Goal: Task Accomplishment & Management: Manage account settings

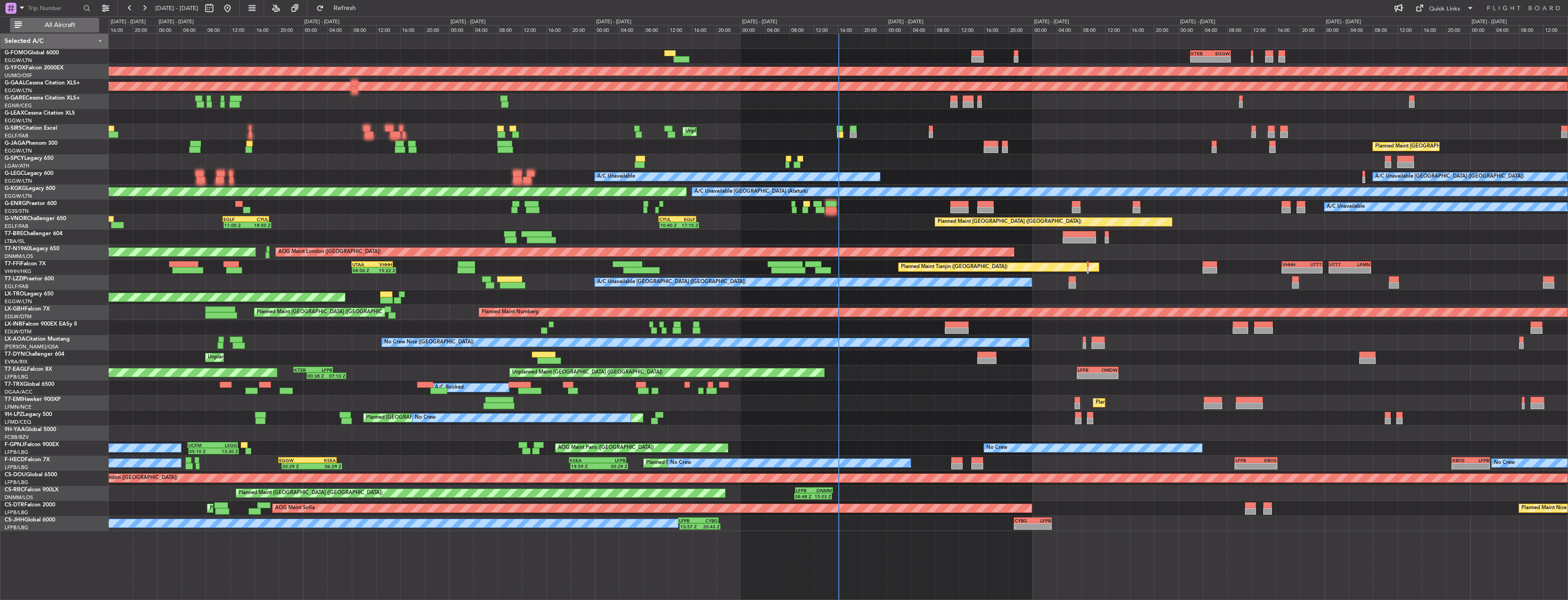
click at [78, 24] on span "All Aircraft" at bounding box center [60, 25] width 72 height 7
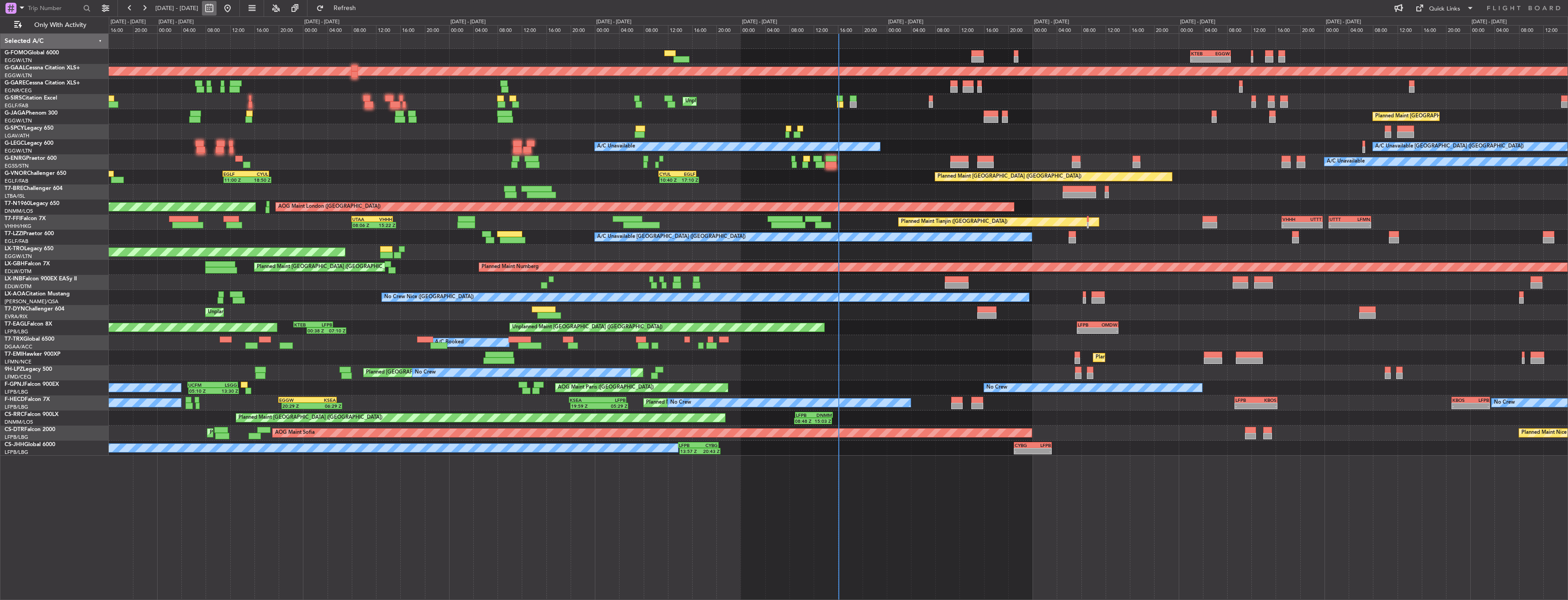
click at [217, 8] on button at bounding box center [209, 9] width 15 height 15
select select "9"
select select "2025"
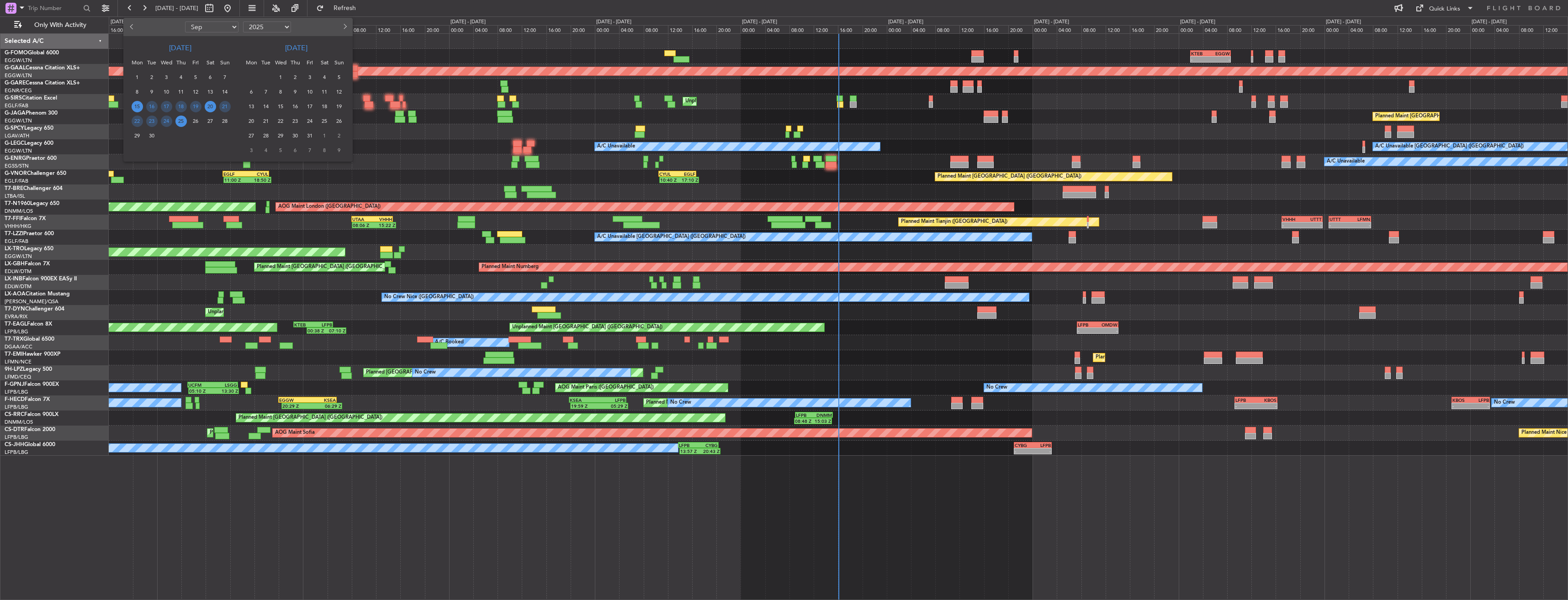
click at [214, 103] on span "20" at bounding box center [210, 106] width 12 height 12
click at [323, 74] on span "4" at bounding box center [324, 77] width 12 height 12
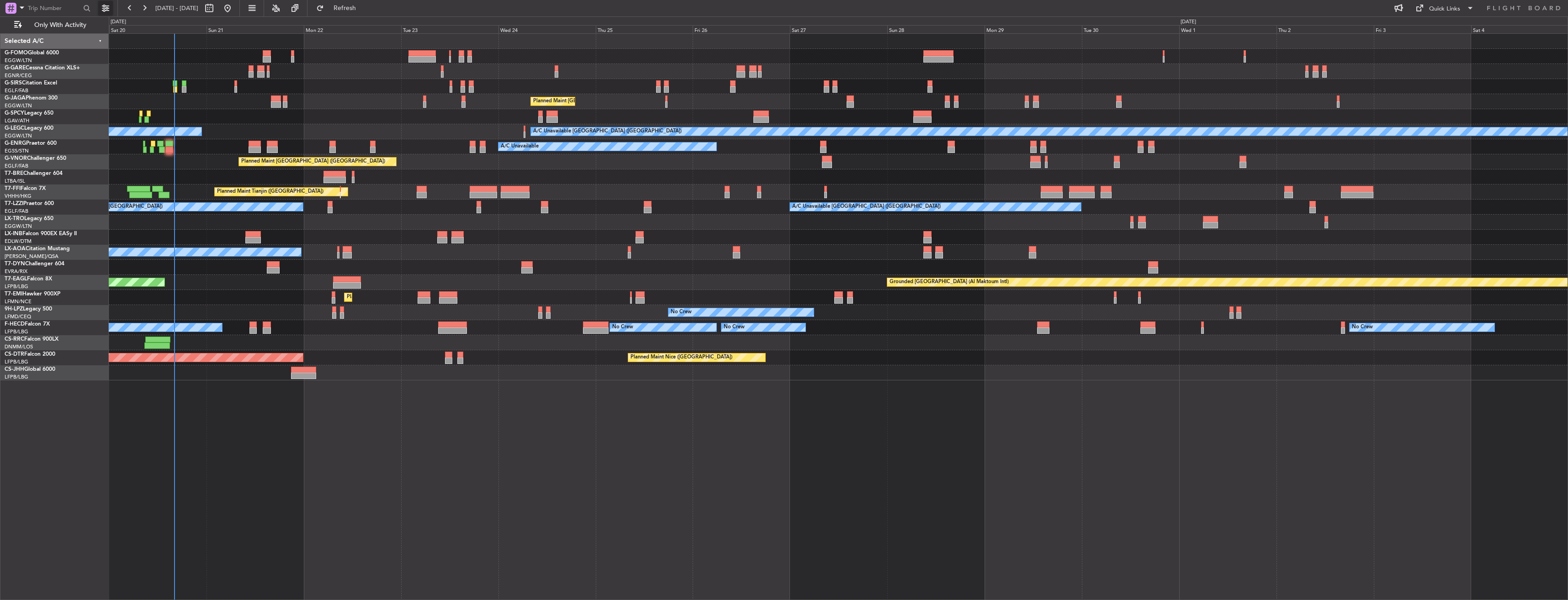
click at [100, 8] on button at bounding box center [105, 9] width 15 height 15
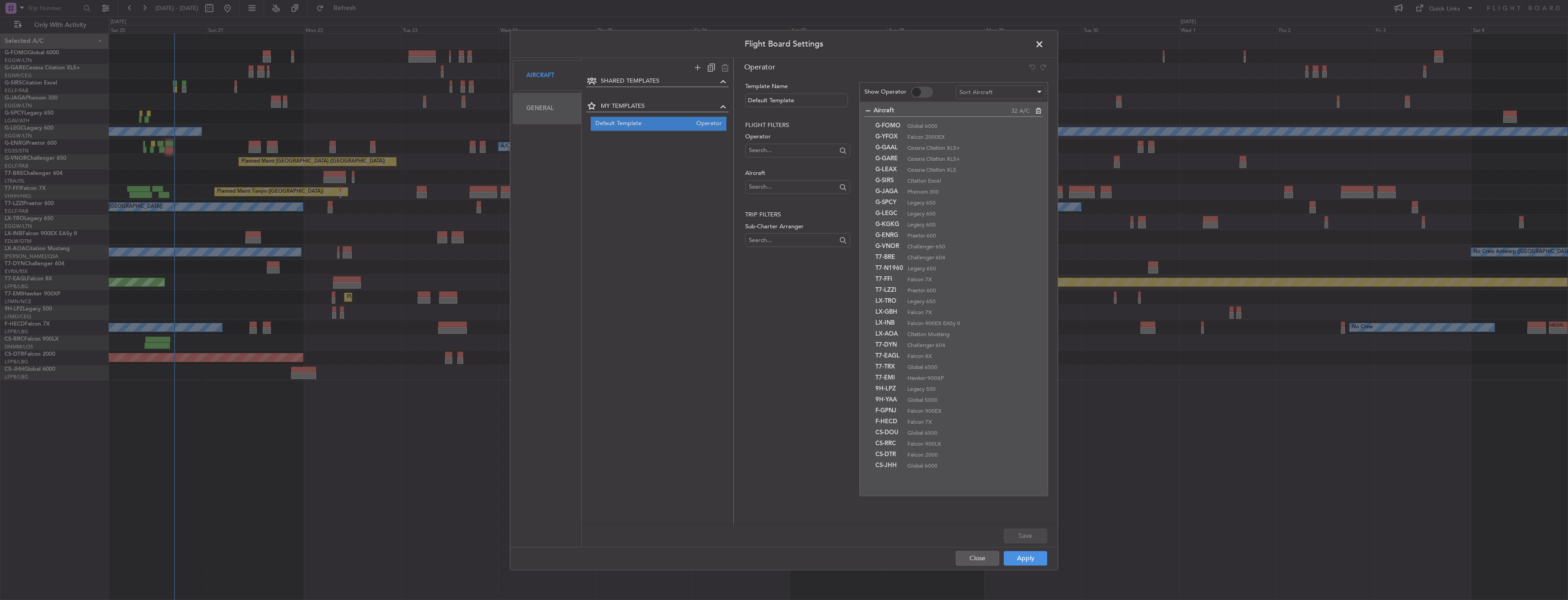
click at [540, 96] on div "General" at bounding box center [547, 108] width 69 height 30
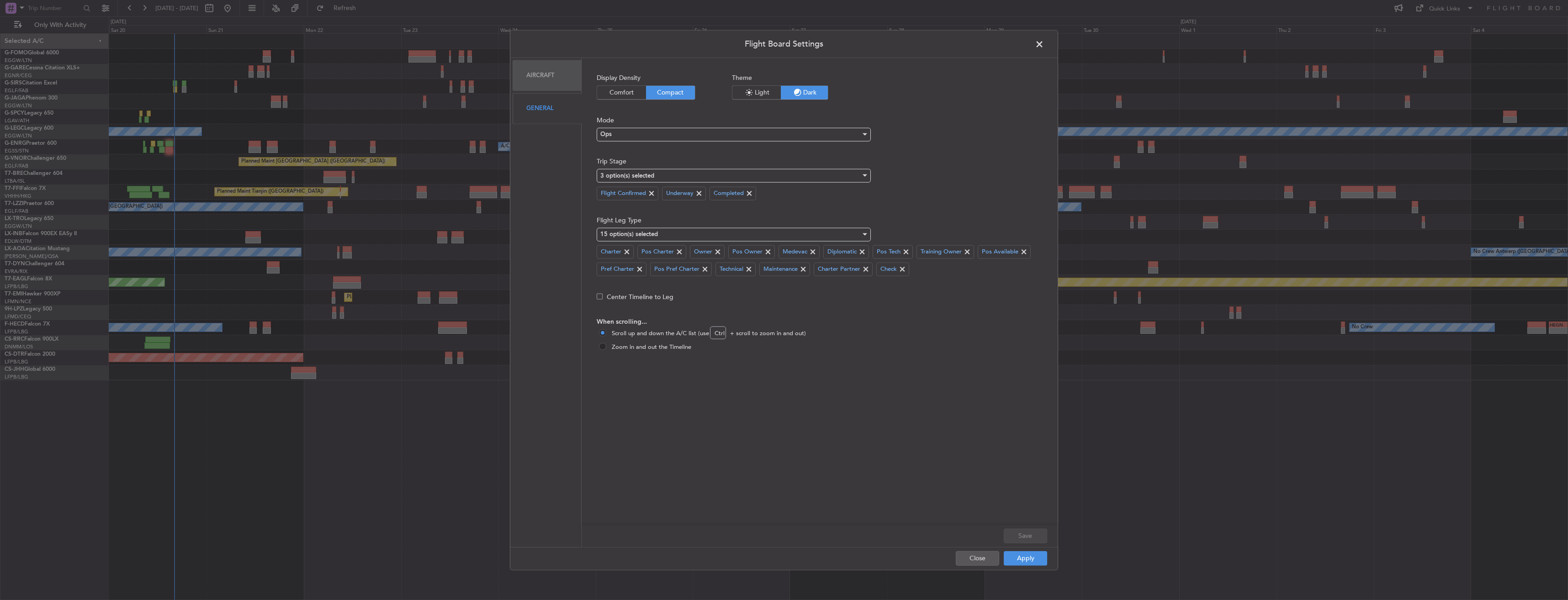
click at [758, 93] on span "Light" at bounding box center [757, 92] width 49 height 14
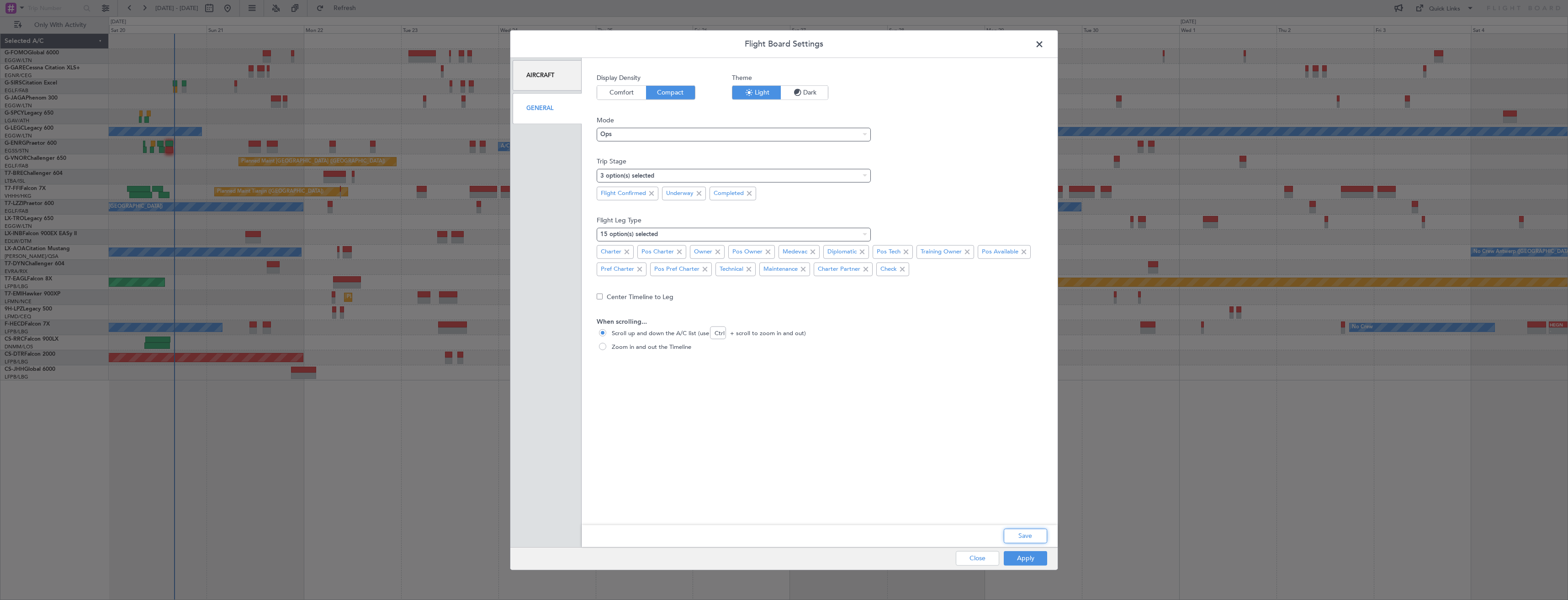
click at [1023, 534] on button "Save" at bounding box center [1025, 535] width 43 height 15
click at [1023, 553] on div "Apply Close" at bounding box center [983, 558] width 133 height 23
click at [1018, 559] on button "Apply" at bounding box center [1025, 558] width 43 height 15
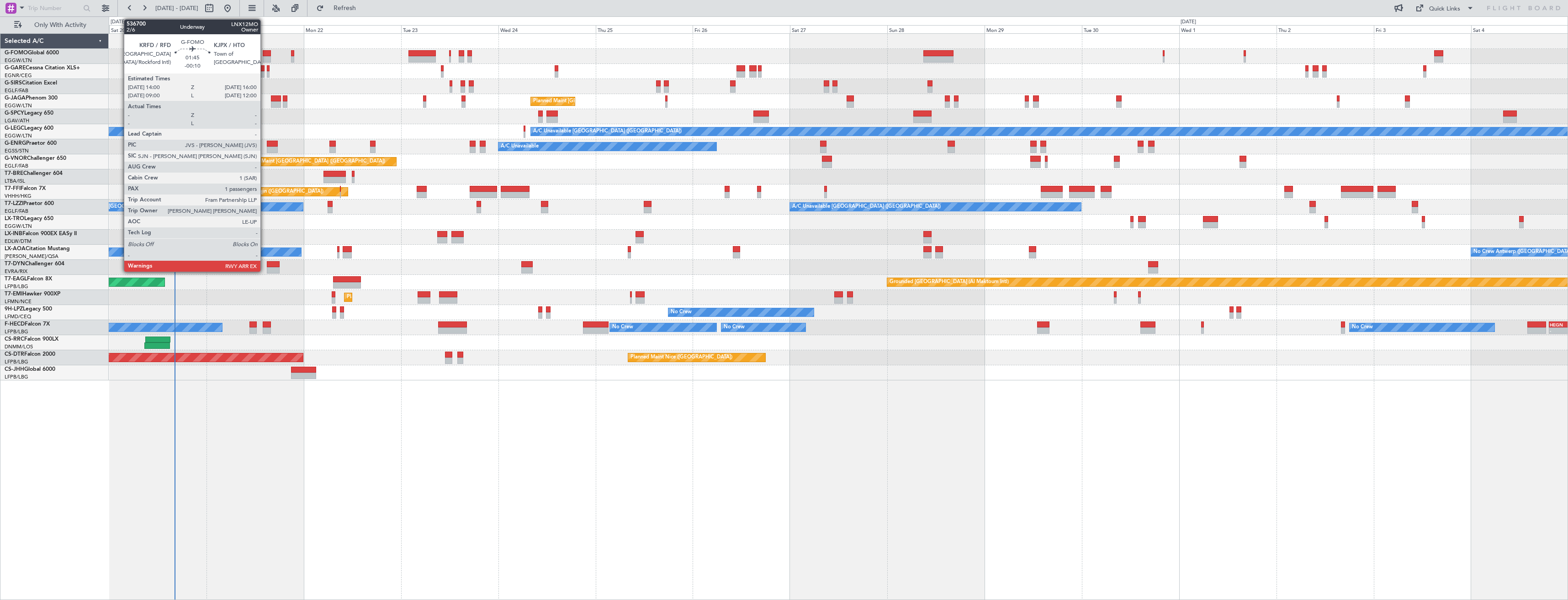
click at [265, 58] on div at bounding box center [267, 59] width 9 height 7
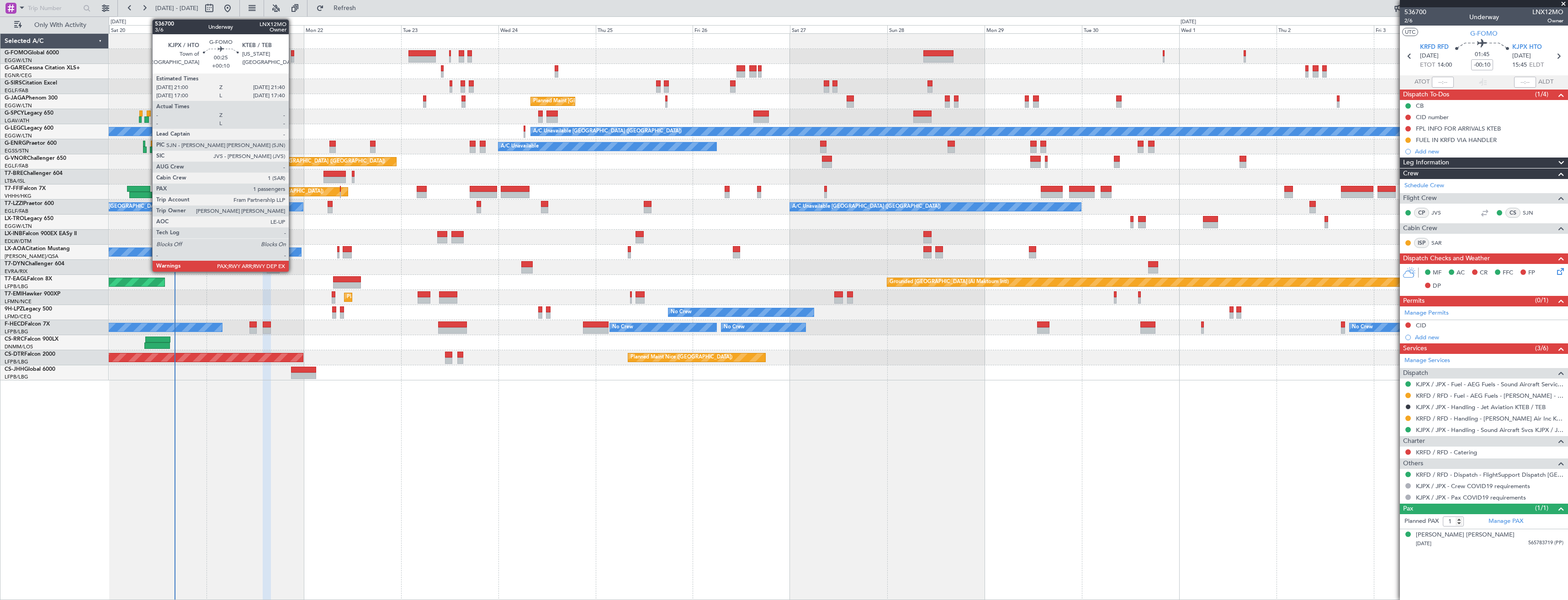
click at [293, 57] on div at bounding box center [292, 59] width 3 height 7
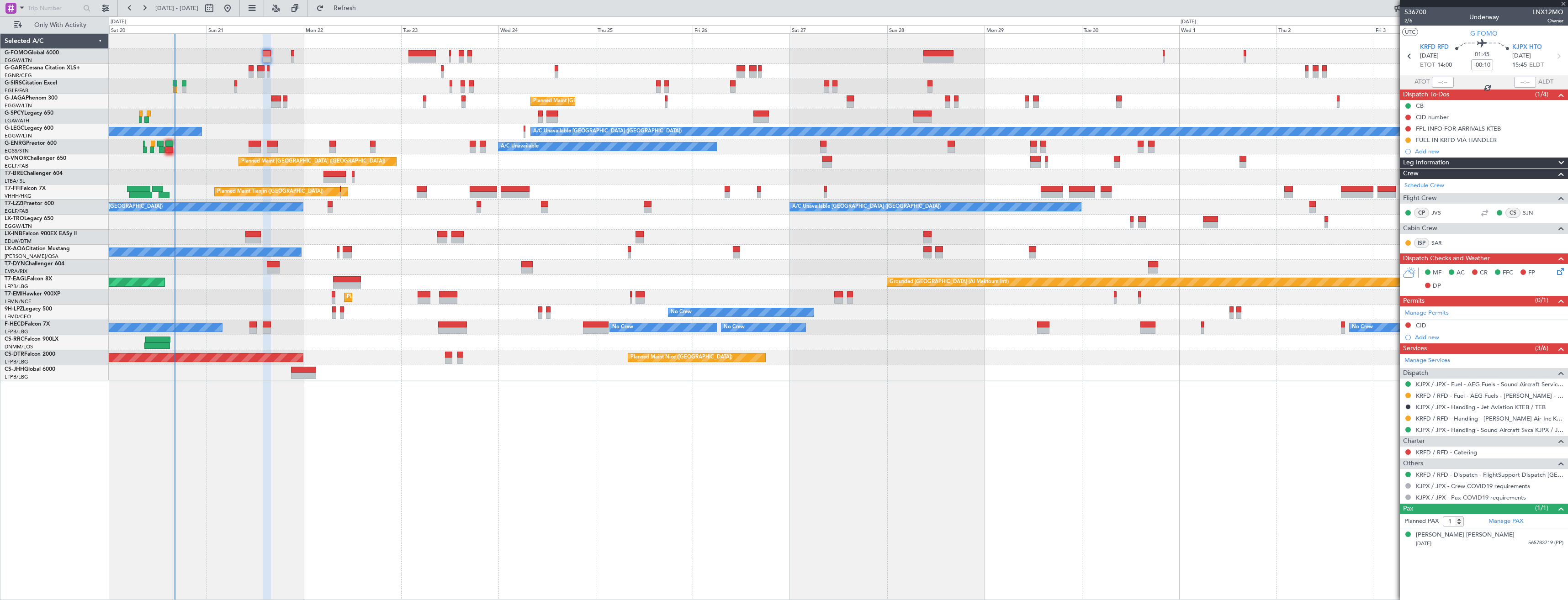
type input "+00:10"
type input "2"
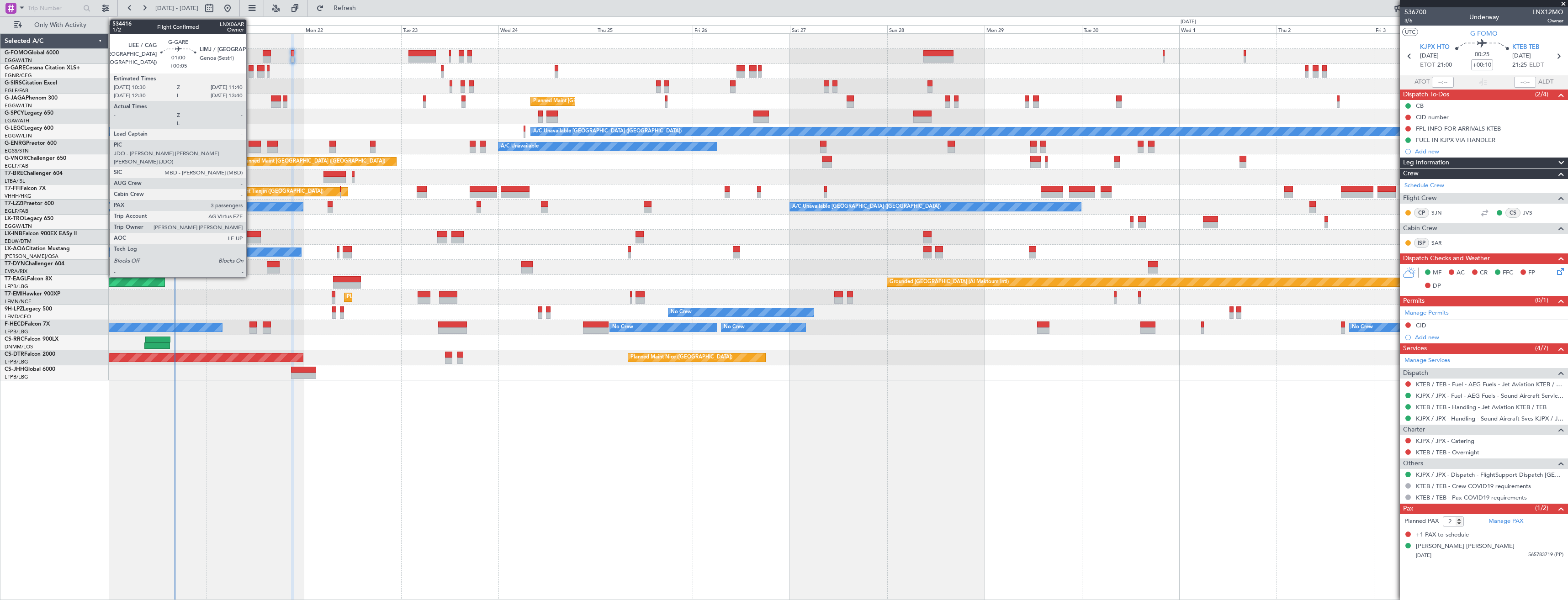
click at [250, 68] on div at bounding box center [251, 68] width 5 height 7
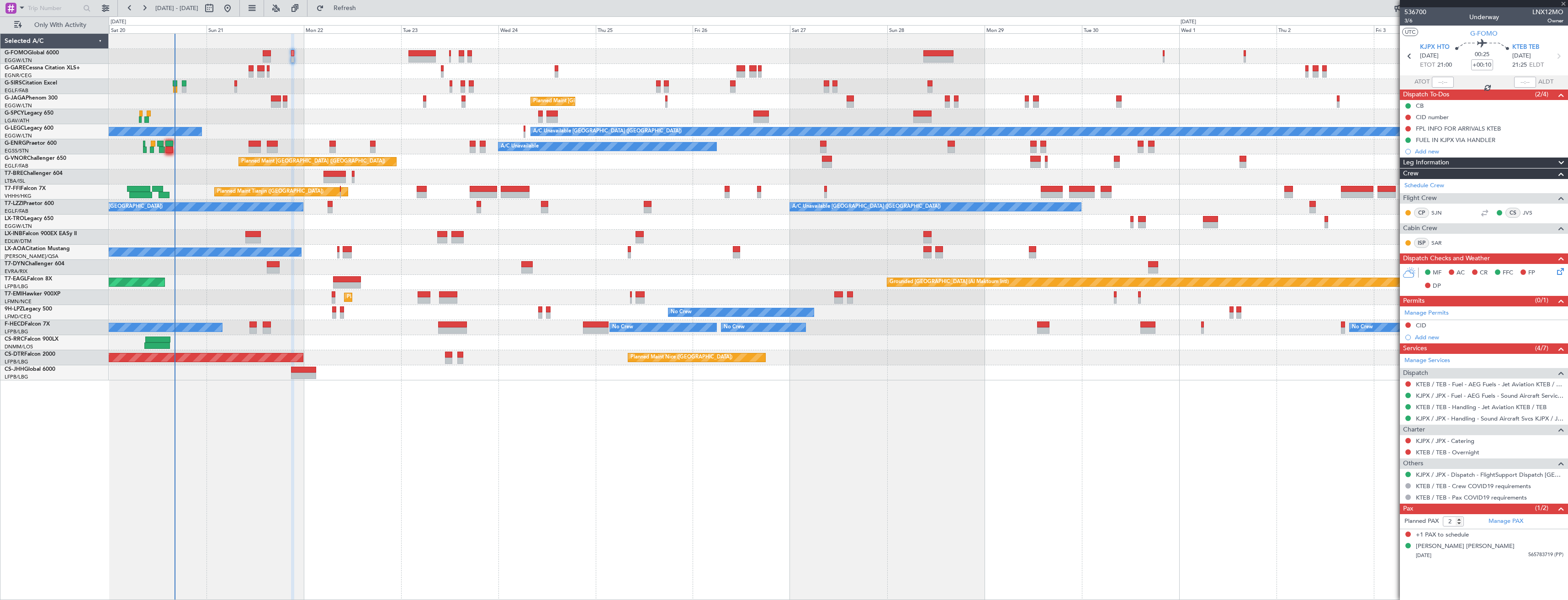
type input "+00:05"
type input "3"
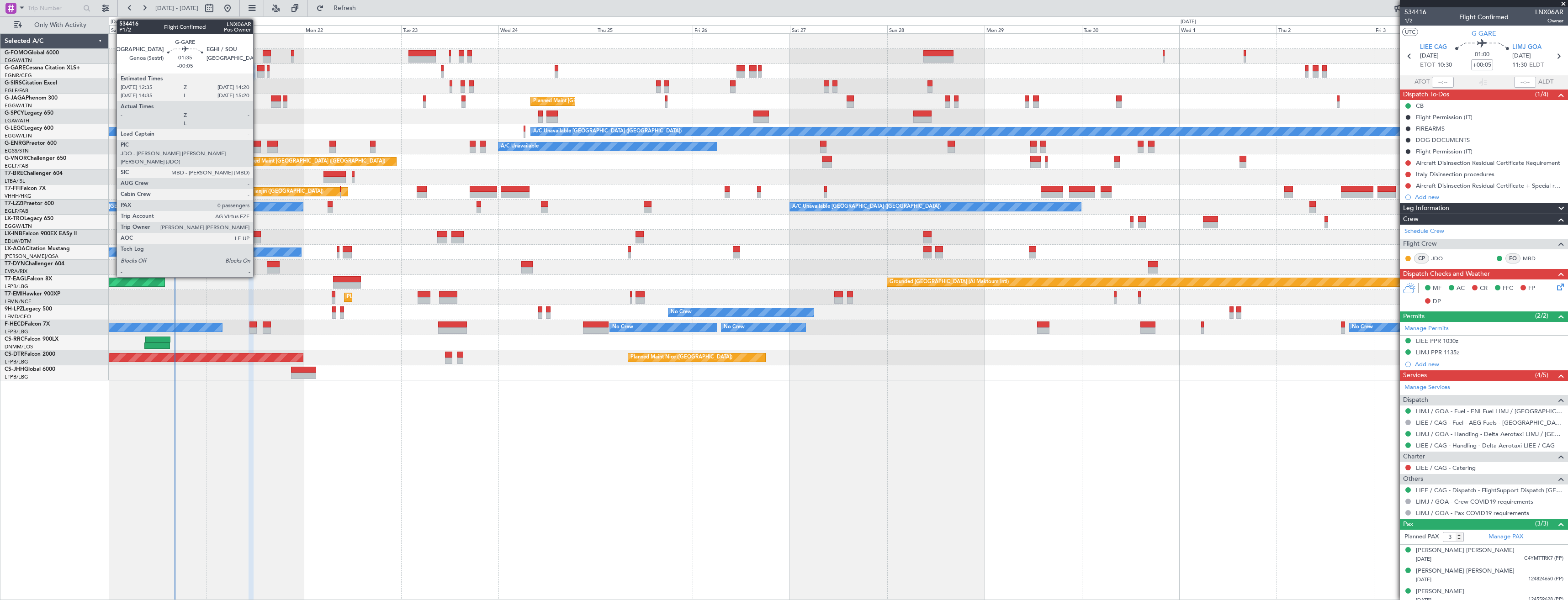
click at [257, 71] on div at bounding box center [261, 74] width 7 height 7
type input "-00:05"
type input "0"
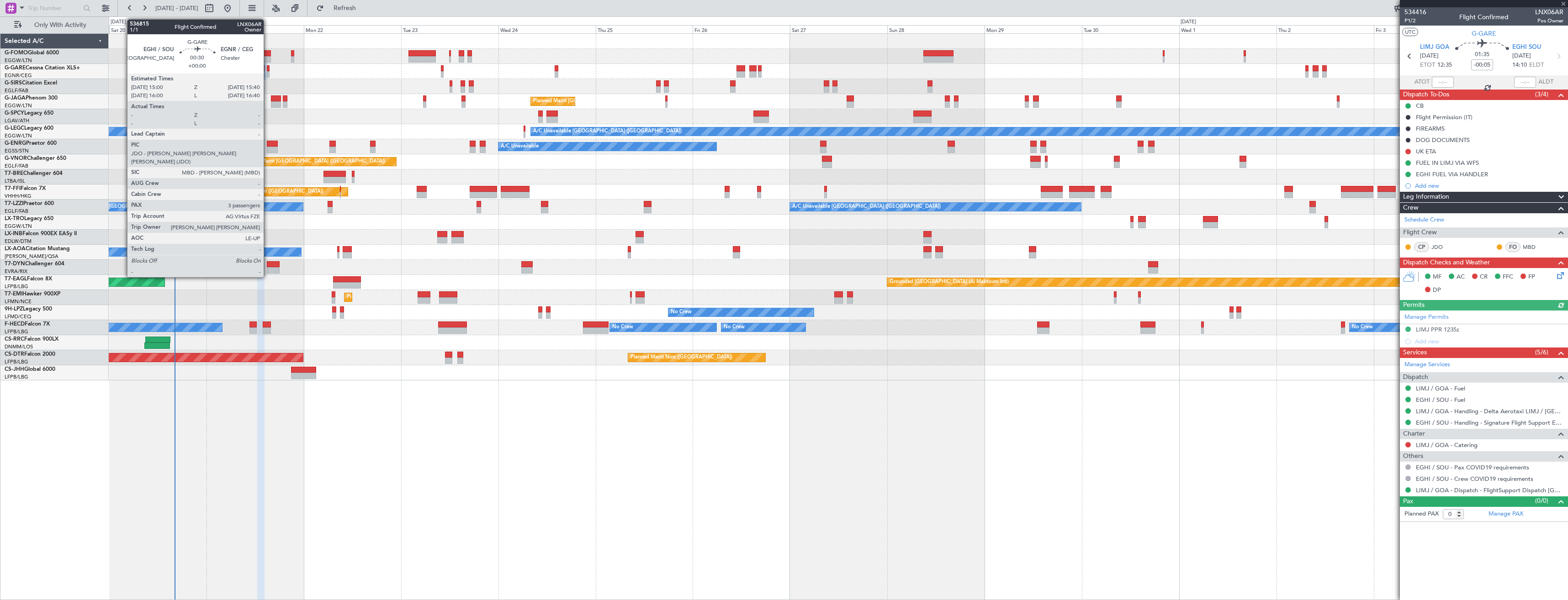
click at [268, 72] on div at bounding box center [268, 74] width 3 height 7
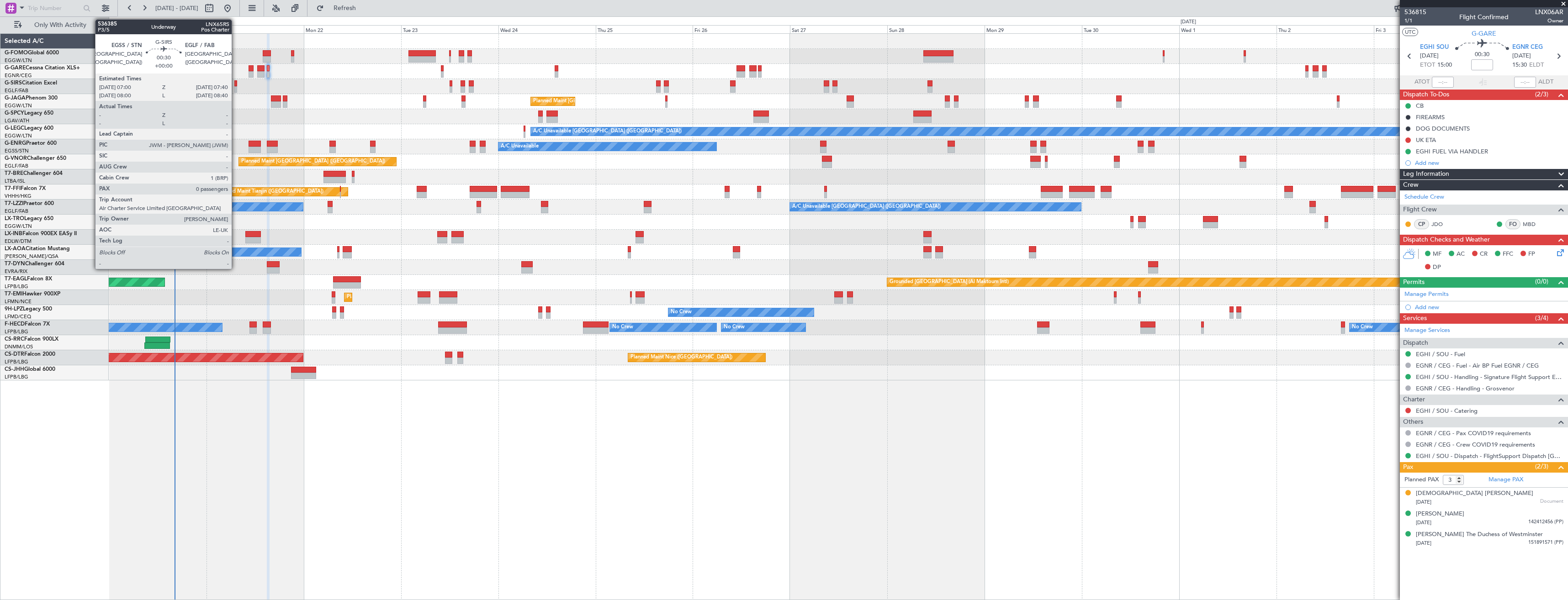
click at [236, 86] on div at bounding box center [236, 83] width 3 height 7
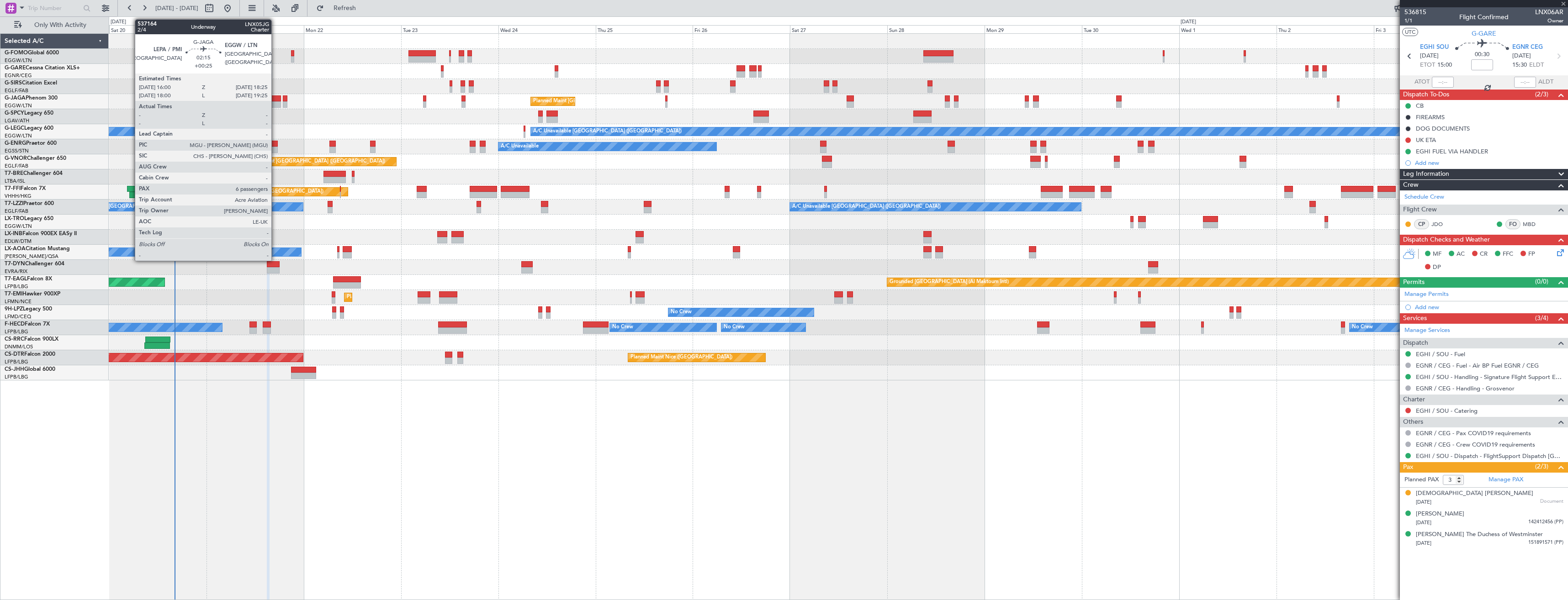
type input "0"
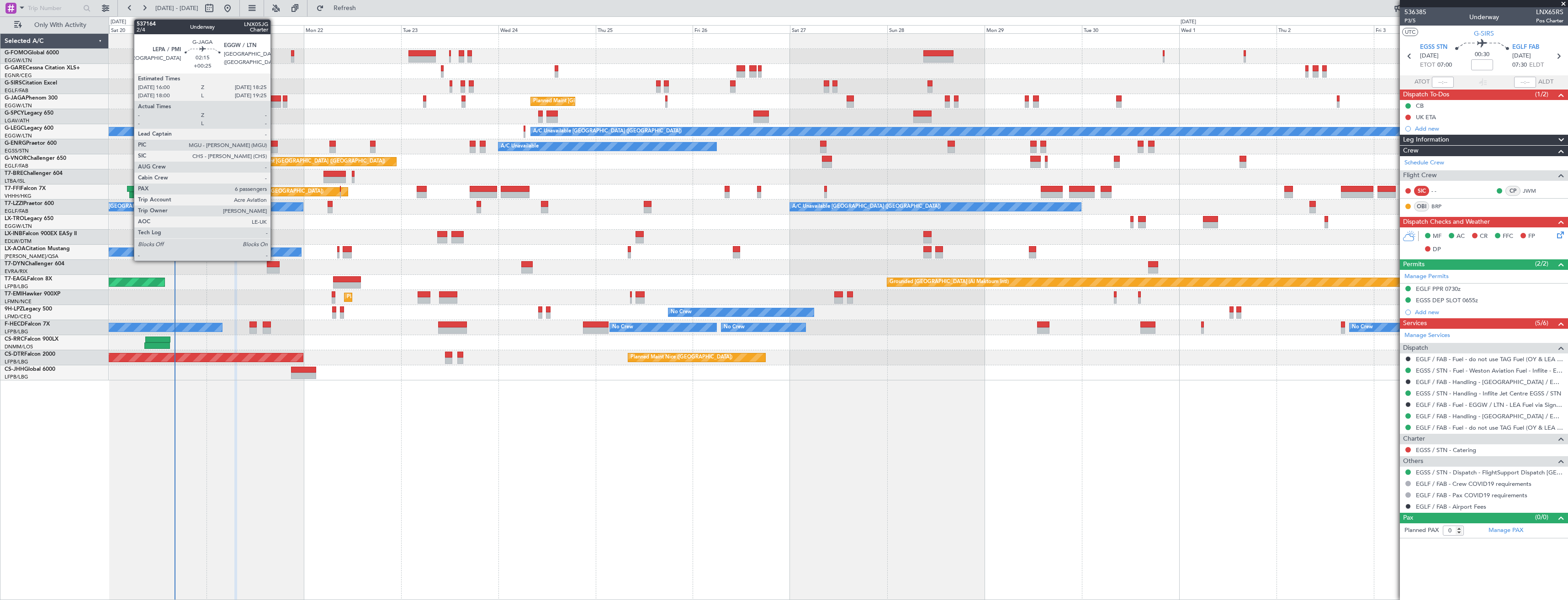
click at [275, 100] on div at bounding box center [276, 99] width 10 height 7
type input "+00:25"
type input "6"
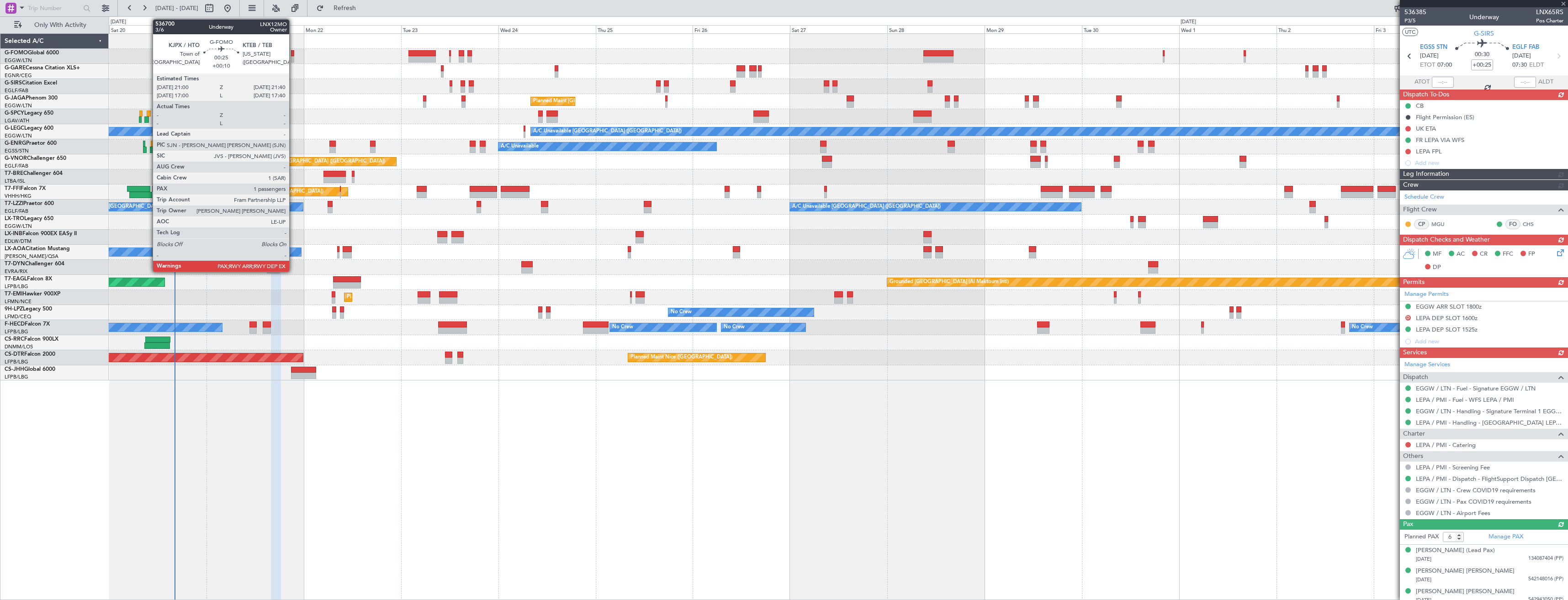
type input "0"
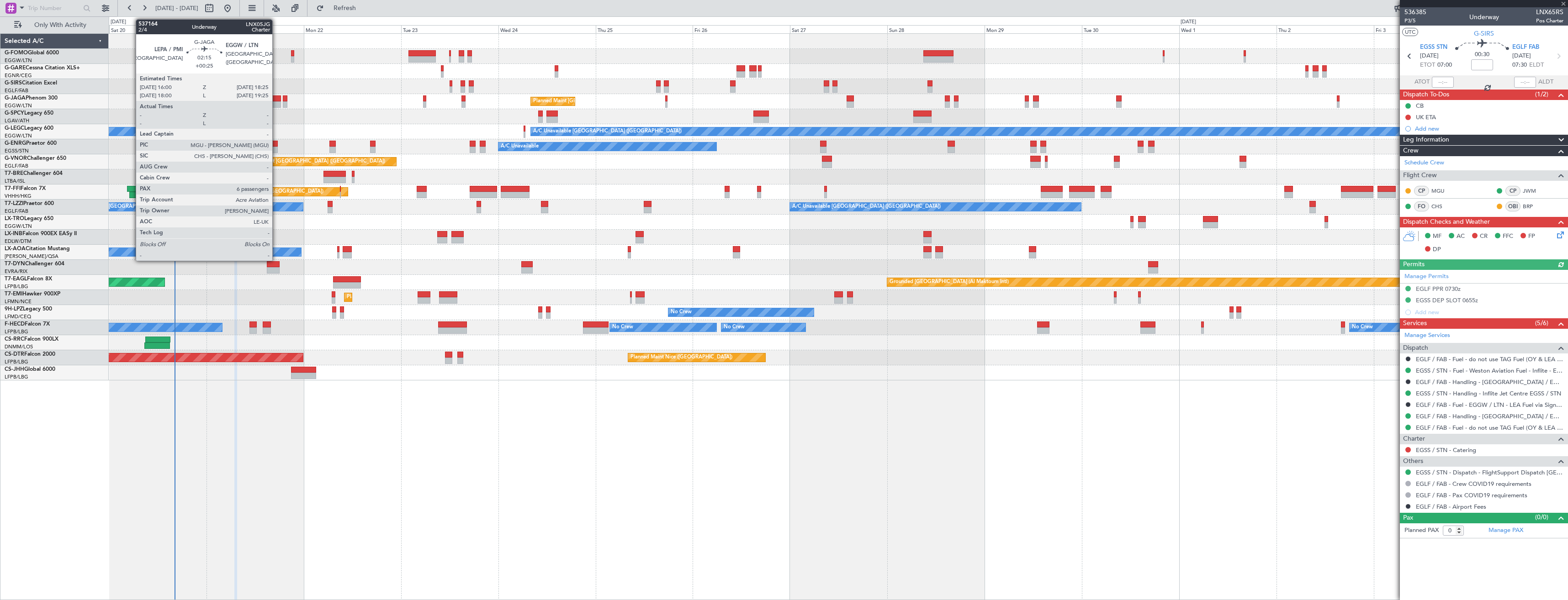
click at [276, 102] on div at bounding box center [276, 105] width 10 height 7
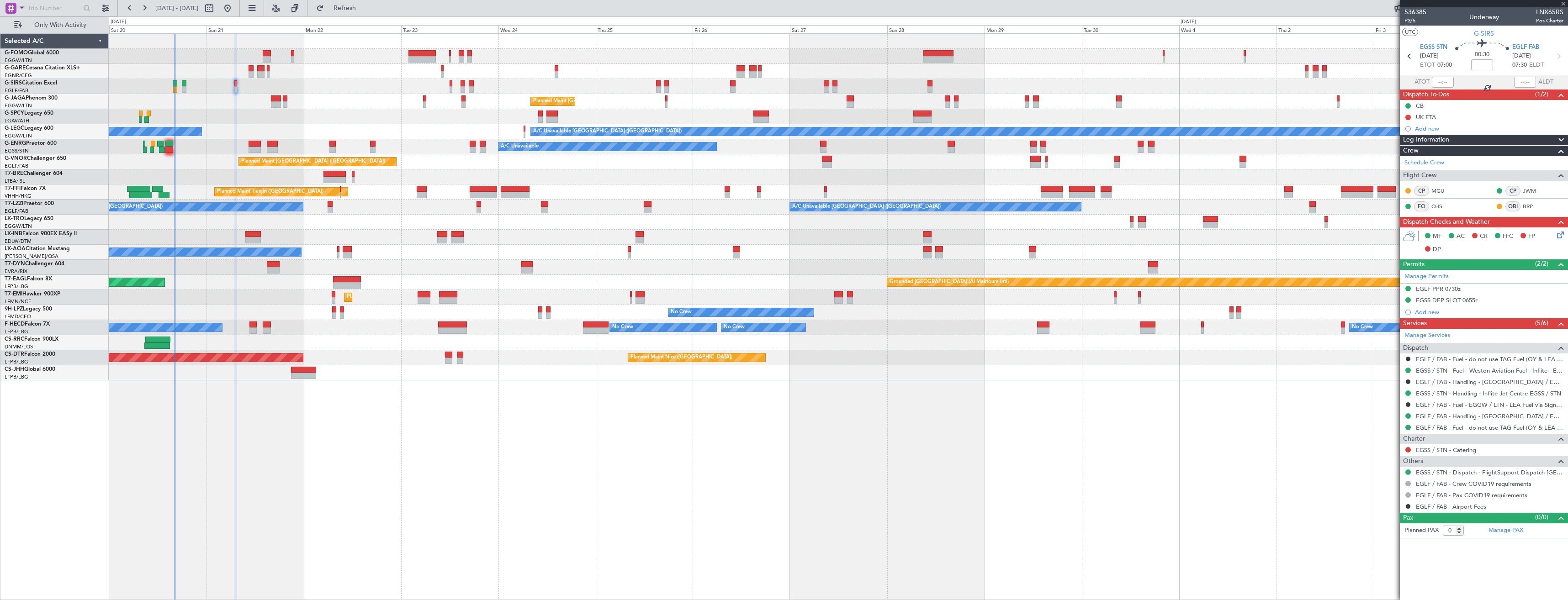
type input "+00:25"
type input "6"
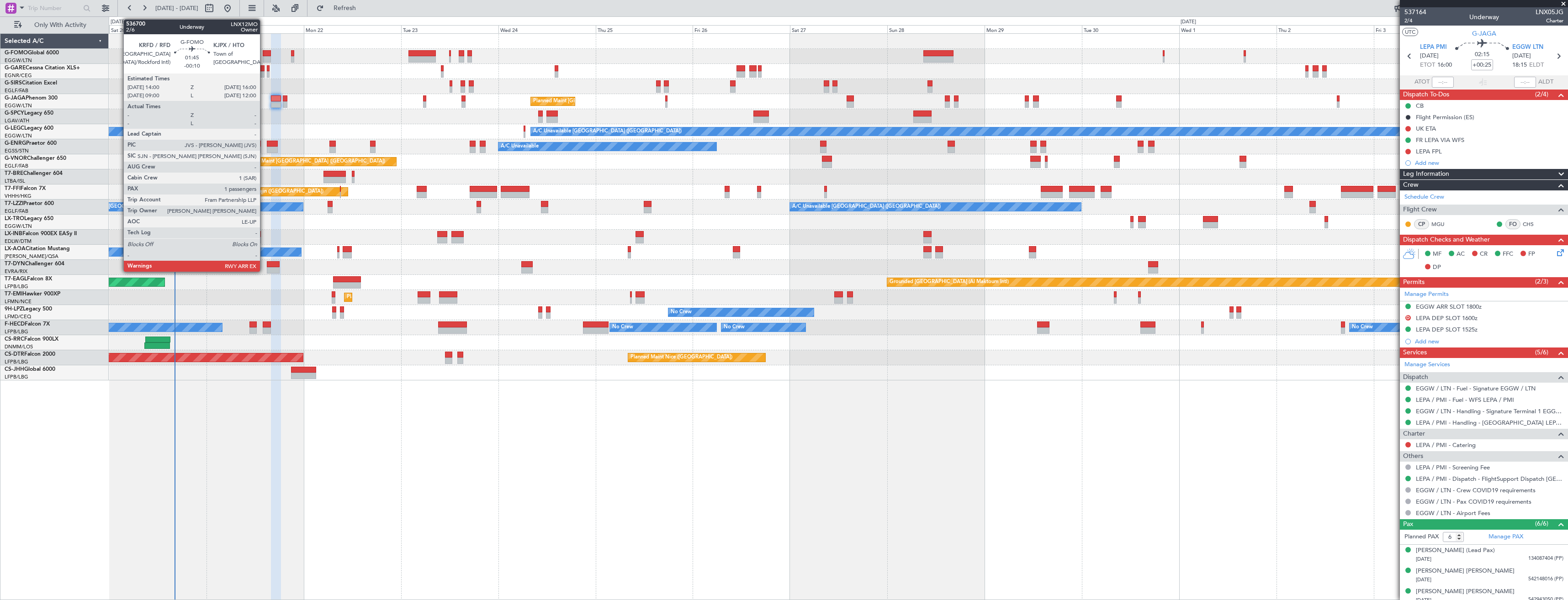
click at [264, 56] on div at bounding box center [267, 59] width 9 height 7
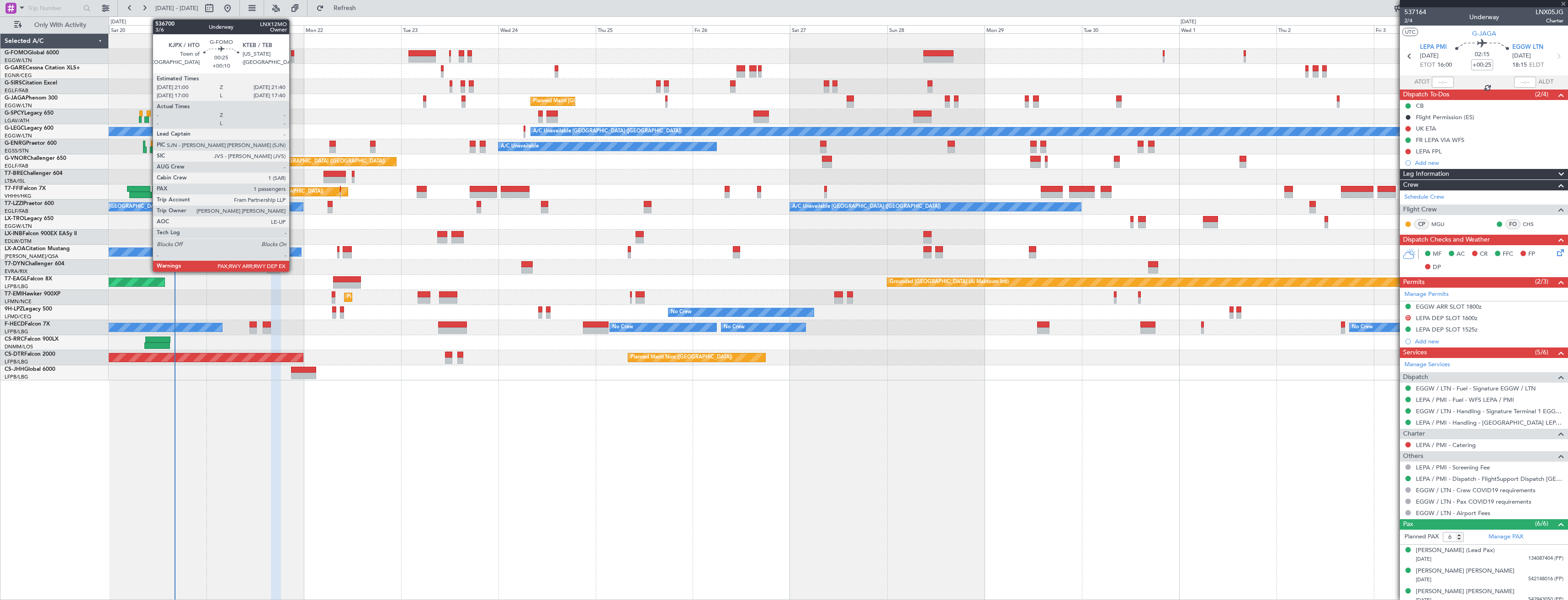
type input "-00:10"
type input "1"
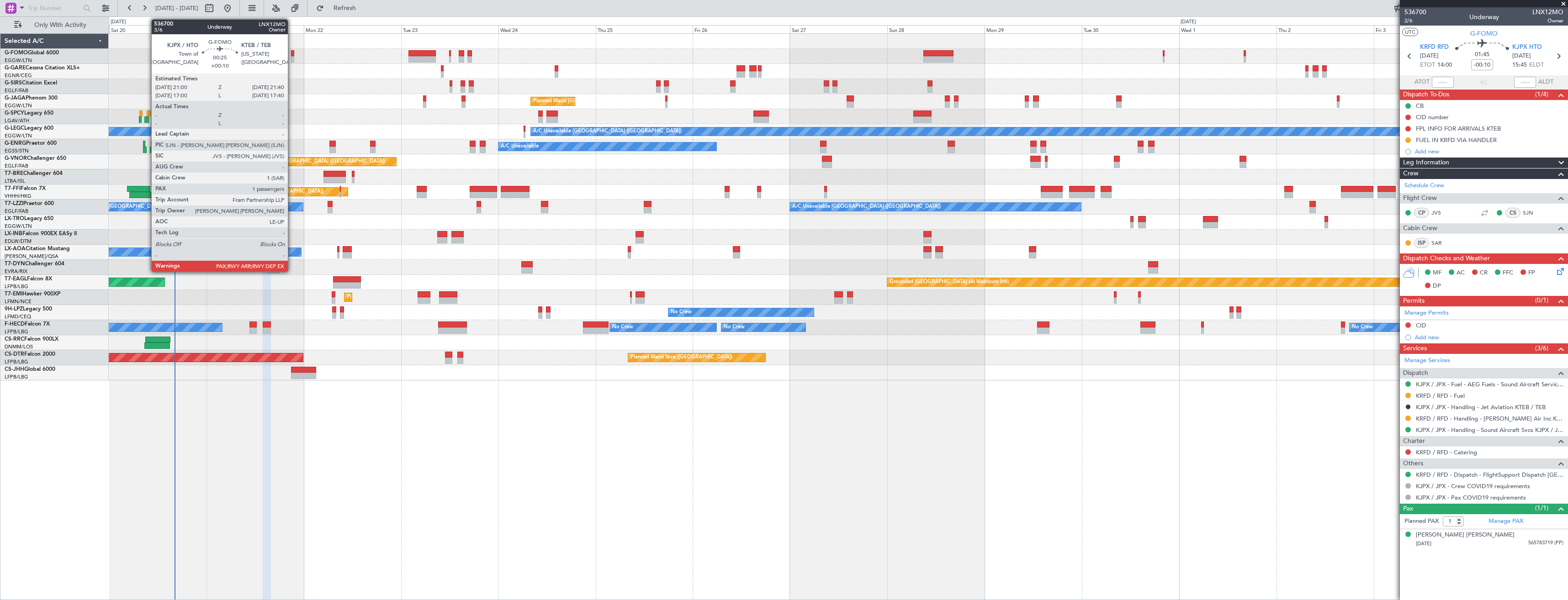
click at [292, 59] on div at bounding box center [292, 59] width 3 height 7
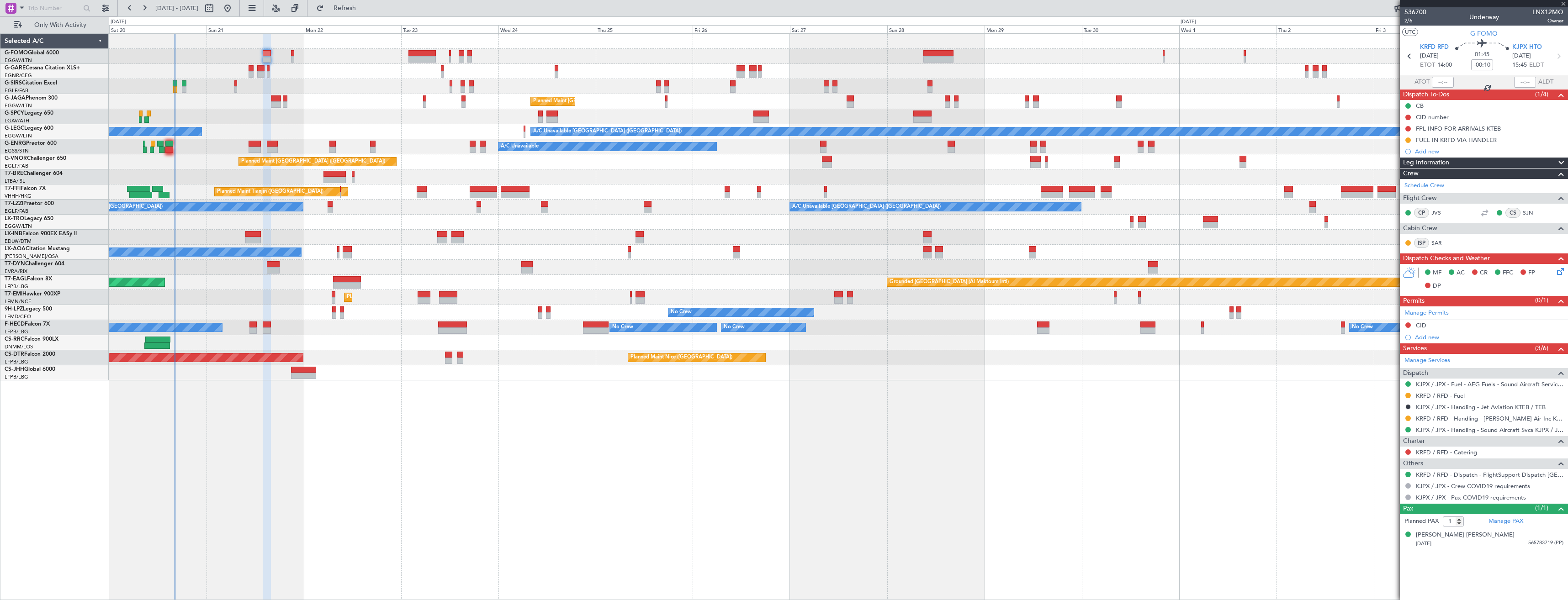
type input "+00:10"
type input "2"
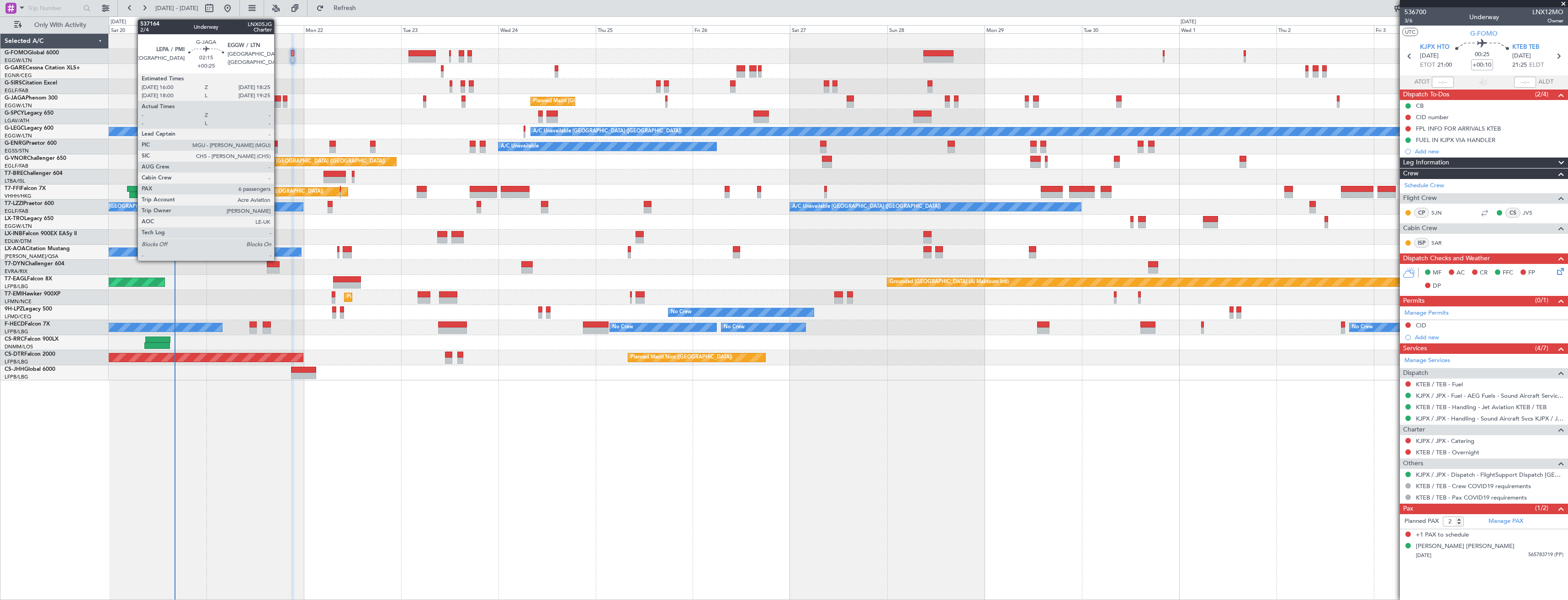
click at [278, 103] on div at bounding box center [276, 105] width 10 height 7
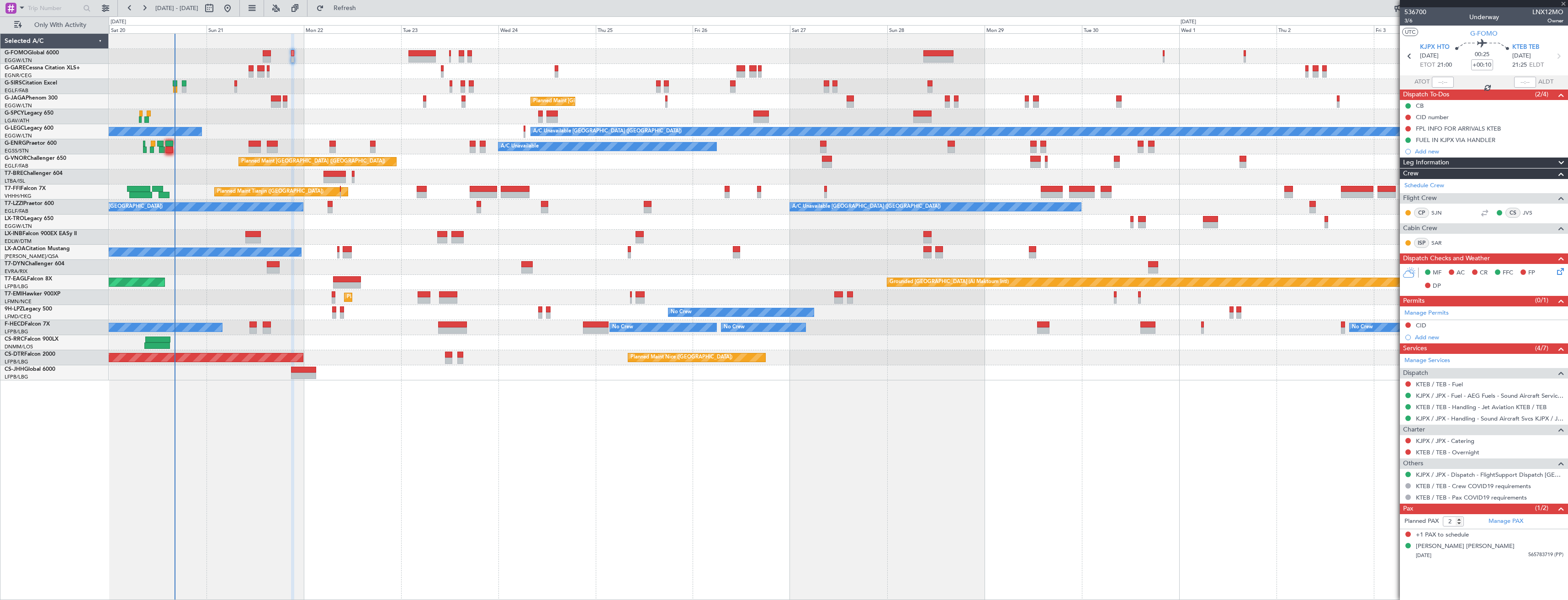
type input "+00:25"
type input "6"
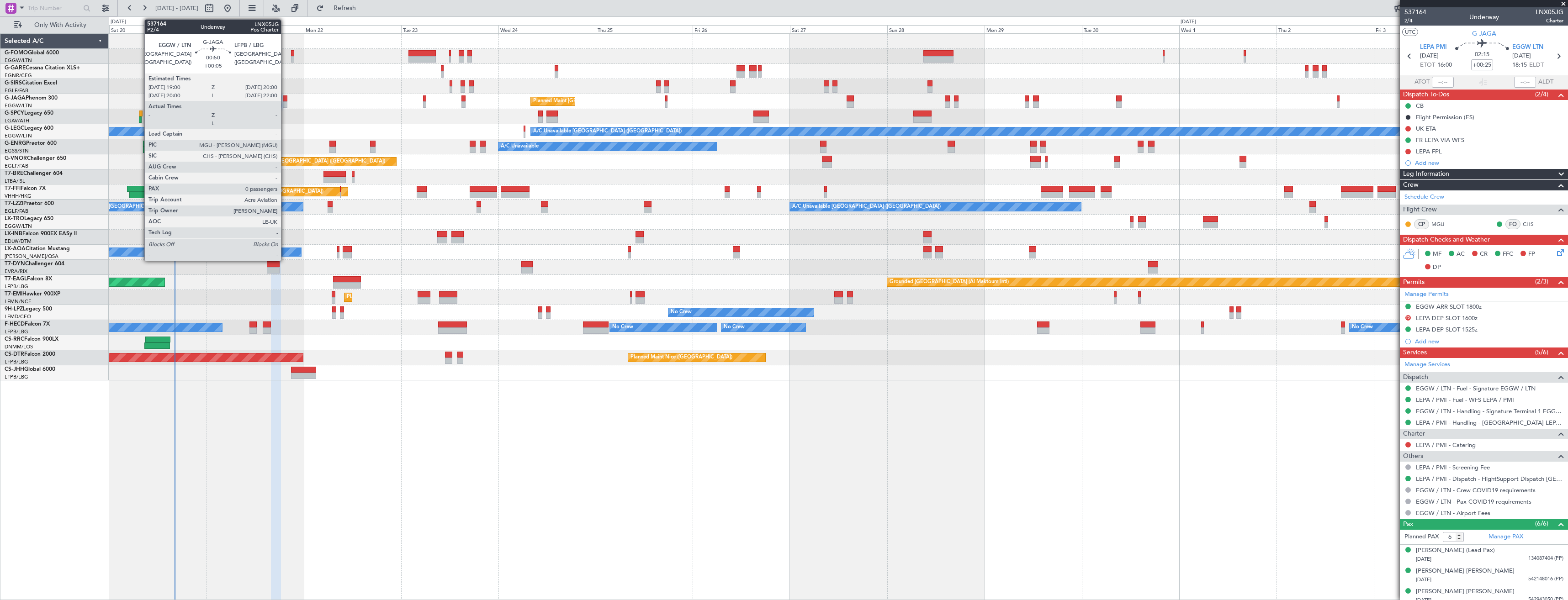
click at [285, 103] on div at bounding box center [285, 105] width 4 height 7
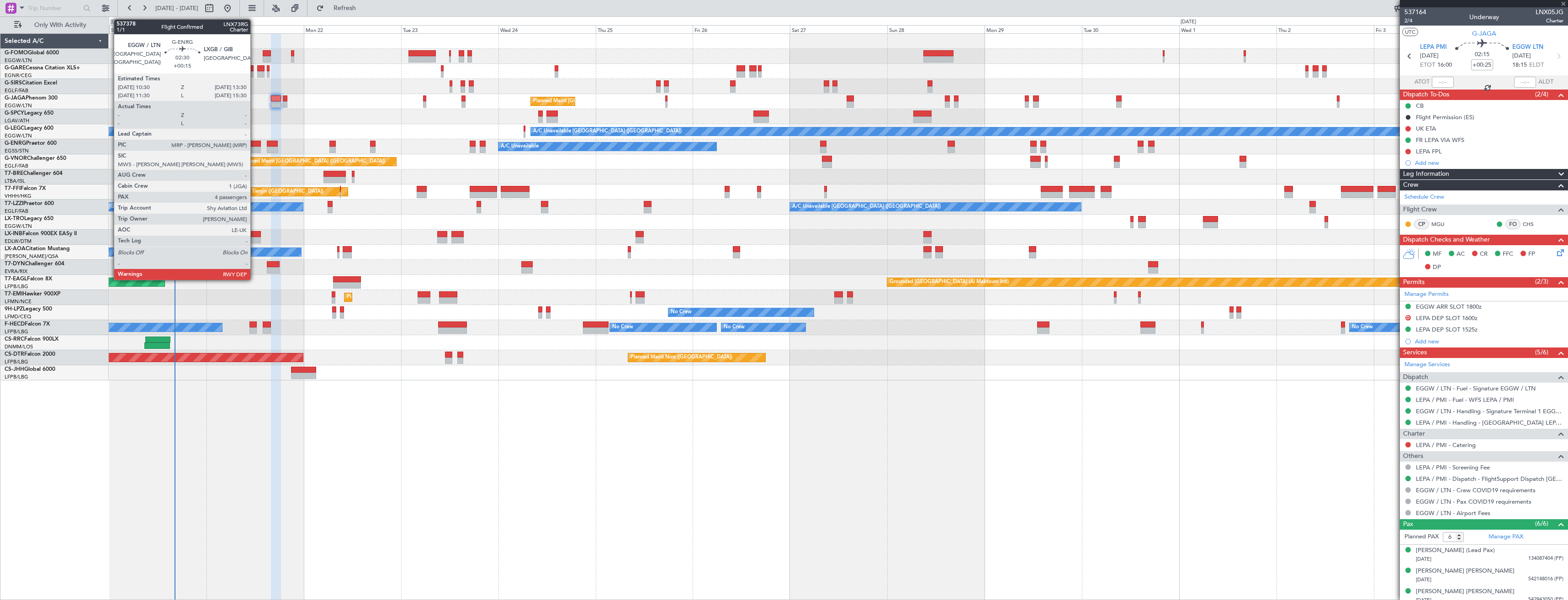
type input "+00:05"
type input "0"
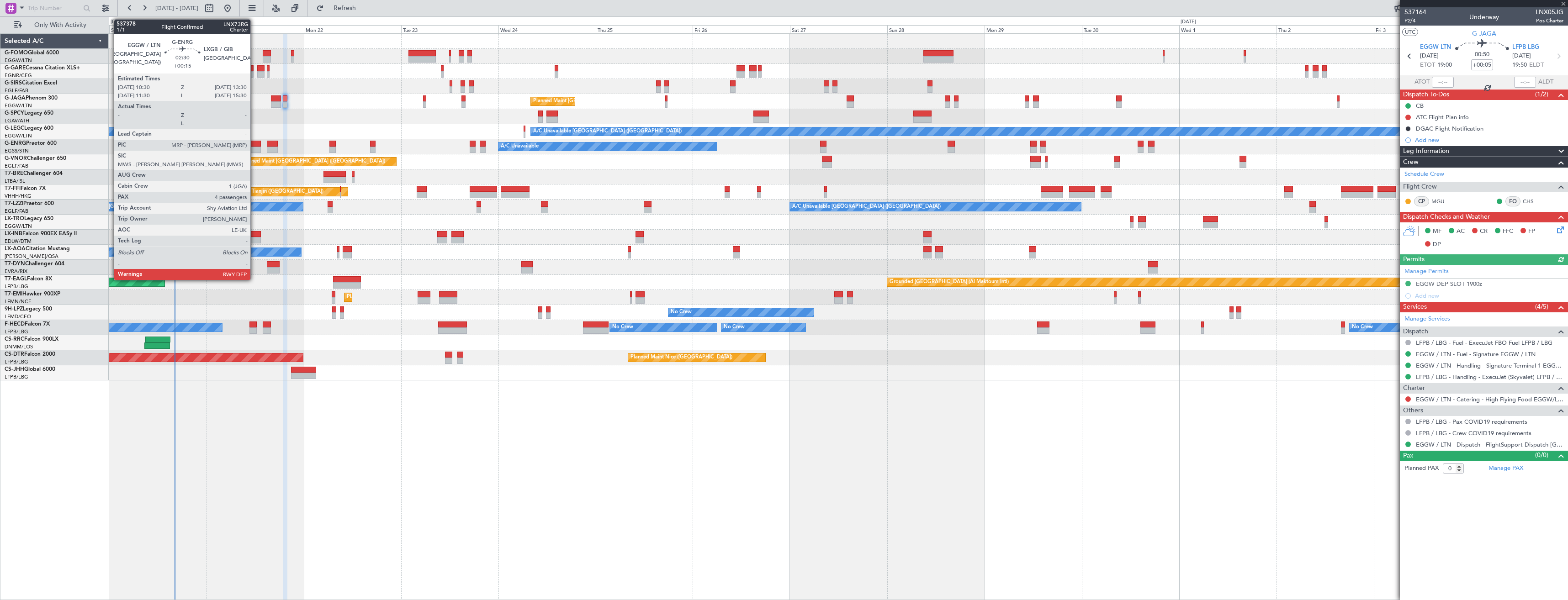
click at [254, 145] on div at bounding box center [254, 144] width 12 height 7
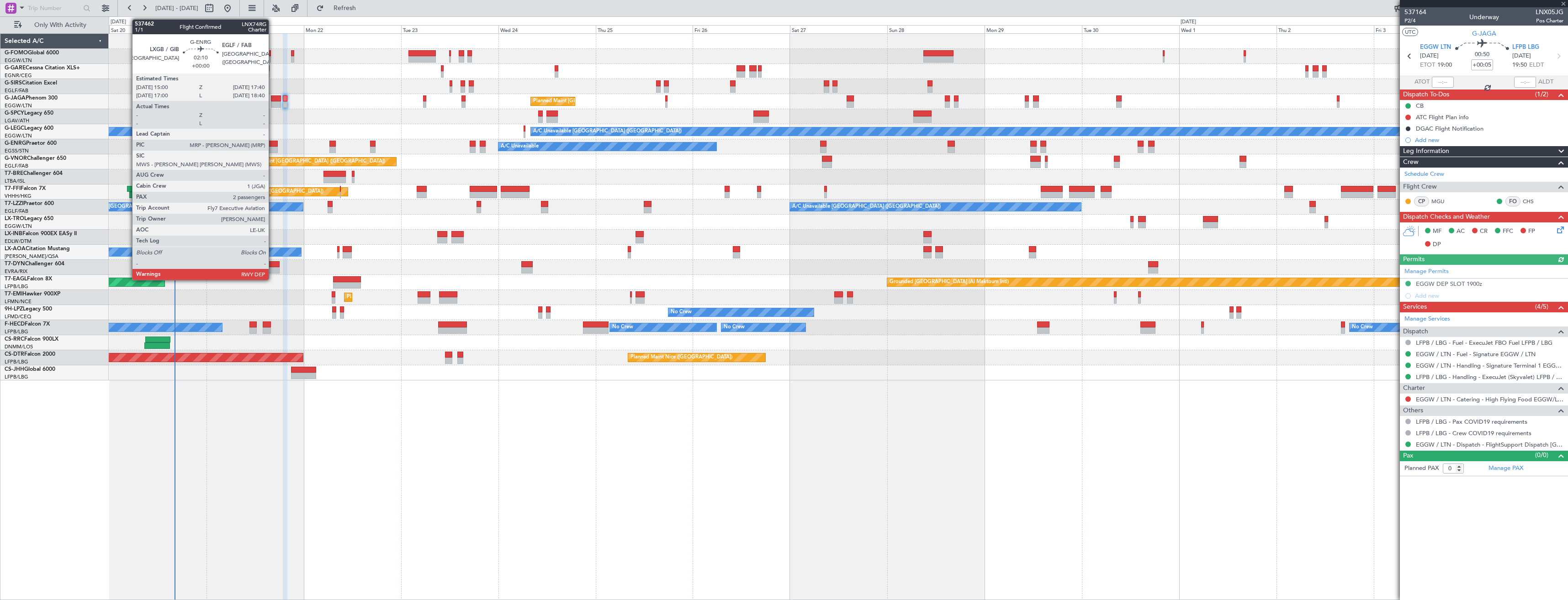
type input "+00:15"
type input "4"
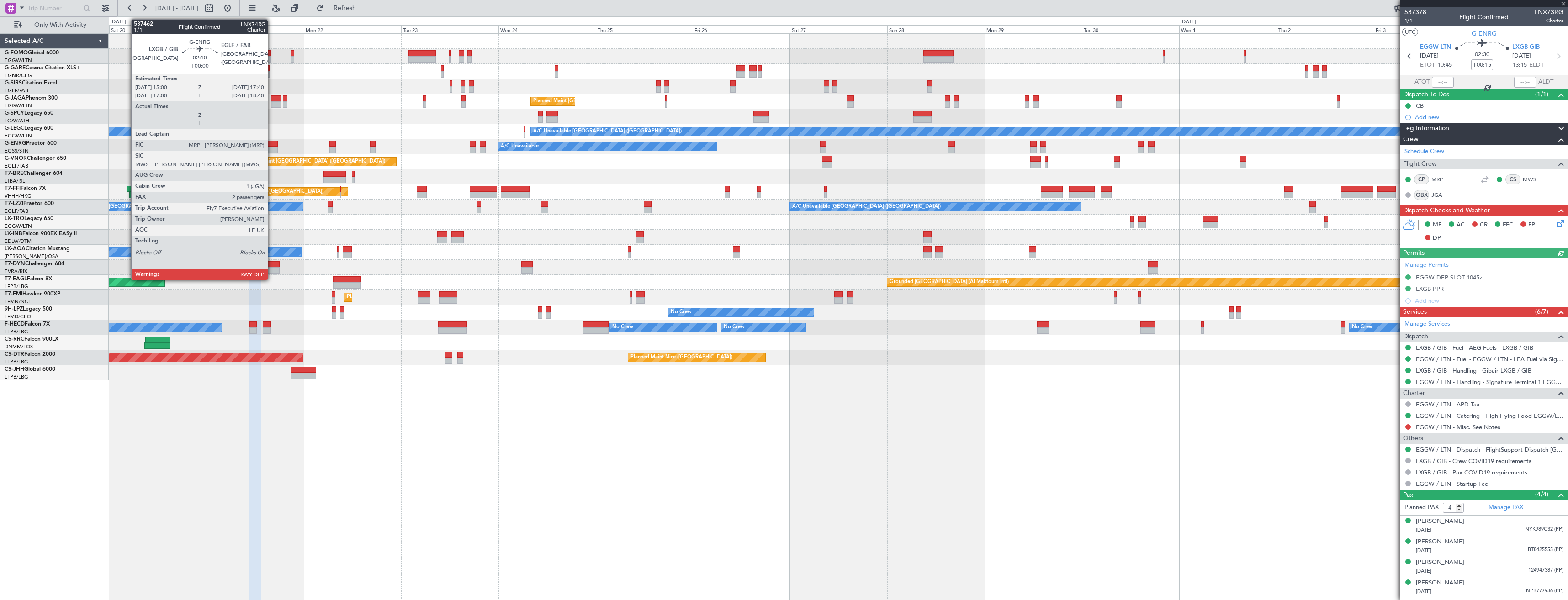
click at [272, 144] on div at bounding box center [272, 144] width 11 height 7
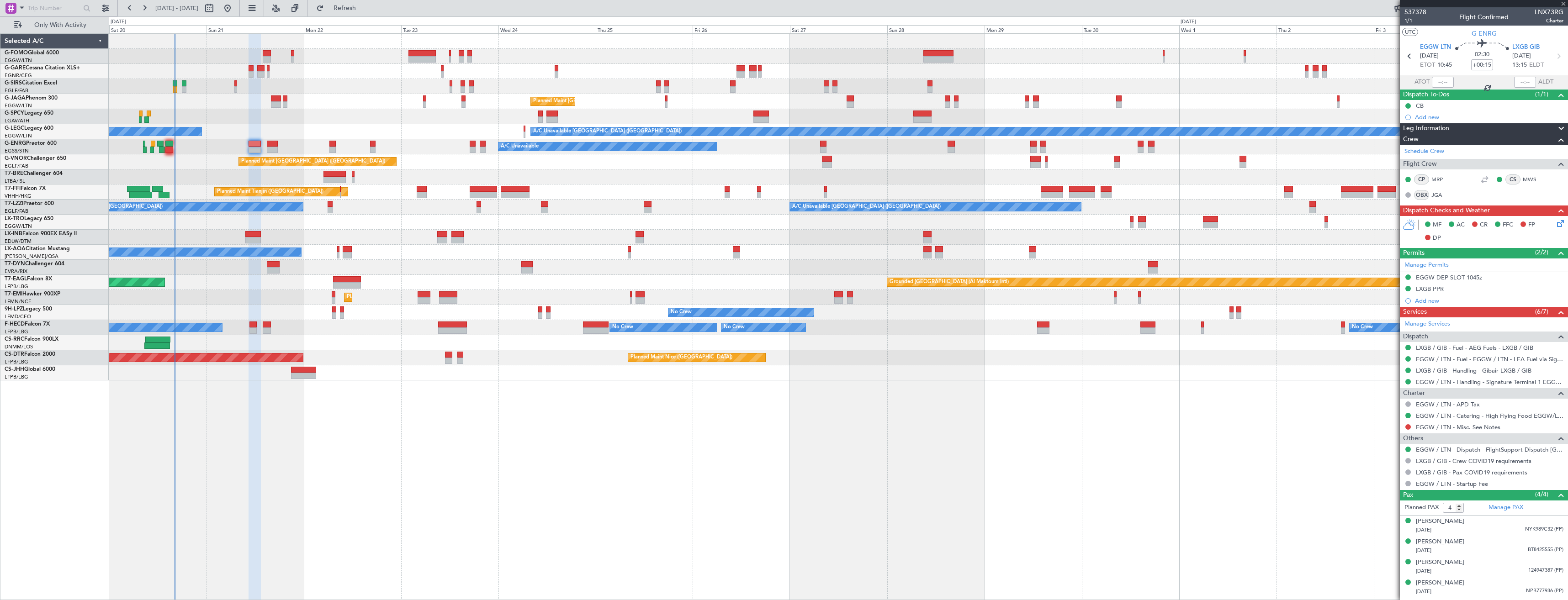
type input "2"
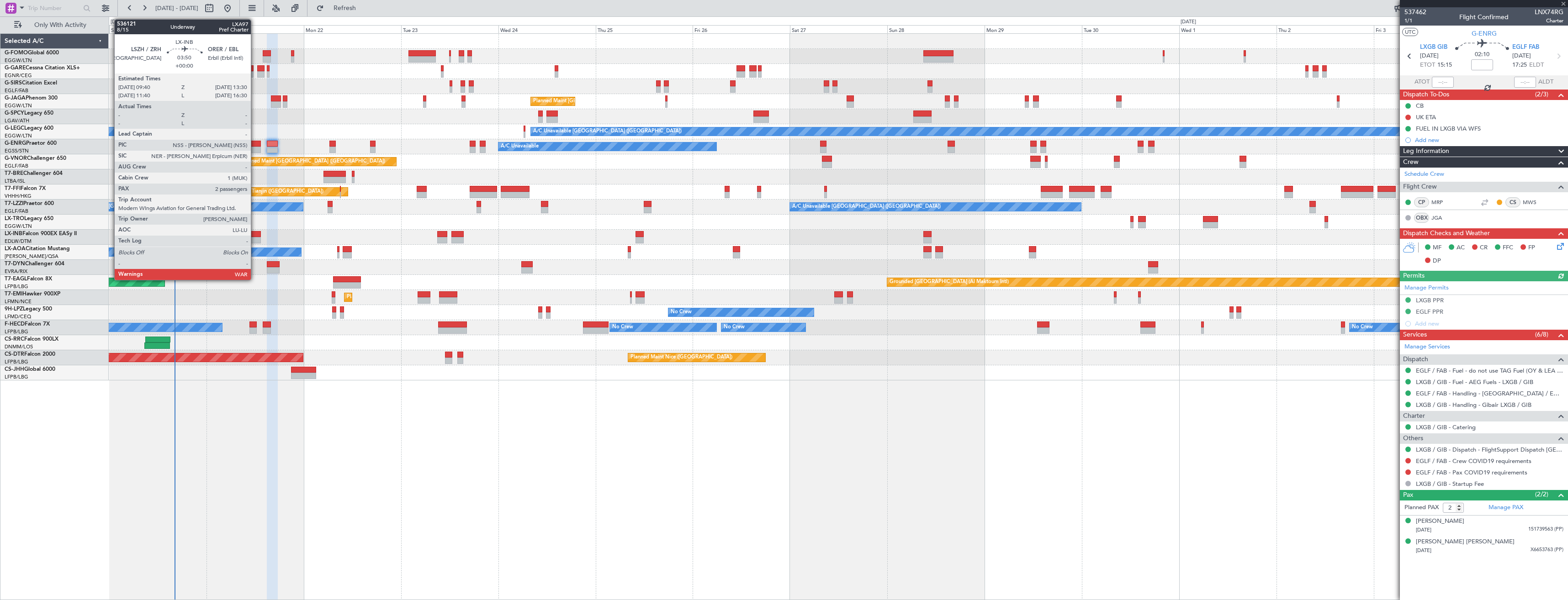
click at [255, 233] on div at bounding box center [253, 234] width 16 height 7
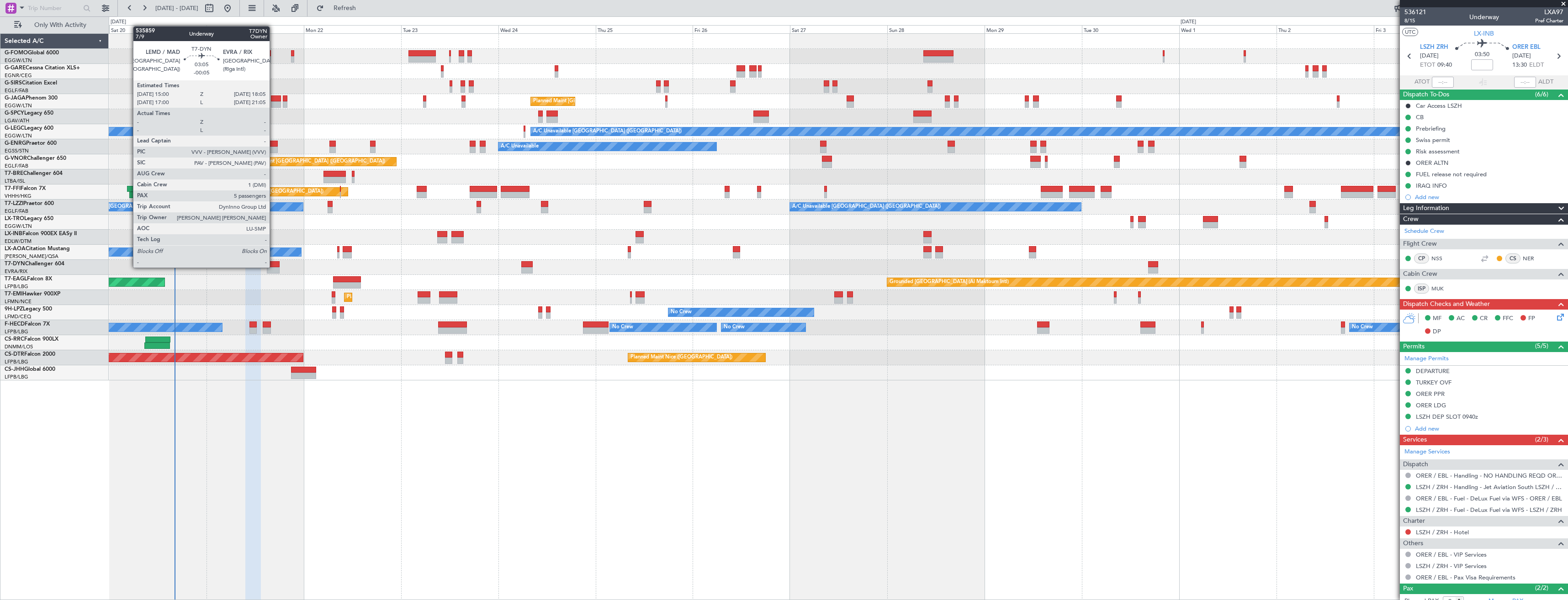
click at [274, 267] on div at bounding box center [273, 264] width 13 height 7
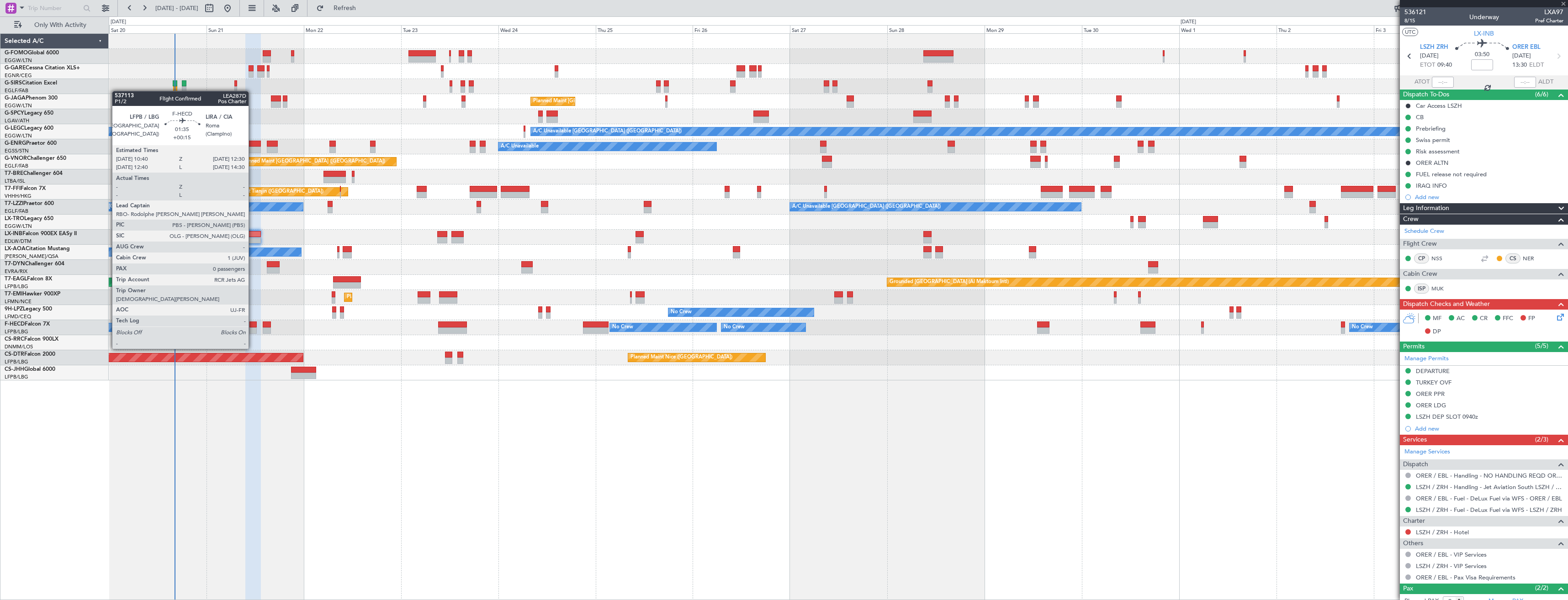
type input "-00:05"
type input "5"
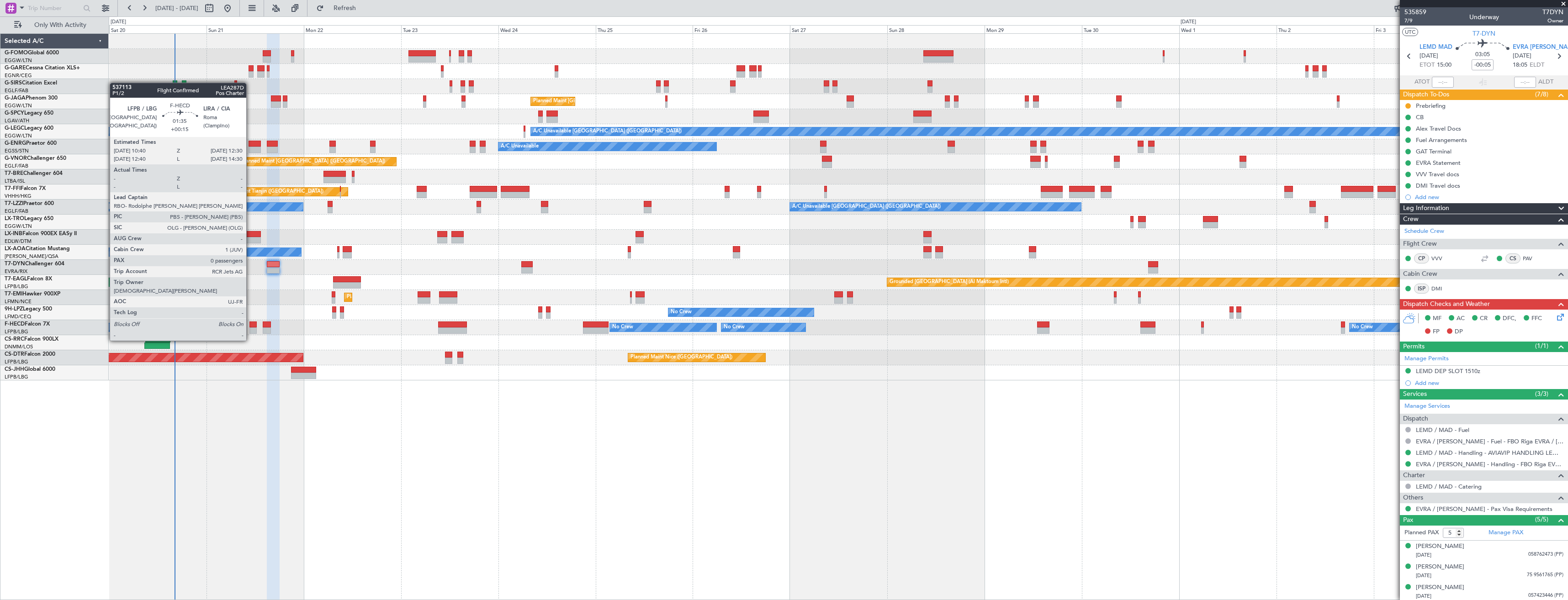
click at [250, 323] on div at bounding box center [253, 324] width 8 height 7
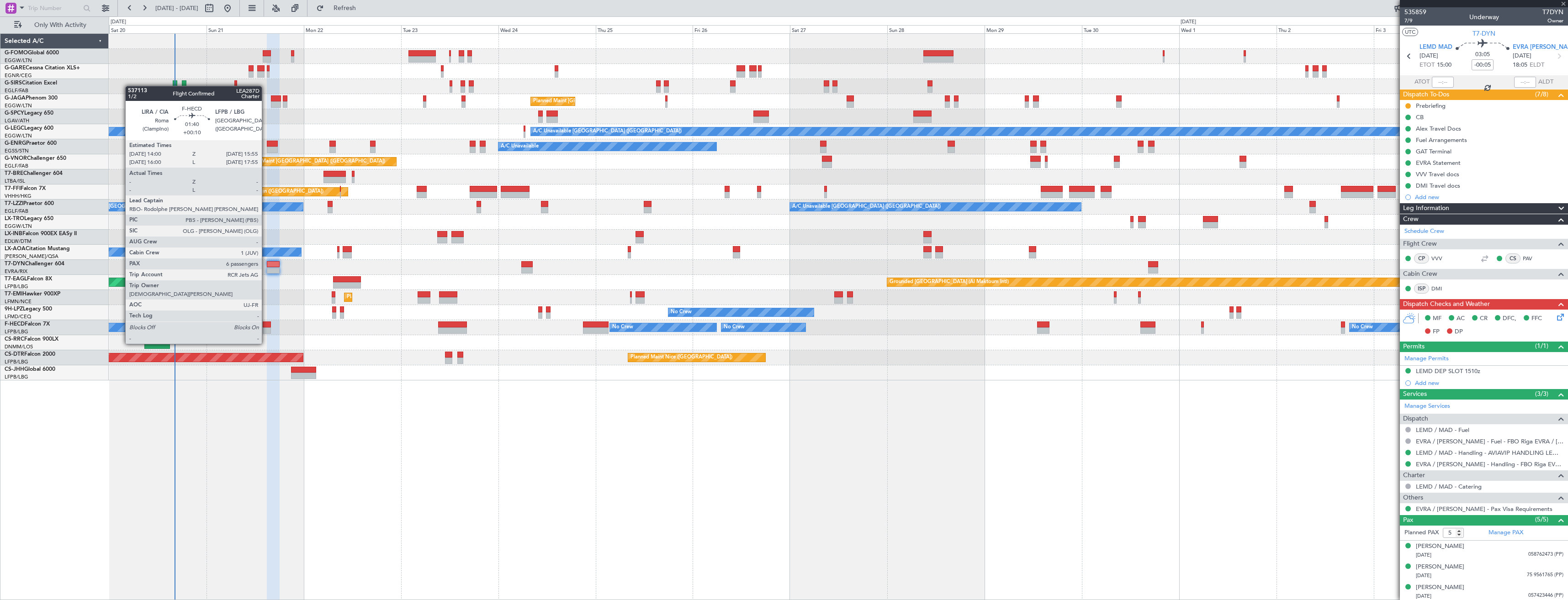
type input "+00:15"
type input "0"
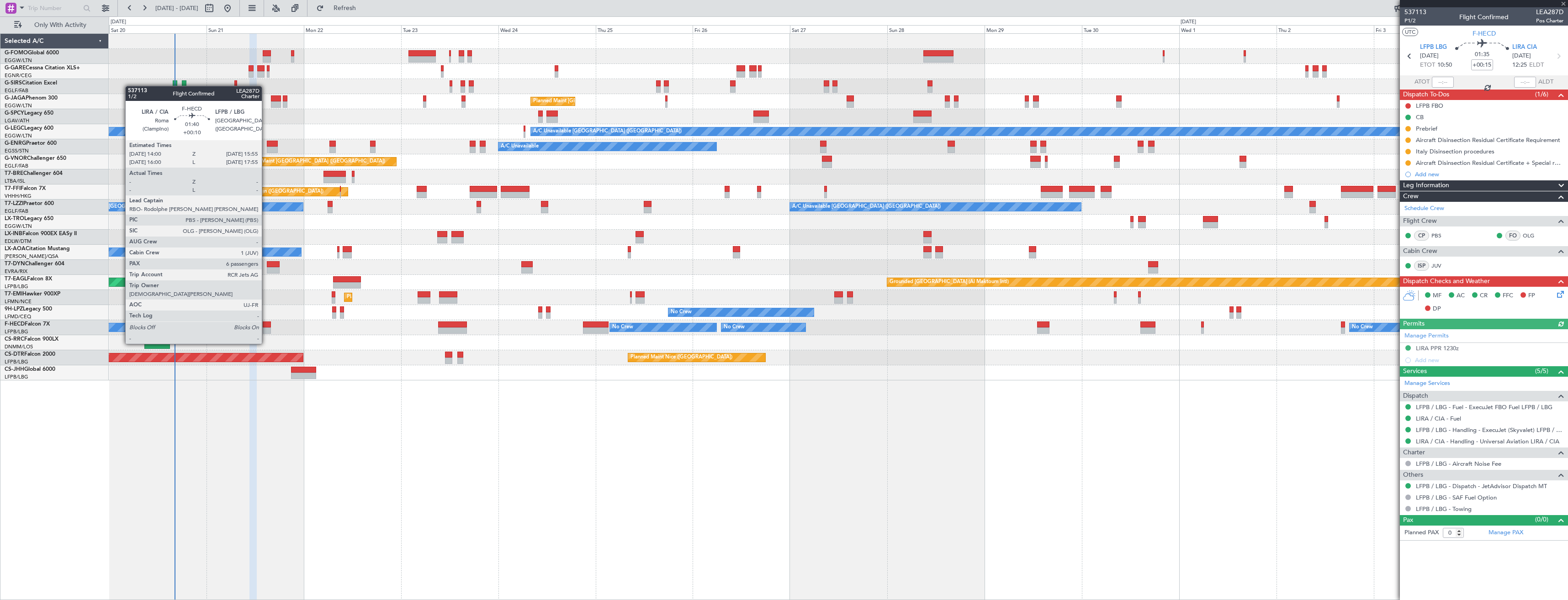
click at [266, 327] on div at bounding box center [267, 324] width 9 height 7
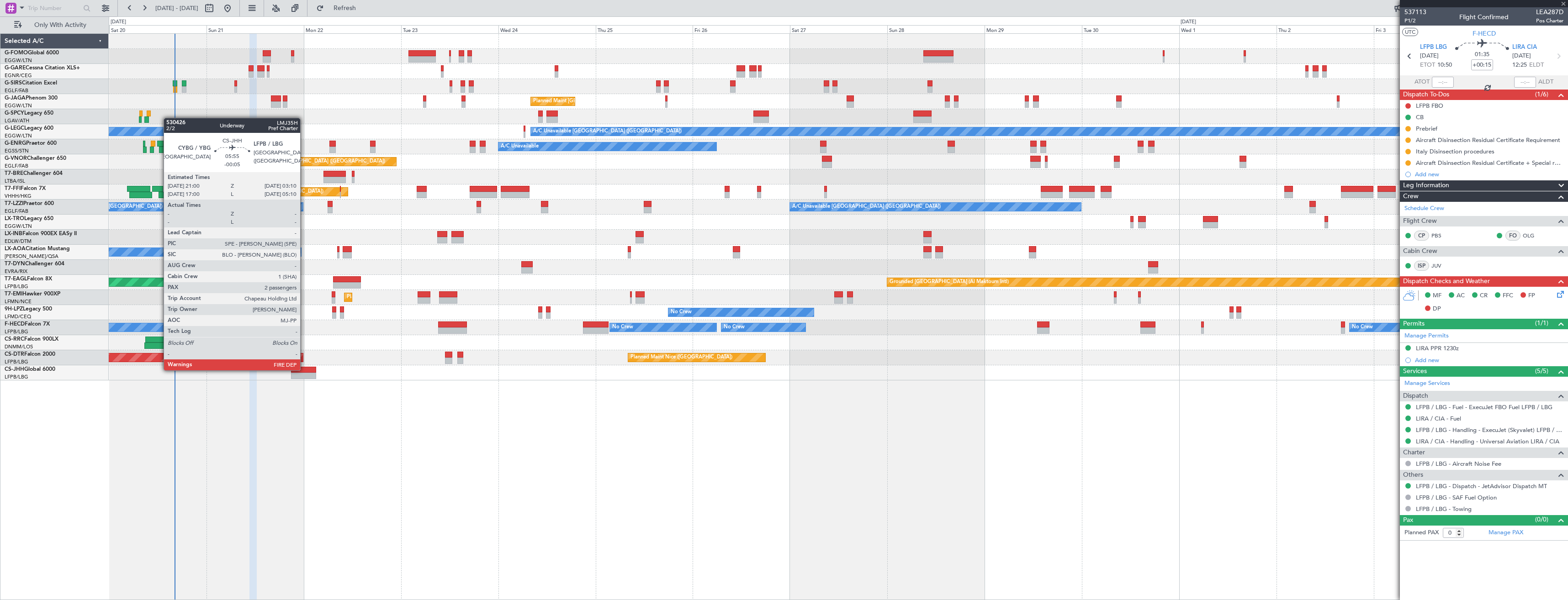
type input "+00:10"
type input "6"
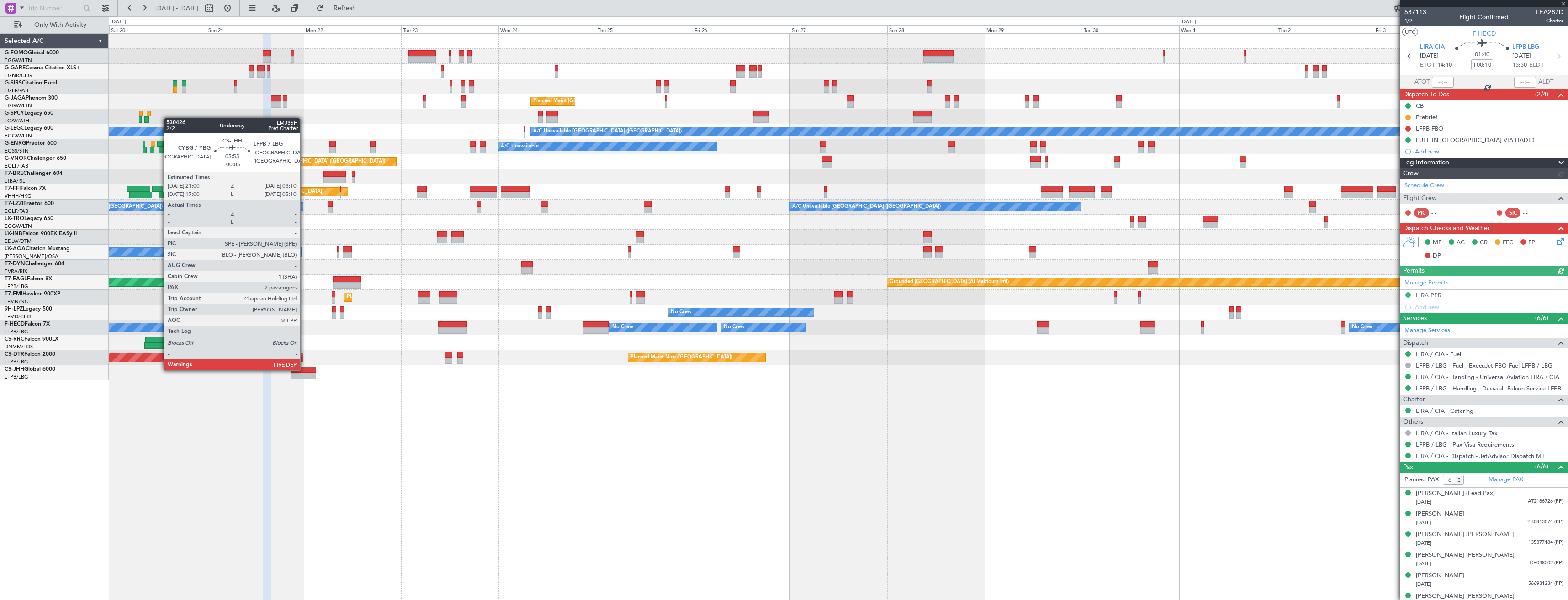
click at [304, 369] on div at bounding box center [303, 370] width 25 height 7
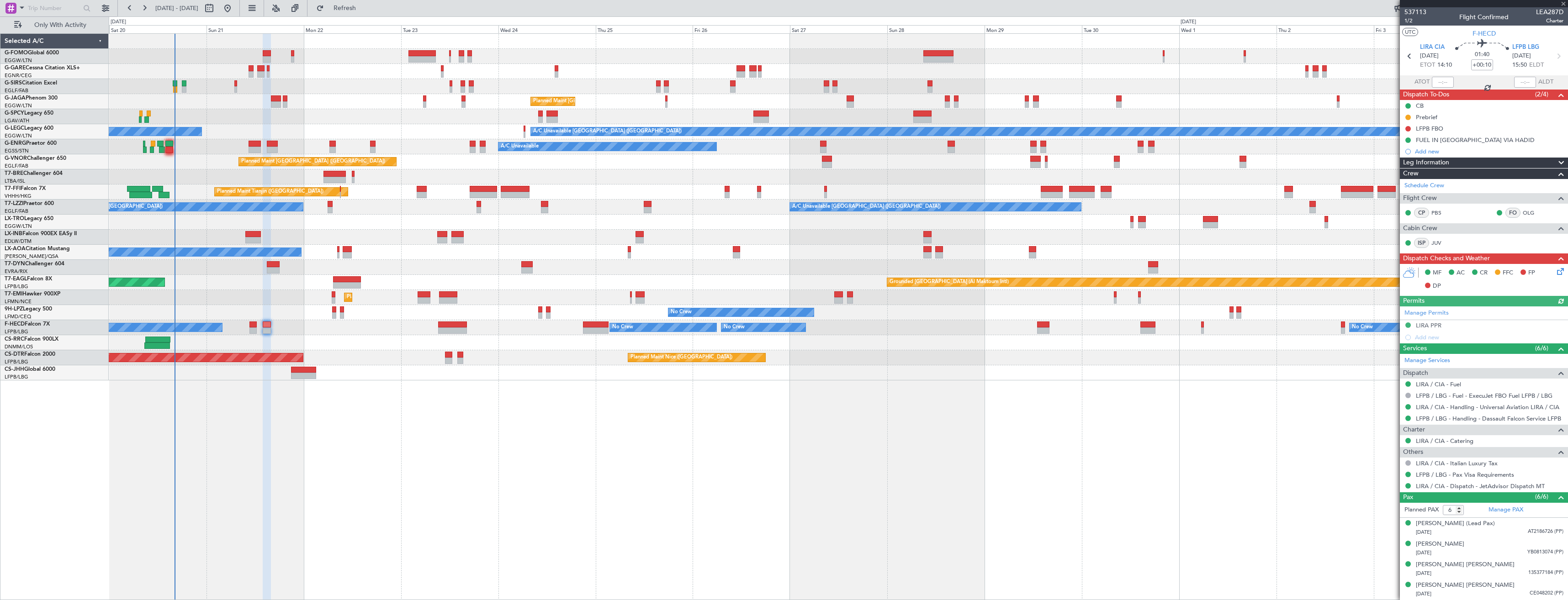
type input "-00:05"
type input "2"
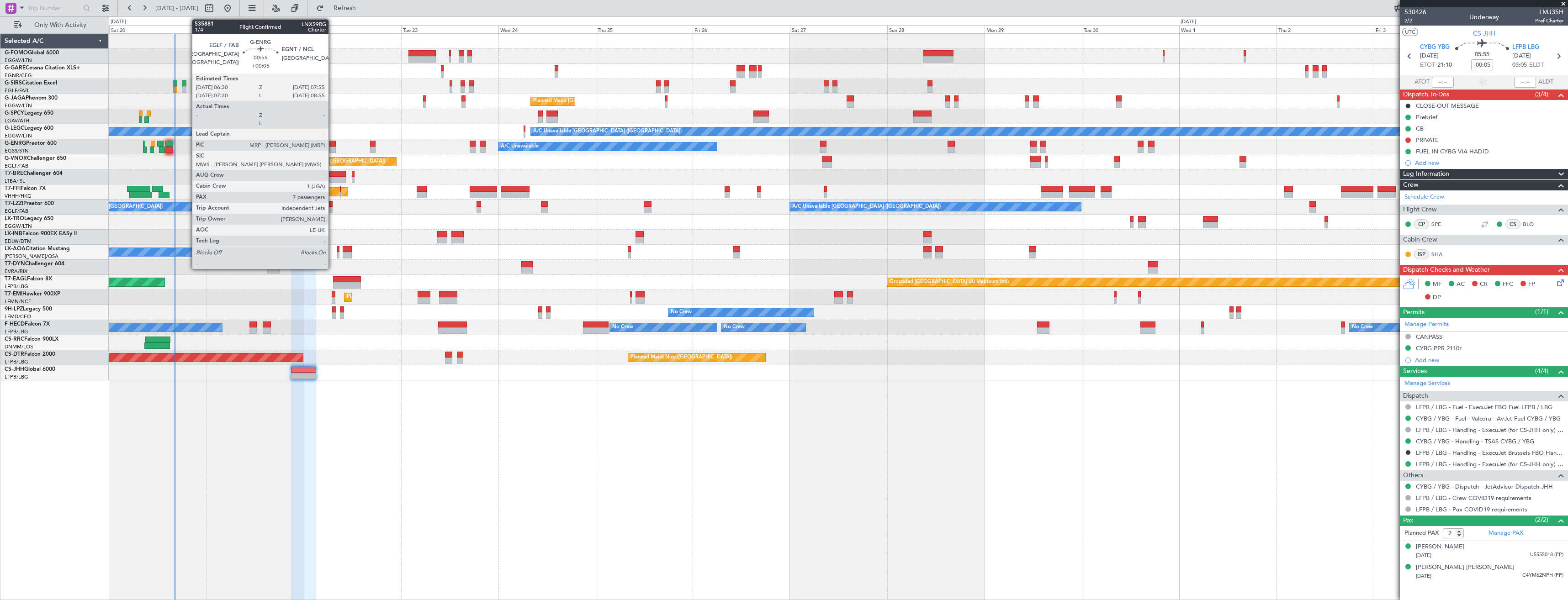
click at [332, 145] on div at bounding box center [332, 144] width 6 height 7
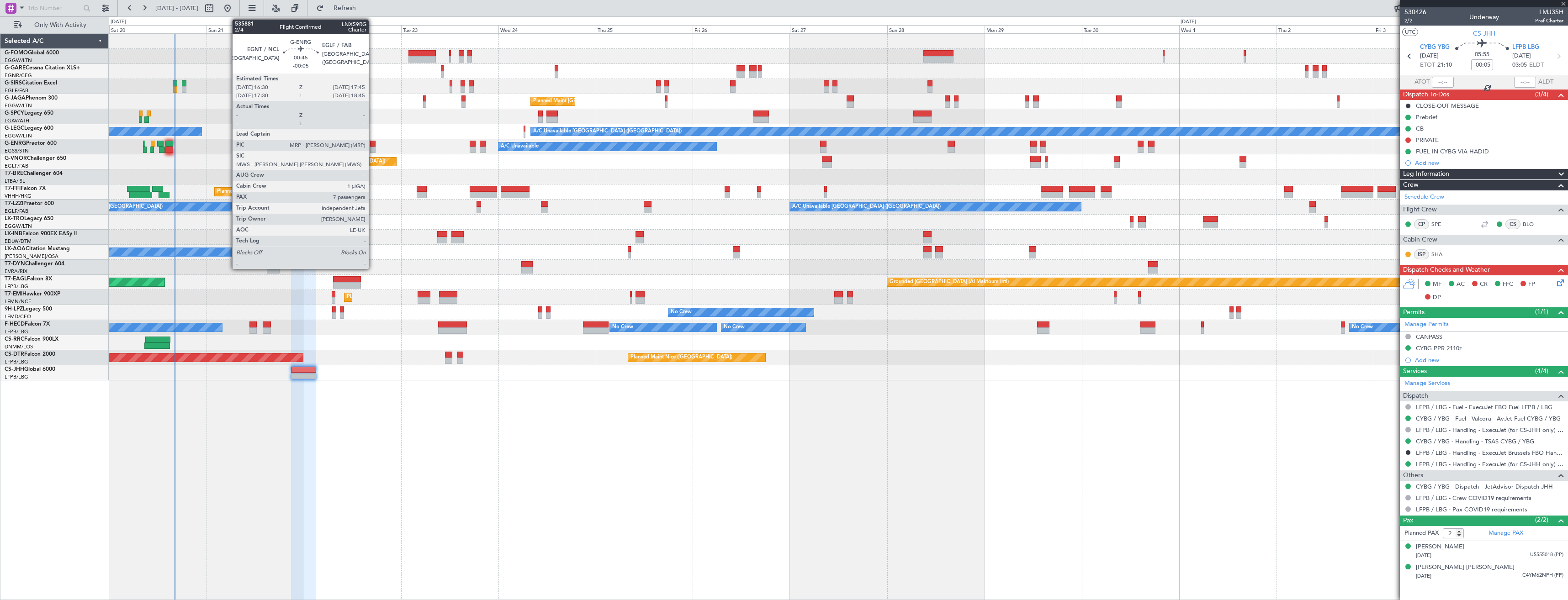
type input "+00:05"
type input "7"
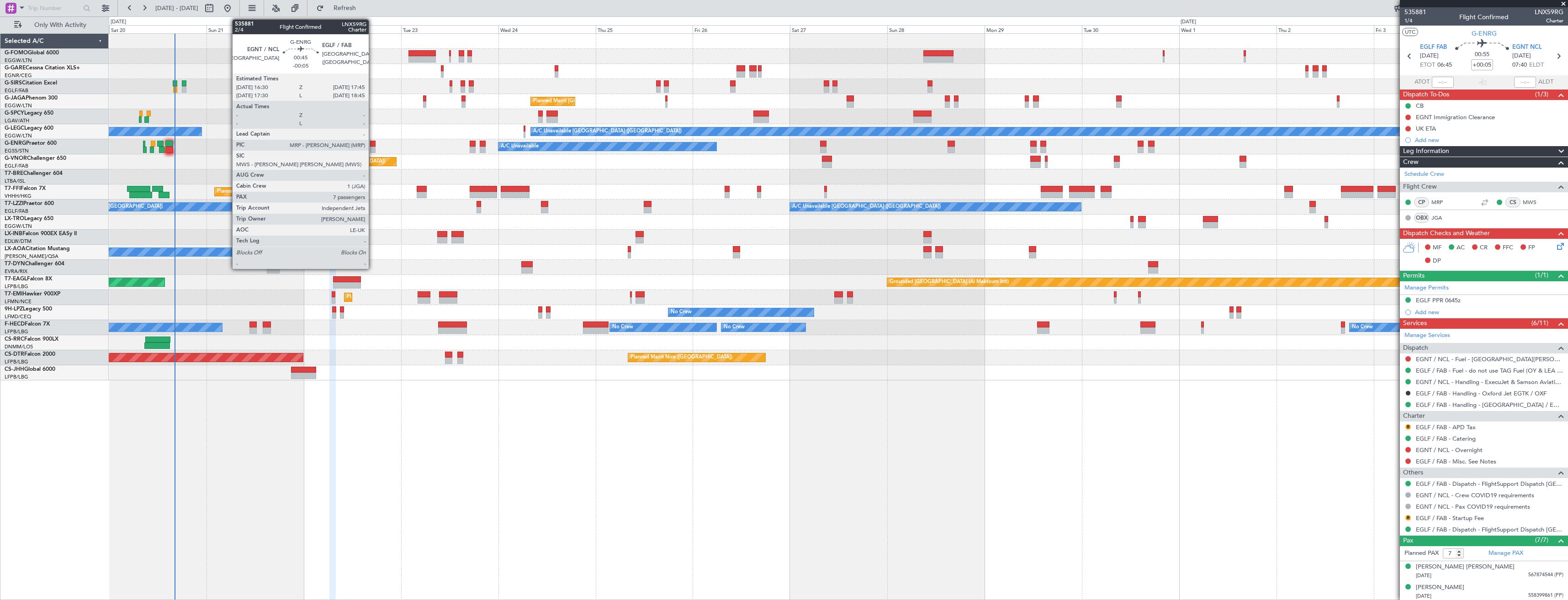
click at [373, 147] on div at bounding box center [373, 150] width 5 height 7
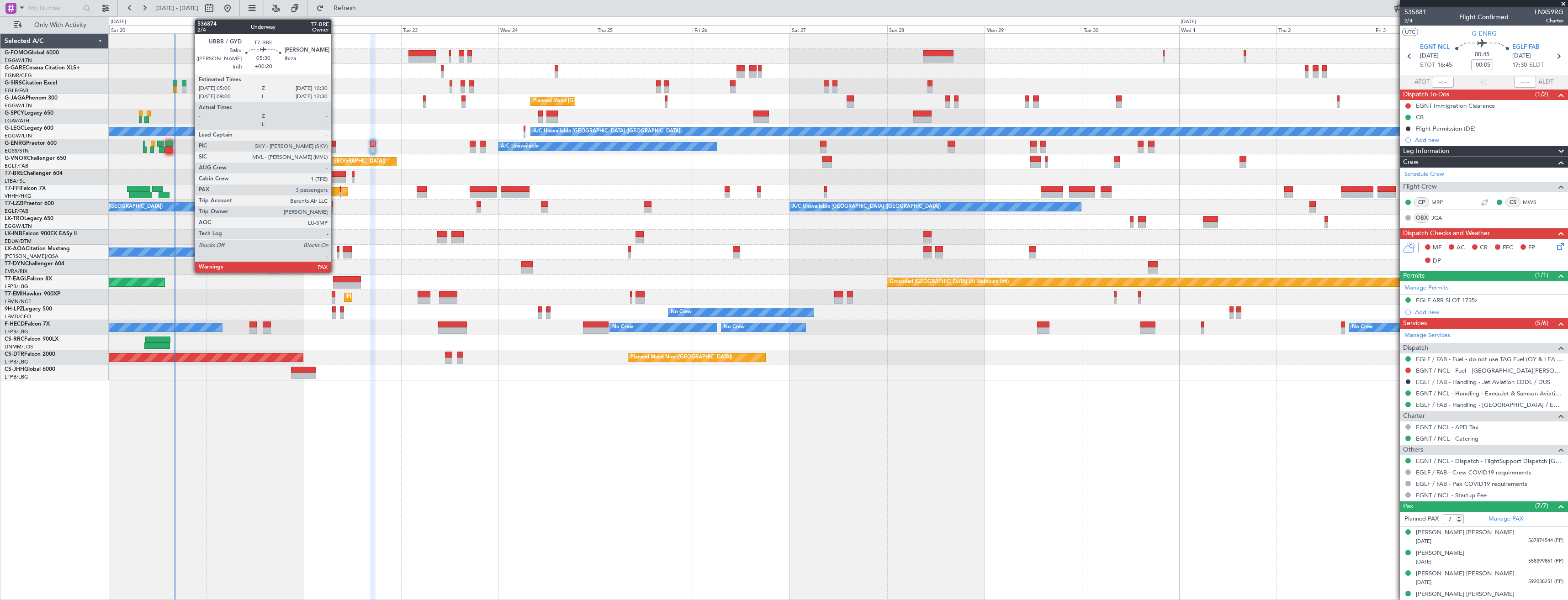
click at [335, 181] on div at bounding box center [334, 180] width 23 height 7
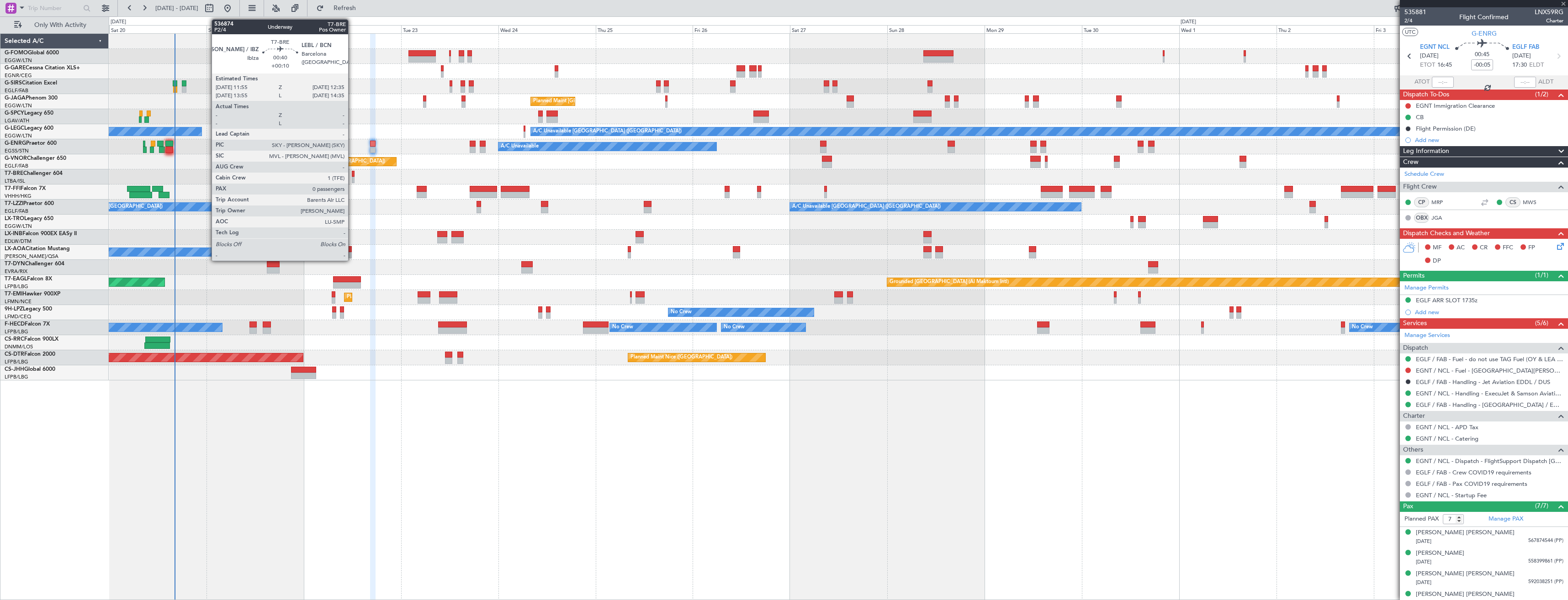
type input "+00:20"
type input "3"
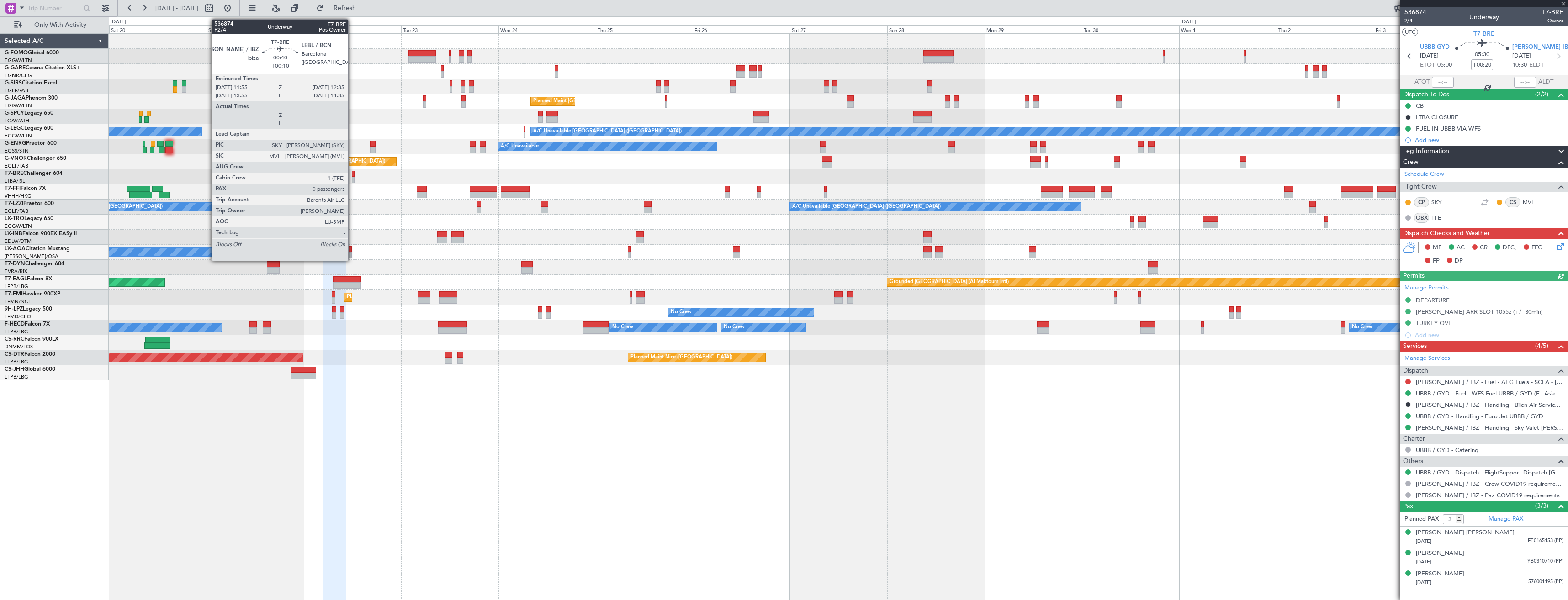
click at [352, 180] on div at bounding box center [353, 180] width 3 height 7
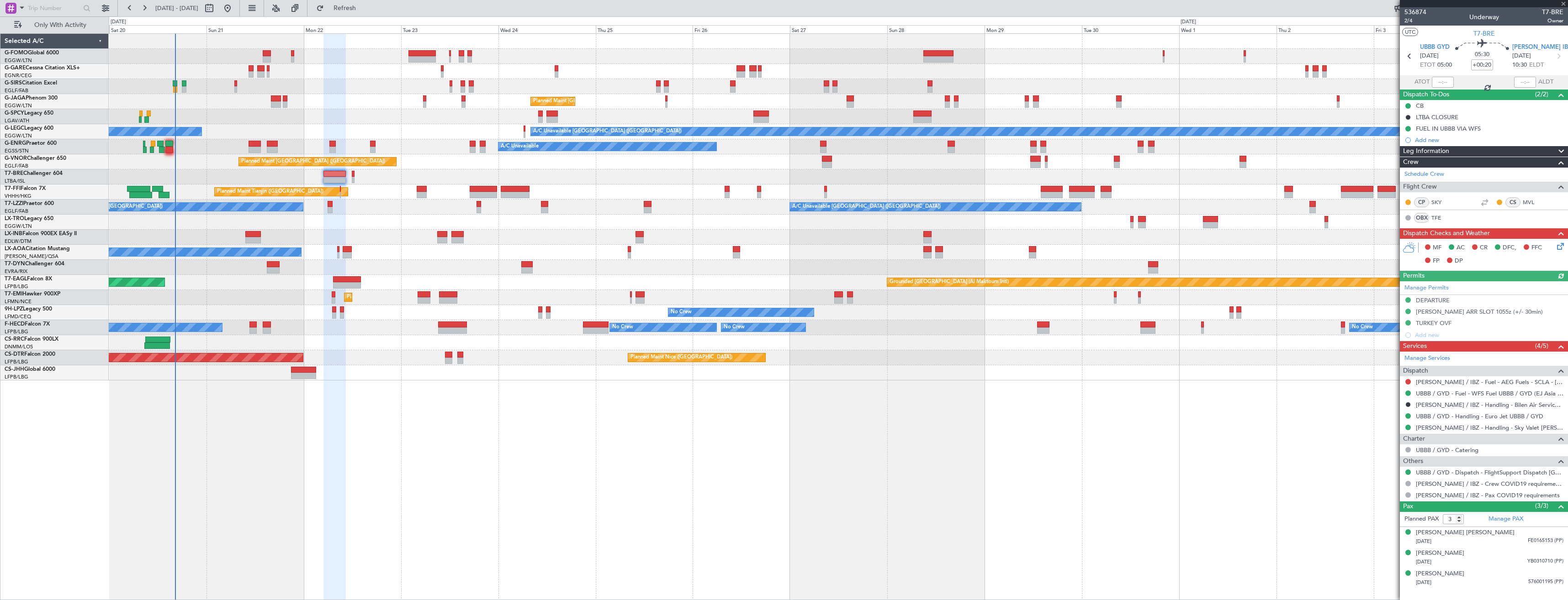
type input "+00:10"
type input "0"
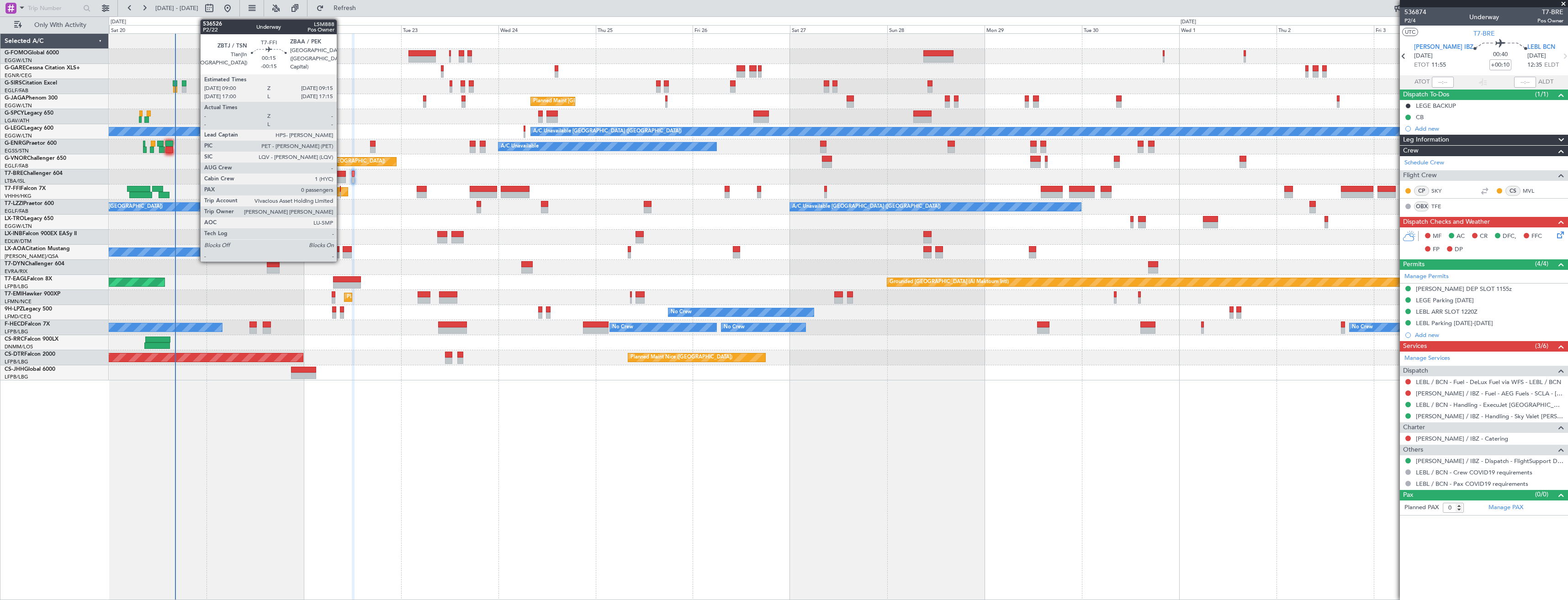
click at [341, 190] on div at bounding box center [340, 189] width 1 height 7
type input "-00:15"
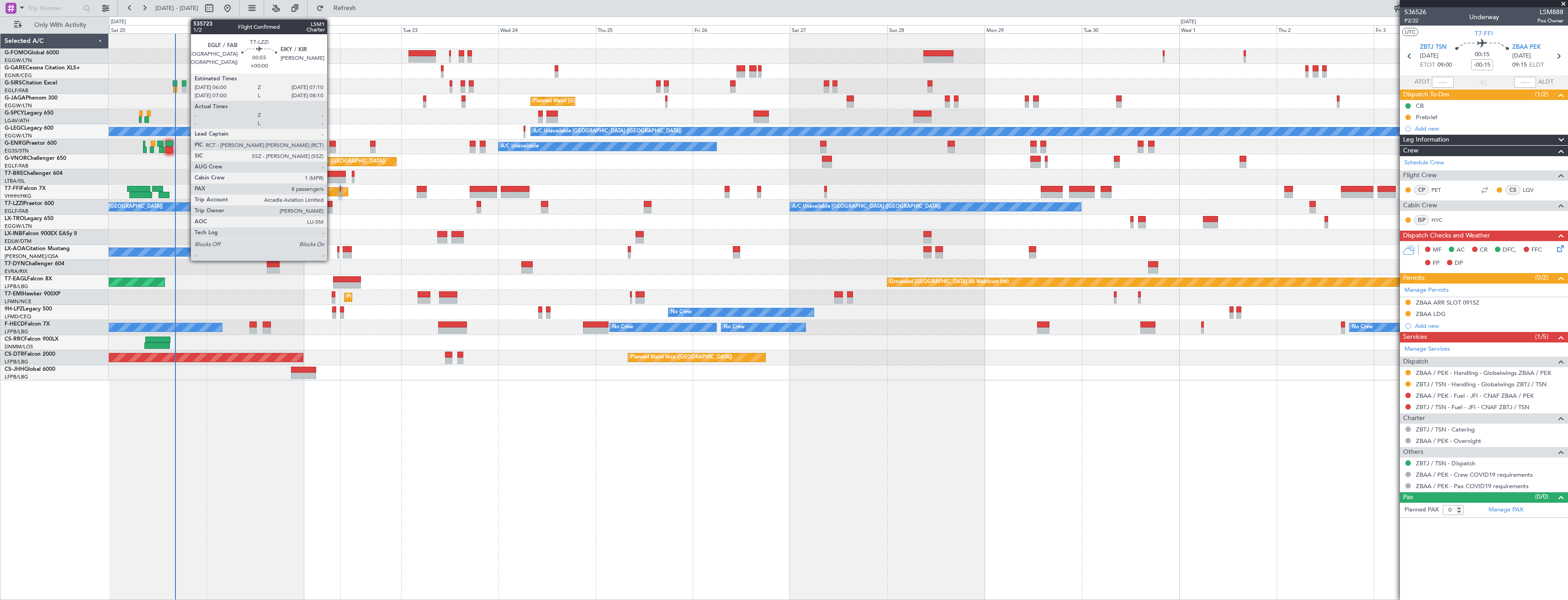
click at [329, 203] on div at bounding box center [330, 204] width 5 height 7
type input "8"
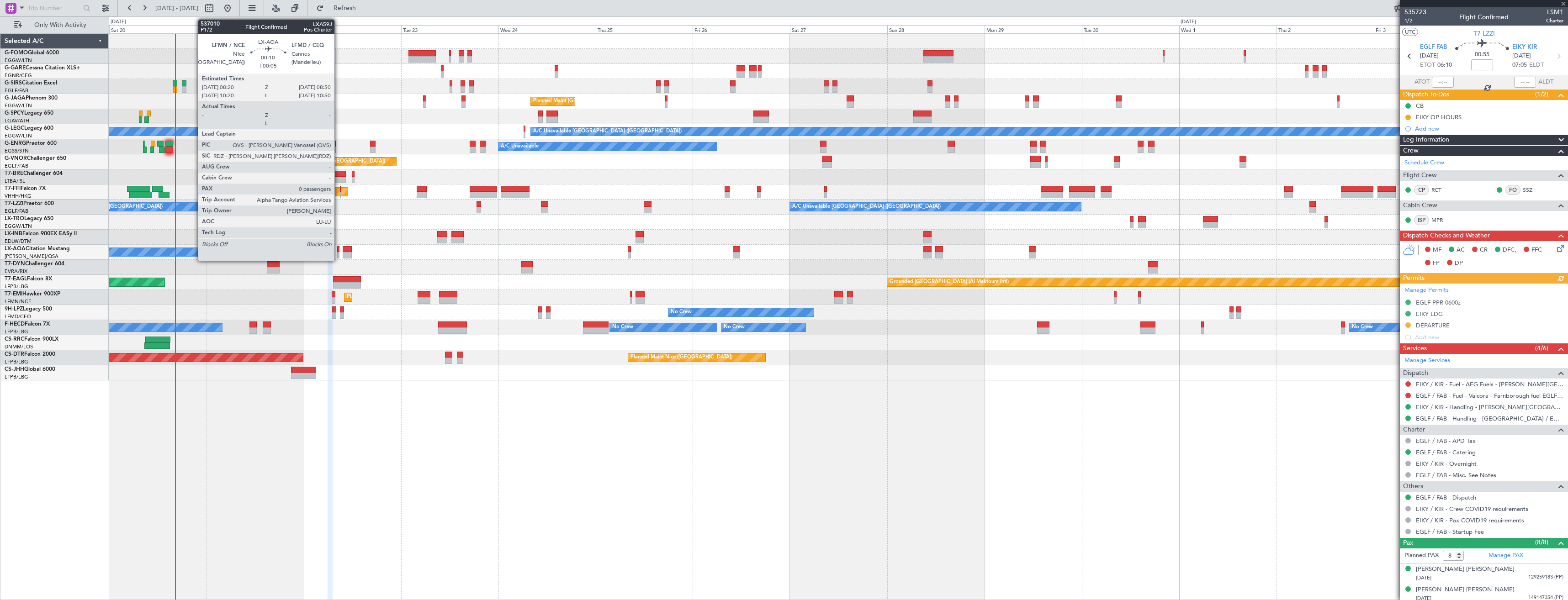
click at [338, 253] on div at bounding box center [338, 255] width 2 height 7
type input "+00:05"
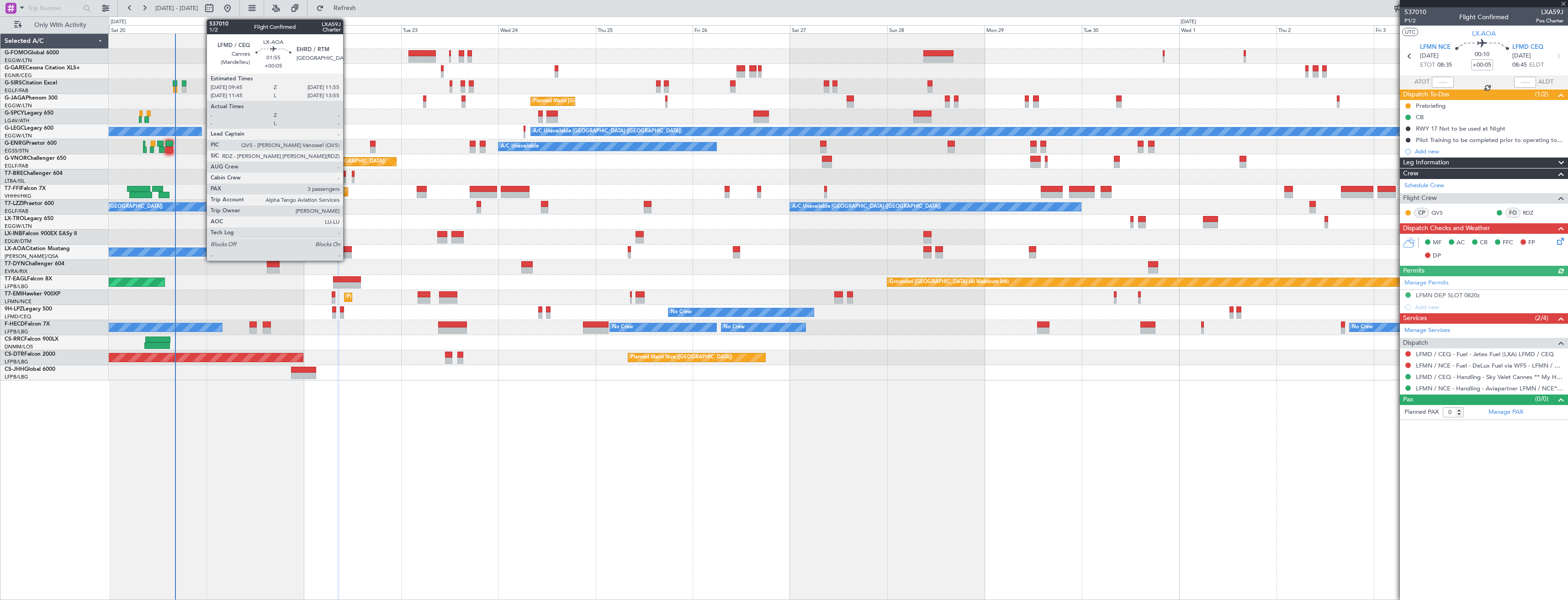
click at [347, 251] on div at bounding box center [347, 249] width 9 height 7
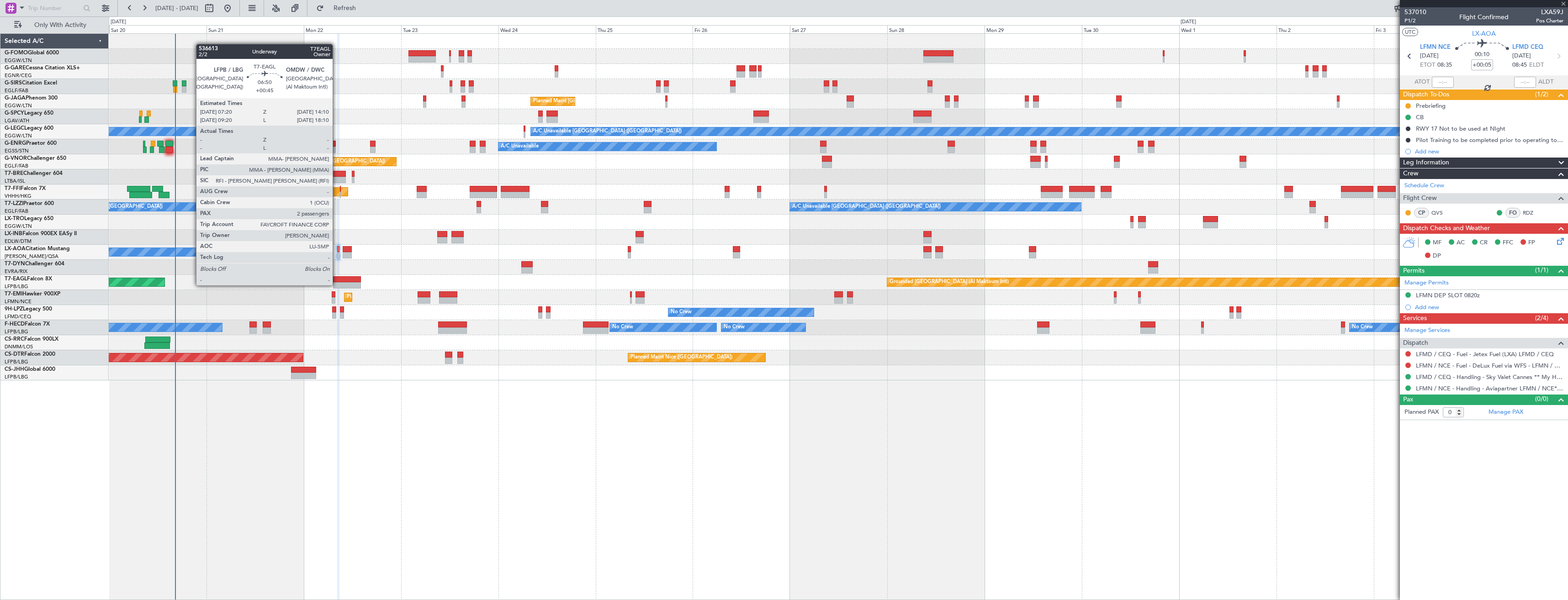
type input "3"
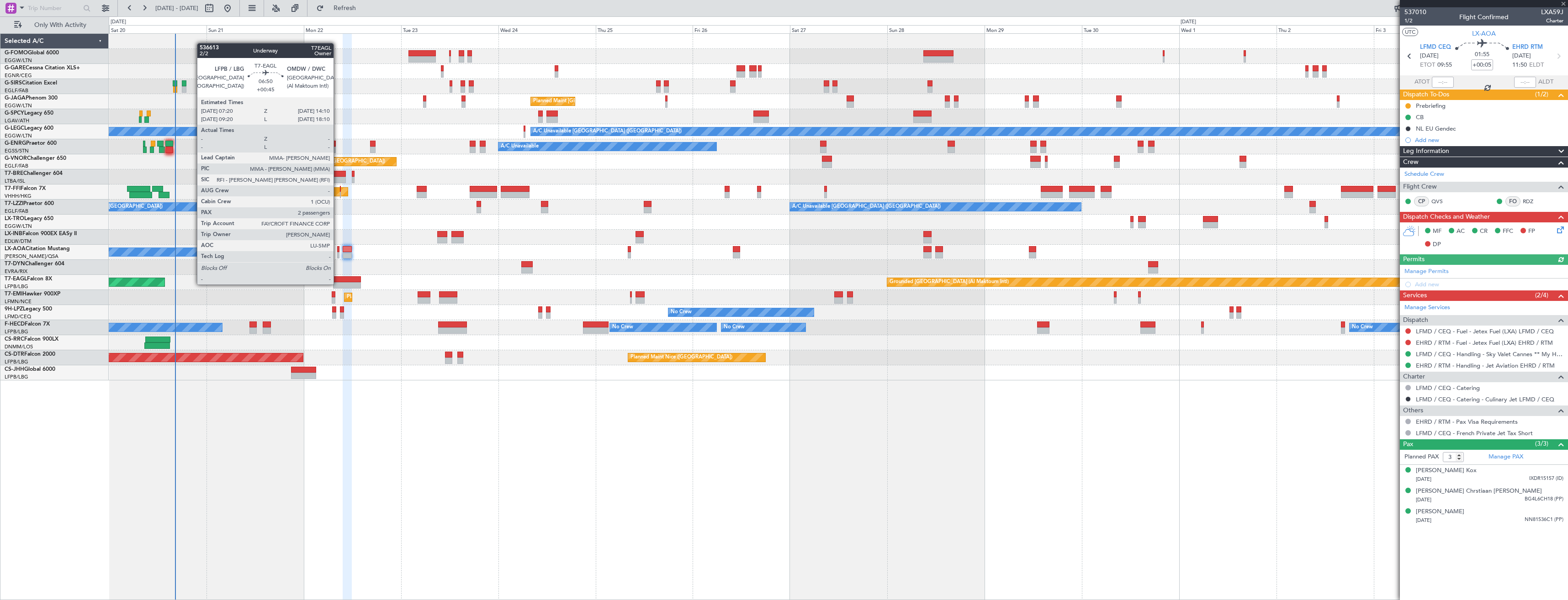
click at [338, 284] on div at bounding box center [347, 285] width 28 height 7
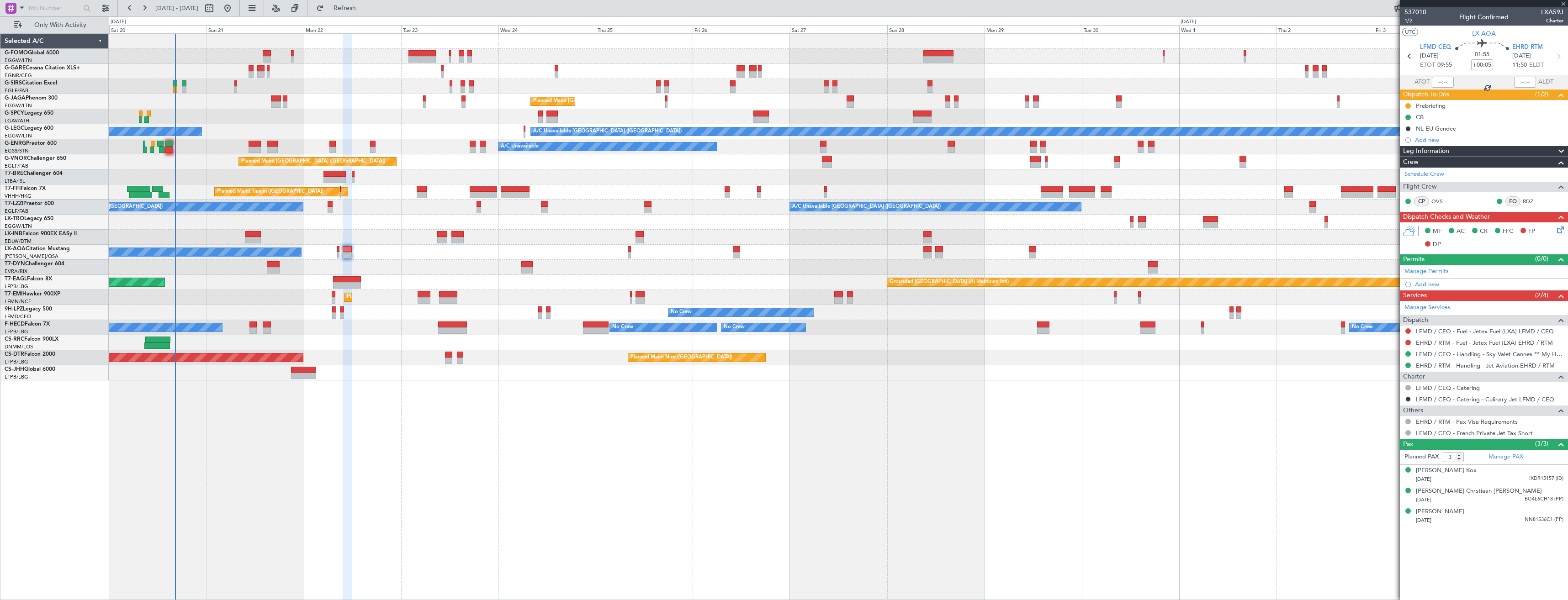
type input "+00:45"
type input "2"
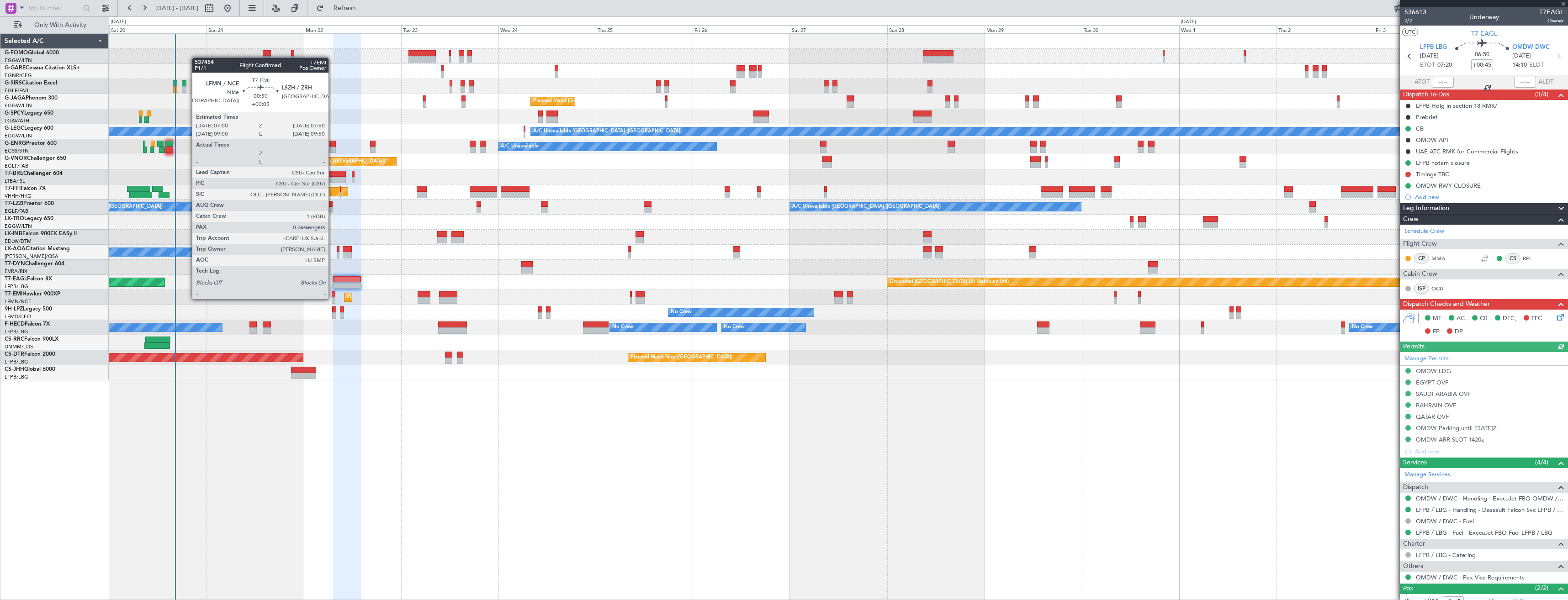
click at [332, 298] on div at bounding box center [334, 301] width 4 height 7
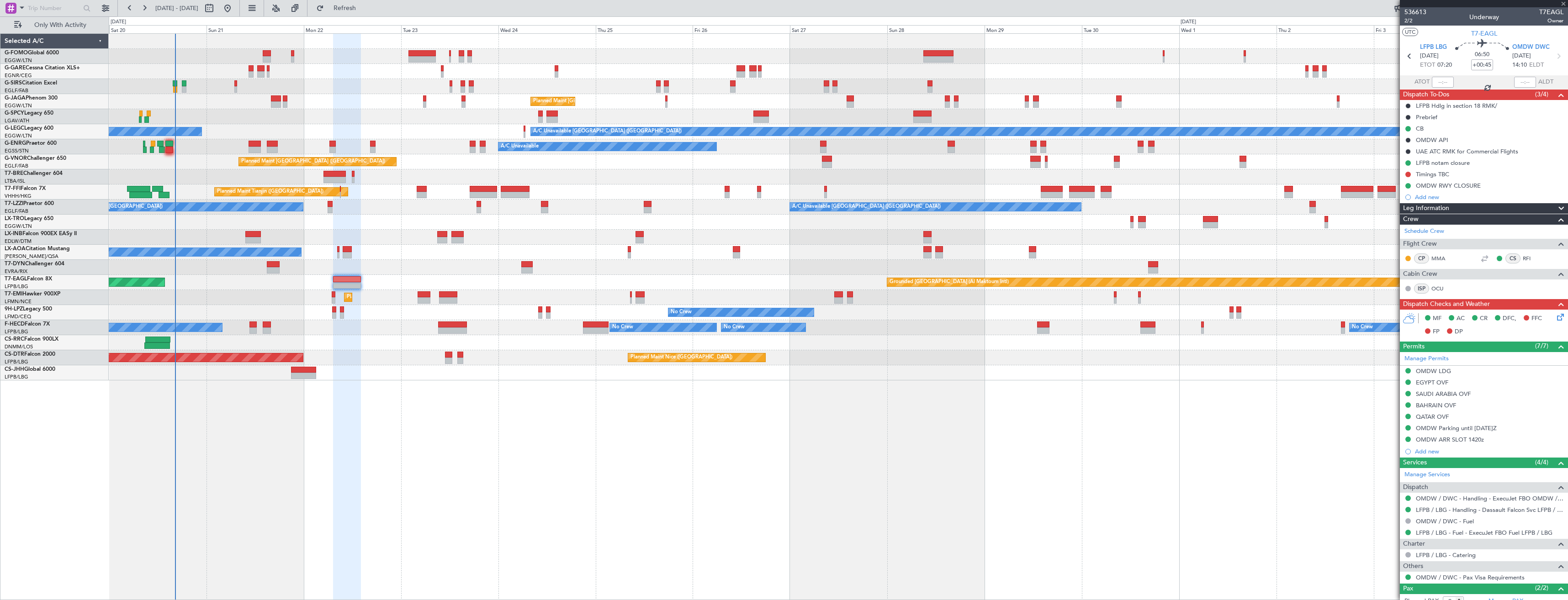
type input "+00:05"
type input "0"
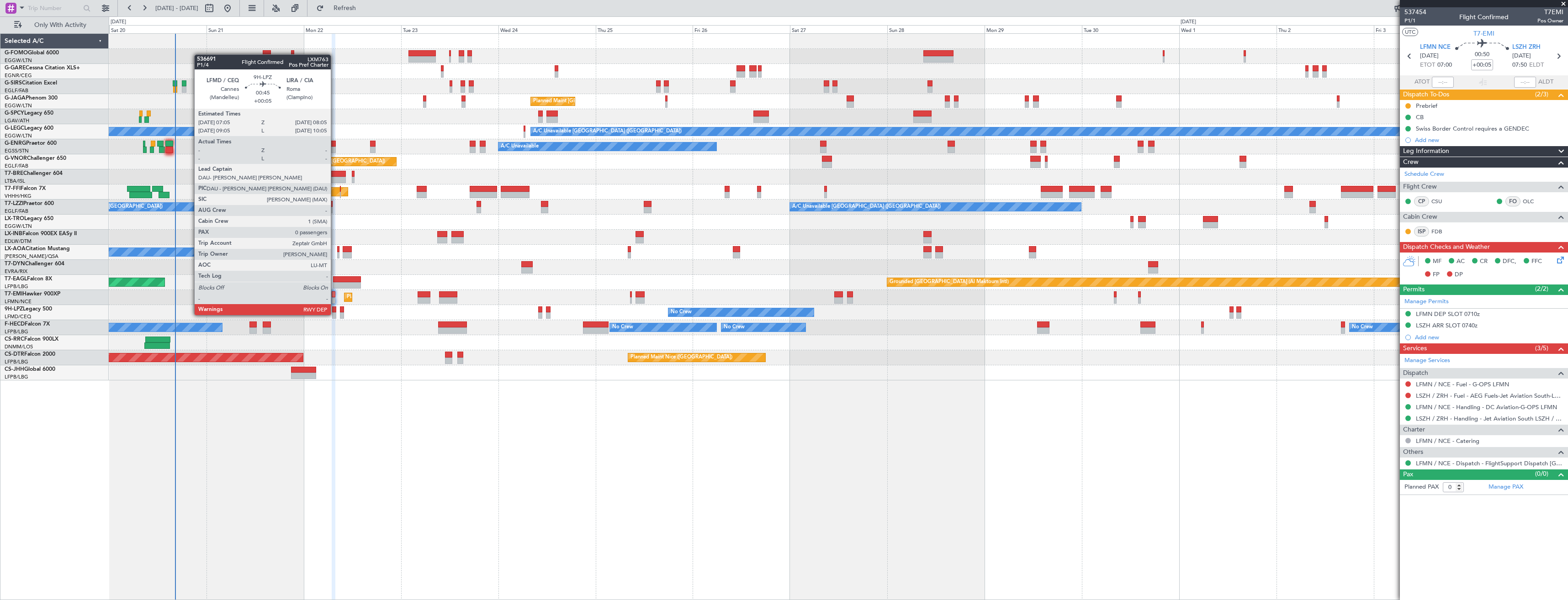
click at [335, 307] on div at bounding box center [334, 310] width 4 height 7
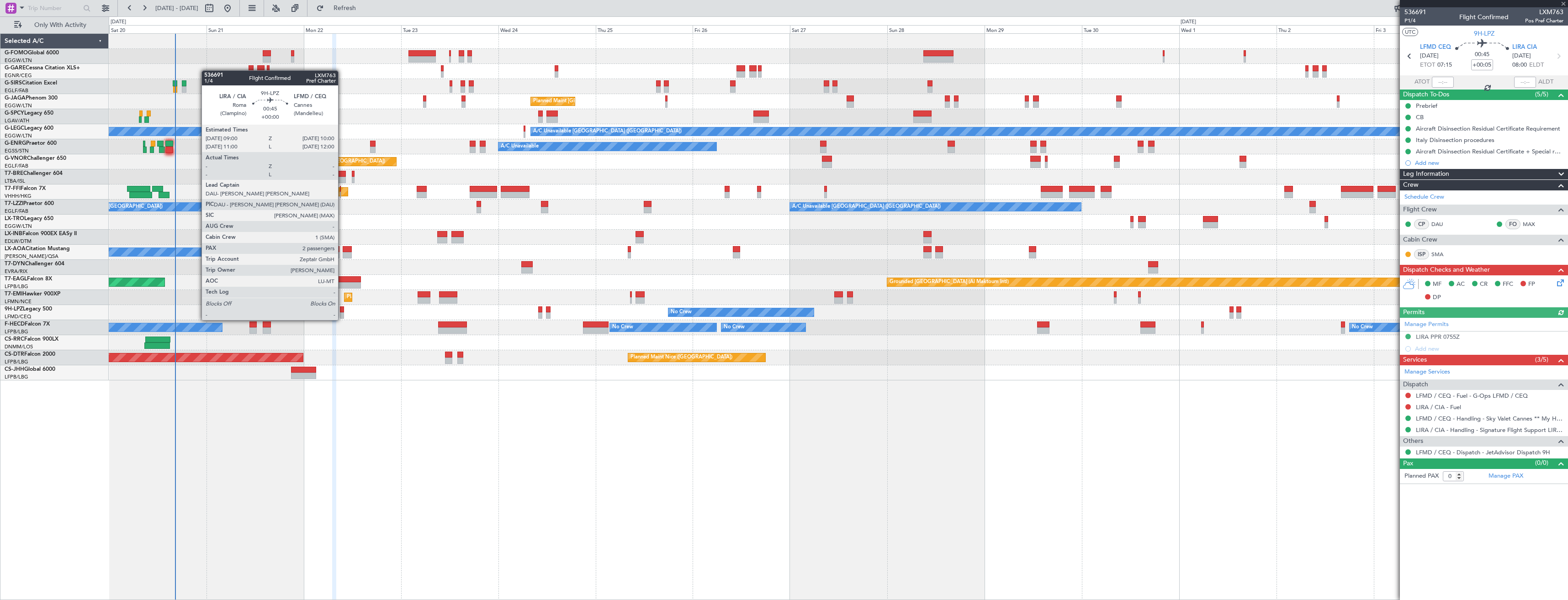
click at [342, 311] on div at bounding box center [341, 310] width 4 height 7
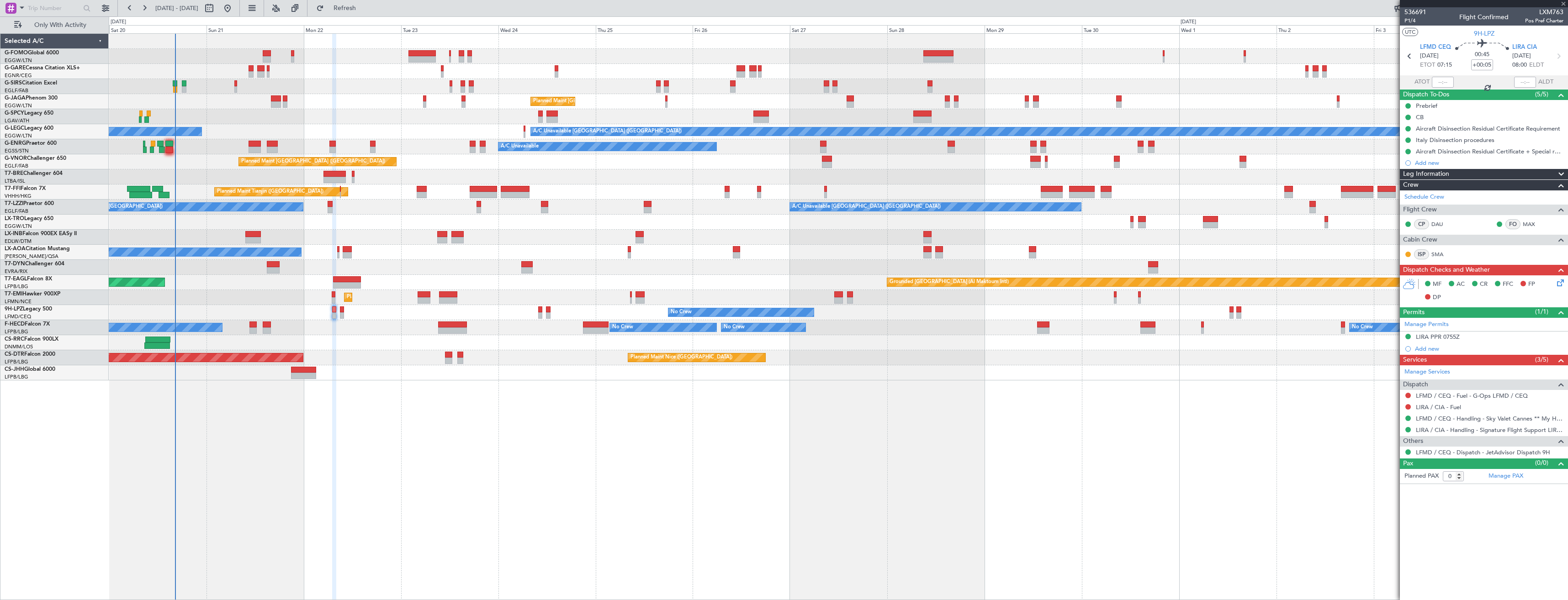
type input "2"
click at [1407, 395] on button at bounding box center [1408, 396] width 5 height 5
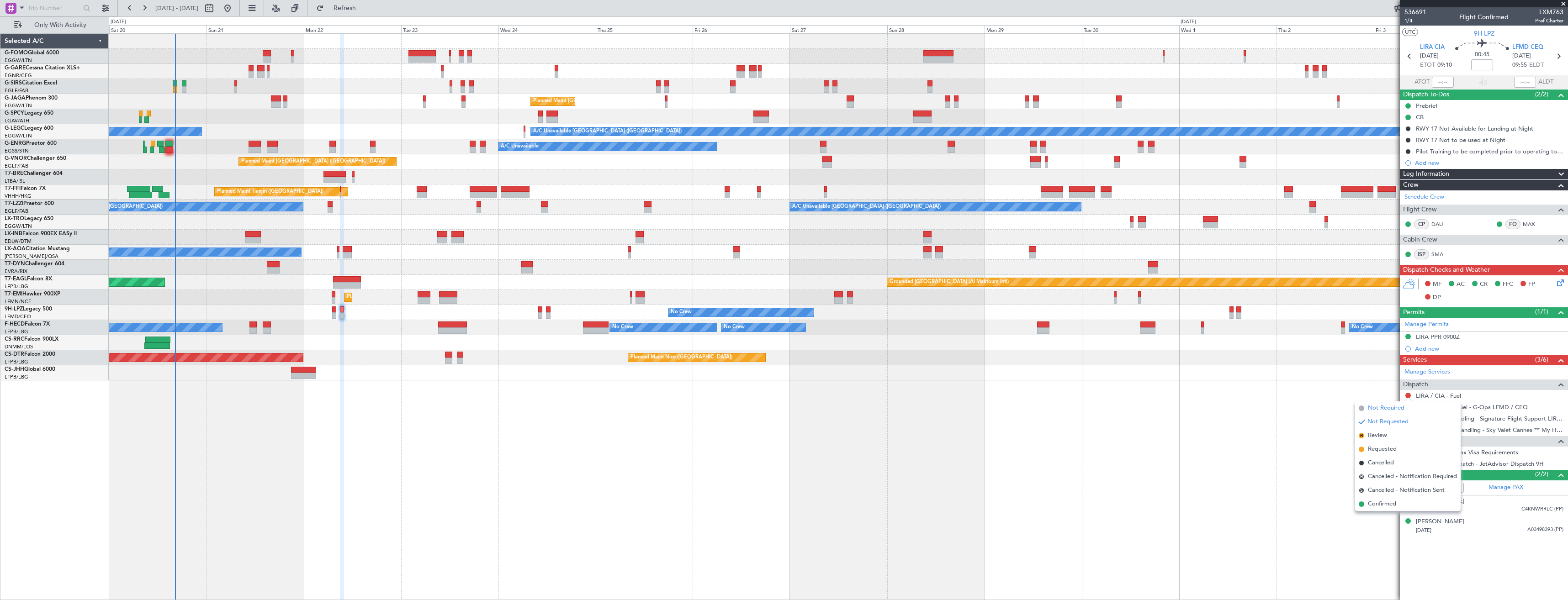
click at [1373, 408] on span "Not Required" at bounding box center [1386, 408] width 37 height 9
click at [1408, 406] on button at bounding box center [1408, 406] width 5 height 5
click at [1377, 419] on span "Not Required" at bounding box center [1386, 419] width 37 height 9
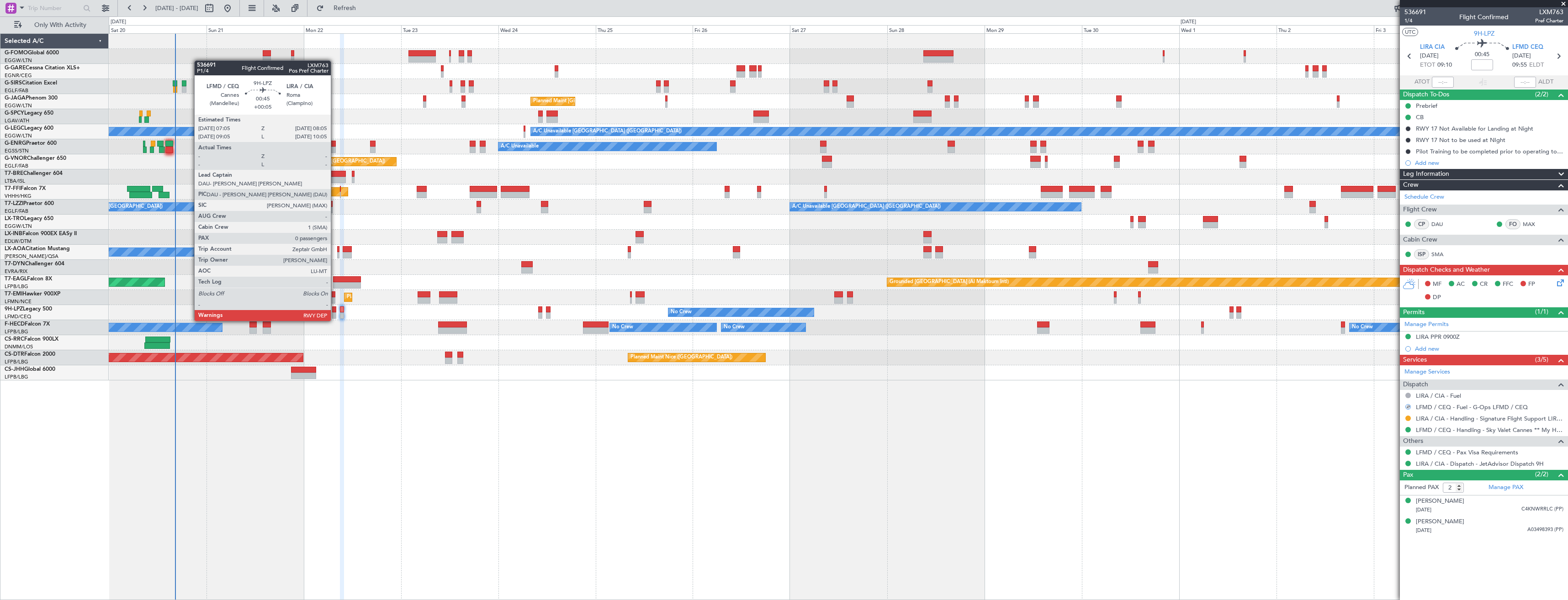
click at [335, 312] on div at bounding box center [334, 310] width 4 height 7
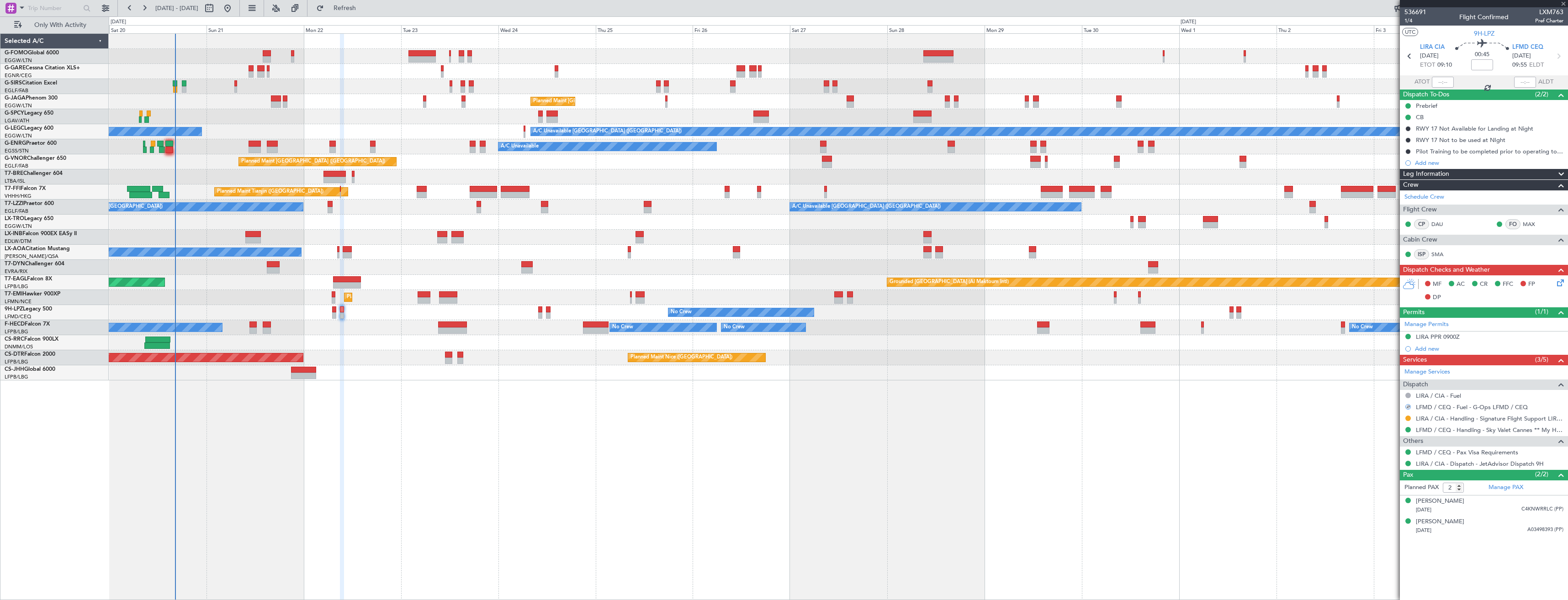
type input "+00:05"
click at [1407, 396] on button at bounding box center [1408, 396] width 5 height 5
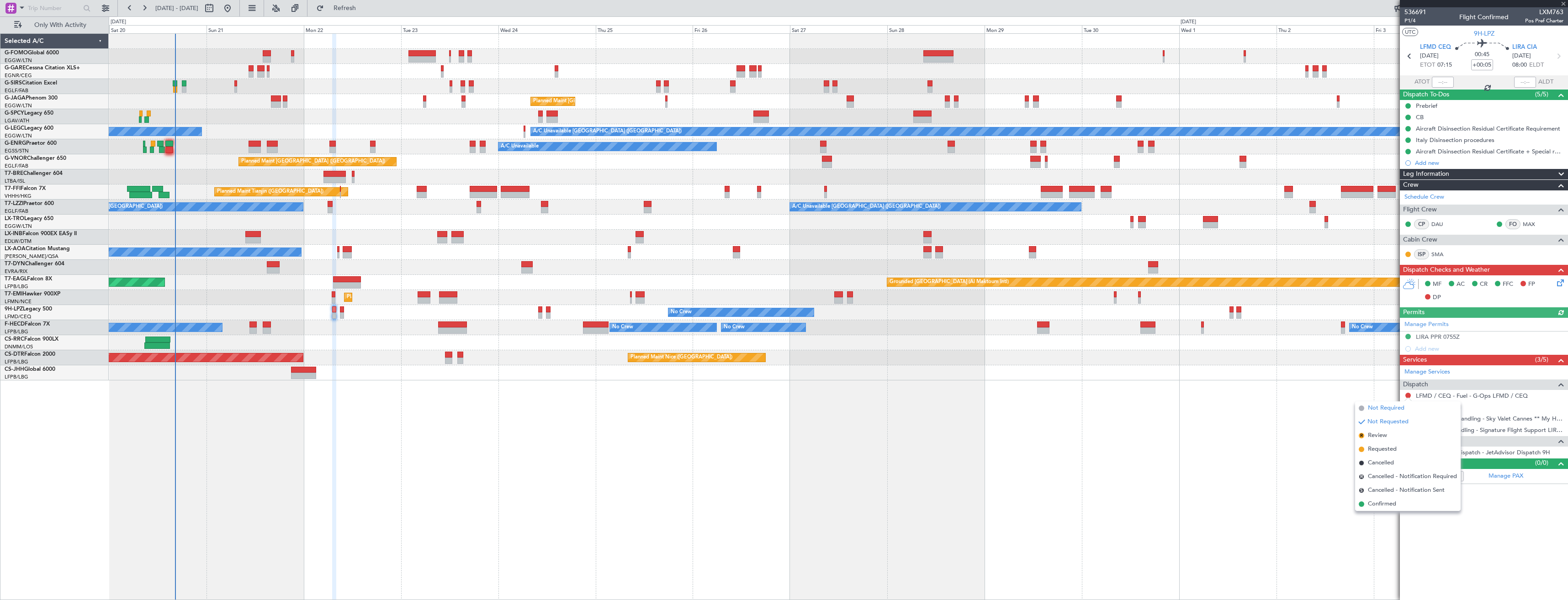
click at [1371, 406] on span "Not Required" at bounding box center [1386, 408] width 37 height 9
click at [1406, 406] on button at bounding box center [1408, 406] width 5 height 5
click at [1381, 415] on span "Not Required" at bounding box center [1386, 419] width 37 height 9
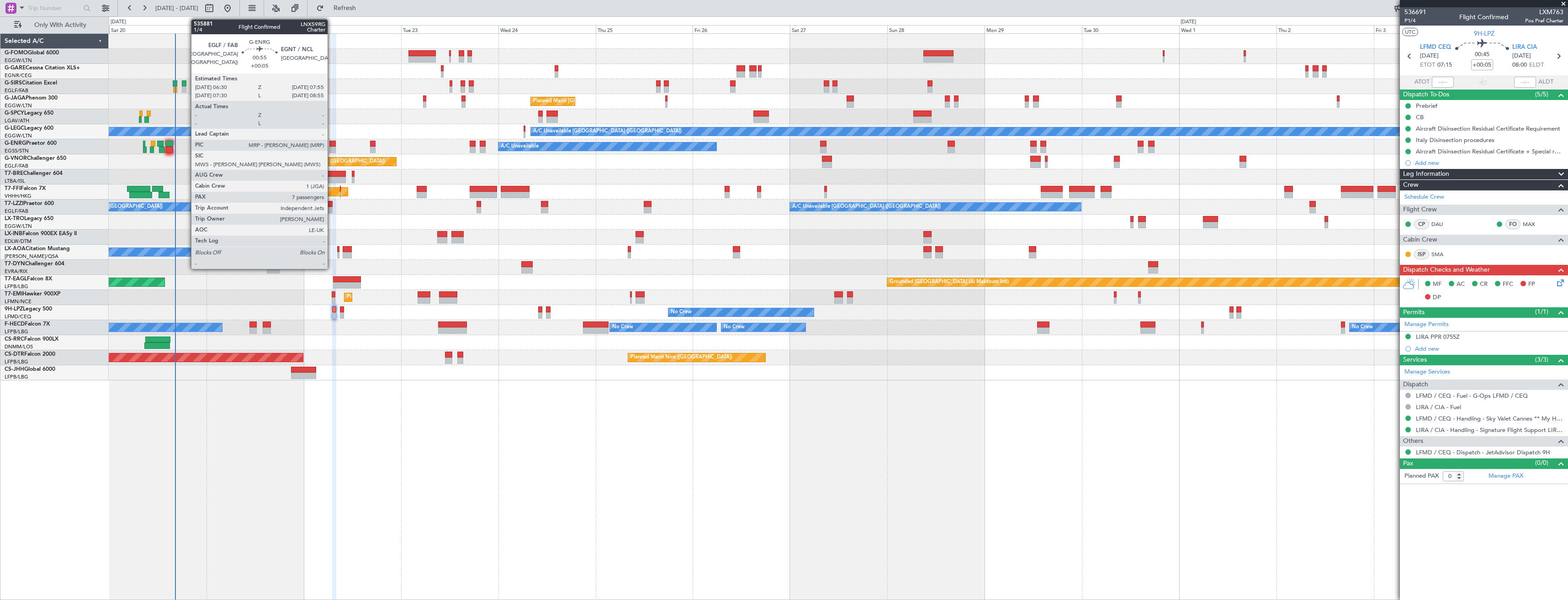
click at [332, 146] on div at bounding box center [332, 144] width 6 height 7
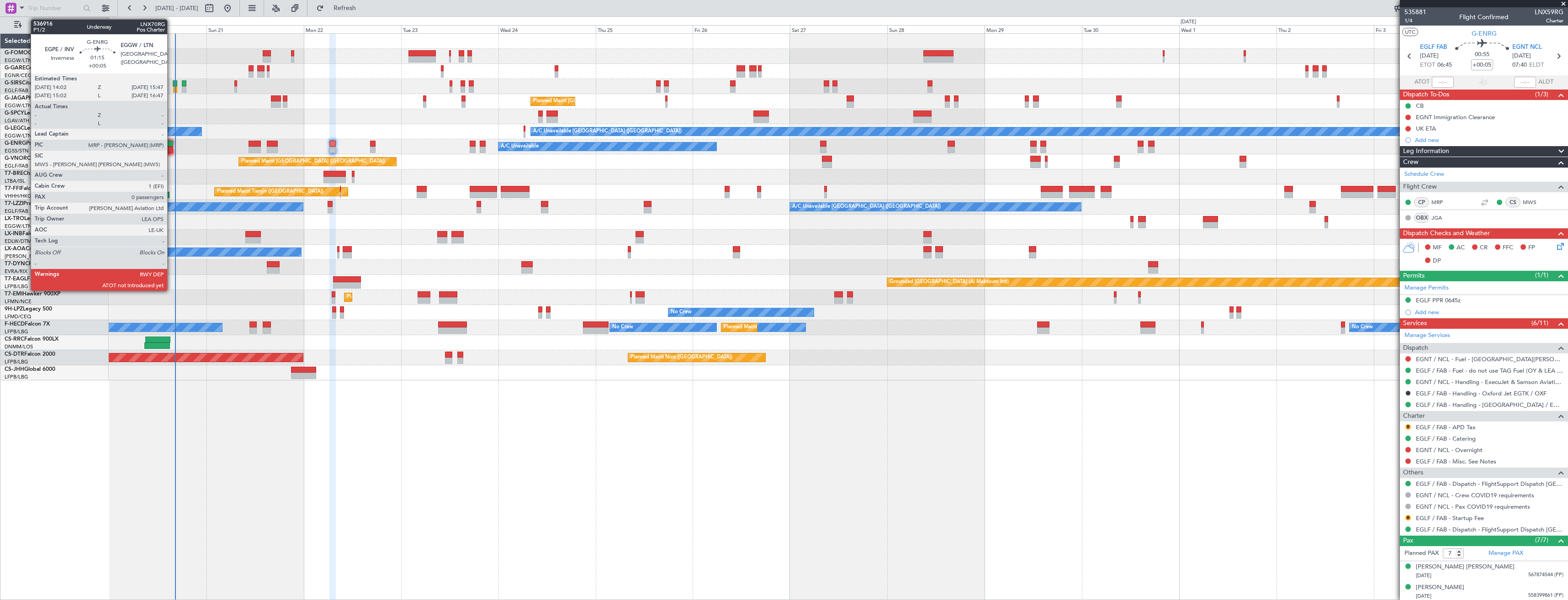
click at [170, 147] on div at bounding box center [169, 150] width 7 height 7
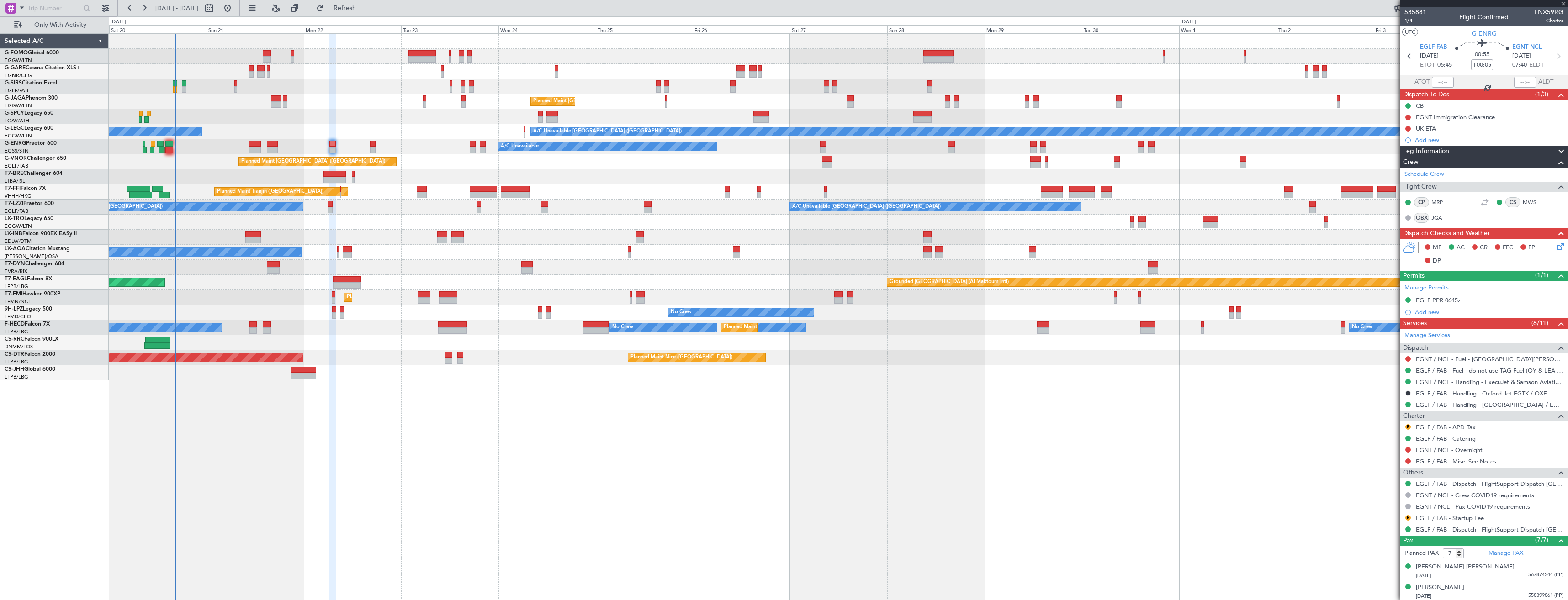
type input "0"
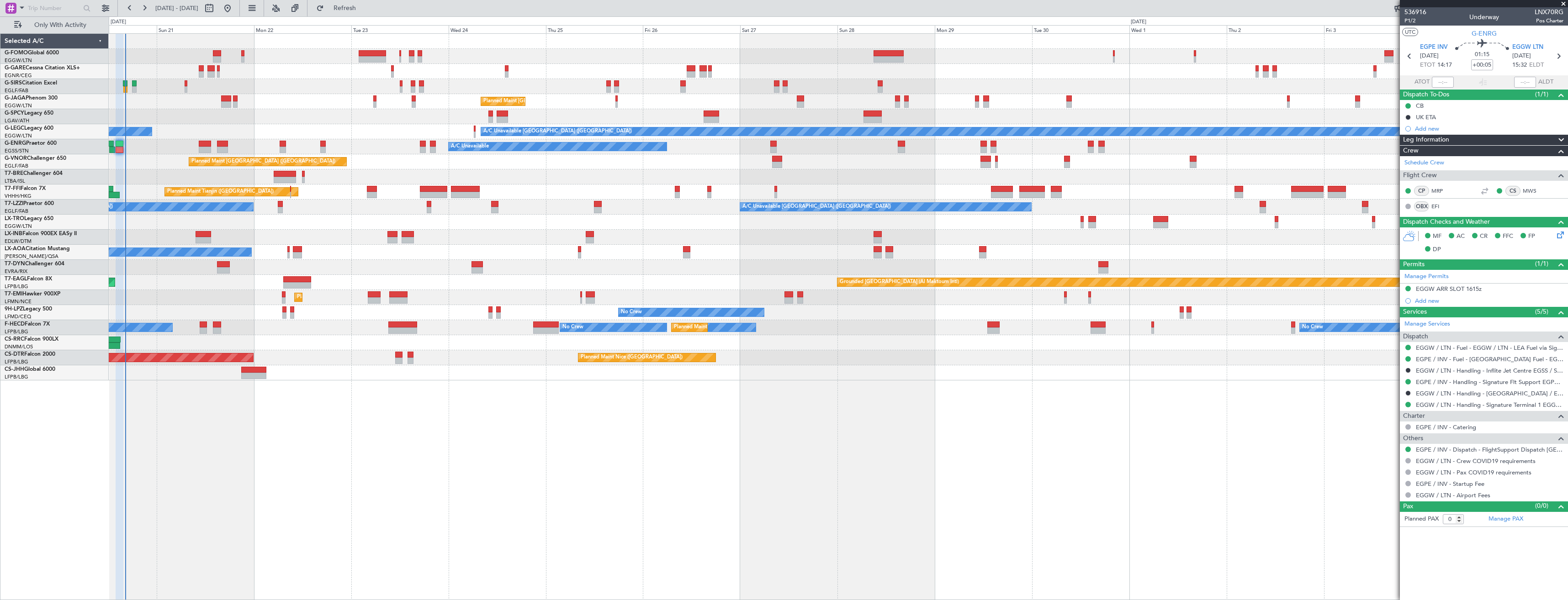
click at [249, 138] on div "Unplanned Maint London (Luton) Planned Maint London (Luton) A/C Unavailable Lon…" at bounding box center [838, 208] width 1459 height 347
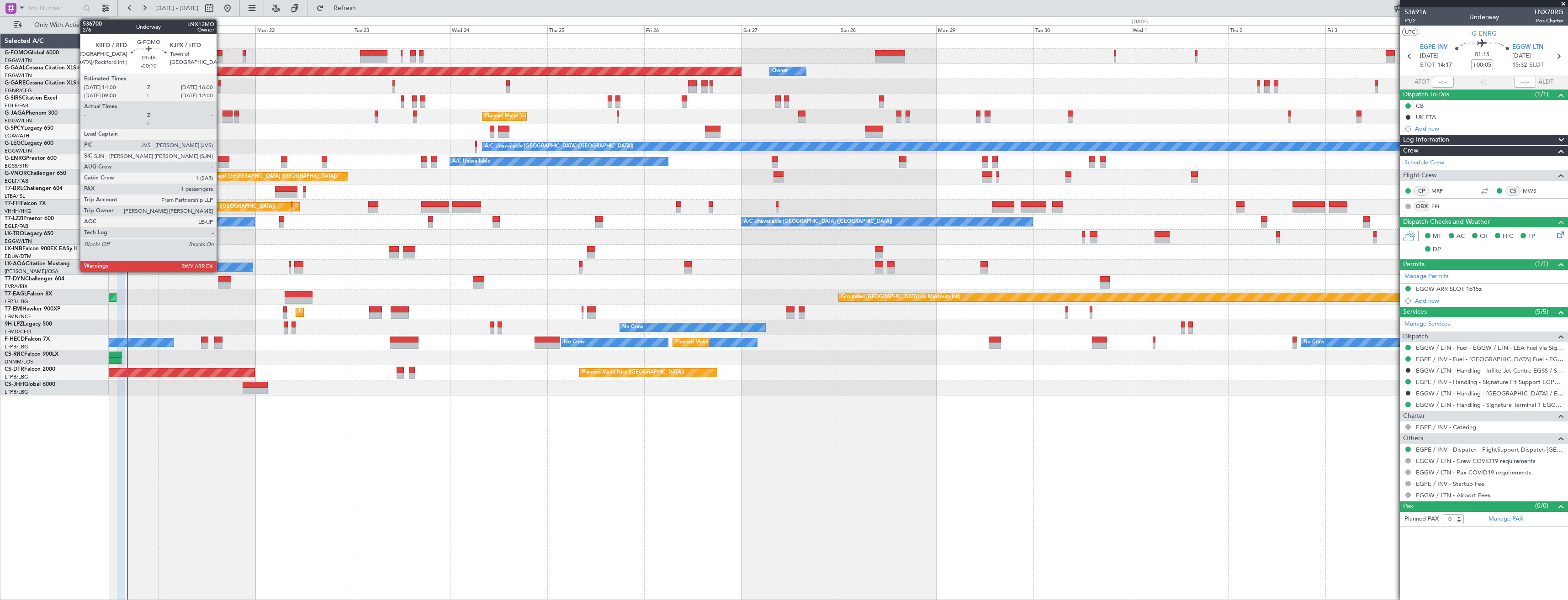
click at [221, 56] on div at bounding box center [219, 59] width 9 height 7
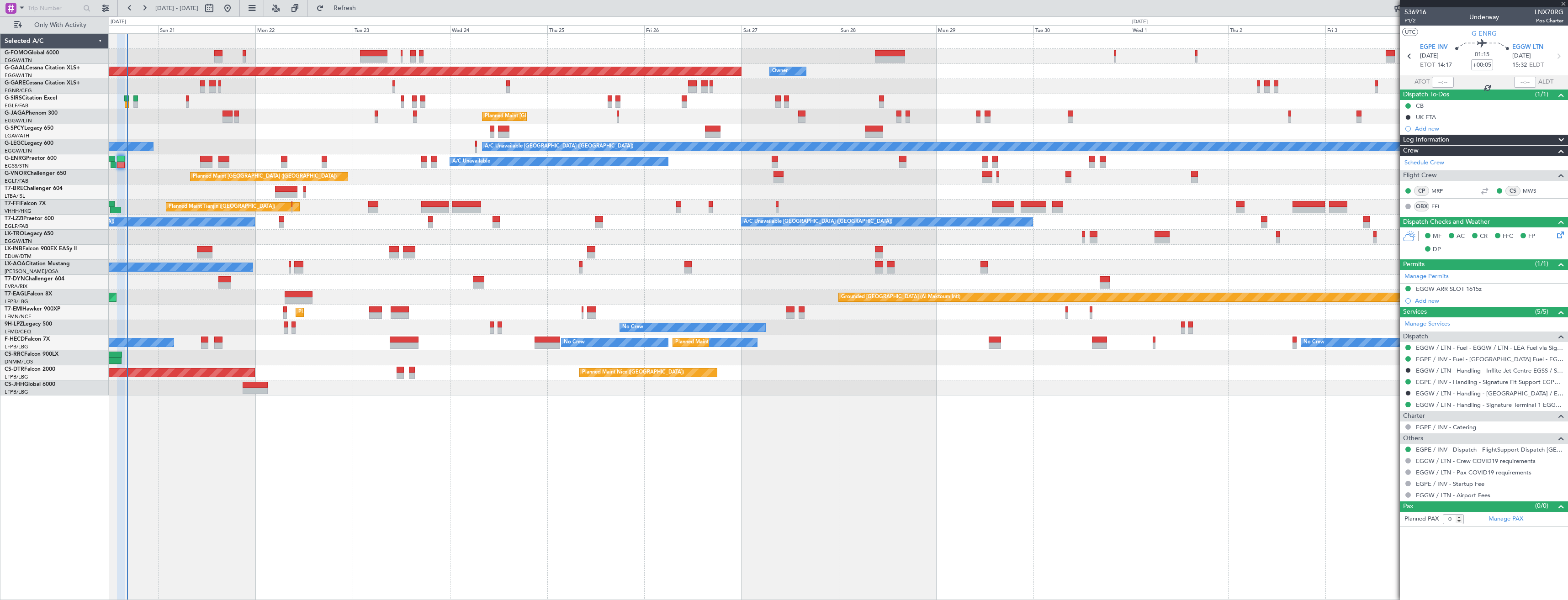
type input "-00:10"
type input "1"
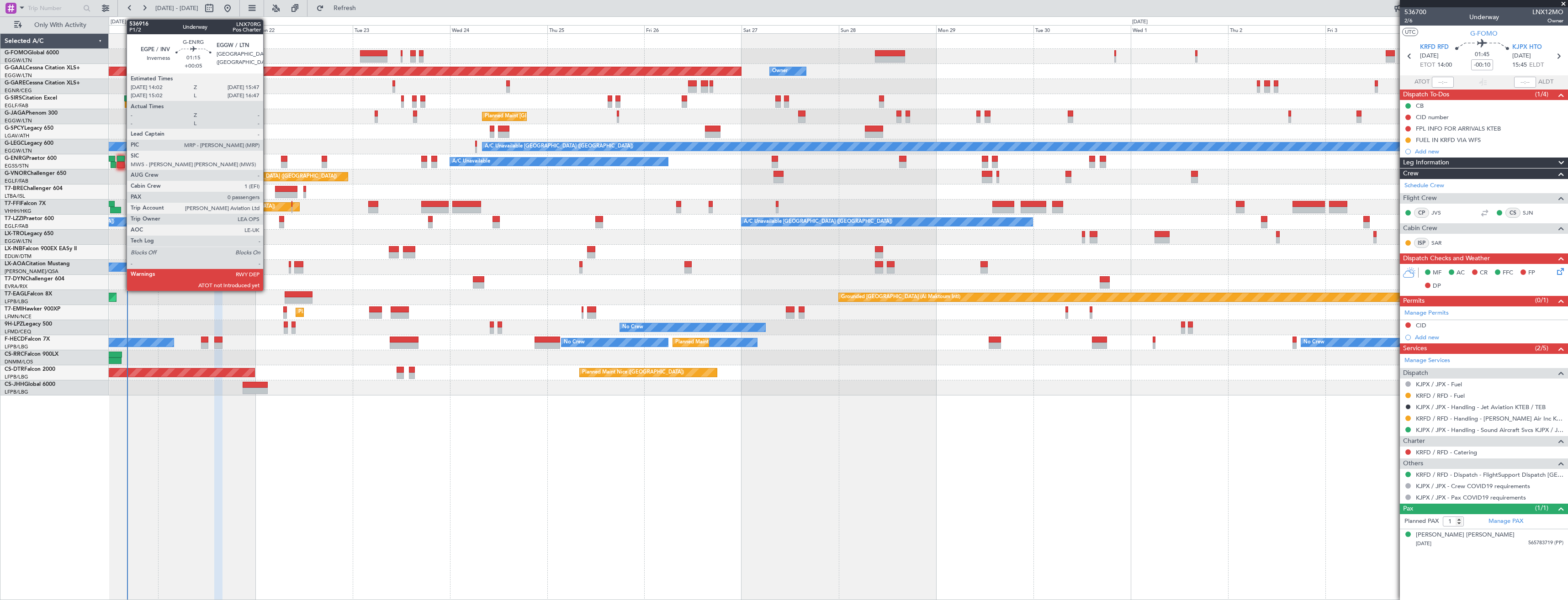
click at [122, 161] on div at bounding box center [121, 159] width 7 height 7
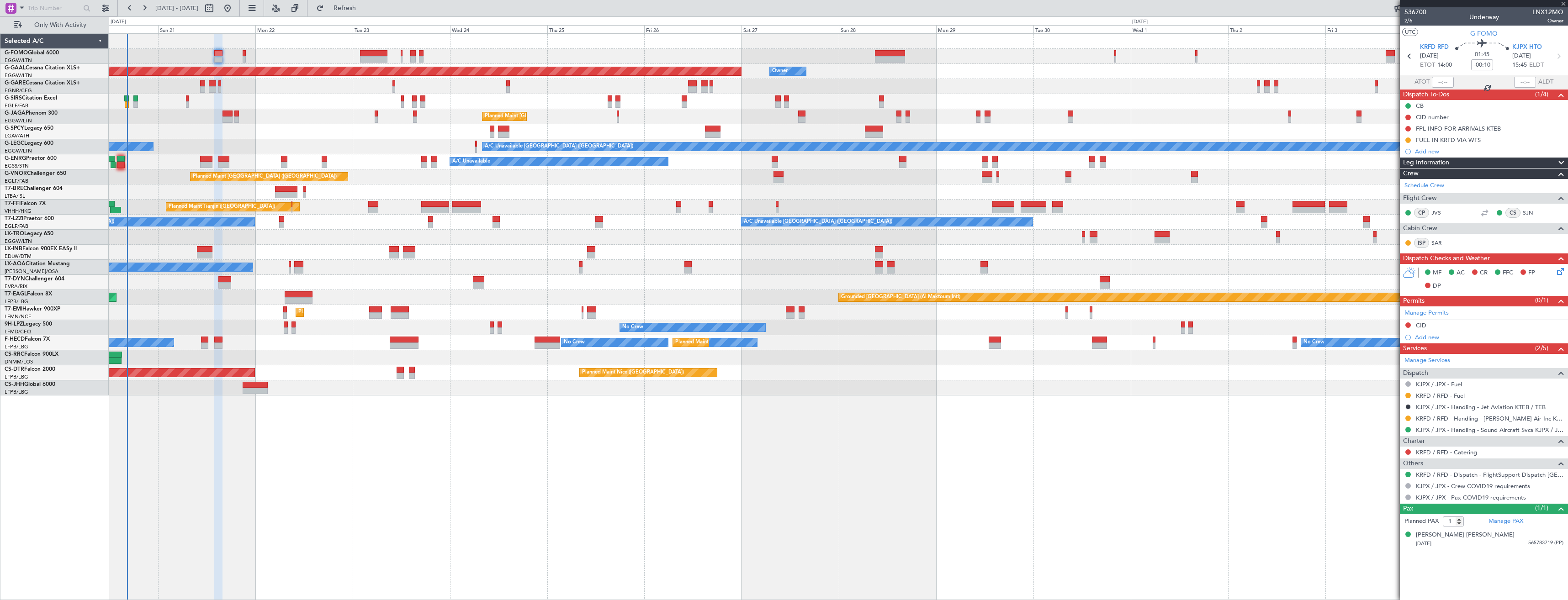
type input "+00:05"
type input "0"
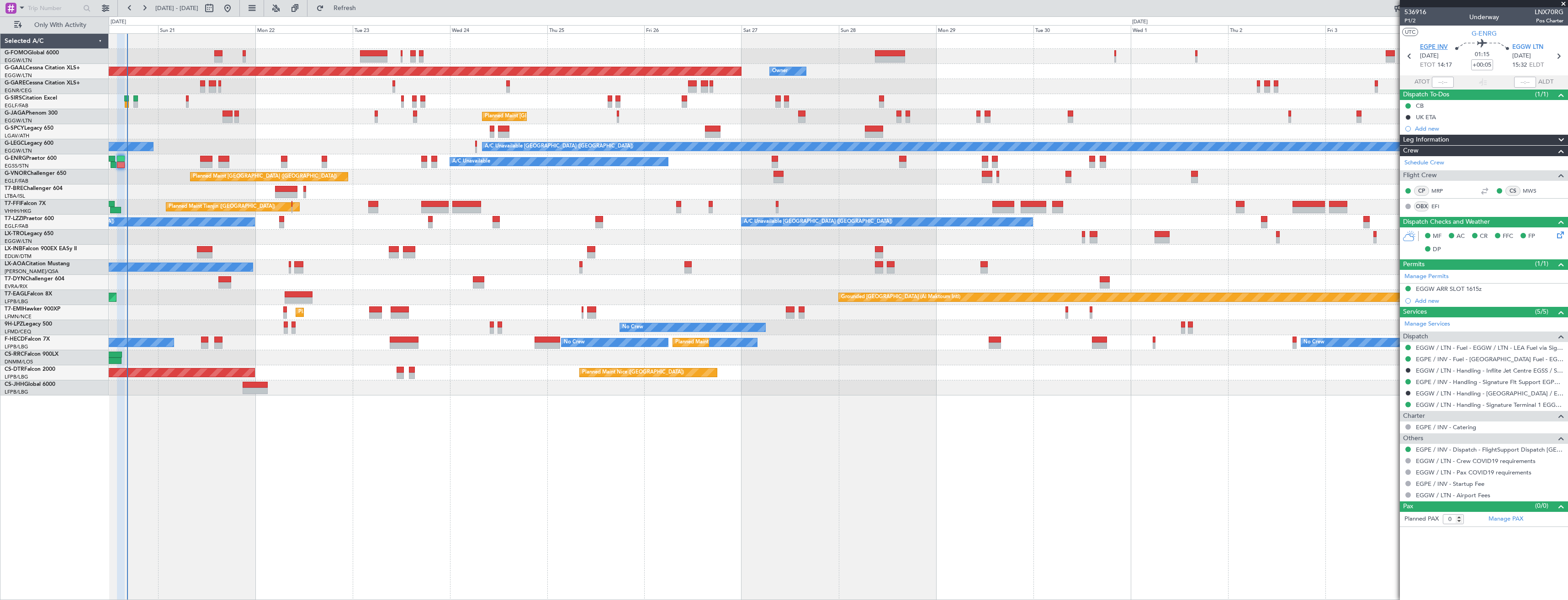
click at [1437, 47] on span "EGPE INV" at bounding box center [1434, 47] width 28 height 9
click at [362, 3] on button "Refresh" at bounding box center [340, 9] width 55 height 15
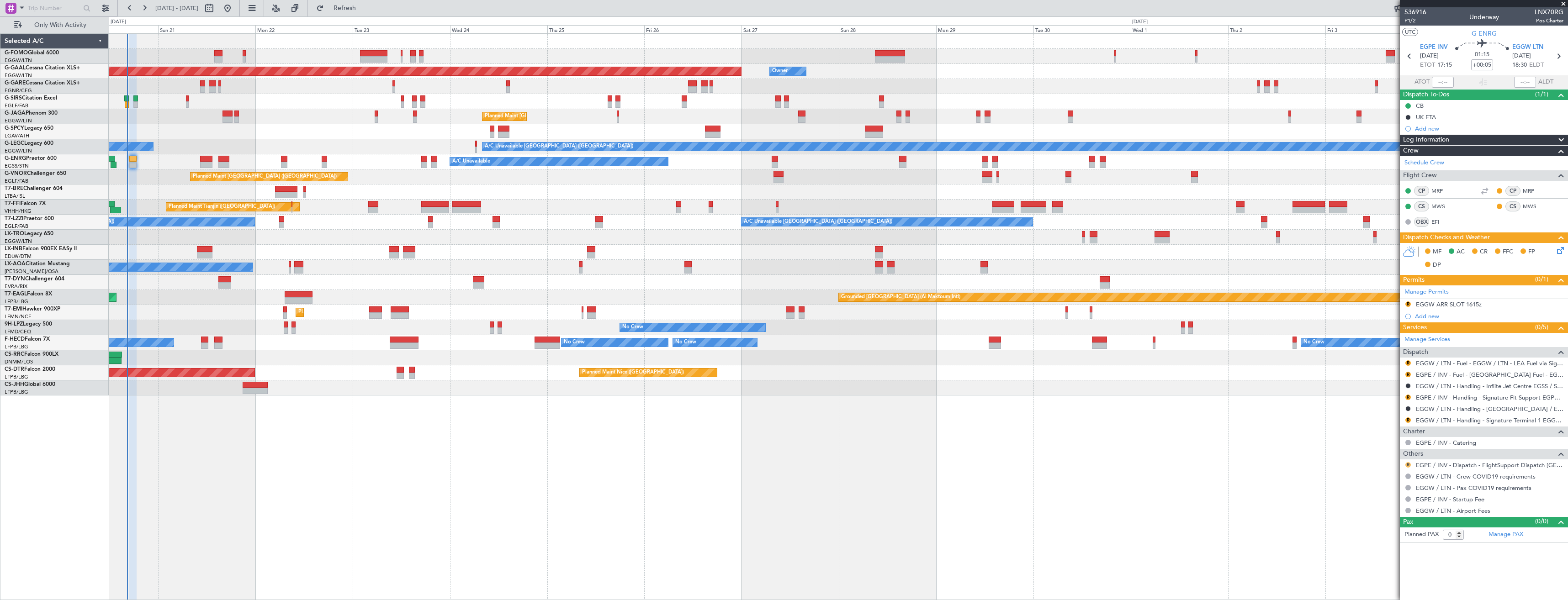
click at [1410, 464] on button "R" at bounding box center [1408, 465] width 5 height 5
click at [1383, 574] on span "Confirmed" at bounding box center [1382, 573] width 29 height 9
click at [1563, 4] on span at bounding box center [1563, 4] width 9 height 9
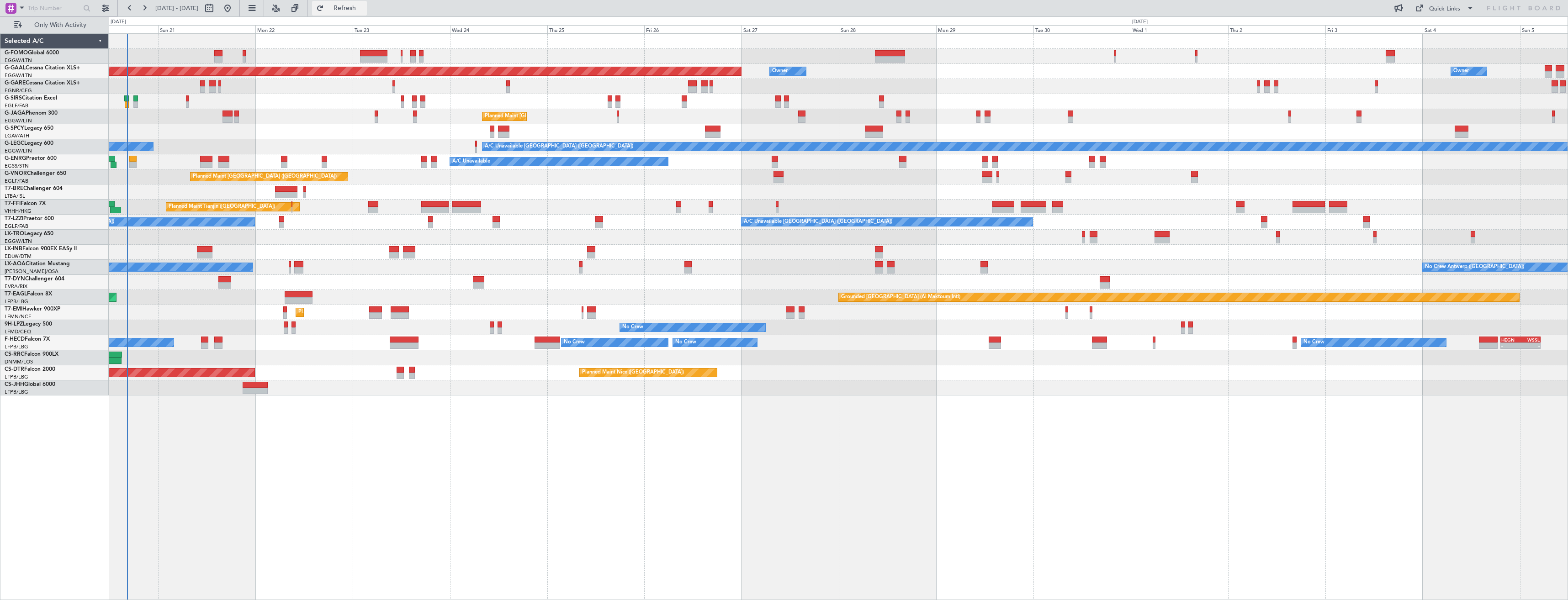
click at [350, 8] on button "Refresh" at bounding box center [340, 9] width 55 height 15
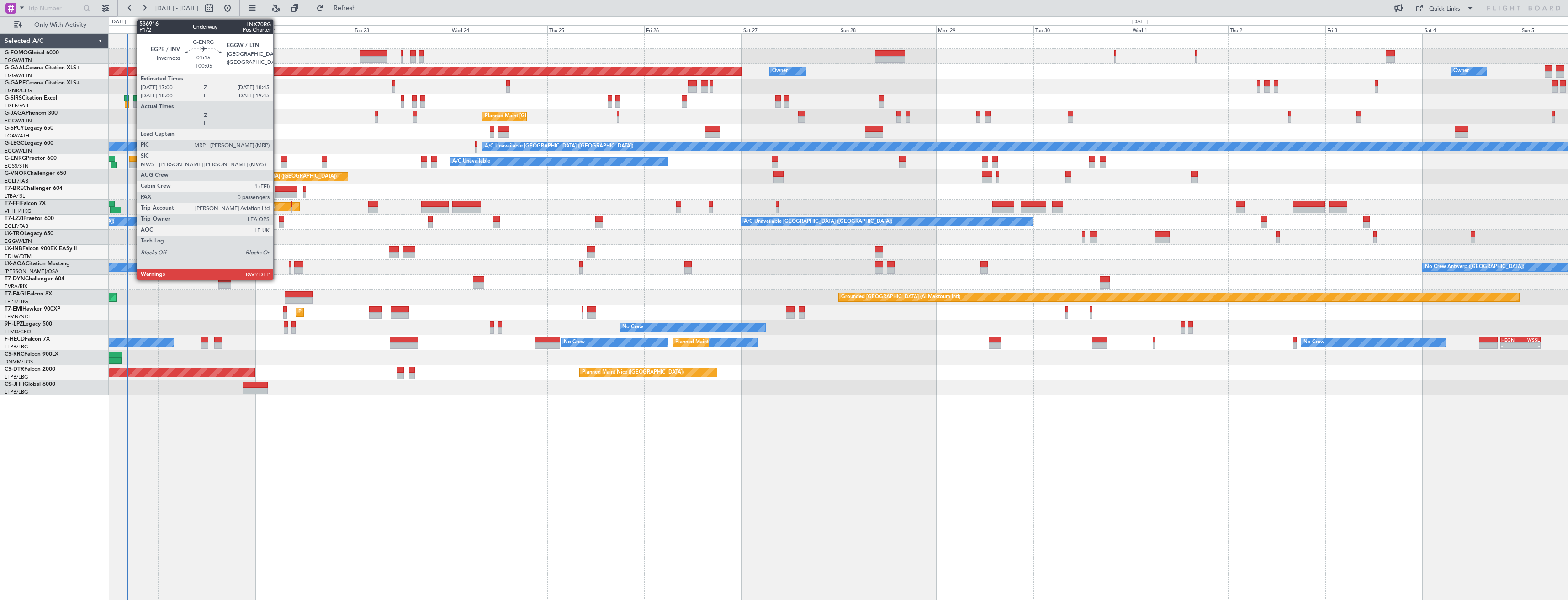
click at [132, 160] on div at bounding box center [133, 159] width 7 height 7
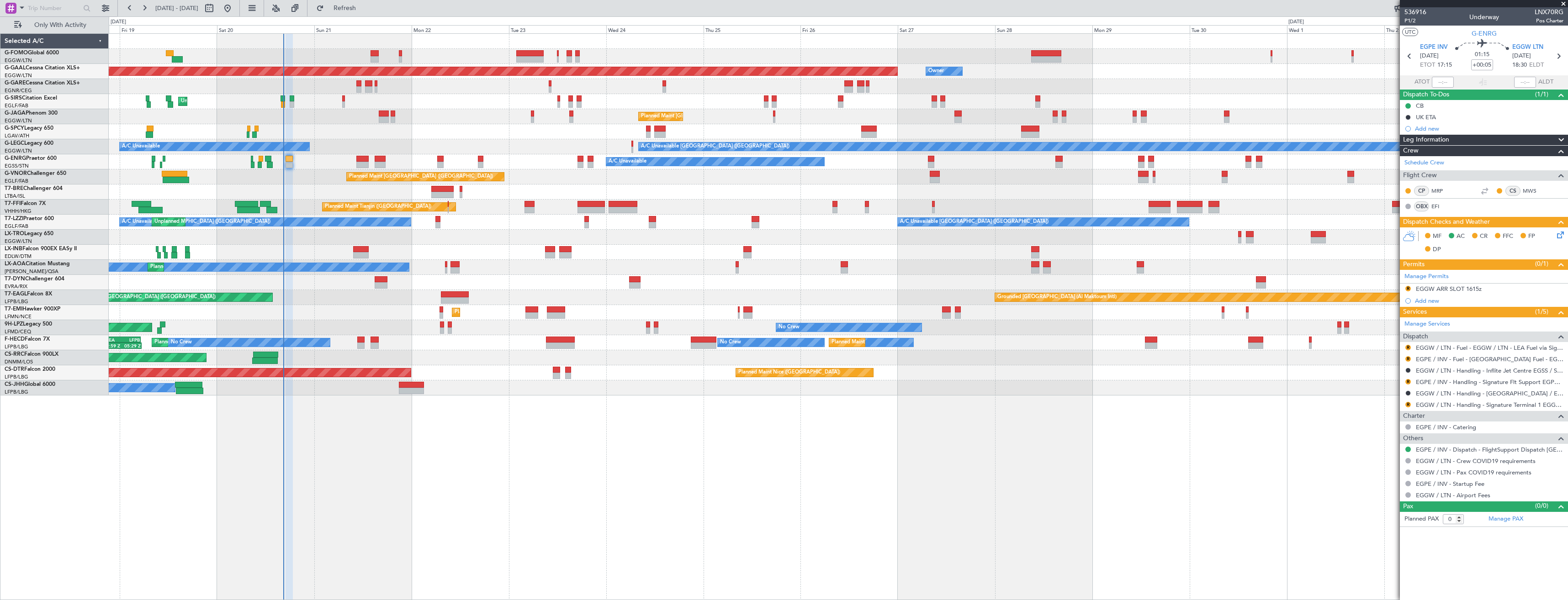
click at [336, 190] on div at bounding box center [838, 192] width 1459 height 15
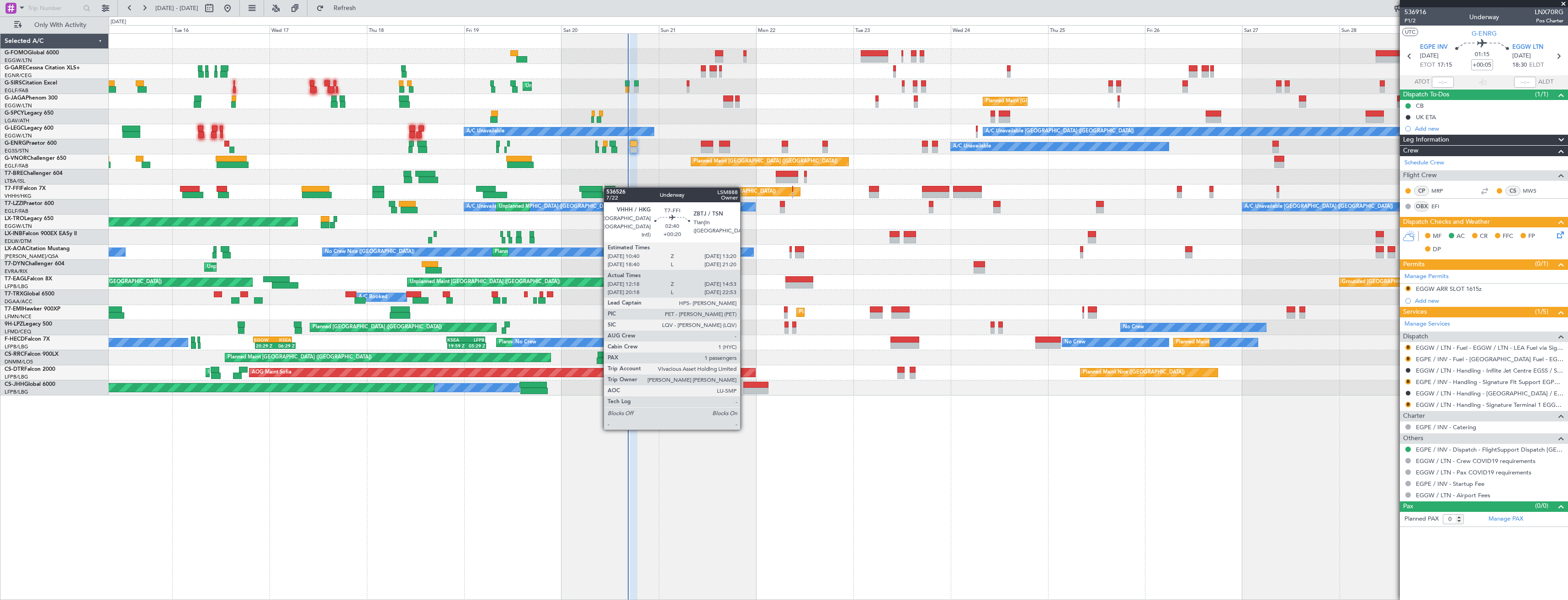
click at [608, 187] on div "OLBA 11:00 Z KTEB 22:45 Z 10:50 Z 22:30 Z Unplanned Maint [GEOGRAPHIC_DATA] ([G…" at bounding box center [838, 215] width 1459 height 361
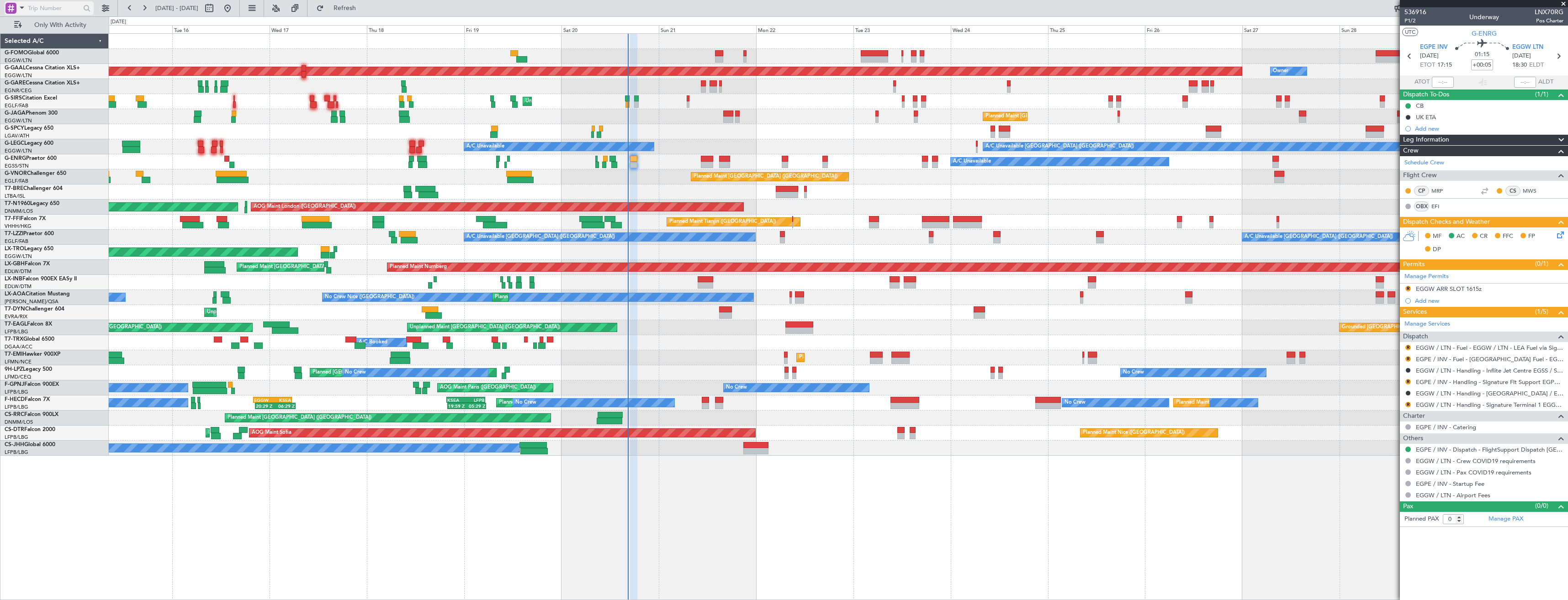
click at [13, 5] on div at bounding box center [11, 9] width 11 height 11
drag, startPoint x: 35, startPoint y: 71, endPoint x: 51, endPoint y: 13, distance: 60.2
click at [35, 71] on span "Airport" at bounding box center [31, 73] width 19 height 9
click at [52, 10] on input "text" at bounding box center [54, 8] width 52 height 14
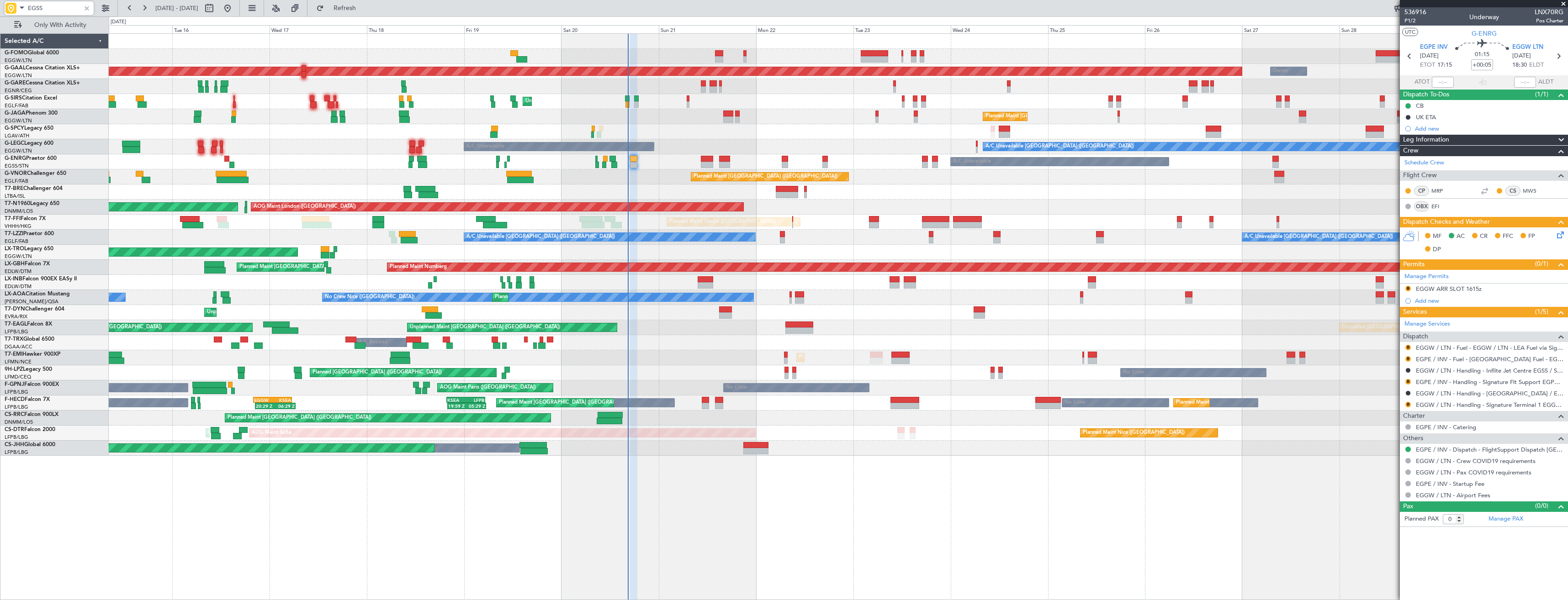
type input "EGSS"
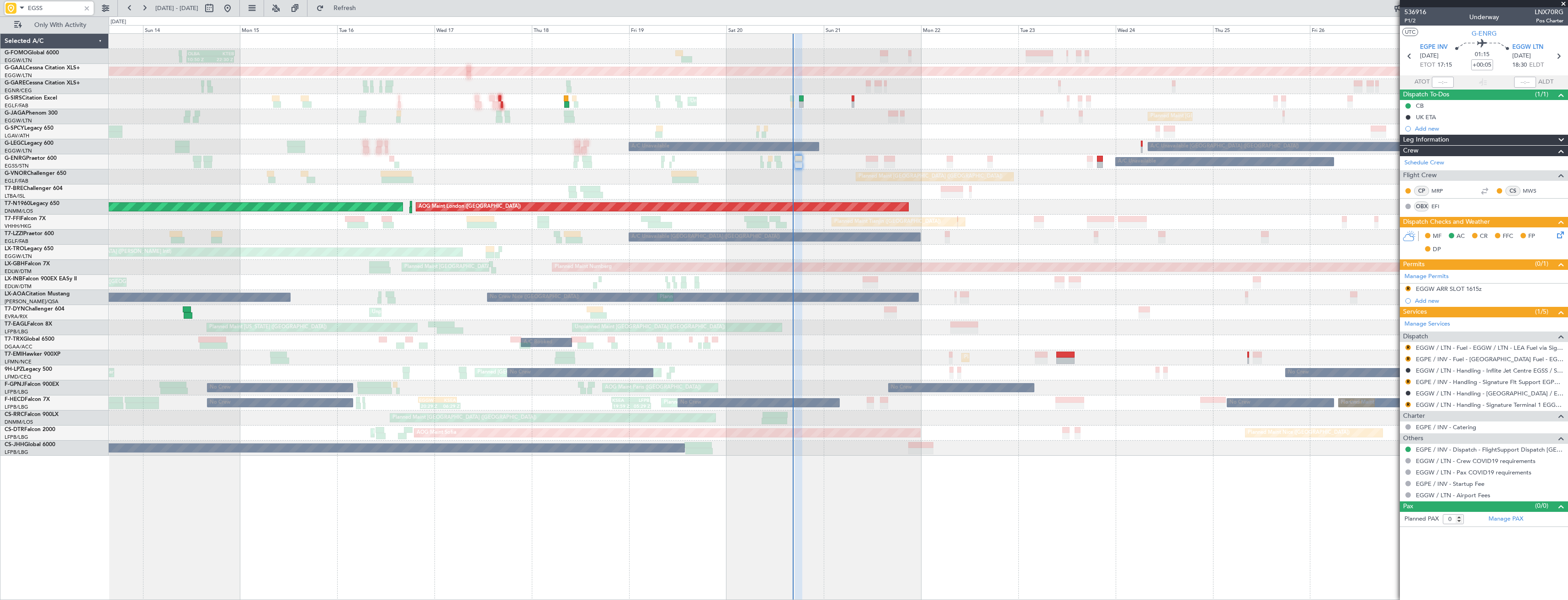
click at [584, 169] on div "OLBA 11:00 Z KTEB 22:45 Z 10:50 Z 22:30 Z Planned Maint [GEOGRAPHIC_DATA] ([GEO…" at bounding box center [838, 245] width 1459 height 422
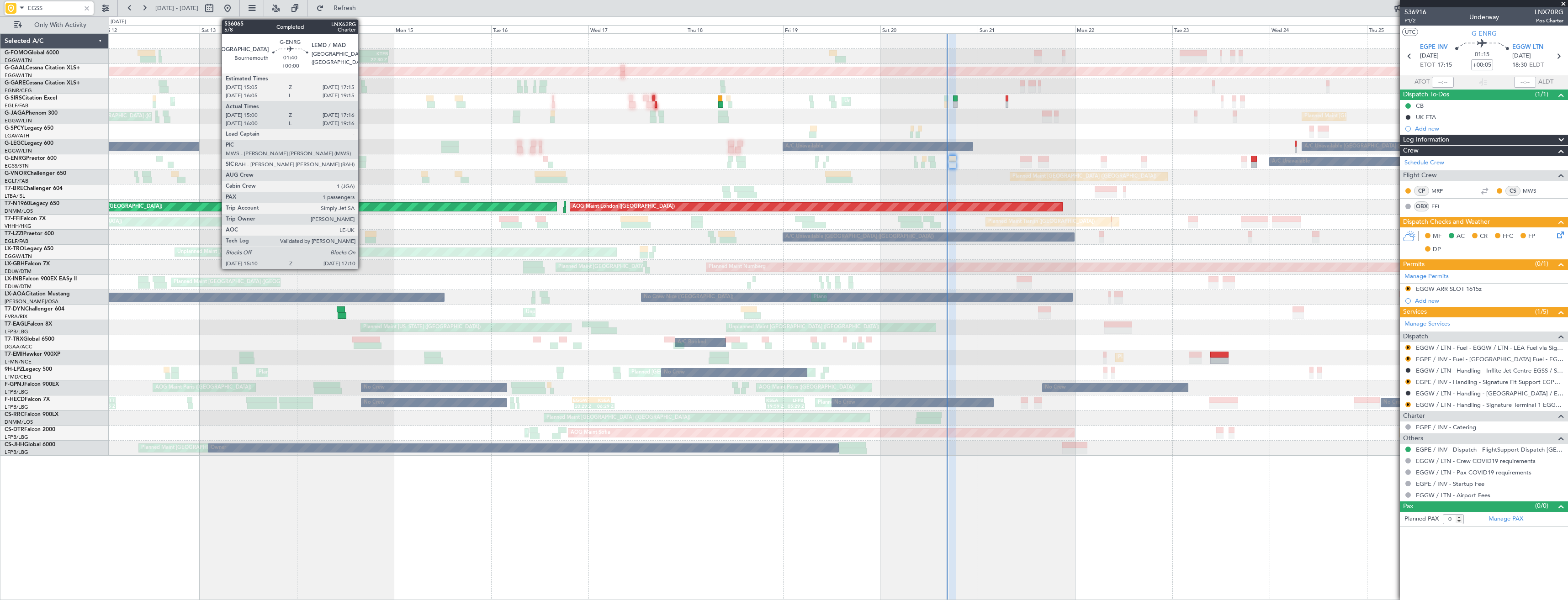
click at [502, 170] on div "OLBA 11:00 Z KTEB 22:45 Z 10:50 Z 22:30 Z Planned Maint [GEOGRAPHIC_DATA] ([GEO…" at bounding box center [838, 245] width 1459 height 422
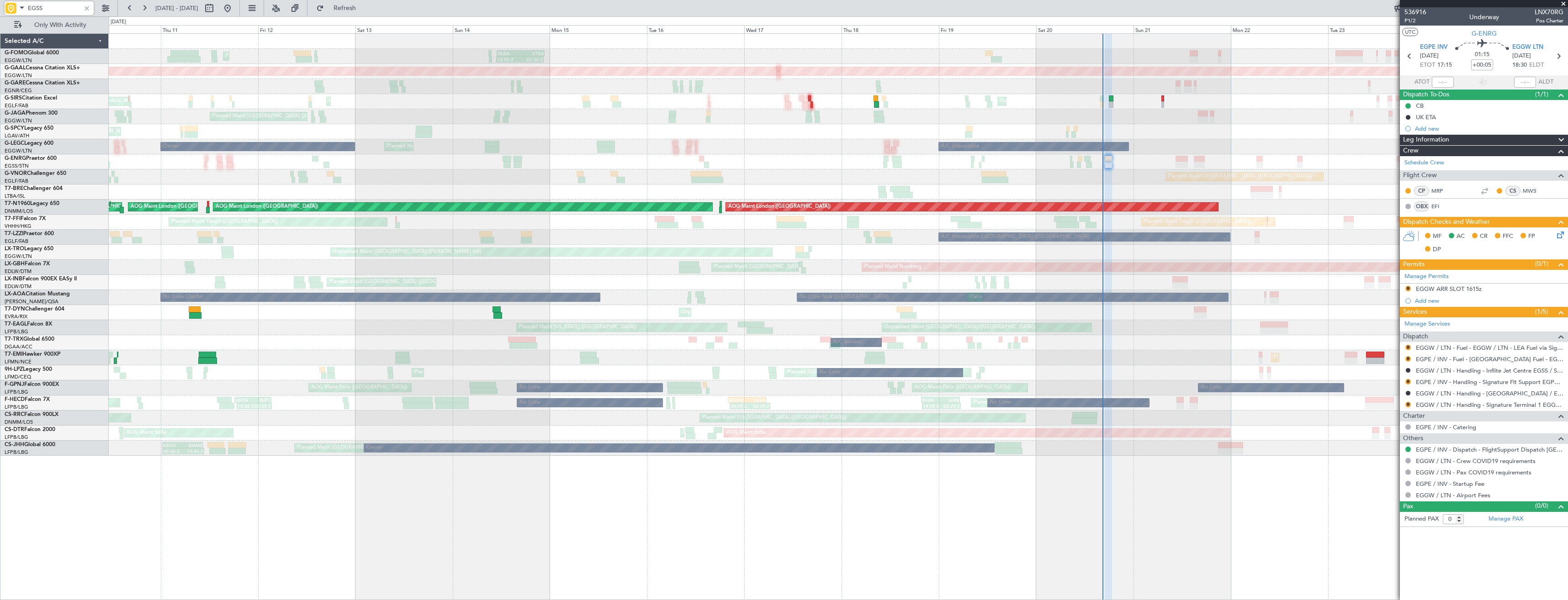
click at [458, 164] on div "A/C Unavailable Planned Maint London (Stansted) No Crew" at bounding box center [838, 162] width 1459 height 15
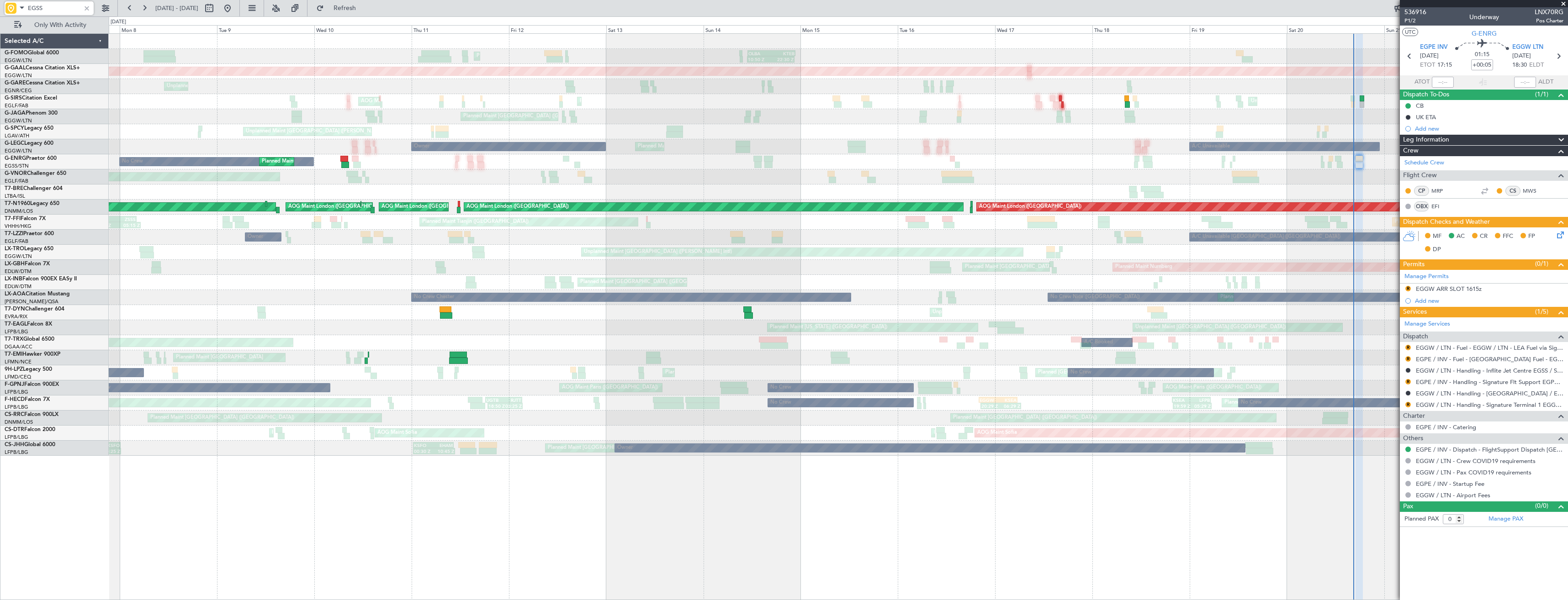
click at [304, 167] on div "Planned Maint London (Stansted) No Crew A/C Unavailable" at bounding box center [838, 162] width 1459 height 15
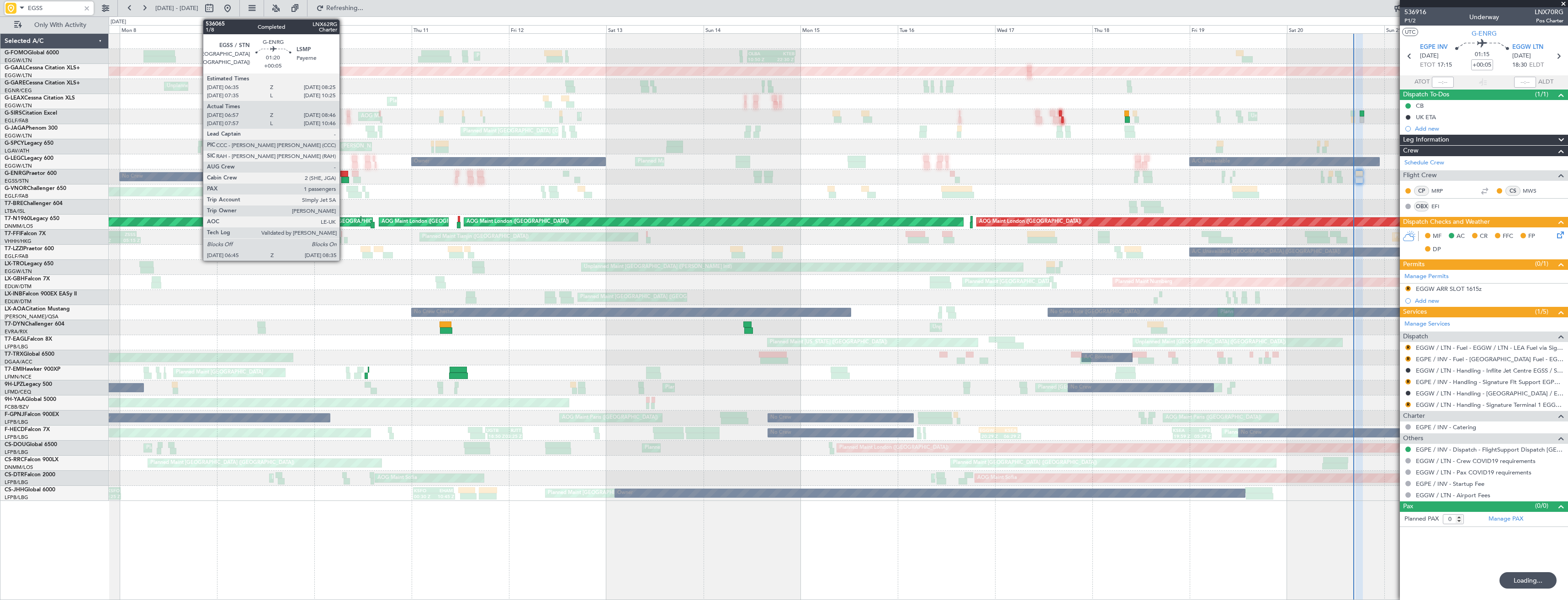
click at [343, 175] on div at bounding box center [344, 174] width 8 height 7
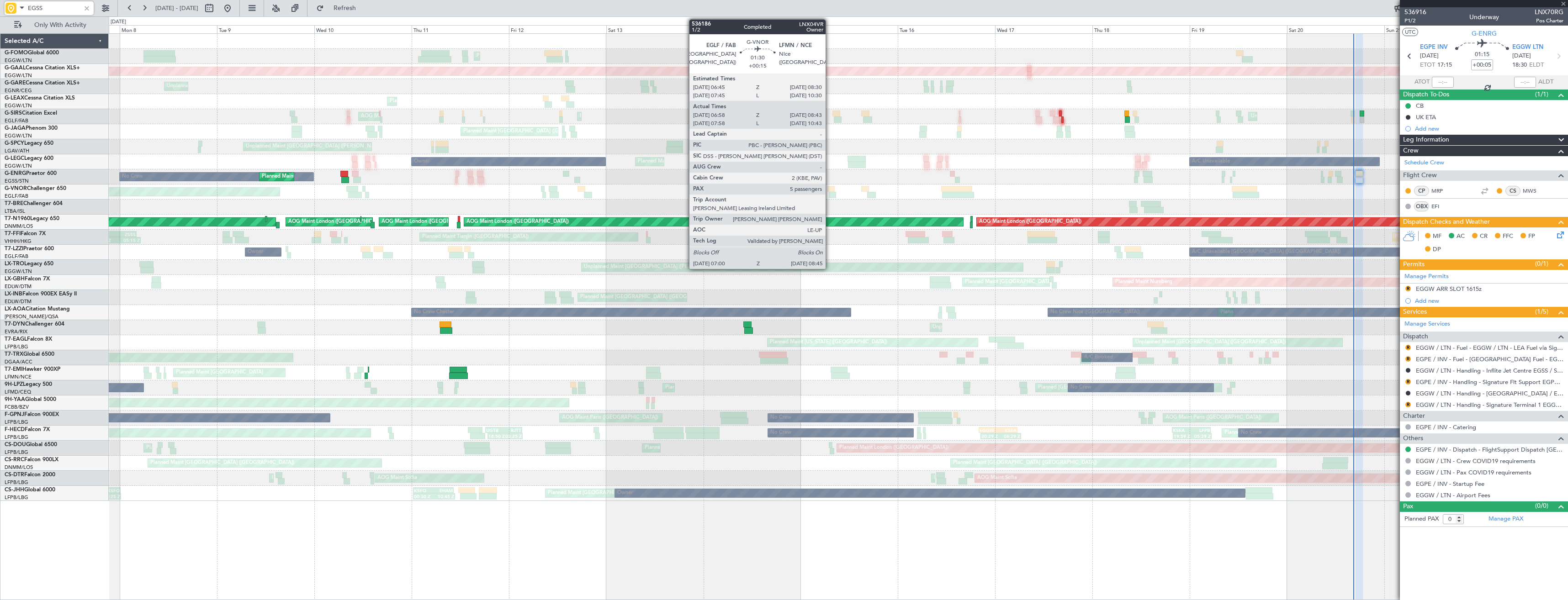
type input "07:12"
type input "08:31"
type input "1"
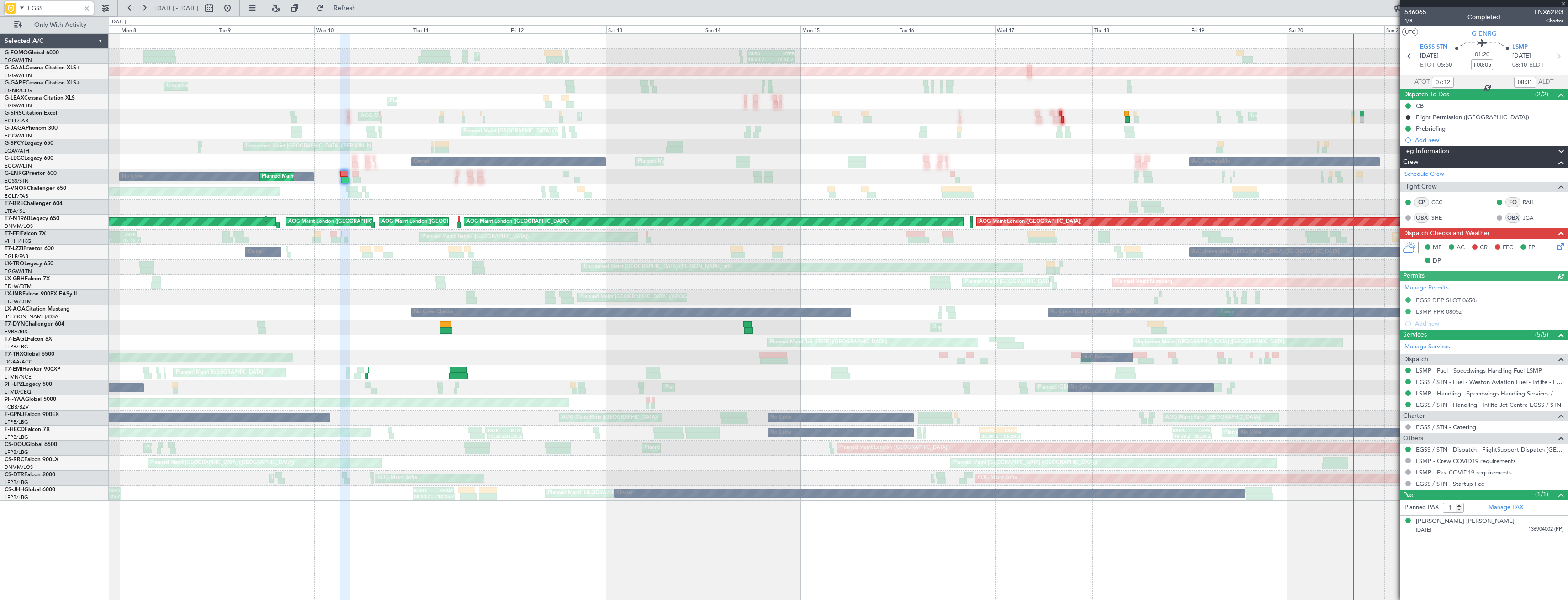
click at [502, 196] on div "Planned Maint London (Farnborough) Planned Maint London (Farnborough)" at bounding box center [838, 192] width 1459 height 15
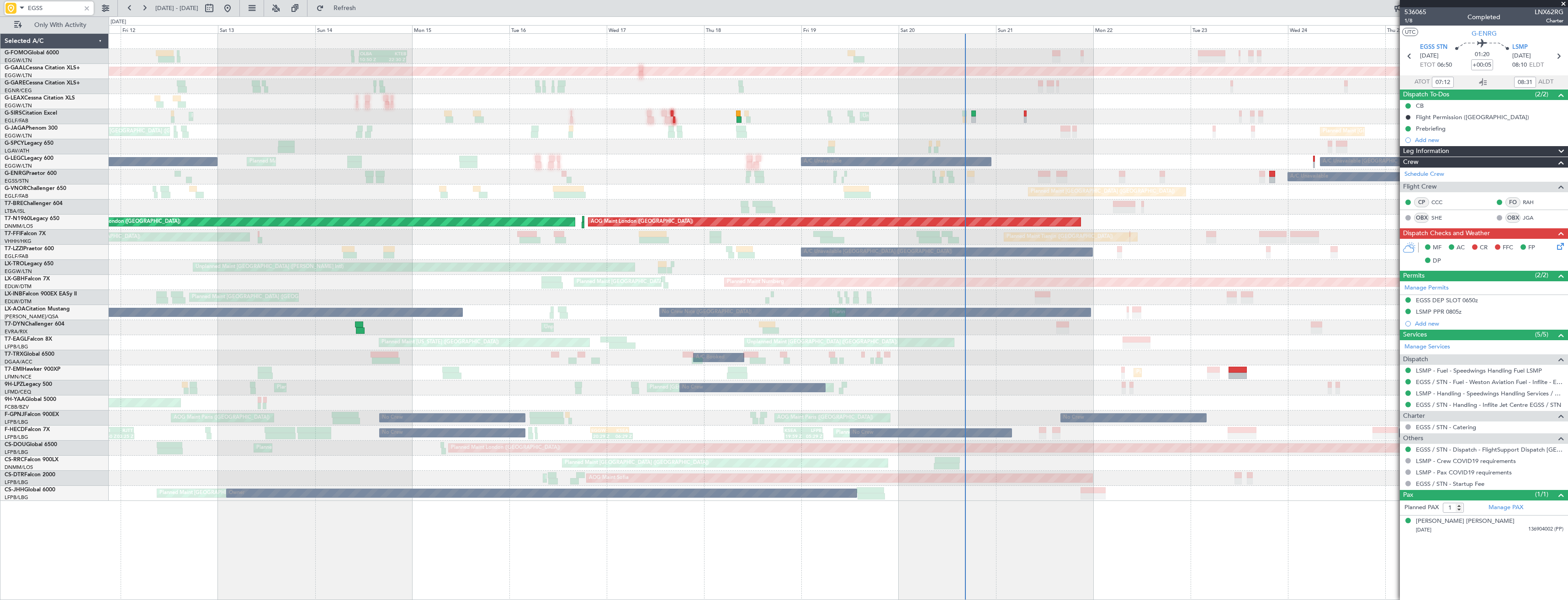
click at [618, 204] on div at bounding box center [838, 207] width 1459 height 15
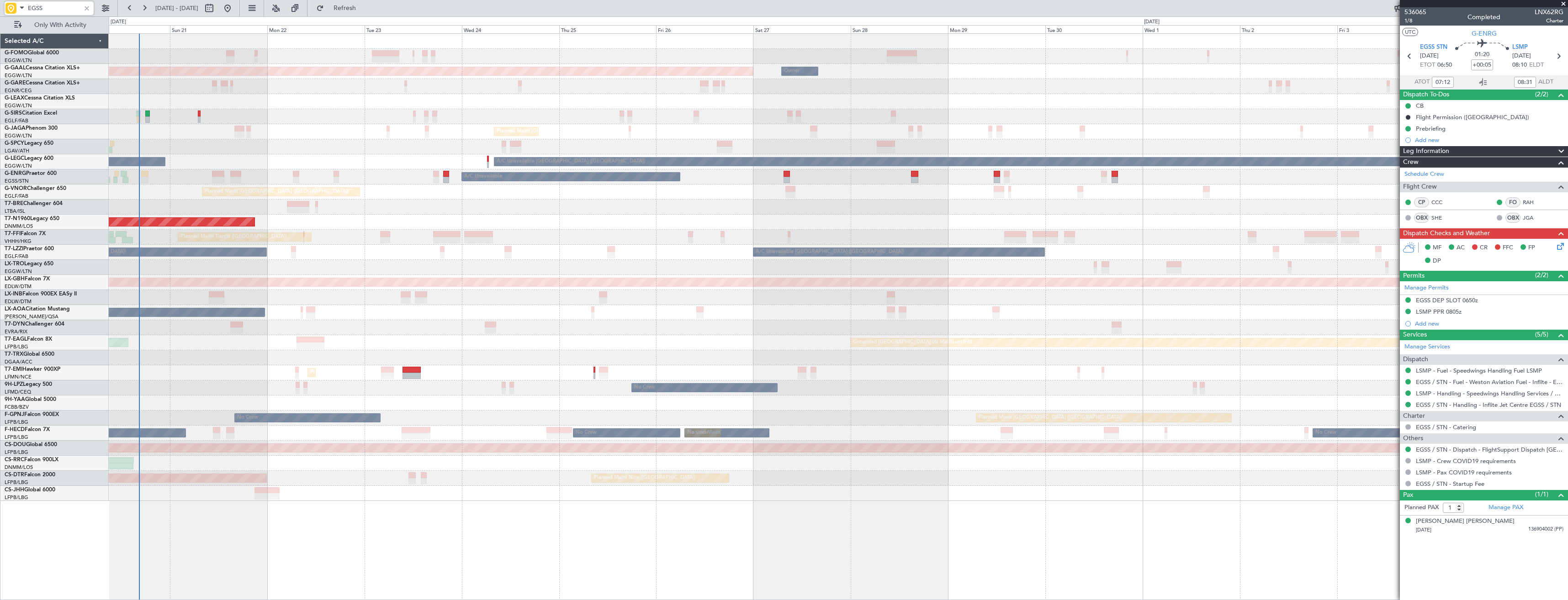
click at [394, 184] on div "Planned Maint Dusseldorf Owner Owner Unplanned Maint London (Luton) Planned Mai…" at bounding box center [838, 268] width 1459 height 467
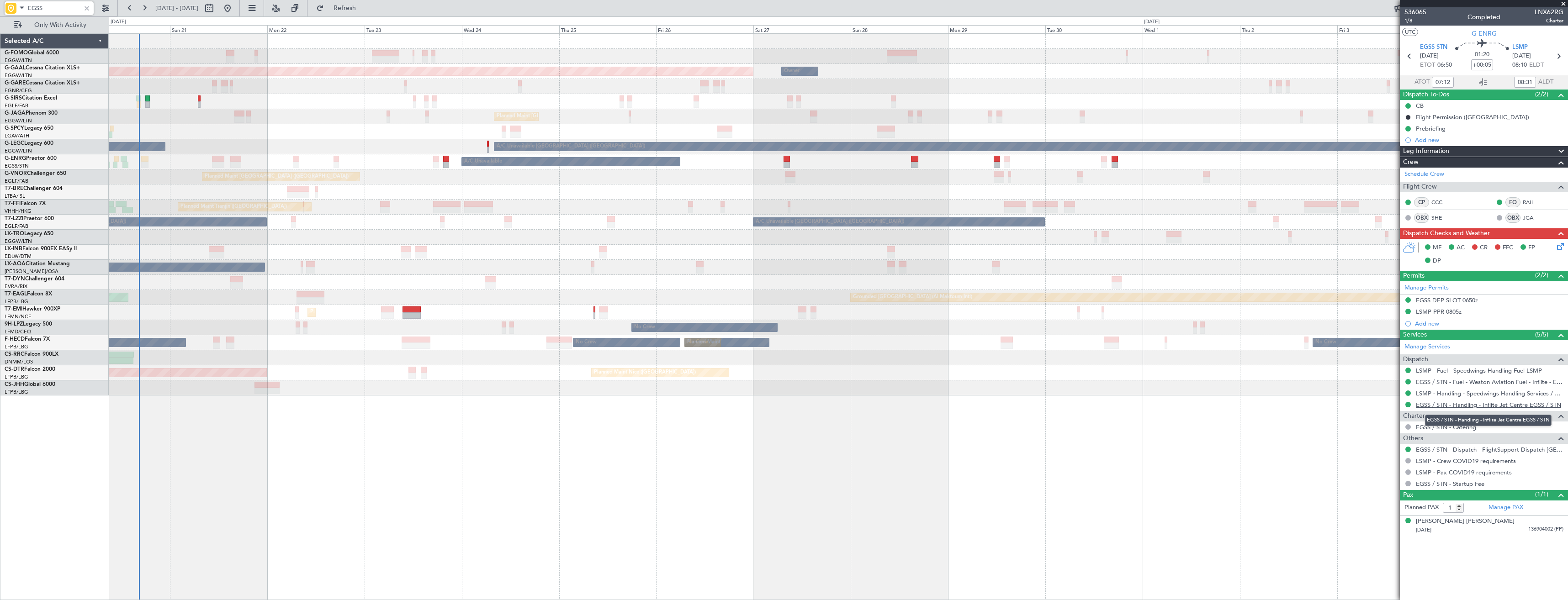
click at [1475, 402] on link "EGSS / STN - Handling - Inflite Jet Centre EGSS / STN" at bounding box center [1488, 405] width 145 height 8
click at [87, 9] on div at bounding box center [86, 8] width 10 height 10
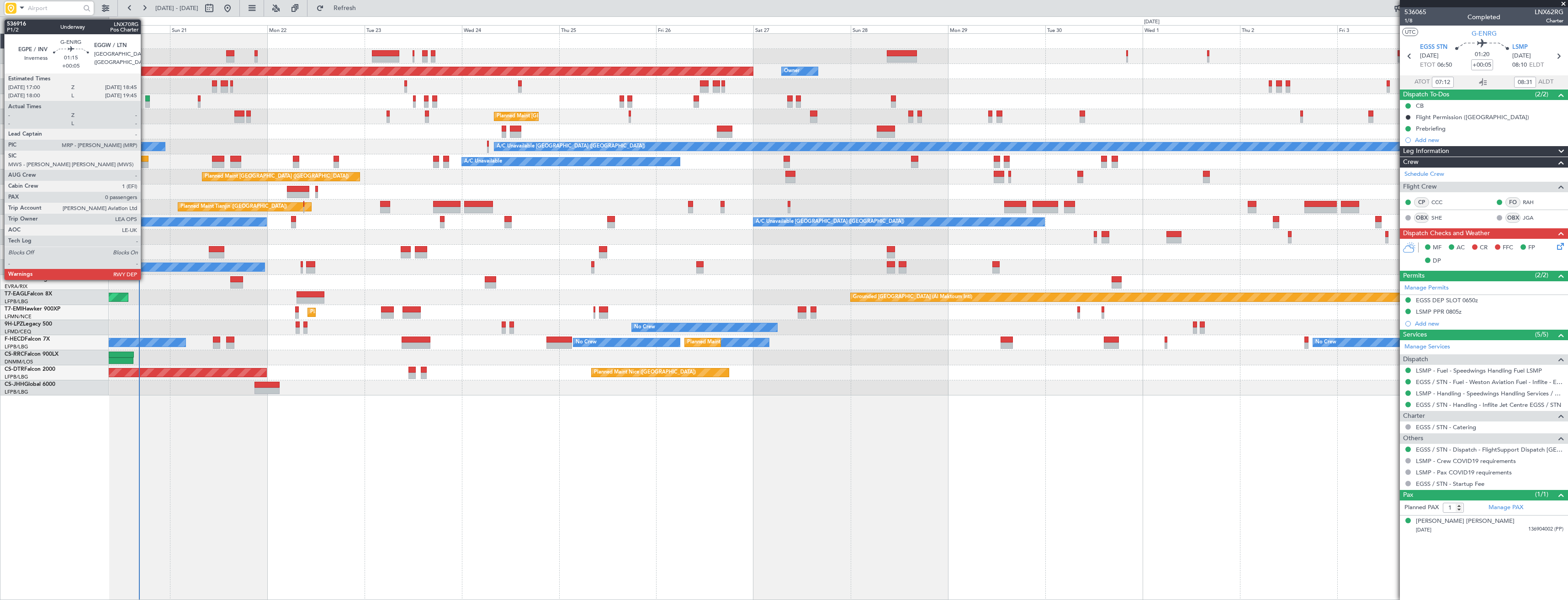
click at [145, 159] on div at bounding box center [145, 159] width 7 height 7
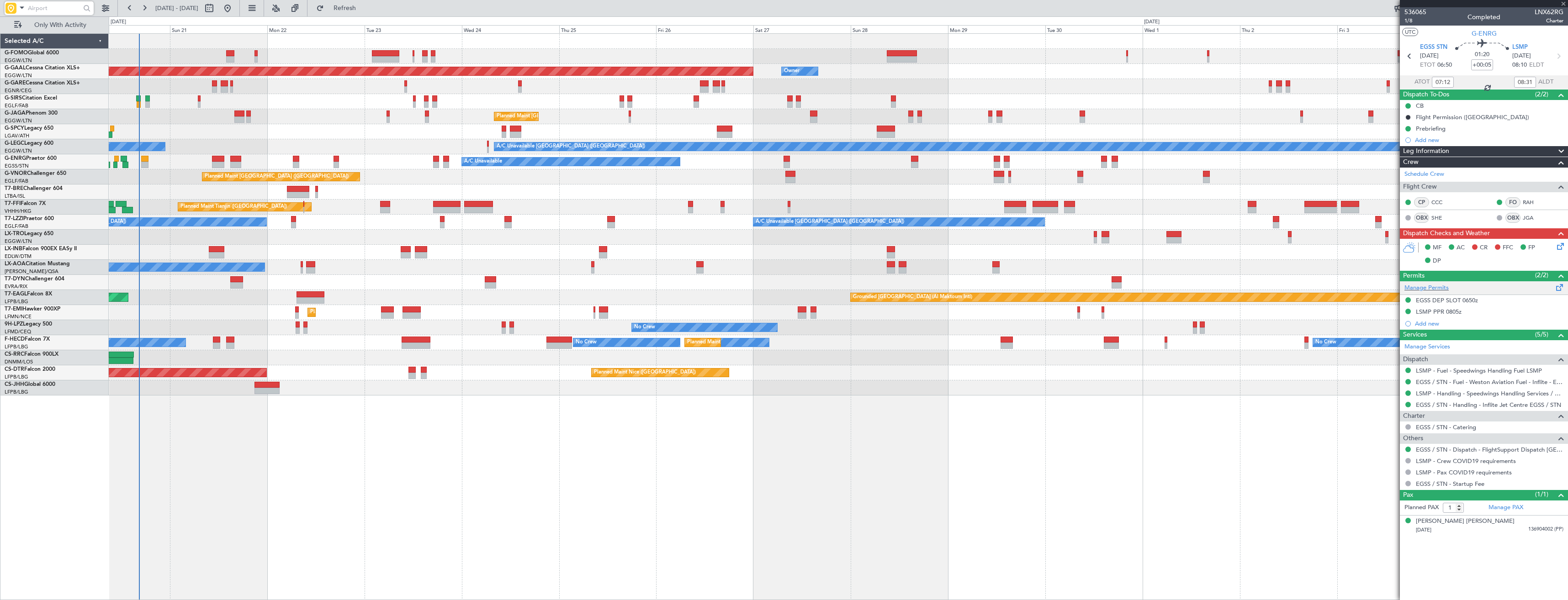
type input "0"
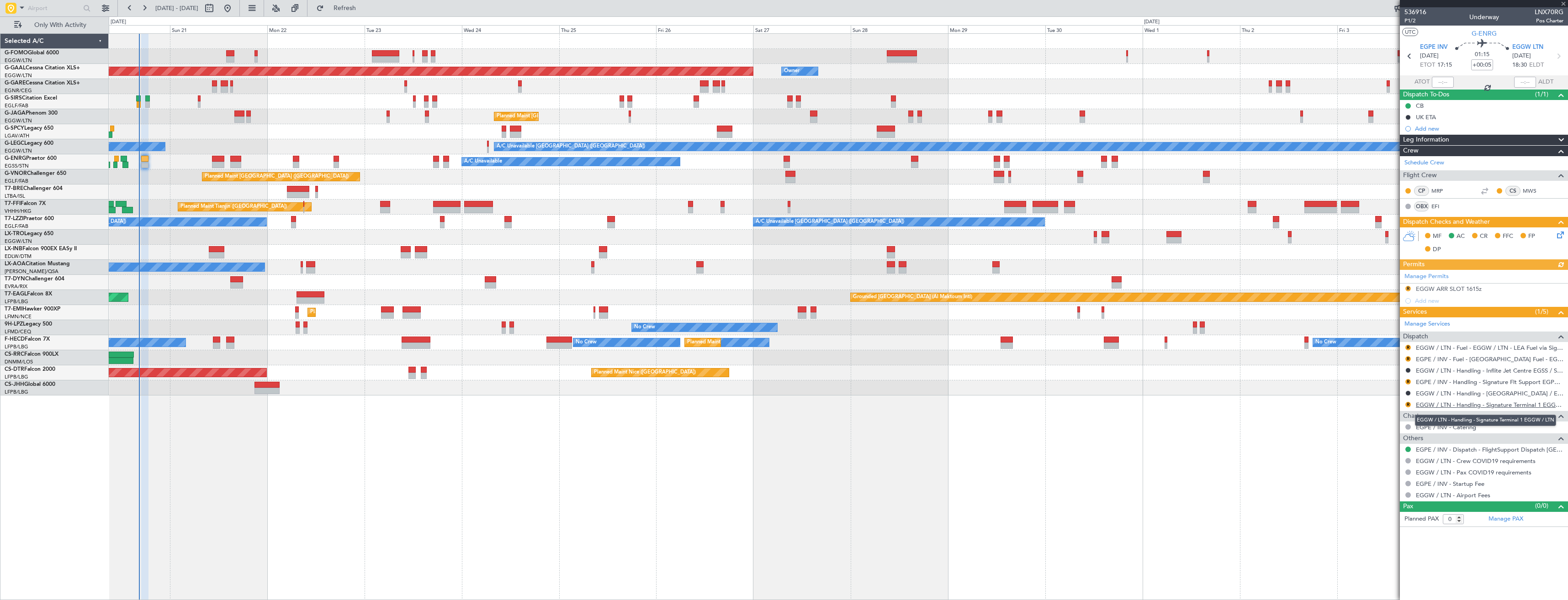
click at [1433, 406] on link "EGGW / LTN - Handling - Signature Terminal 1 EGGW / LTN" at bounding box center [1489, 405] width 147 height 8
click at [363, 7] on span "Refresh" at bounding box center [345, 8] width 38 height 7
click at [1564, 3] on span at bounding box center [1563, 4] width 9 height 9
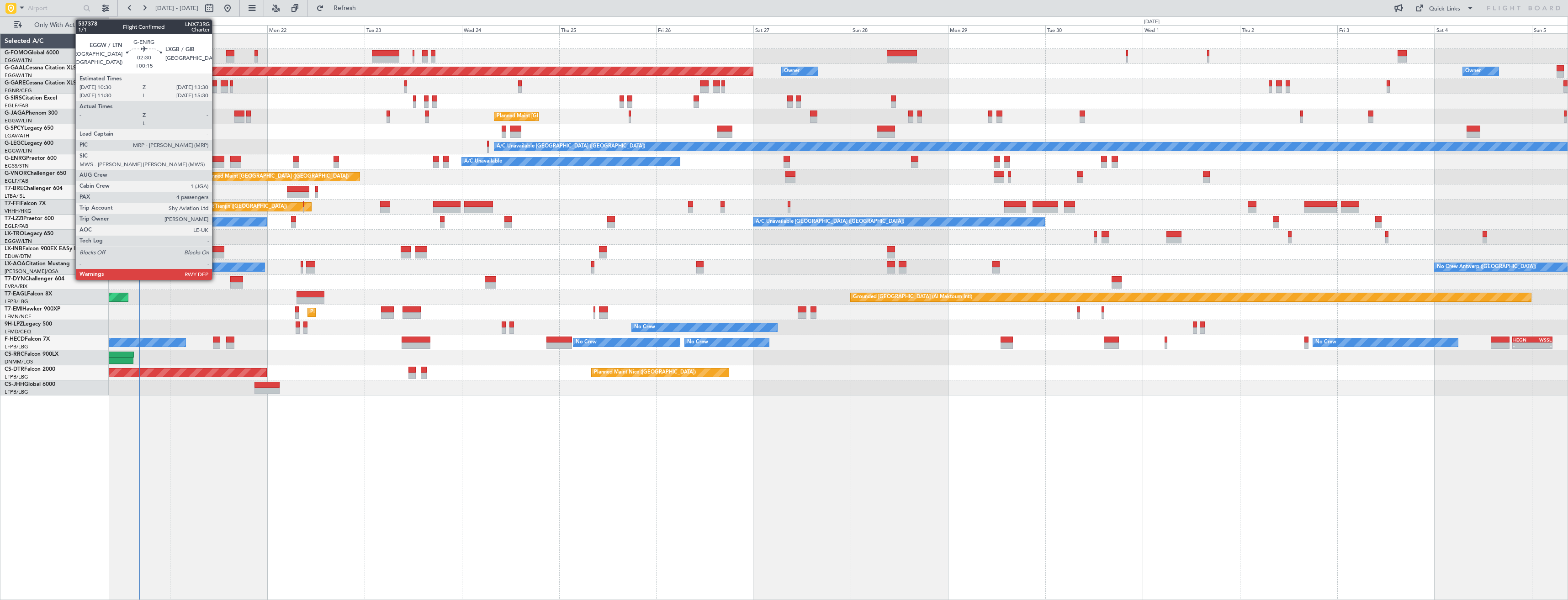
click at [216, 162] on div at bounding box center [218, 165] width 12 height 7
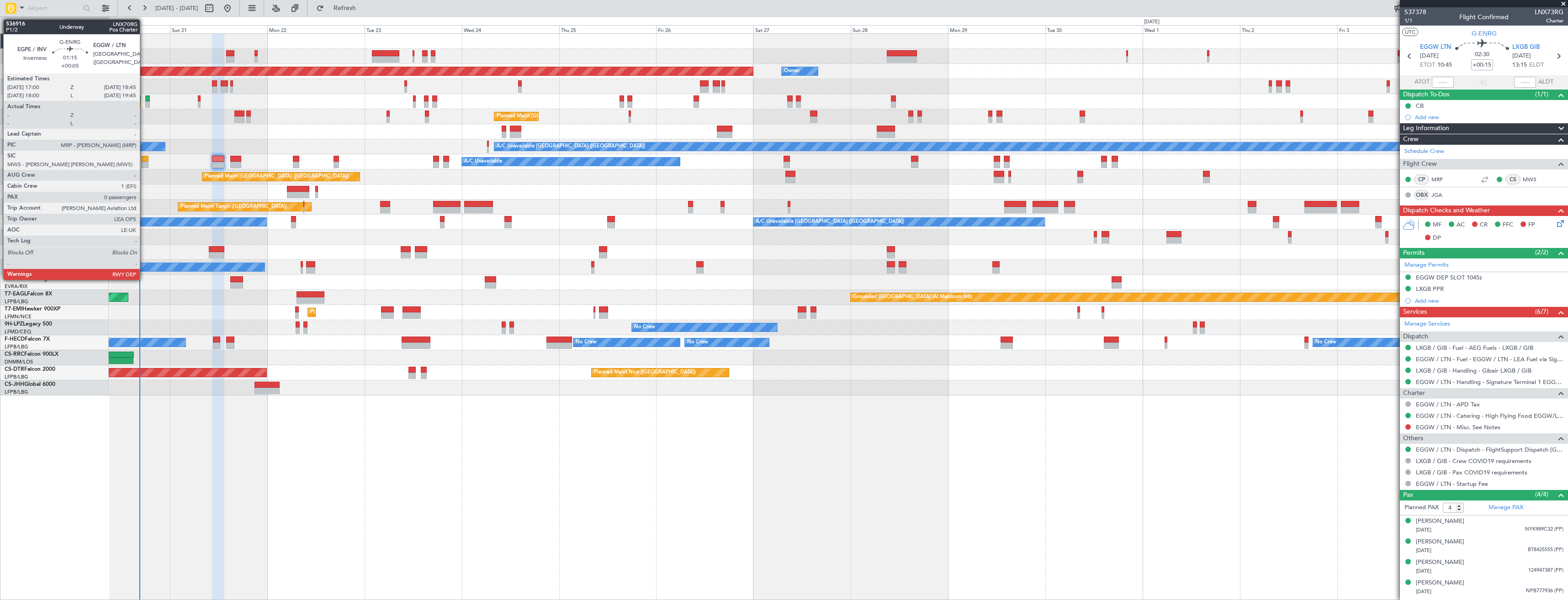
click at [145, 162] on div at bounding box center [145, 165] width 7 height 7
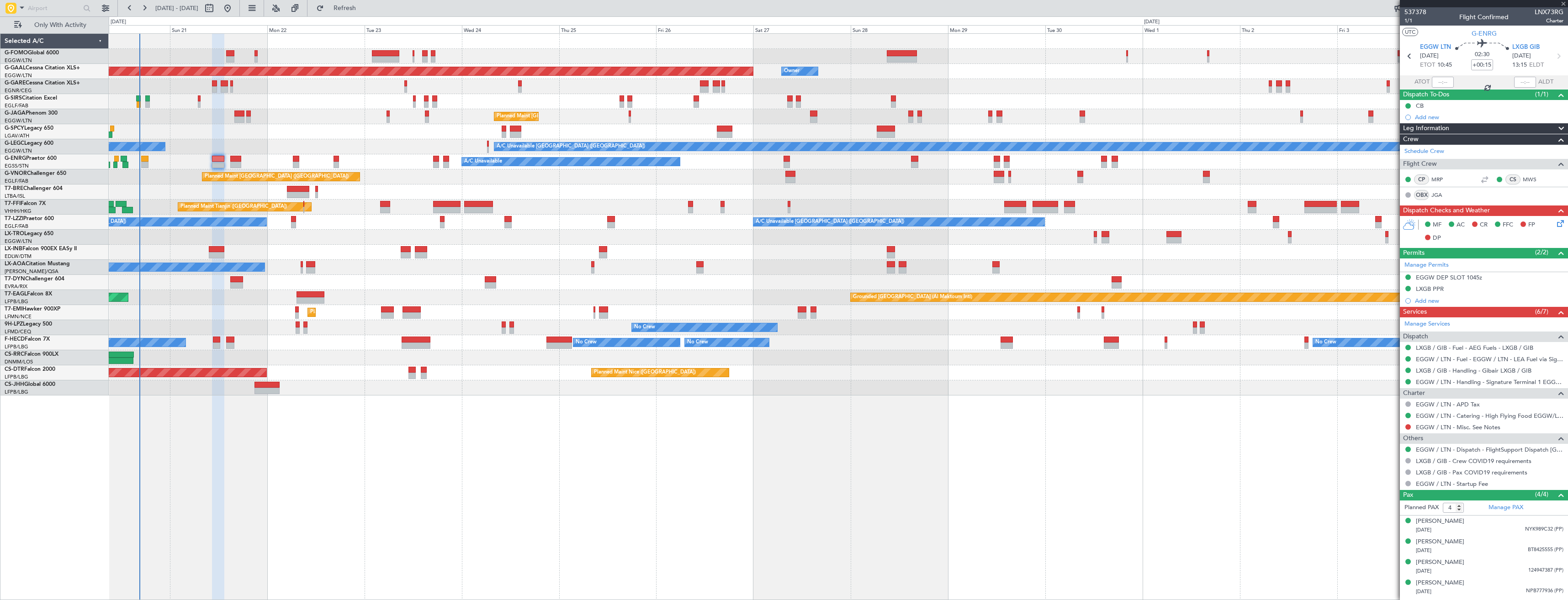
type input "+00:05"
type input "0"
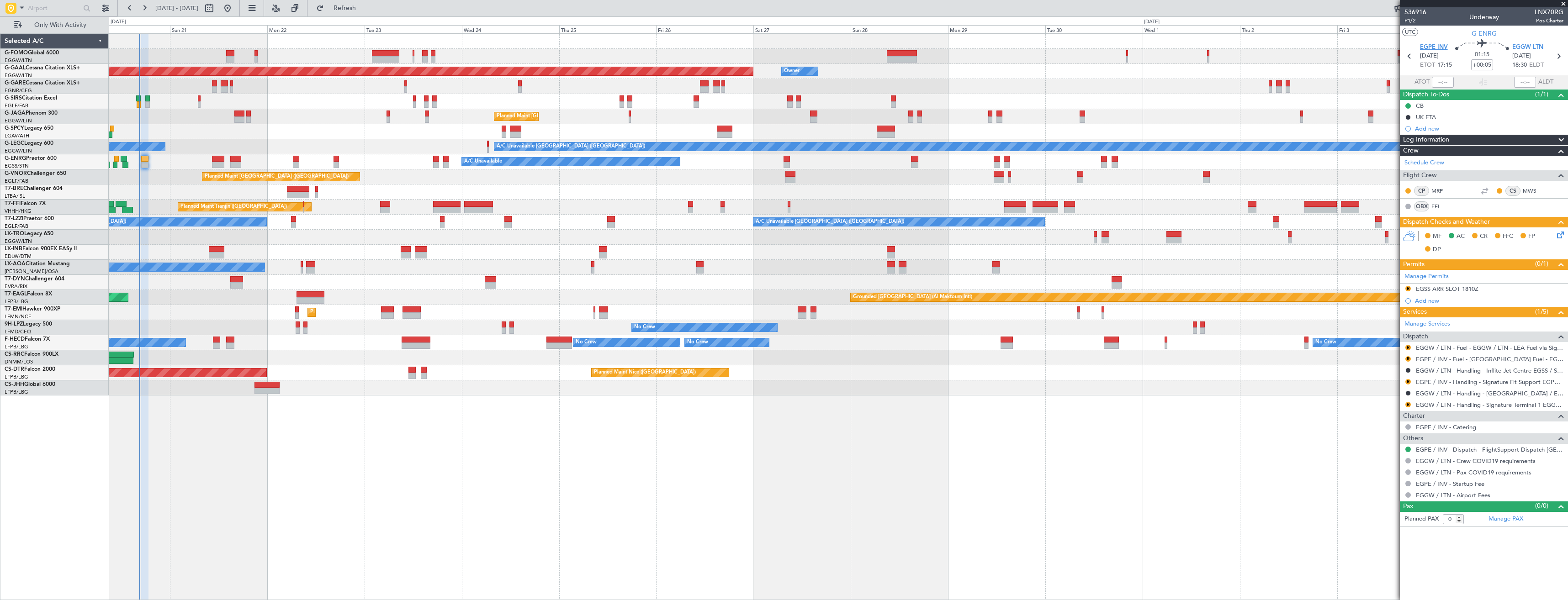
click at [1436, 49] on span "EGPE INV" at bounding box center [1434, 47] width 28 height 9
click at [363, 9] on span "Refresh" at bounding box center [345, 8] width 38 height 7
click at [1565, 3] on span at bounding box center [1563, 4] width 9 height 9
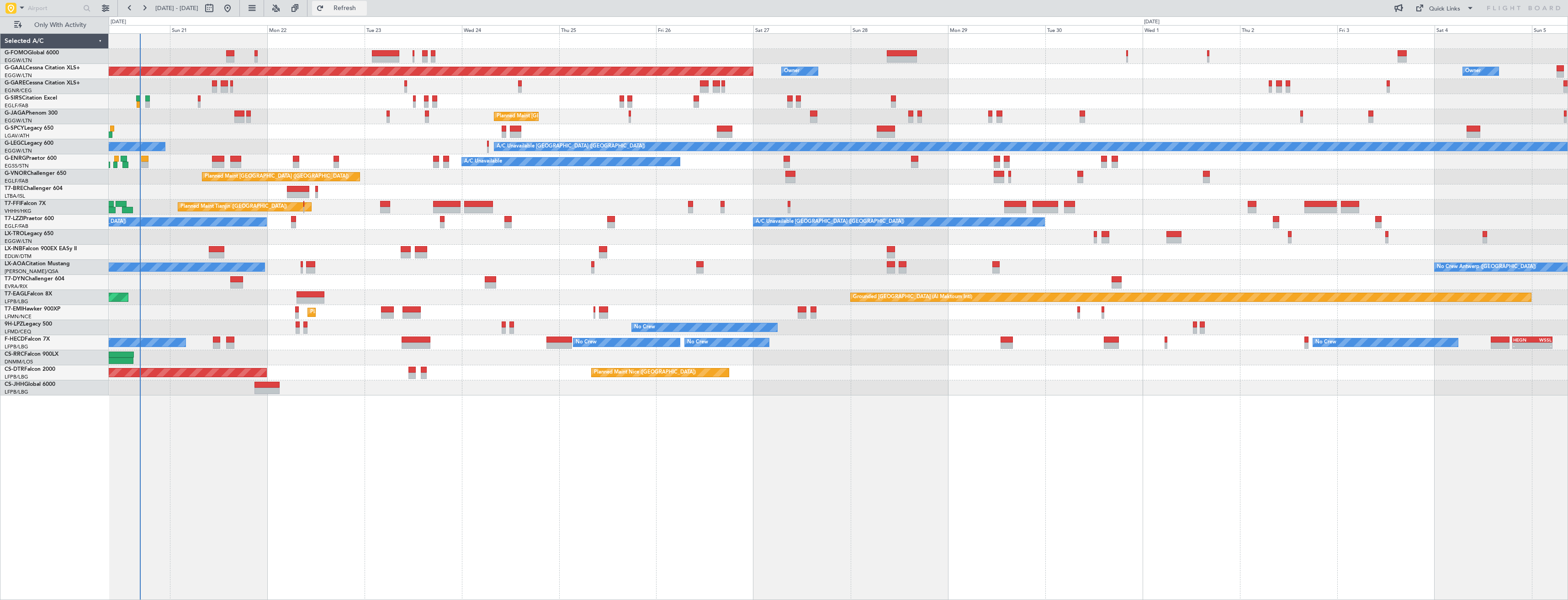
click at [364, 7] on span "Refresh" at bounding box center [345, 8] width 38 height 7
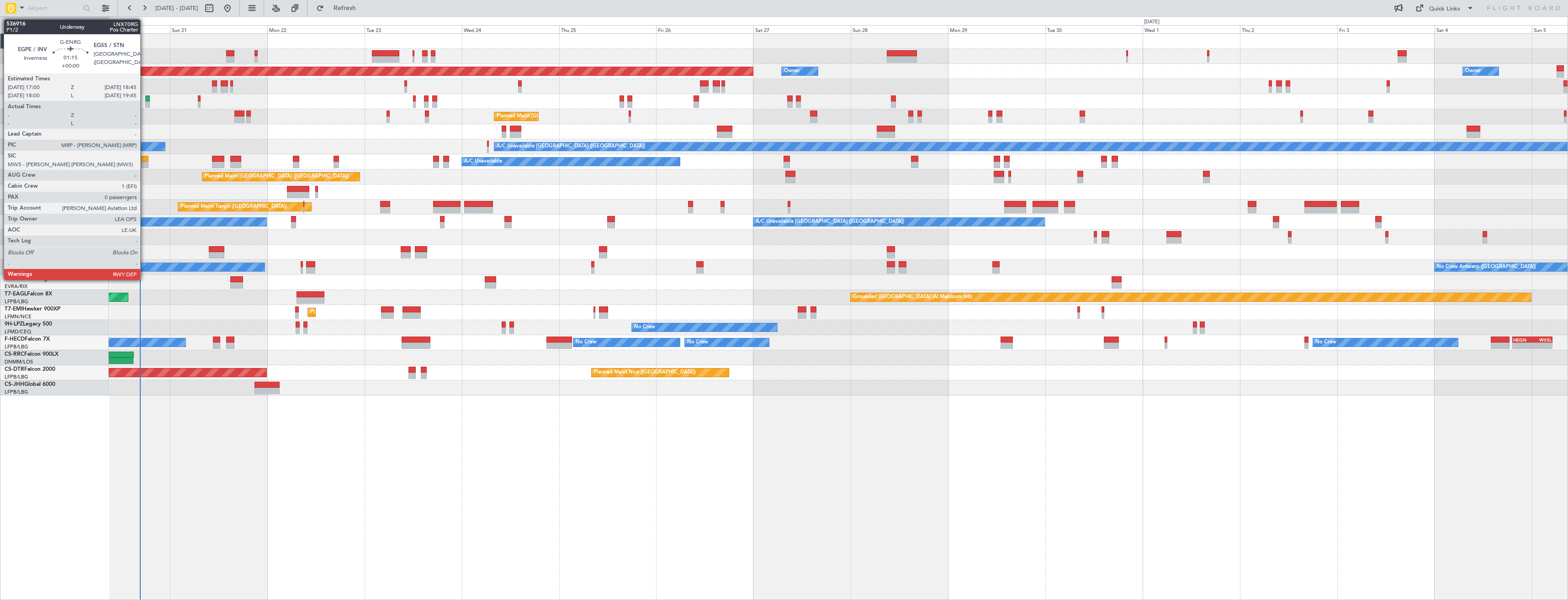
click at [144, 164] on div at bounding box center [145, 165] width 7 height 7
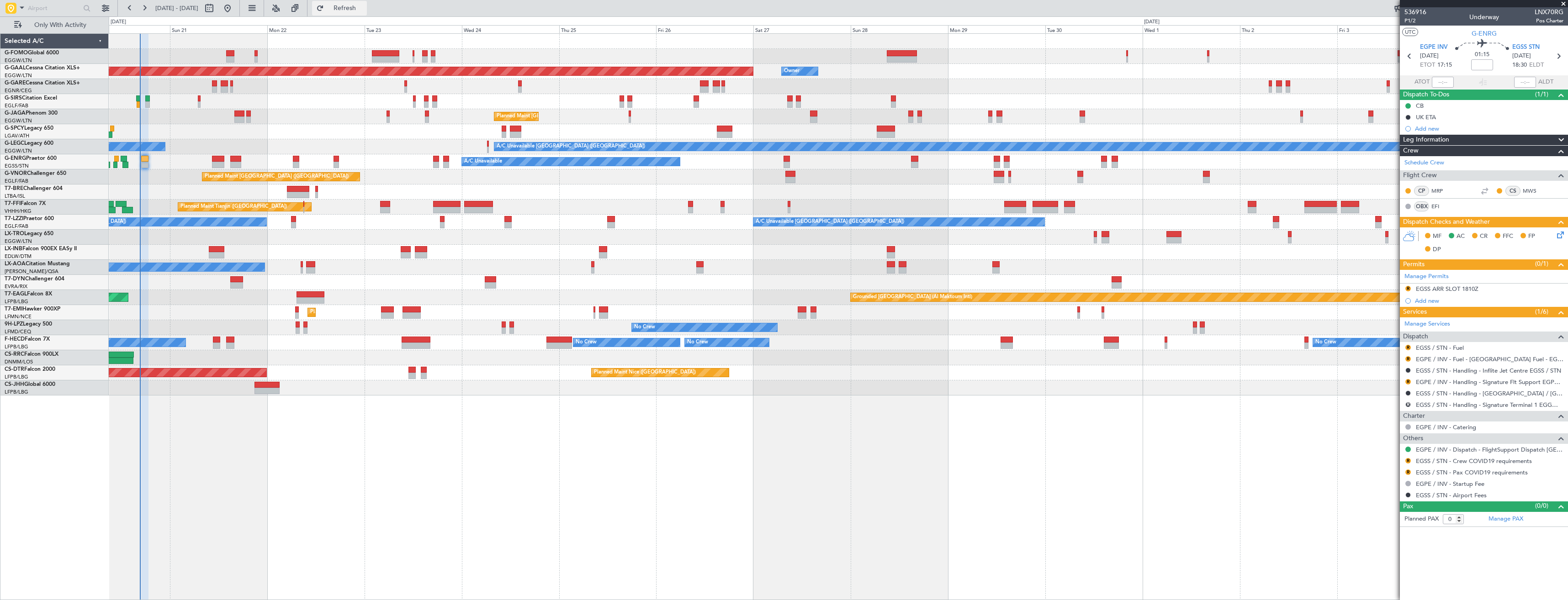
click at [364, 10] on span "Refresh" at bounding box center [345, 8] width 38 height 7
click at [354, 12] on button "Refresh" at bounding box center [340, 9] width 55 height 15
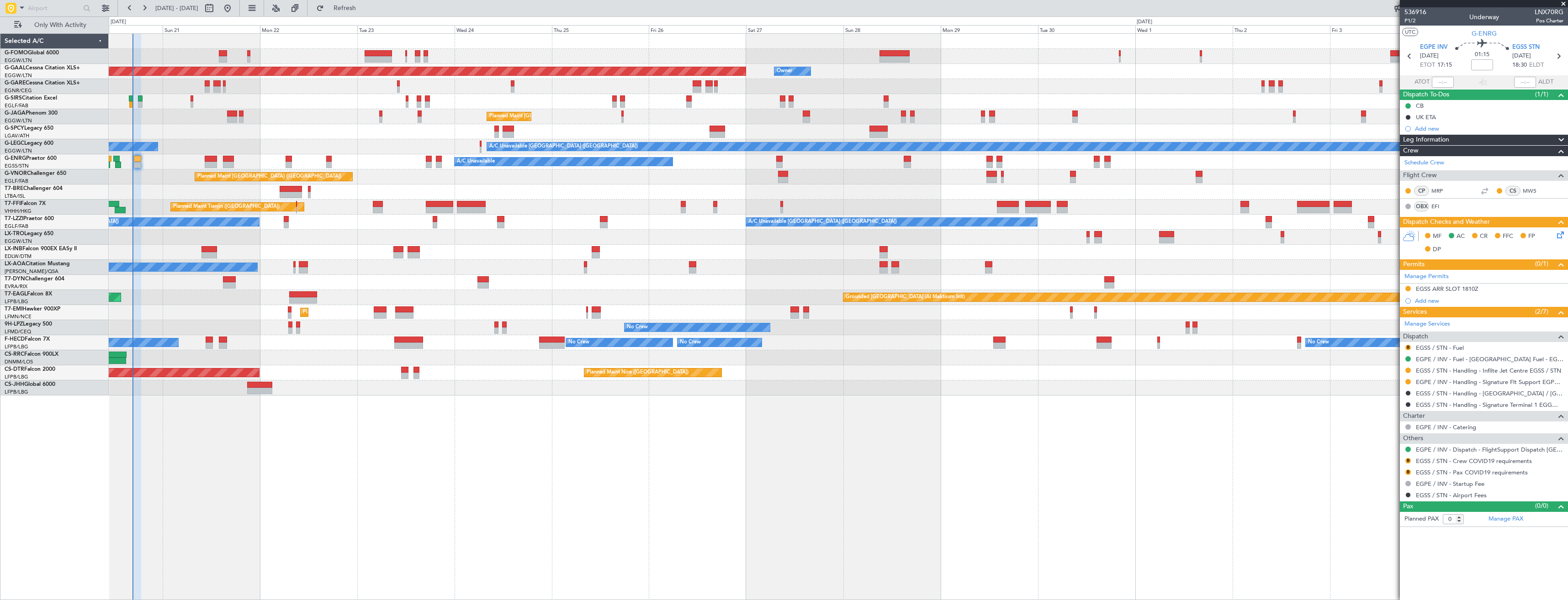
click at [211, 110] on div "Planned Maint [GEOGRAPHIC_DATA] ([GEOGRAPHIC_DATA])" at bounding box center [838, 116] width 1459 height 15
click at [1412, 20] on span "P1/2" at bounding box center [1415, 21] width 22 height 8
click at [364, 7] on span "Refresh" at bounding box center [345, 8] width 38 height 7
click at [1558, 237] on icon at bounding box center [1559, 234] width 7 height 7
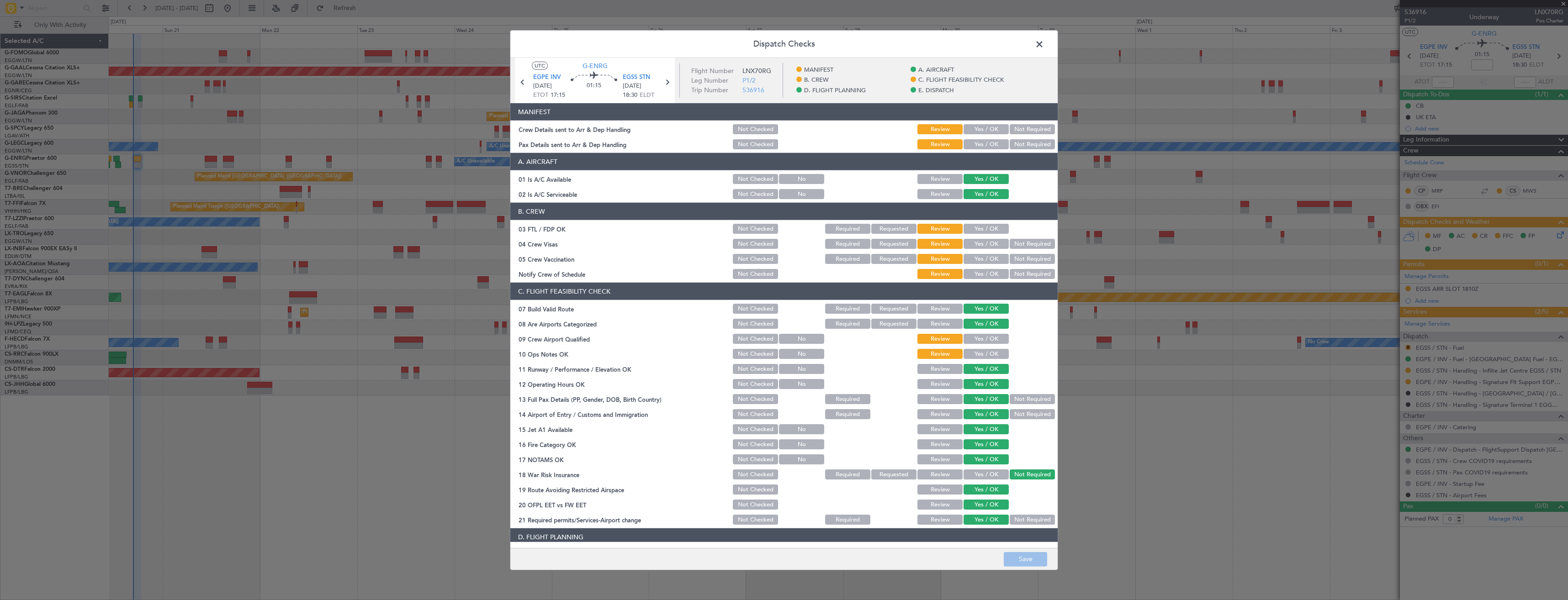
drag, startPoint x: 973, startPoint y: 125, endPoint x: 971, endPoint y: 136, distance: 11.2
click at [973, 127] on button "Yes / OK" at bounding box center [986, 129] width 45 height 10
click at [971, 136] on section "MANIFEST Crew Details sent to Arr & Dep Handling Not Checked Review Yes / OK No…" at bounding box center [783, 127] width 547 height 47
click at [971, 140] on button "Yes / OK" at bounding box center [986, 144] width 45 height 10
click at [1016, 558] on button "Save" at bounding box center [1025, 559] width 43 height 15
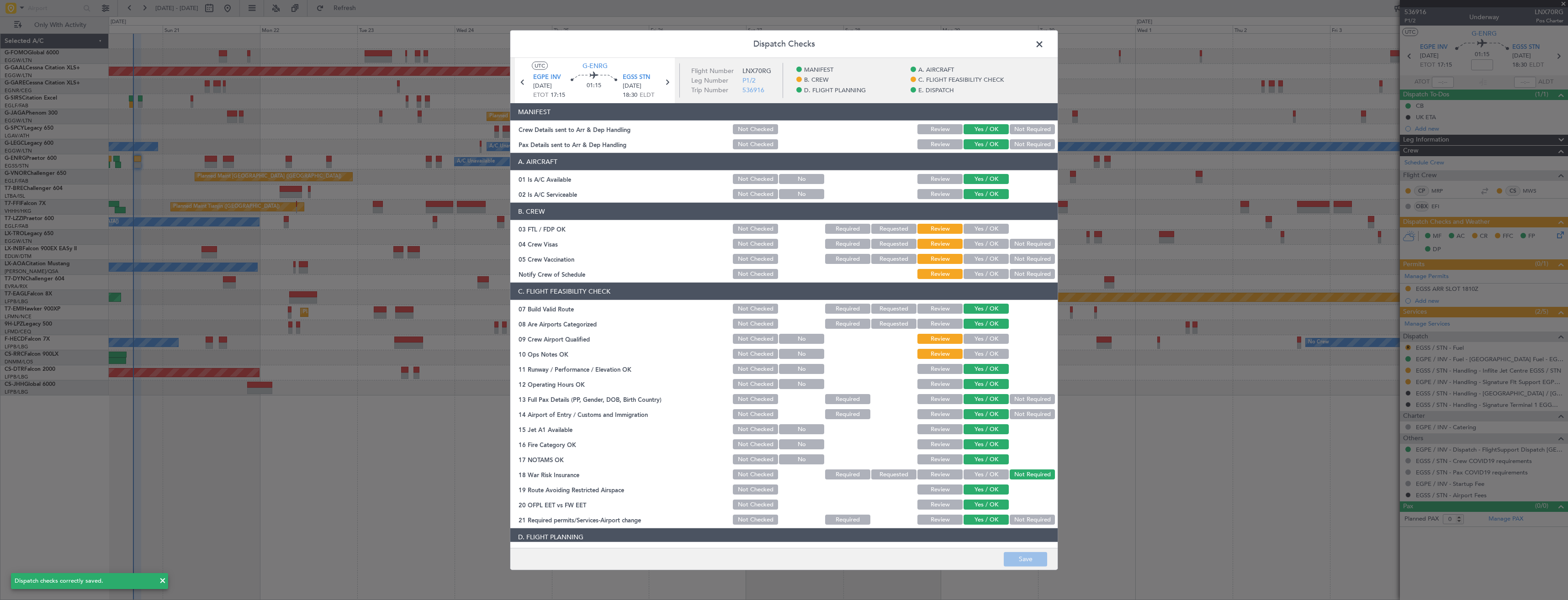
click at [1044, 45] on span at bounding box center [1044, 47] width 0 height 18
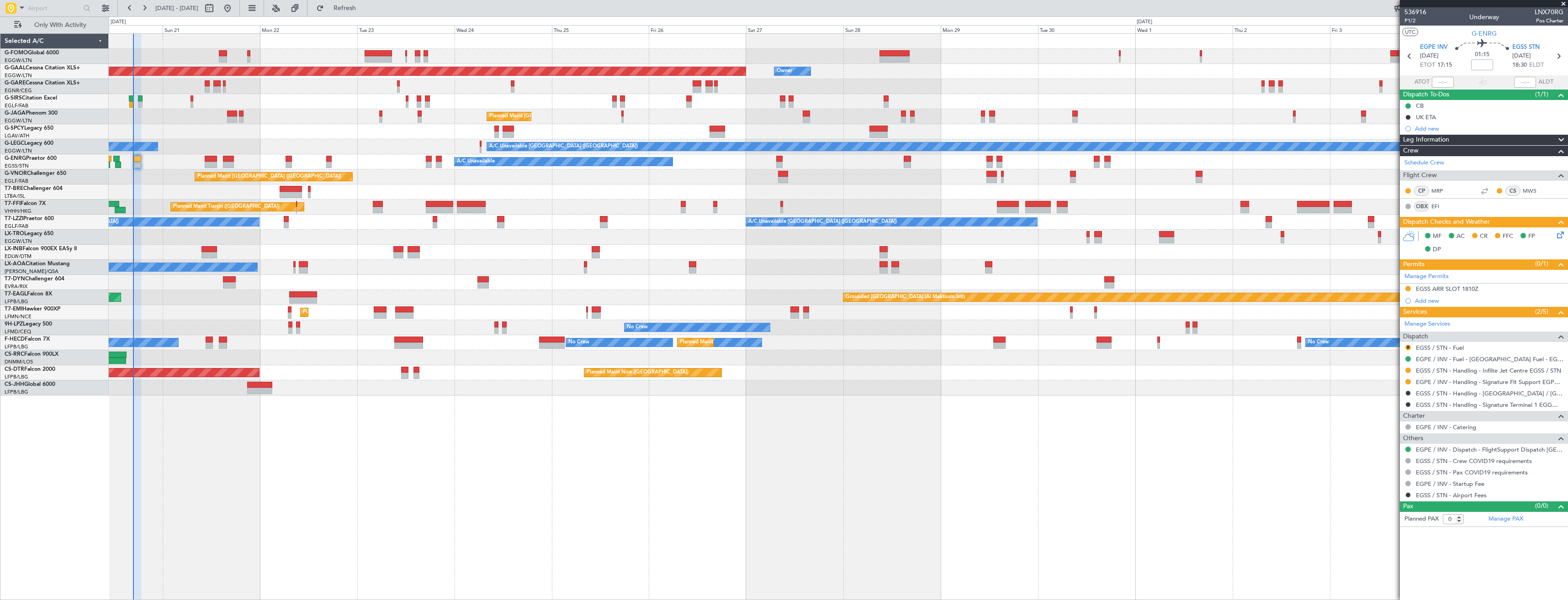
click at [1561, 3] on span at bounding box center [1563, 4] width 9 height 9
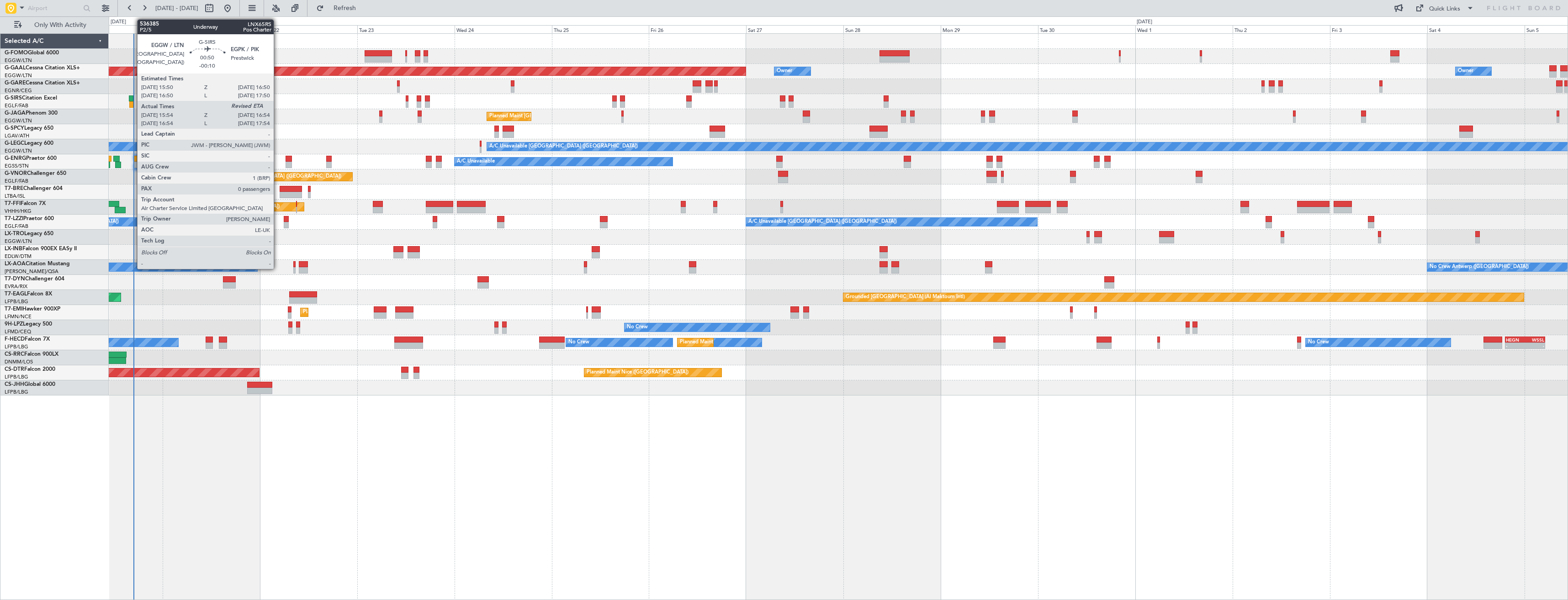
click at [133, 98] on div at bounding box center [131, 99] width 4 height 7
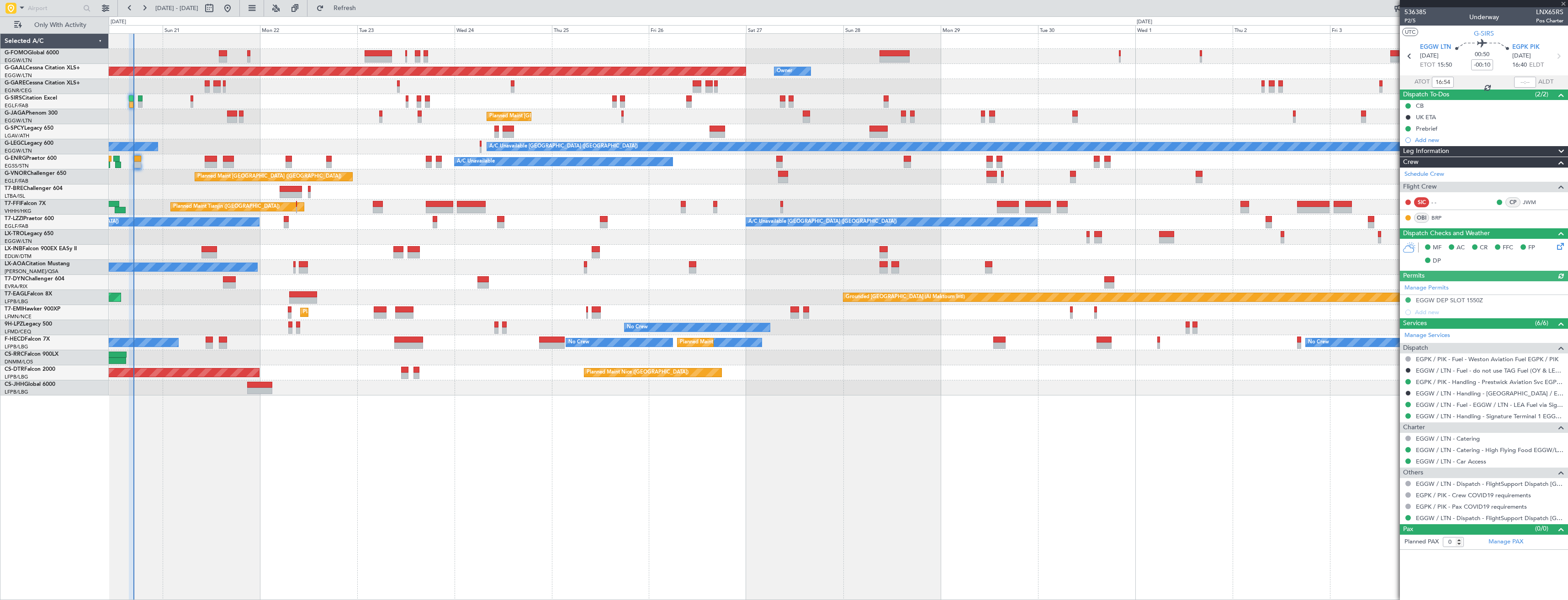
type input "15:54"
click at [1524, 80] on input "text" at bounding box center [1525, 82] width 22 height 11
type input "16:47"
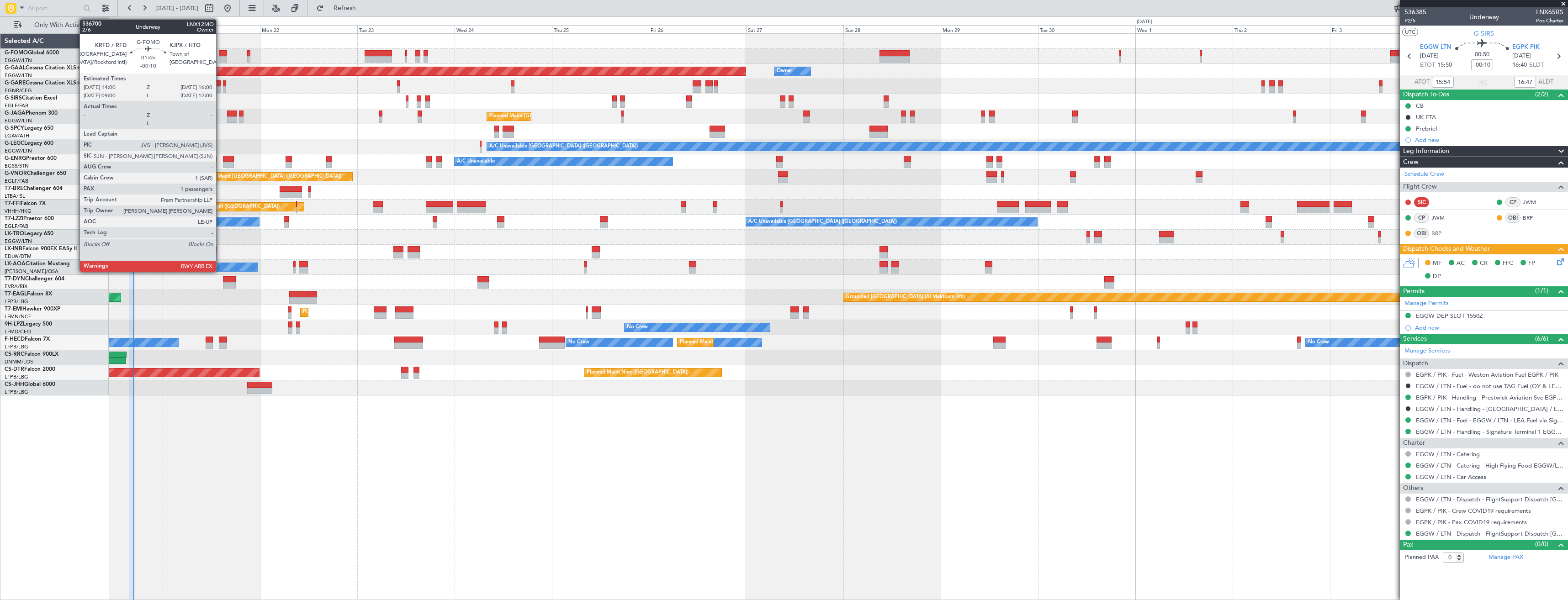
click at [220, 54] on div at bounding box center [223, 54] width 9 height 7
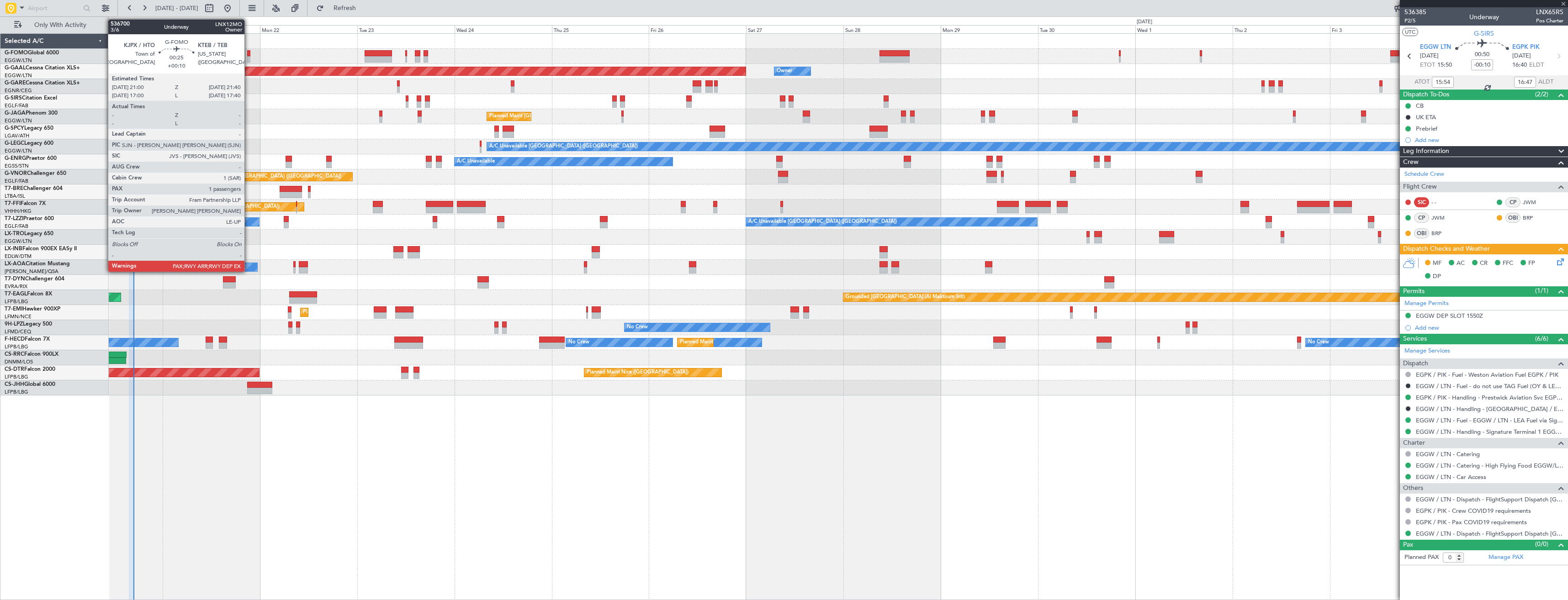
type input "1"
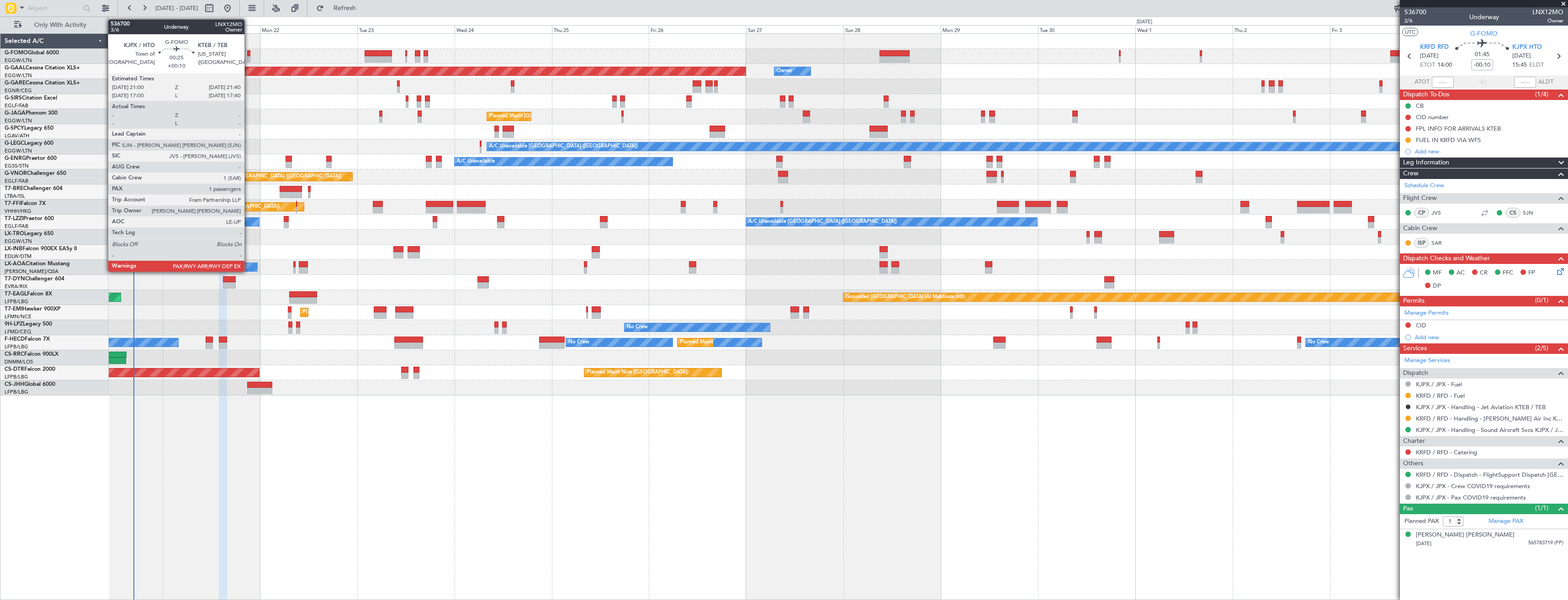
click at [248, 56] on div at bounding box center [248, 59] width 3 height 7
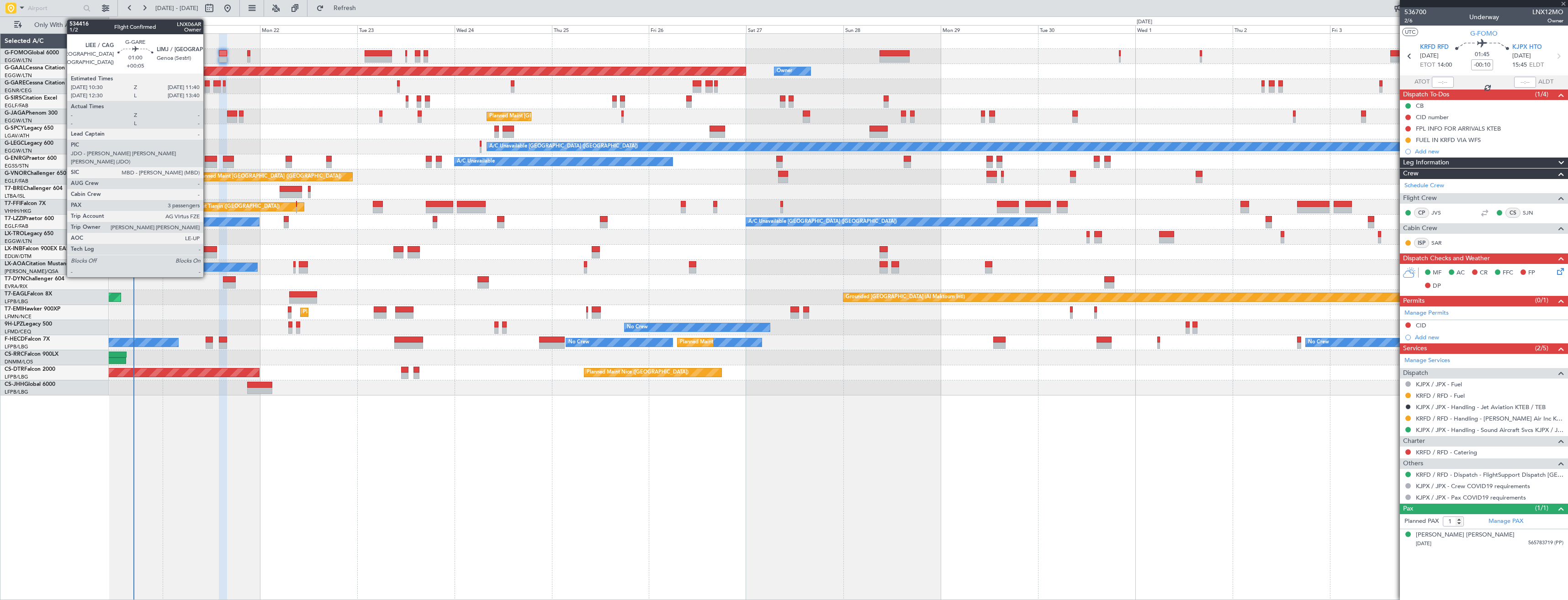
type input "+00:10"
type input "2"
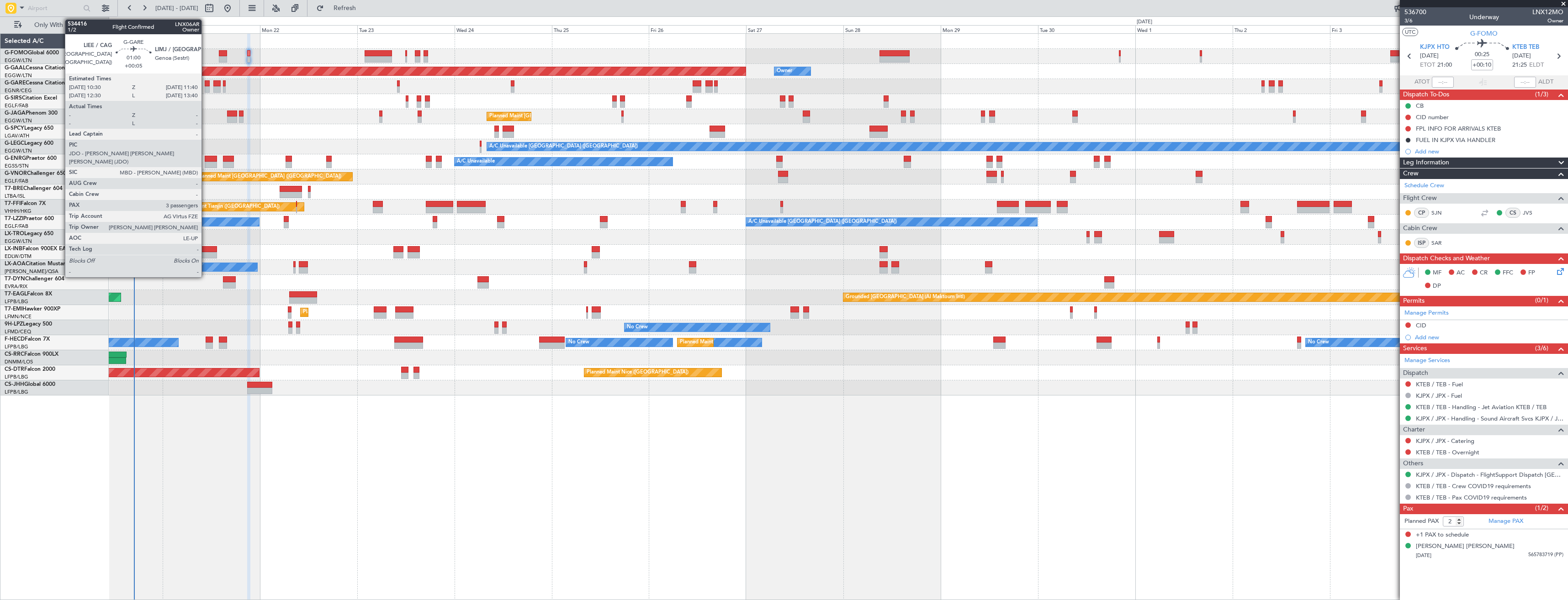
click at [206, 85] on div at bounding box center [207, 83] width 5 height 7
click at [219, 86] on div at bounding box center [217, 89] width 7 height 7
type input "+00:05"
type input "3"
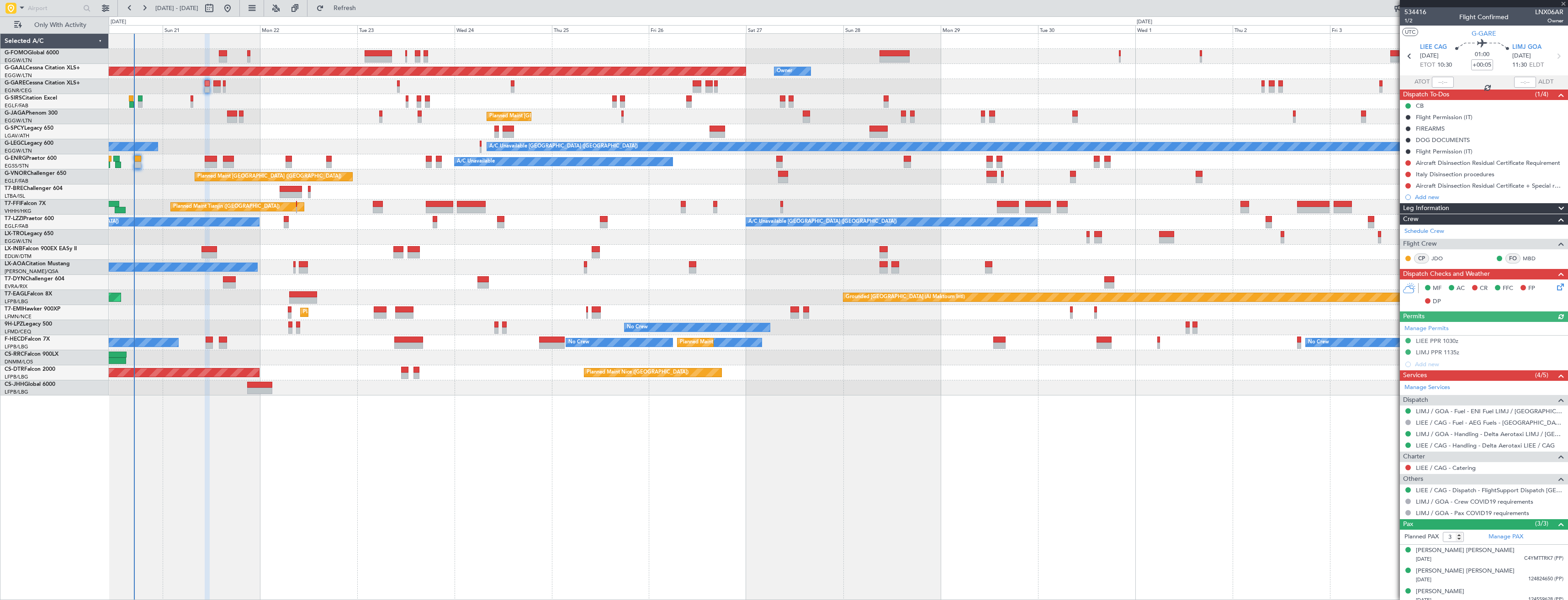
type input "-00:05"
type input "0"
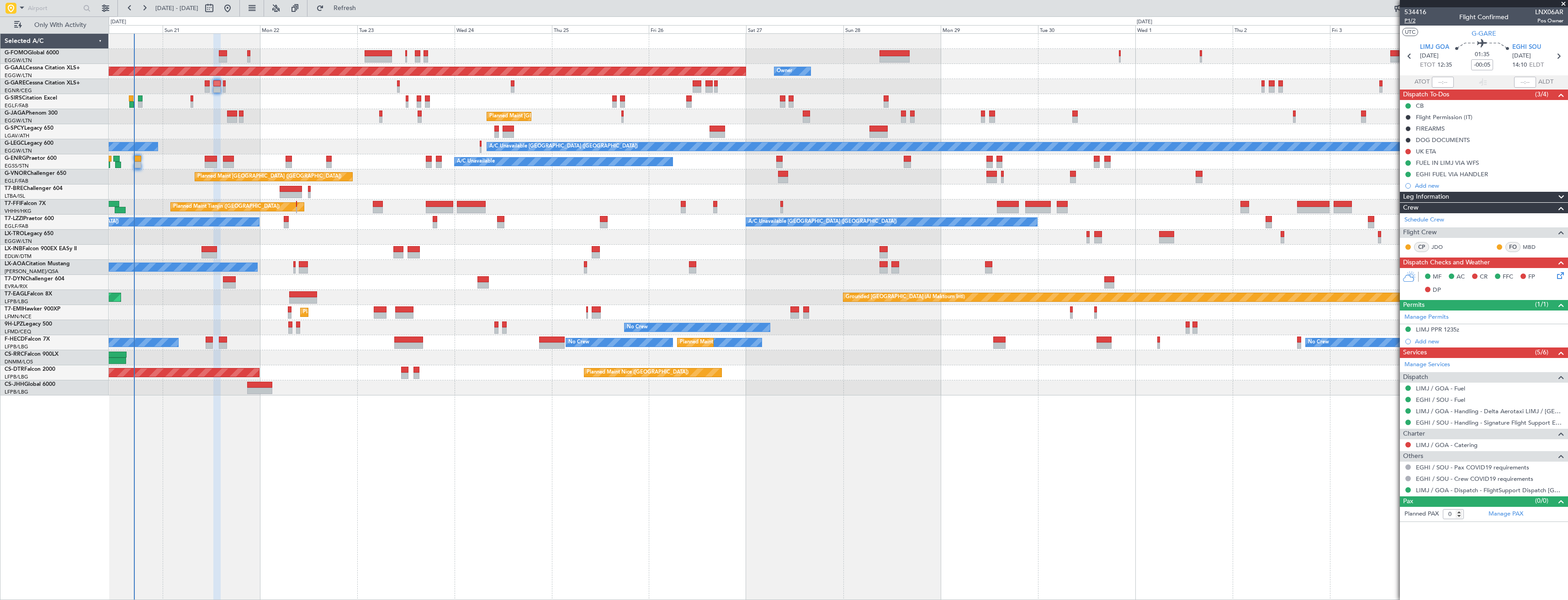
click at [1412, 22] on span "P1/2" at bounding box center [1415, 21] width 22 height 8
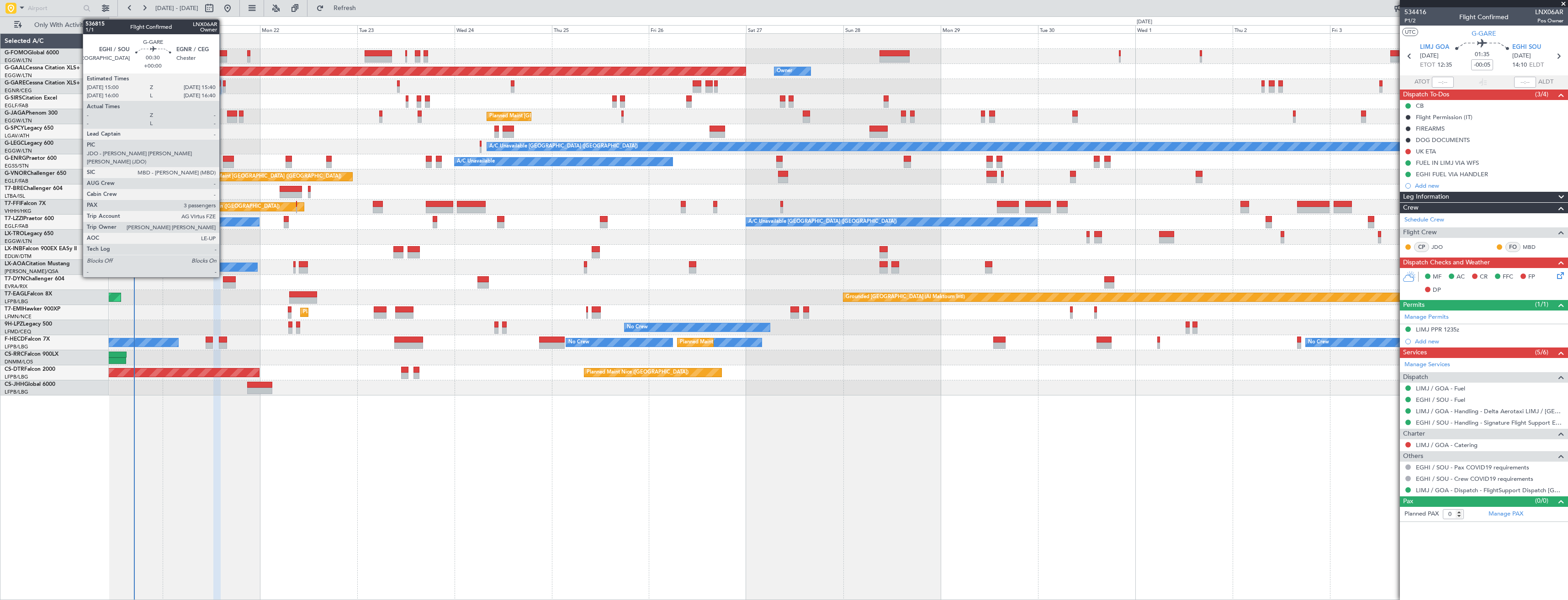
click at [223, 89] on div at bounding box center [224, 89] width 3 height 7
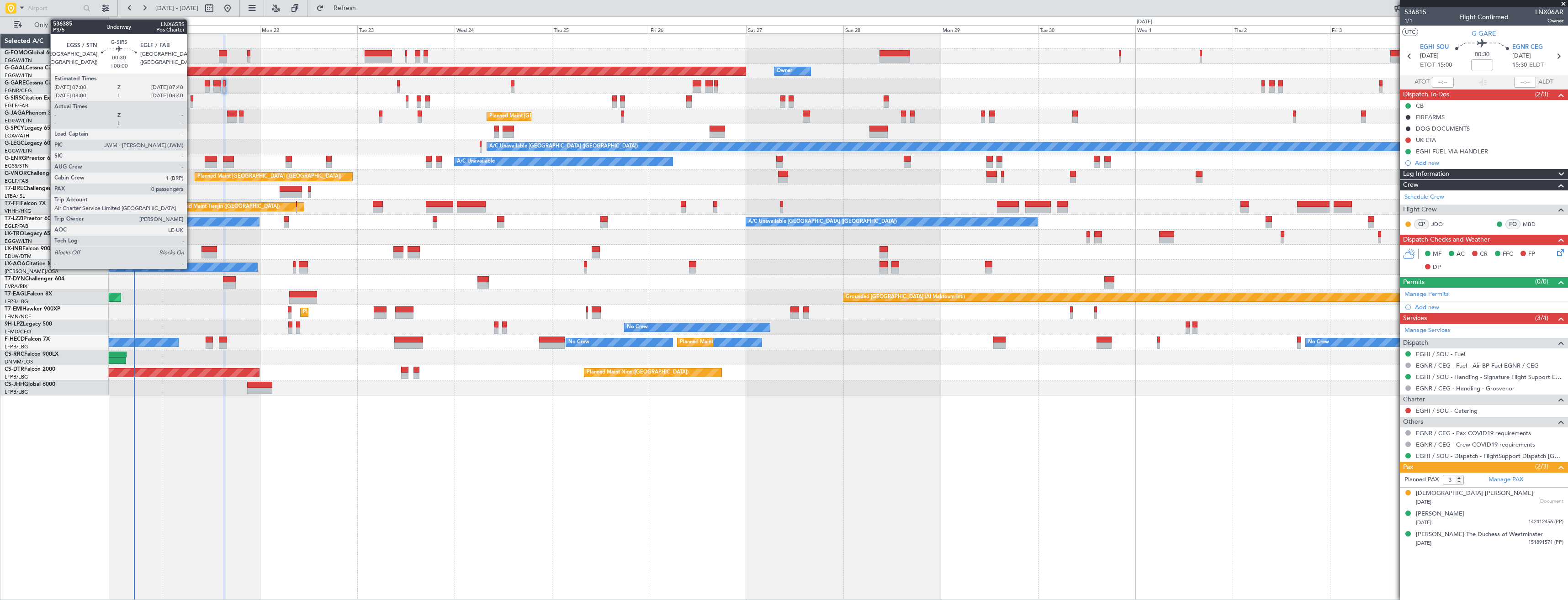
click at [191, 102] on div at bounding box center [192, 105] width 3 height 7
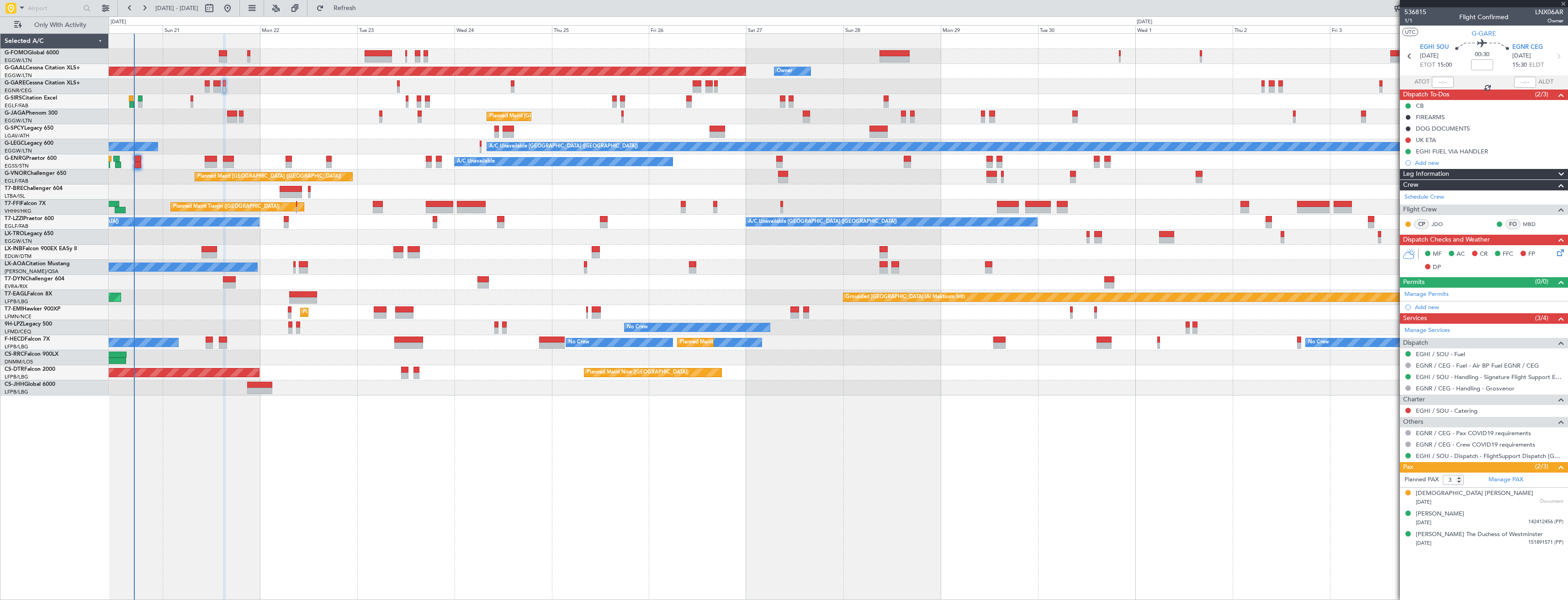
type input "0"
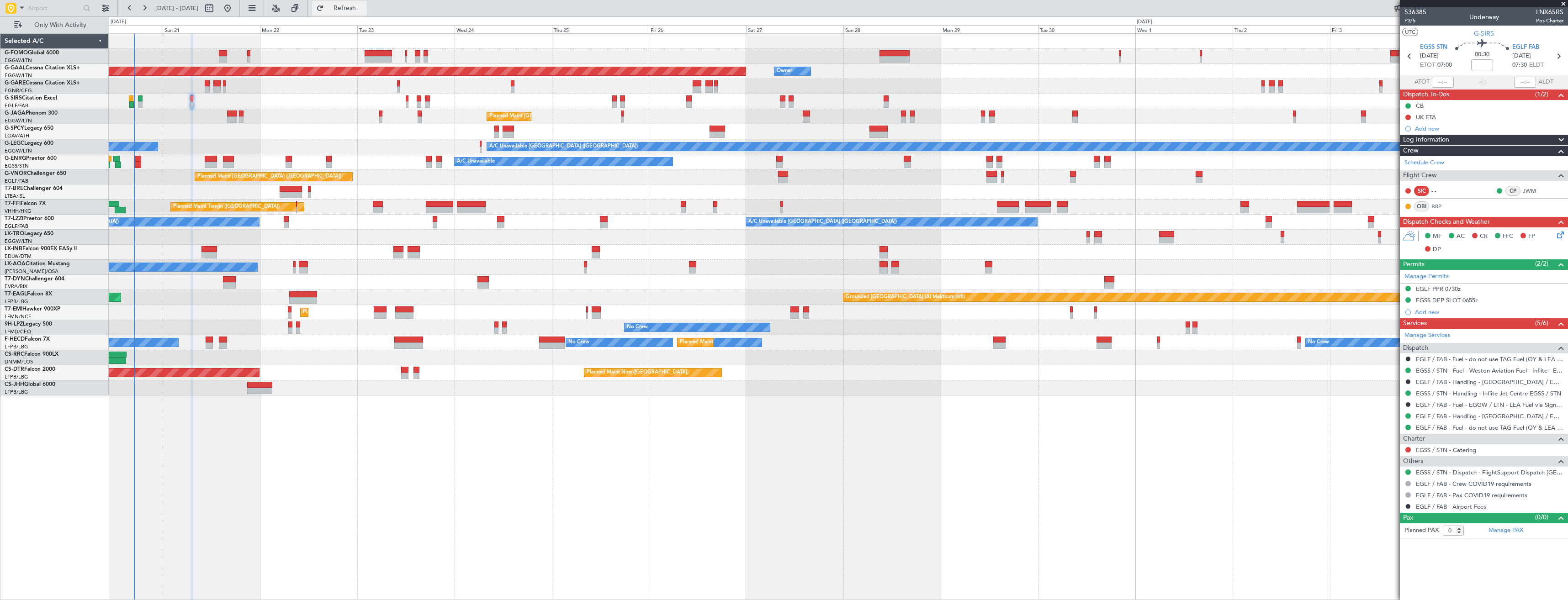
click at [356, 10] on span "Refresh" at bounding box center [345, 8] width 38 height 7
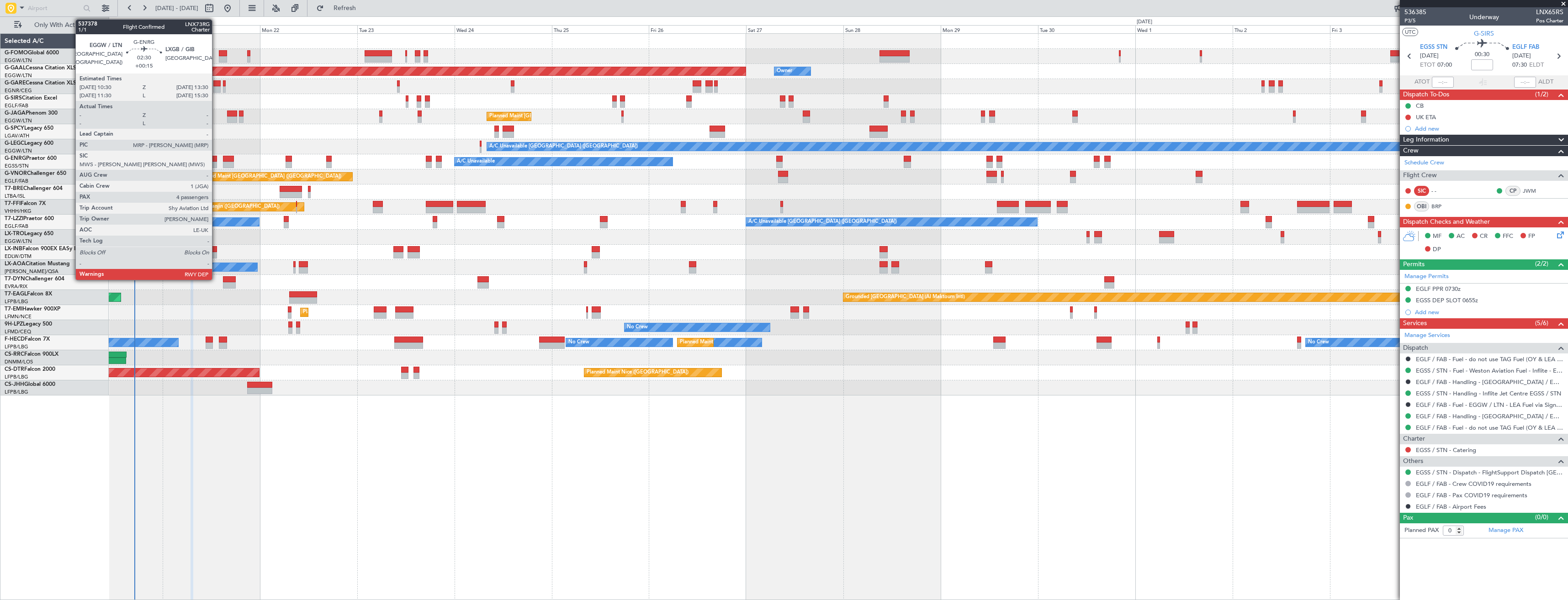
click at [216, 159] on div at bounding box center [211, 159] width 12 height 7
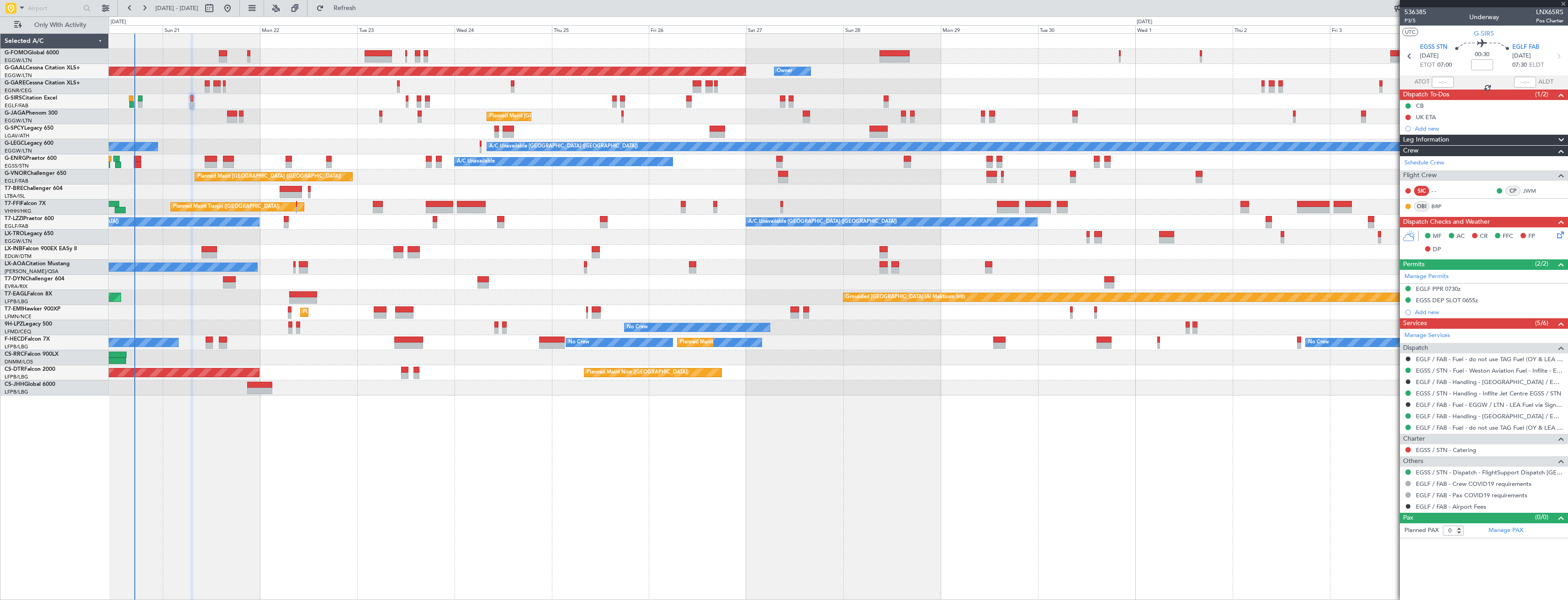
type input "+00:15"
type input "4"
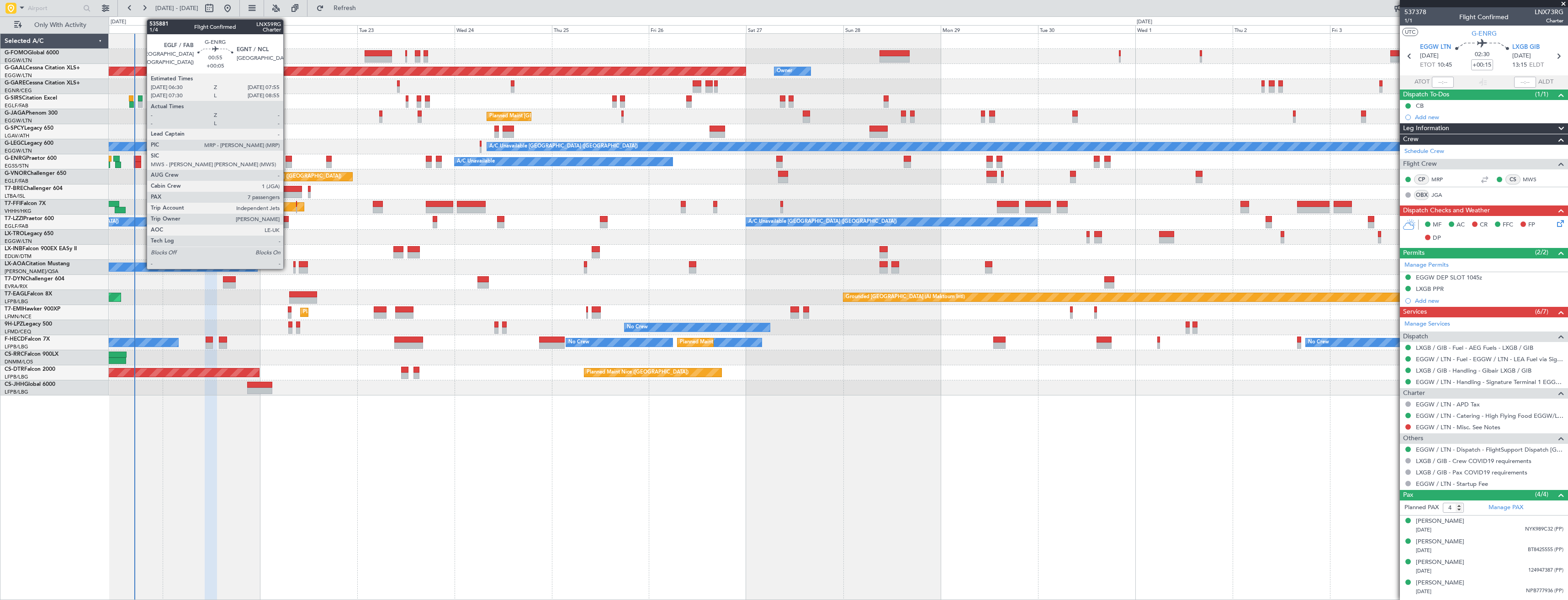
click at [287, 162] on div at bounding box center [289, 165] width 6 height 7
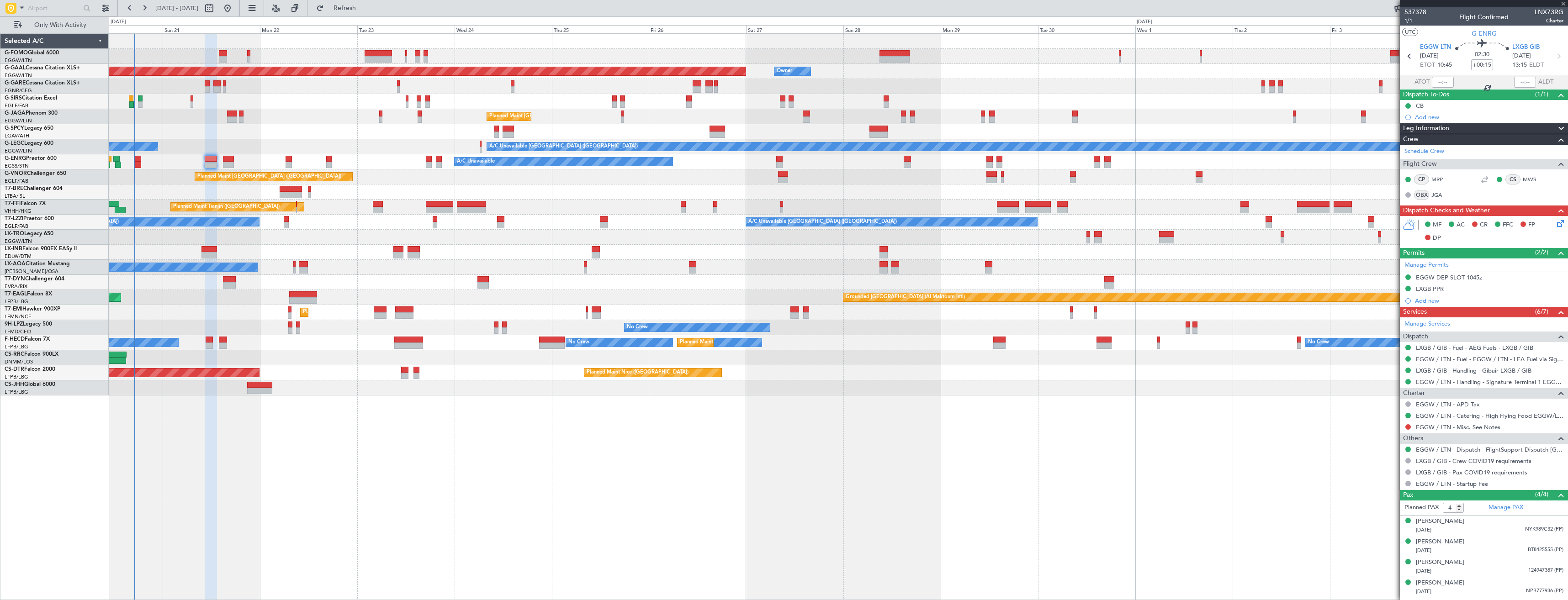
type input "+00:05"
type input "7"
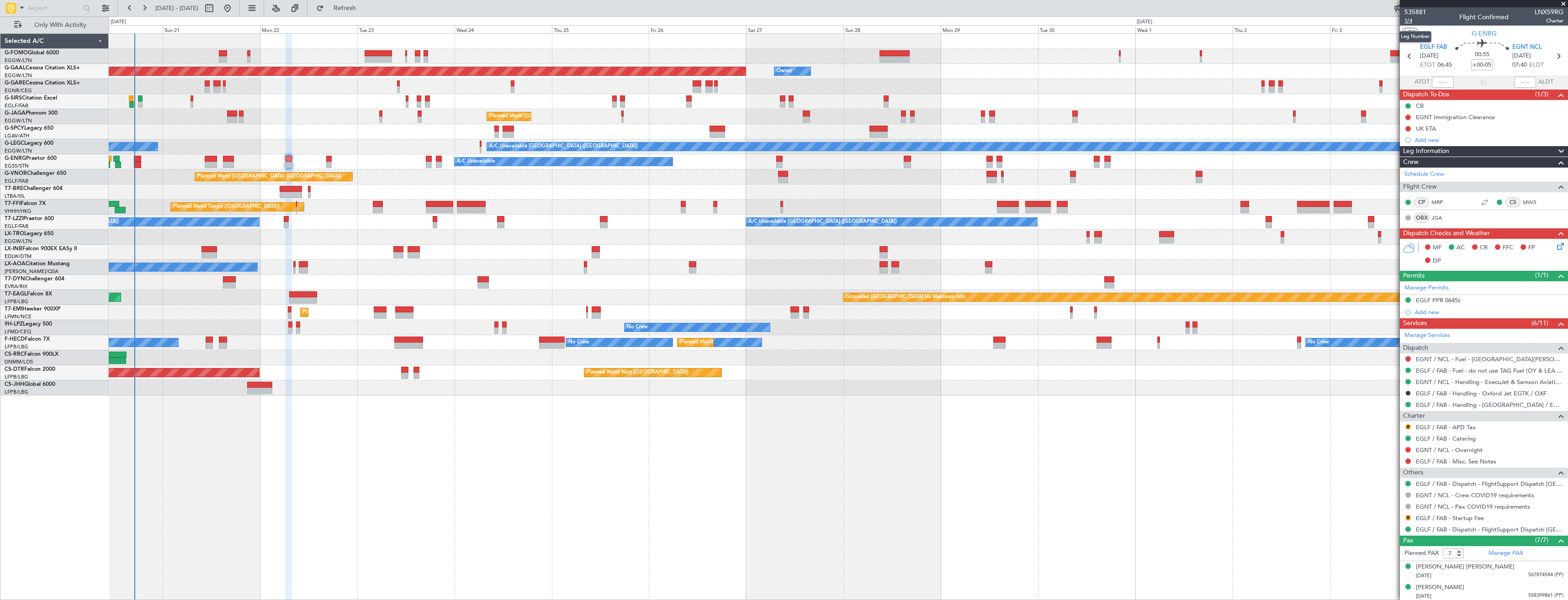
click at [1417, 18] on span "1/4" at bounding box center [1415, 21] width 22 height 8
click at [1413, 19] on span "1/5" at bounding box center [1415, 21] width 22 height 8
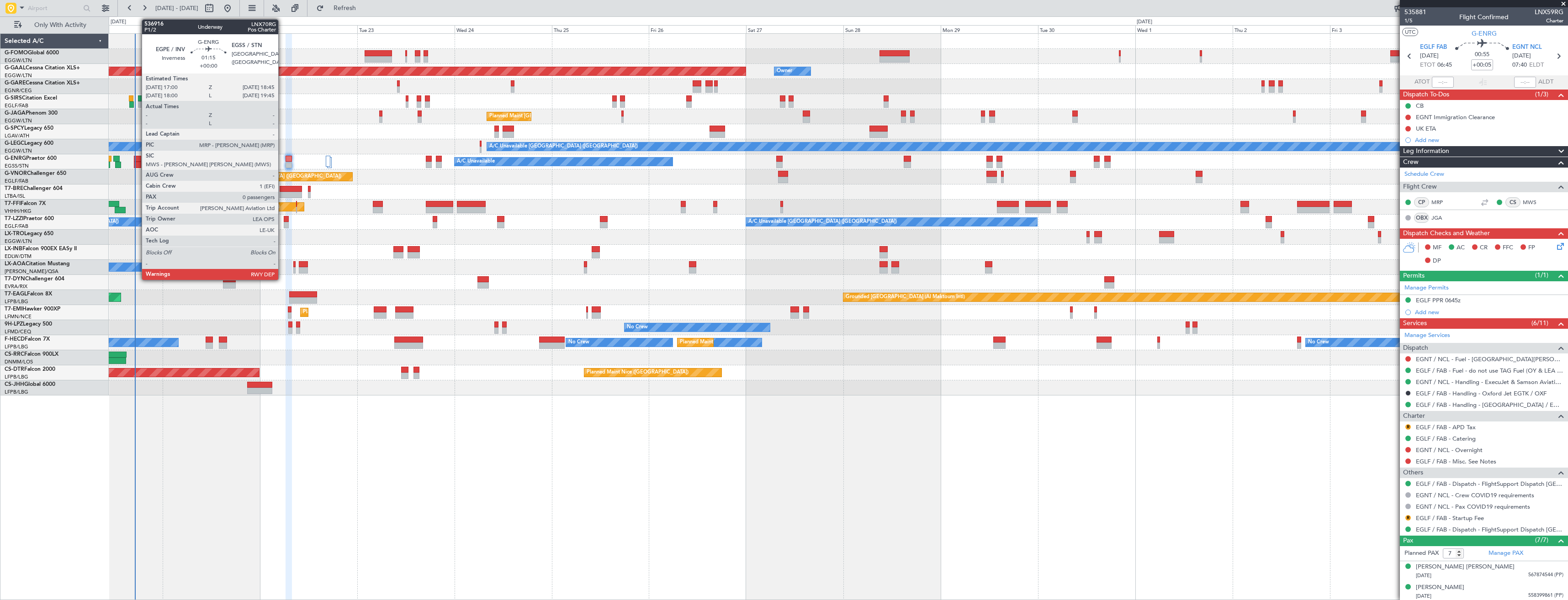
click at [137, 158] on div at bounding box center [138, 159] width 7 height 7
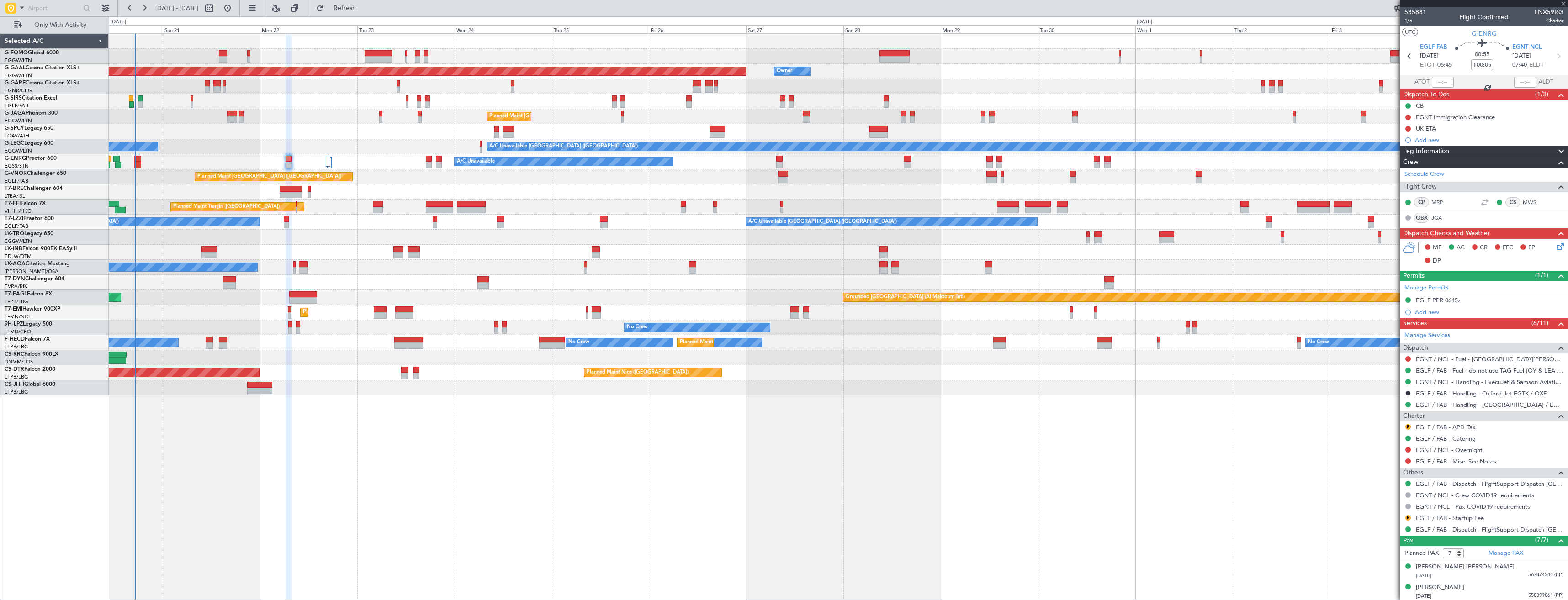
type input "0"
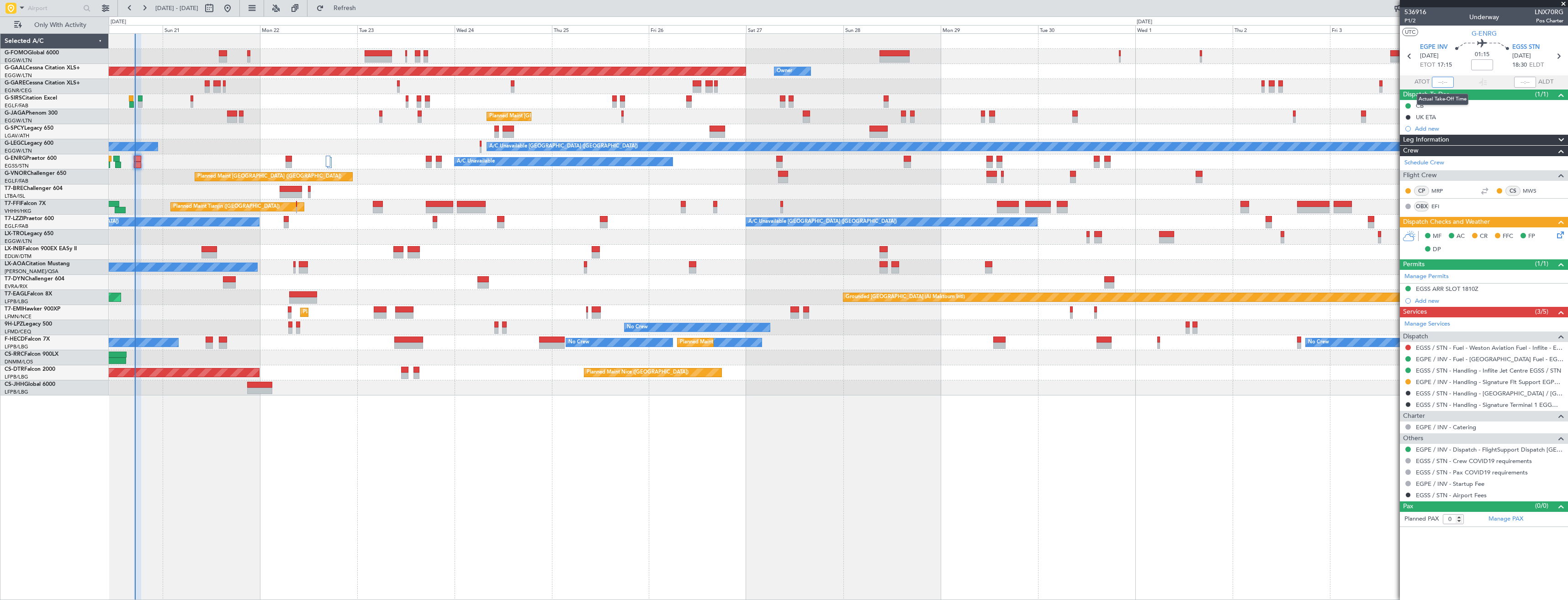
click at [1439, 78] on input "text" at bounding box center [1443, 82] width 22 height 11
type input "17:12"
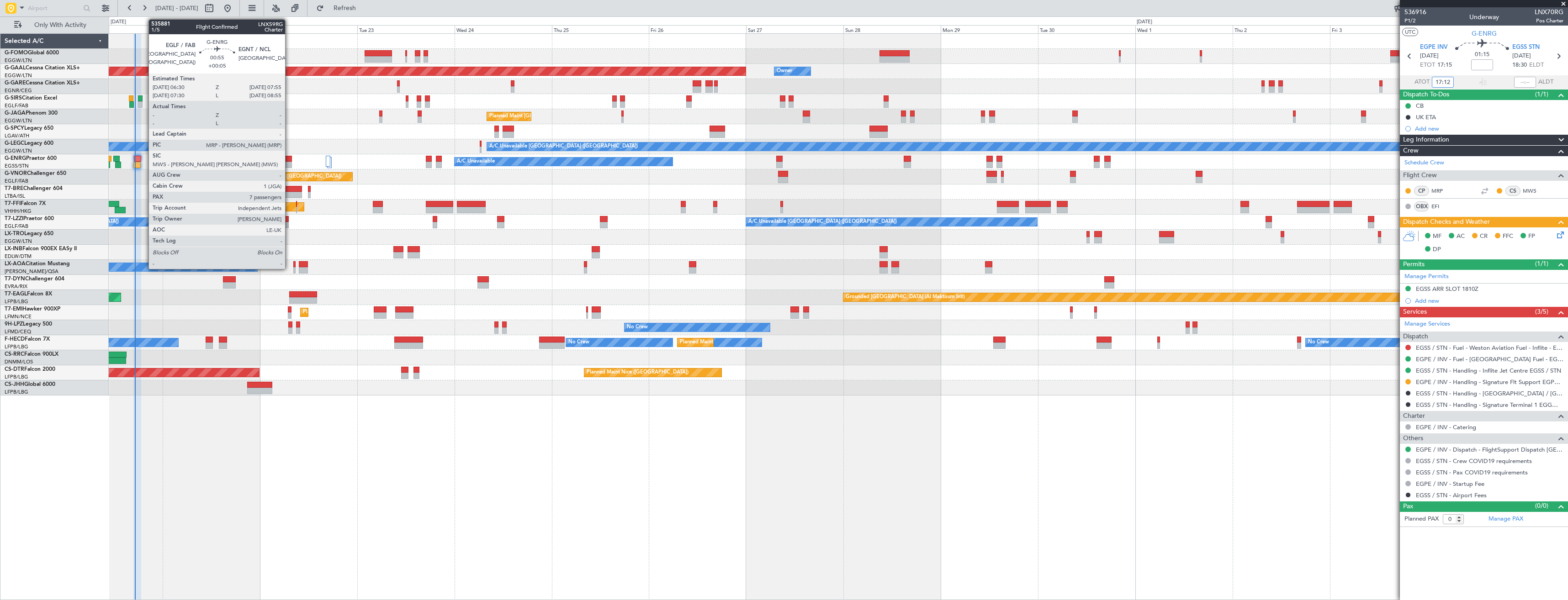
click at [289, 164] on div at bounding box center [289, 165] width 6 height 7
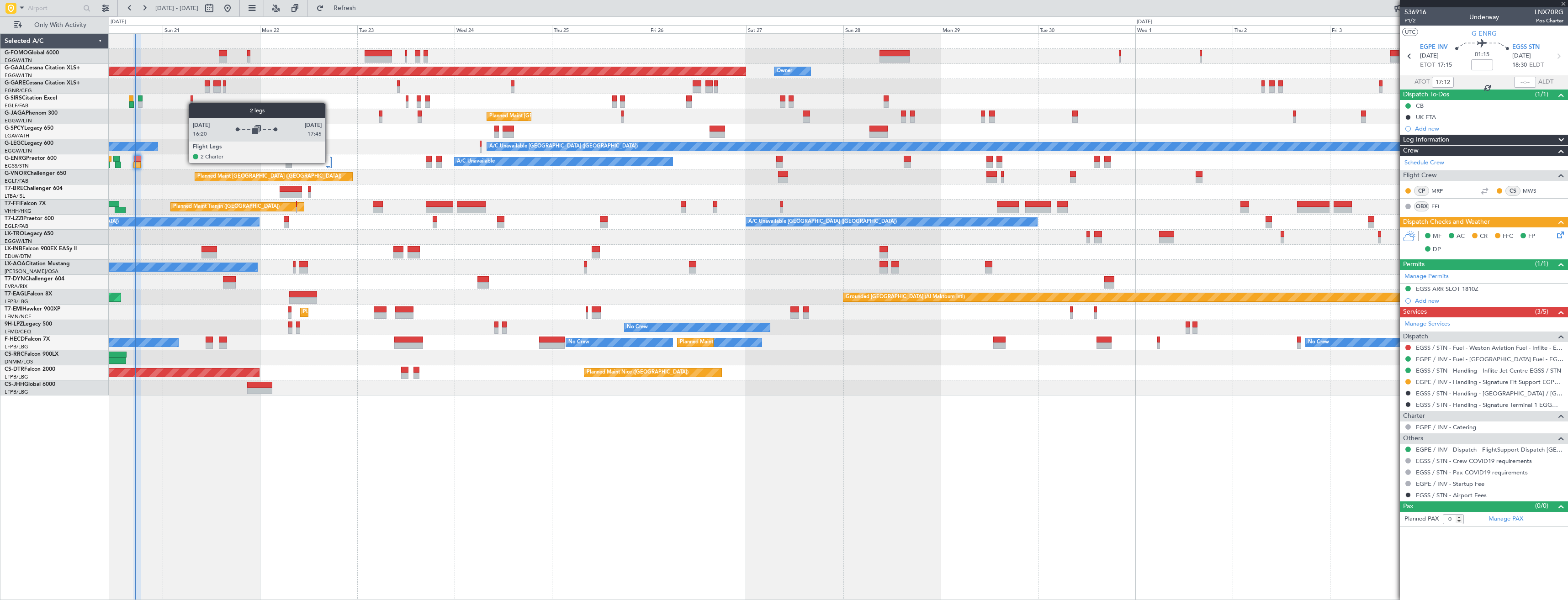
click at [329, 162] on div at bounding box center [328, 161] width 5 height 11
type input "+00:05"
type input "7"
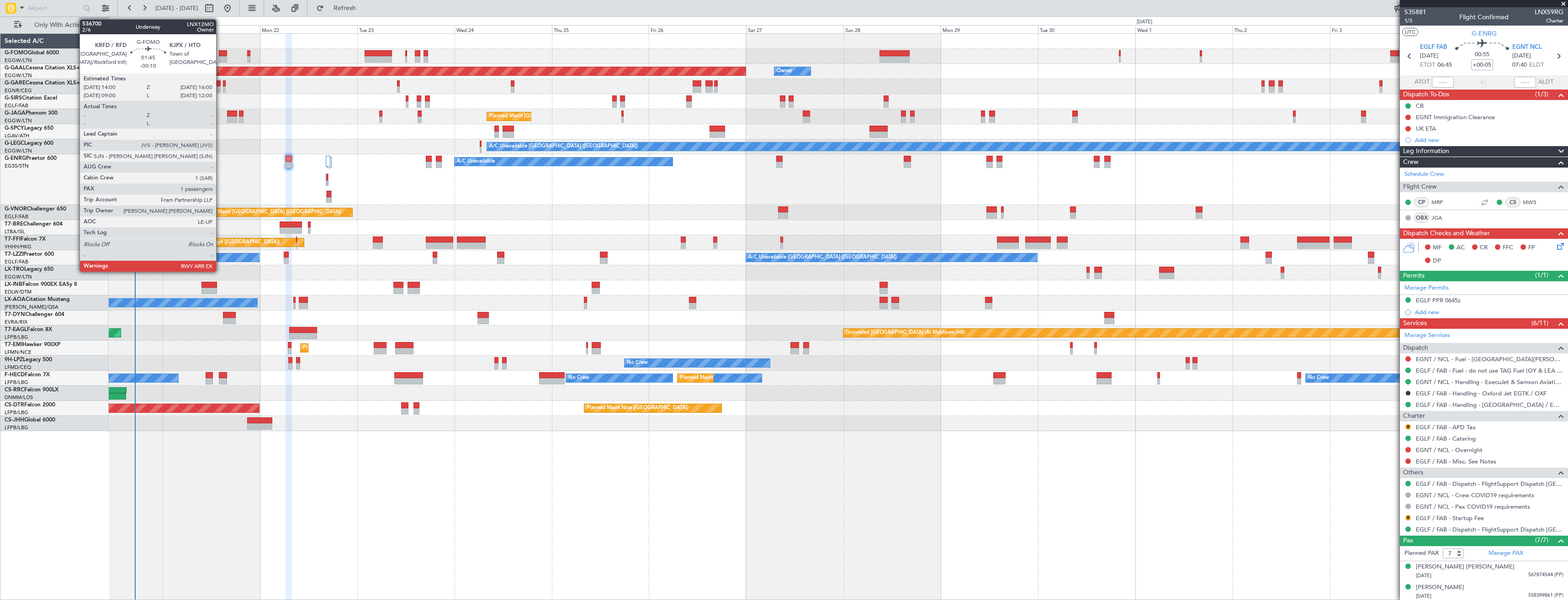
click at [220, 55] on div at bounding box center [223, 54] width 9 height 7
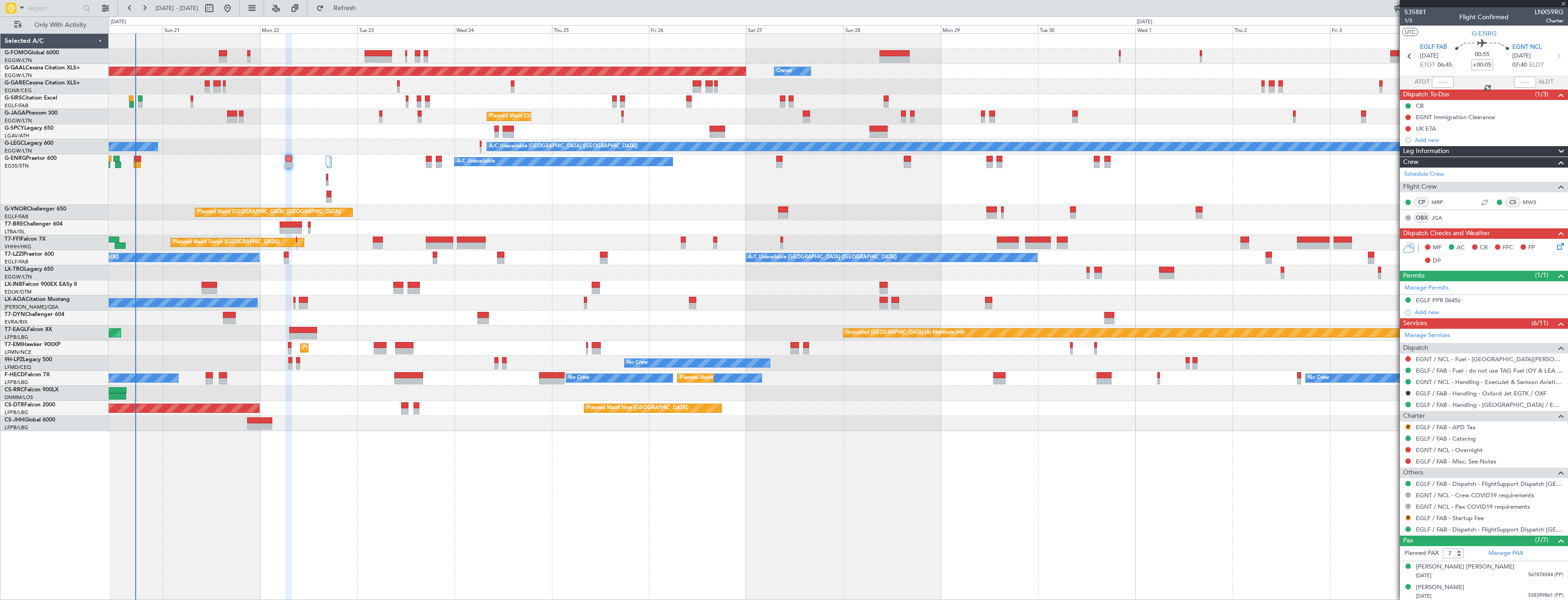
type input "-00:10"
type input "1"
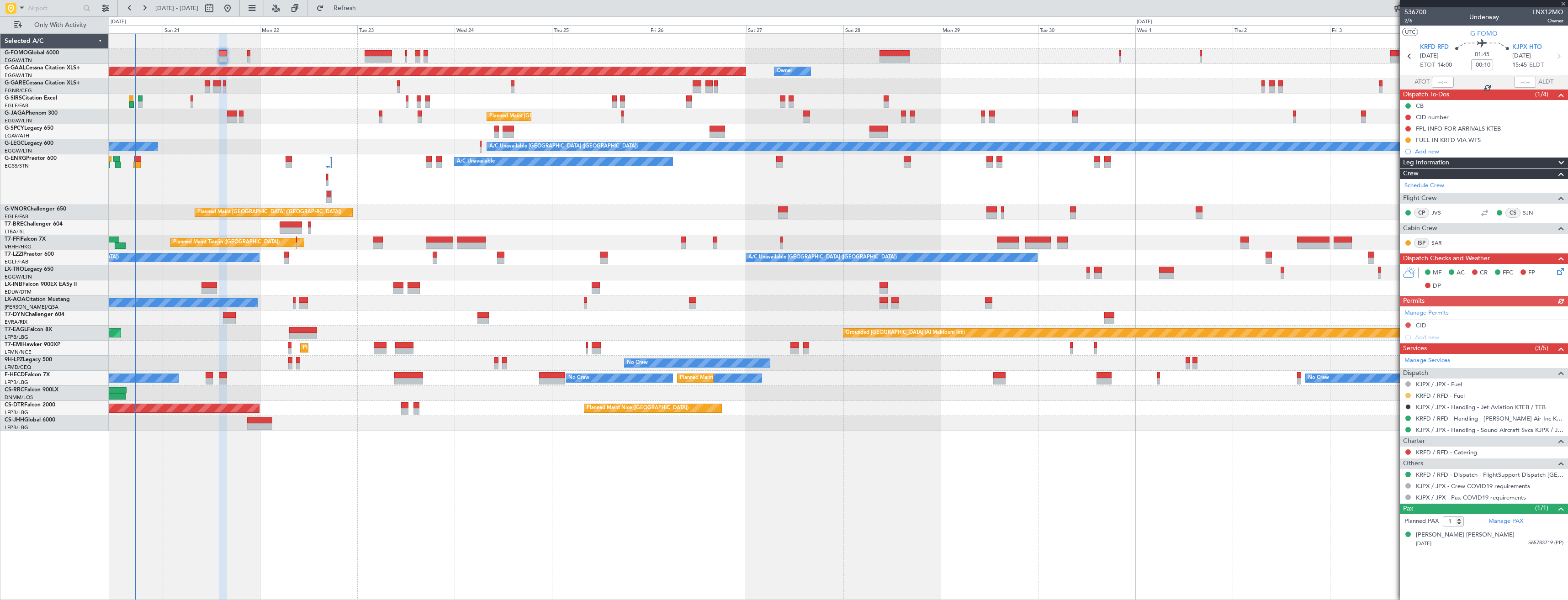
click at [1405, 395] on button at bounding box center [1408, 396] width 5 height 5
click at [1386, 499] on li "Confirmed" at bounding box center [1407, 504] width 105 height 14
click at [1409, 140] on button at bounding box center [1408, 140] width 5 height 5
click at [1407, 180] on span "Completed" at bounding box center [1412, 180] width 30 height 9
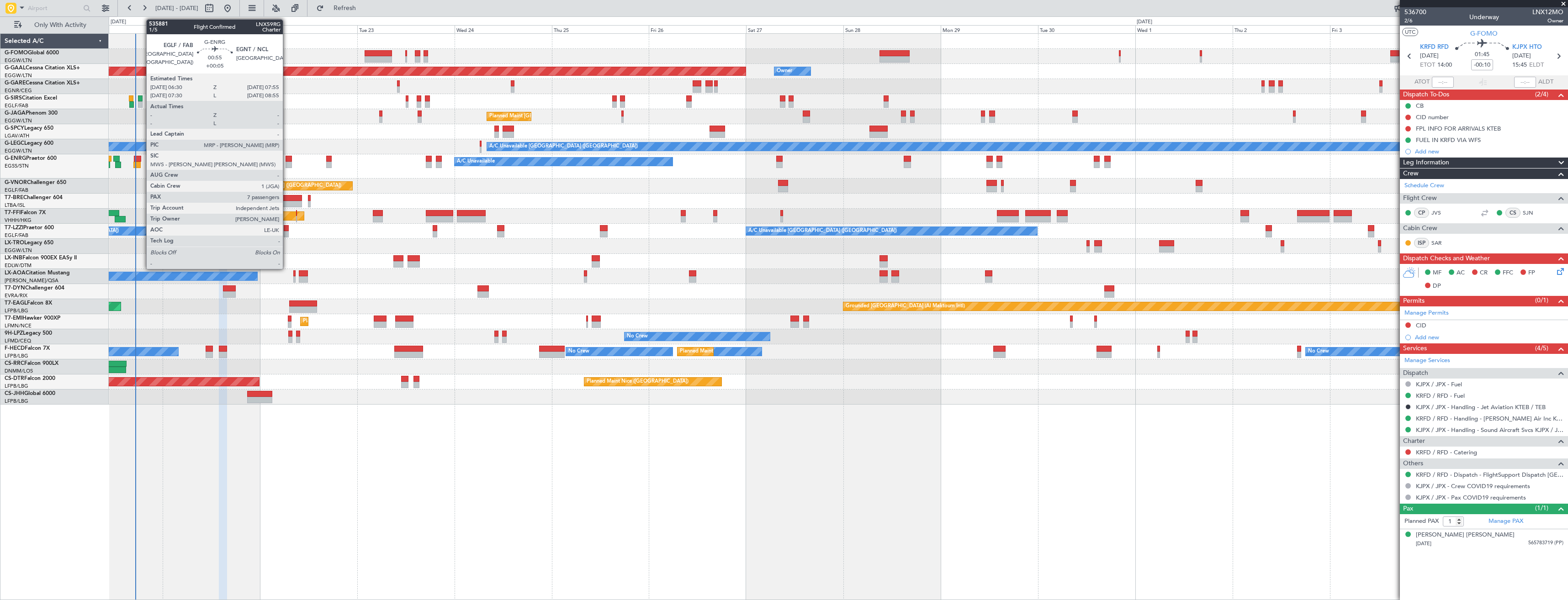
click at [287, 163] on div at bounding box center [289, 165] width 6 height 7
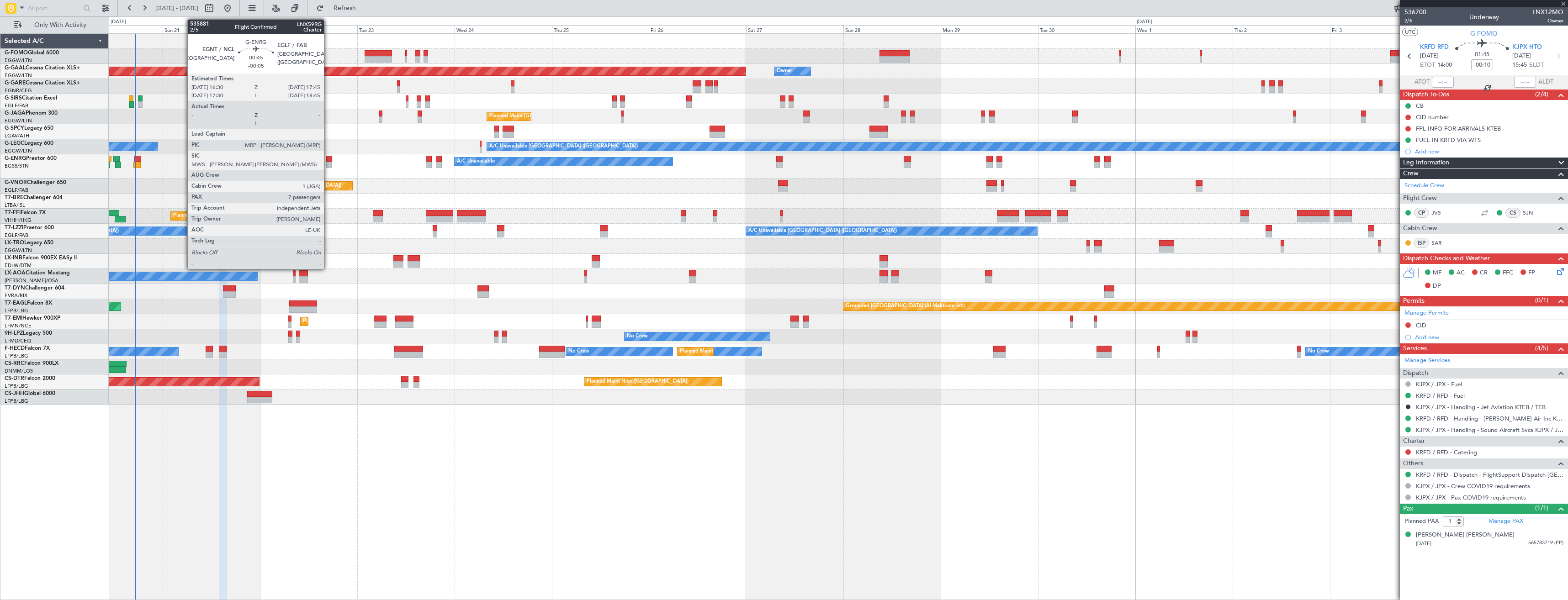
type input "+00:05"
type input "7"
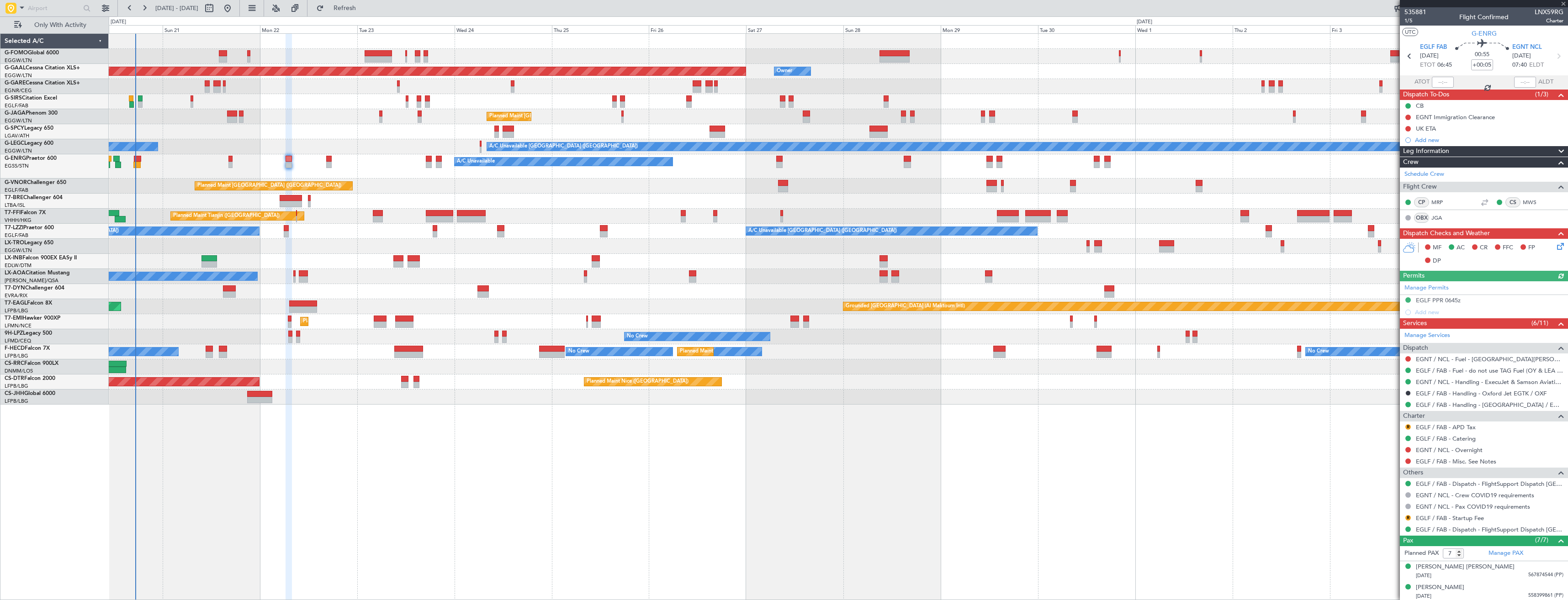
click at [1555, 248] on icon at bounding box center [1559, 245] width 7 height 7
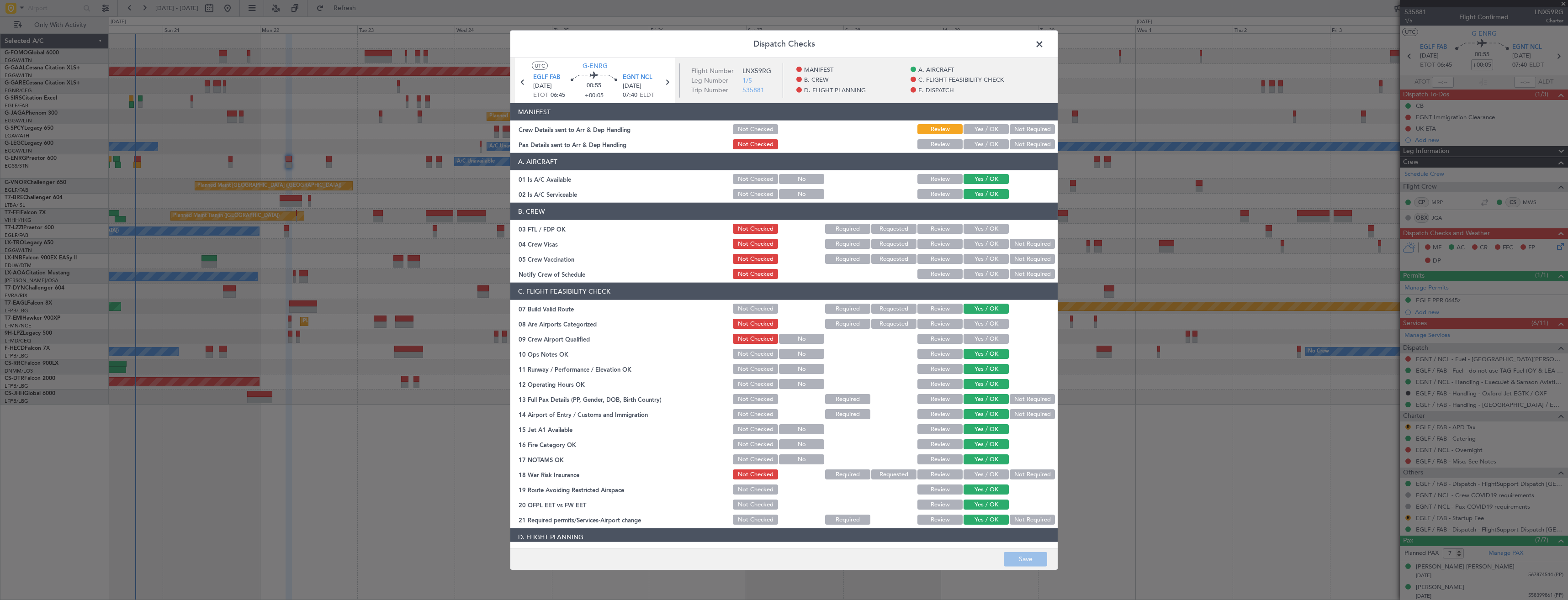
click at [966, 128] on button "Yes / OK" at bounding box center [986, 129] width 45 height 10
click at [967, 141] on button "Yes / OK" at bounding box center [986, 144] width 45 height 10
click at [1024, 554] on button "Save" at bounding box center [1025, 559] width 43 height 15
click at [1044, 47] on span at bounding box center [1044, 47] width 0 height 18
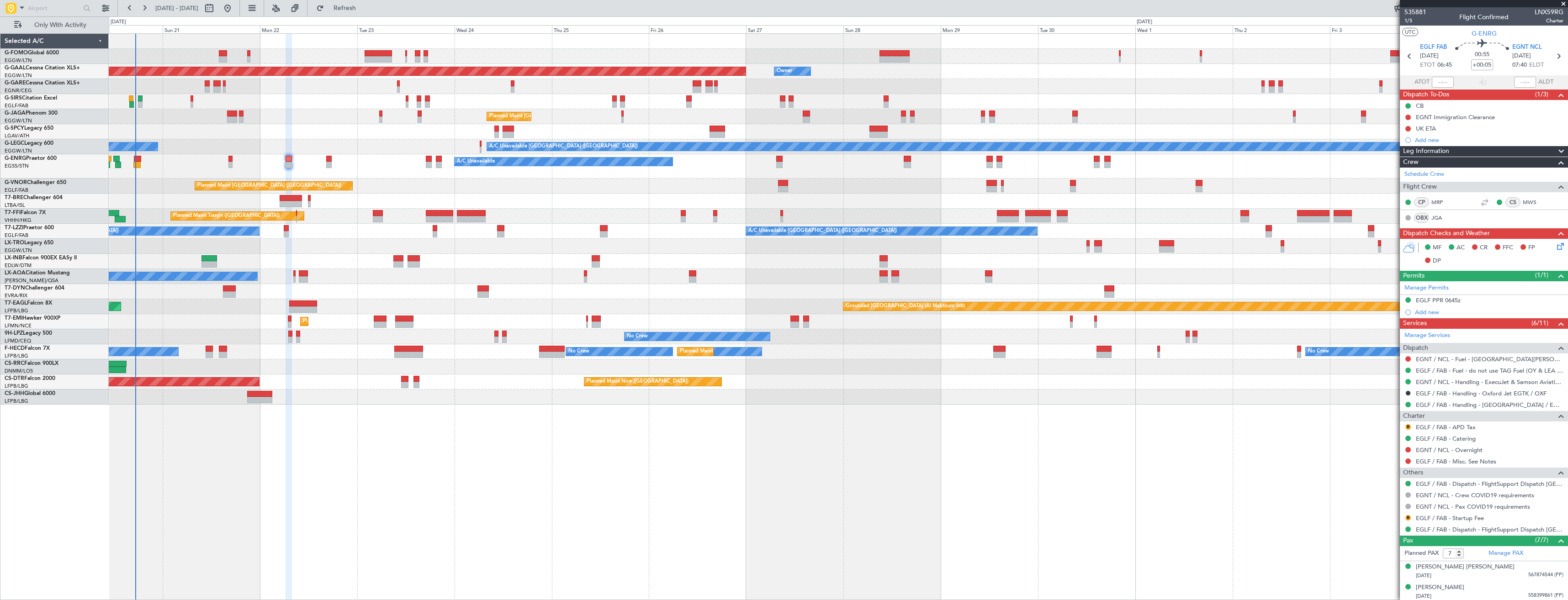
click at [975, 200] on div at bounding box center [838, 201] width 1459 height 15
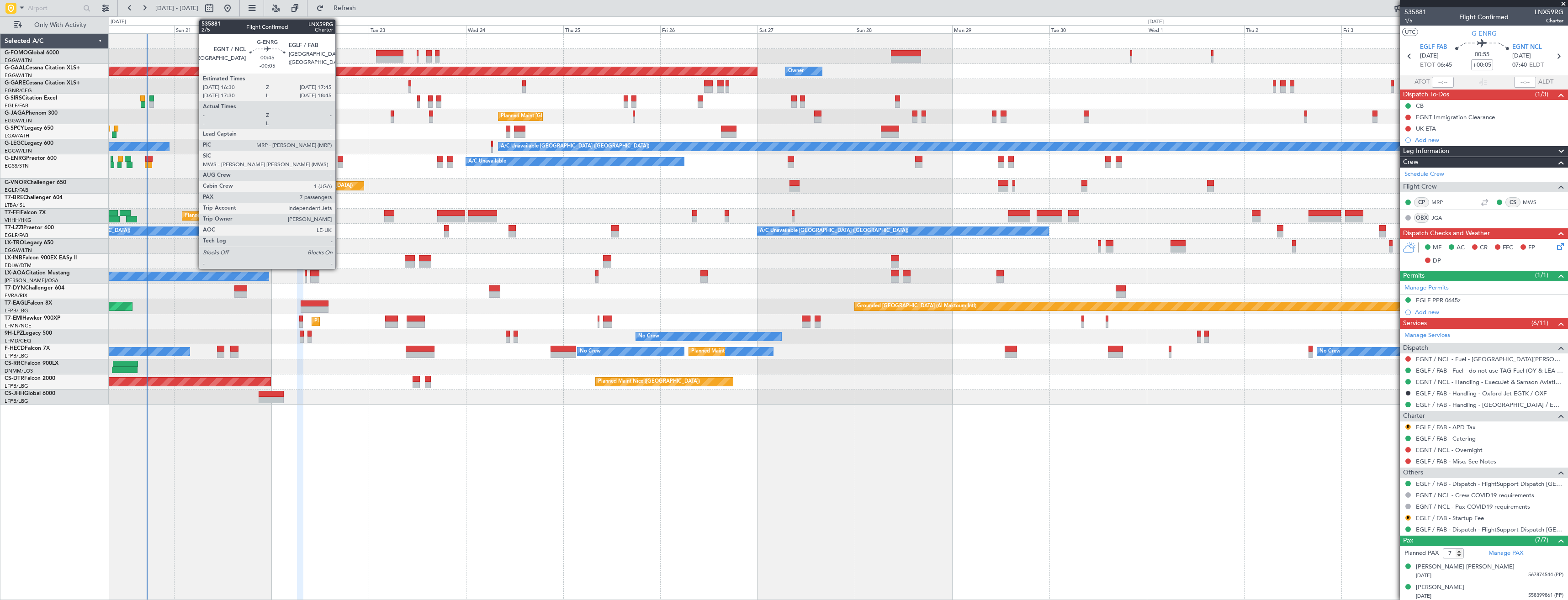
click at [340, 160] on div at bounding box center [340, 159] width 5 height 7
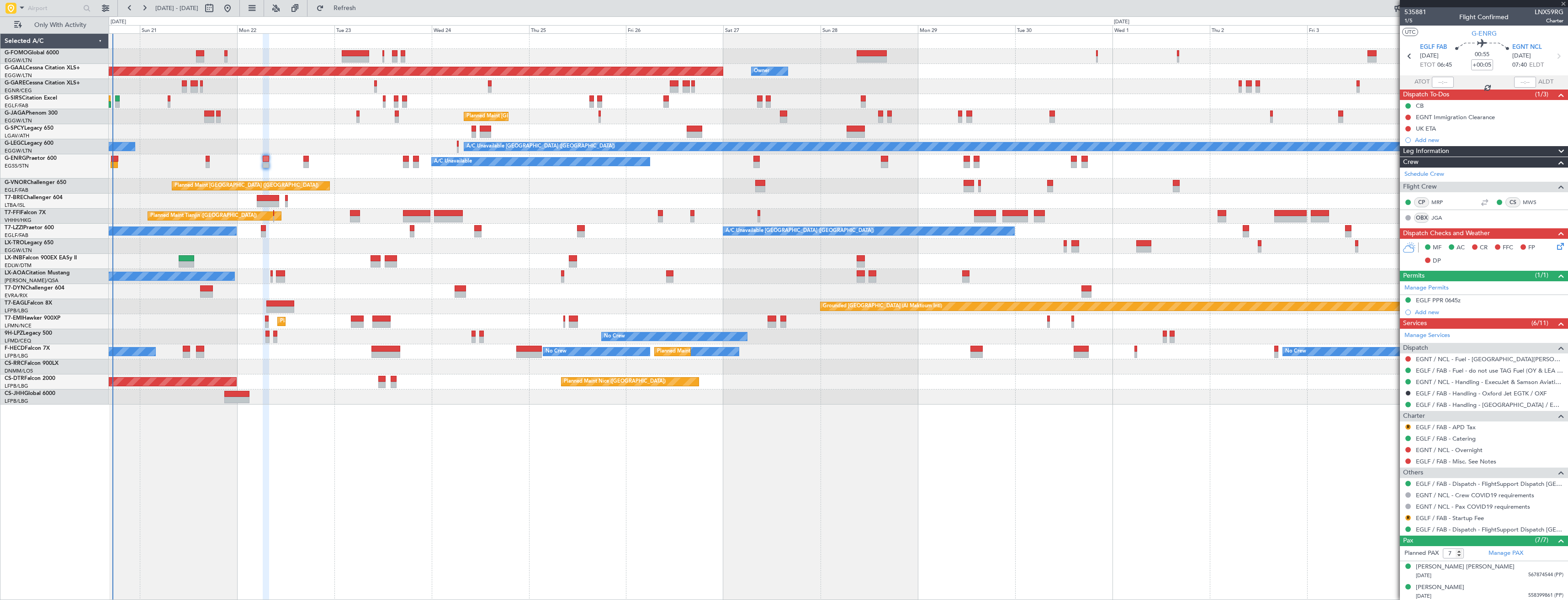
click at [360, 167] on div "A/C Unavailable" at bounding box center [838, 167] width 1459 height 24
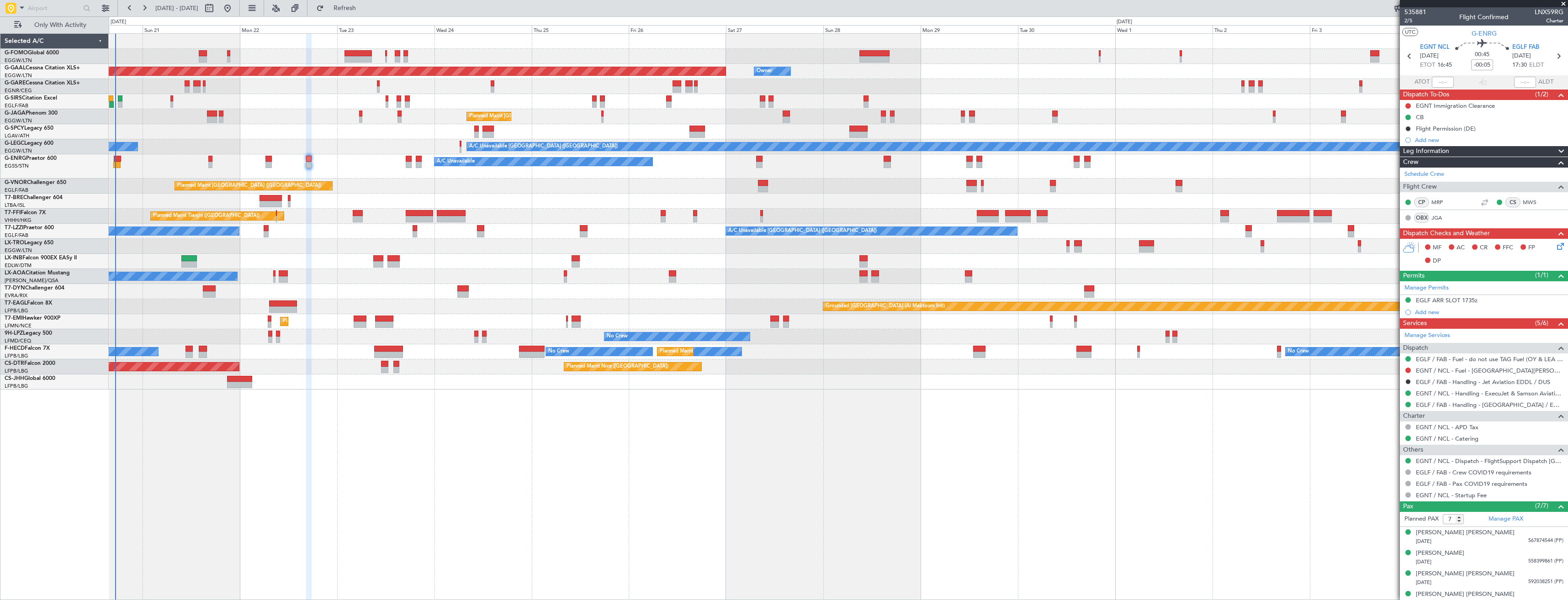
click at [1555, 243] on icon at bounding box center [1559, 245] width 7 height 7
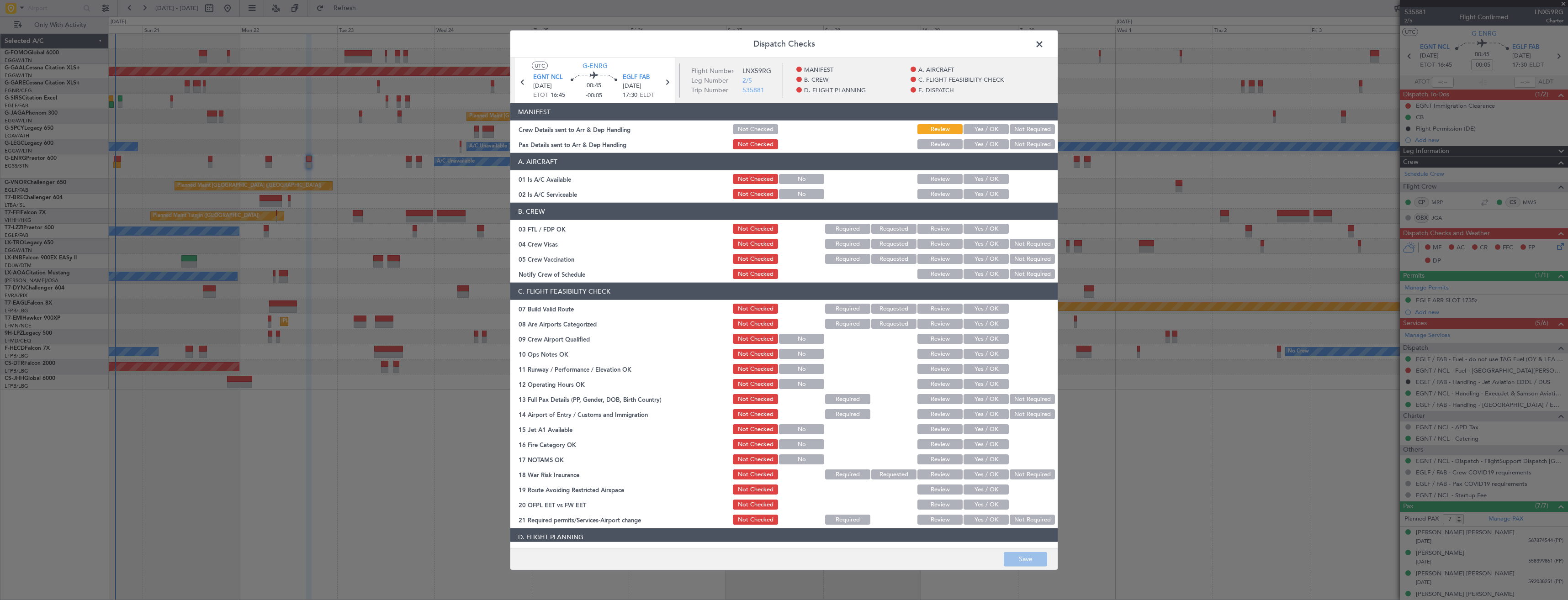
click at [968, 130] on button "Yes / OK" at bounding box center [986, 129] width 45 height 10
click at [971, 144] on button "Yes / OK" at bounding box center [986, 144] width 45 height 10
click at [1026, 565] on button "Save" at bounding box center [1025, 559] width 43 height 15
click at [1044, 44] on span at bounding box center [1044, 47] width 0 height 18
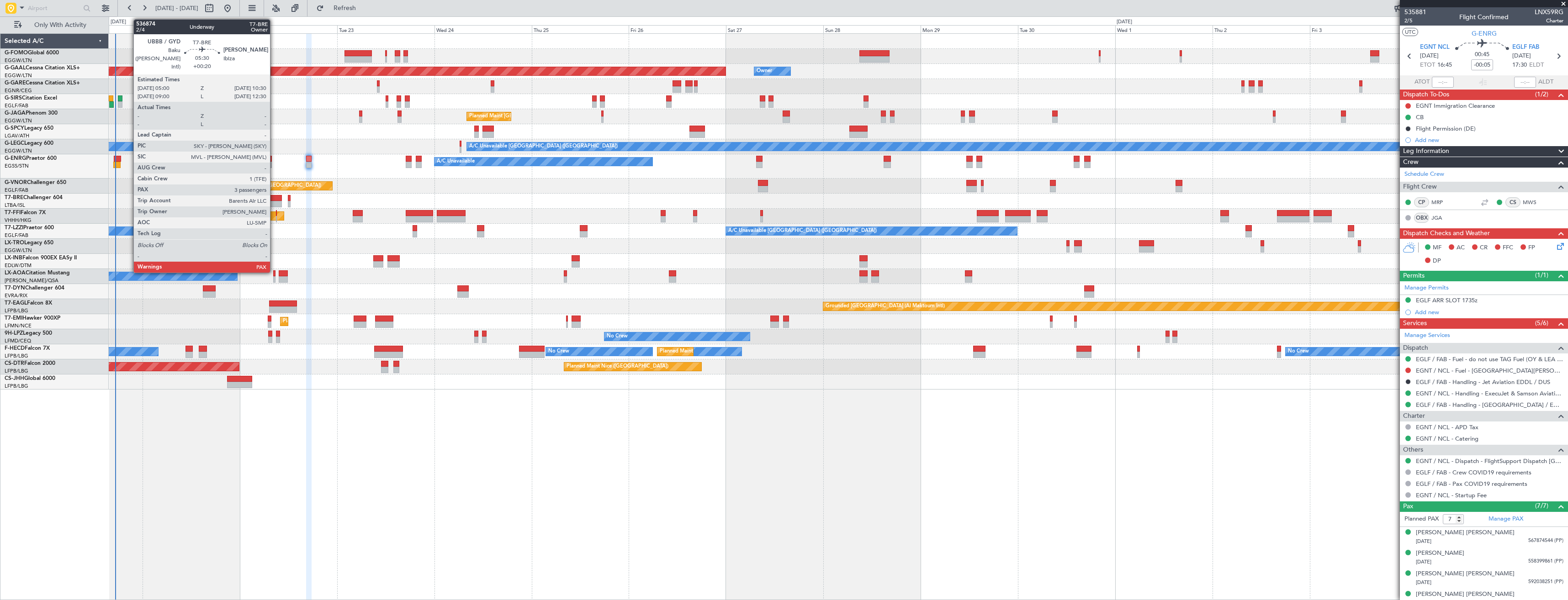
click at [274, 200] on div at bounding box center [270, 198] width 23 height 7
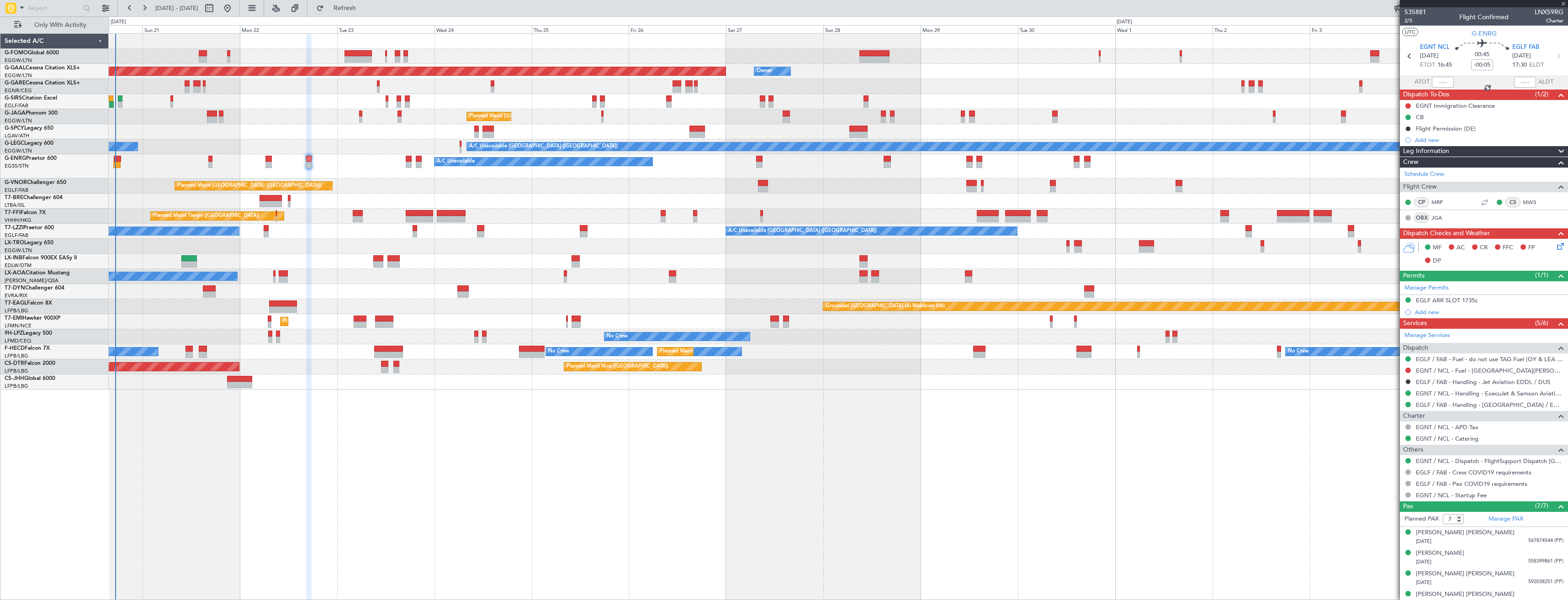
type input "+00:20"
type input "3"
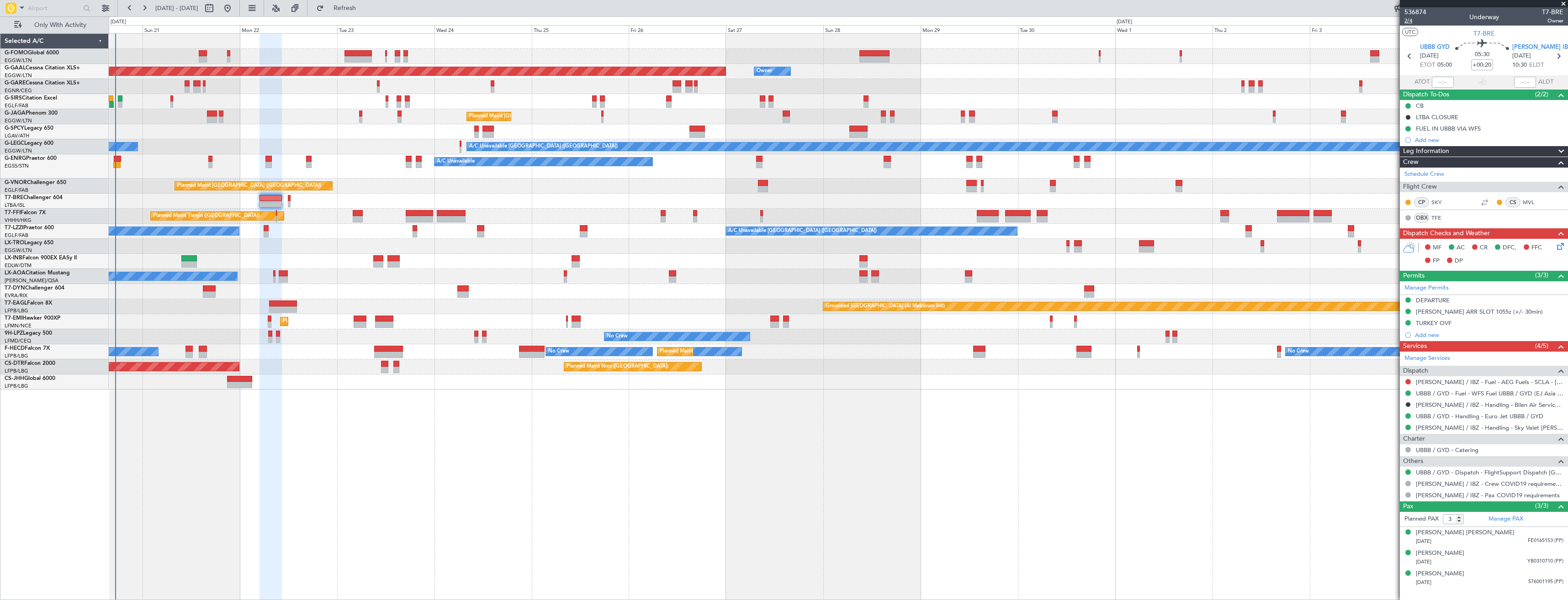
click at [1409, 22] on span "2/4" at bounding box center [1415, 21] width 22 height 8
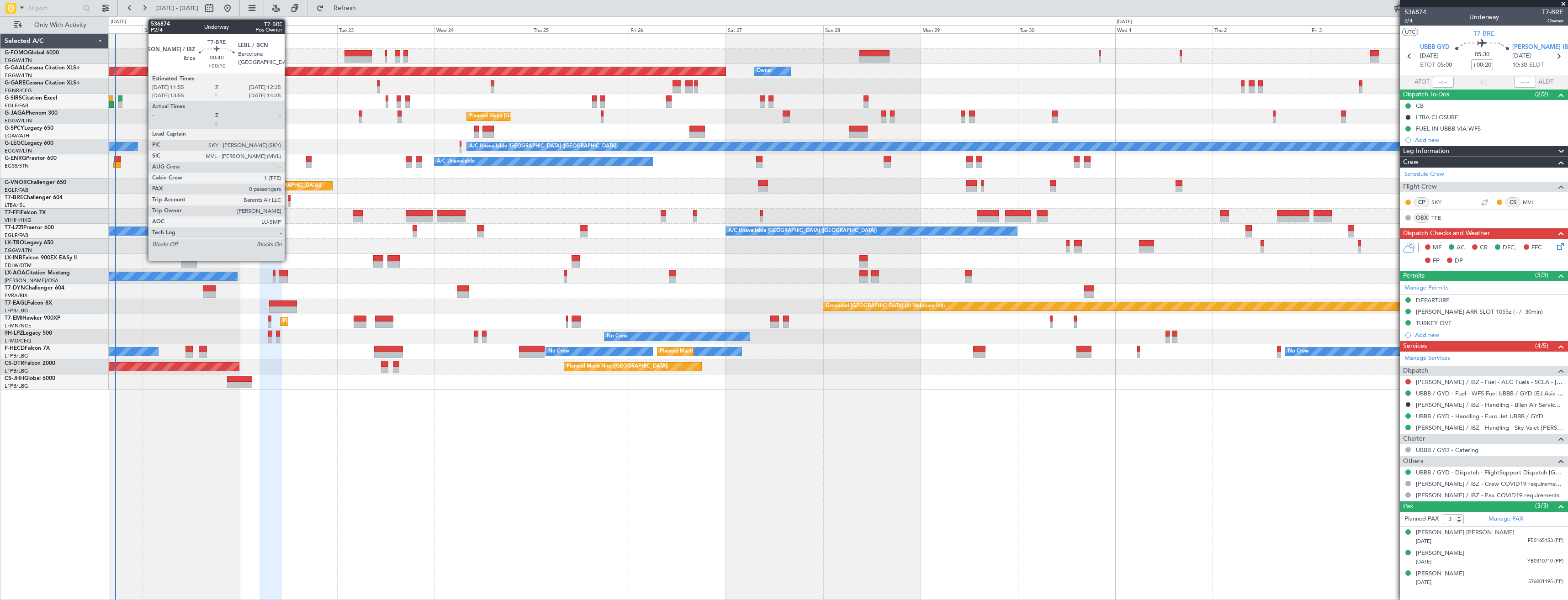
click at [289, 199] on div at bounding box center [289, 198] width 3 height 7
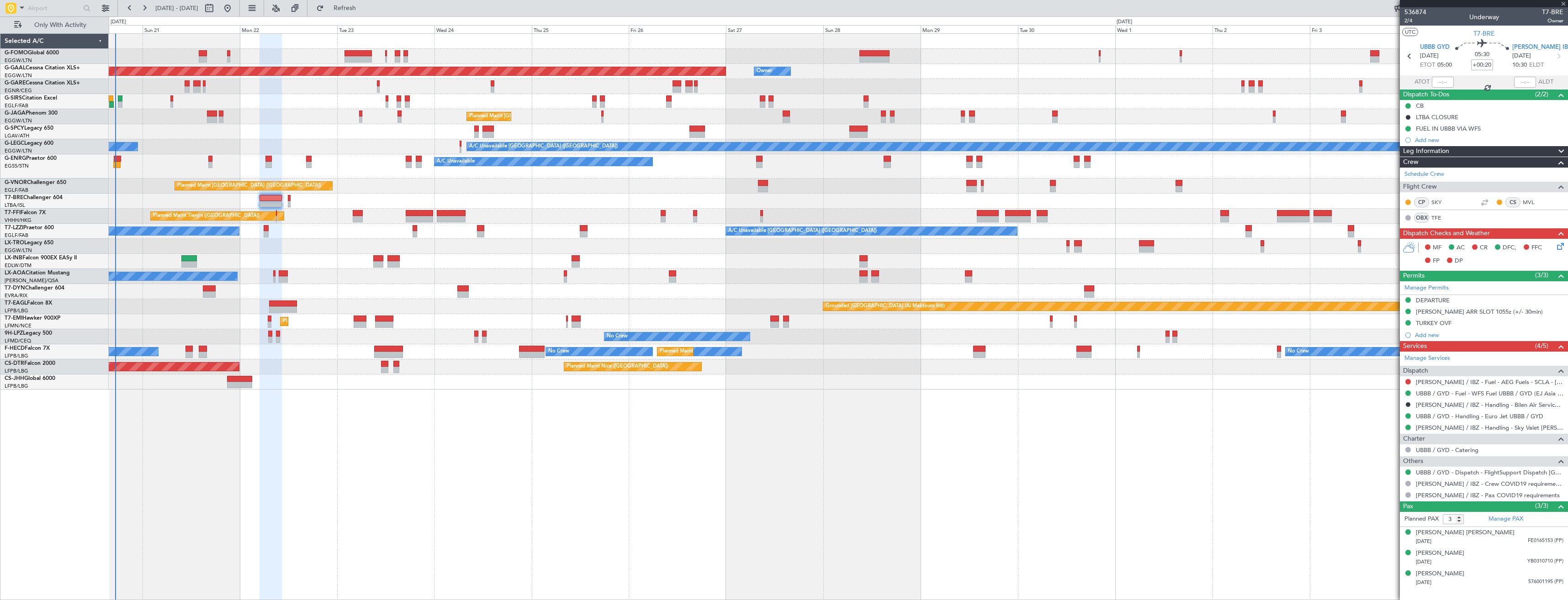
type input "+00:10"
type input "0"
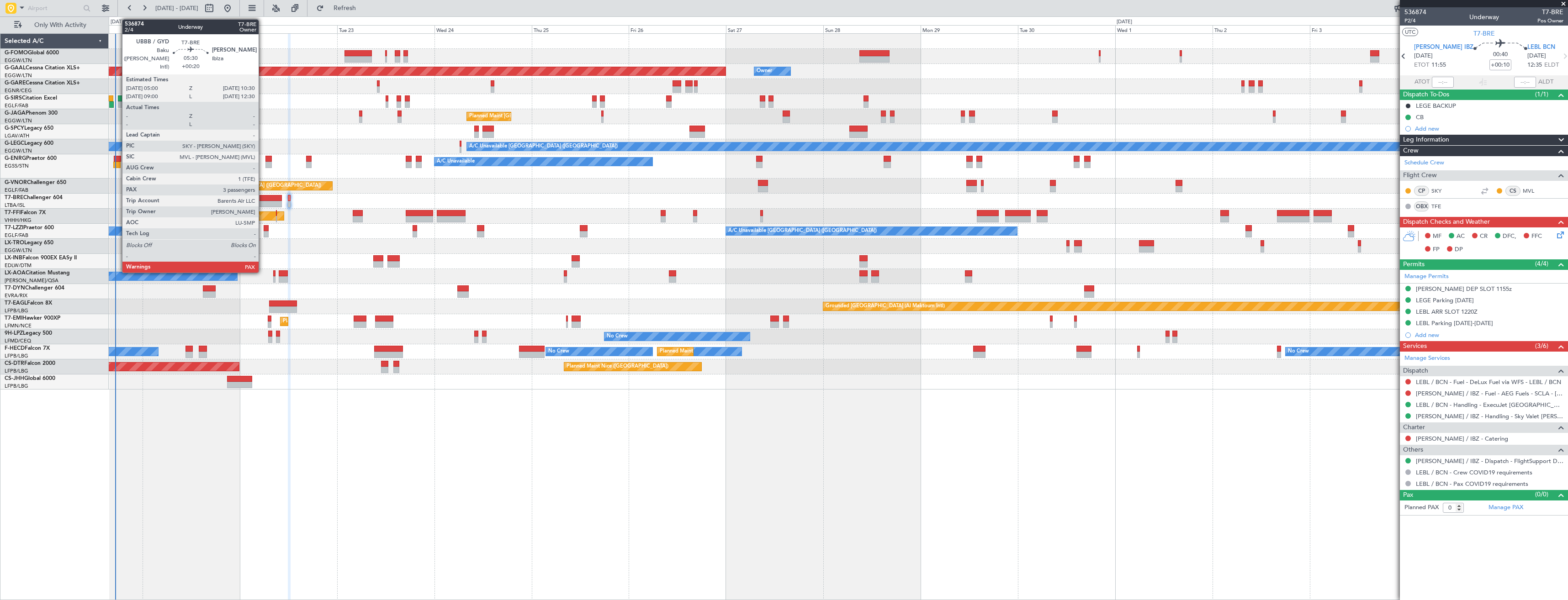
click at [263, 203] on div at bounding box center [270, 204] width 23 height 7
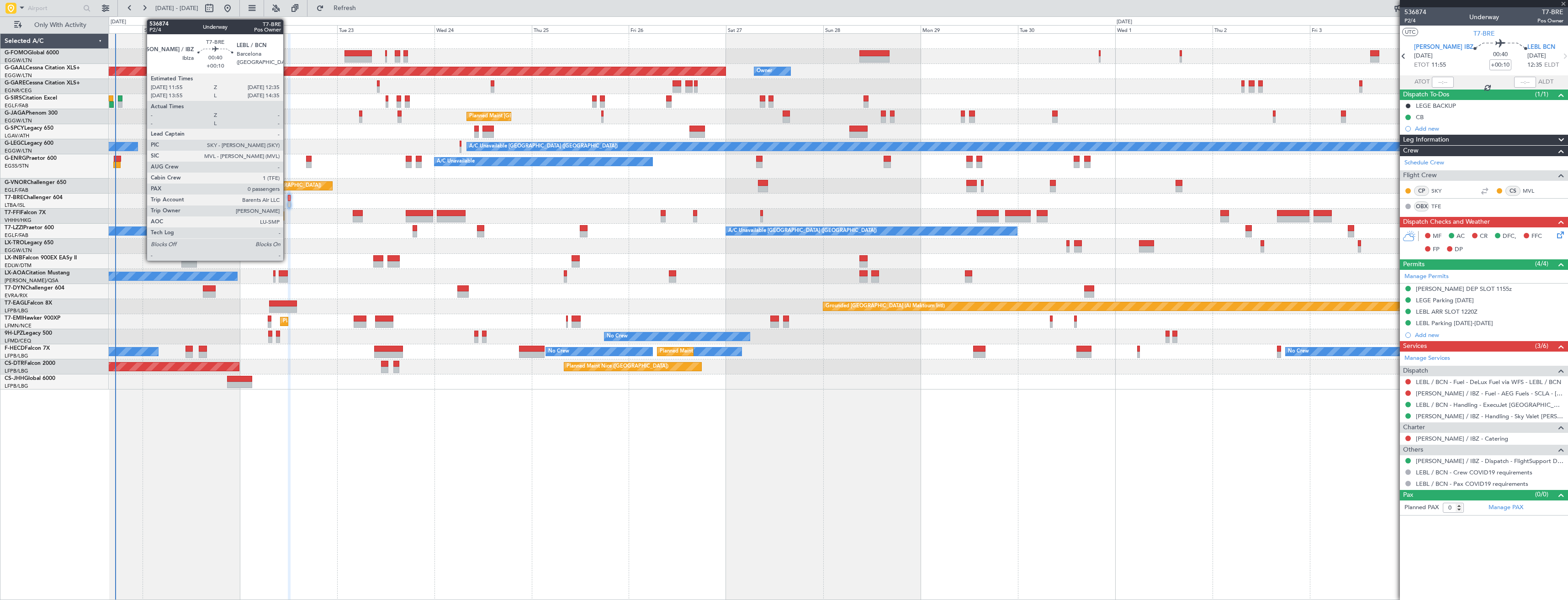
type input "+00:20"
type input "3"
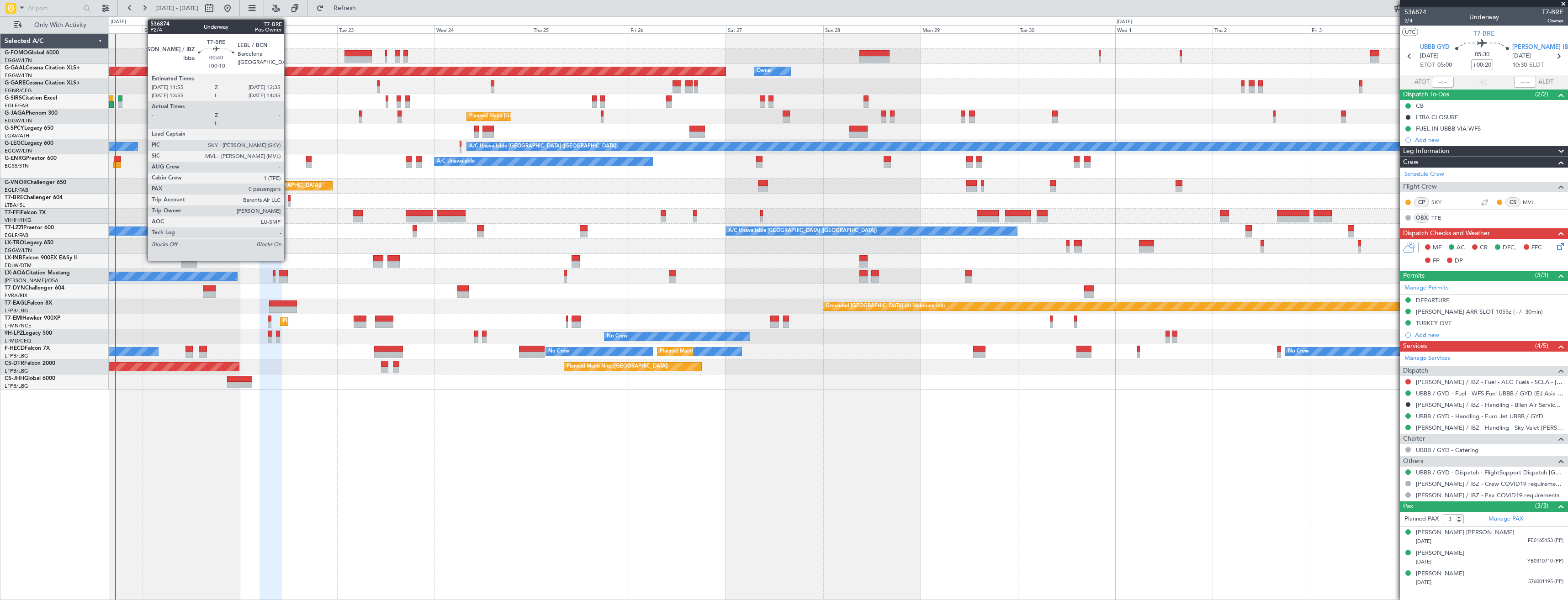
click at [289, 201] on div at bounding box center [289, 204] width 3 height 7
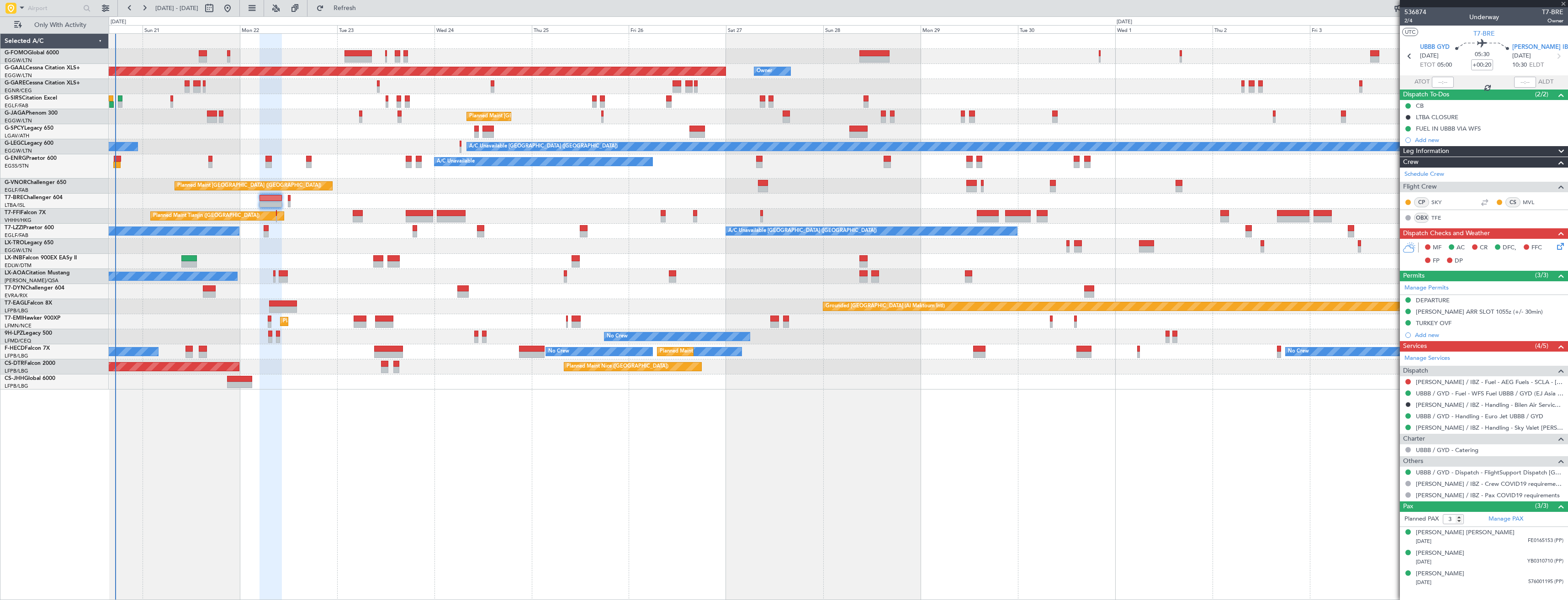
type input "+00:10"
type input "0"
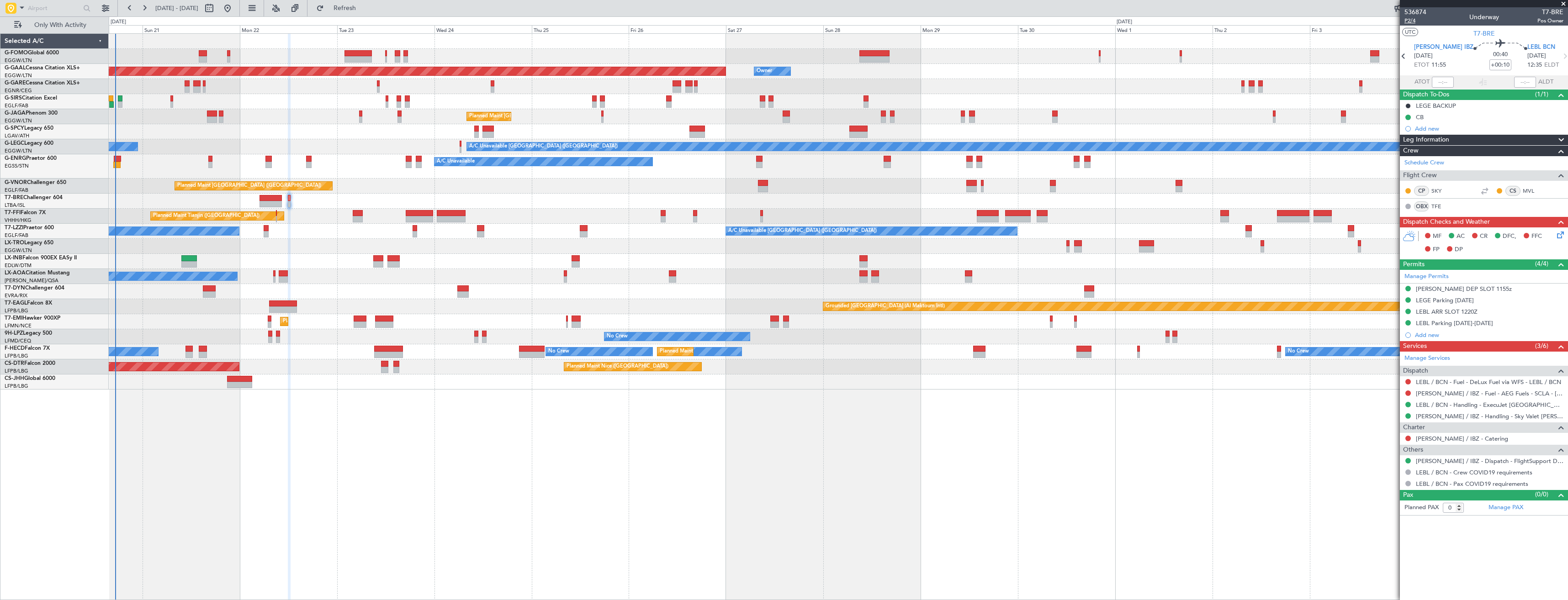
click at [1412, 21] on span "P2/4" at bounding box center [1415, 21] width 22 height 8
click at [1559, 232] on icon at bounding box center [1559, 234] width 7 height 7
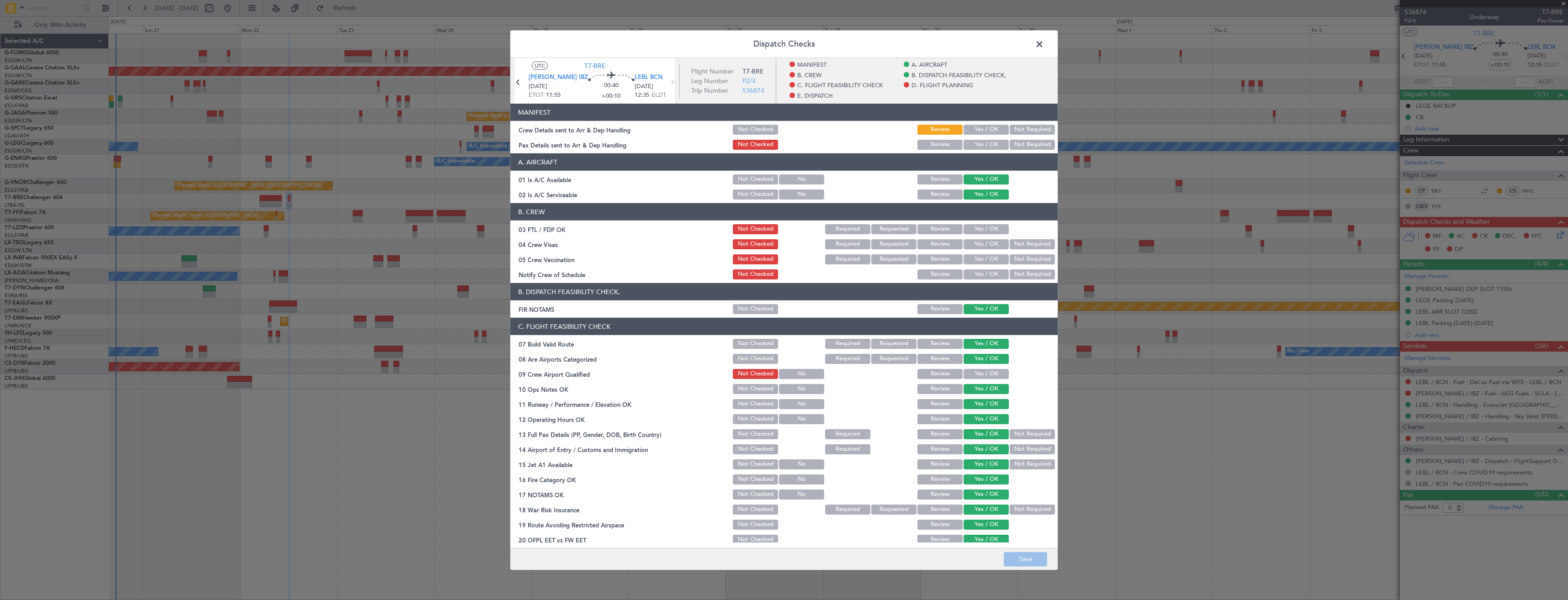
click at [979, 146] on button "Yes / OK" at bounding box center [986, 145] width 45 height 10
click at [979, 133] on button "Yes / OK" at bounding box center [986, 130] width 45 height 10
click at [1035, 560] on button "Save" at bounding box center [1025, 559] width 43 height 15
click at [1044, 47] on span at bounding box center [1044, 47] width 0 height 18
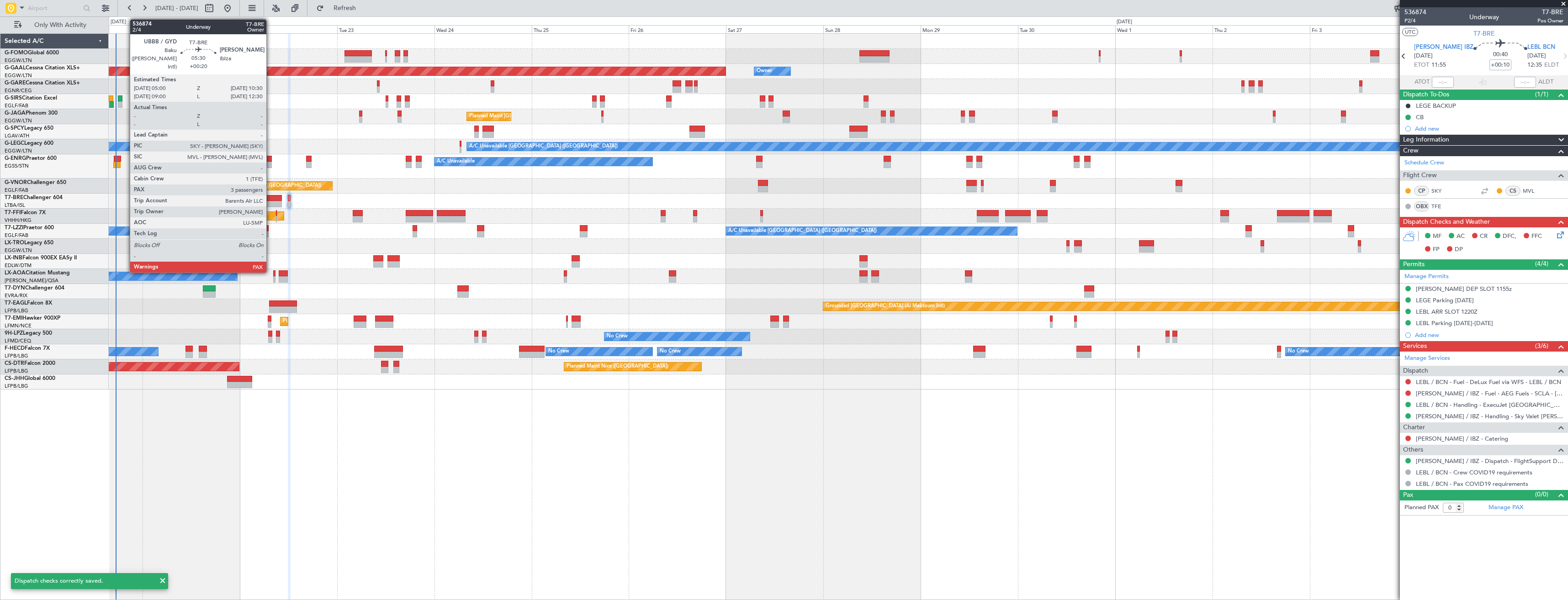
click at [270, 199] on div at bounding box center [270, 198] width 23 height 7
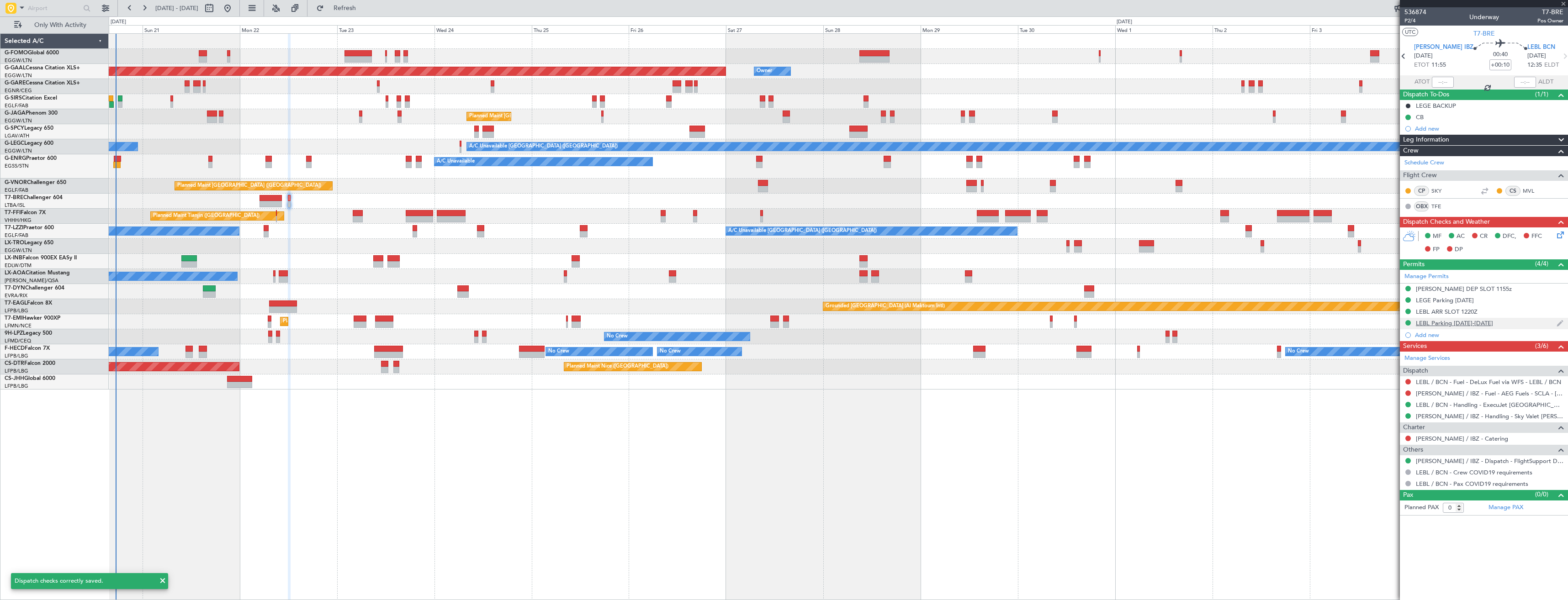
type input "+00:20"
type input "3"
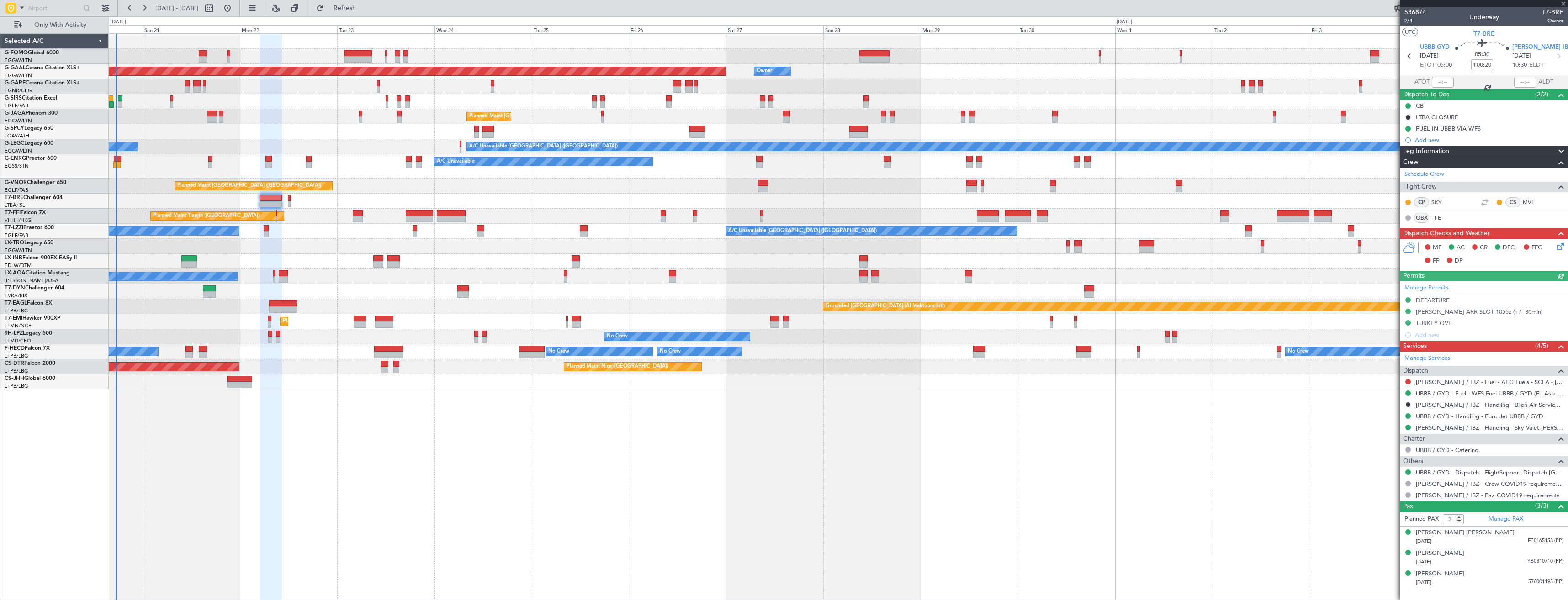
click at [1561, 247] on icon at bounding box center [1559, 245] width 7 height 7
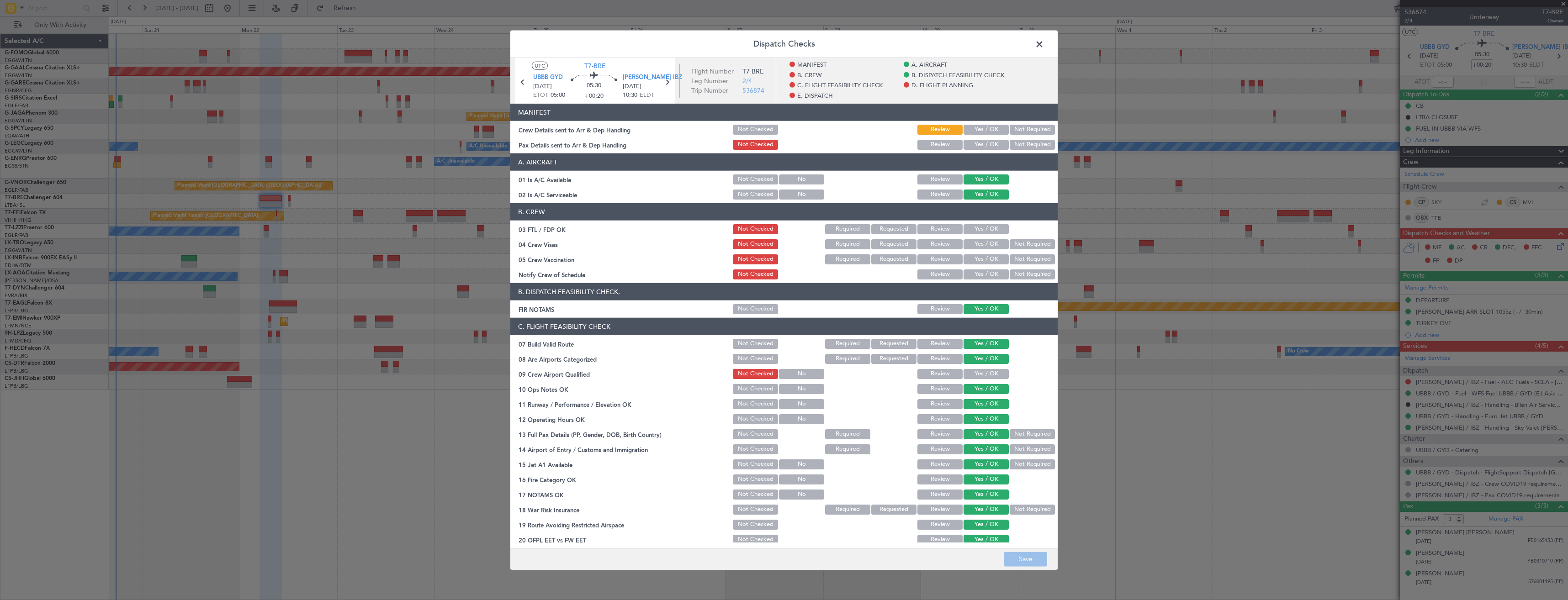
click at [967, 130] on button "Yes / OK" at bounding box center [986, 130] width 45 height 10
click at [966, 142] on button "Yes / OK" at bounding box center [986, 145] width 45 height 10
click at [1013, 556] on button "Save" at bounding box center [1025, 559] width 43 height 15
click at [1044, 43] on span at bounding box center [1044, 47] width 0 height 18
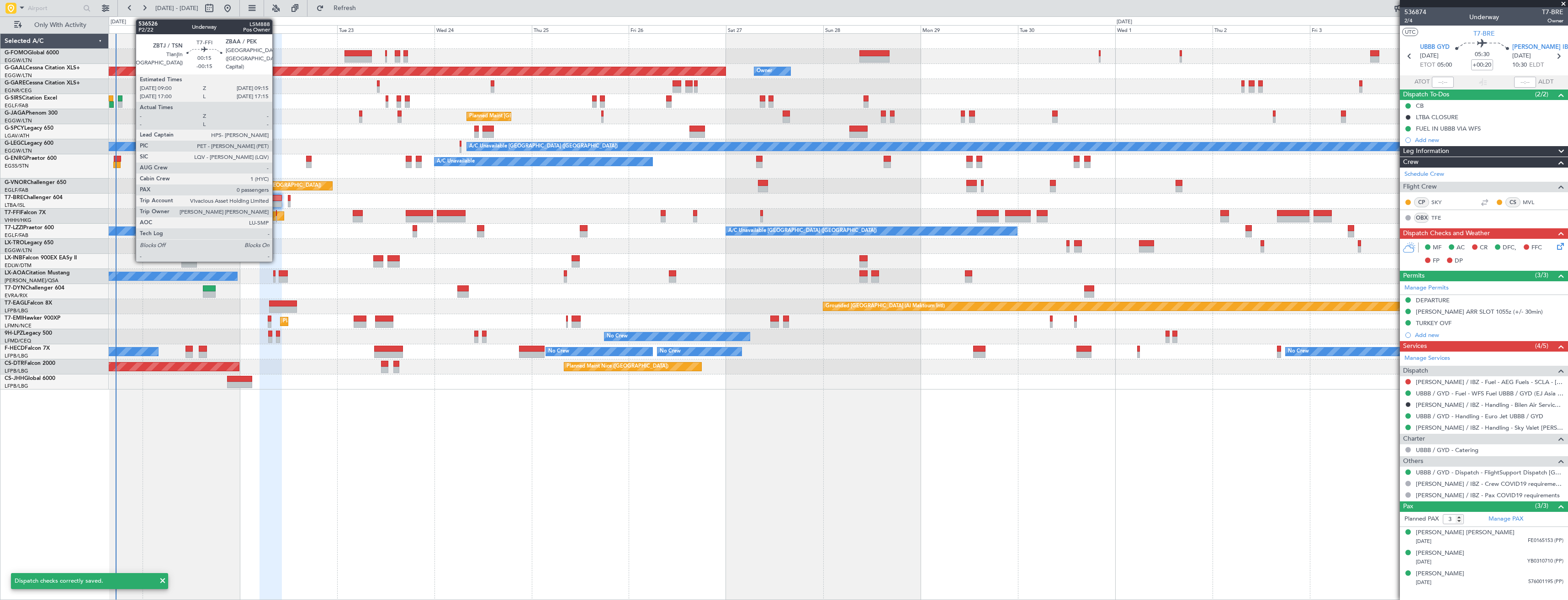
click at [276, 215] on div at bounding box center [276, 213] width 1 height 7
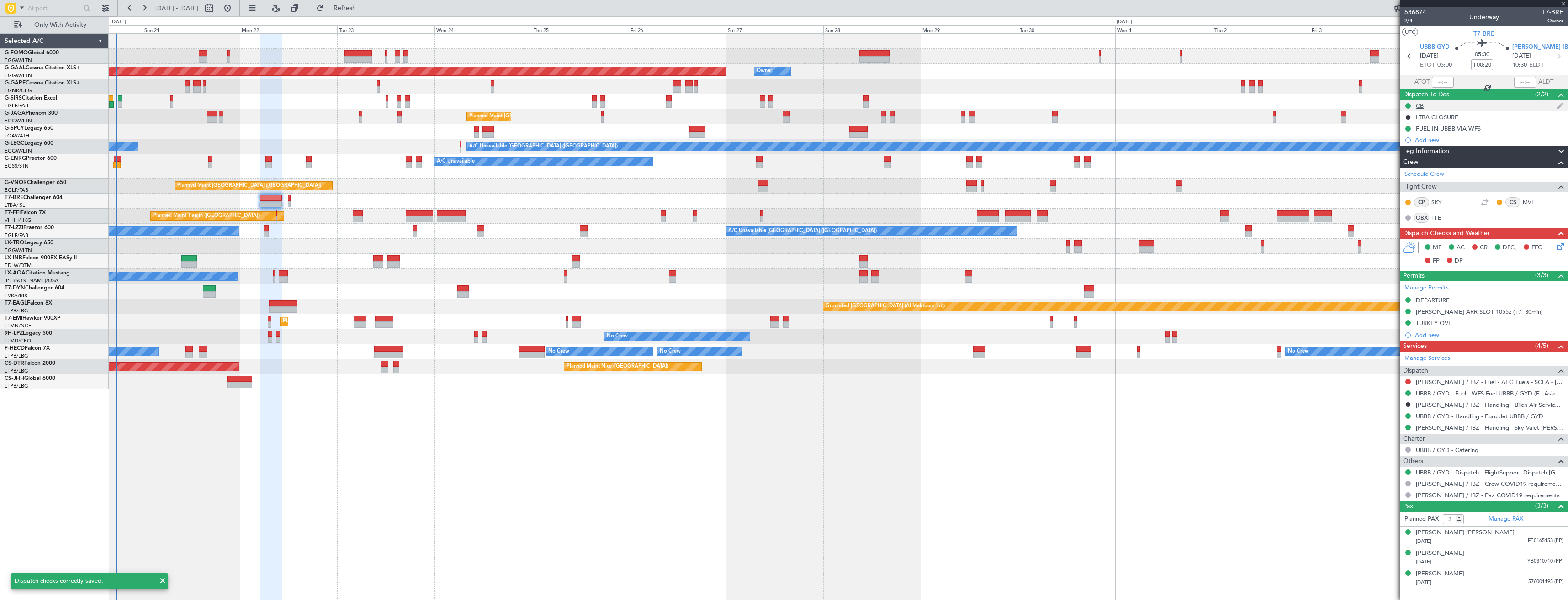
type input "-00:15"
type input "0"
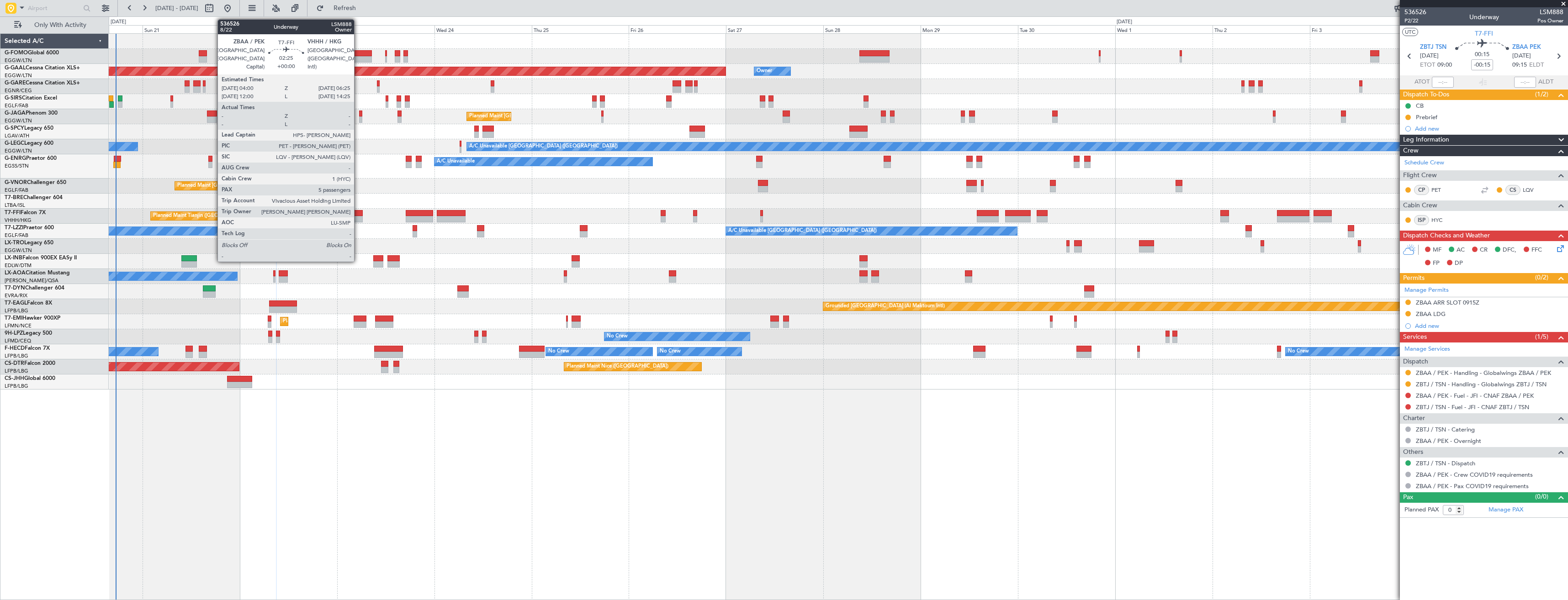
click at [358, 215] on div at bounding box center [357, 213] width 10 height 7
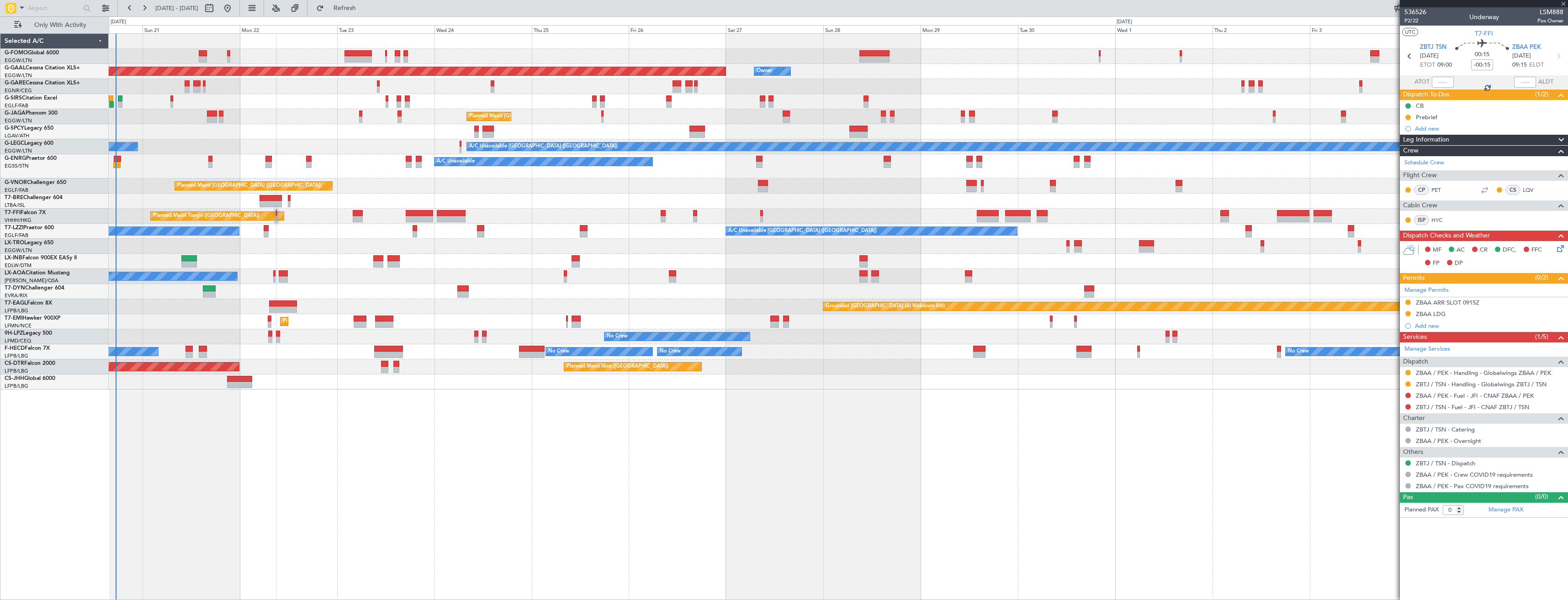
type input "5"
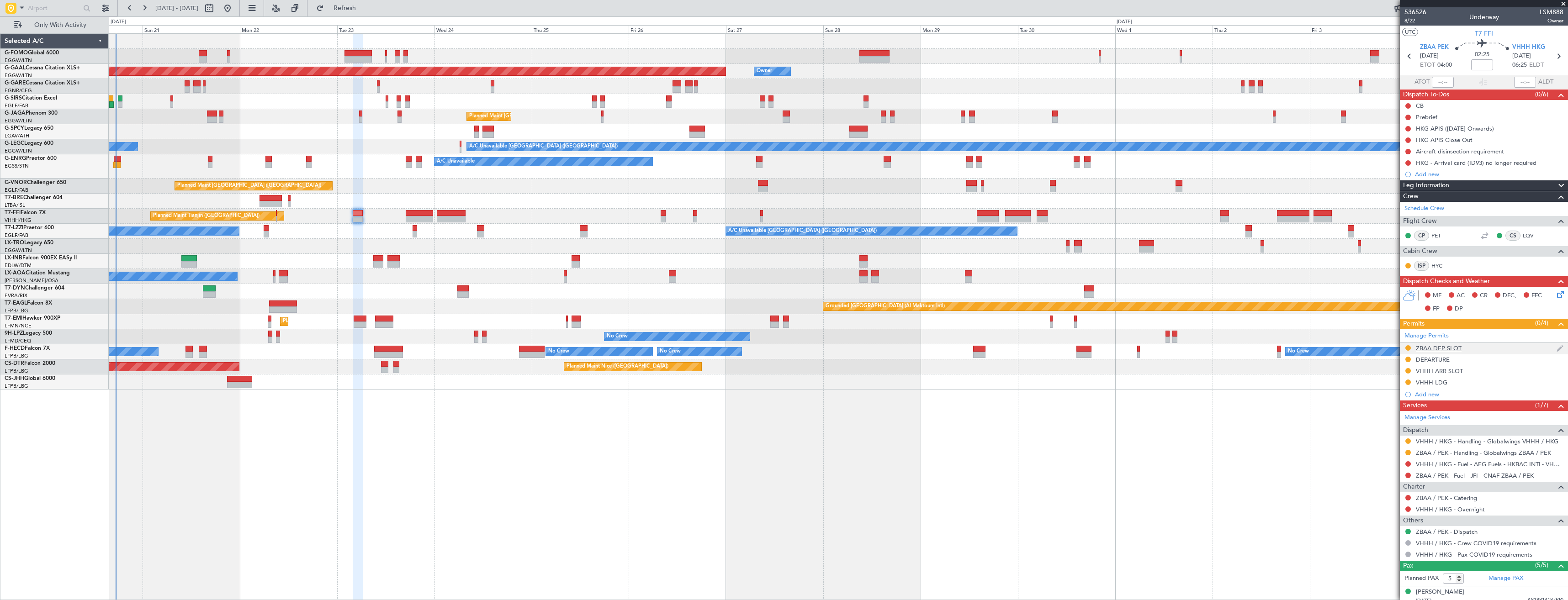
click at [1492, 351] on div "ZBAA DEP SLOT" at bounding box center [1484, 349] width 168 height 12
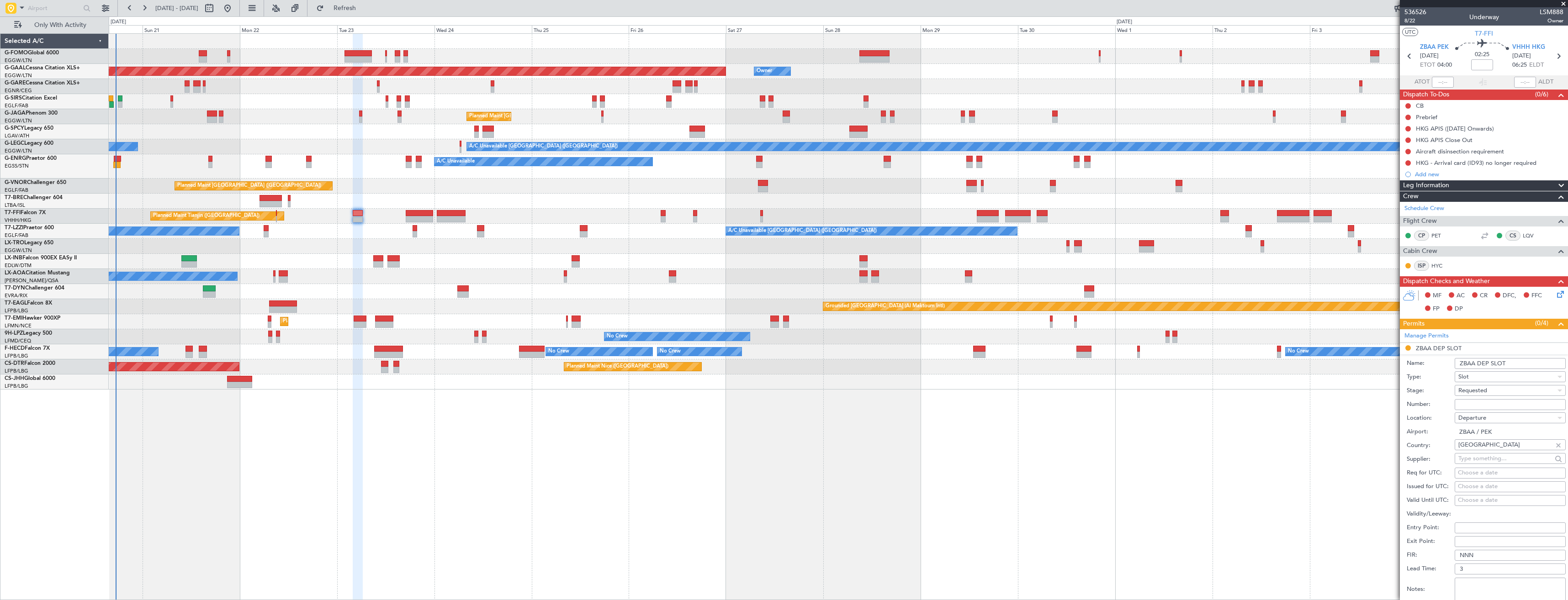
click at [1522, 363] on input "ZBAA DEP SLOT" at bounding box center [1510, 363] width 111 height 11
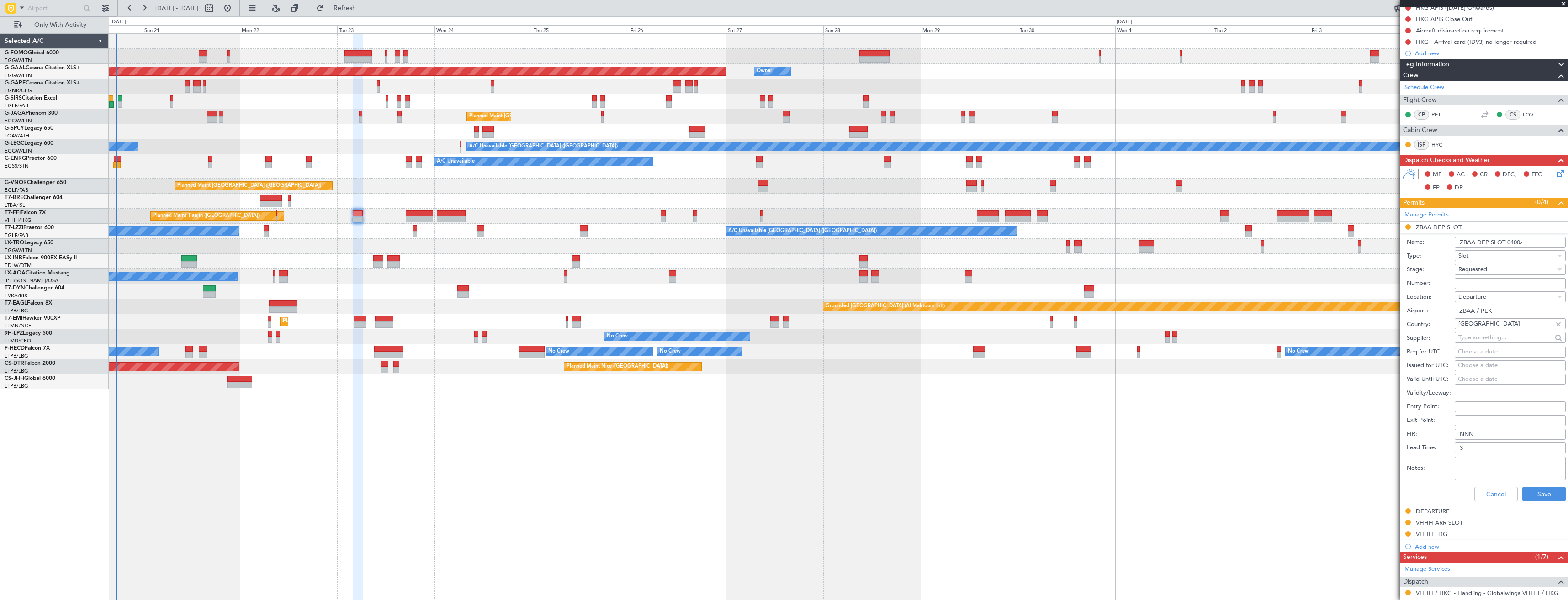
scroll to position [137, 0]
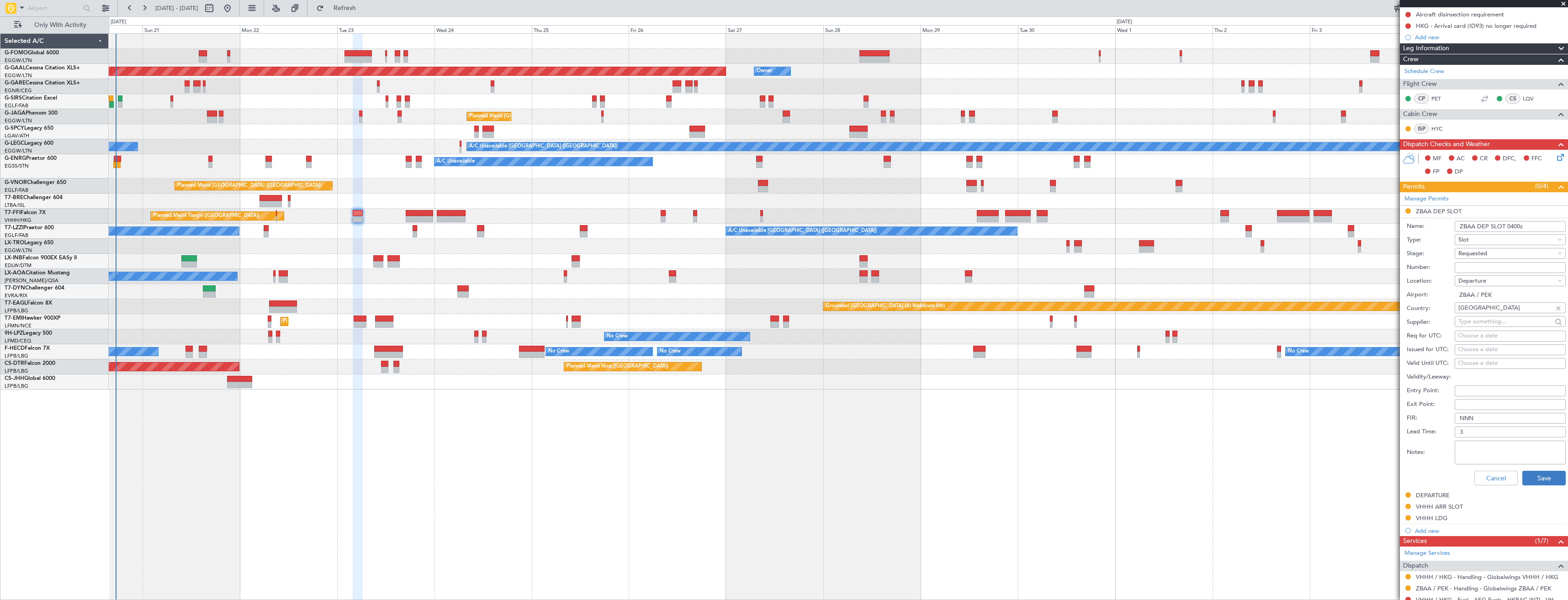
type input "ZBAA DEP SLOT 0400z"
click at [1538, 475] on button "Save" at bounding box center [1544, 478] width 43 height 15
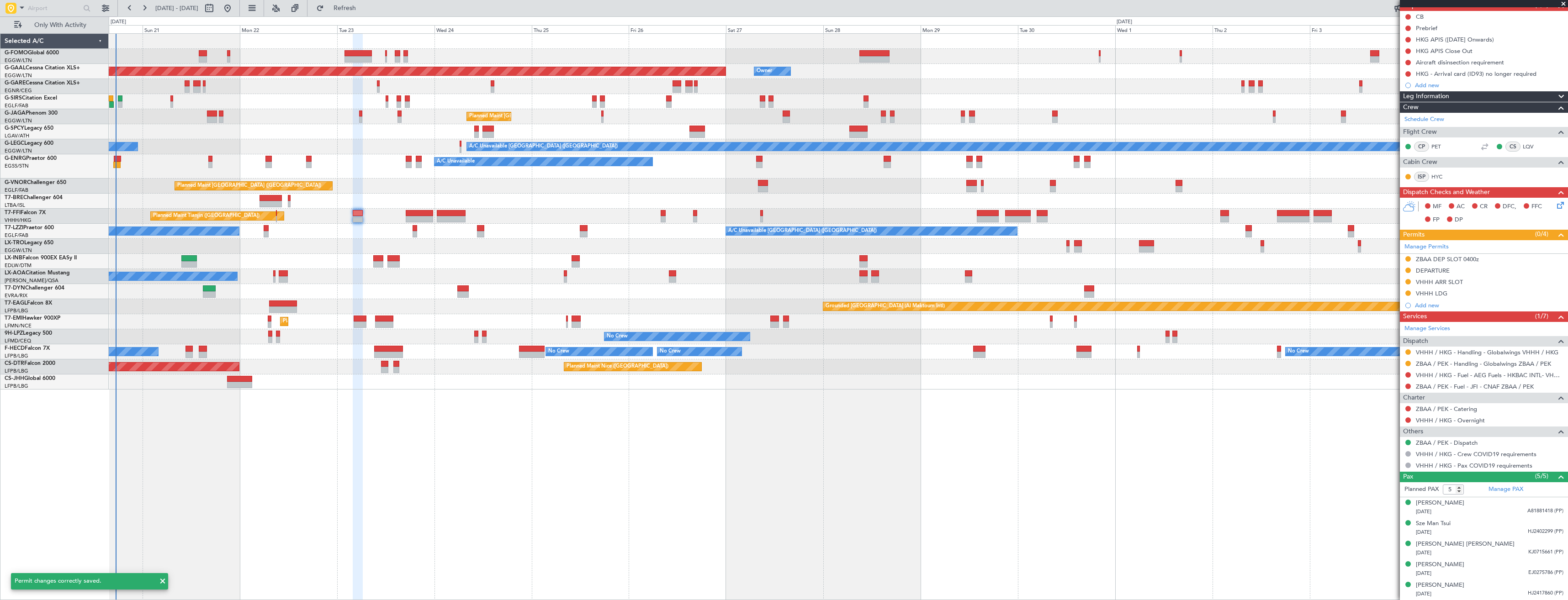
scroll to position [89, 0]
click at [1474, 283] on div "VHHH ARR SLOT" at bounding box center [1484, 283] width 168 height 12
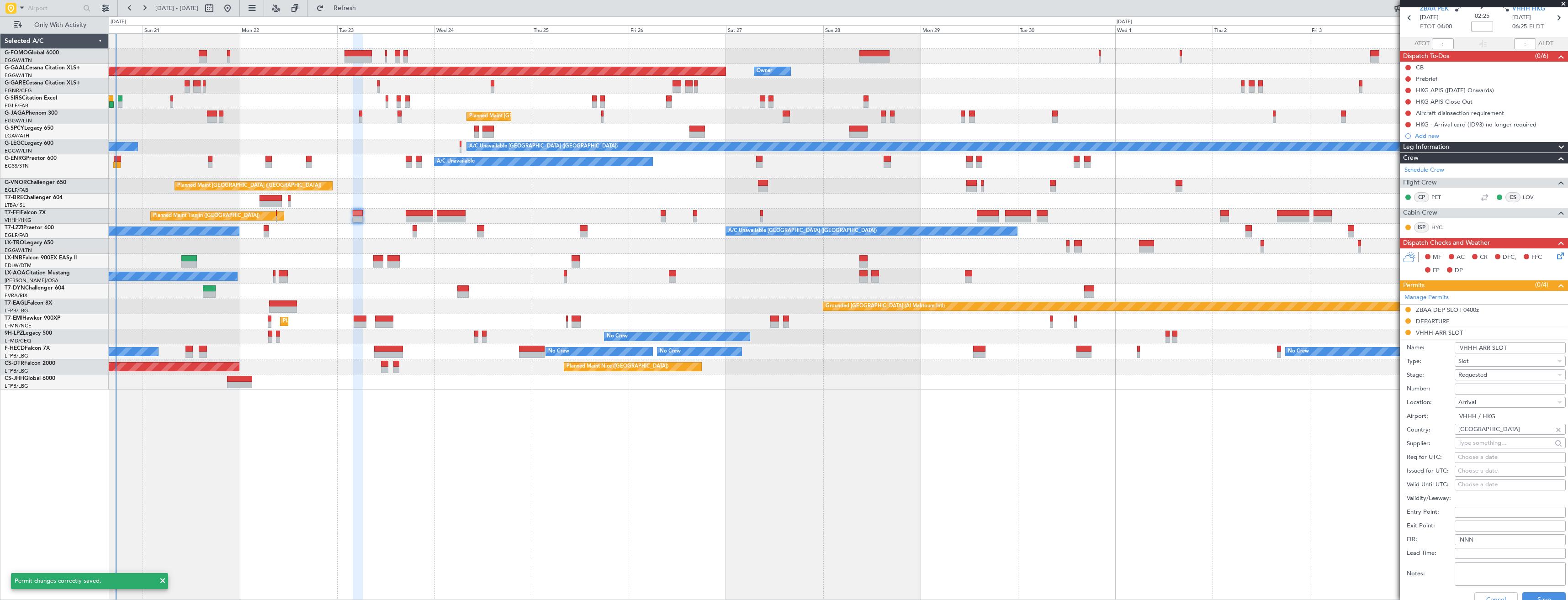
scroll to position [0, 0]
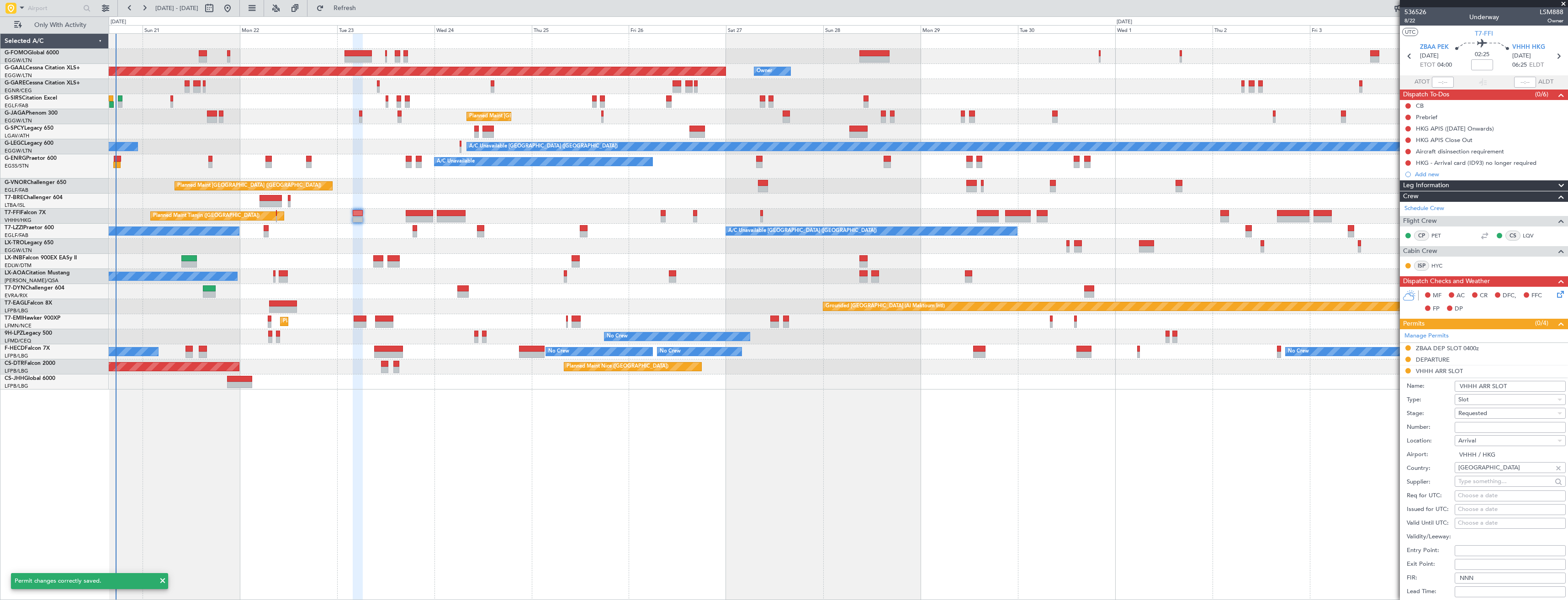
click at [1525, 388] on input "VHHH ARR SLOT" at bounding box center [1510, 386] width 111 height 11
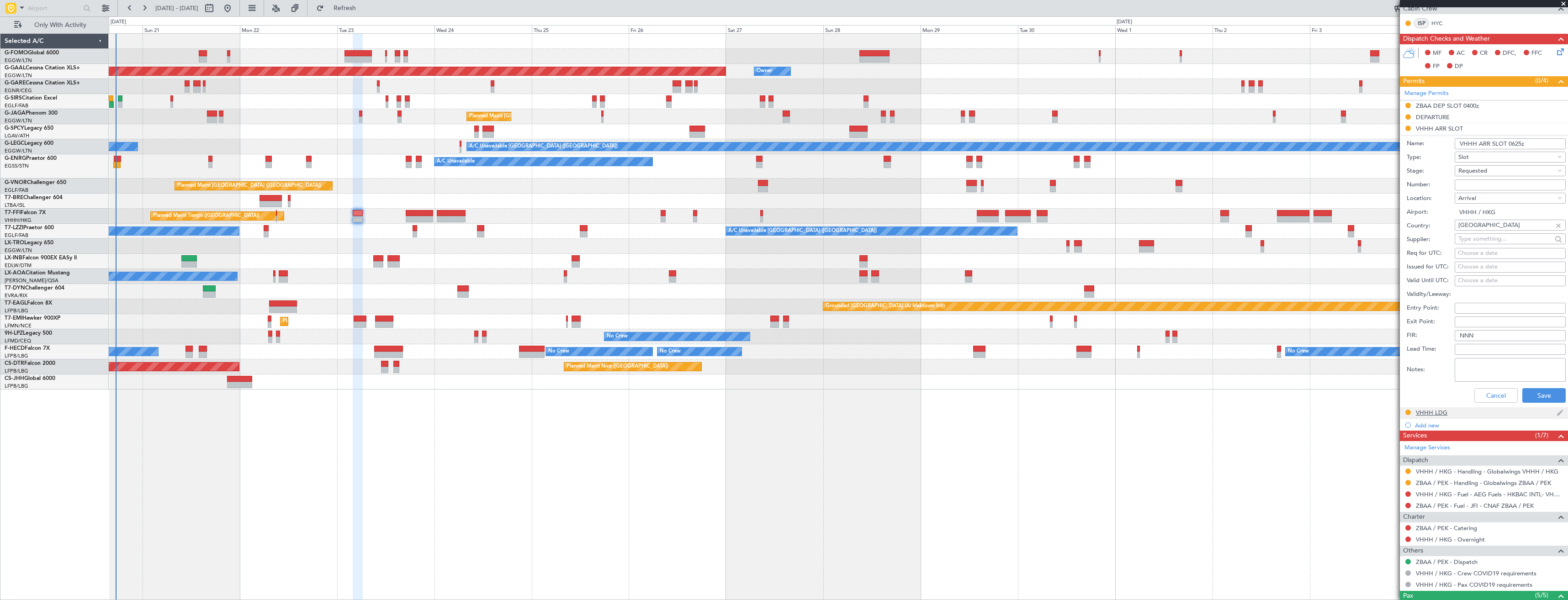
scroll to position [274, 0]
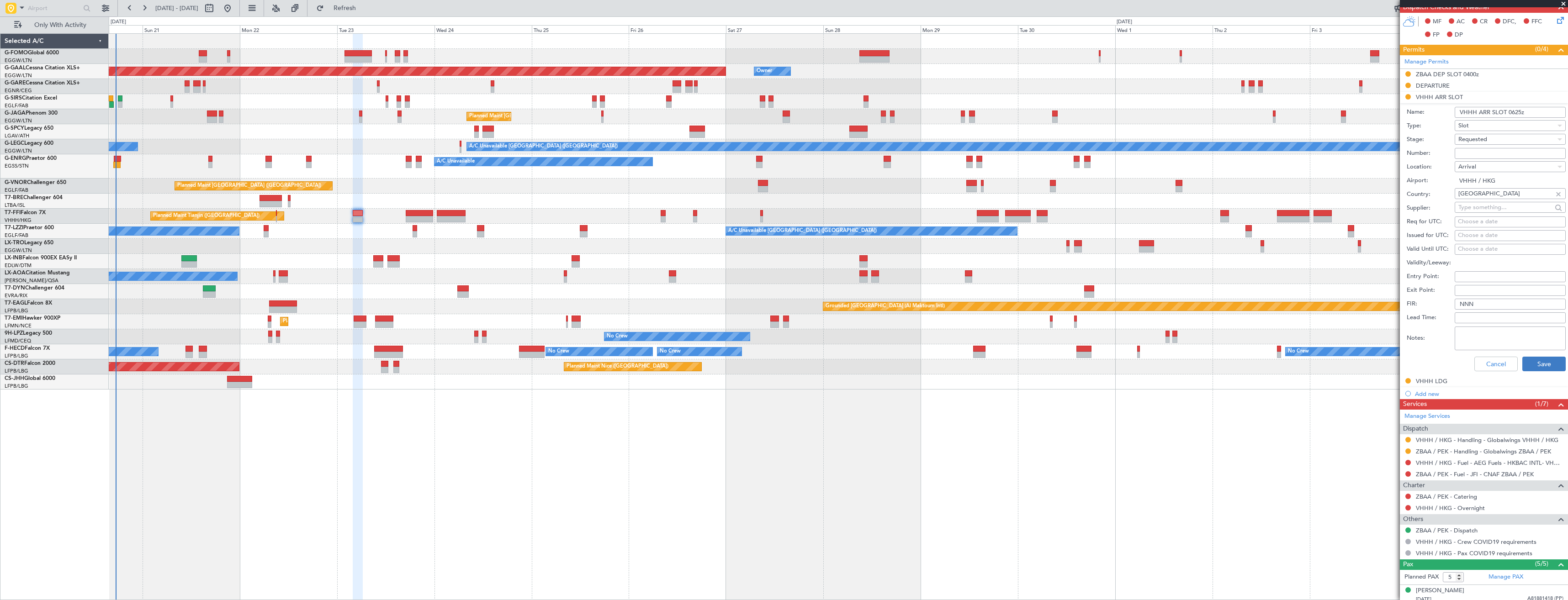
type input "VHHH ARR SLOT 0625z"
click at [1531, 365] on button "Save" at bounding box center [1544, 364] width 43 height 15
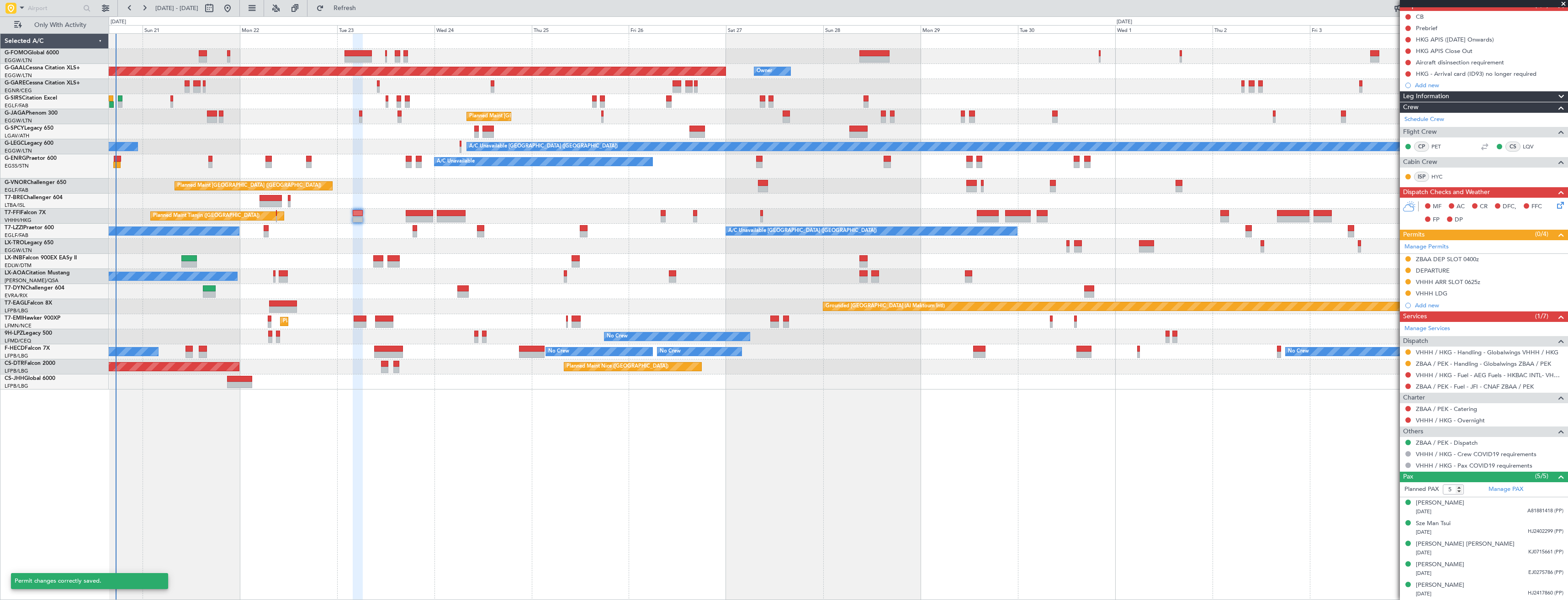
scroll to position [89, 0]
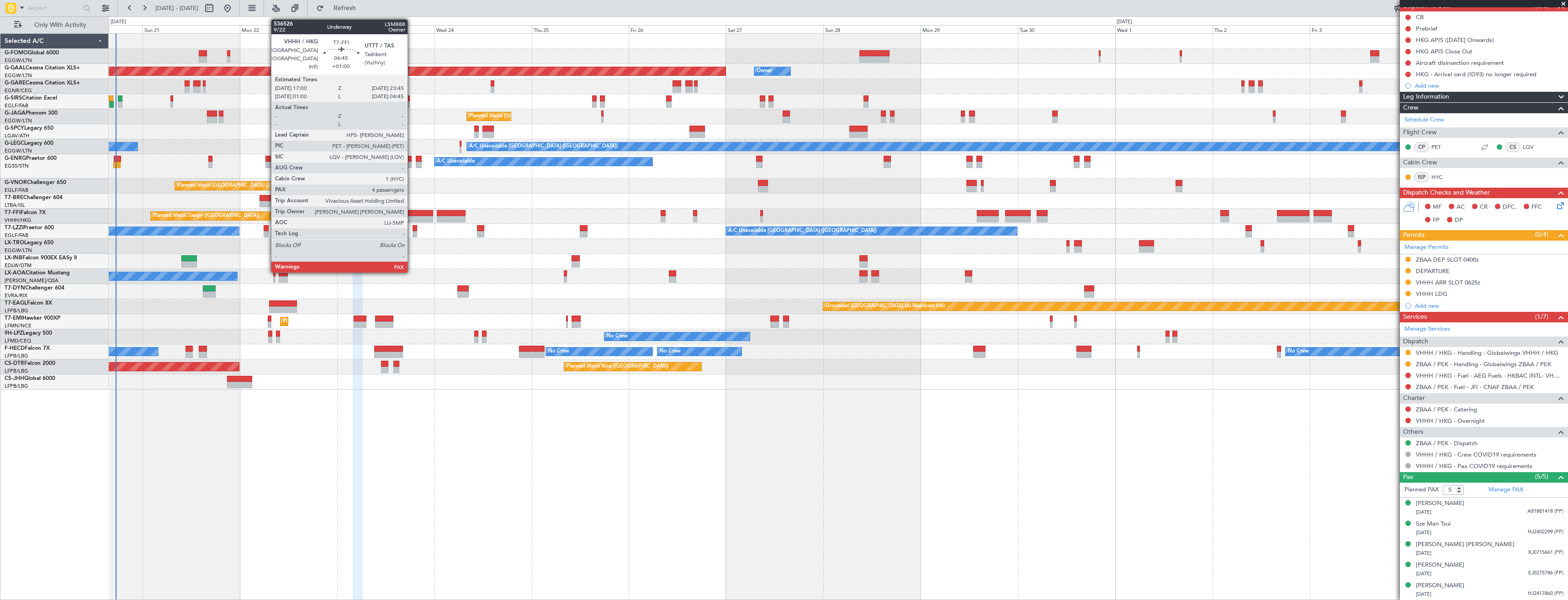
click at [411, 214] on div at bounding box center [419, 213] width 27 height 7
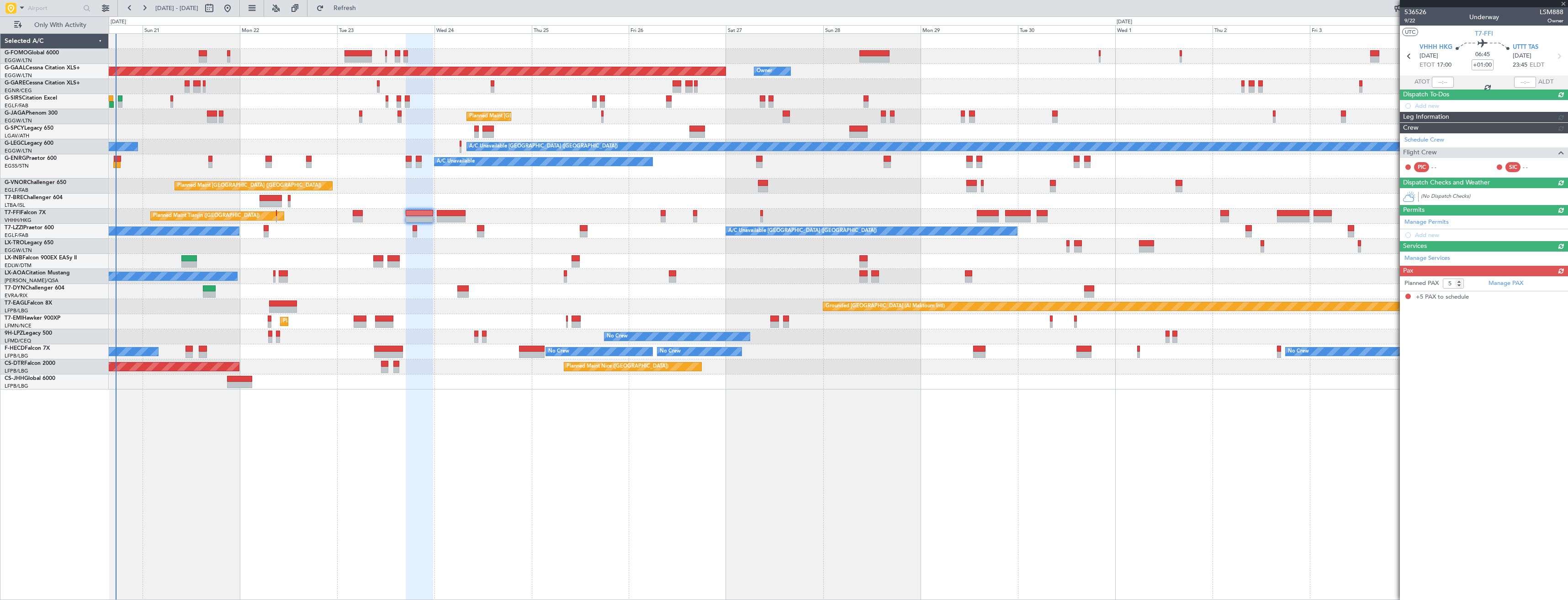
scroll to position [0, 0]
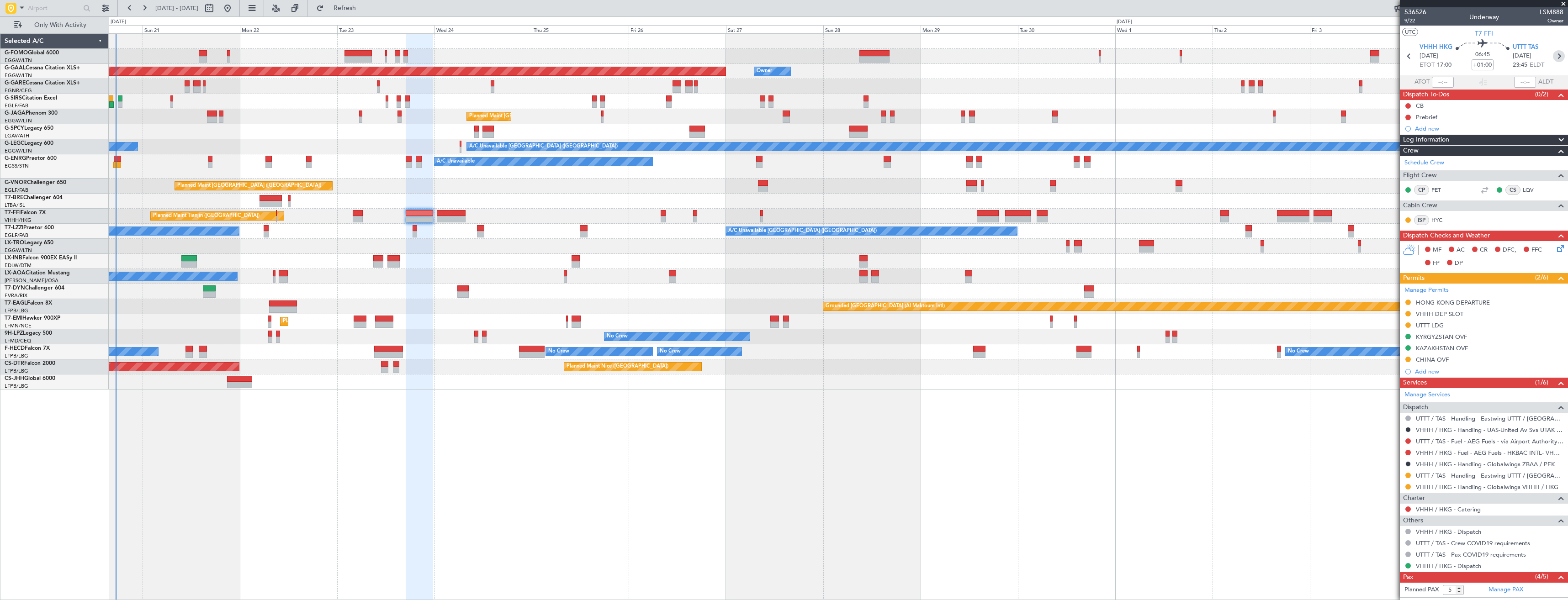
click at [1553, 59] on icon at bounding box center [1559, 57] width 12 height 12
type input "+00:20"
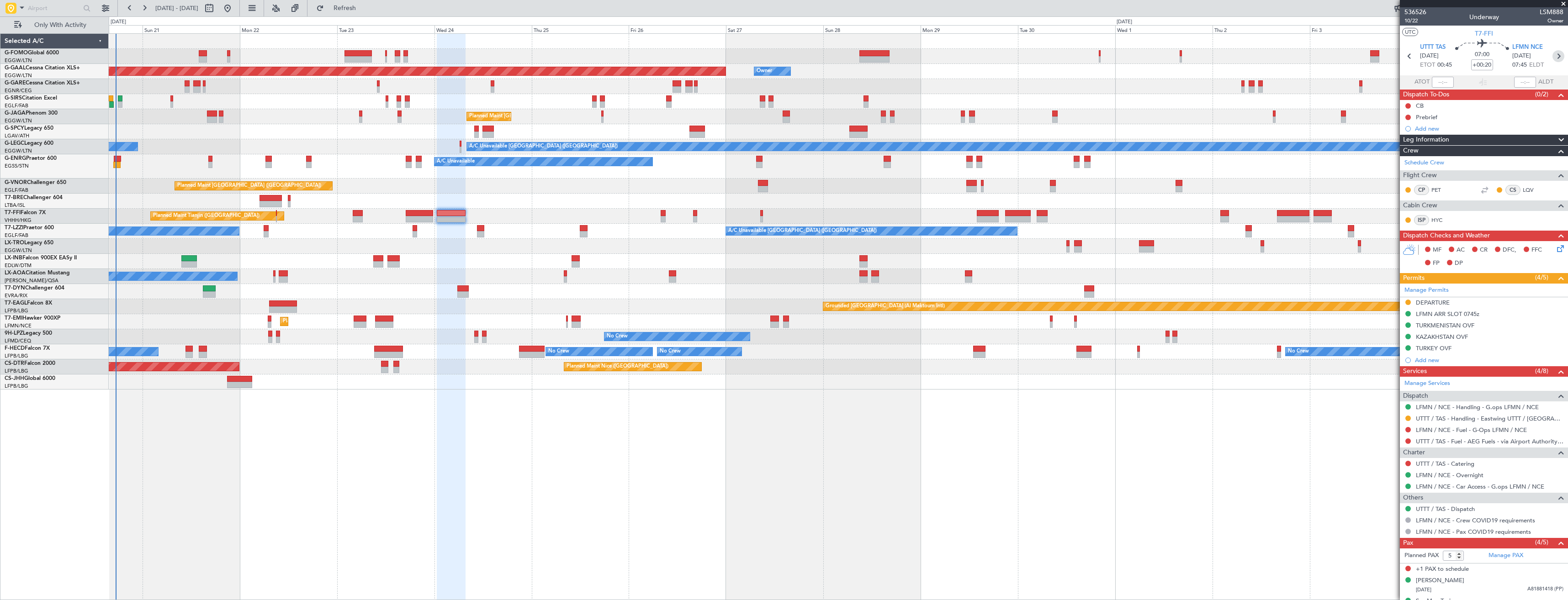
click at [1556, 53] on icon at bounding box center [1558, 57] width 12 height 12
type input "4"
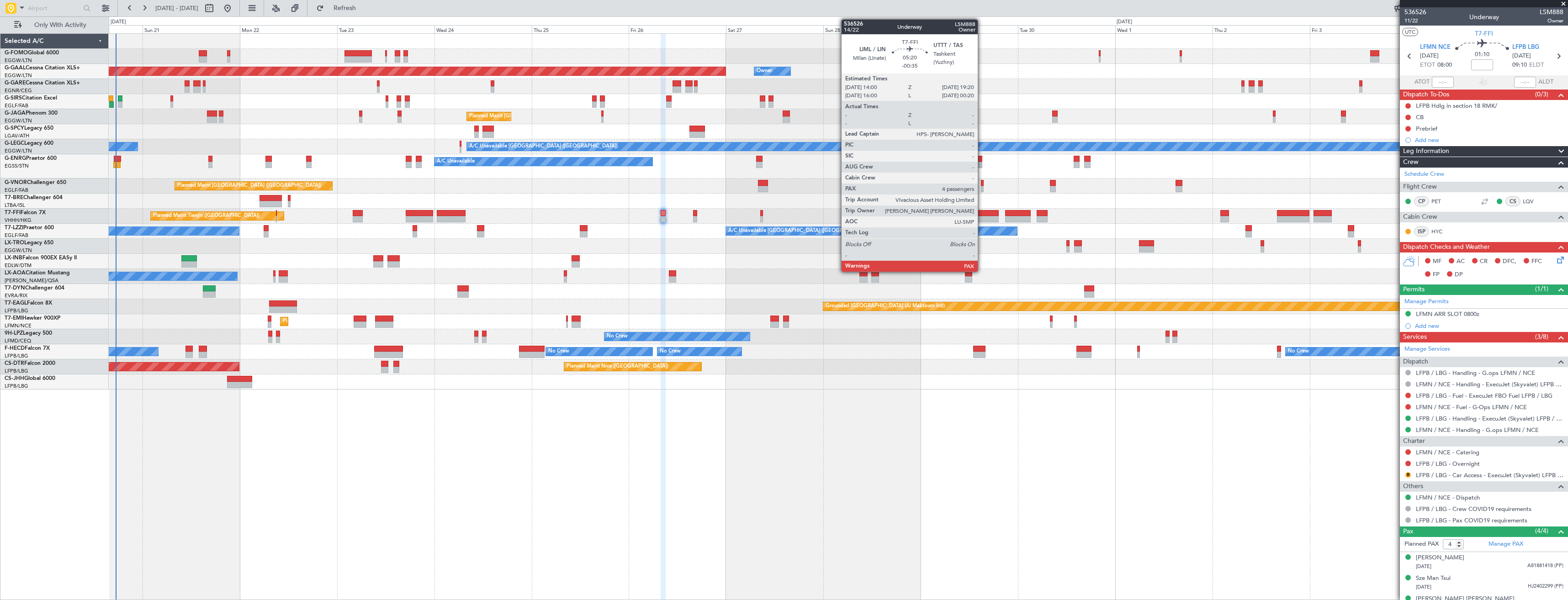
click at [982, 212] on div at bounding box center [988, 213] width 22 height 7
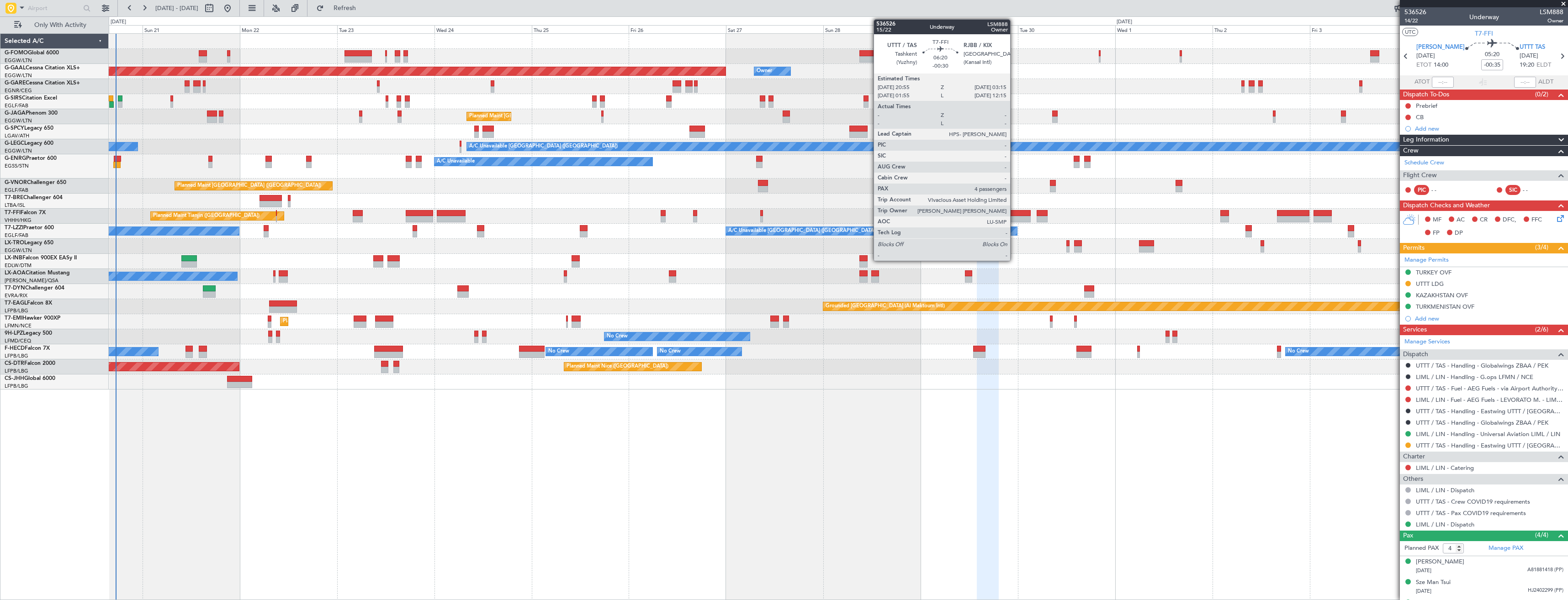
click at [1014, 213] on div at bounding box center [1018, 213] width 26 height 7
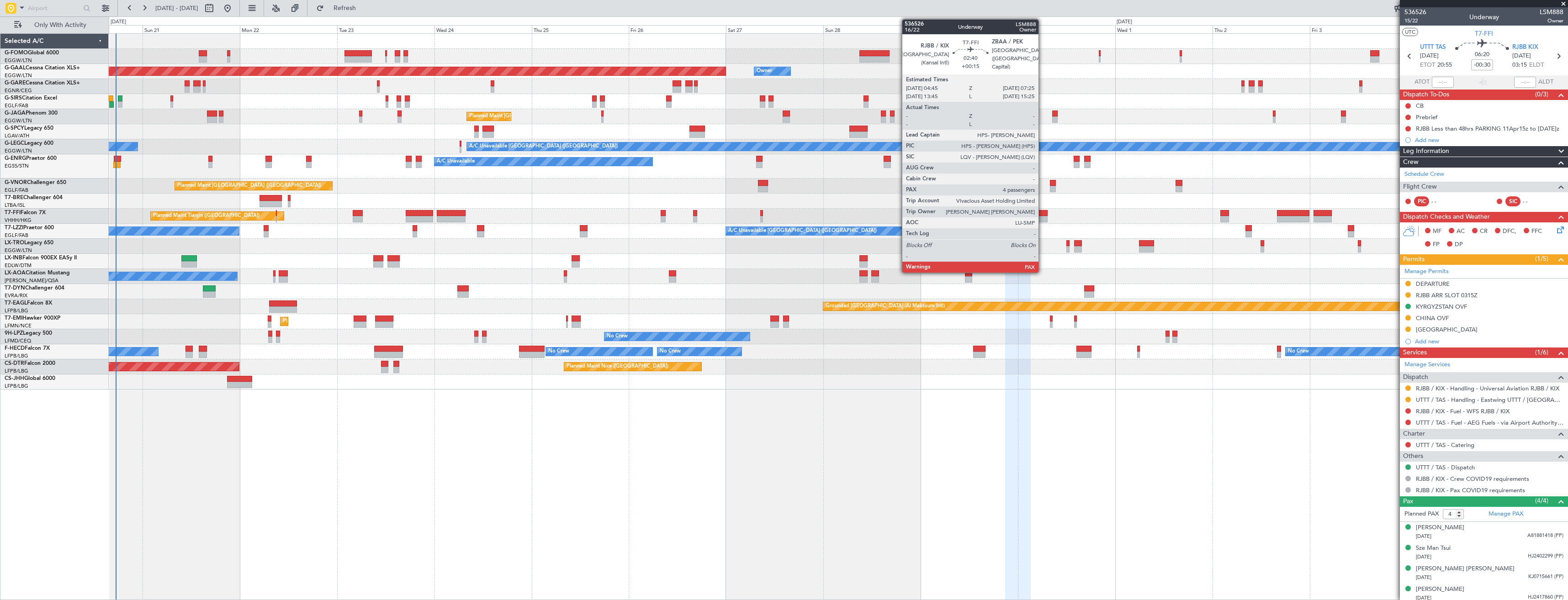
click at [1043, 216] on div at bounding box center [1042, 219] width 11 height 7
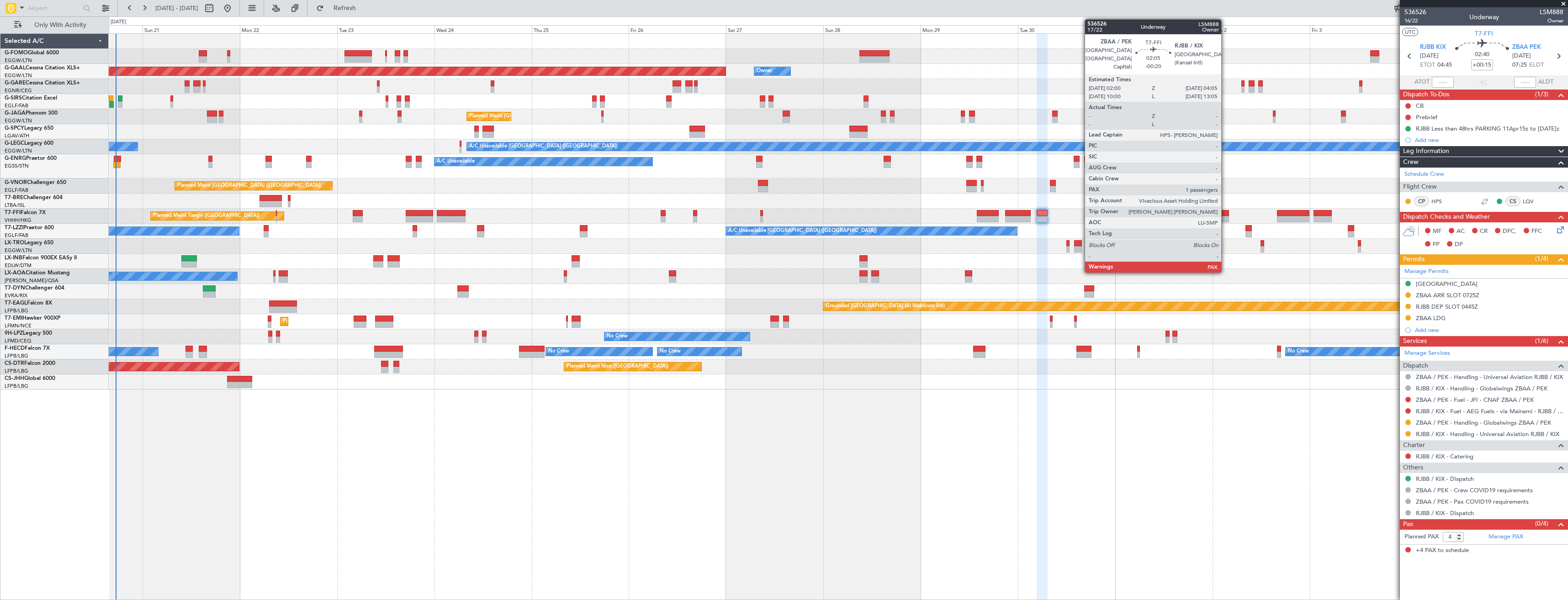
click at [1225, 216] on div at bounding box center [1225, 219] width 9 height 7
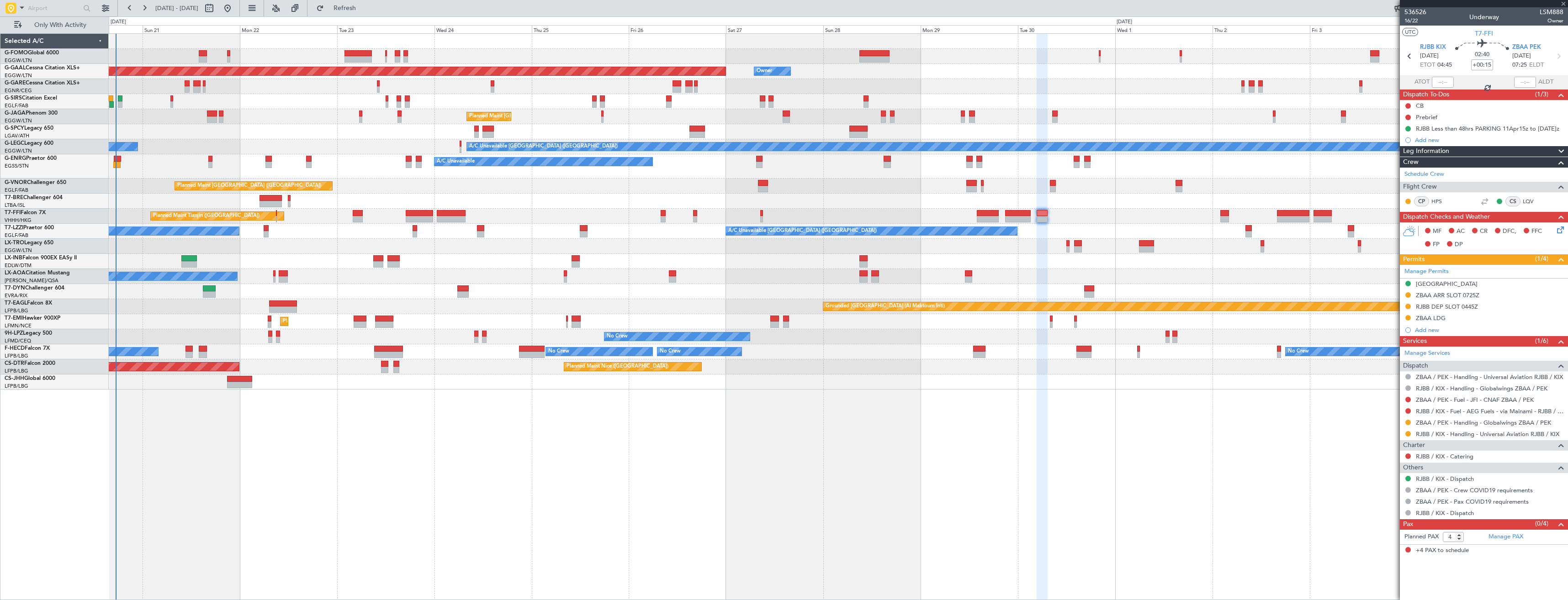
type input "-00:20"
type input "1"
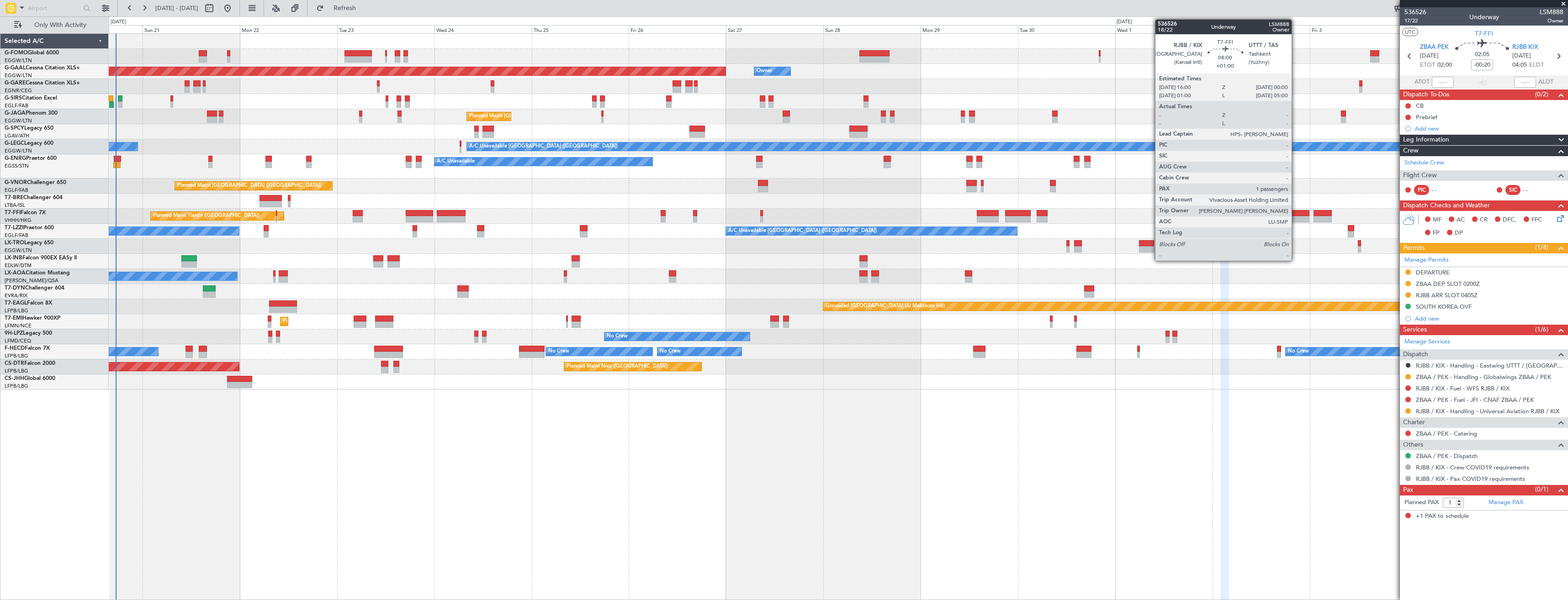
click at [1296, 215] on div at bounding box center [1293, 213] width 32 height 7
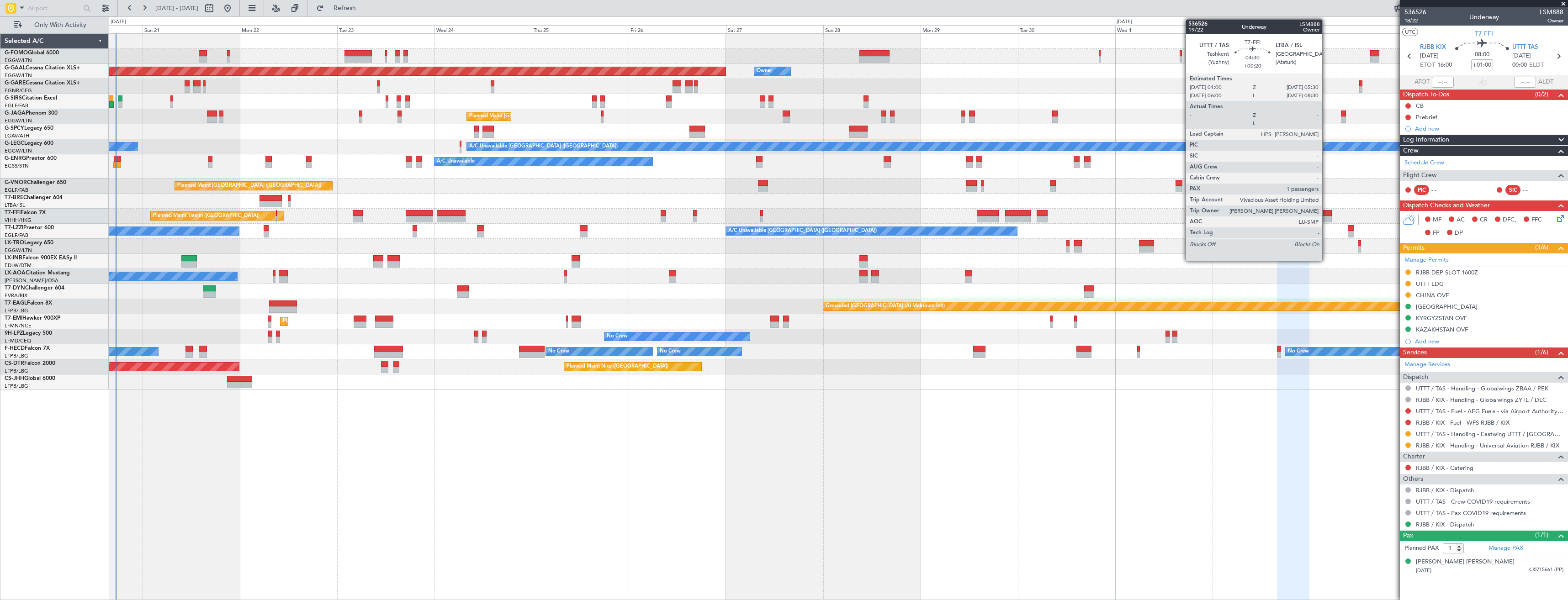
click at [1326, 215] on div at bounding box center [1323, 213] width 18 height 7
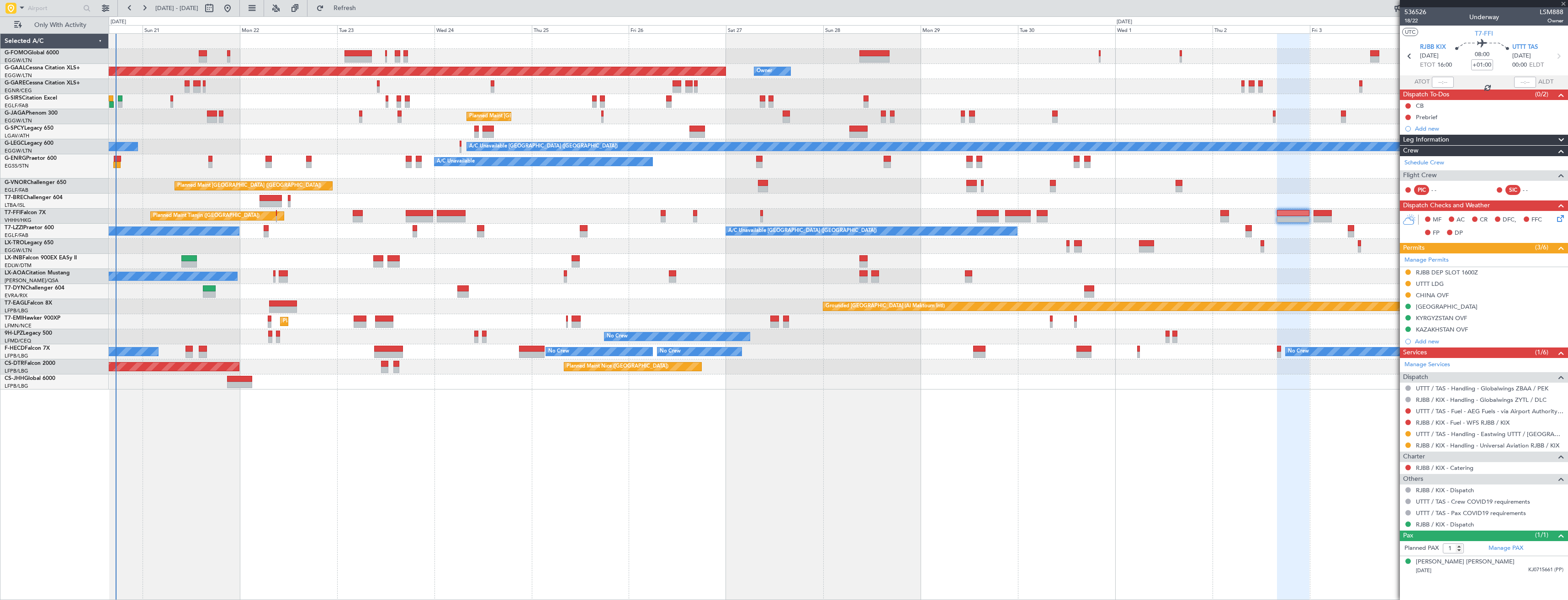
type input "+00:20"
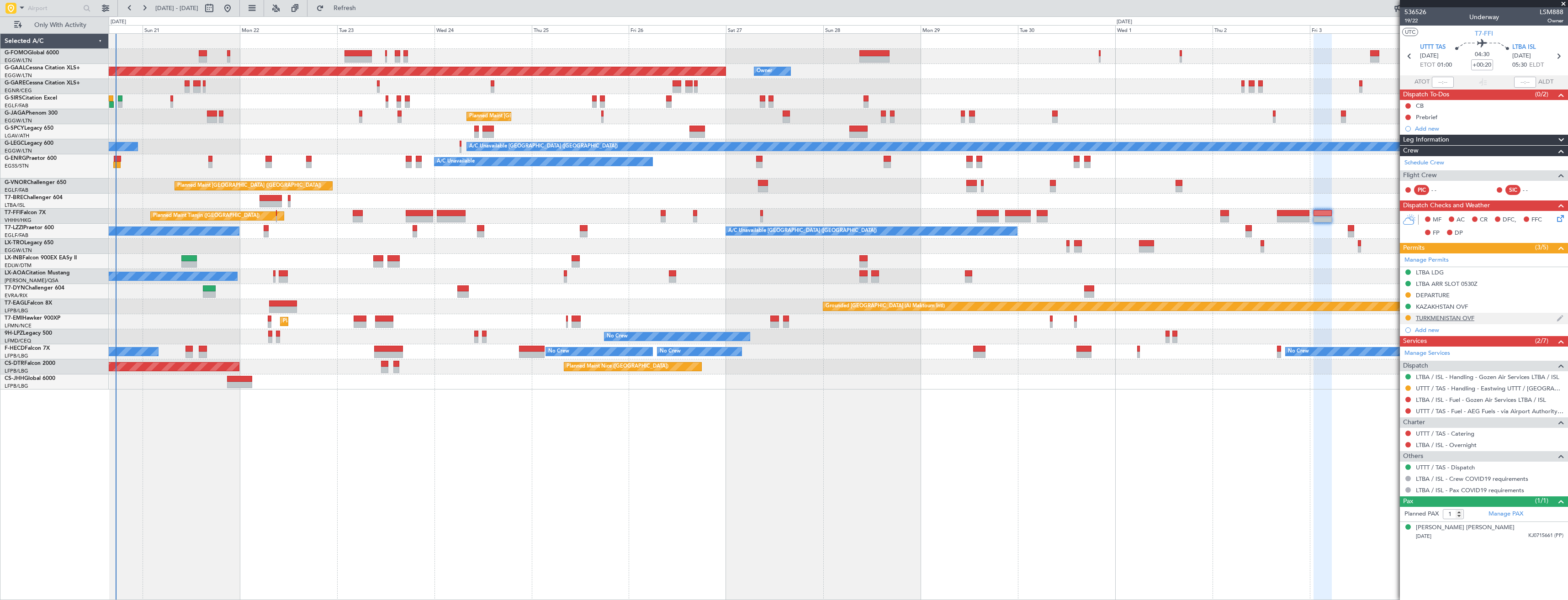
click at [1522, 315] on div "TURKMENISTAN OVF" at bounding box center [1484, 318] width 168 height 12
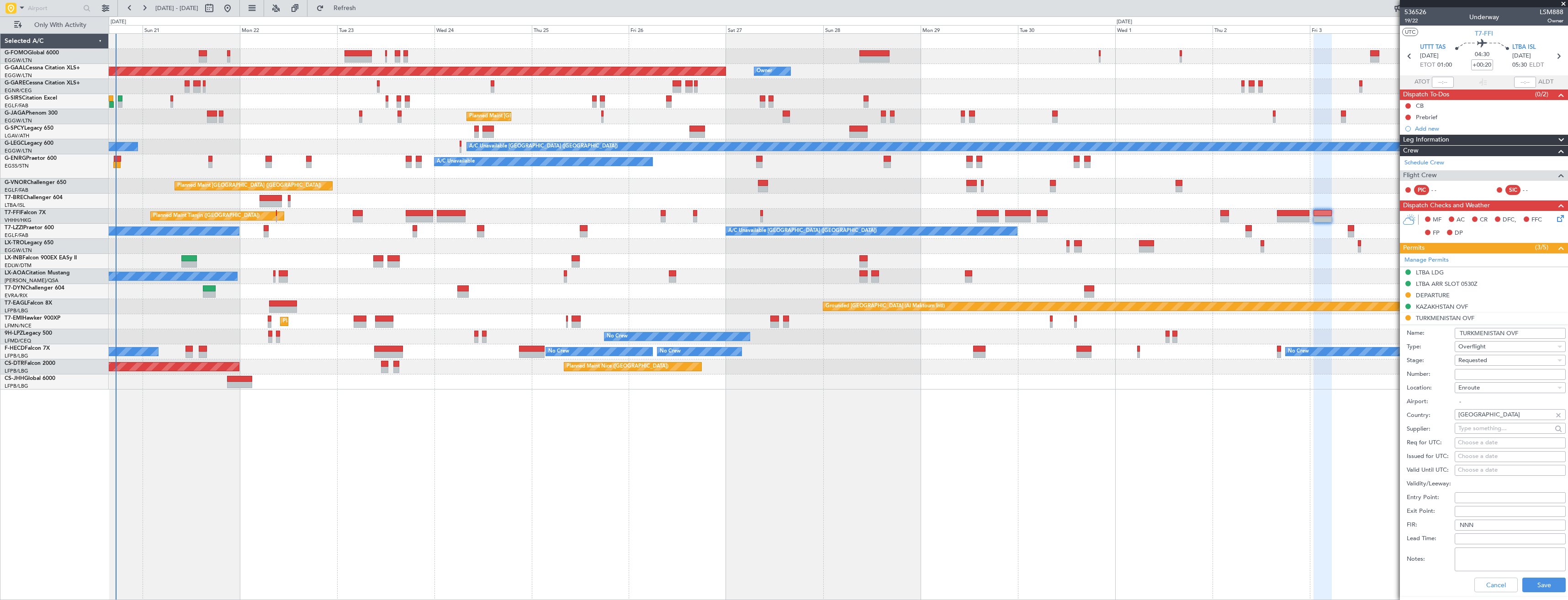
click at [1505, 369] on input "Number:" at bounding box center [1510, 374] width 111 height 11
paste input "GC/146/11148/200925"
type input "GC/146/11148/200925"
click at [1497, 357] on div "Requested" at bounding box center [1507, 360] width 97 height 14
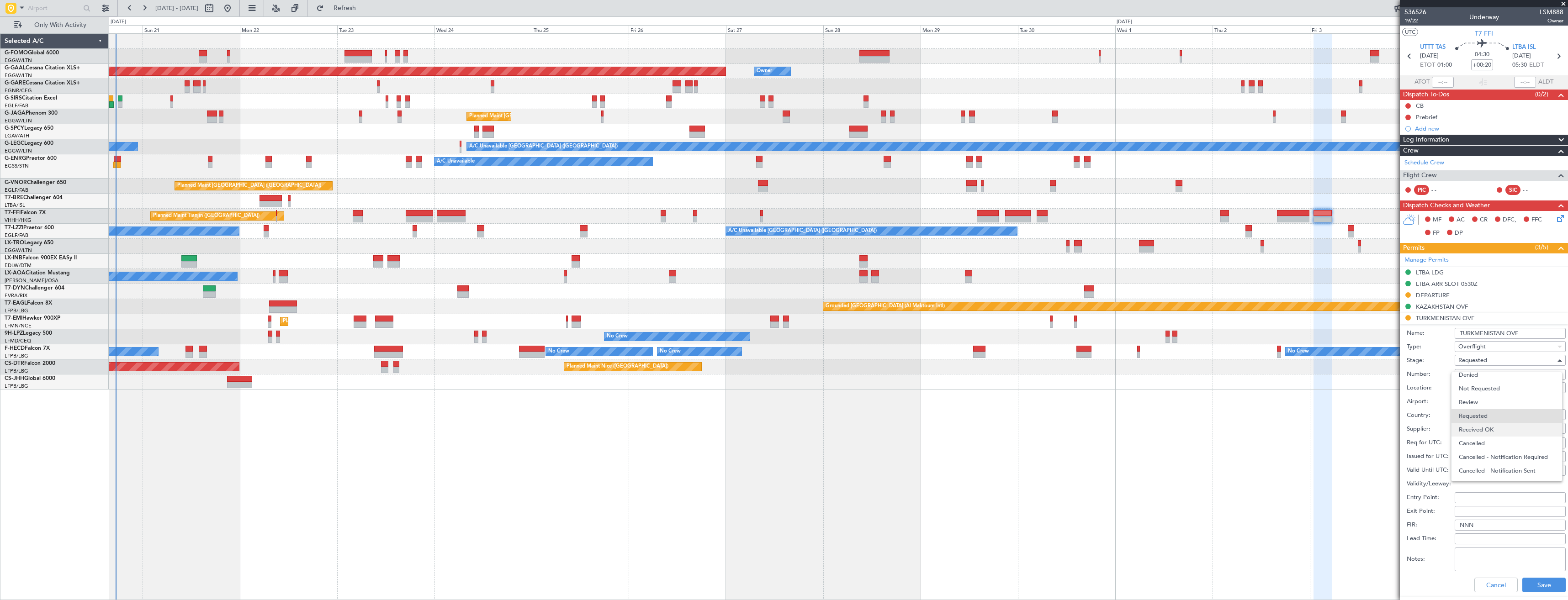
click at [1501, 427] on span "Received OK" at bounding box center [1507, 430] width 96 height 14
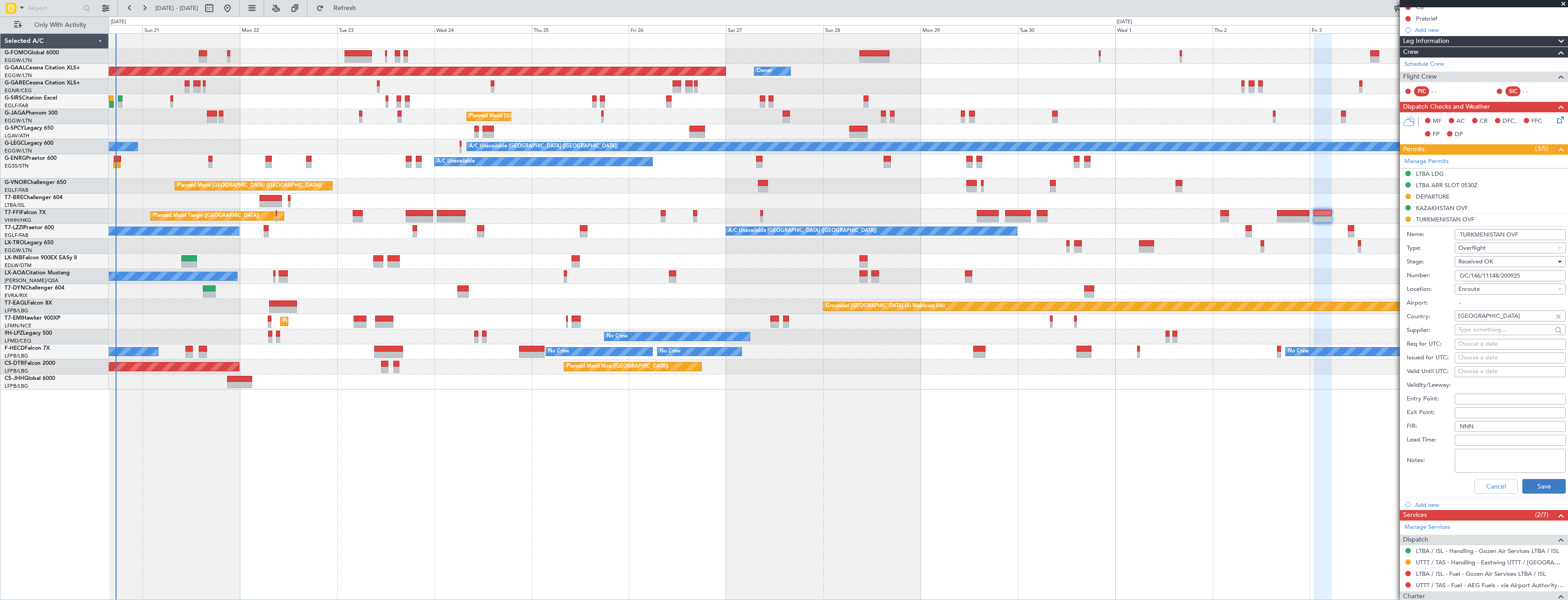
scroll to position [183, 0]
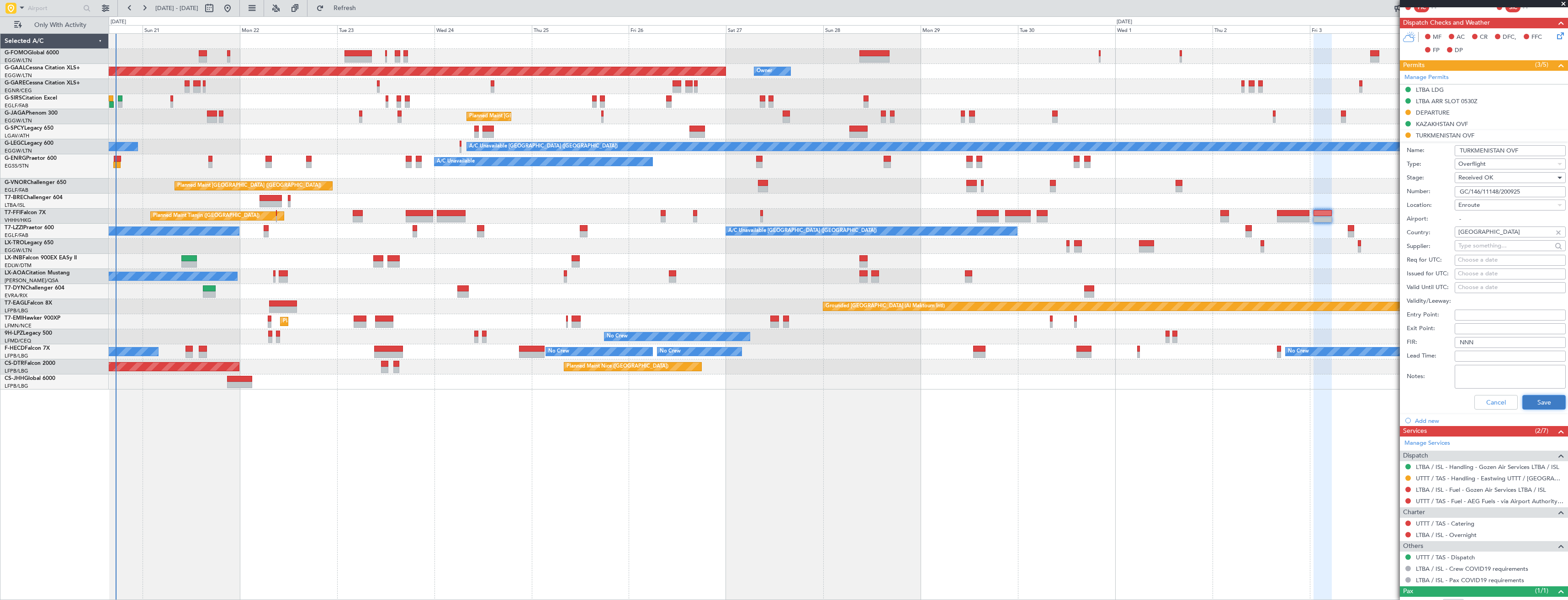
click at [1526, 404] on button "Save" at bounding box center [1544, 402] width 43 height 15
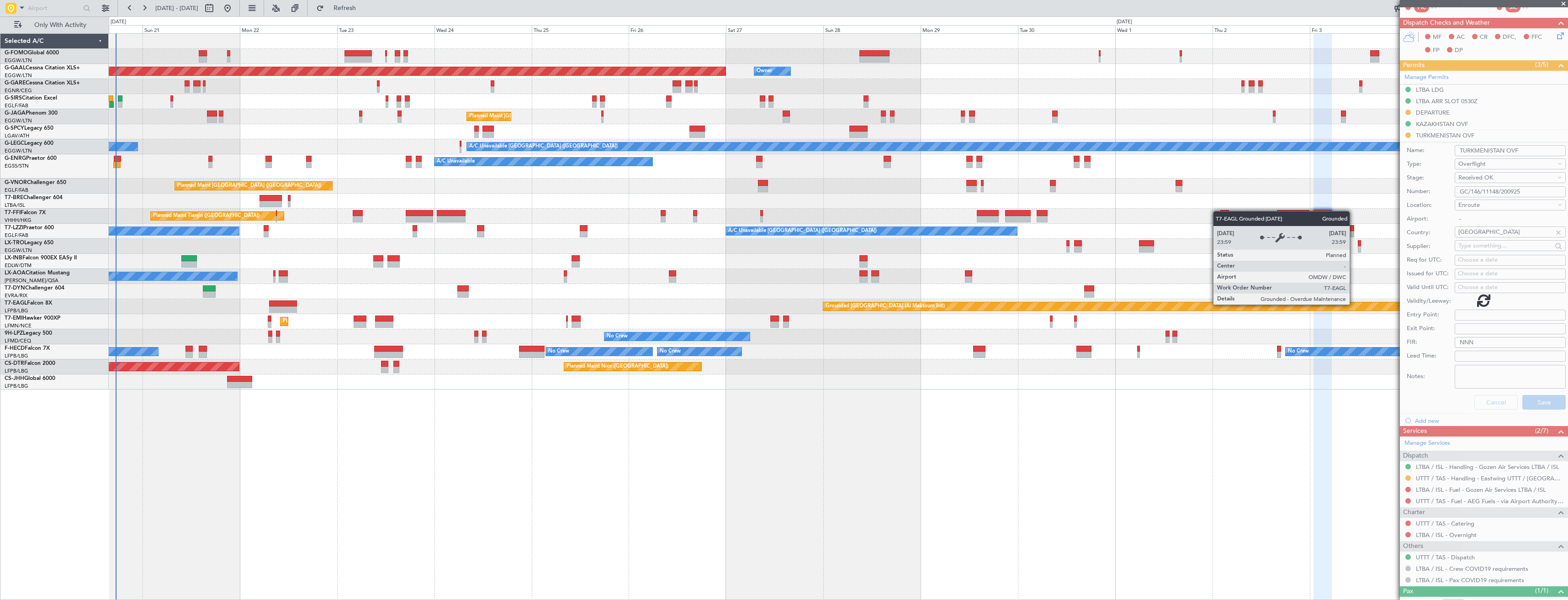
scroll to position [0, 0]
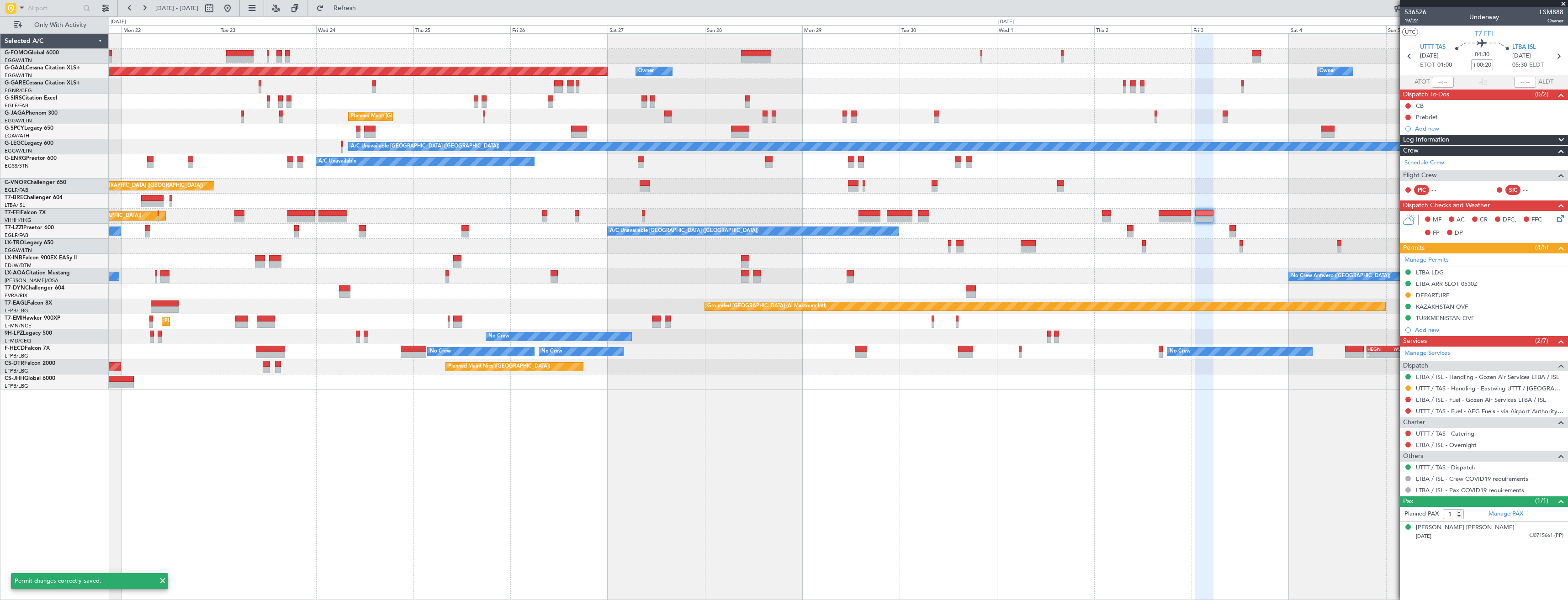
click at [1147, 245] on div "Planned Maint Dusseldorf Owner Owner Owner Unplanned Maint London (Luton) Plann…" at bounding box center [838, 212] width 1459 height 356
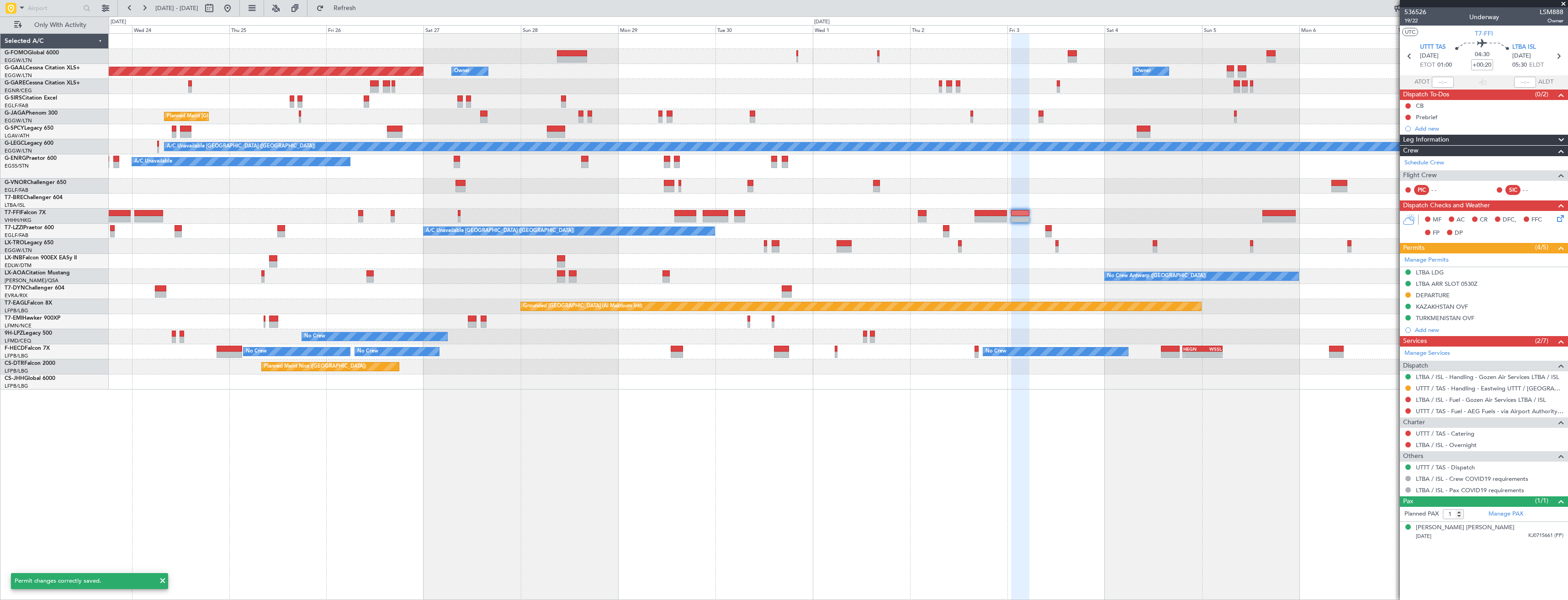
click at [1136, 232] on div "A/C Unavailable London (Farnborough) A/C Unavailable London (Farnborough)" at bounding box center [838, 231] width 1459 height 15
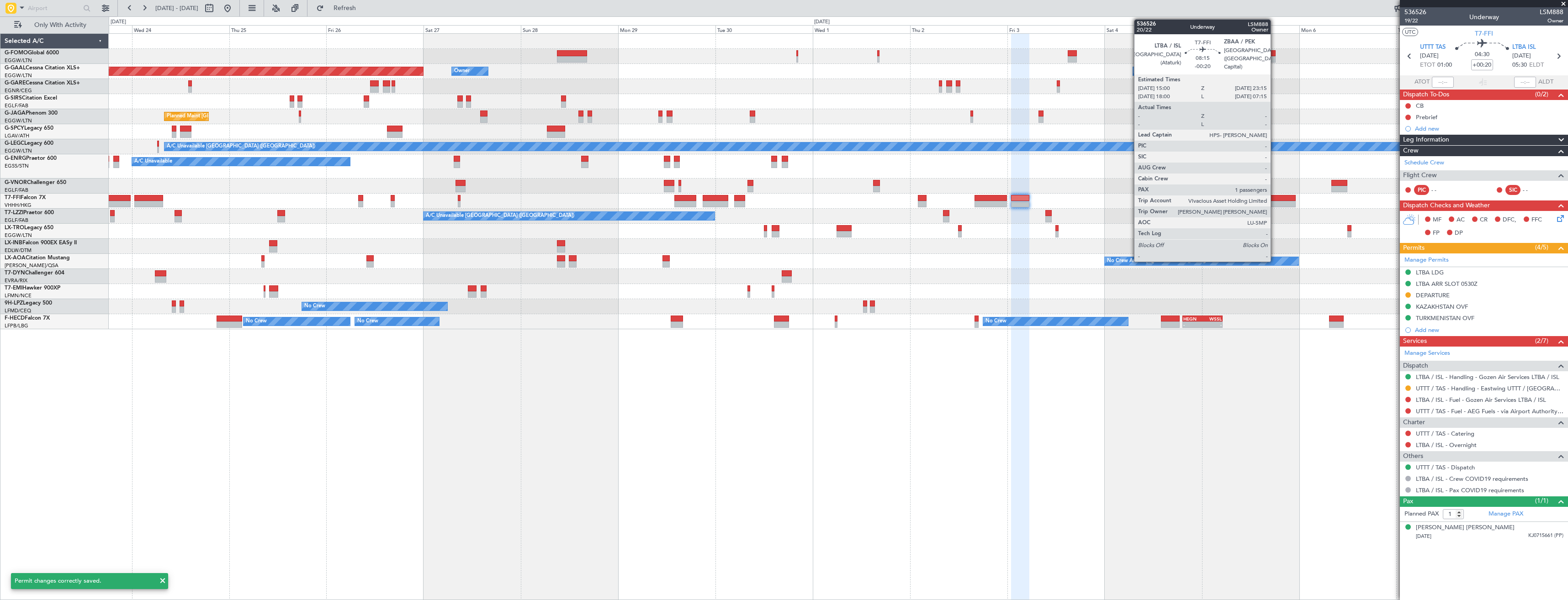
click at [1275, 202] on div at bounding box center [1279, 204] width 34 height 7
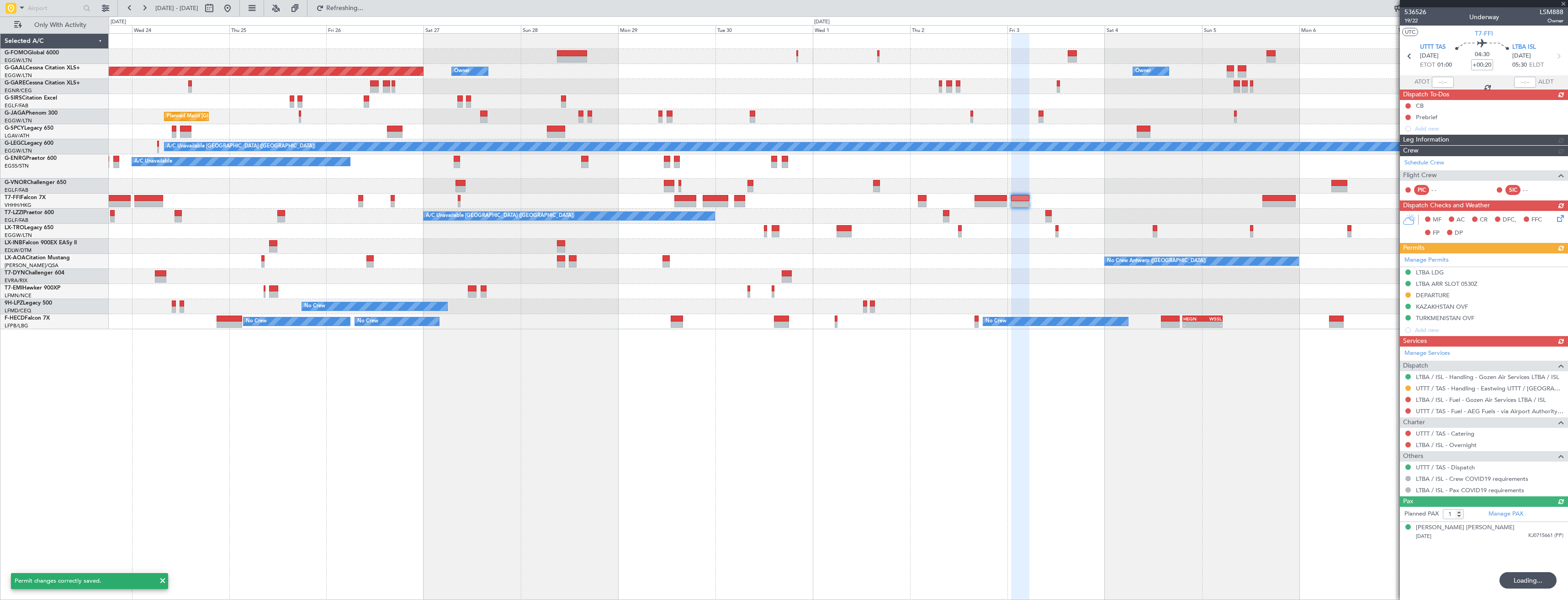
type input "-00:20"
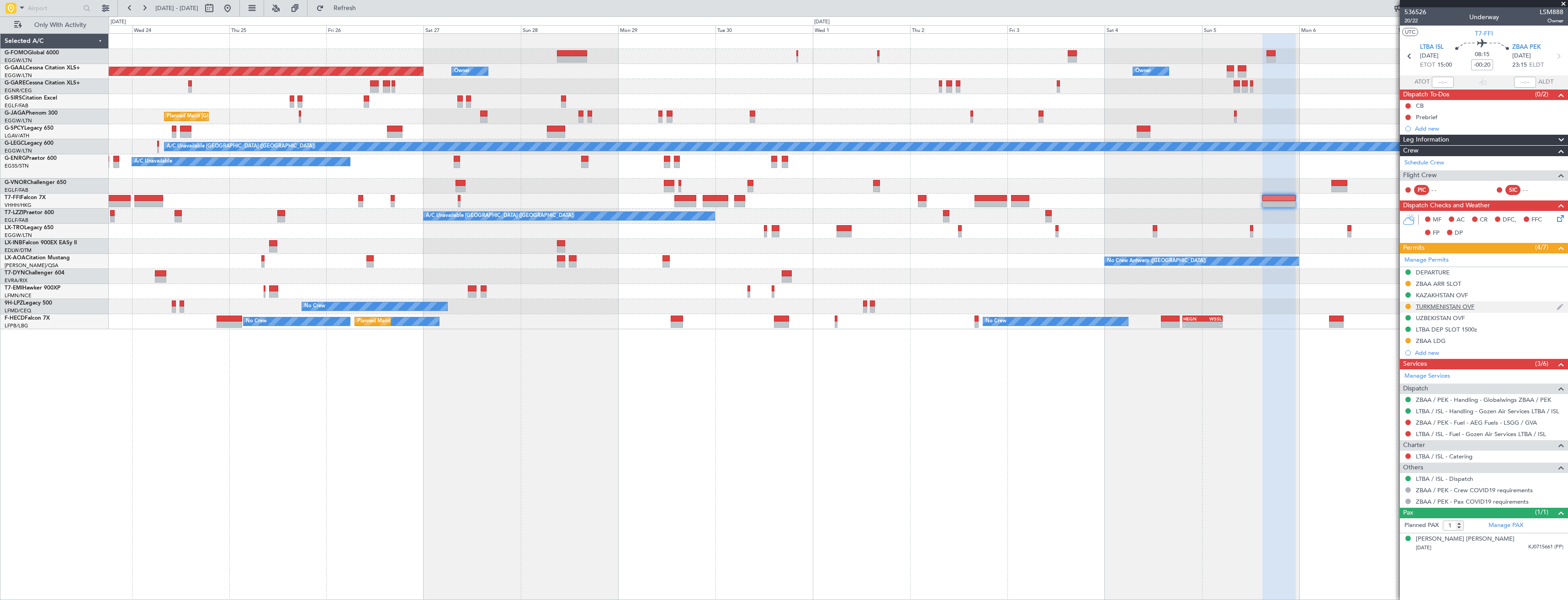
click at [1511, 306] on div "TURKMENISTAN OVF" at bounding box center [1484, 307] width 168 height 12
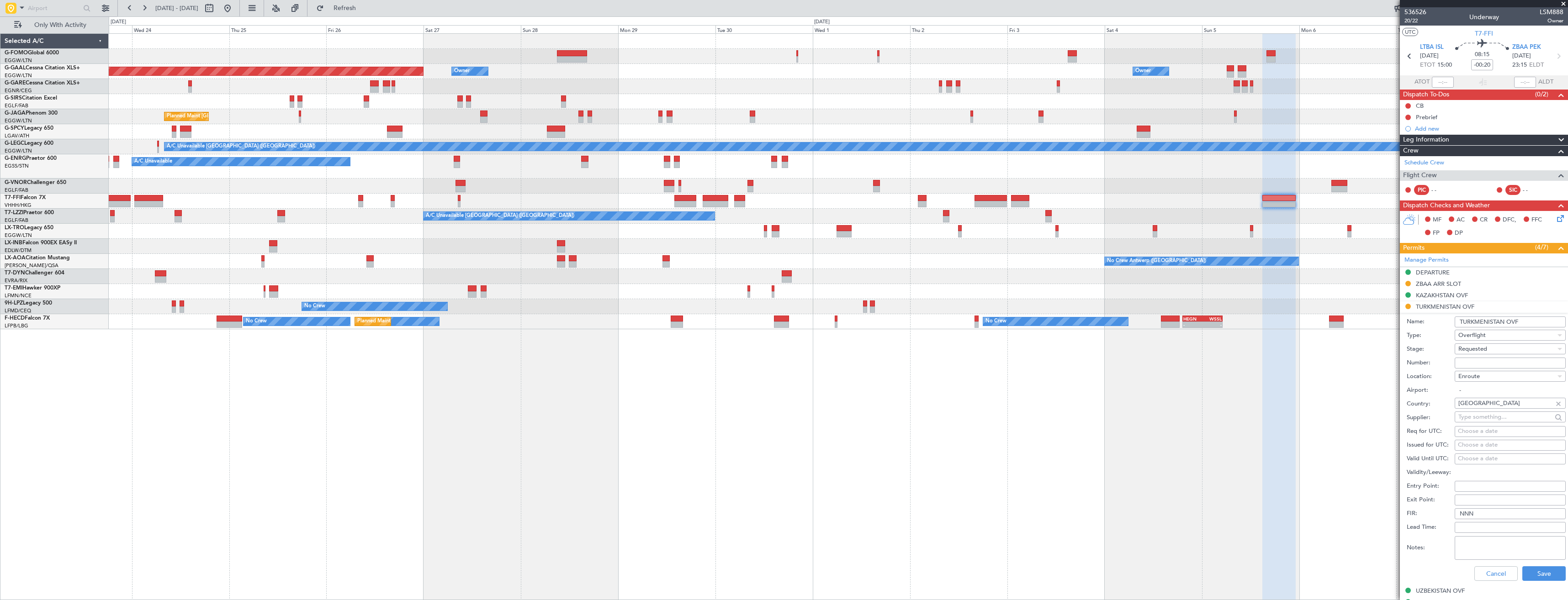
click at [1489, 366] on input "Number:" at bounding box center [1510, 363] width 111 height 11
paste input "GC/146/11149/200925"
type input "GC/146/11149/200925"
click at [1482, 348] on span "Requested" at bounding box center [1472, 349] width 29 height 9
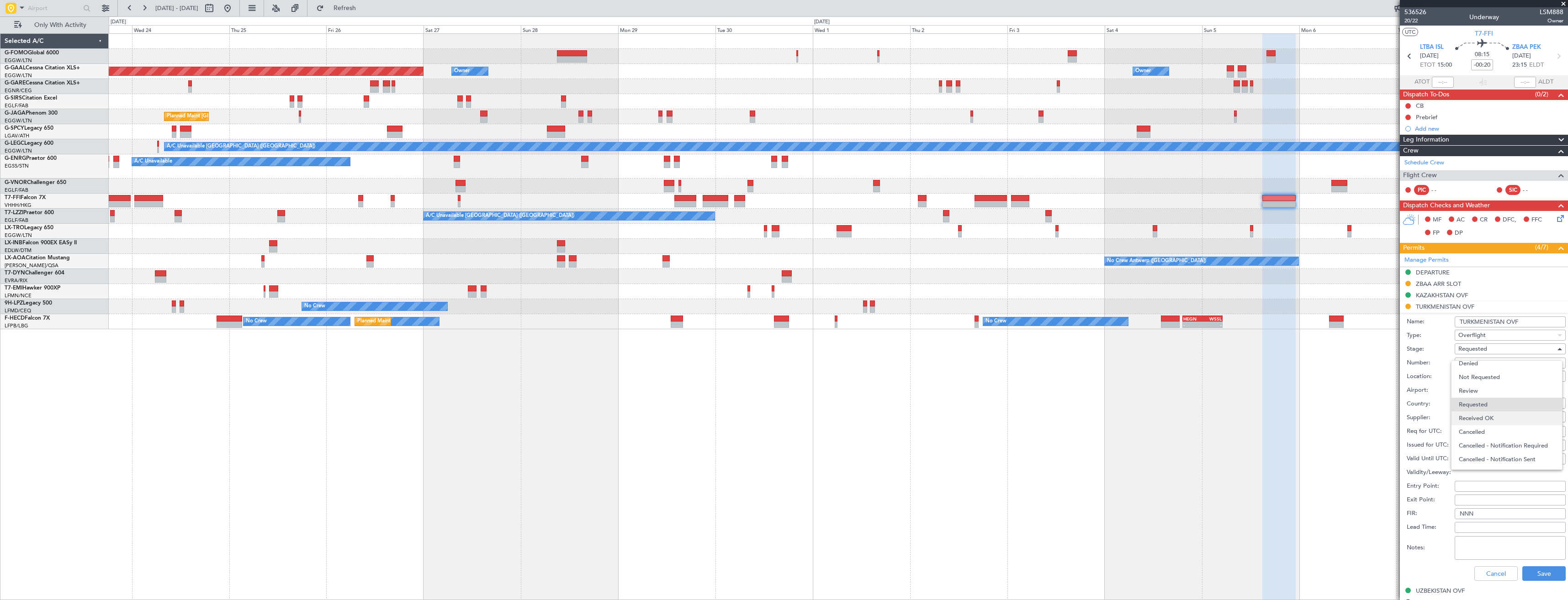
click at [1492, 419] on span "Received OK" at bounding box center [1507, 418] width 96 height 14
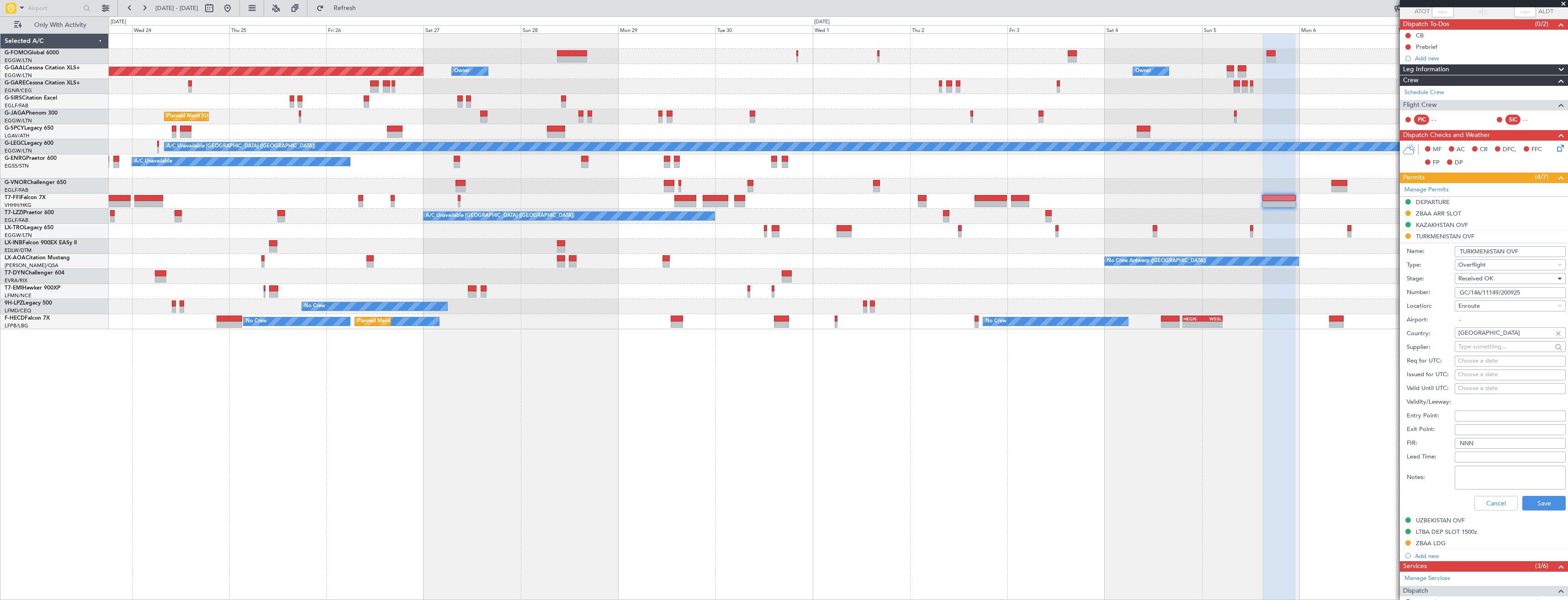
scroll to position [137, 0]
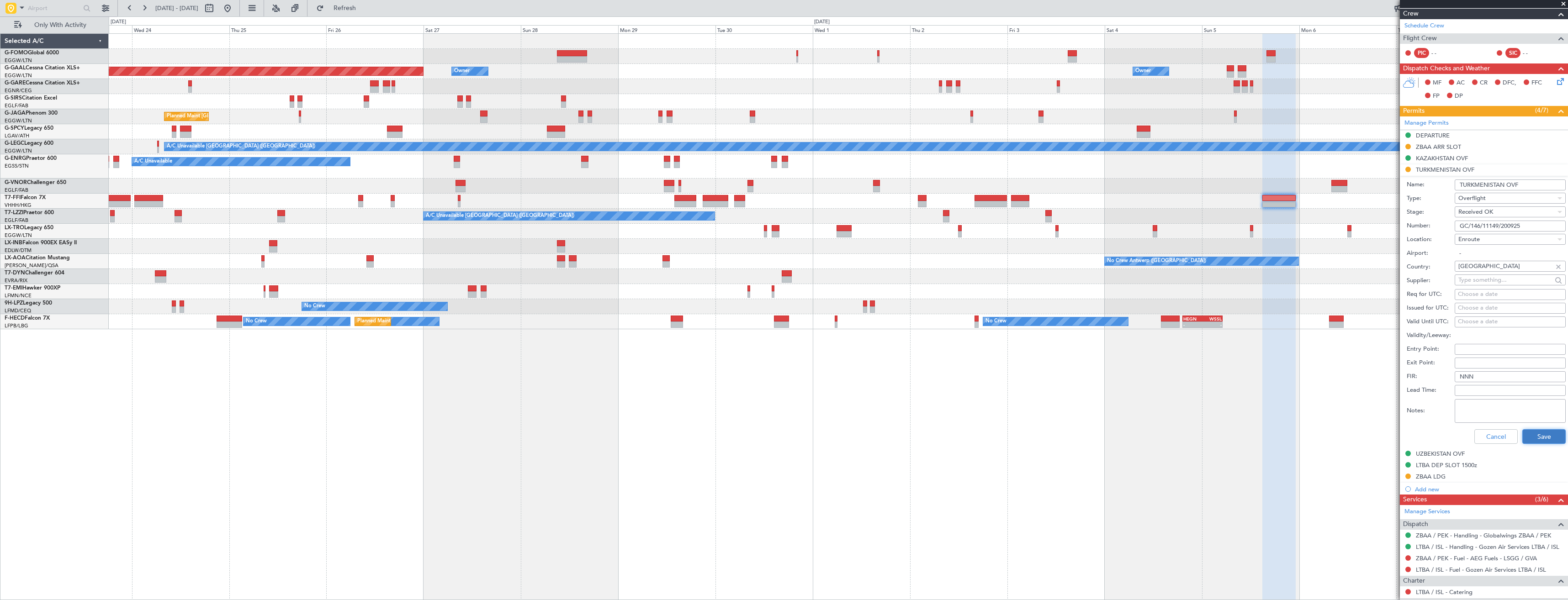
click at [1532, 433] on button "Save" at bounding box center [1544, 437] width 43 height 15
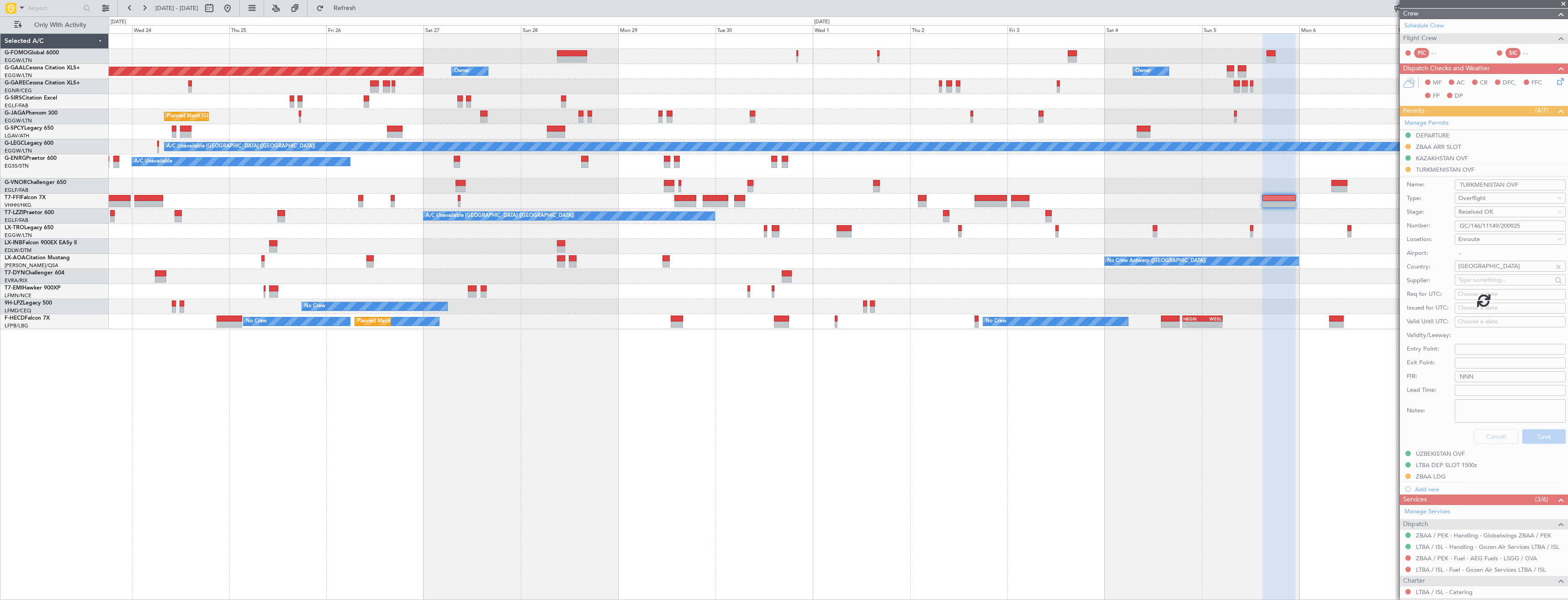
scroll to position [0, 0]
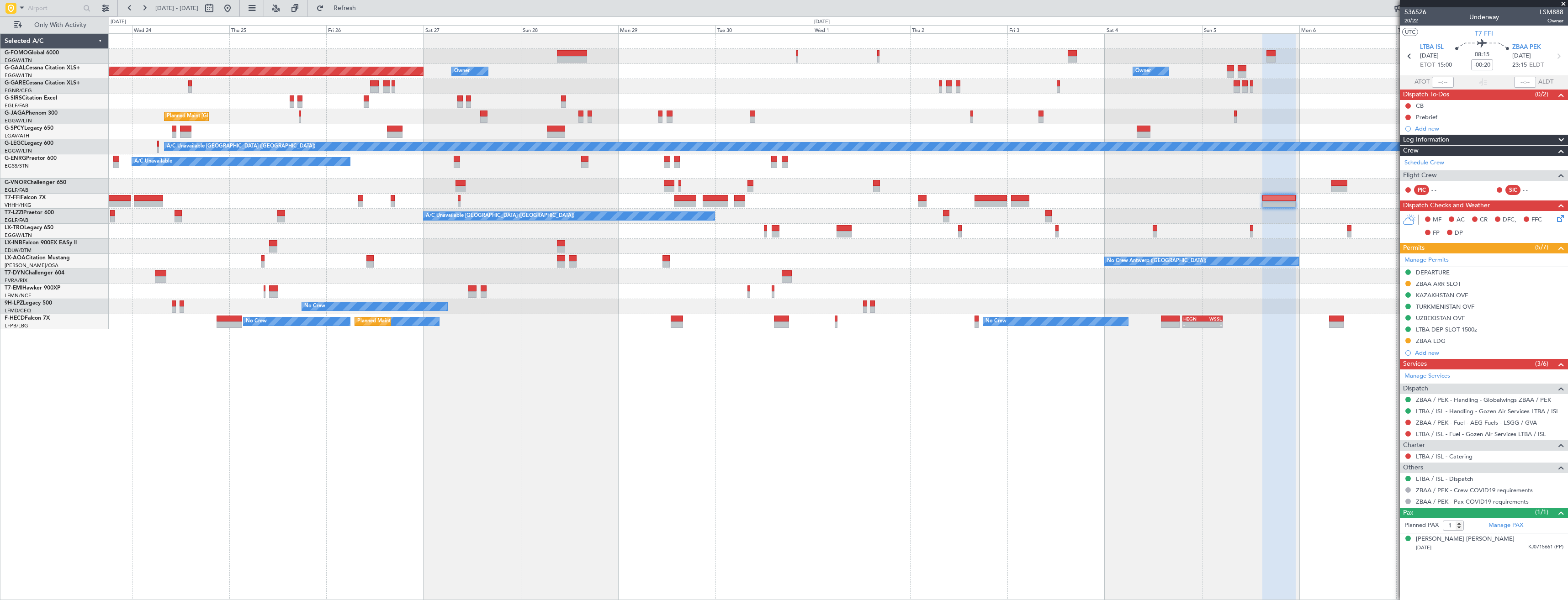
click at [1562, 2] on span at bounding box center [1563, 4] width 9 height 9
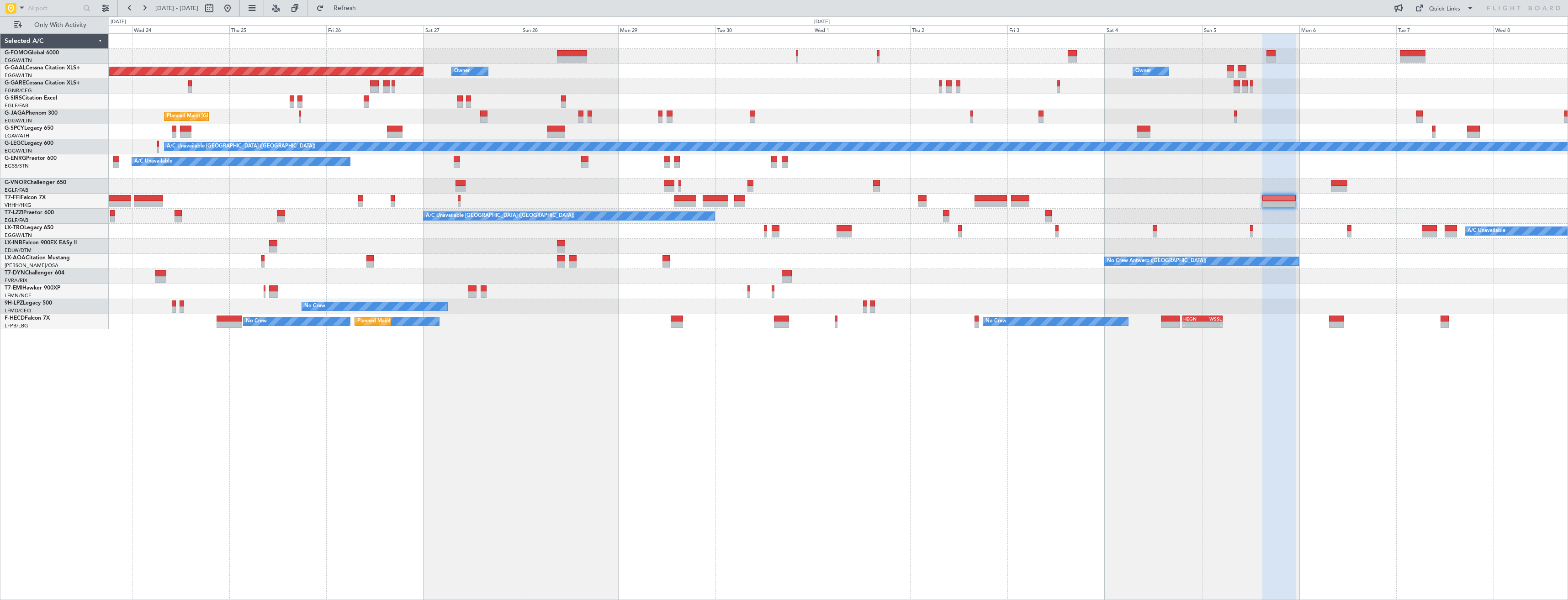
type input "0"
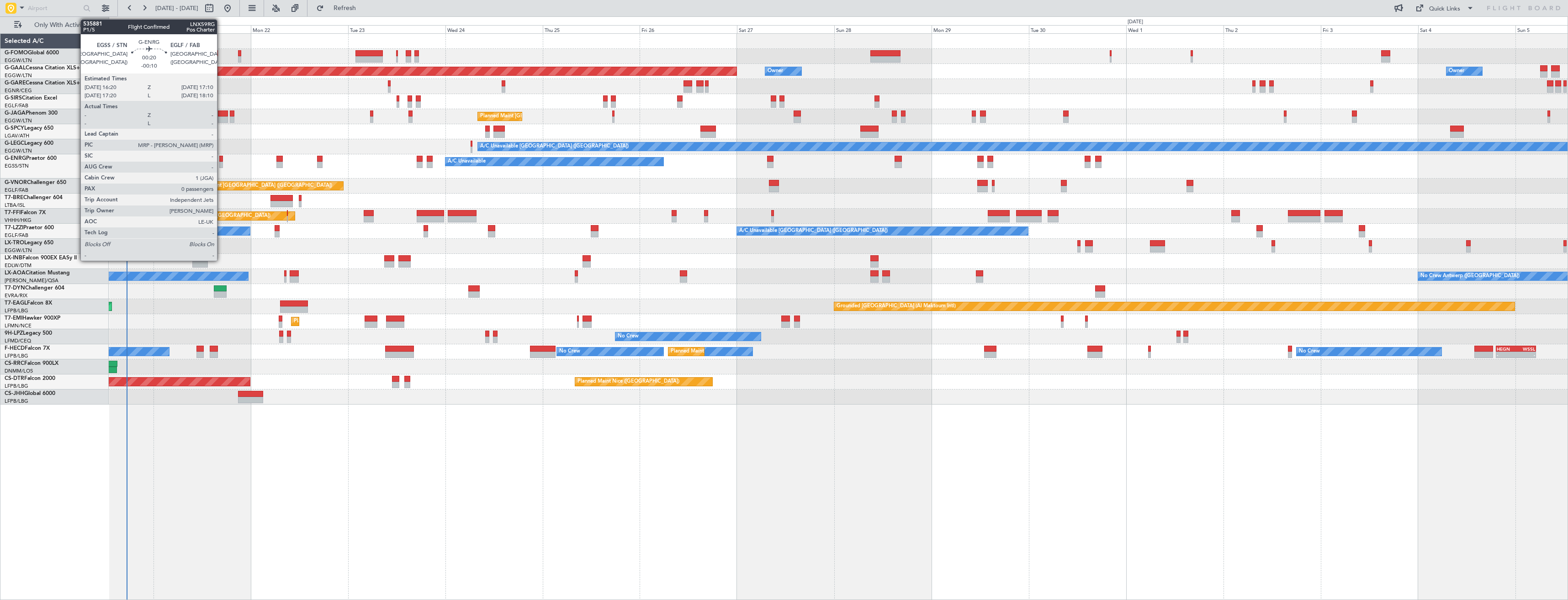
click at [221, 160] on div at bounding box center [221, 159] width 4 height 7
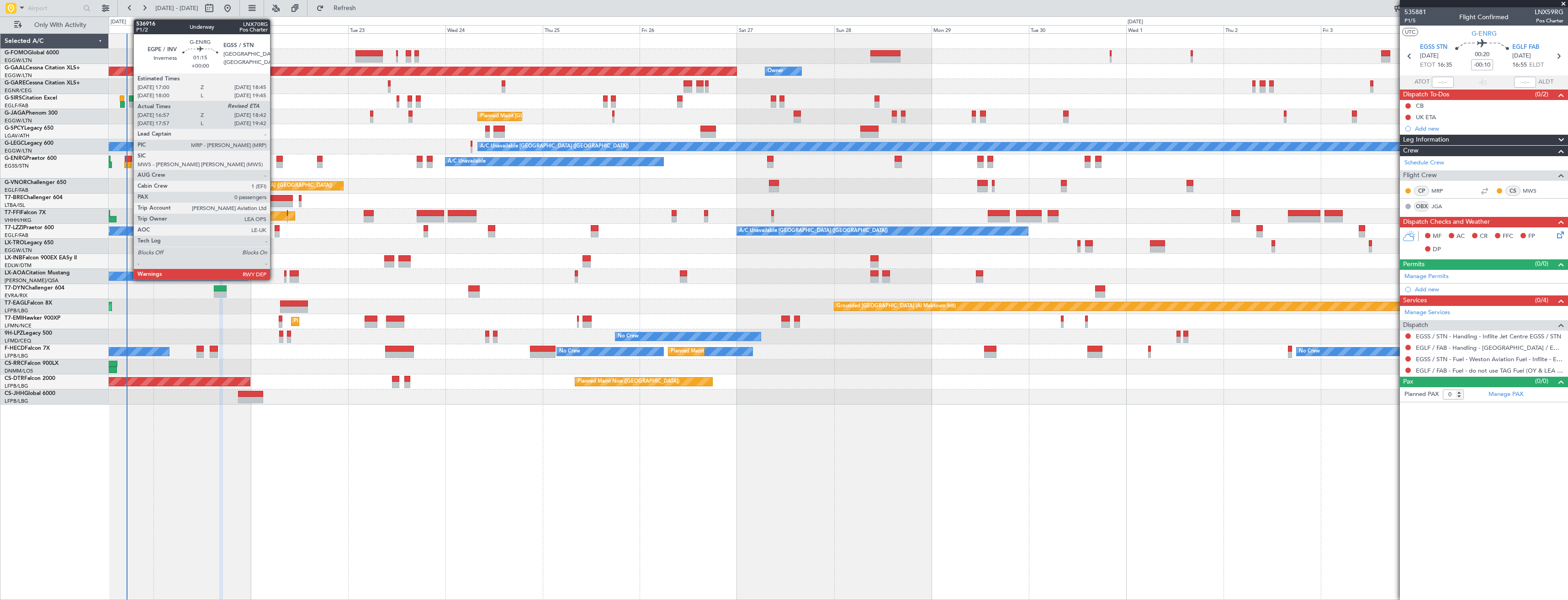
click at [129, 160] on div at bounding box center [128, 159] width 7 height 7
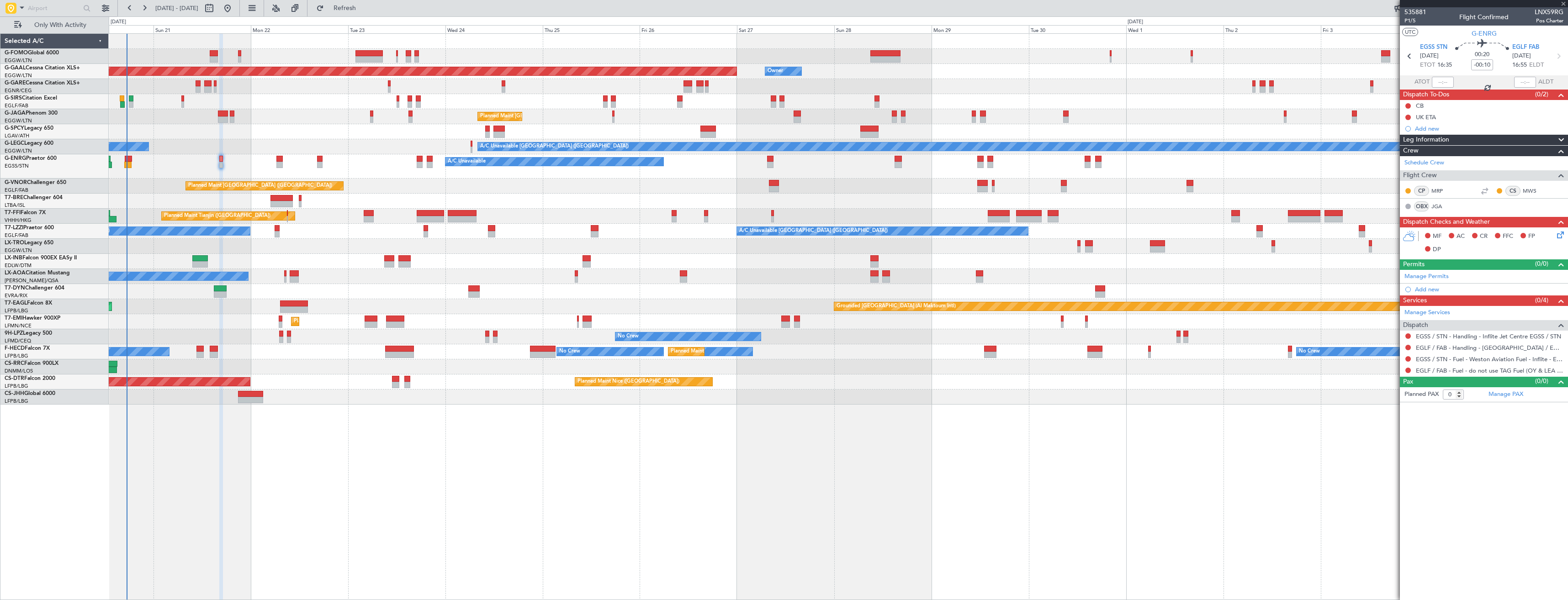
type input "17:12"
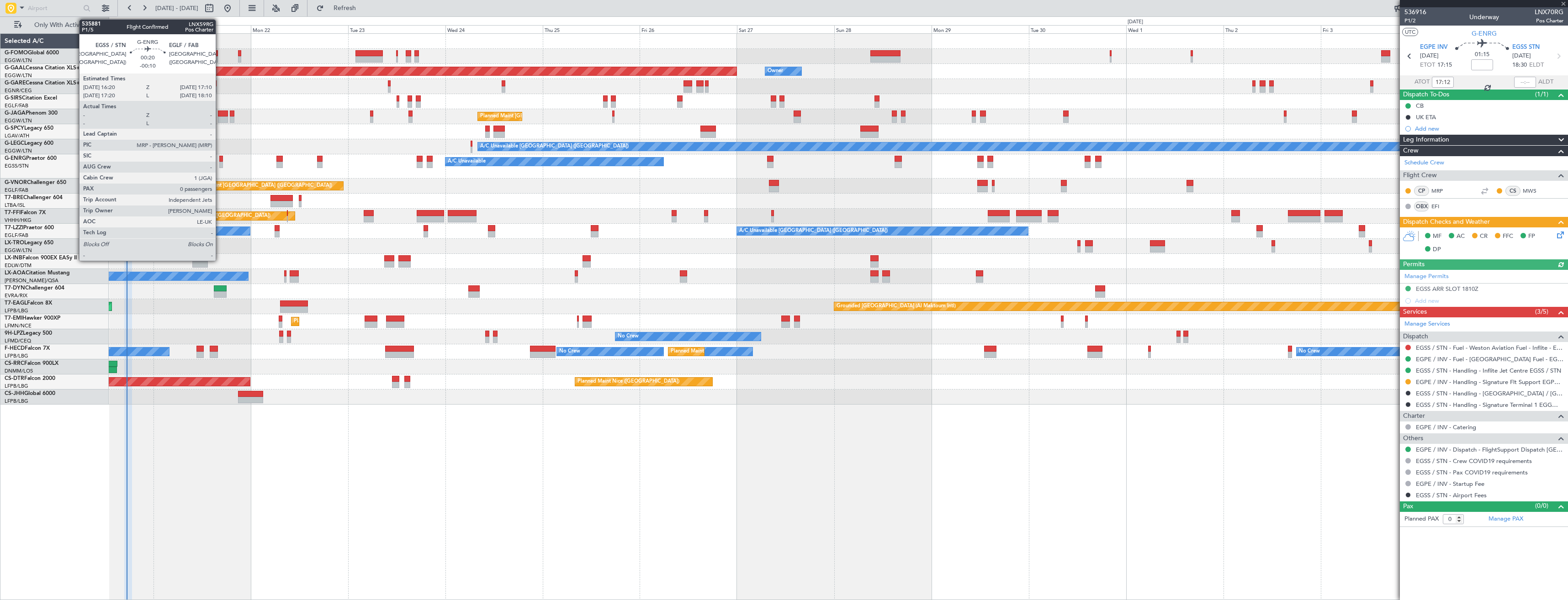
click at [220, 160] on div at bounding box center [221, 159] width 4 height 7
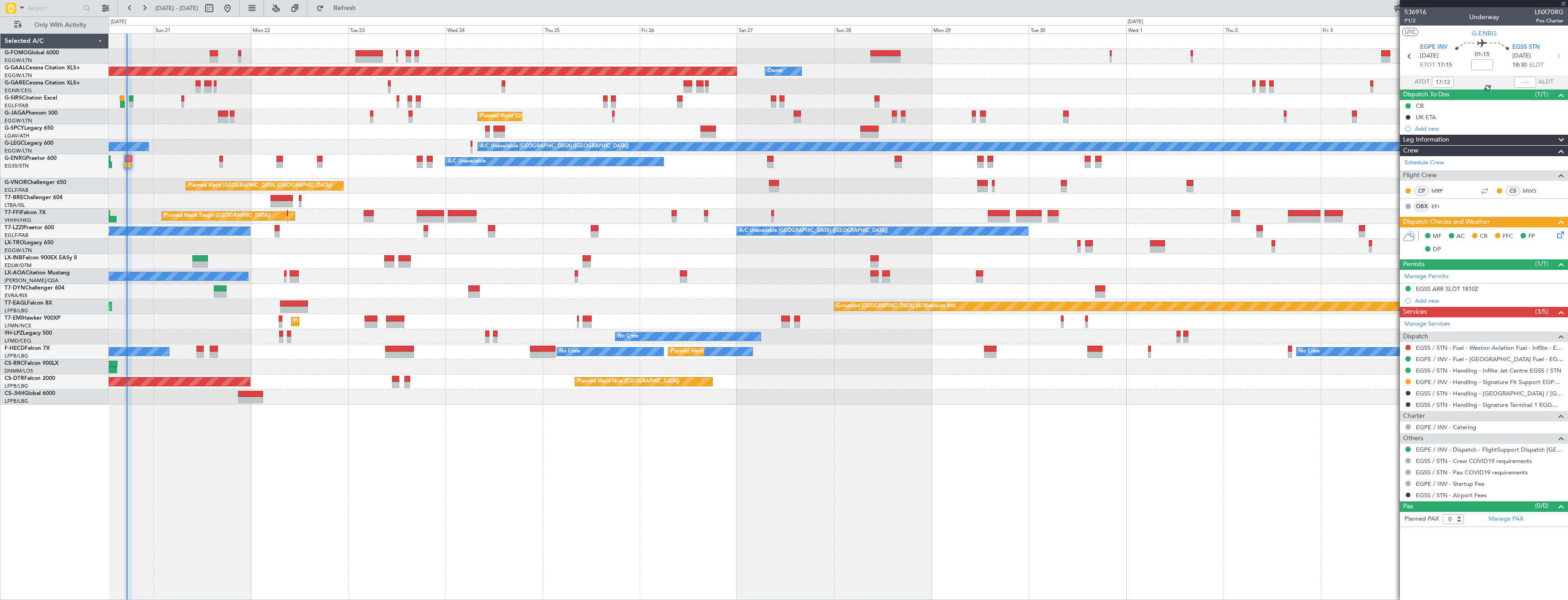
type input "-00:10"
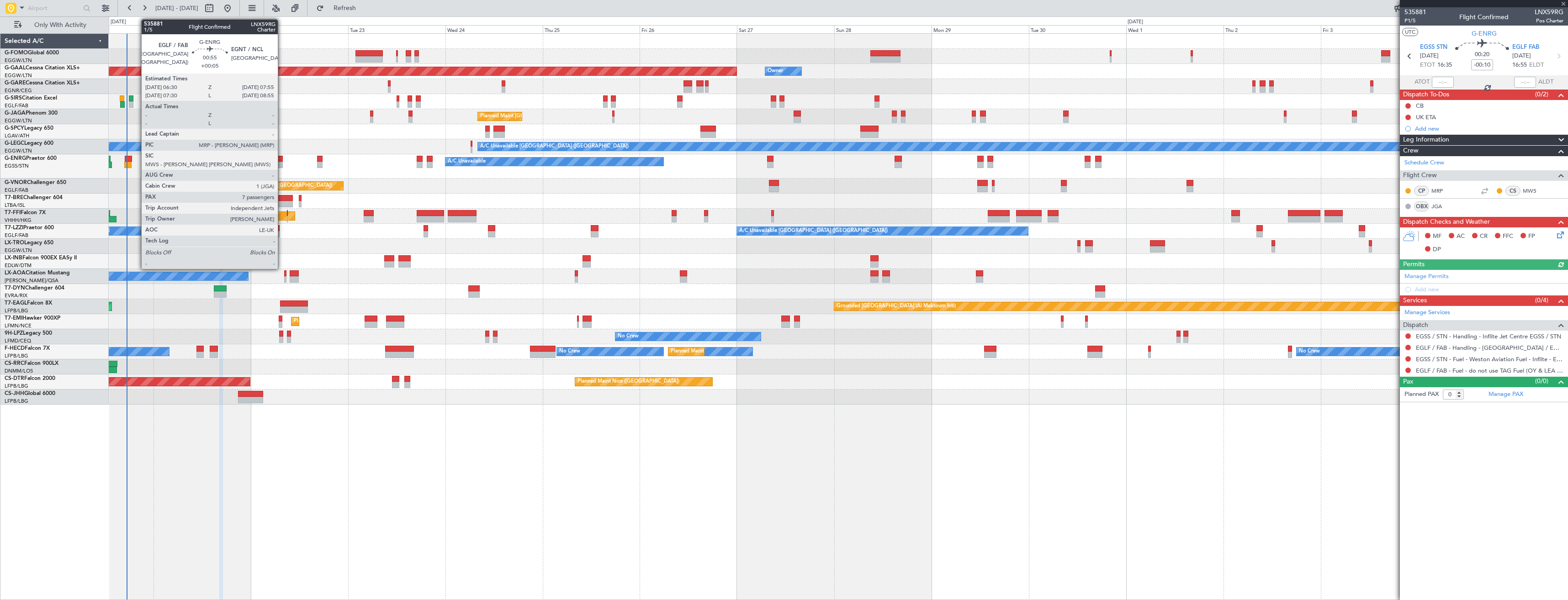
click at [282, 160] on div at bounding box center [279, 159] width 6 height 7
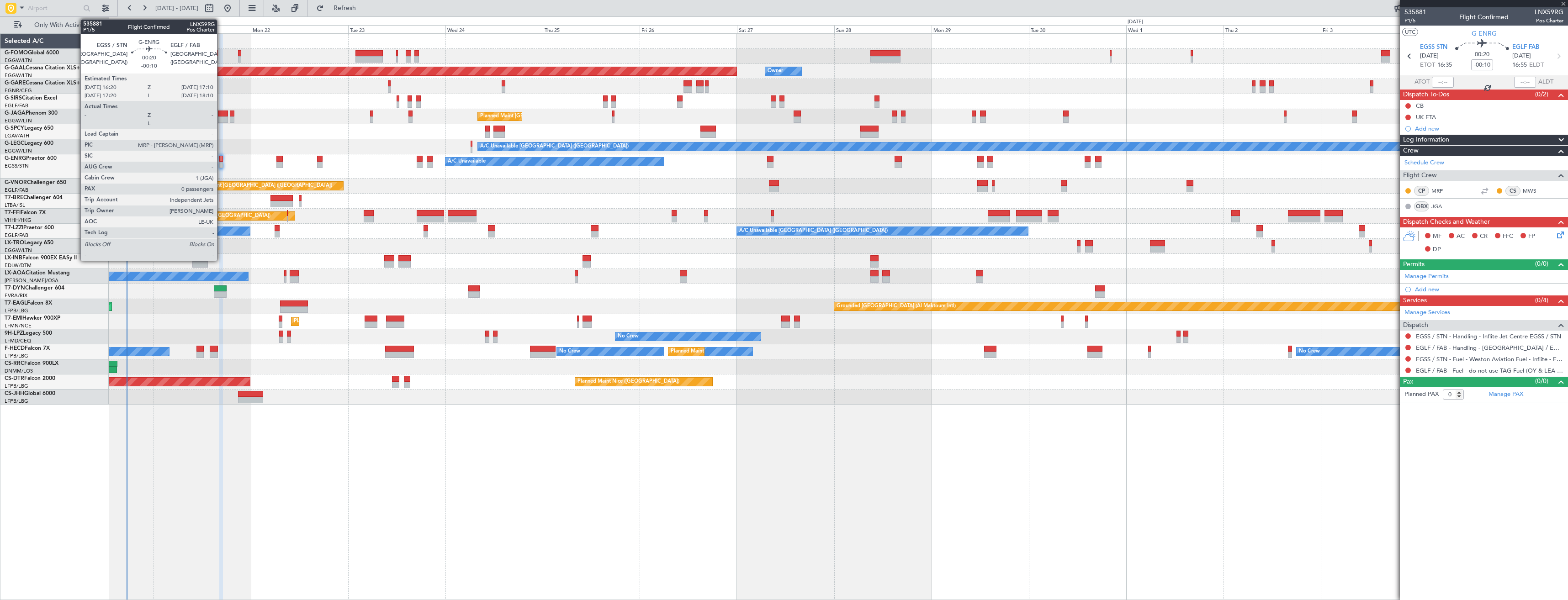
type input "+00:05"
type input "7"
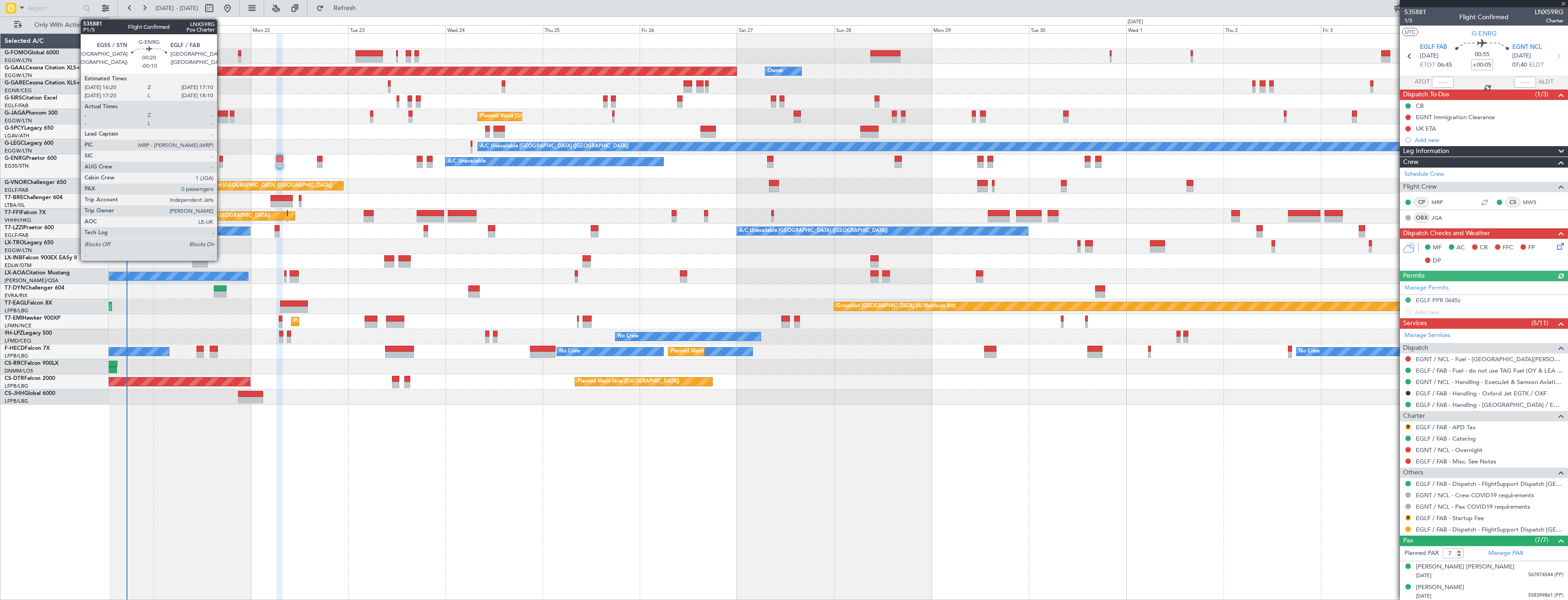
click at [221, 162] on div at bounding box center [221, 165] width 4 height 7
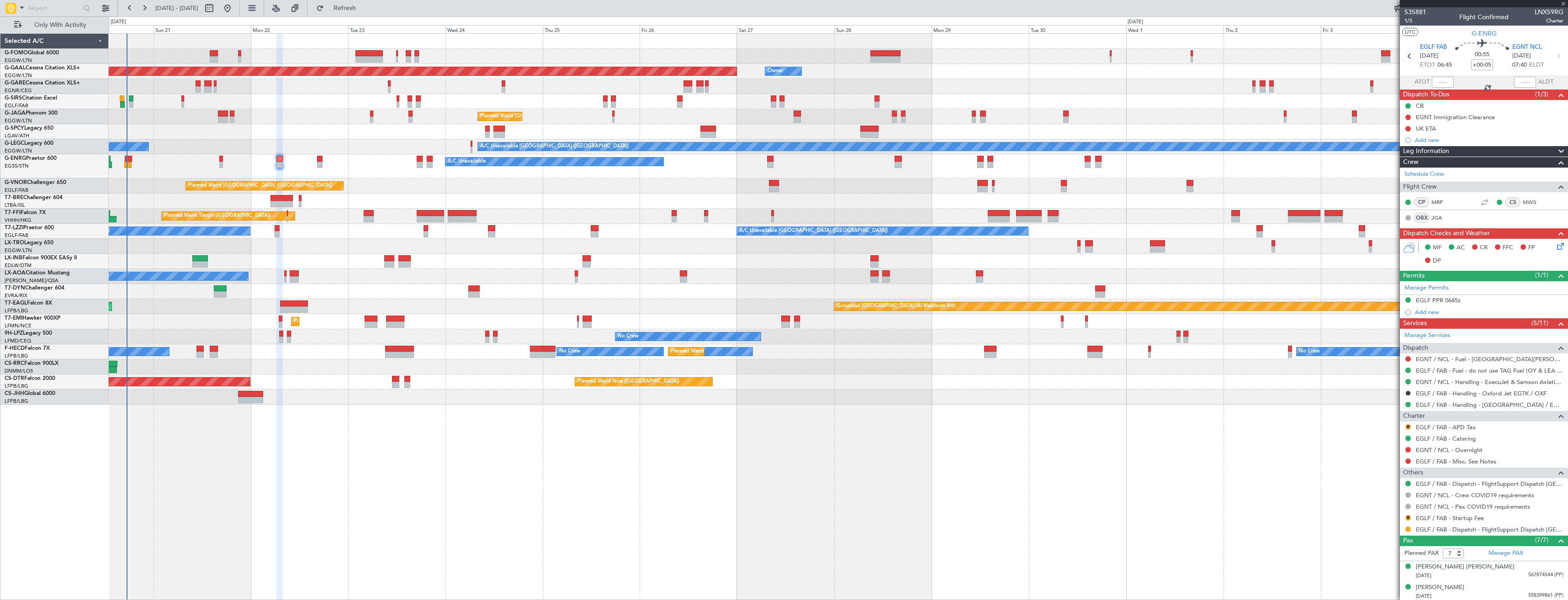
type input "-00:10"
type input "0"
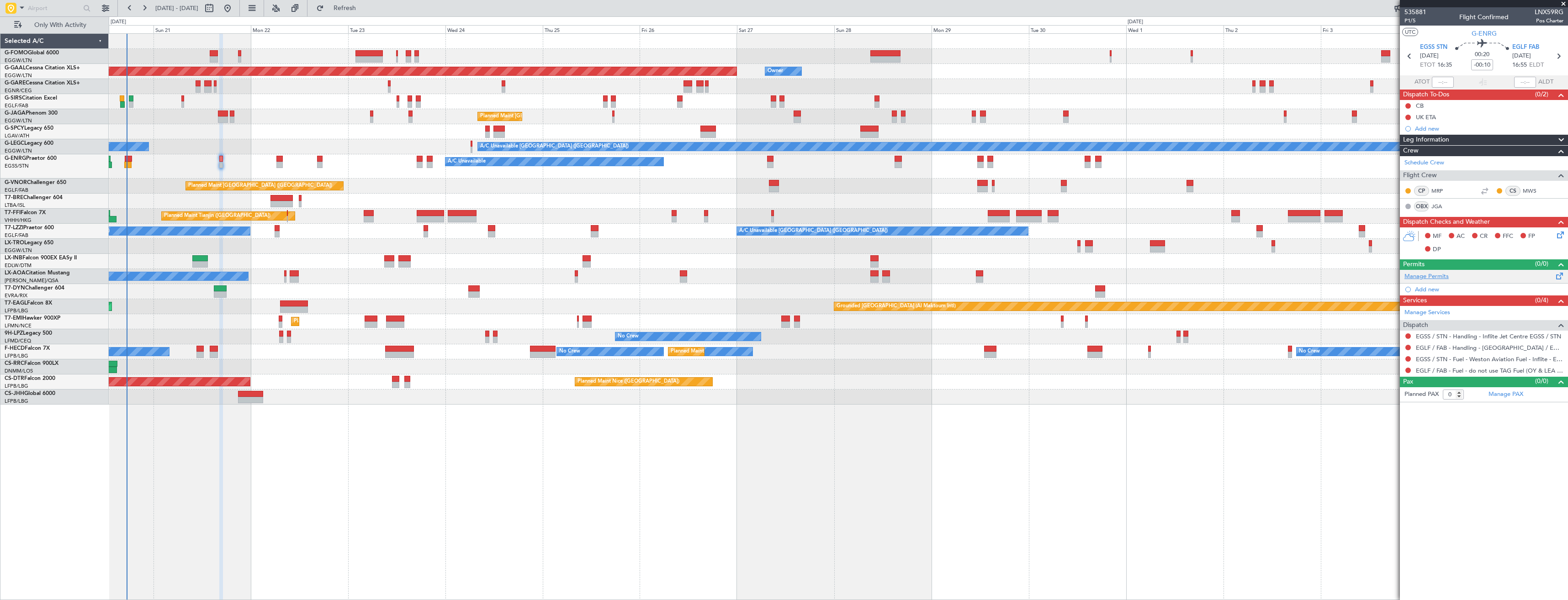
click at [1430, 277] on link "Manage Permits" at bounding box center [1426, 276] width 44 height 9
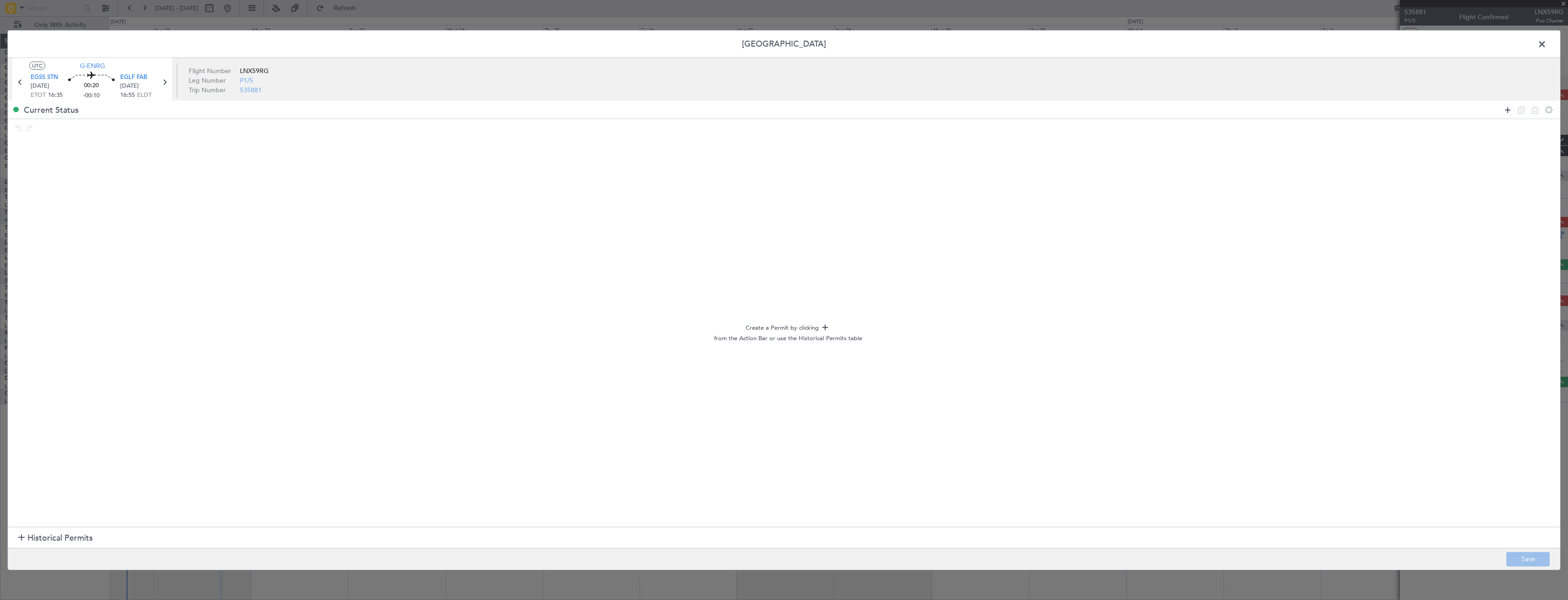
click at [1507, 113] on icon at bounding box center [1508, 110] width 11 height 11
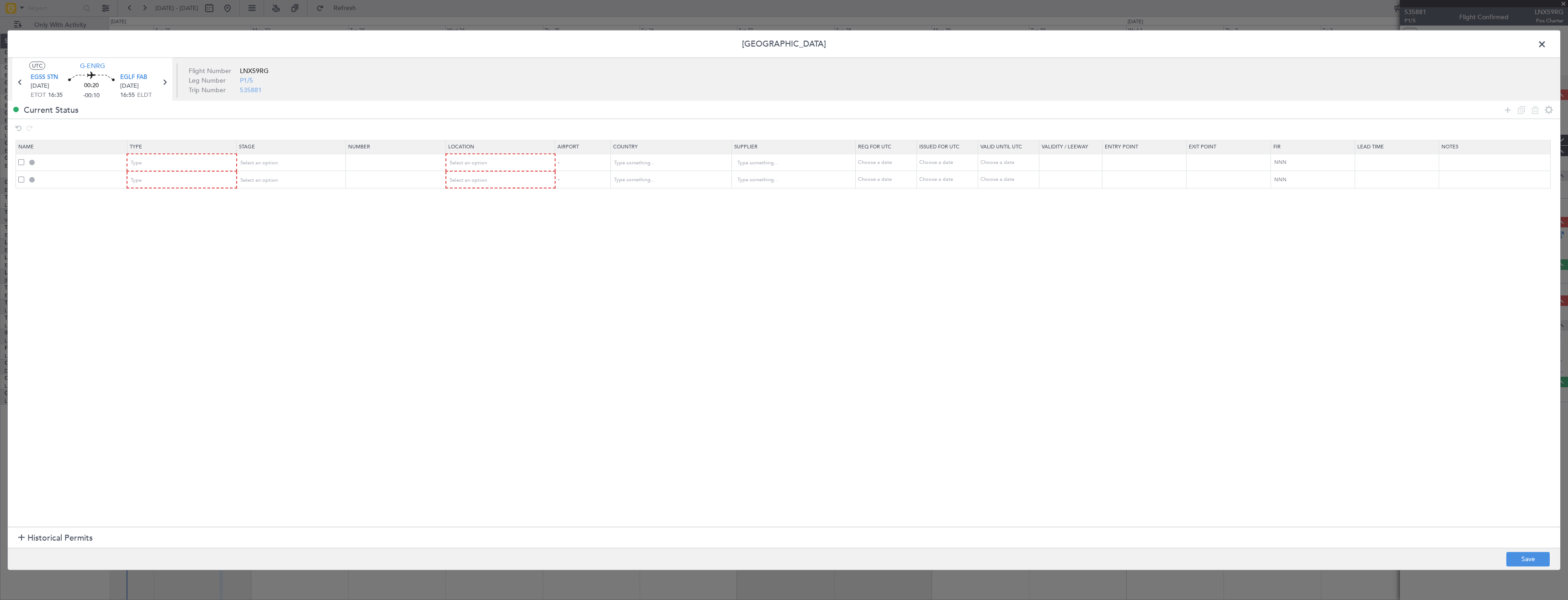
click at [149, 155] on mat-form-field "Type" at bounding box center [181, 162] width 108 height 16
click at [167, 160] on div "Type" at bounding box center [178, 163] width 96 height 14
click at [166, 246] on span "Slot" at bounding box center [184, 249] width 102 height 14
click at [158, 183] on div "Type" at bounding box center [178, 180] width 96 height 14
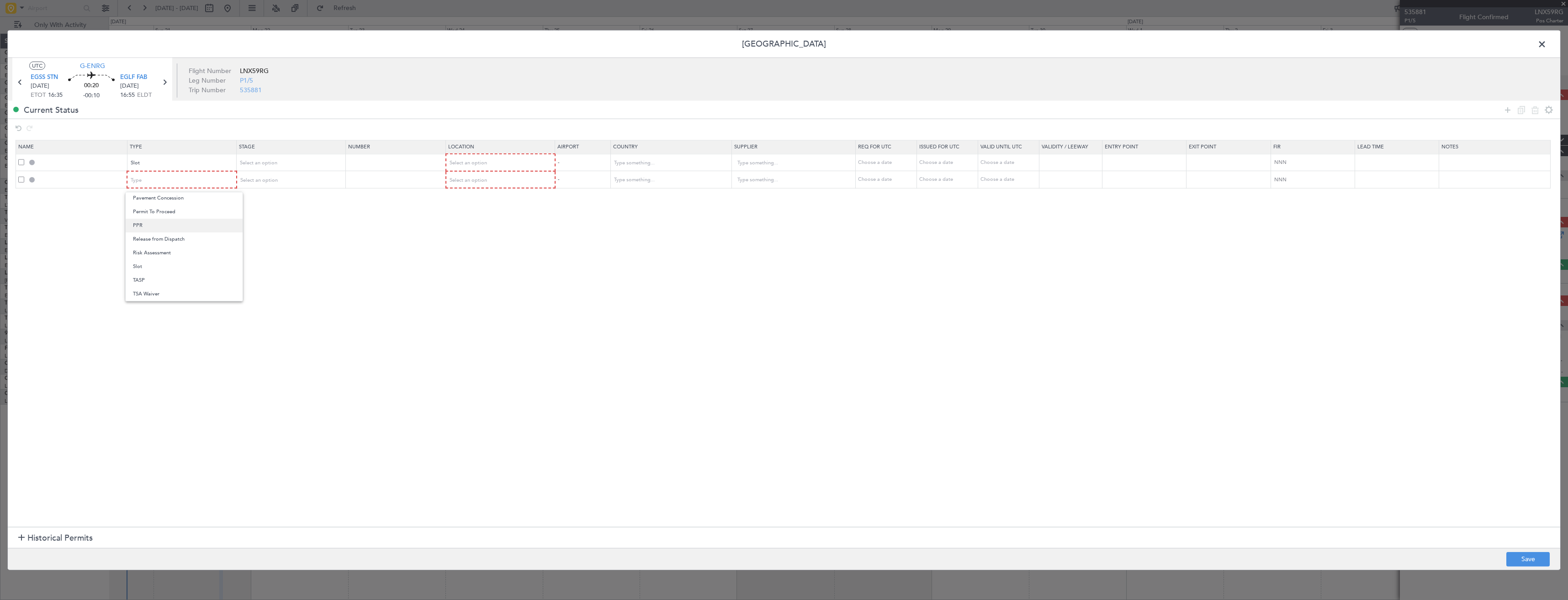
click at [148, 229] on span "PPR" at bounding box center [184, 226] width 102 height 14
click at [470, 158] on div "Select an option" at bounding box center [497, 163] width 96 height 14
click at [475, 184] on span "Departure" at bounding box center [505, 182] width 102 height 14
click at [479, 178] on span "Select an option" at bounding box center [468, 180] width 38 height 7
click at [478, 230] on span "Arrival" at bounding box center [505, 226] width 102 height 14
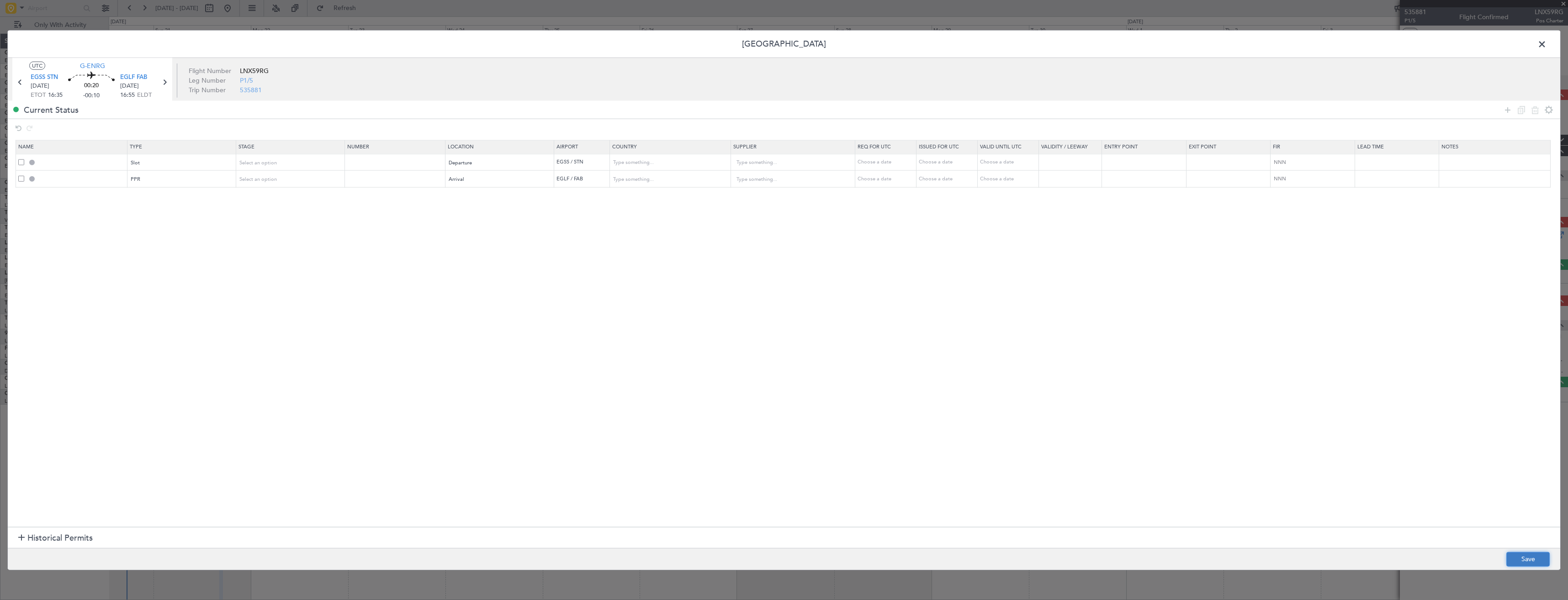
click at [1528, 562] on button "Save" at bounding box center [1528, 559] width 43 height 15
type input "EGSS DEP SLOT"
type input "United Kingdom"
type input "NNN"
type input "2"
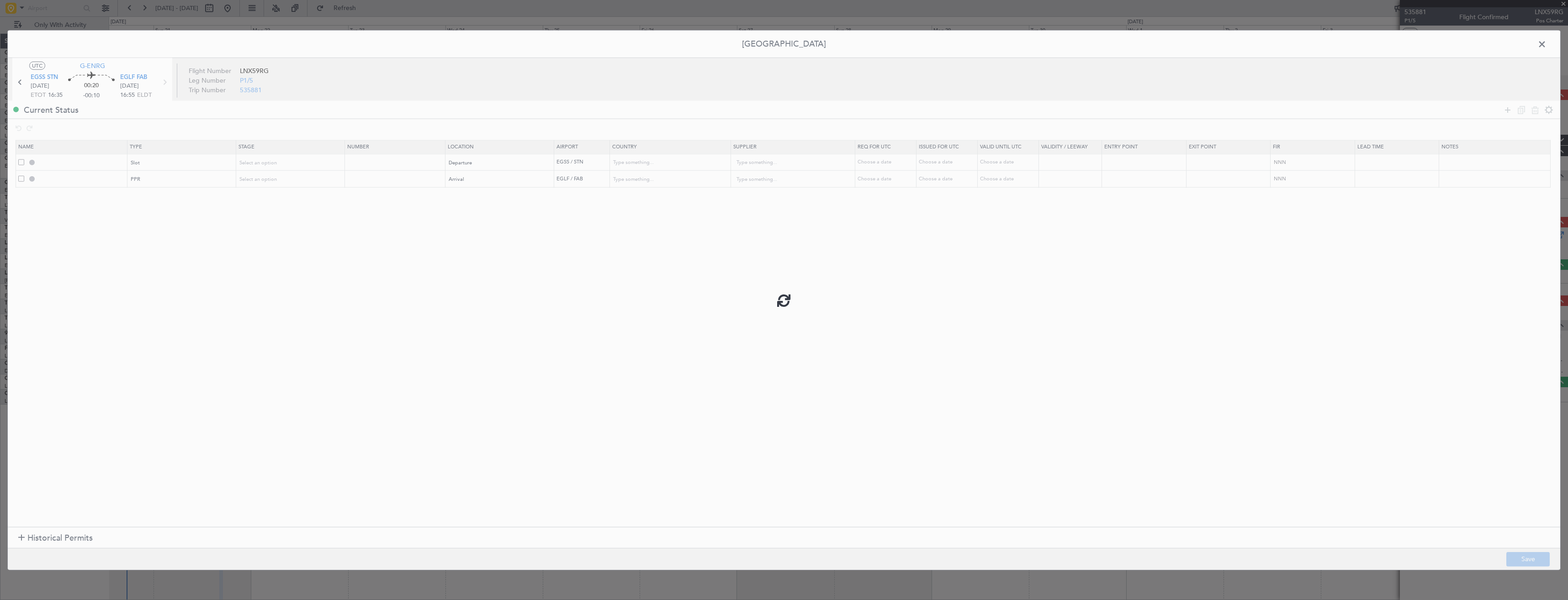
type input "EGLF PPR"
type input "United Kingdom"
type input "NNN"
type input "2"
click at [89, 160] on input "EGSS DEP SLOT" at bounding box center [82, 162] width 89 height 8
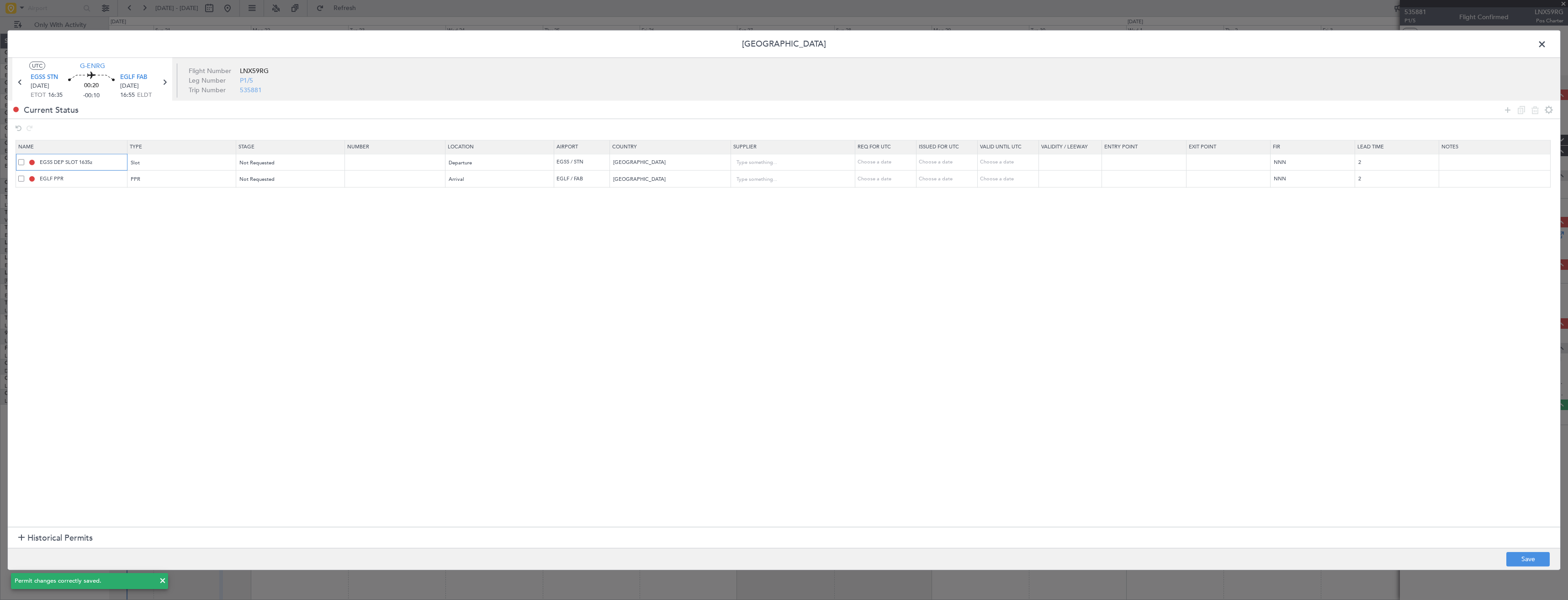
type input "EGSS DEP SLOT 1635z"
click at [96, 181] on input "EGLF PPR" at bounding box center [82, 178] width 89 height 8
type input "EGLF PPR 1655z"
click at [1516, 561] on button "Save" at bounding box center [1528, 559] width 43 height 15
click at [1547, 49] on span at bounding box center [1547, 47] width 0 height 18
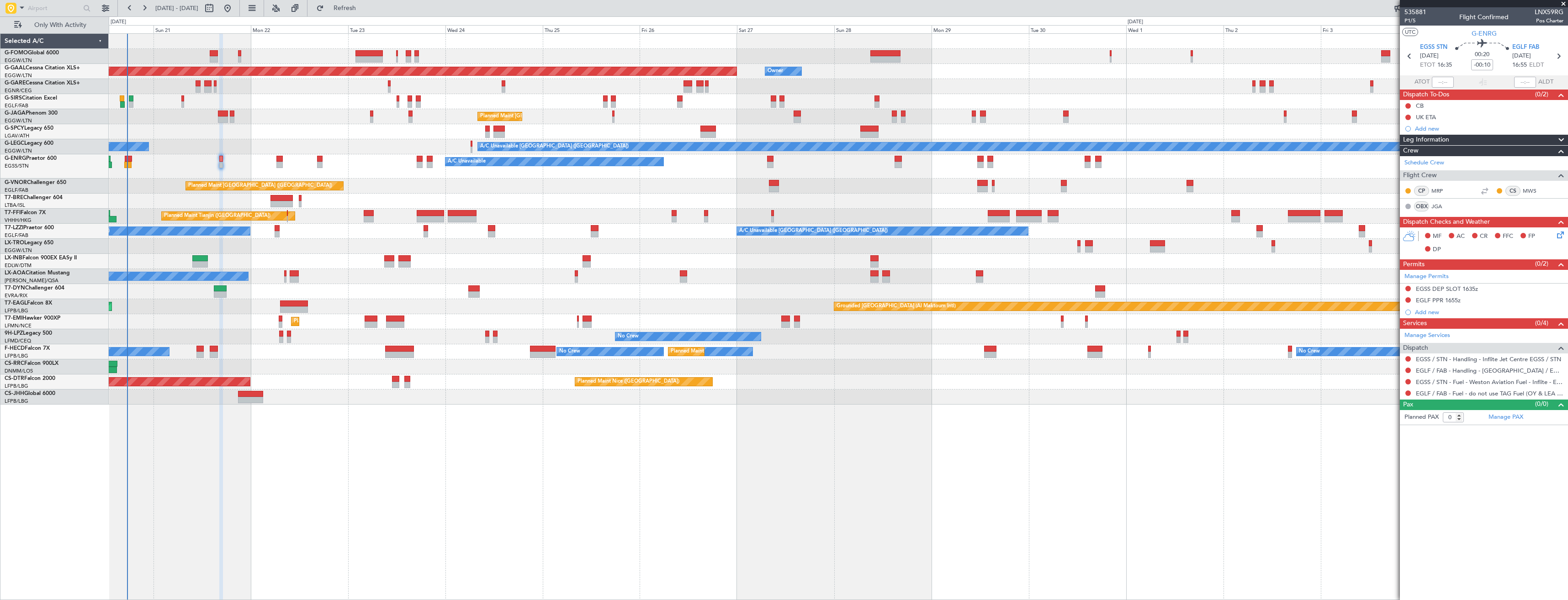
click at [1563, 5] on span at bounding box center [1563, 4] width 9 height 9
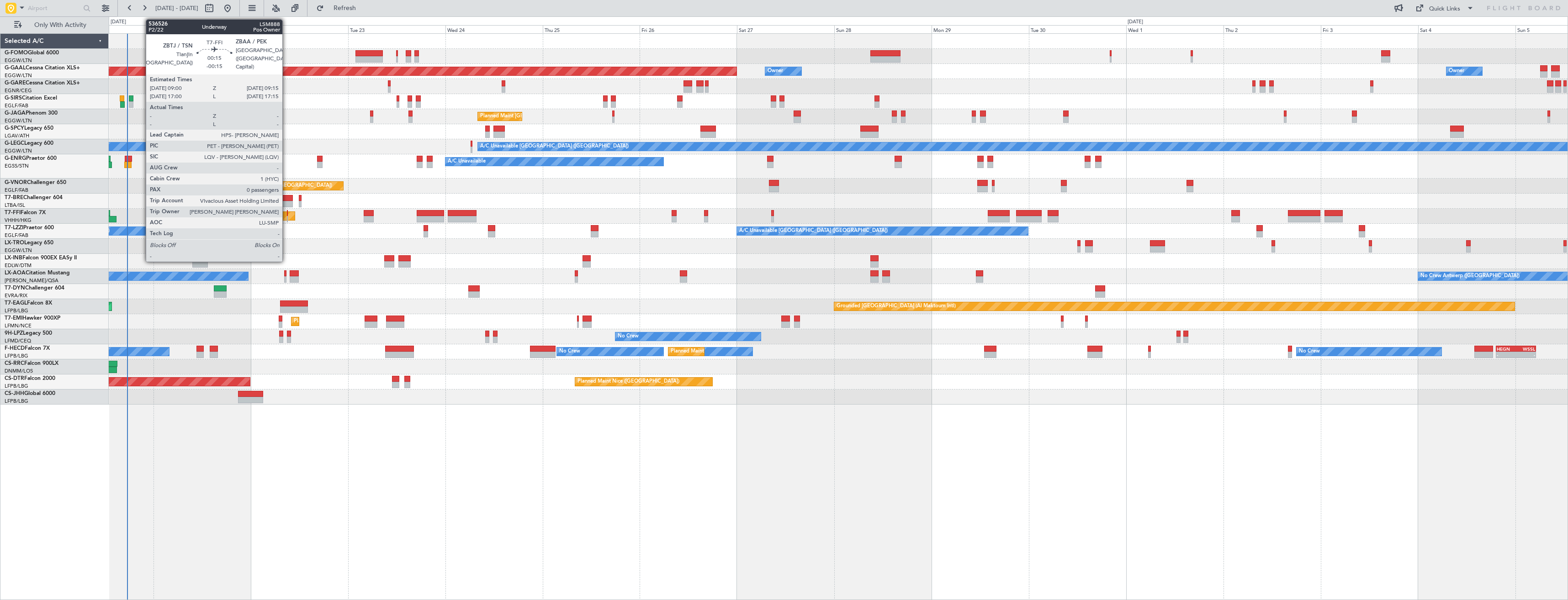
click at [287, 217] on div at bounding box center [287, 219] width 1 height 7
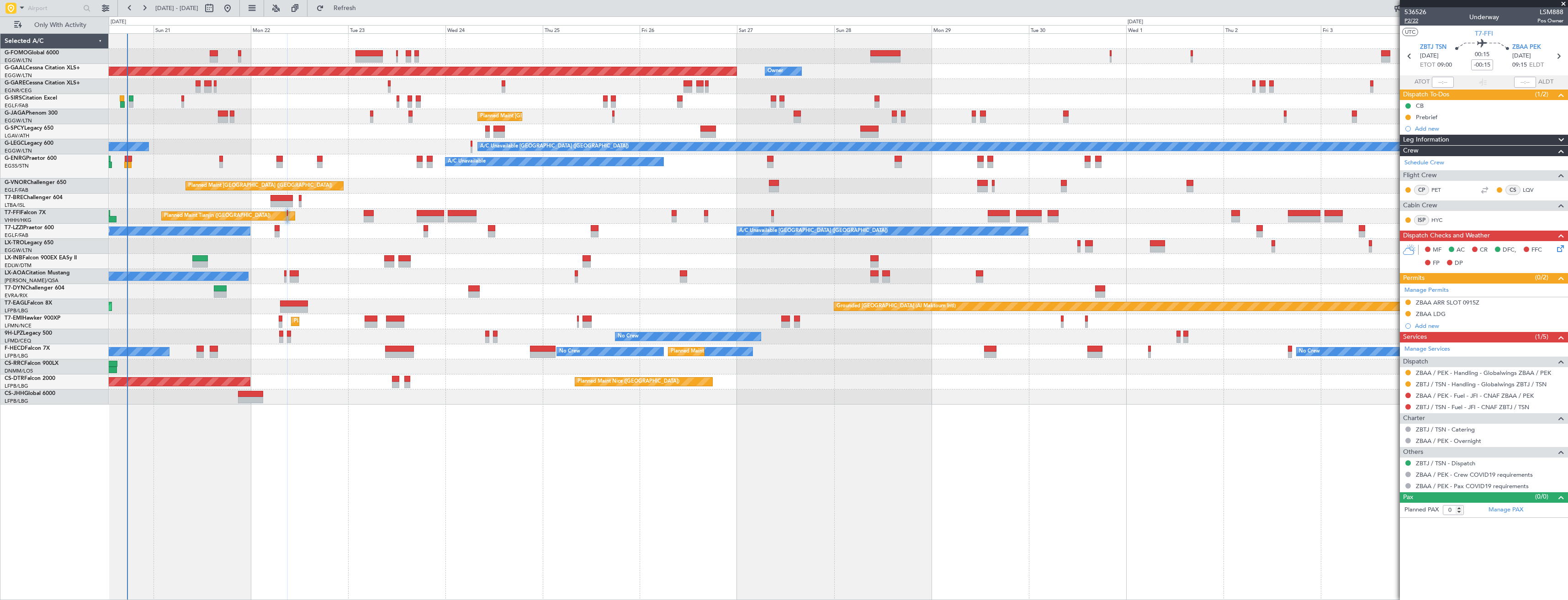
click at [1419, 24] on span "P2/22" at bounding box center [1415, 21] width 22 height 8
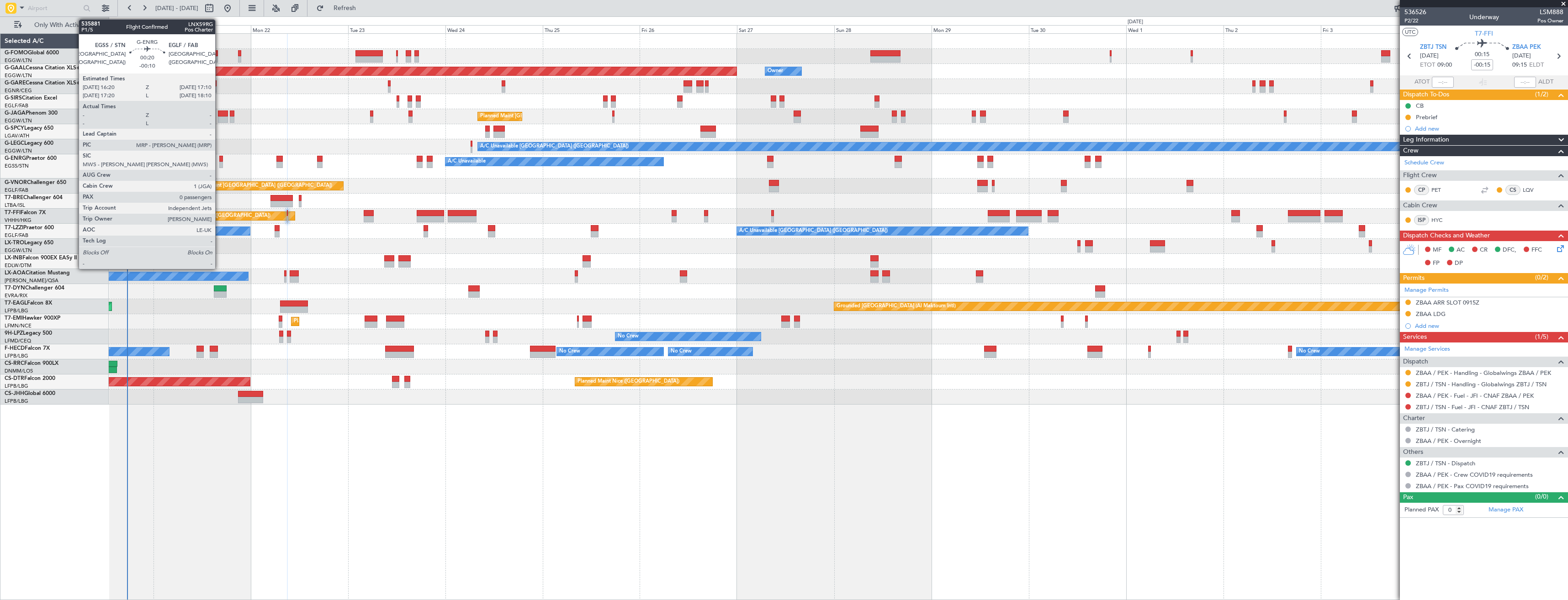
click at [219, 162] on div at bounding box center [221, 165] width 4 height 7
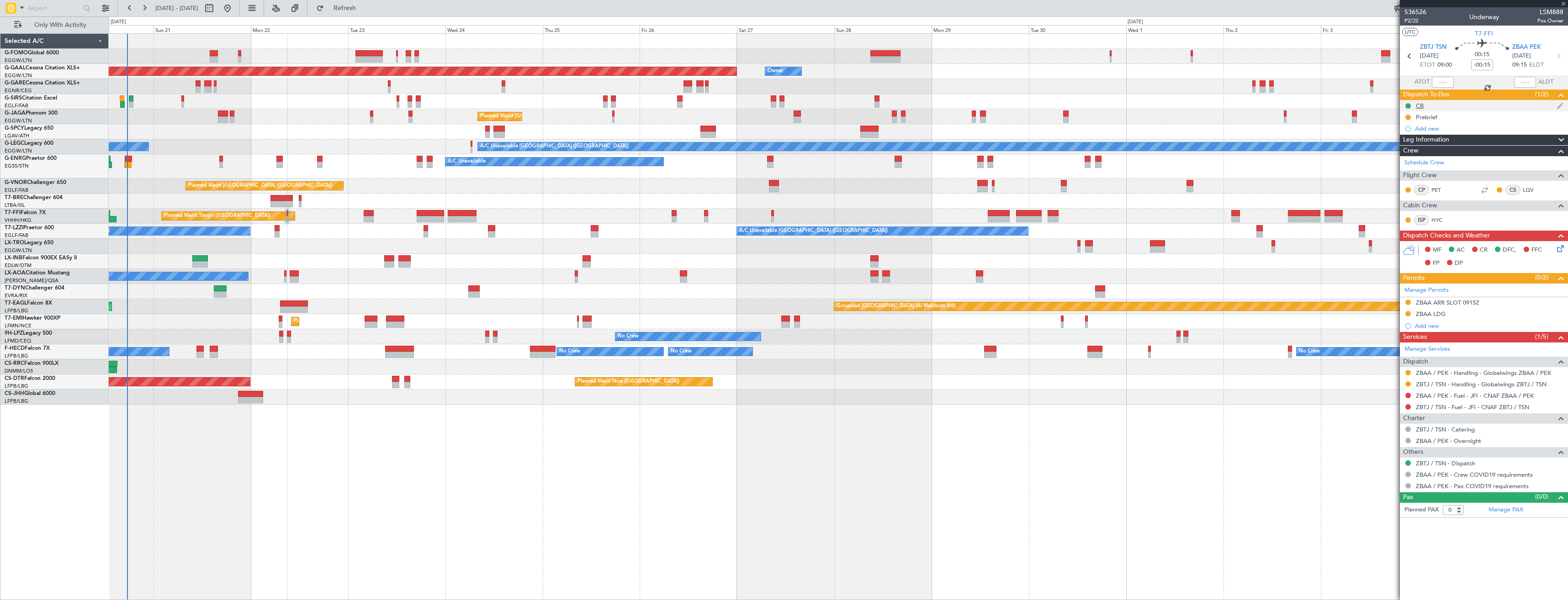
type input "-00:10"
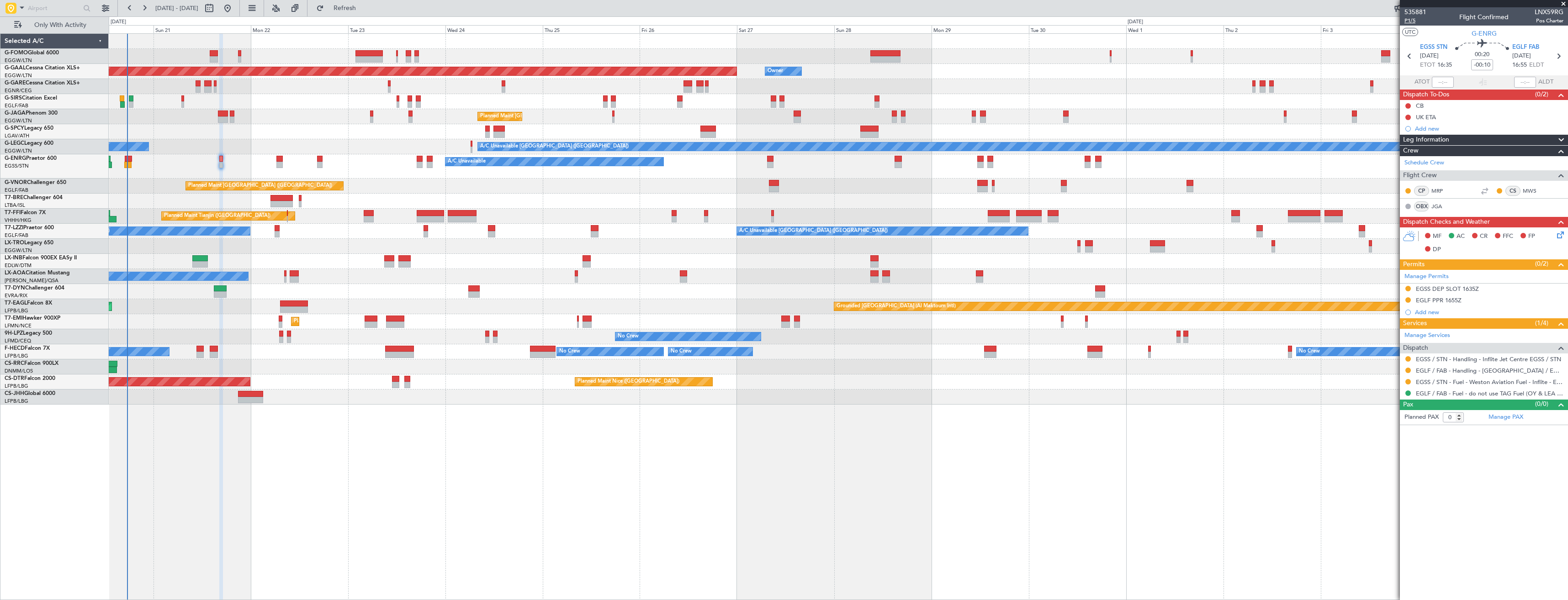
click at [1412, 20] on span "P1/5" at bounding box center [1415, 21] width 22 height 8
click at [1557, 234] on icon at bounding box center [1559, 234] width 7 height 7
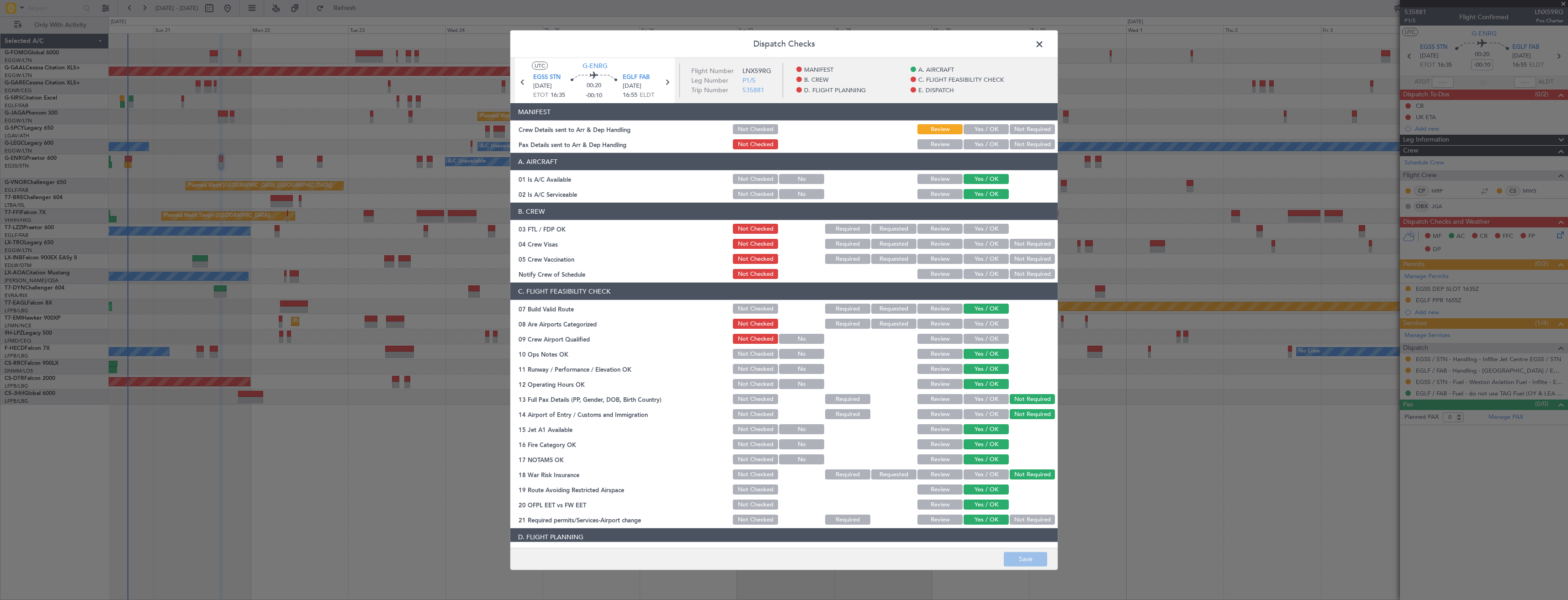
drag, startPoint x: 981, startPoint y: 128, endPoint x: 970, endPoint y: 147, distance: 22.0
click at [981, 128] on button "Yes / OK" at bounding box center [986, 129] width 45 height 10
click at [970, 144] on button "Yes / OK" at bounding box center [986, 144] width 45 height 10
click at [1037, 563] on button "Save" at bounding box center [1025, 559] width 43 height 15
click at [1044, 49] on span at bounding box center [1044, 47] width 0 height 18
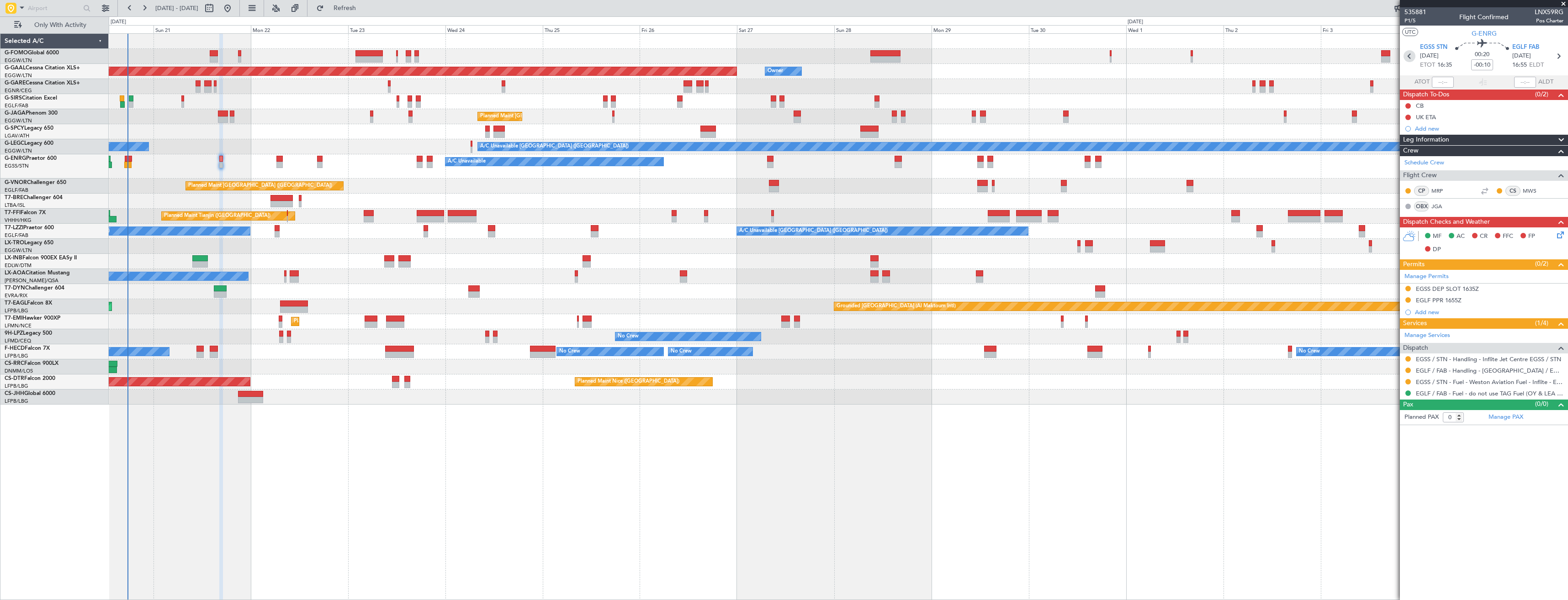
click at [1406, 58] on icon at bounding box center [1410, 57] width 12 height 12
type input "17:12"
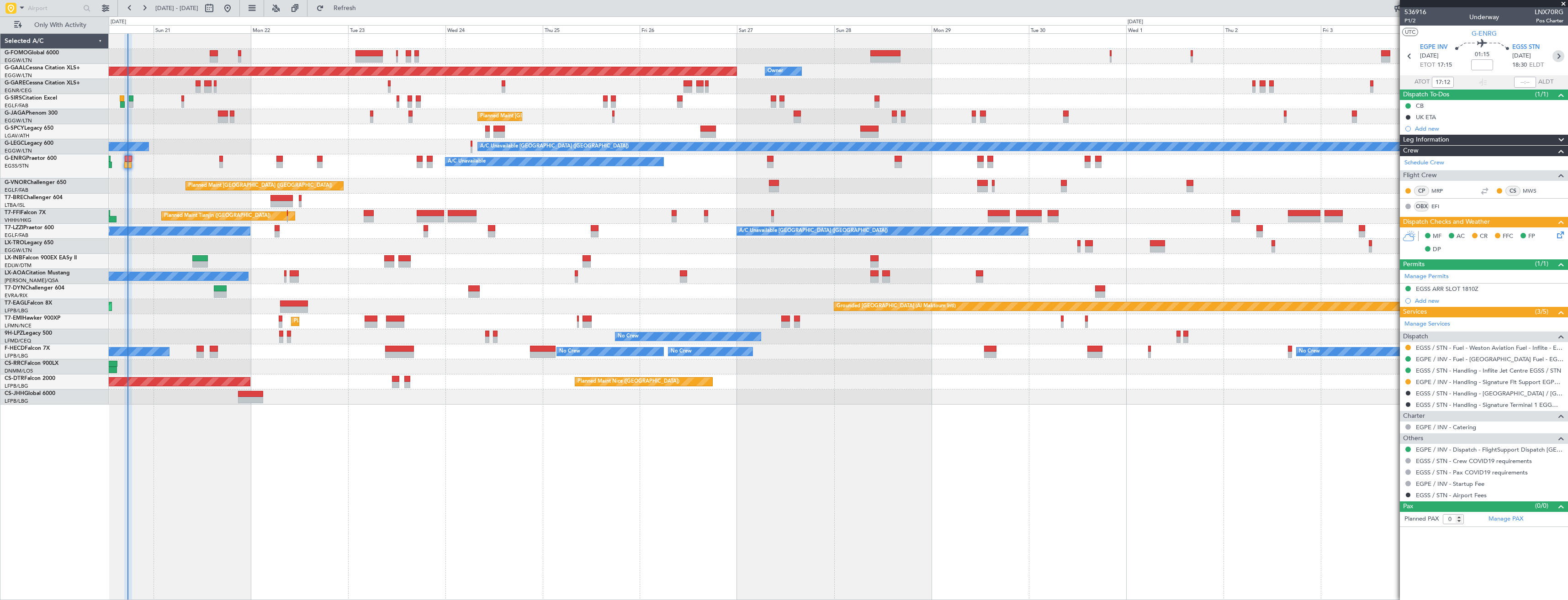
click at [1558, 60] on icon at bounding box center [1558, 57] width 12 height 12
type input "-00:10"
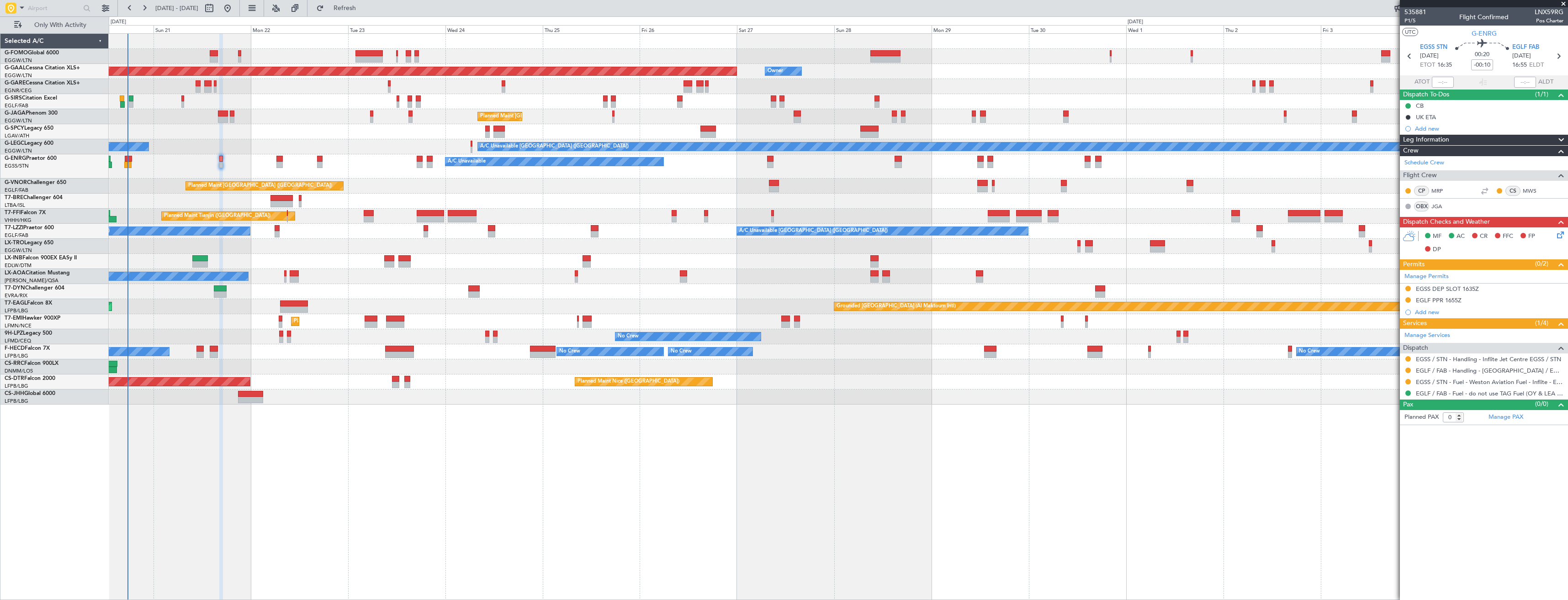
click at [1500, 298] on div "EGLF PPR 1655Z" at bounding box center [1484, 301] width 168 height 12
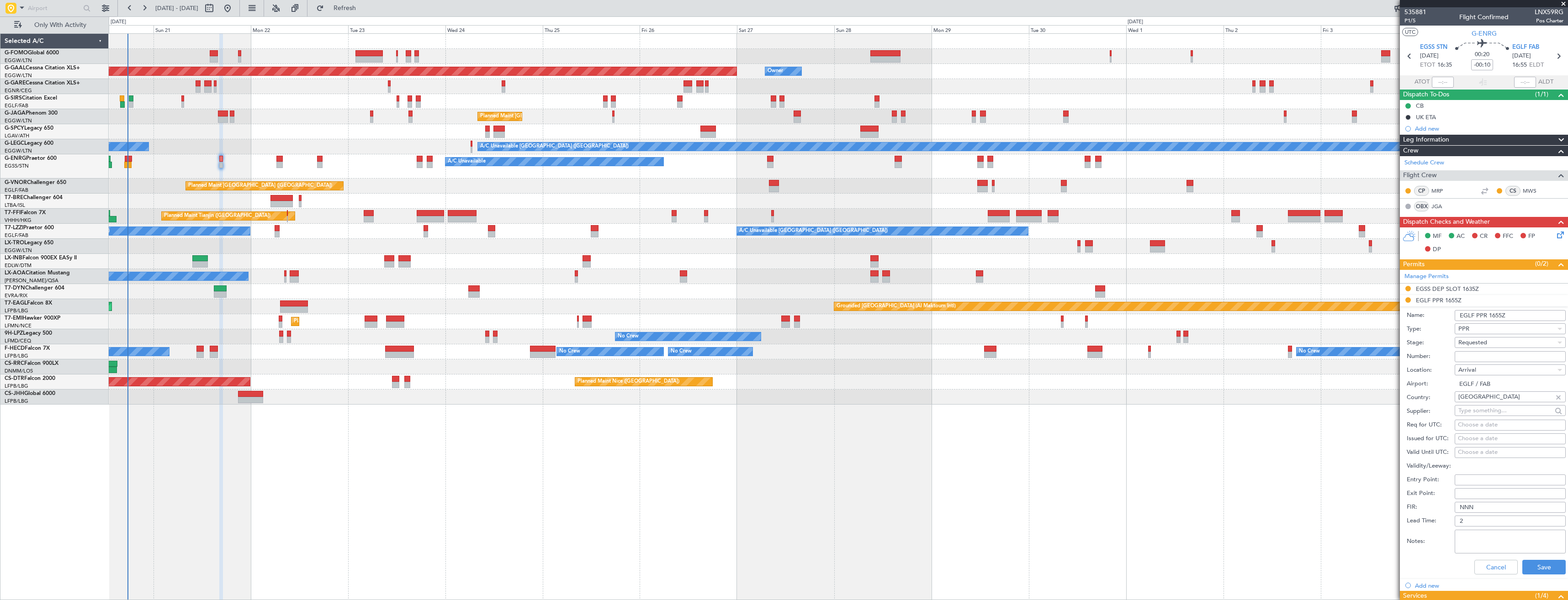
click at [1489, 354] on input "Number:" at bounding box center [1510, 357] width 111 height 11
paste input "374599"
type input "374599"
click at [1485, 341] on span "Requested" at bounding box center [1472, 343] width 29 height 9
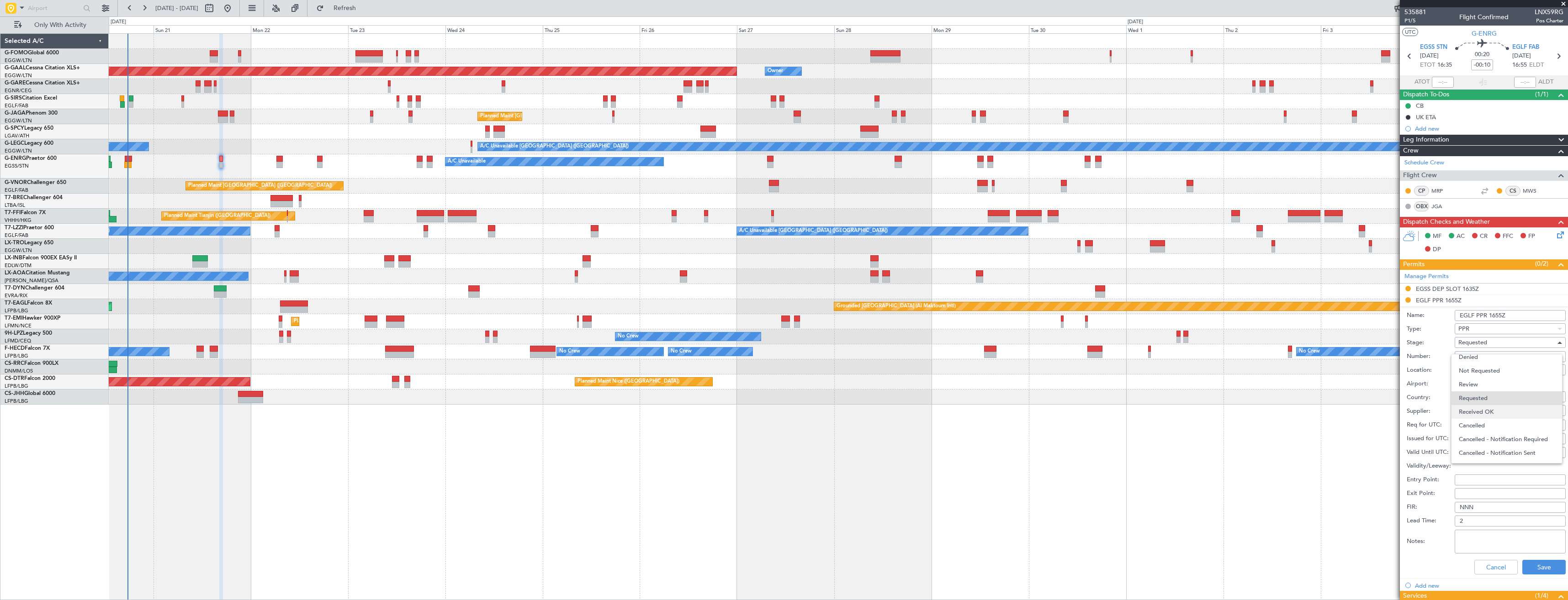
click at [1500, 416] on span "Received OK" at bounding box center [1507, 412] width 96 height 14
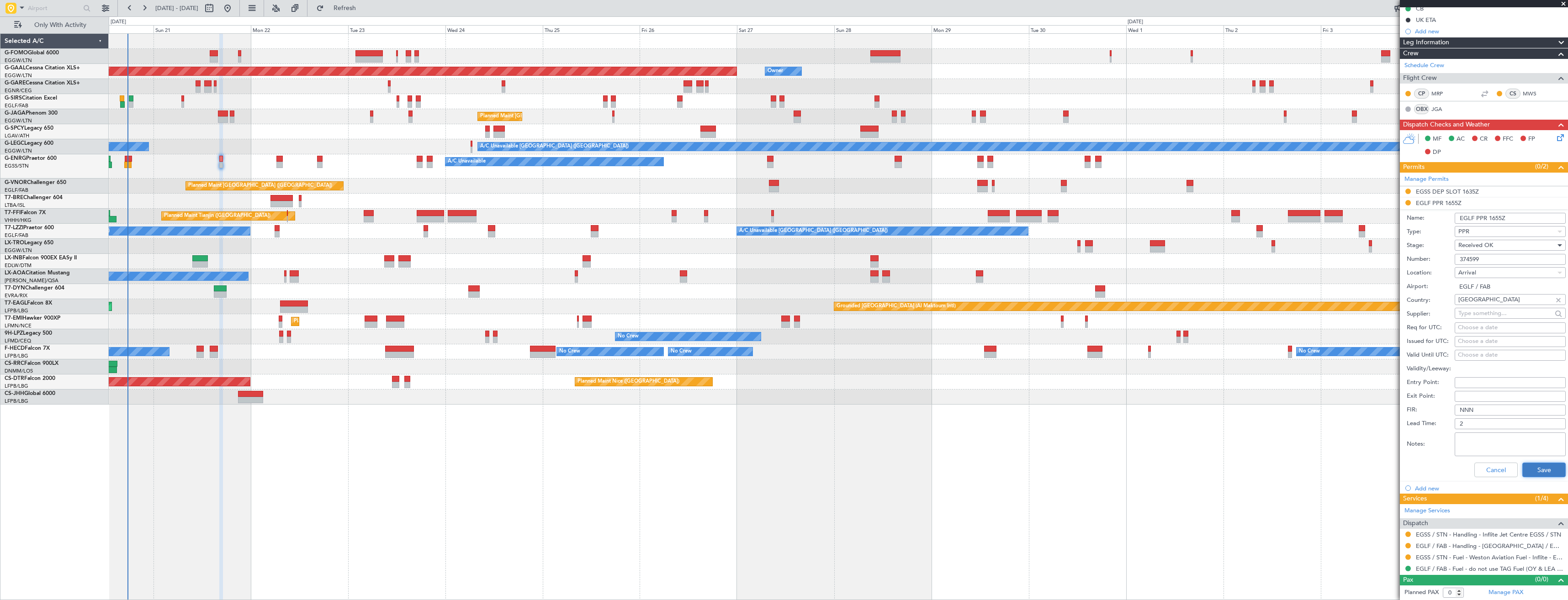
click at [1538, 469] on button "Save" at bounding box center [1544, 470] width 43 height 15
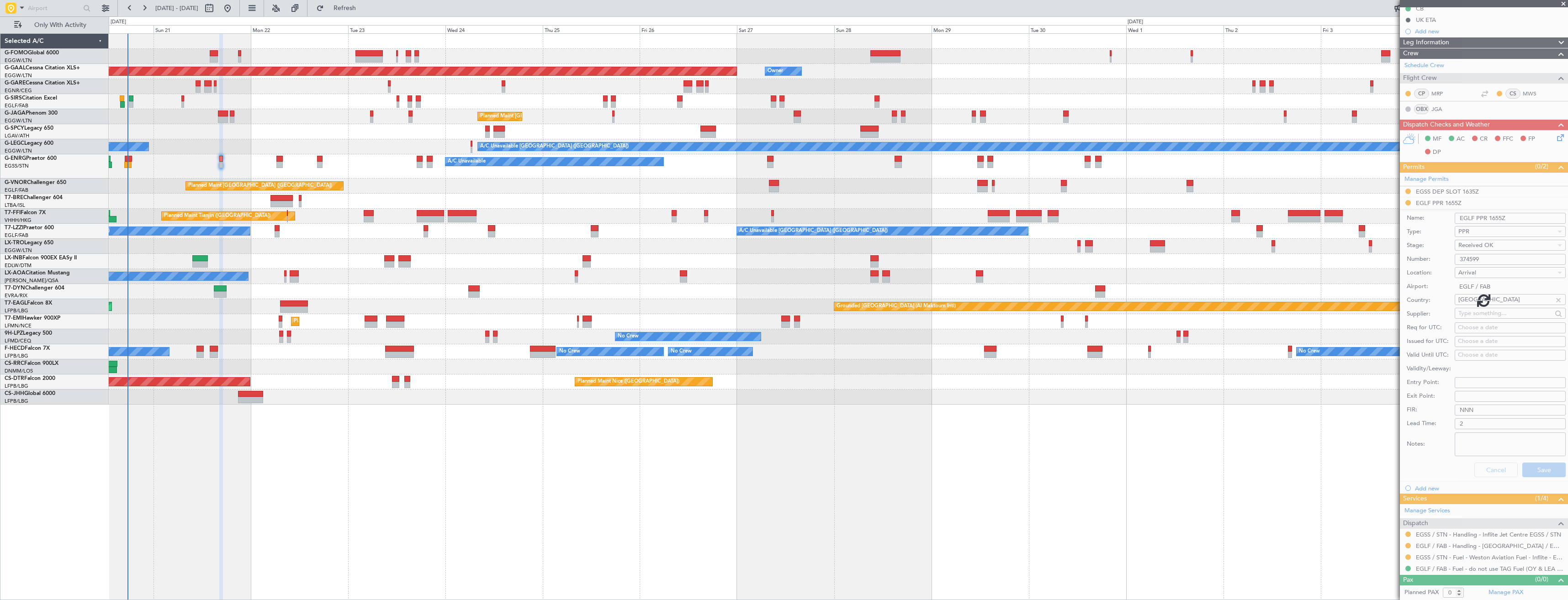
scroll to position [0, 0]
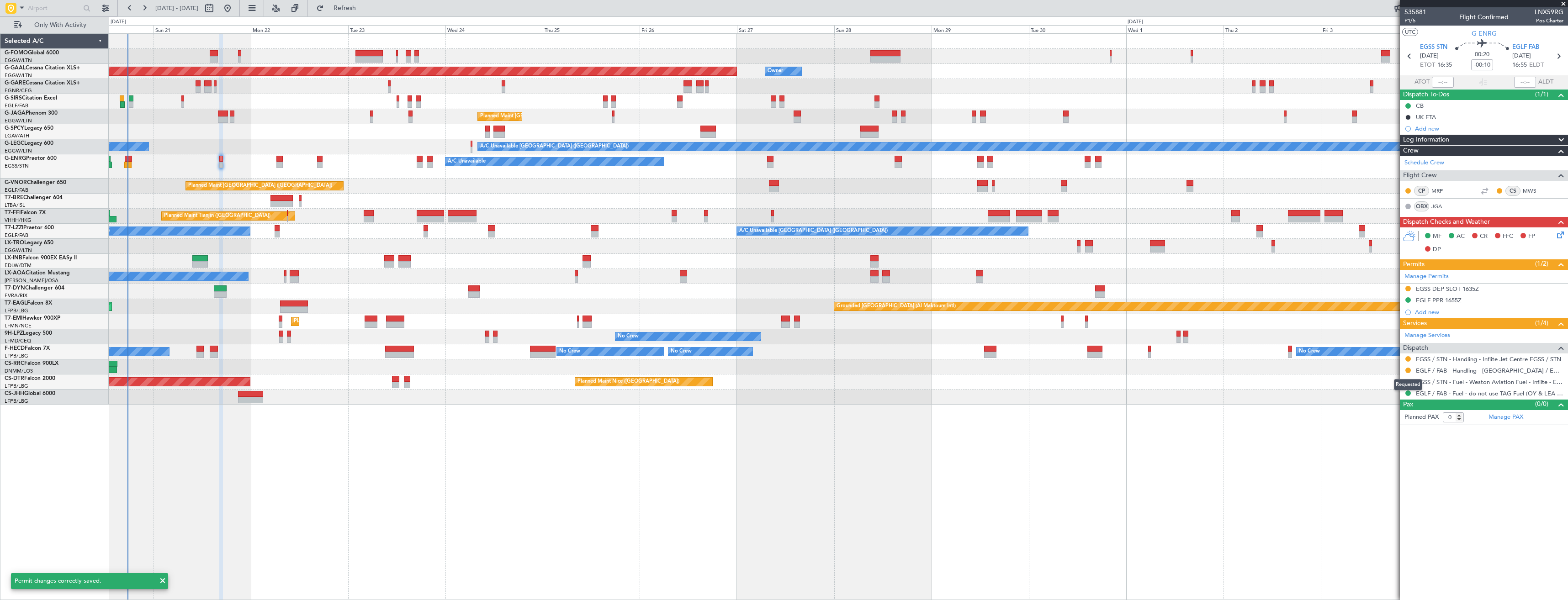
drag, startPoint x: 1407, startPoint y: 371, endPoint x: 1412, endPoint y: 391, distance: 20.6
click at [1407, 371] on button at bounding box center [1408, 370] width 5 height 5
click at [1399, 475] on li "Confirmed" at bounding box center [1407, 479] width 105 height 14
click at [1559, 58] on icon at bounding box center [1558, 57] width 12 height 12
type input "+00:05"
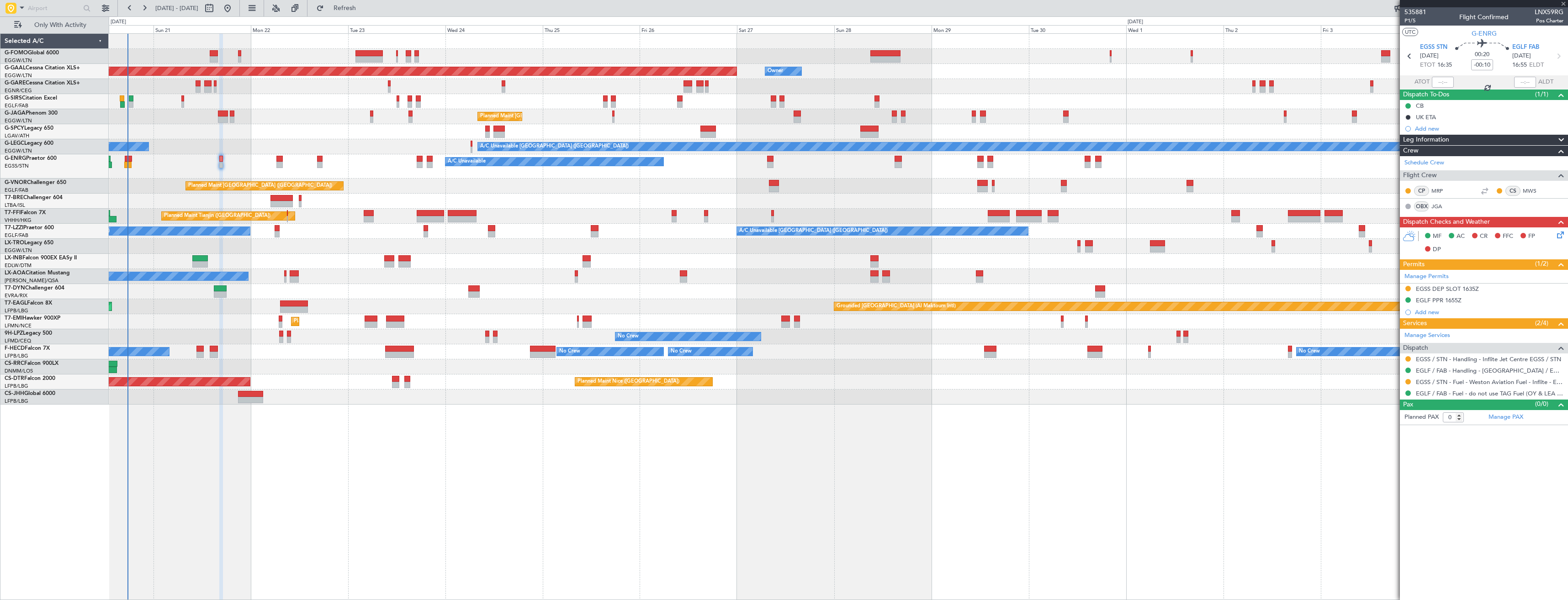
type input "7"
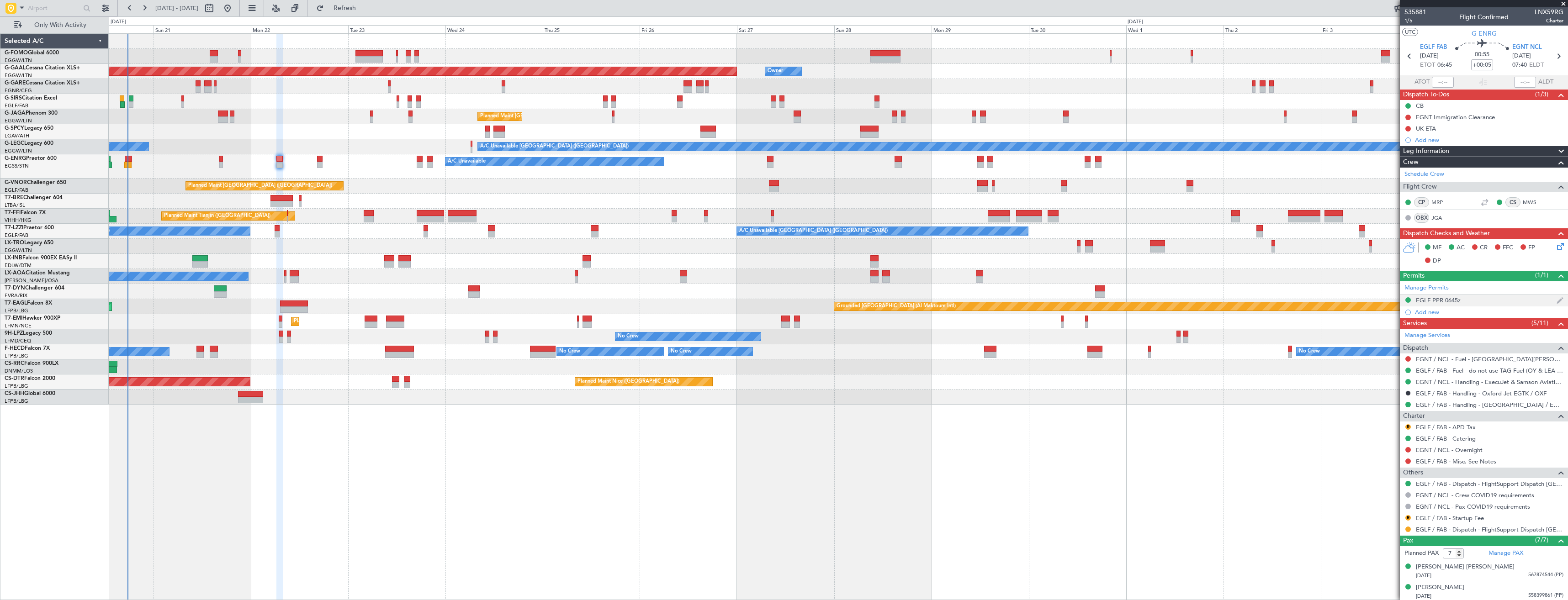
click at [1483, 299] on div "EGLF PPR 0645z" at bounding box center [1484, 301] width 168 height 12
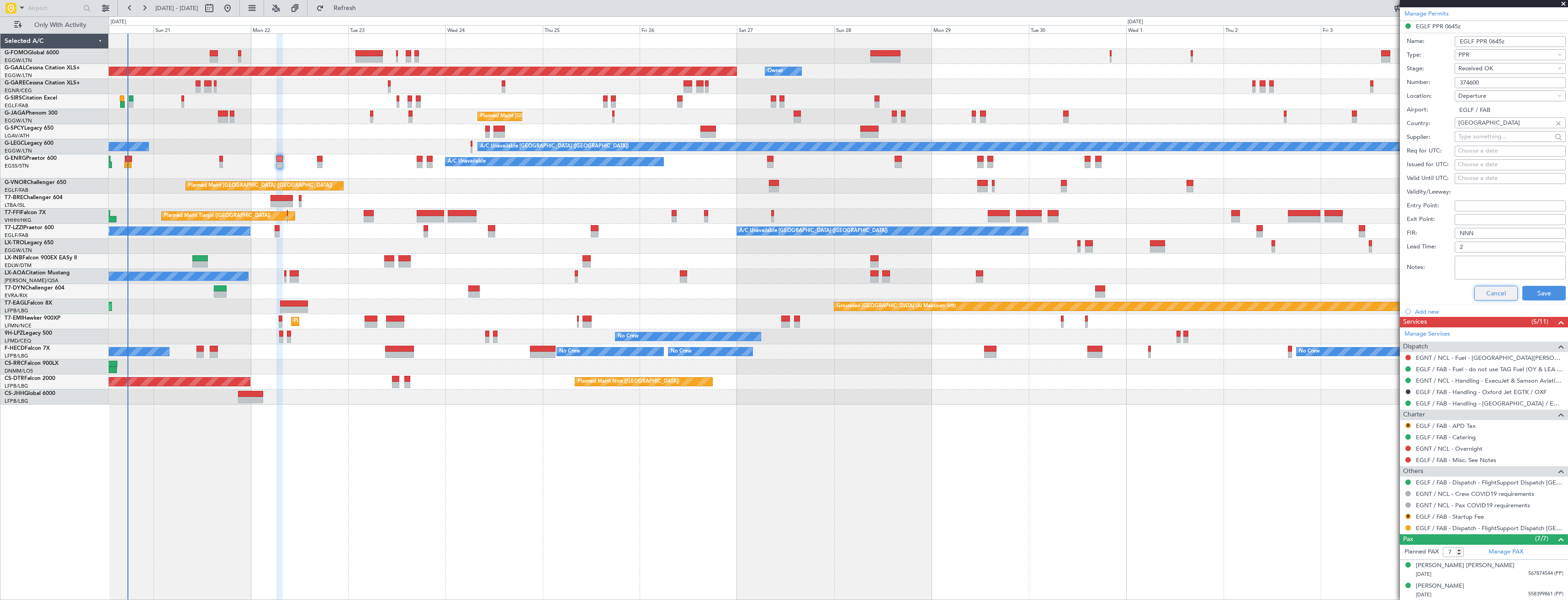
click at [1486, 290] on button "Cancel" at bounding box center [1496, 293] width 43 height 15
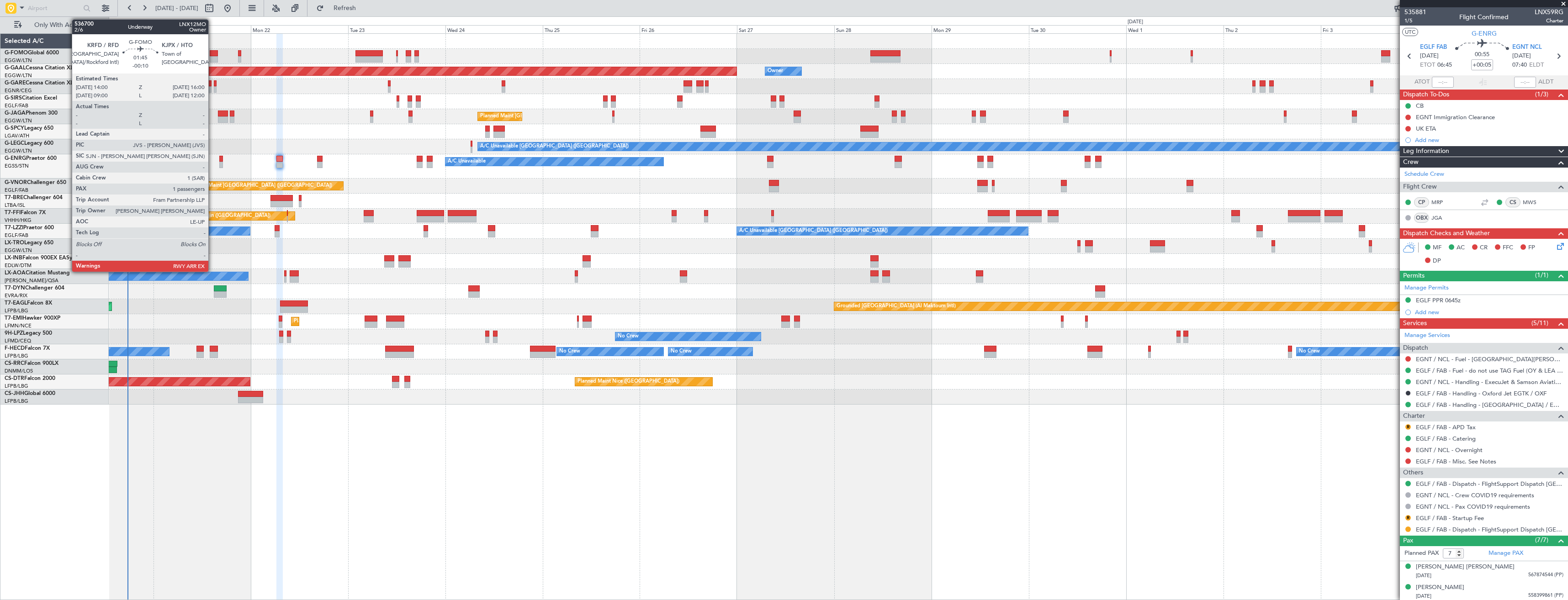
click at [212, 58] on div at bounding box center [214, 59] width 9 height 7
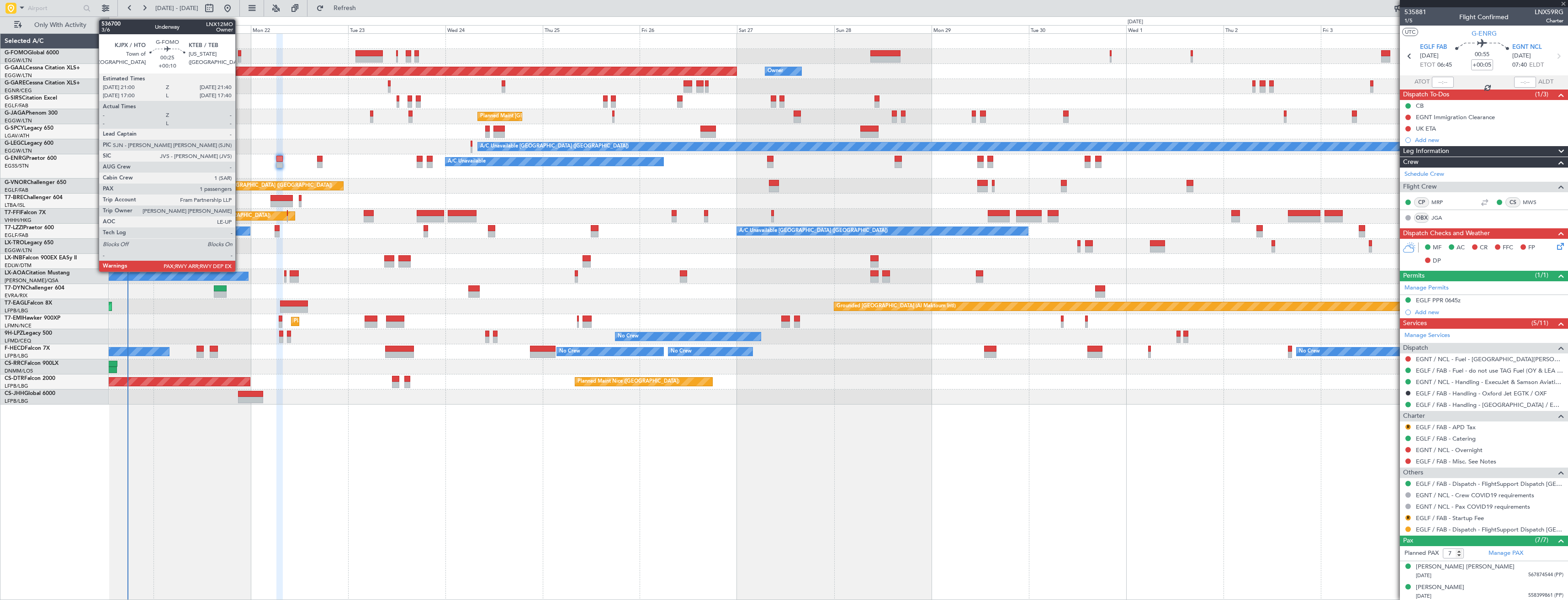
type input "-00:10"
type input "1"
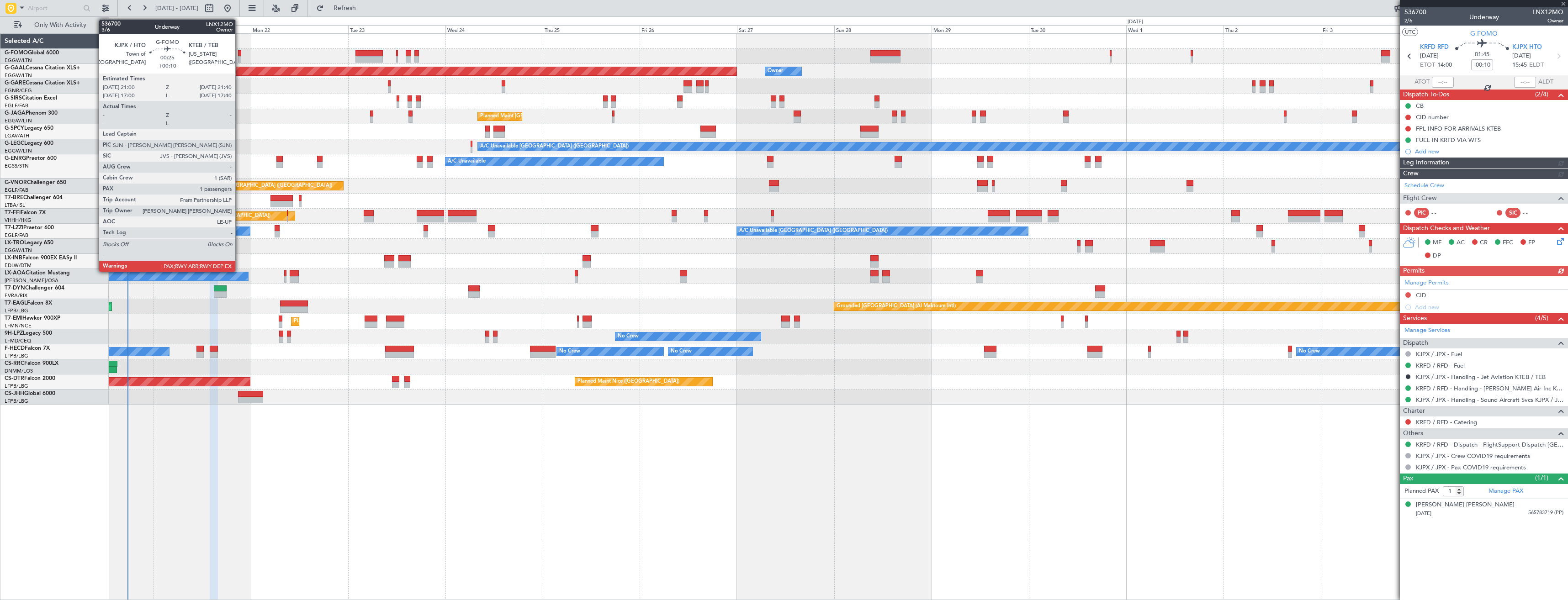
click at [239, 57] on div at bounding box center [239, 59] width 3 height 7
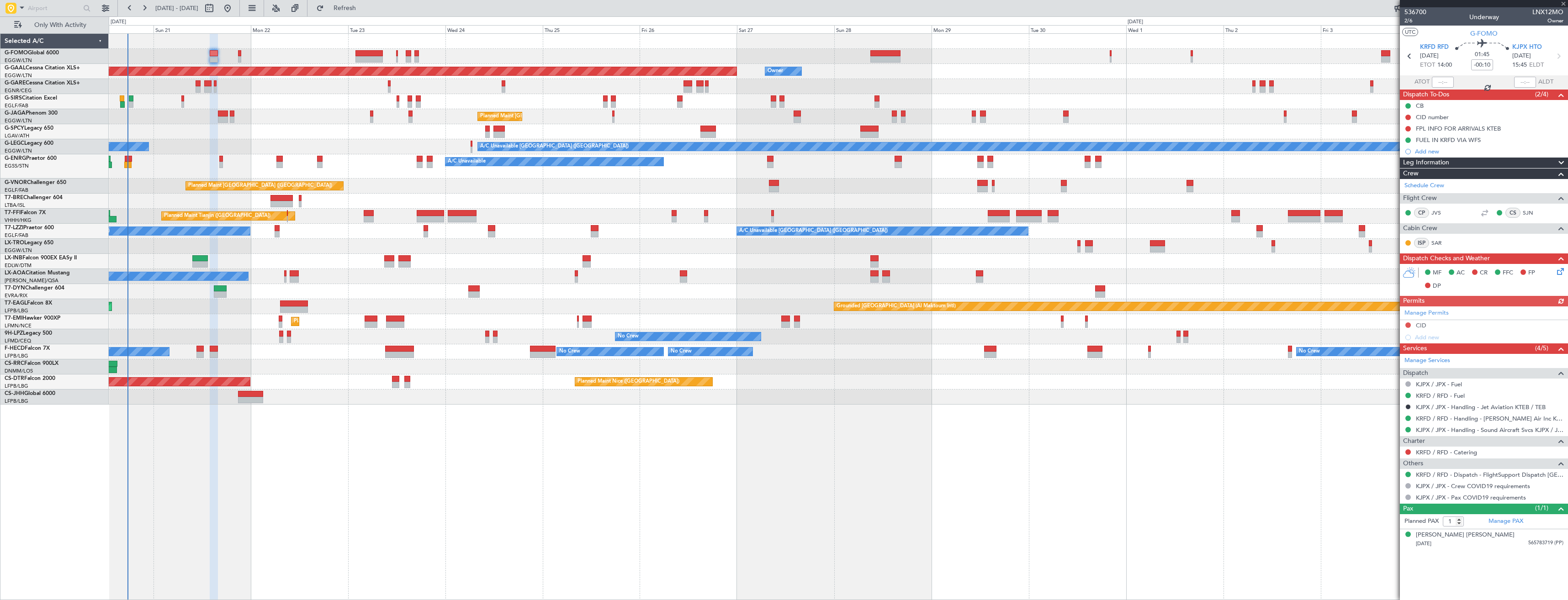
type input "+00:10"
type input "2"
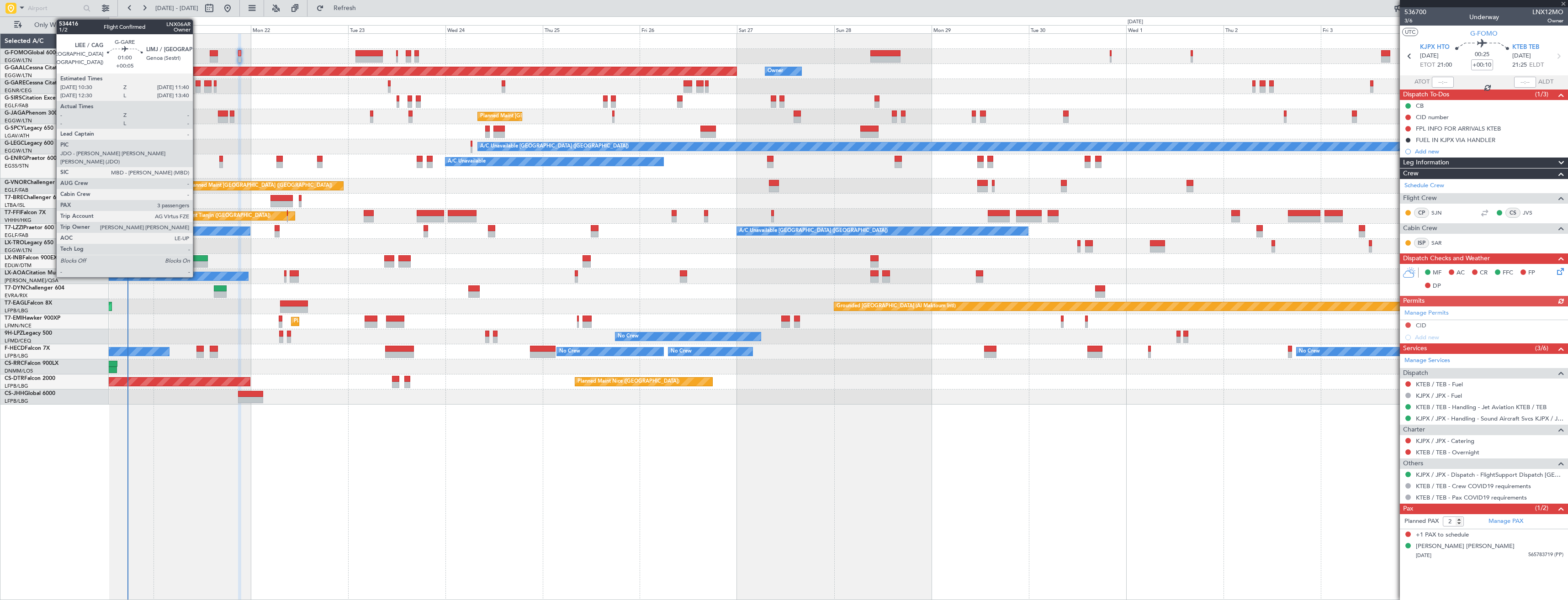
click at [197, 85] on div at bounding box center [198, 83] width 5 height 7
type input "+00:05"
type input "3"
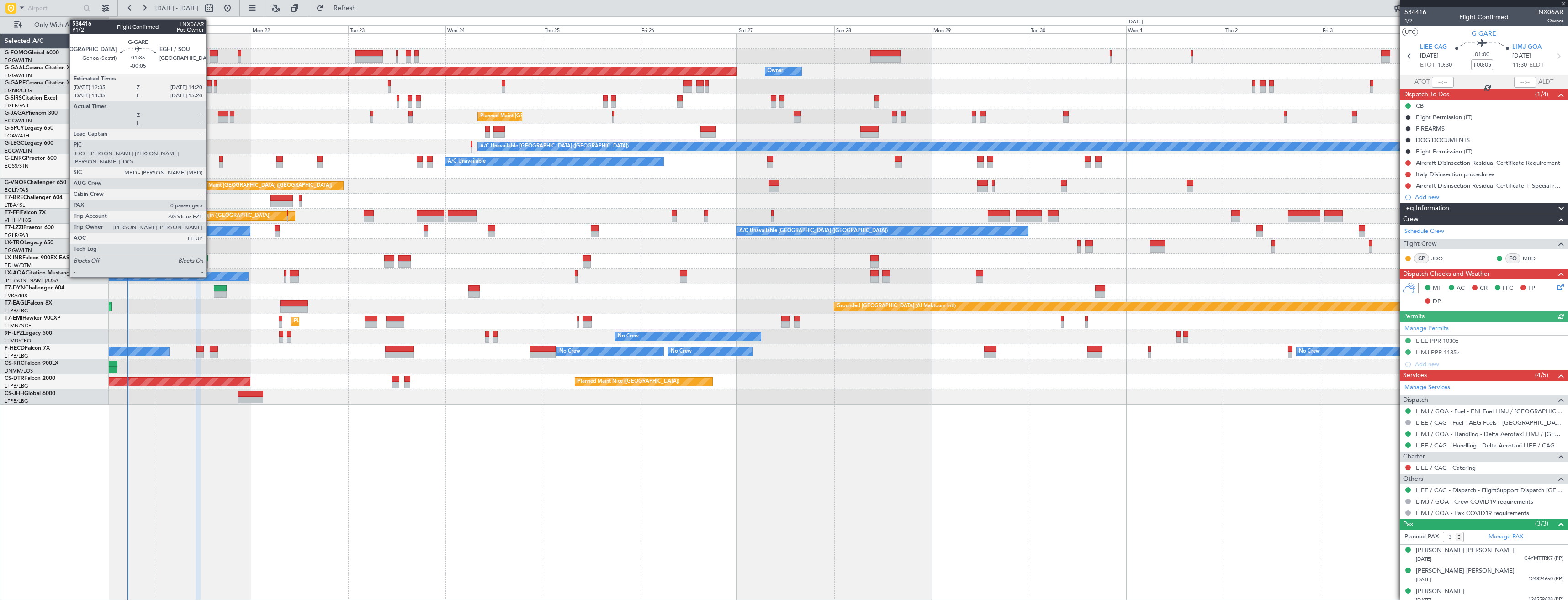
click at [210, 88] on div at bounding box center [208, 89] width 7 height 7
type input "-00:05"
type input "0"
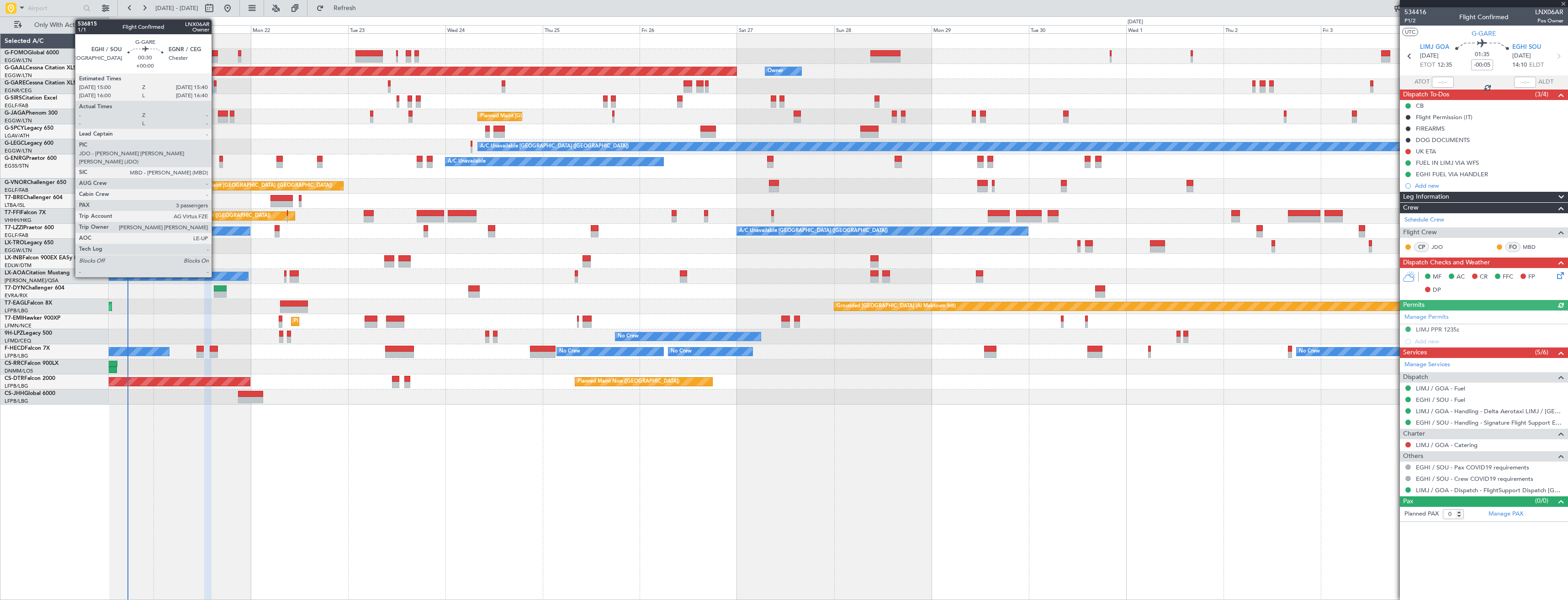
click at [215, 88] on div at bounding box center [215, 89] width 3 height 7
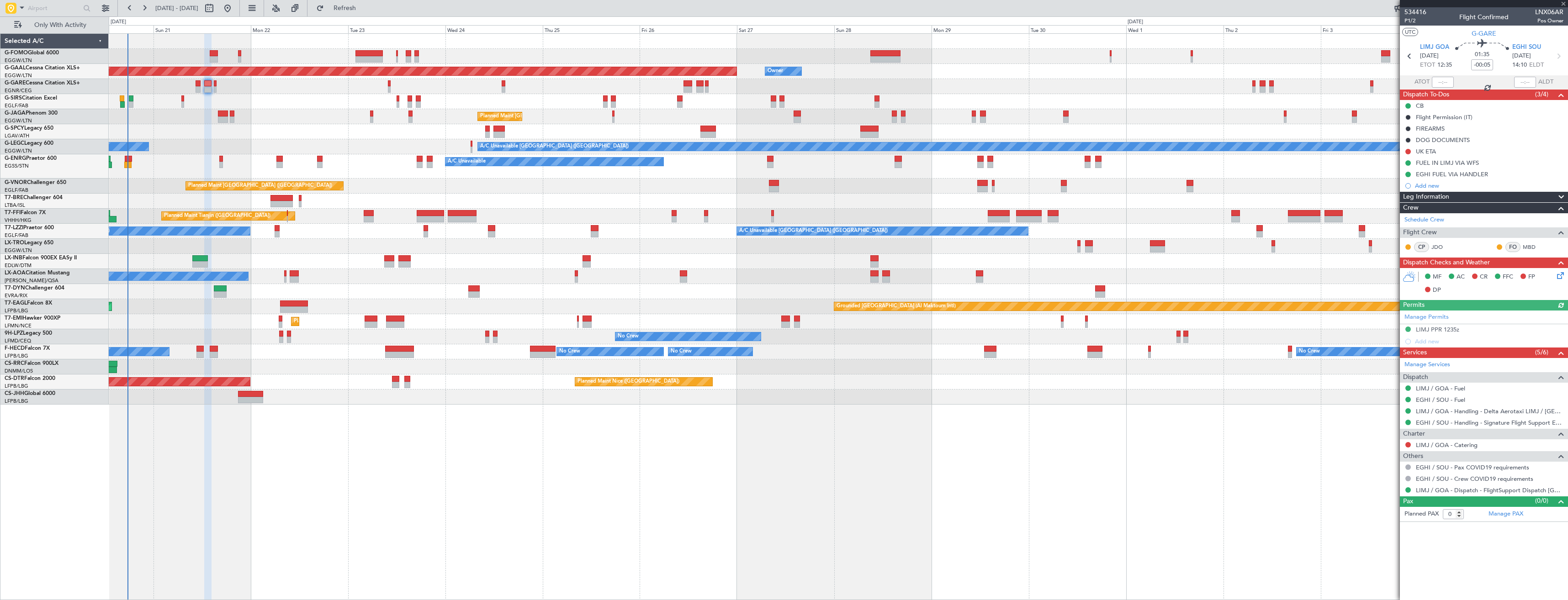
type input "3"
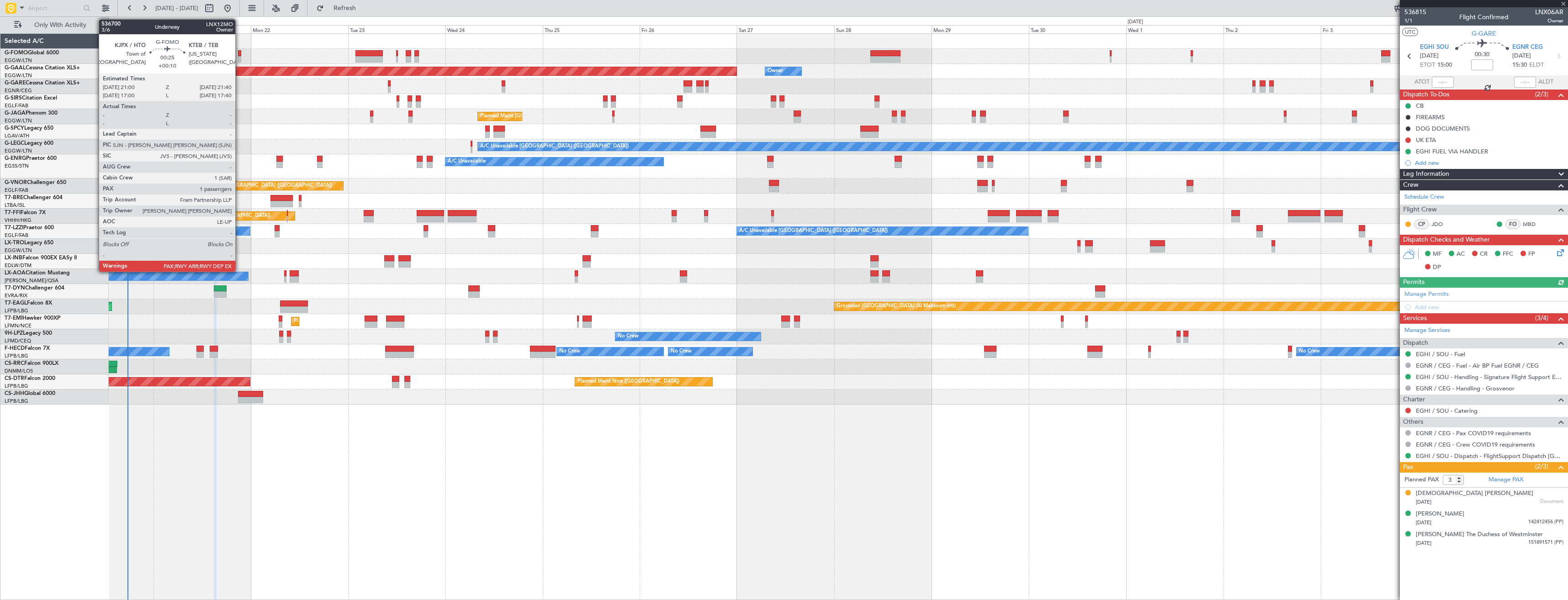
click at [239, 57] on div at bounding box center [239, 59] width 3 height 7
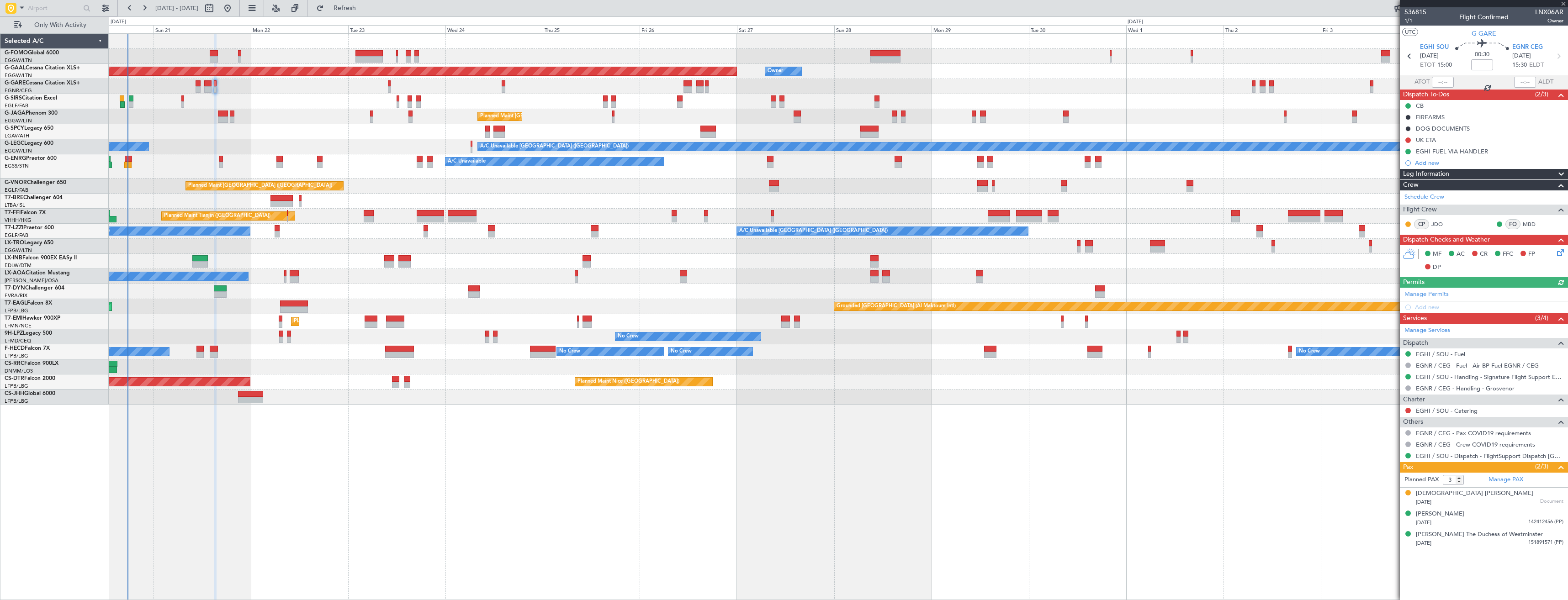
type input "+00:10"
type input "2"
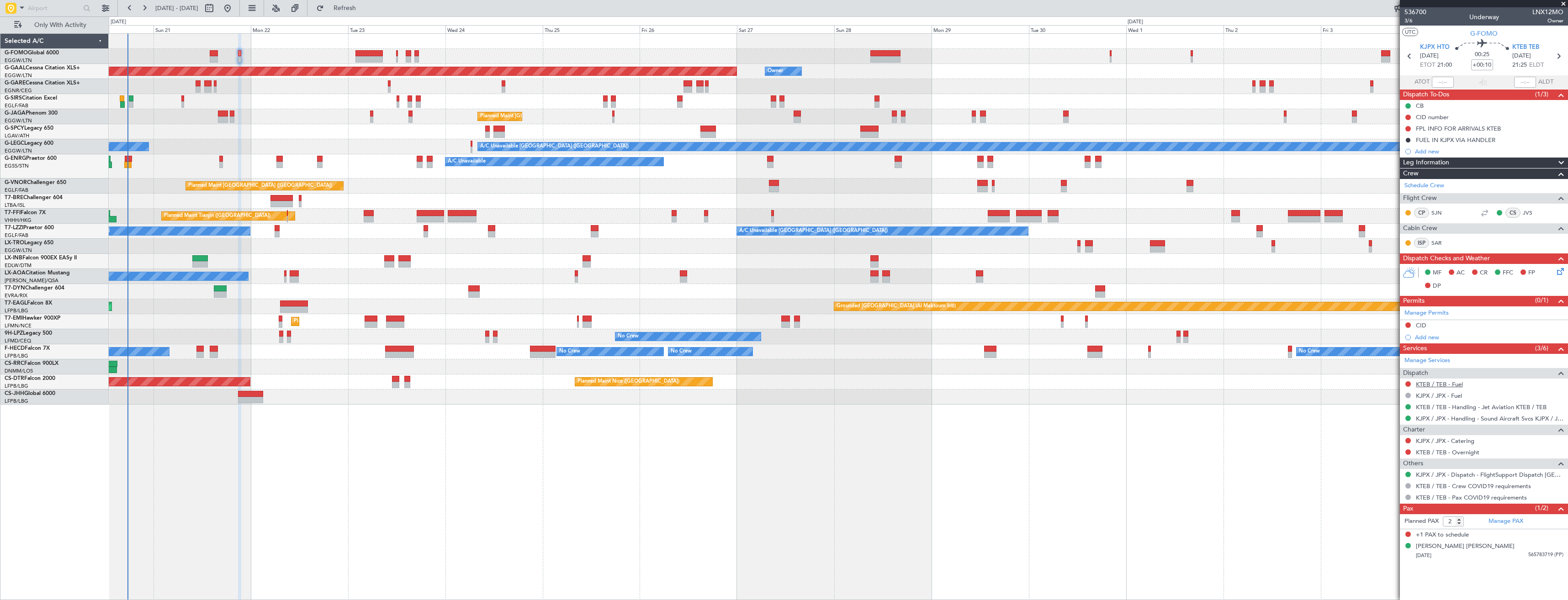
click at [1449, 383] on link "KTEB / TEB - Fuel" at bounding box center [1439, 384] width 47 height 8
click at [1453, 405] on link "KTEB / TEB - Handling - Jet Aviation KTEB / TEB" at bounding box center [1481, 407] width 131 height 8
click at [1410, 382] on button at bounding box center [1408, 384] width 5 height 5
click at [1384, 435] on span "Requested" at bounding box center [1382, 438] width 29 height 9
click at [1505, 142] on div "FUEL IN KJPX VIA HANDLER" at bounding box center [1484, 140] width 168 height 12
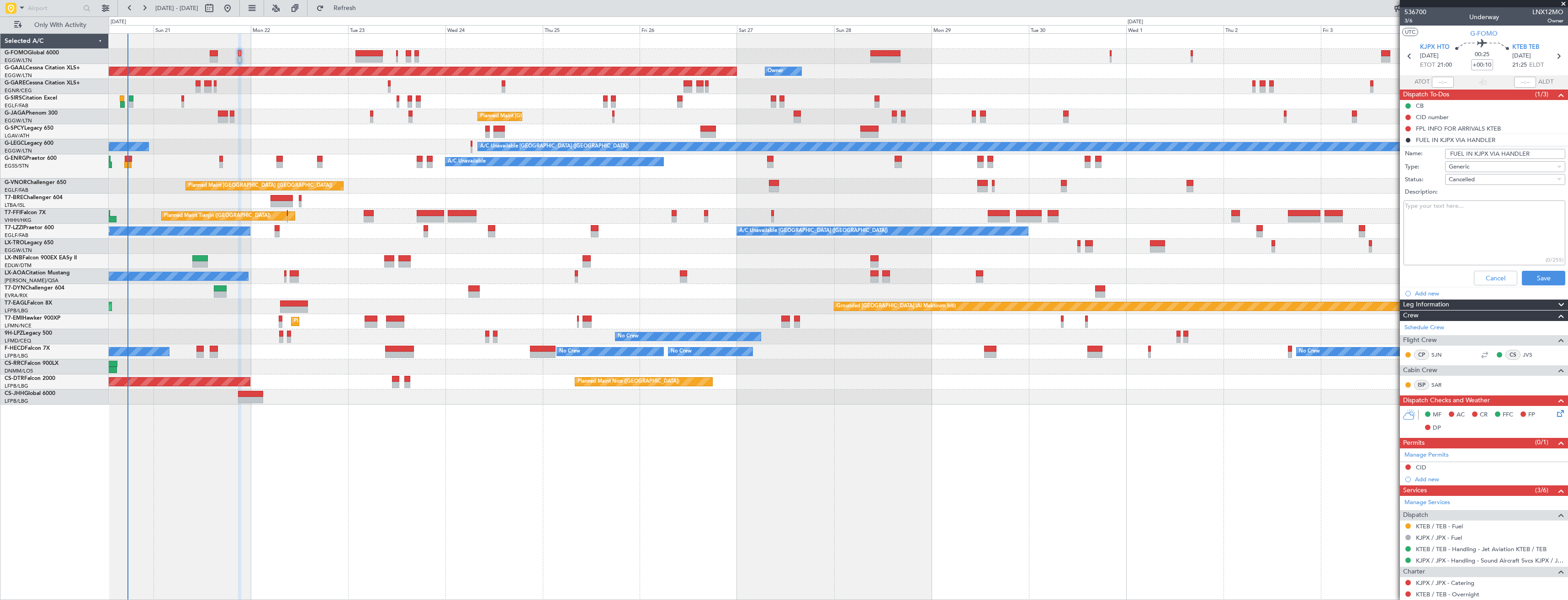
click at [1482, 154] on input "FUEL IN KJPX VIA HANDLER" at bounding box center [1505, 154] width 120 height 10
click at [1511, 153] on input "FUEL IN KTEB VIA HANDLER" at bounding box center [1505, 154] width 120 height 10
type input "FUEL IN KTEB VIA WFS"
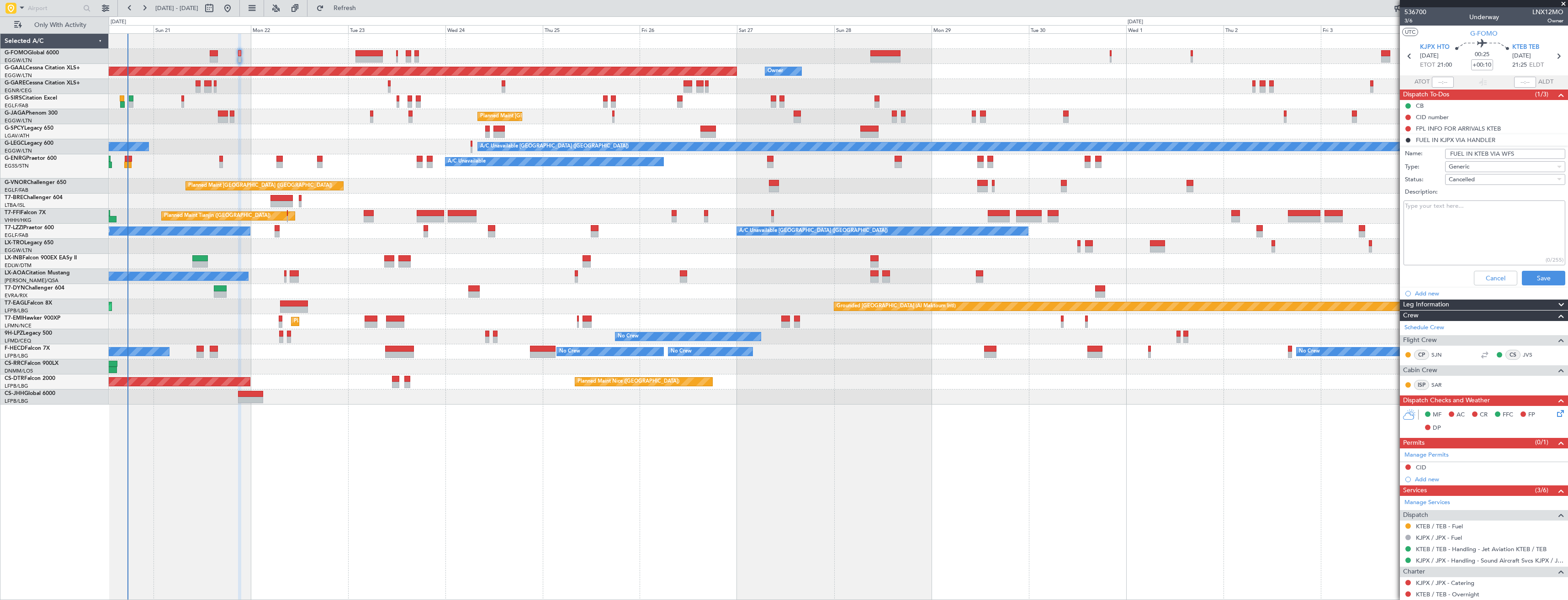
click at [1491, 178] on div "Cancelled" at bounding box center [1502, 180] width 107 height 14
click at [1478, 209] on span "In Progress" at bounding box center [1501, 211] width 107 height 14
click at [1528, 274] on button "Save" at bounding box center [1543, 278] width 43 height 15
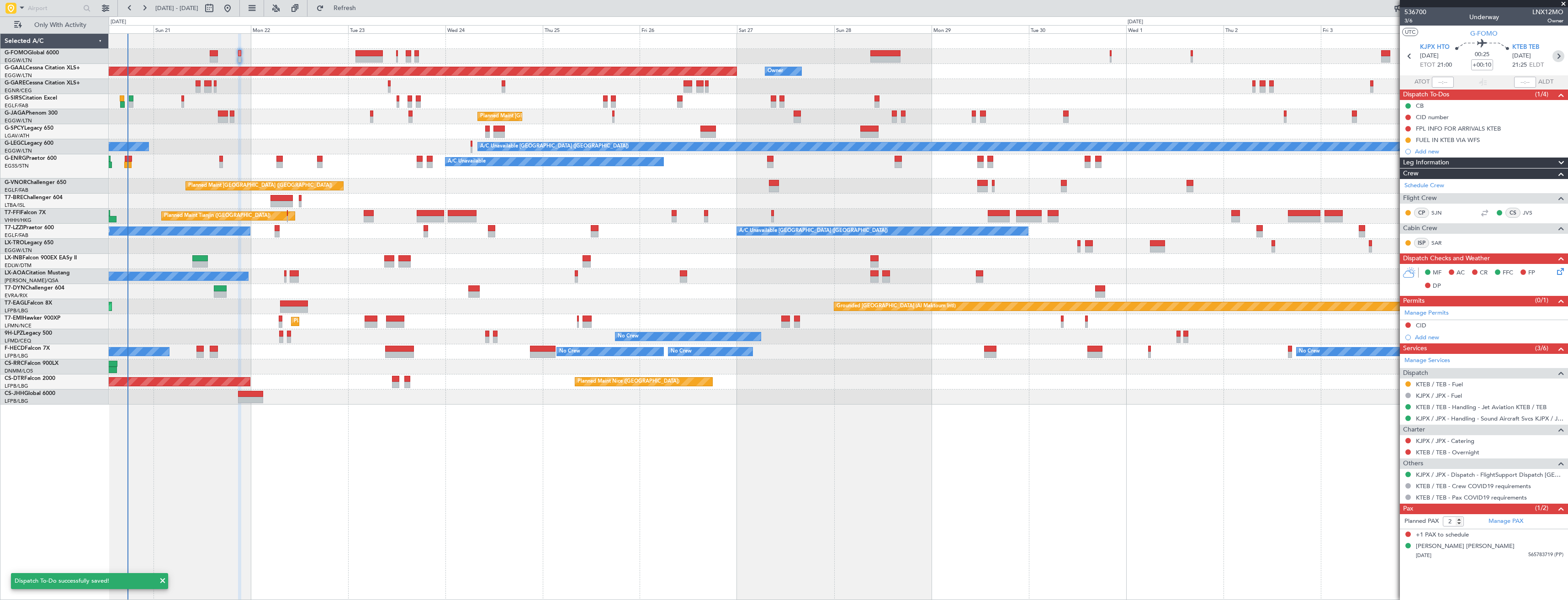
click at [1557, 54] on icon at bounding box center [1558, 57] width 12 height 12
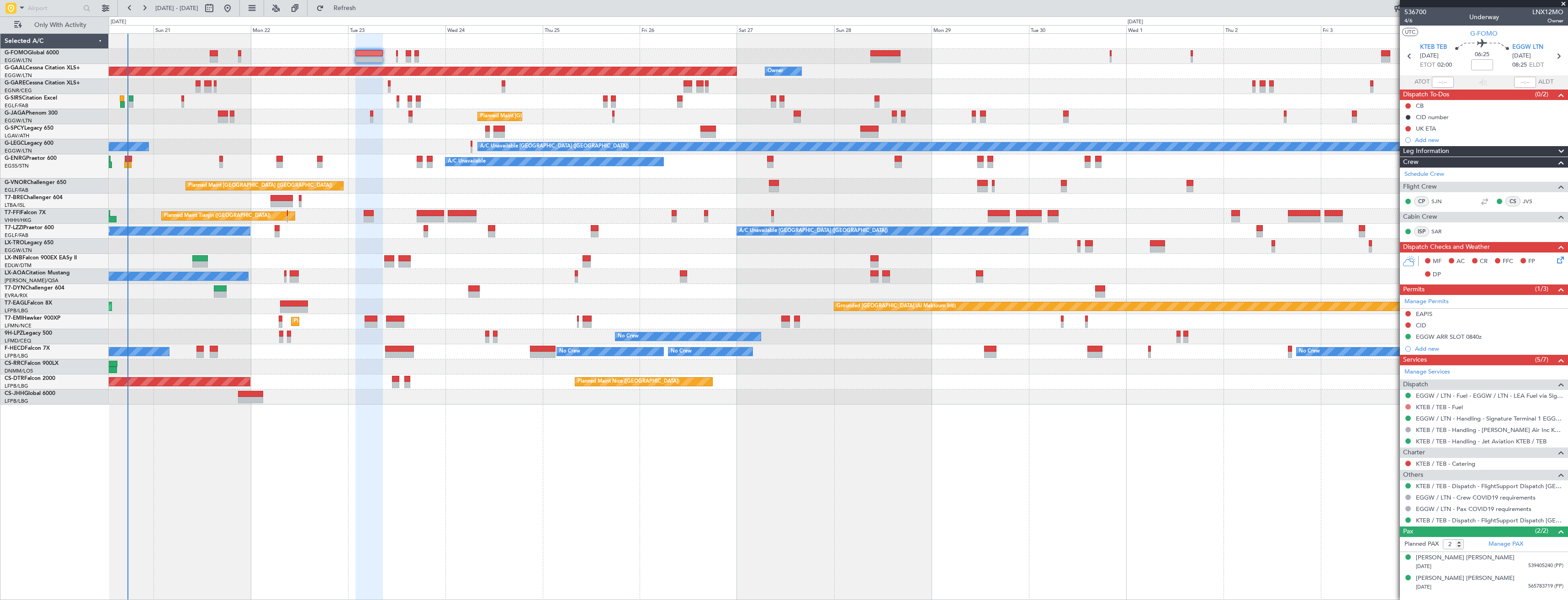
click at [1408, 404] on button at bounding box center [1408, 406] width 5 height 5
click at [1384, 461] on span "Requested" at bounding box center [1382, 461] width 29 height 9
click at [1468, 138] on div "Add new" at bounding box center [1485, 140] width 140 height 8
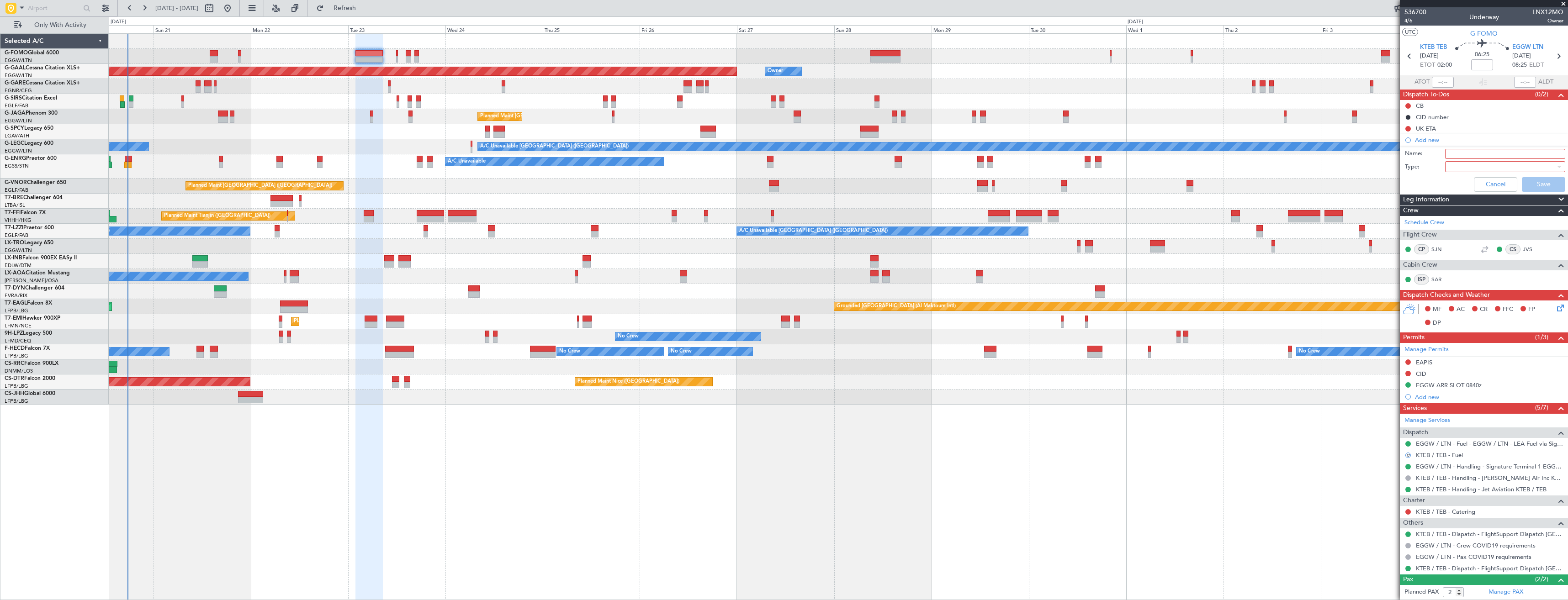
click at [1459, 153] on input "Name:" at bounding box center [1505, 154] width 120 height 10
click at [1502, 155] on input "KTEB FUEL VIA HANDLER" at bounding box center [1505, 154] width 120 height 10
type input "KTEB FUEL VIA WFS"
click at [1502, 165] on div at bounding box center [1502, 167] width 107 height 14
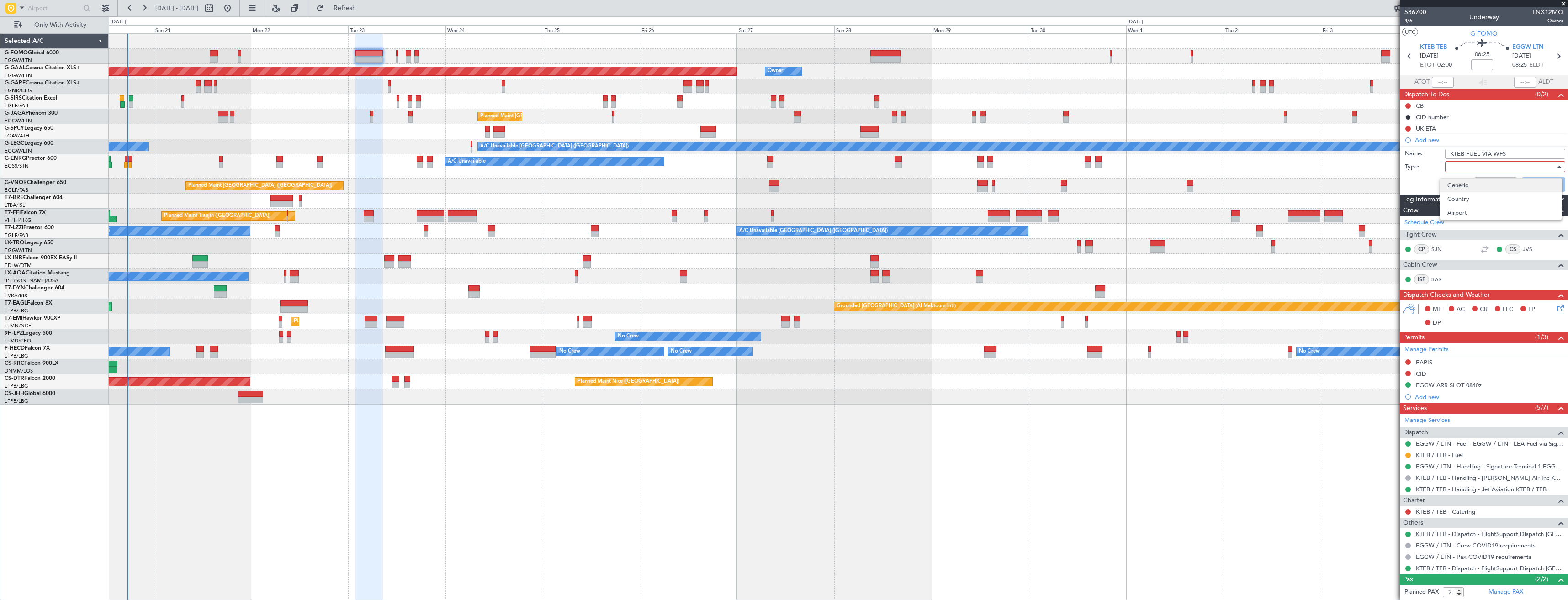
click at [1479, 180] on span "Generic" at bounding box center [1501, 185] width 107 height 14
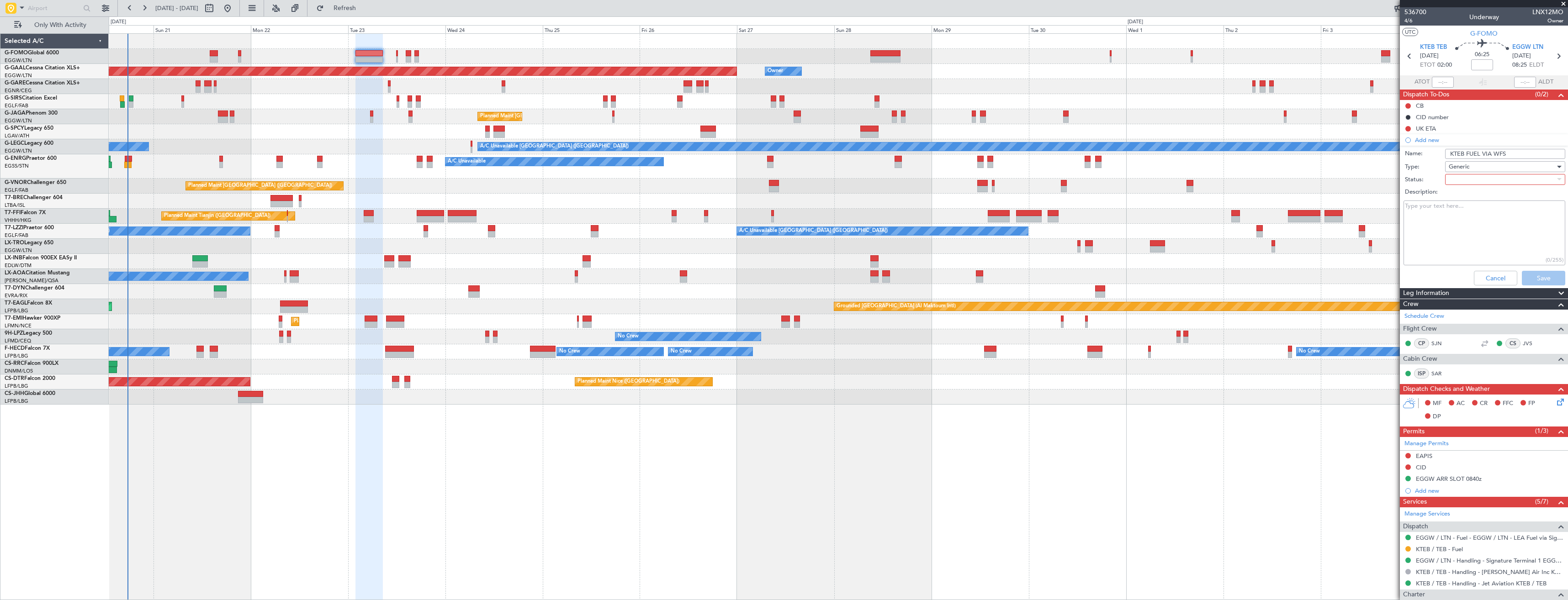
click at [1478, 178] on div at bounding box center [1502, 180] width 107 height 14
click at [1482, 207] on span "In Progress" at bounding box center [1501, 211] width 107 height 14
click at [1533, 275] on button "Save" at bounding box center [1543, 278] width 43 height 15
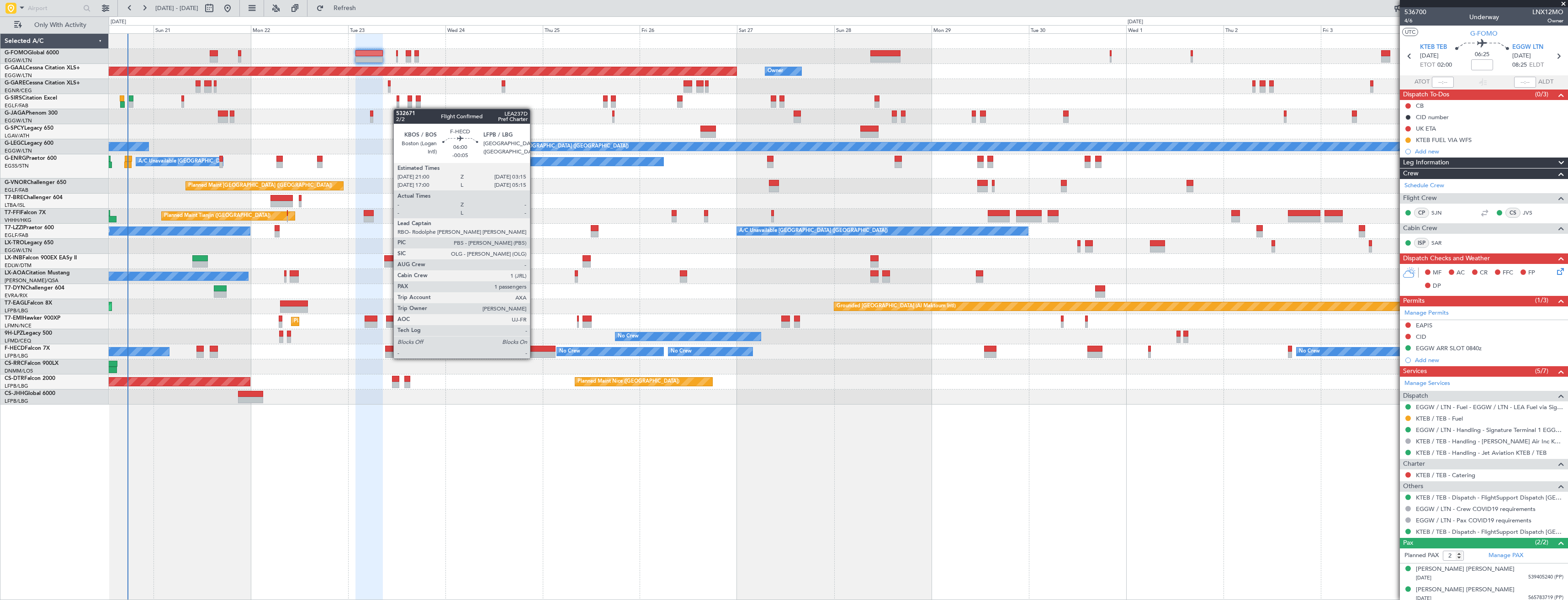
click at [534, 349] on div at bounding box center [543, 349] width 26 height 7
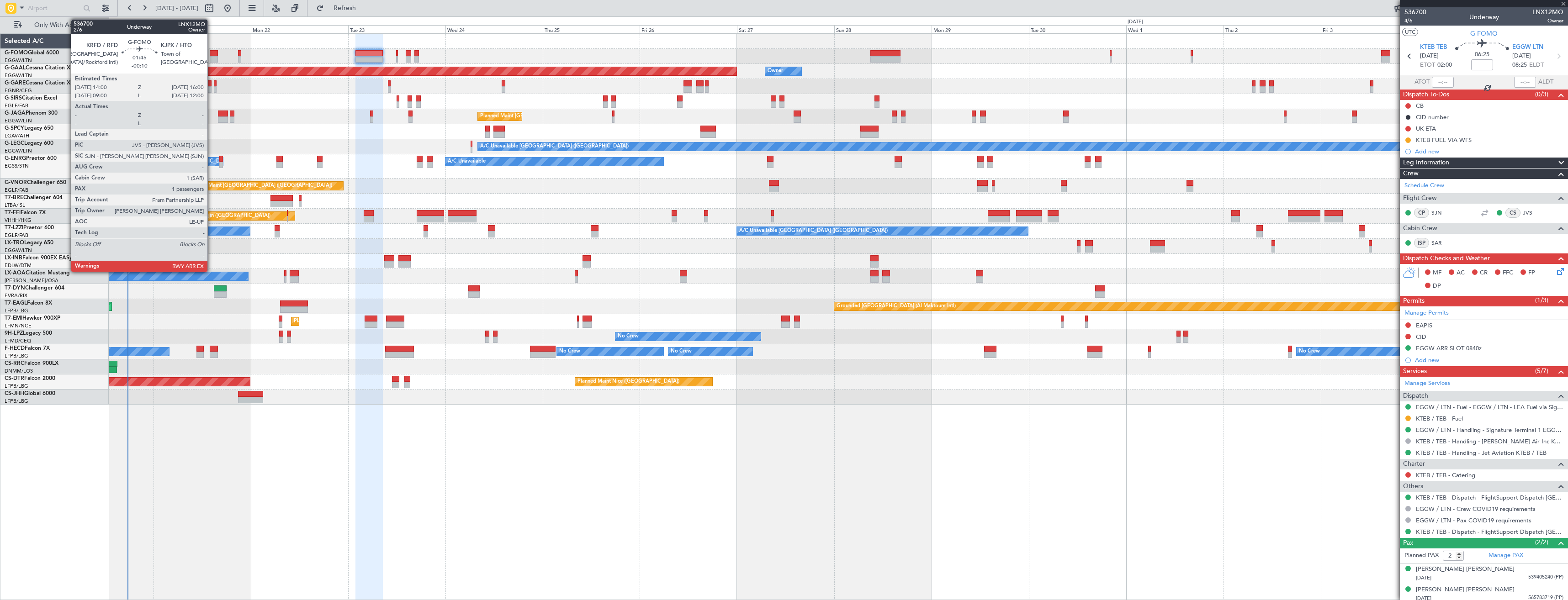
type input "-00:05"
type input "1"
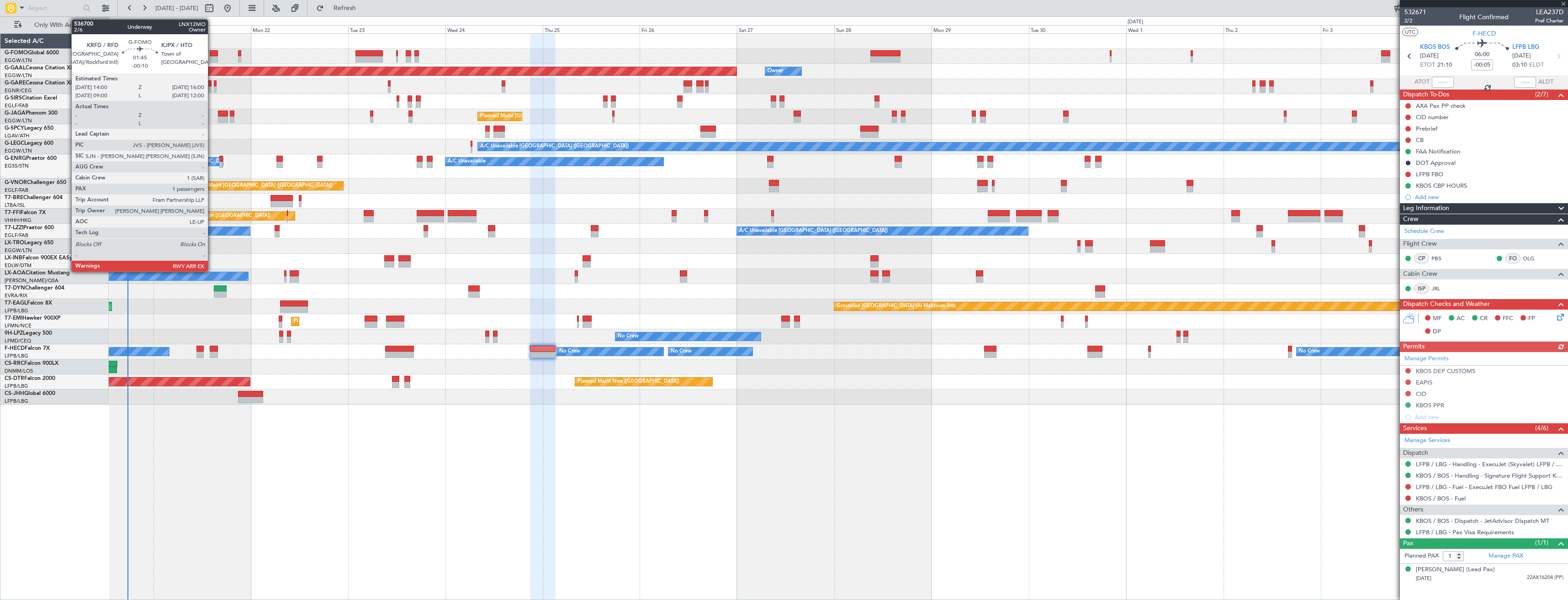
click at [212, 54] on div at bounding box center [214, 54] width 9 height 7
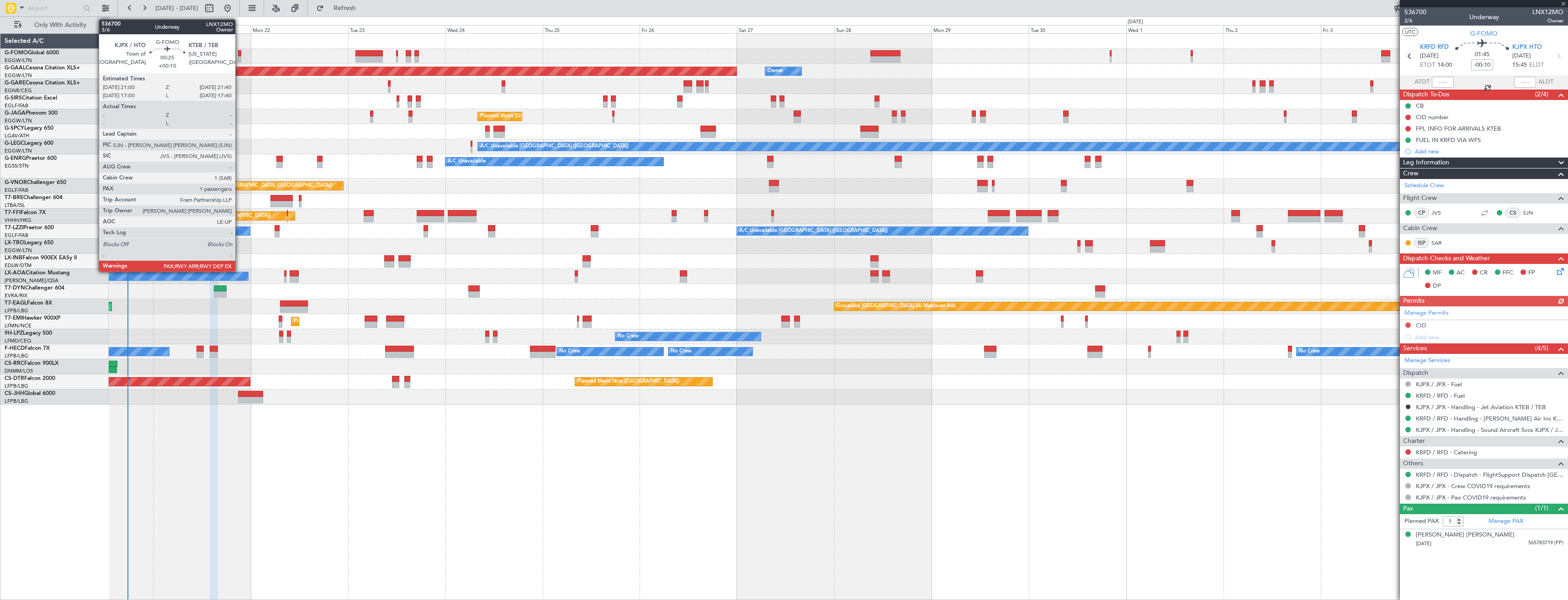
click at [239, 57] on div at bounding box center [239, 59] width 3 height 7
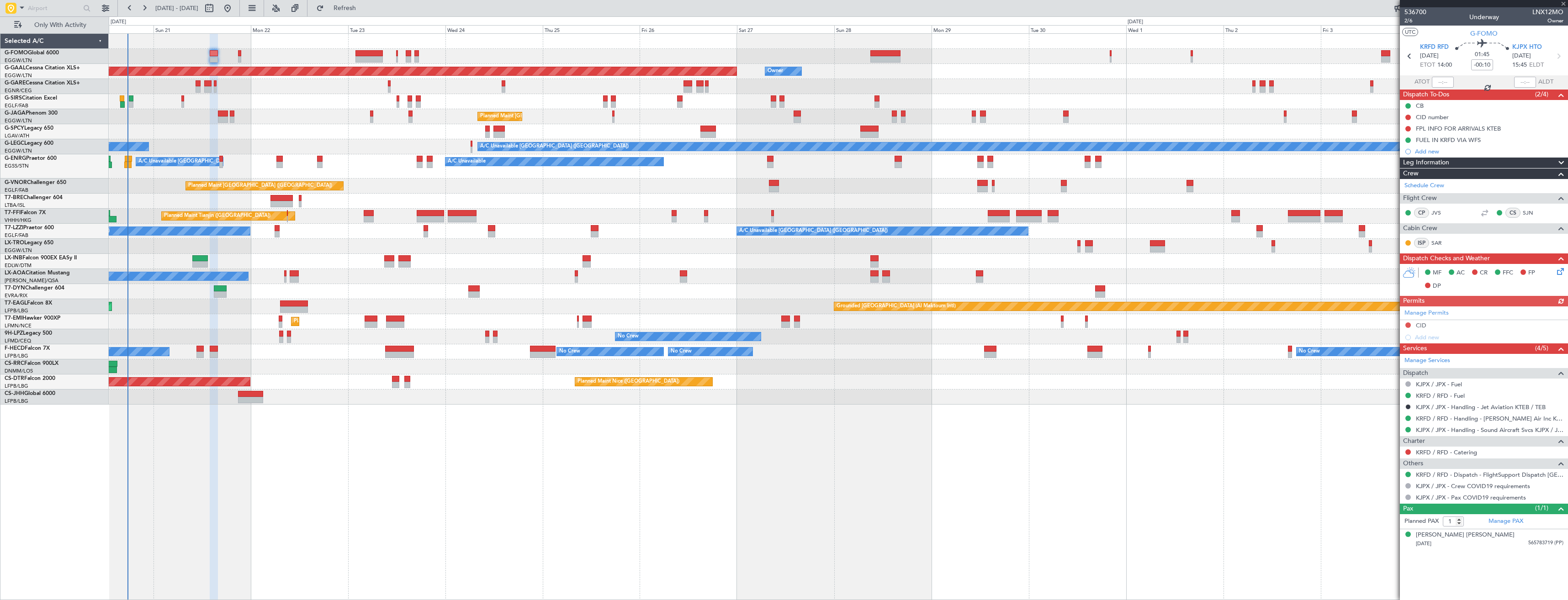
type input "+00:10"
type input "2"
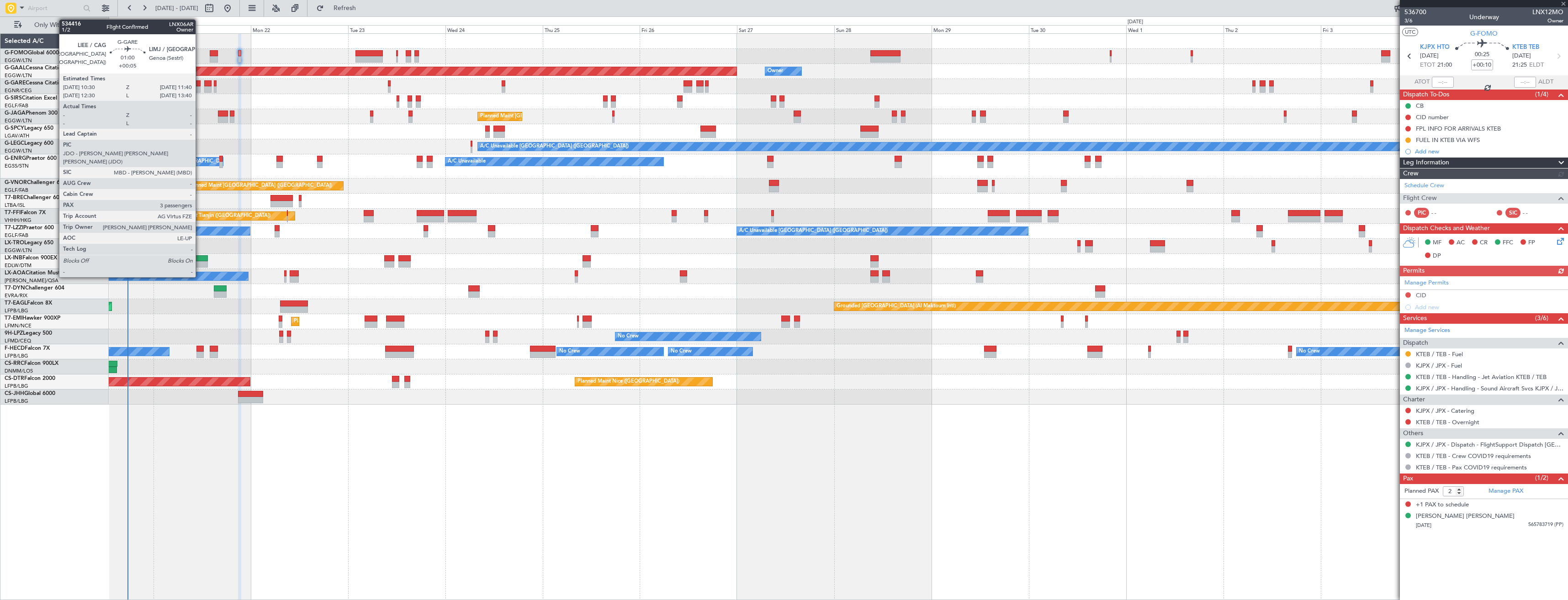
click at [200, 85] on div at bounding box center [198, 83] width 5 height 7
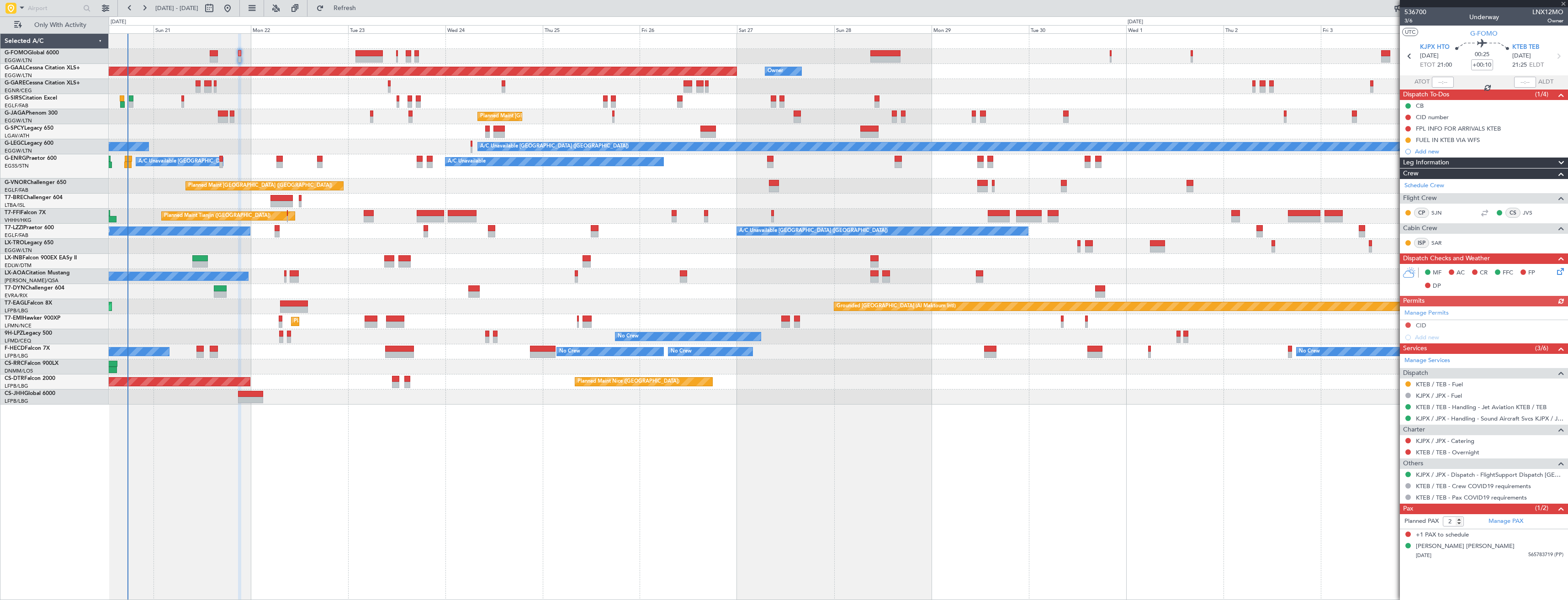
type input "+00:05"
type input "3"
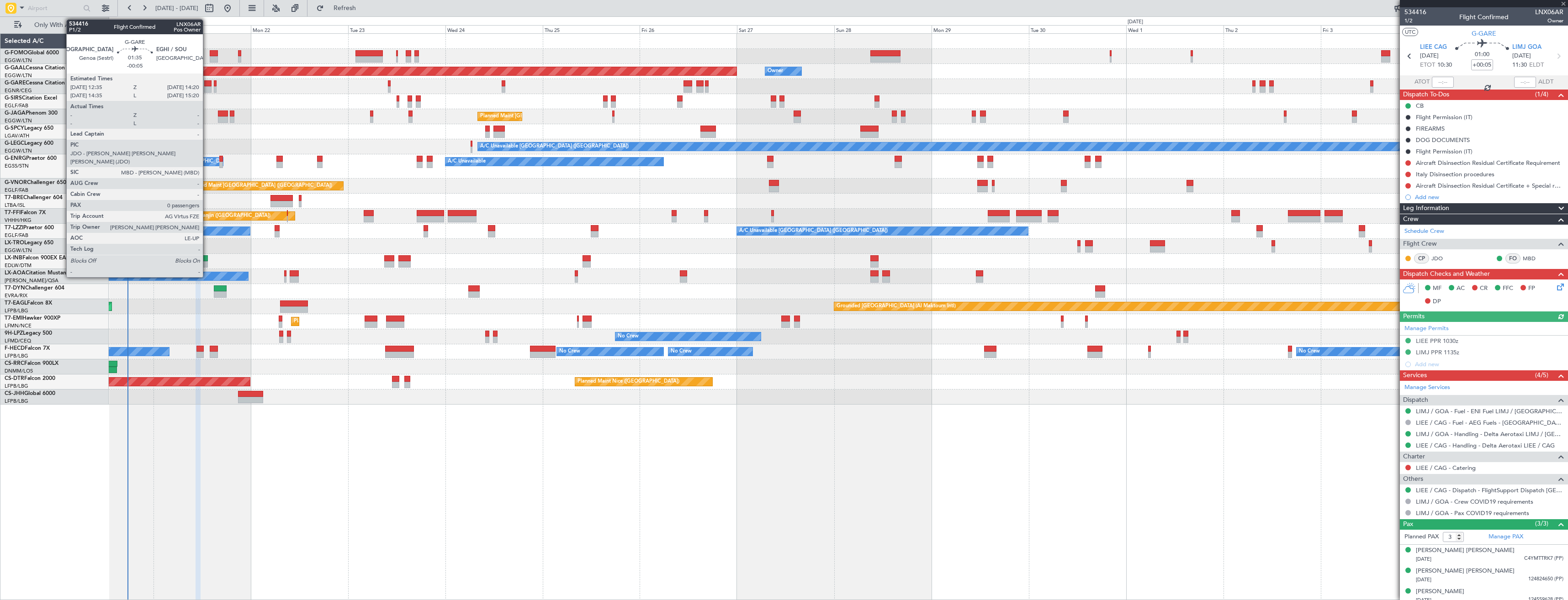
click at [207, 85] on div at bounding box center [208, 83] width 7 height 7
type input "-00:05"
type input "0"
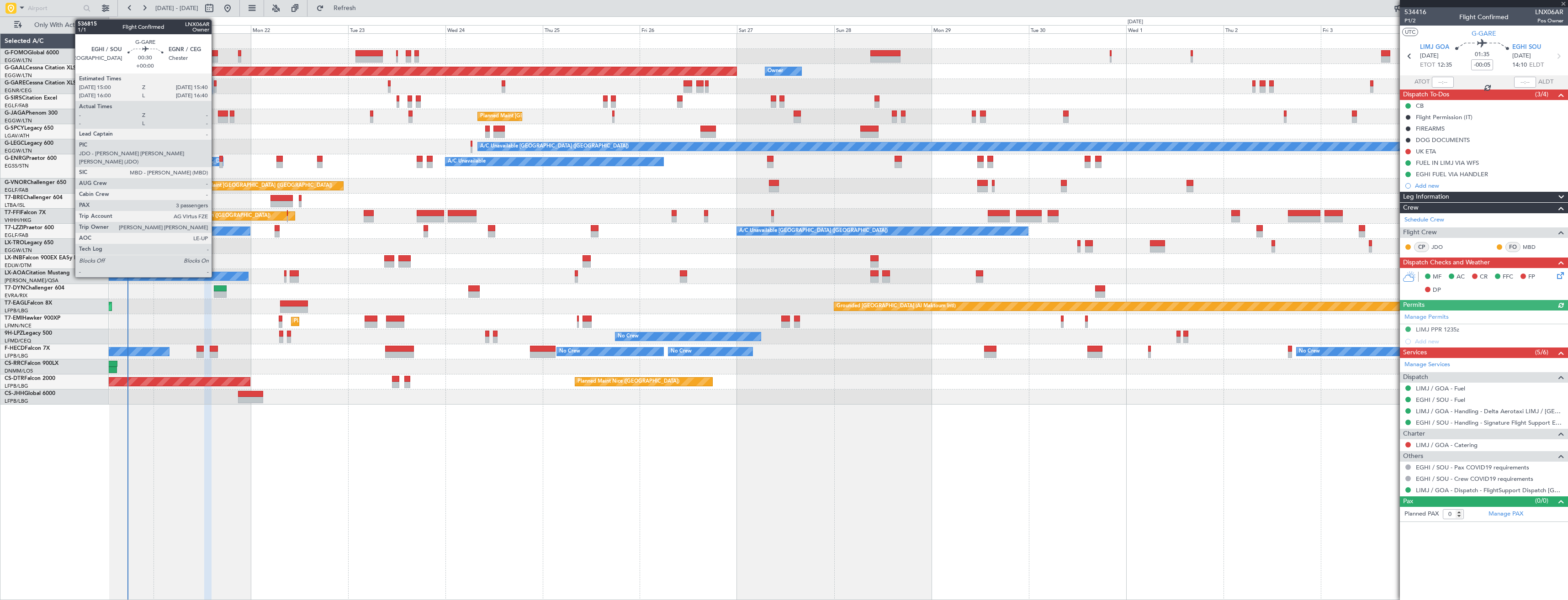
click at [215, 87] on div at bounding box center [215, 89] width 3 height 7
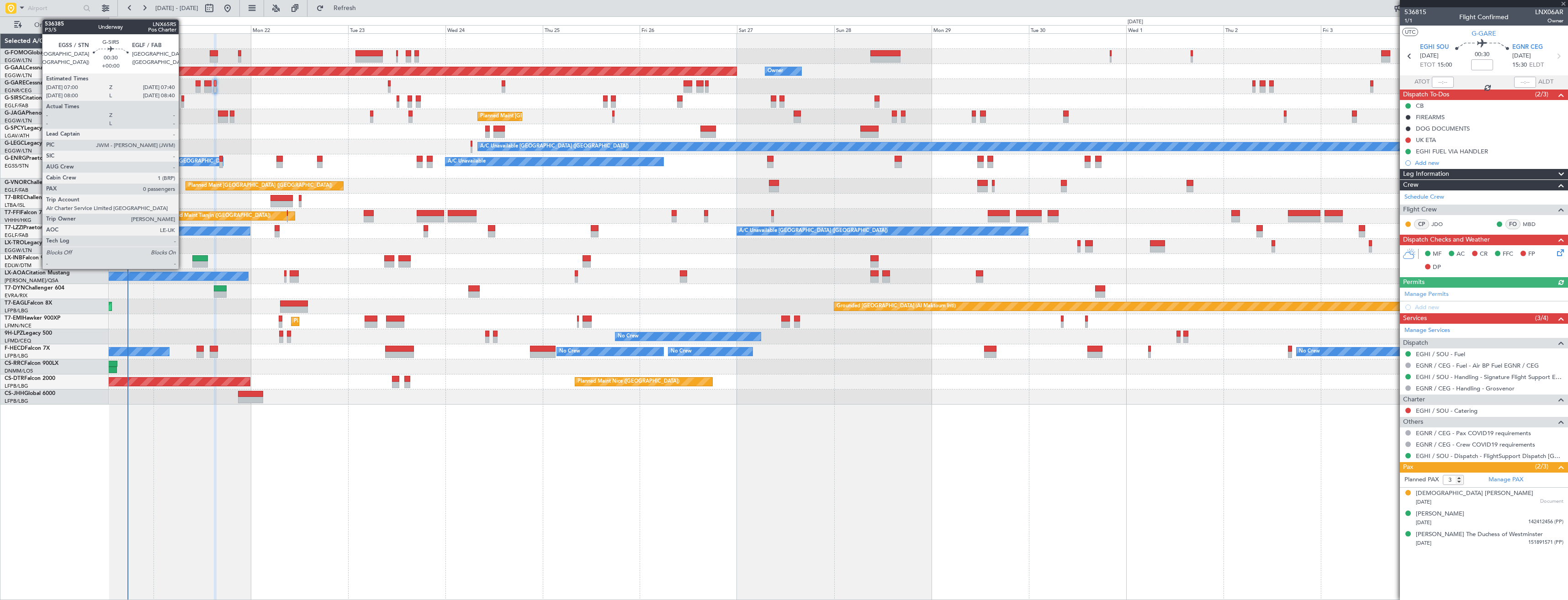
click at [183, 102] on div at bounding box center [183, 105] width 3 height 7
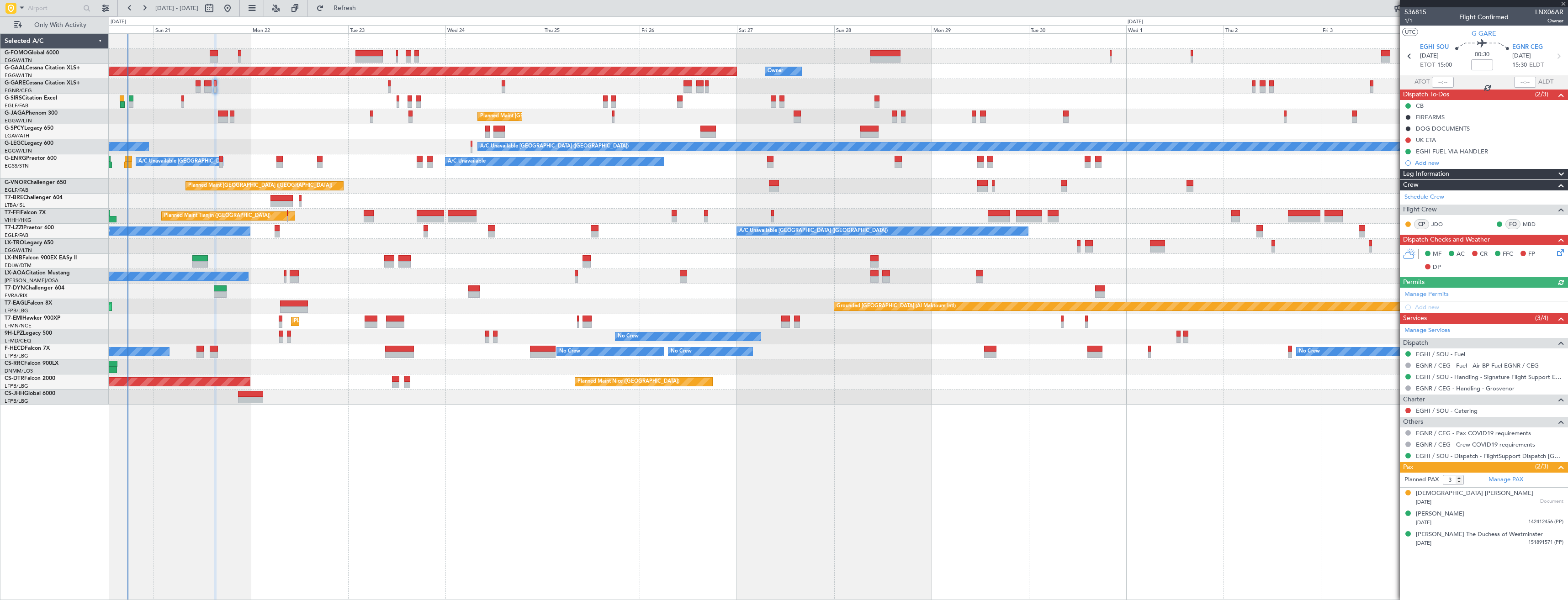
type input "0"
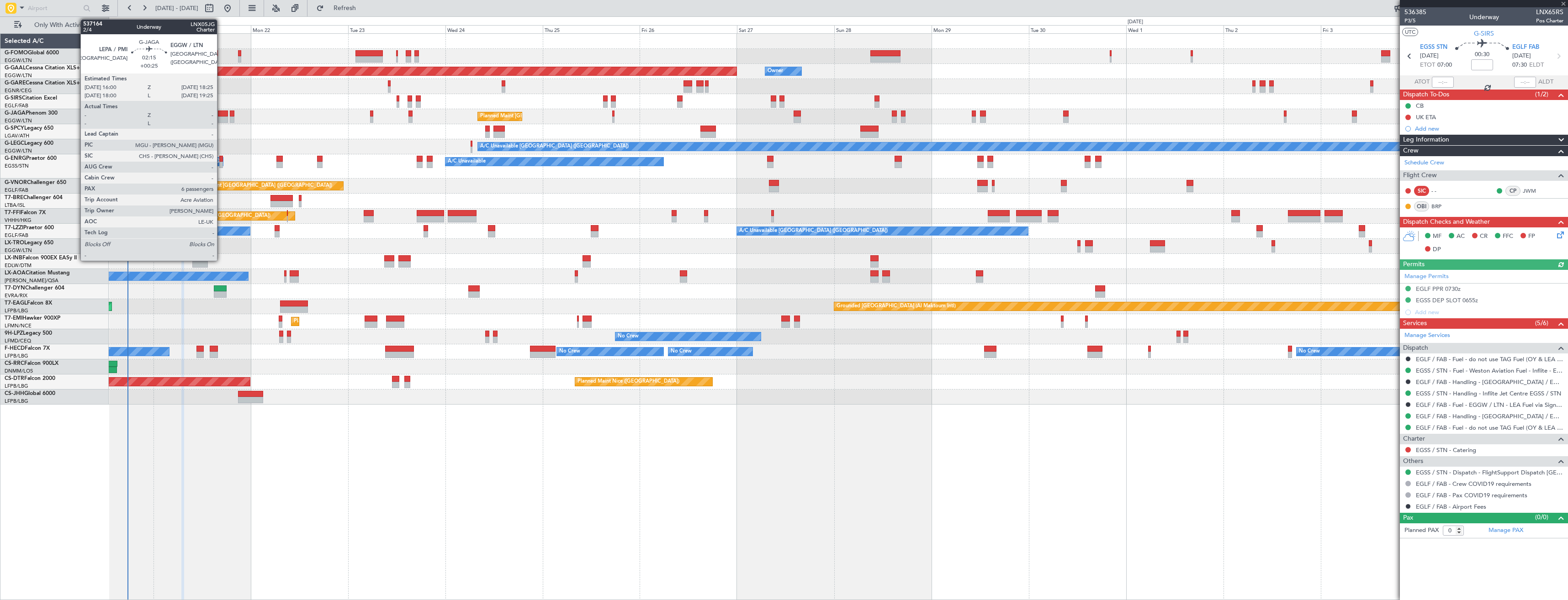
click at [221, 120] on div at bounding box center [223, 119] width 10 height 7
type input "+00:25"
type input "6"
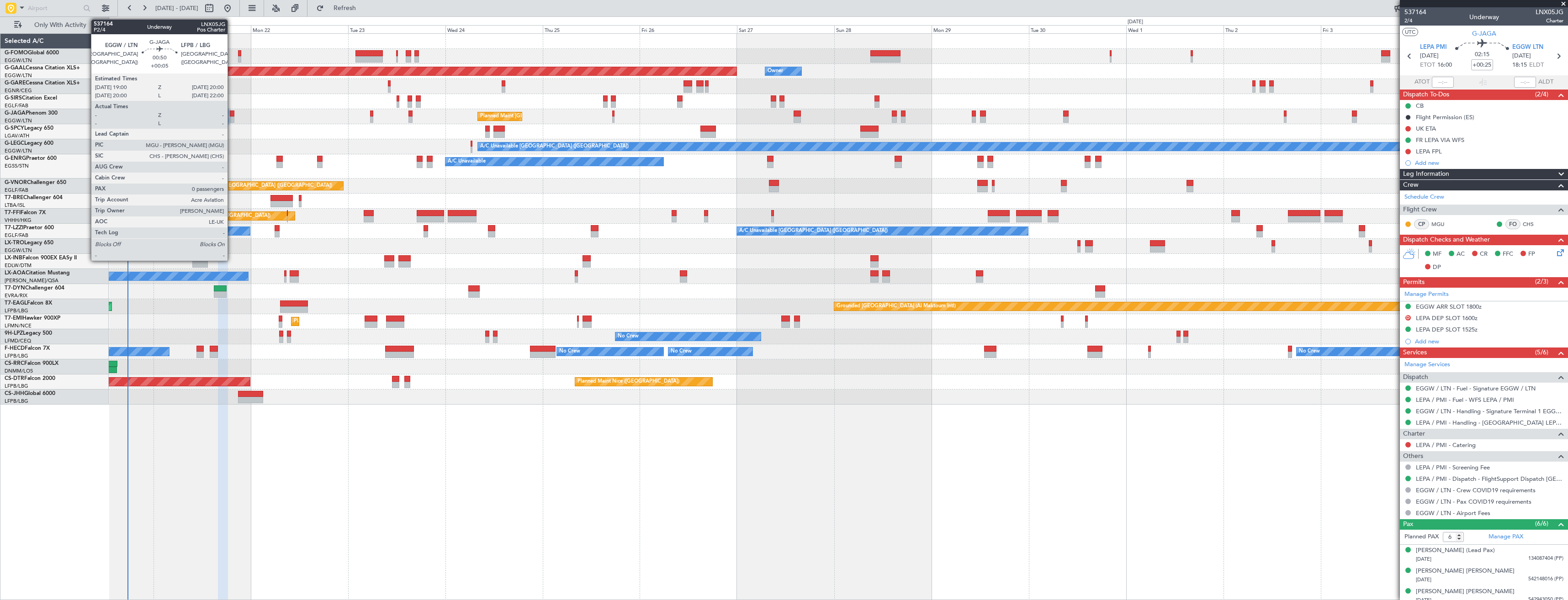
click at [232, 120] on div at bounding box center [232, 119] width 4 height 7
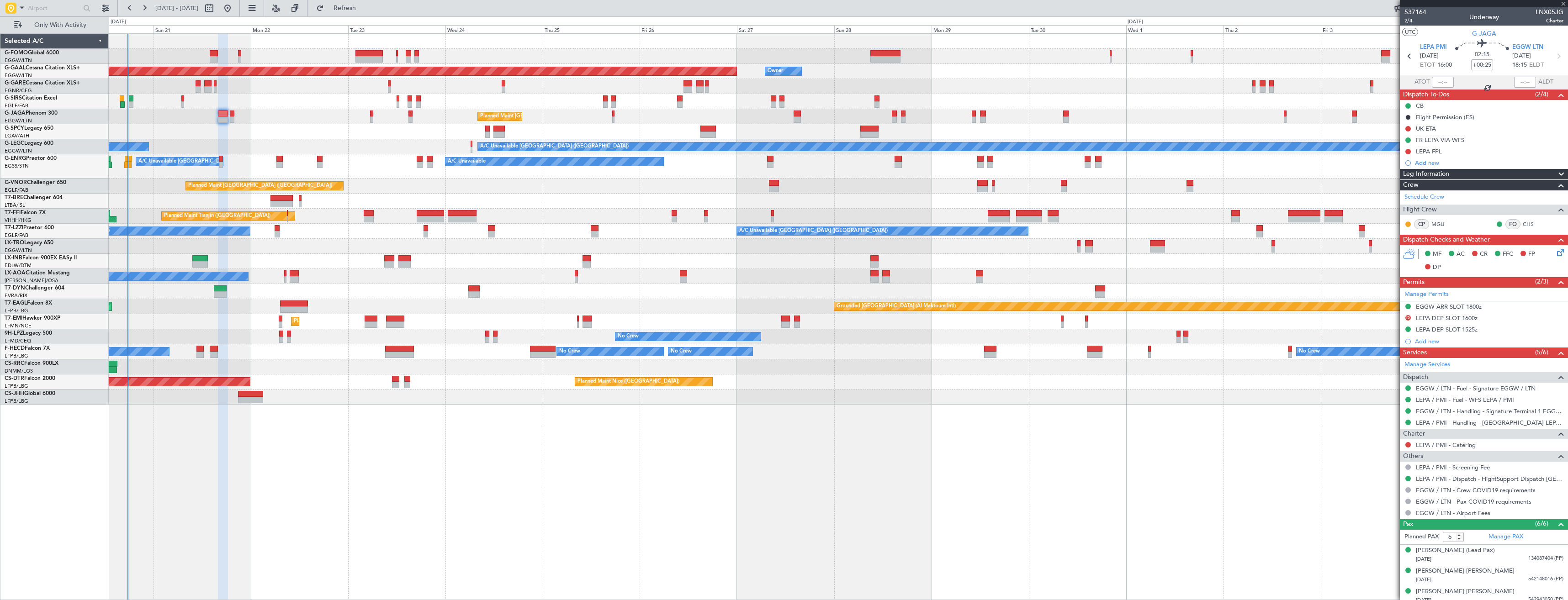
type input "+00:05"
type input "0"
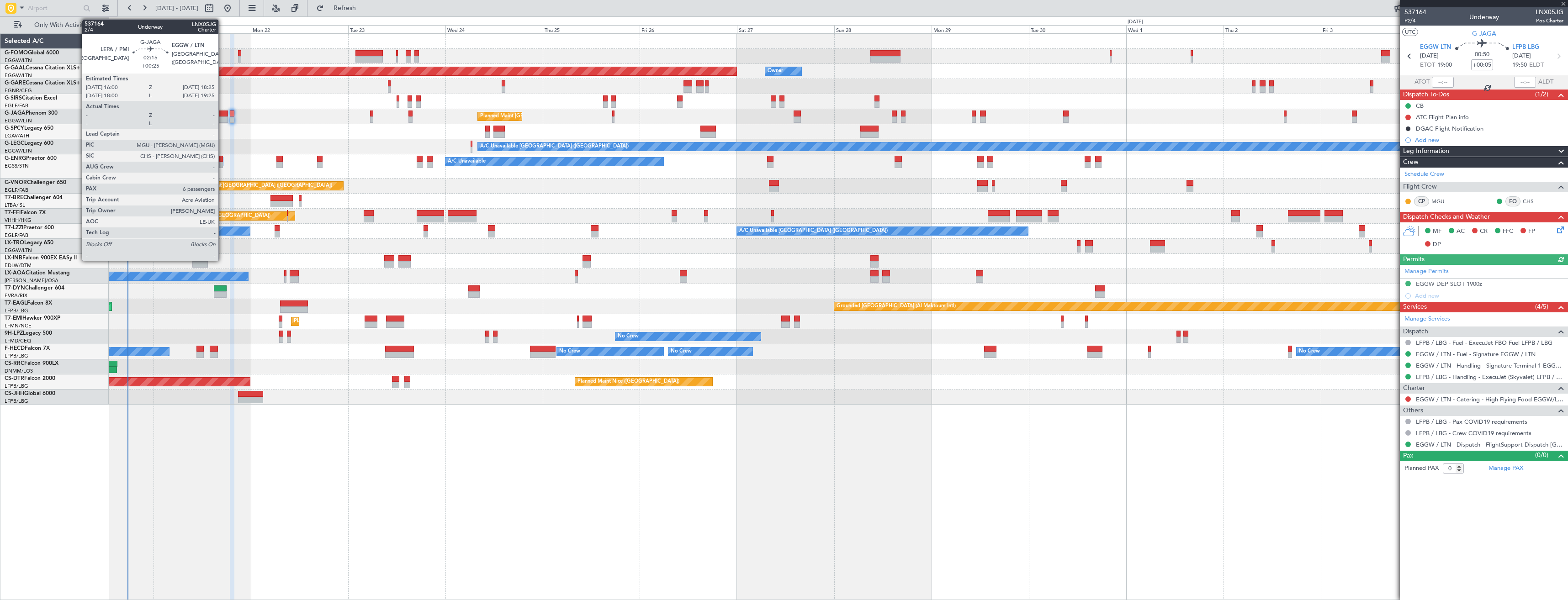
click at [223, 119] on div at bounding box center [223, 119] width 10 height 7
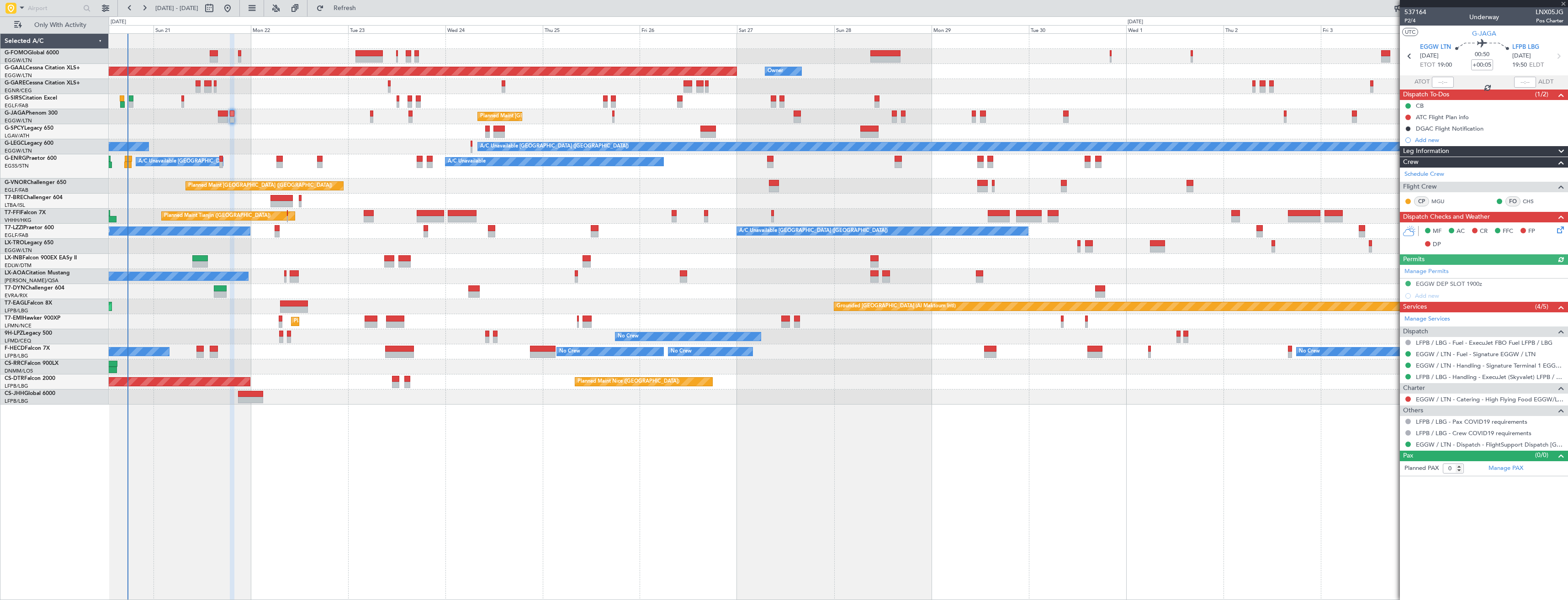
type input "+00:25"
type input "6"
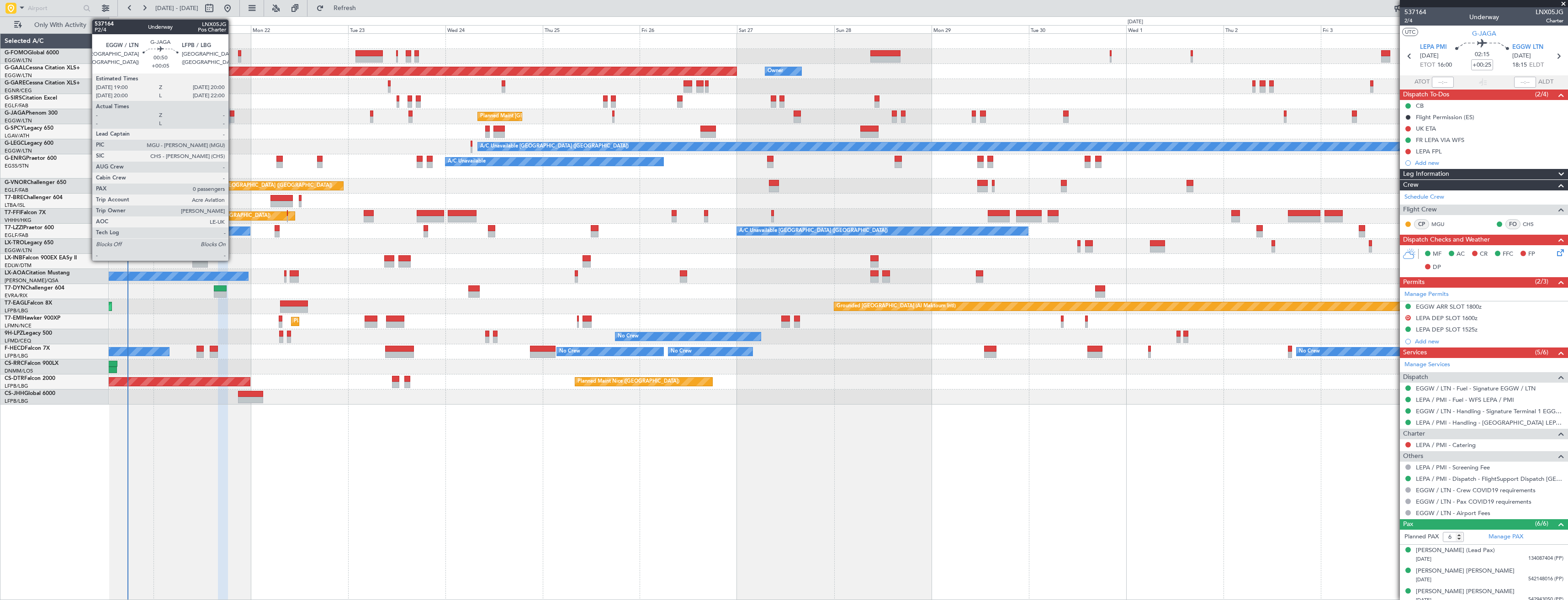
click at [233, 119] on div at bounding box center [232, 119] width 4 height 7
type input "+00:05"
type input "0"
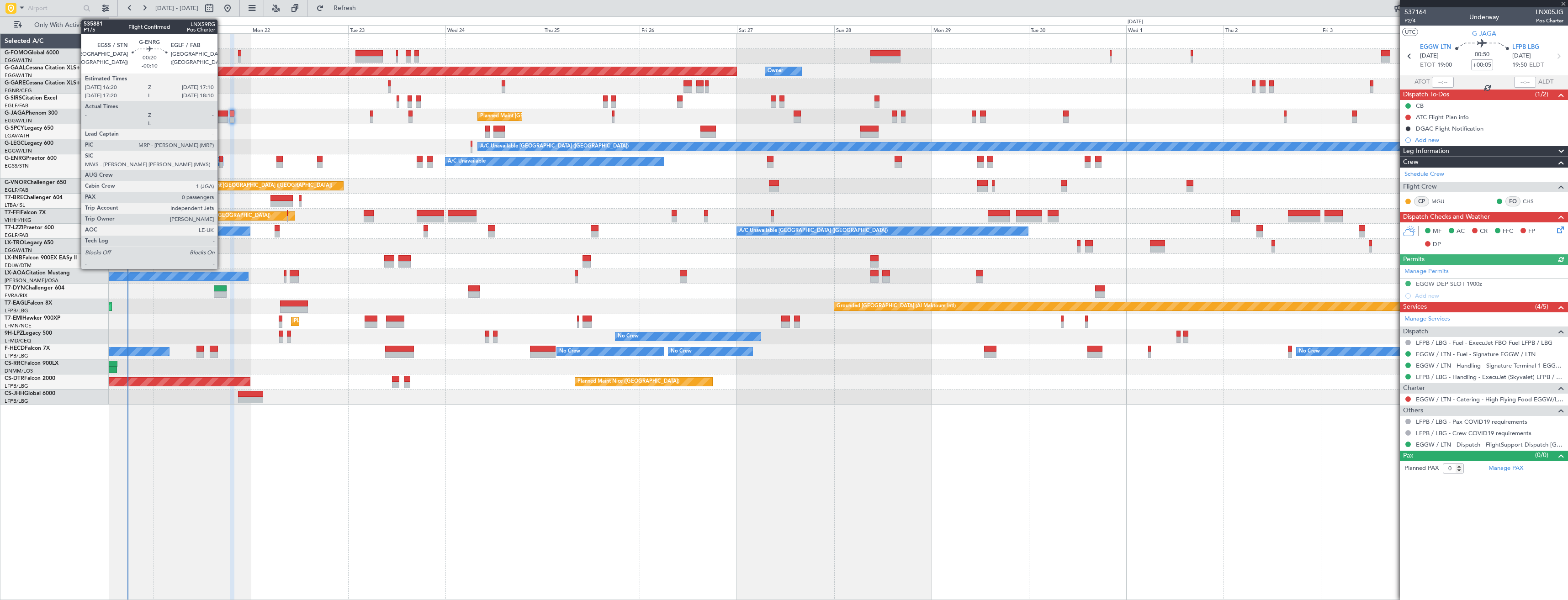
click at [222, 159] on div at bounding box center [221, 159] width 4 height 7
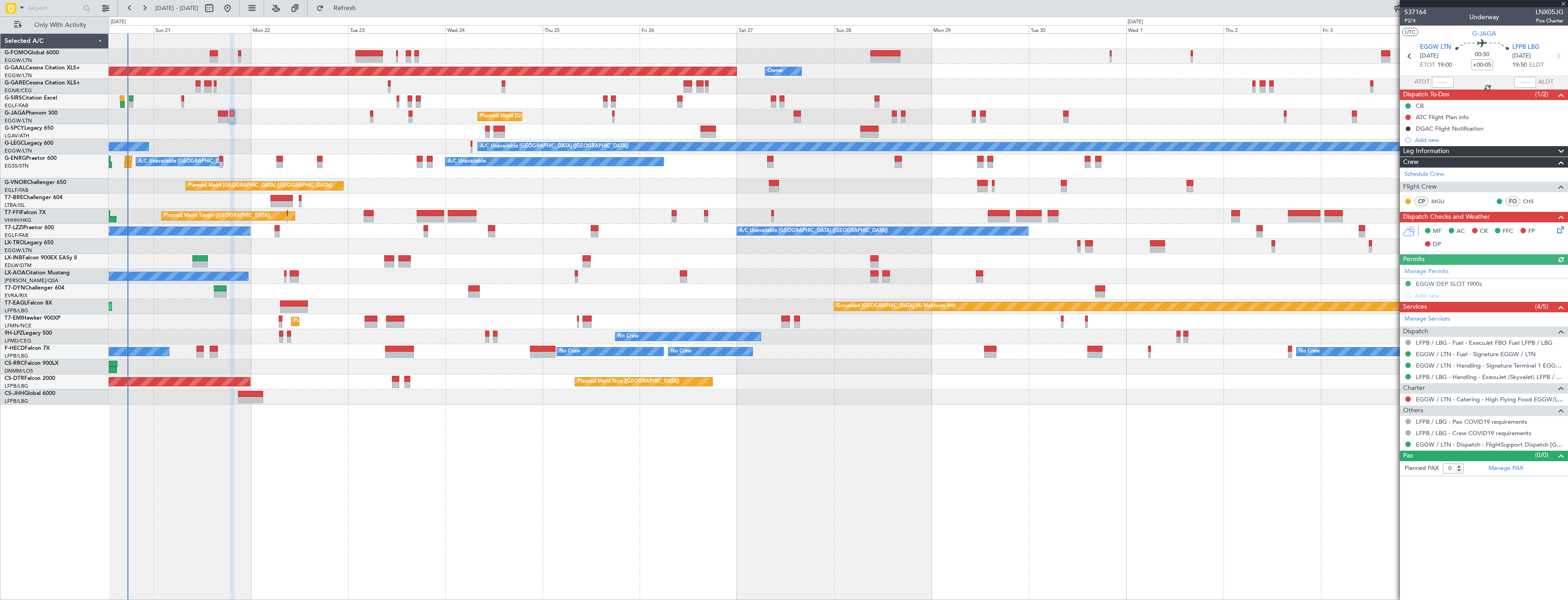
type input "-00:10"
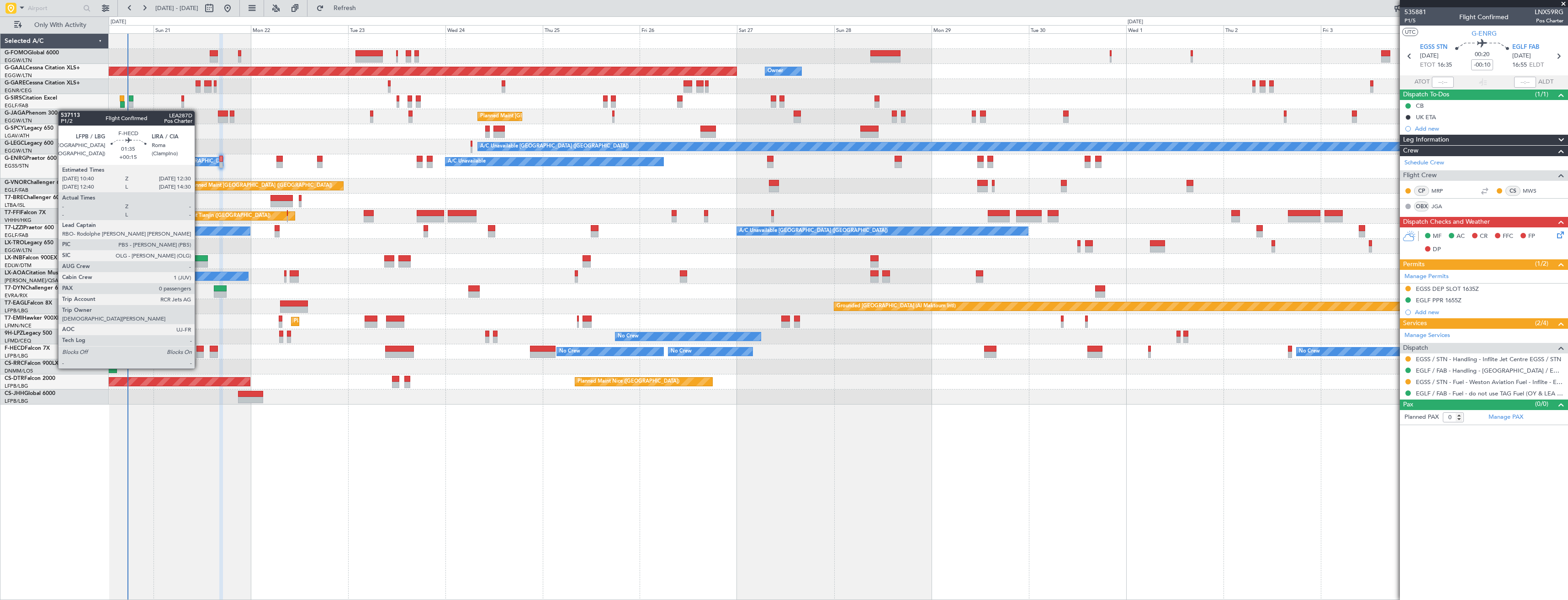
click at [199, 351] on div at bounding box center [200, 349] width 8 height 7
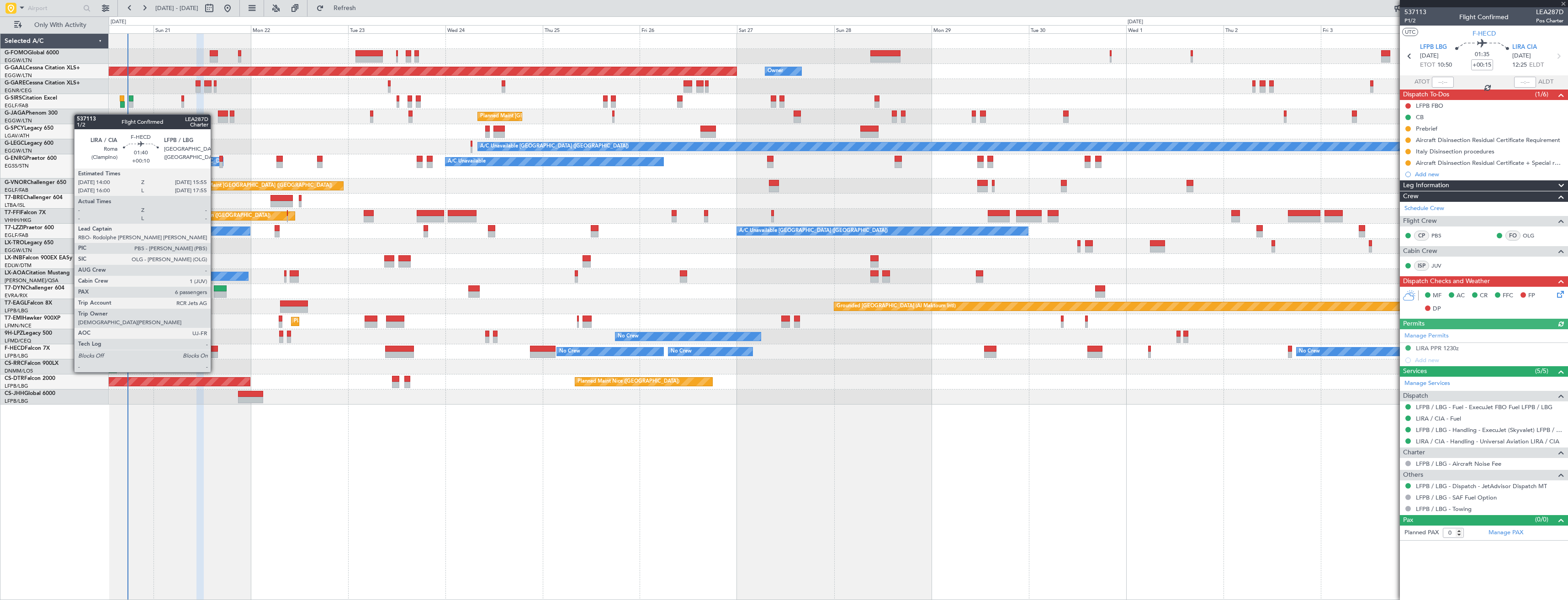
click at [215, 355] on div at bounding box center [214, 355] width 9 height 7
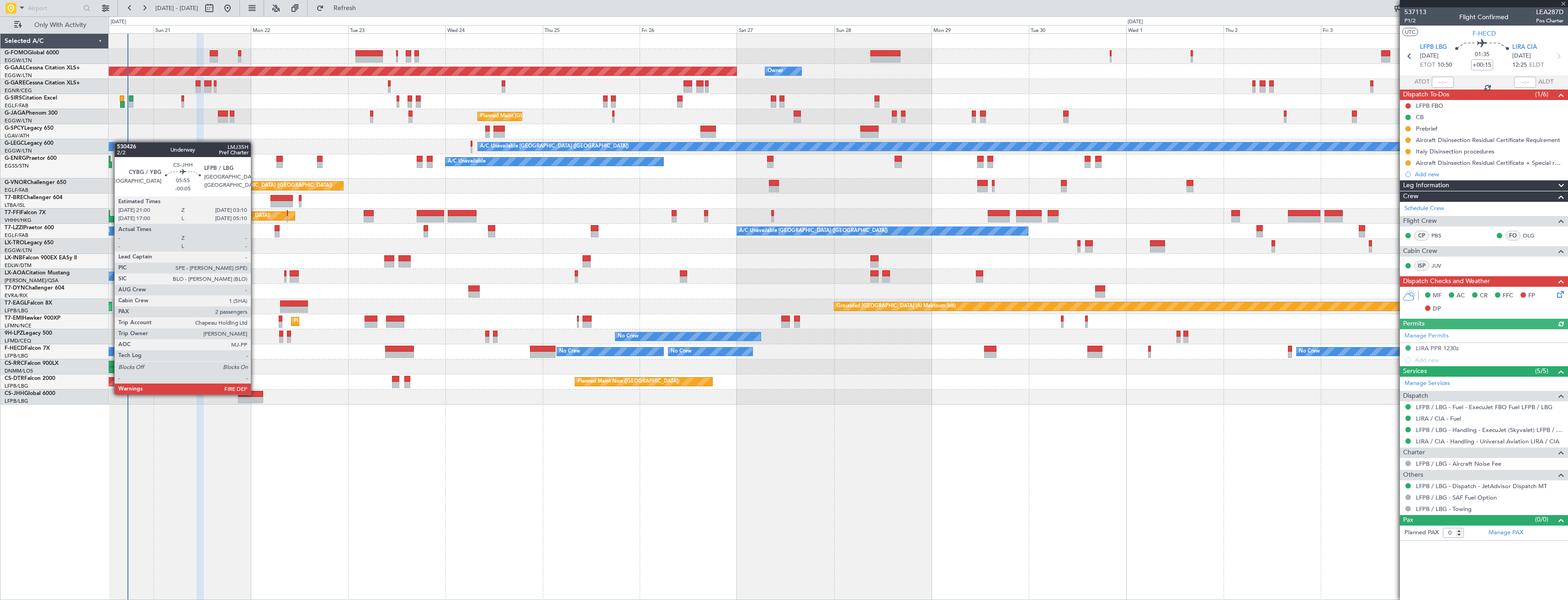
type input "+00:10"
type input "6"
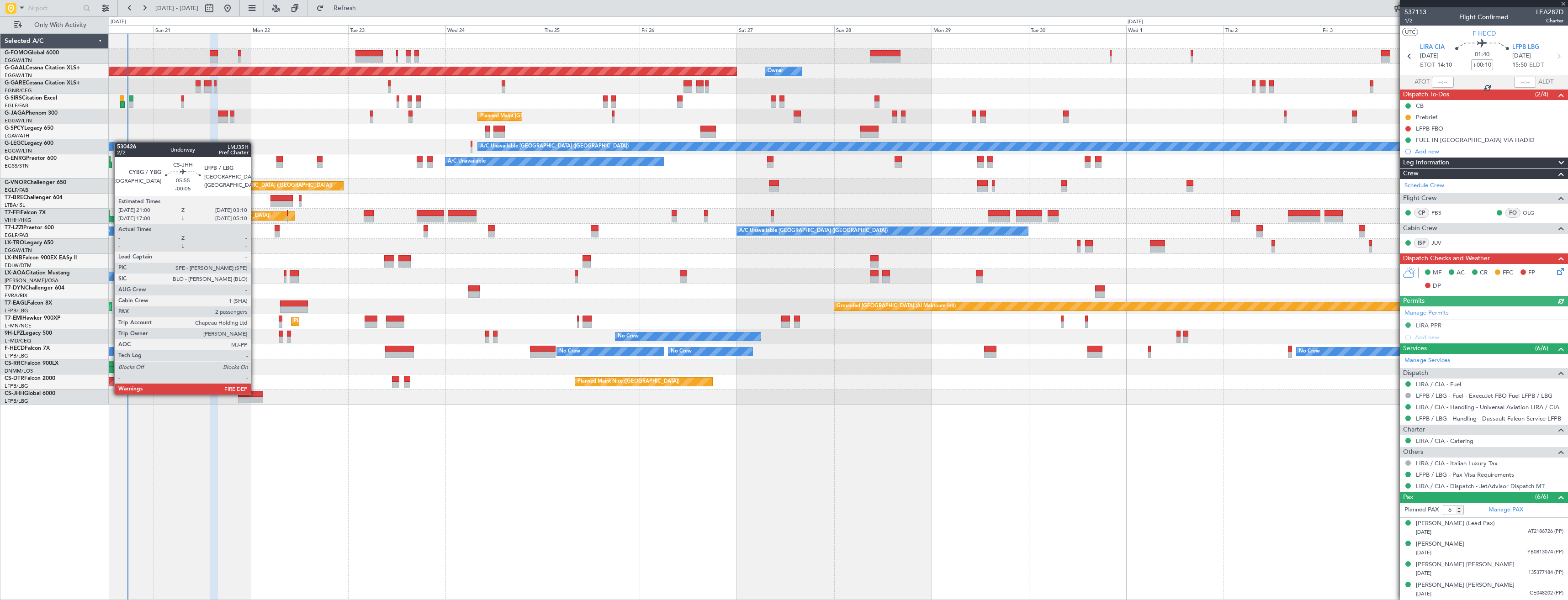
click at [255, 394] on div at bounding box center [250, 394] width 25 height 7
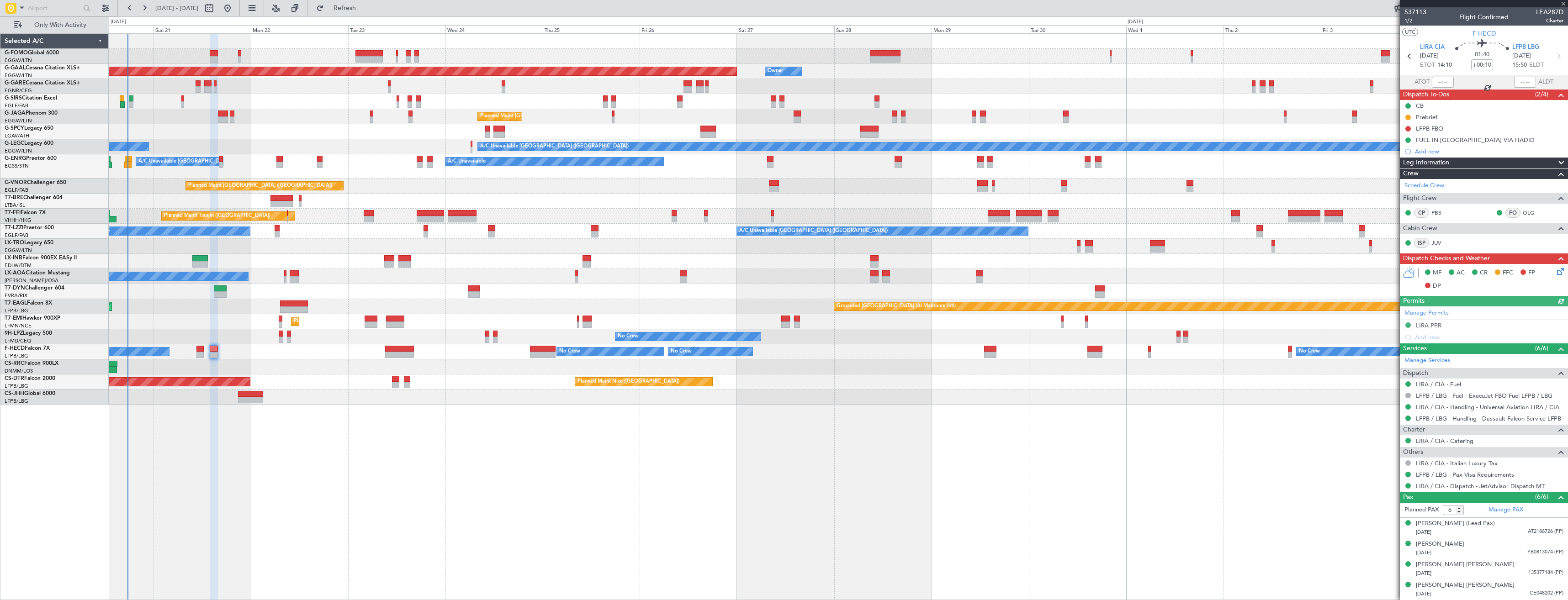
type input "-00:05"
type input "2"
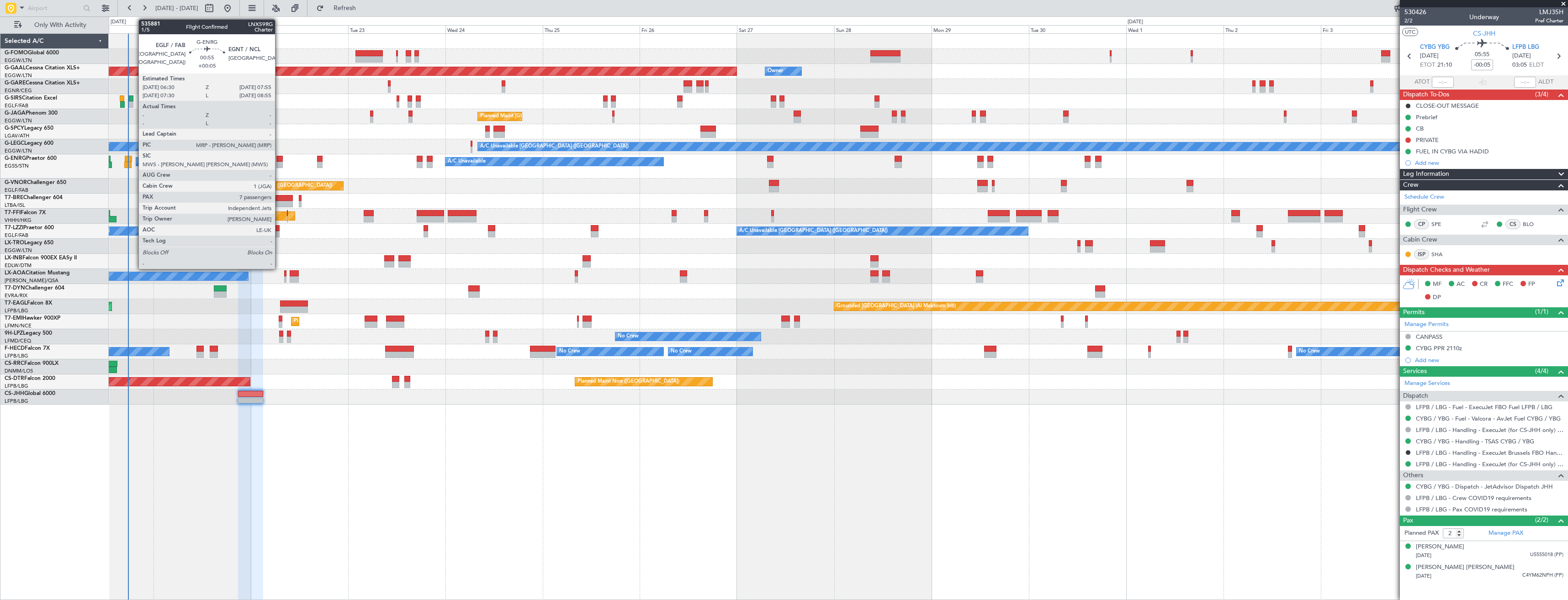
click at [279, 158] on div at bounding box center [279, 159] width 6 height 7
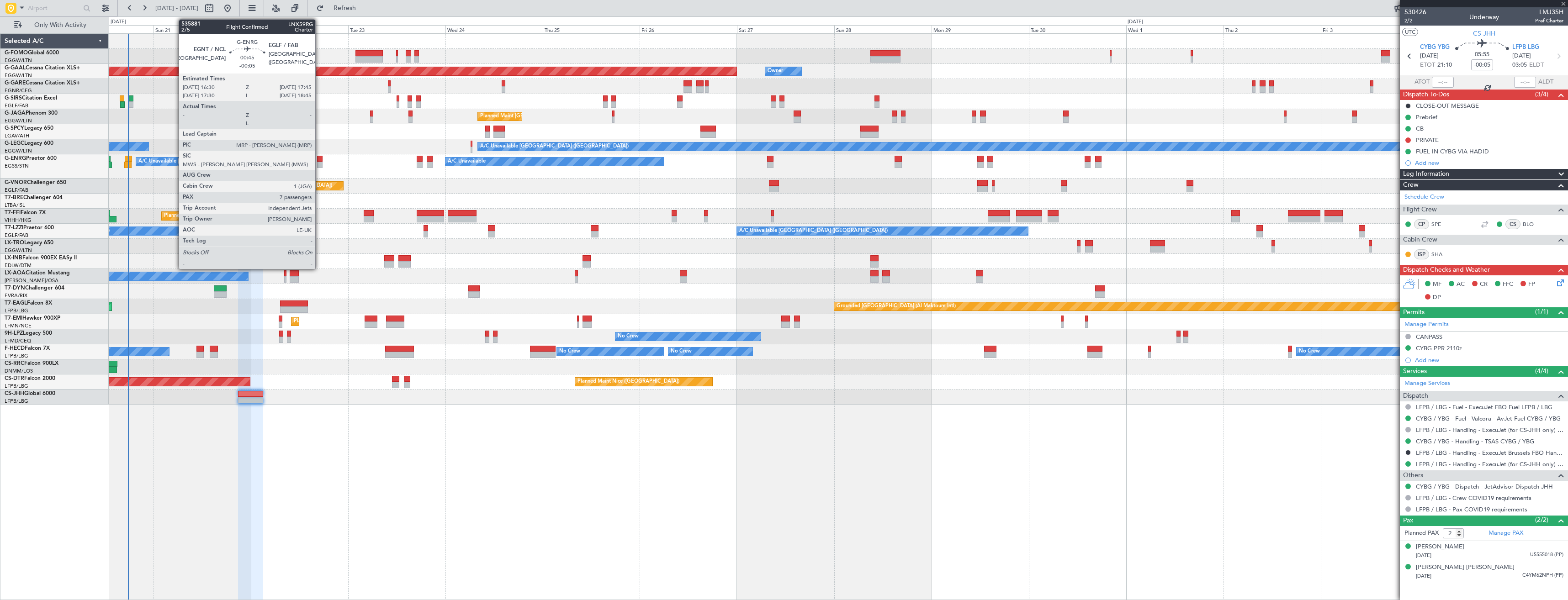
type input "+00:05"
type input "7"
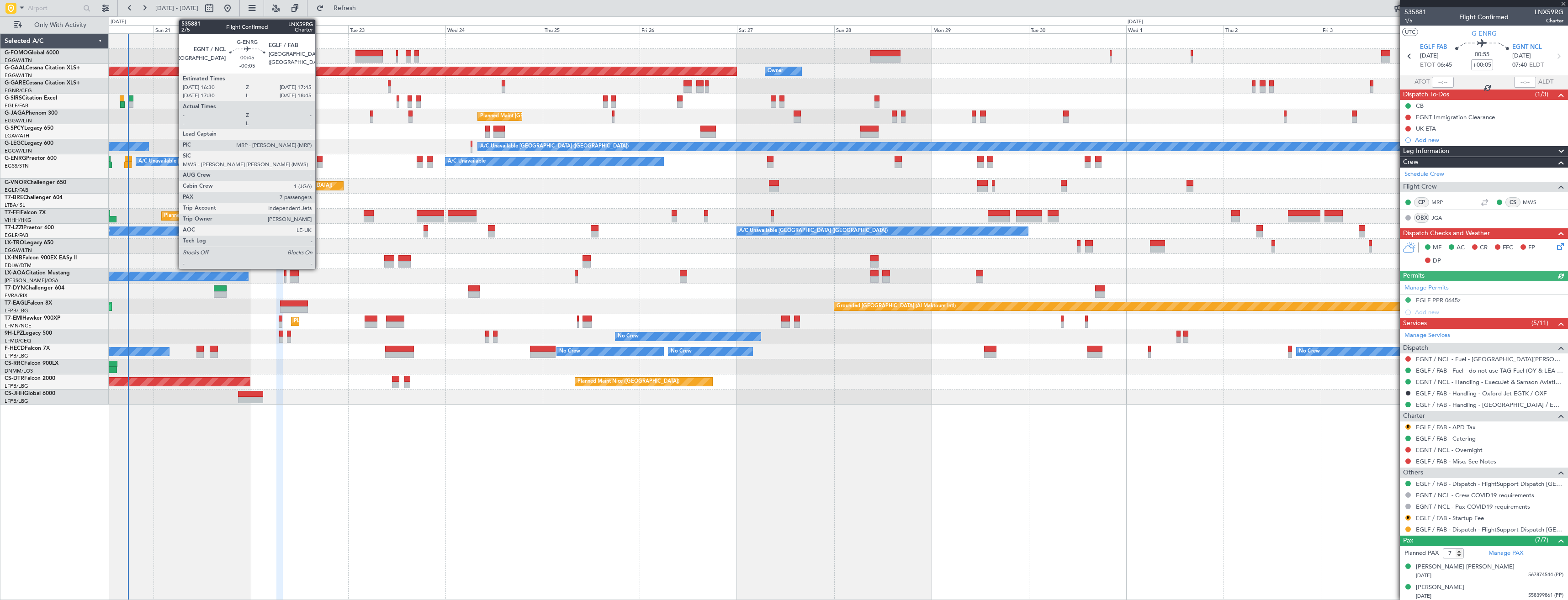
click at [320, 162] on div at bounding box center [320, 165] width 5 height 7
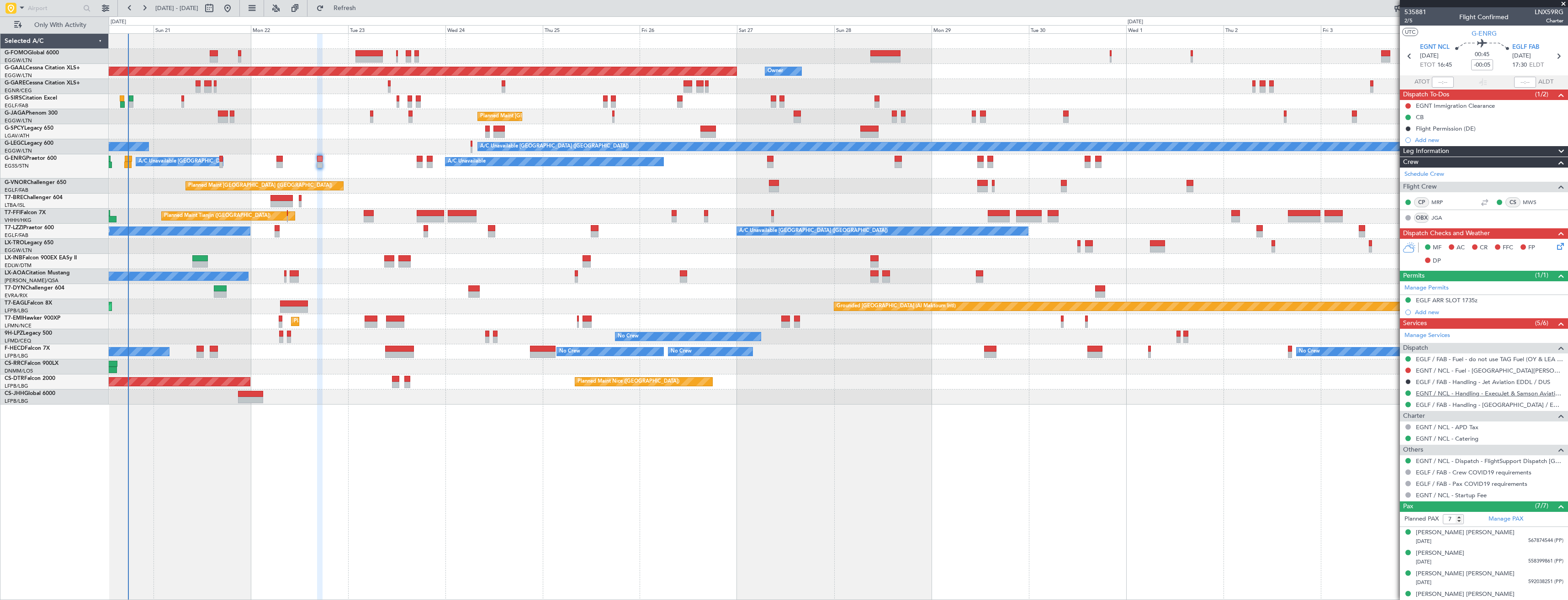
click at [1454, 394] on link "EGNT / NCL - Handling - ExecuJet & Samson Aviation Services [GEOGRAPHIC_DATA] /…" at bounding box center [1489, 393] width 147 height 8
click at [1438, 371] on link "EGNT / NCL - Fuel - [GEOGRAPHIC_DATA][PERSON_NAME] Fuel EGNT / NCL" at bounding box center [1489, 371] width 147 height 8
click at [345, 13] on button "Refresh" at bounding box center [340, 9] width 55 height 15
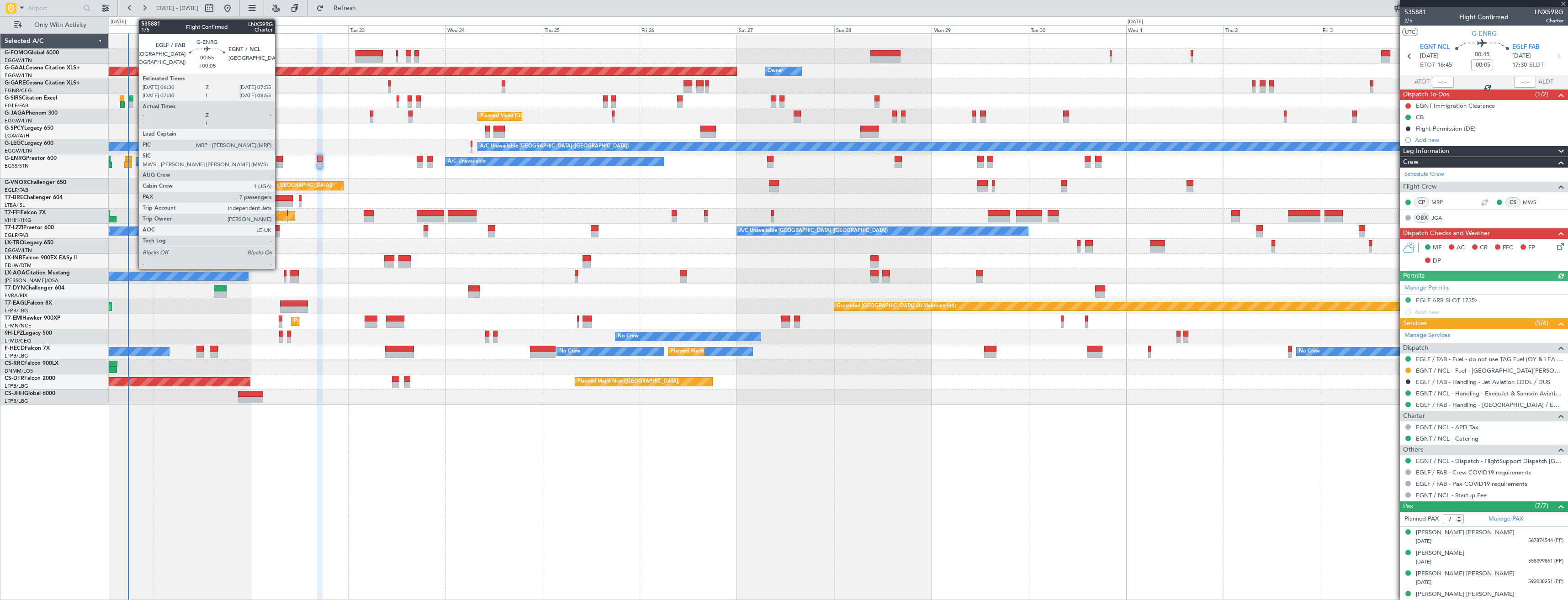
click at [279, 163] on div at bounding box center [279, 165] width 6 height 7
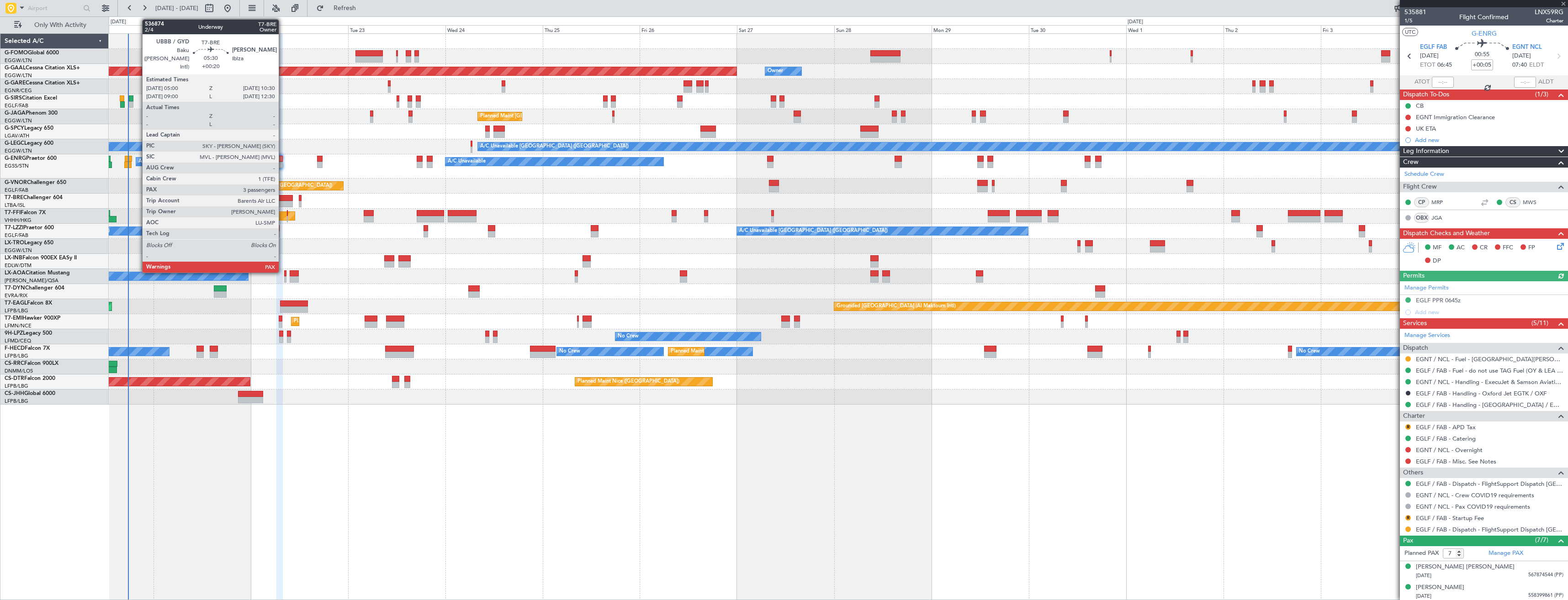
click at [283, 201] on div at bounding box center [281, 204] width 23 height 7
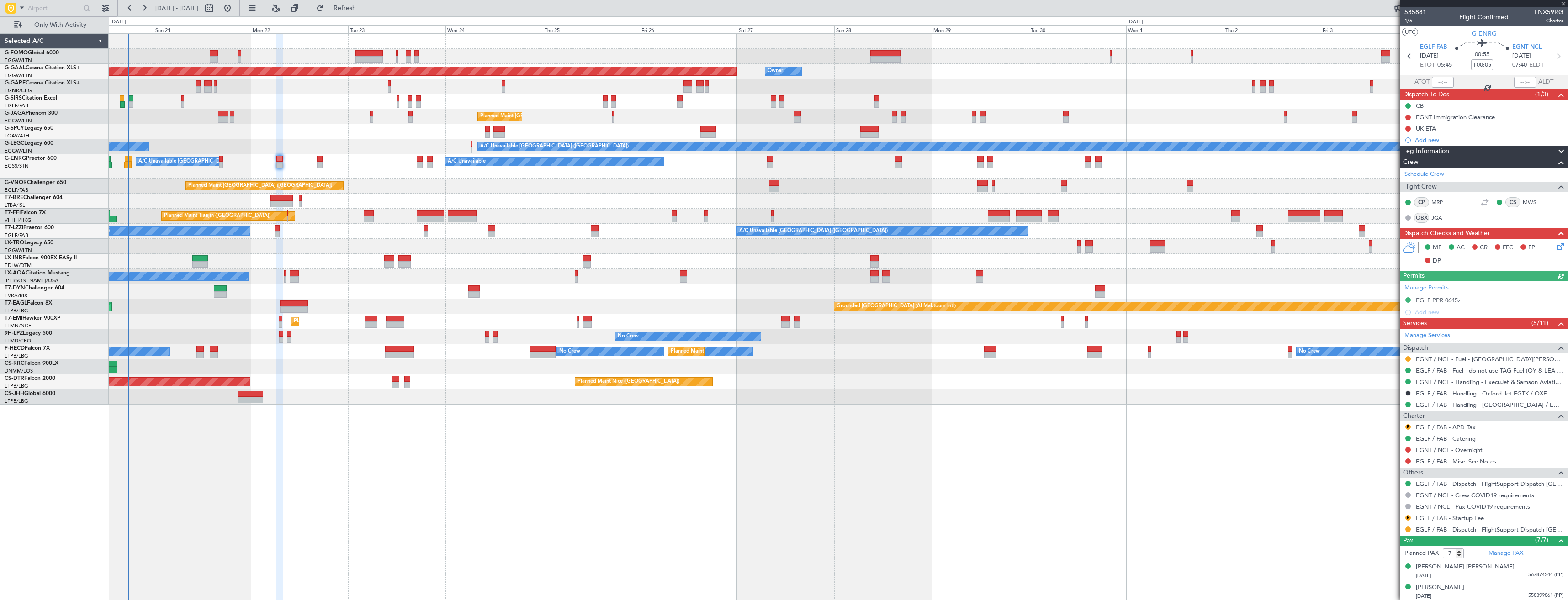
type input "+00:20"
type input "3"
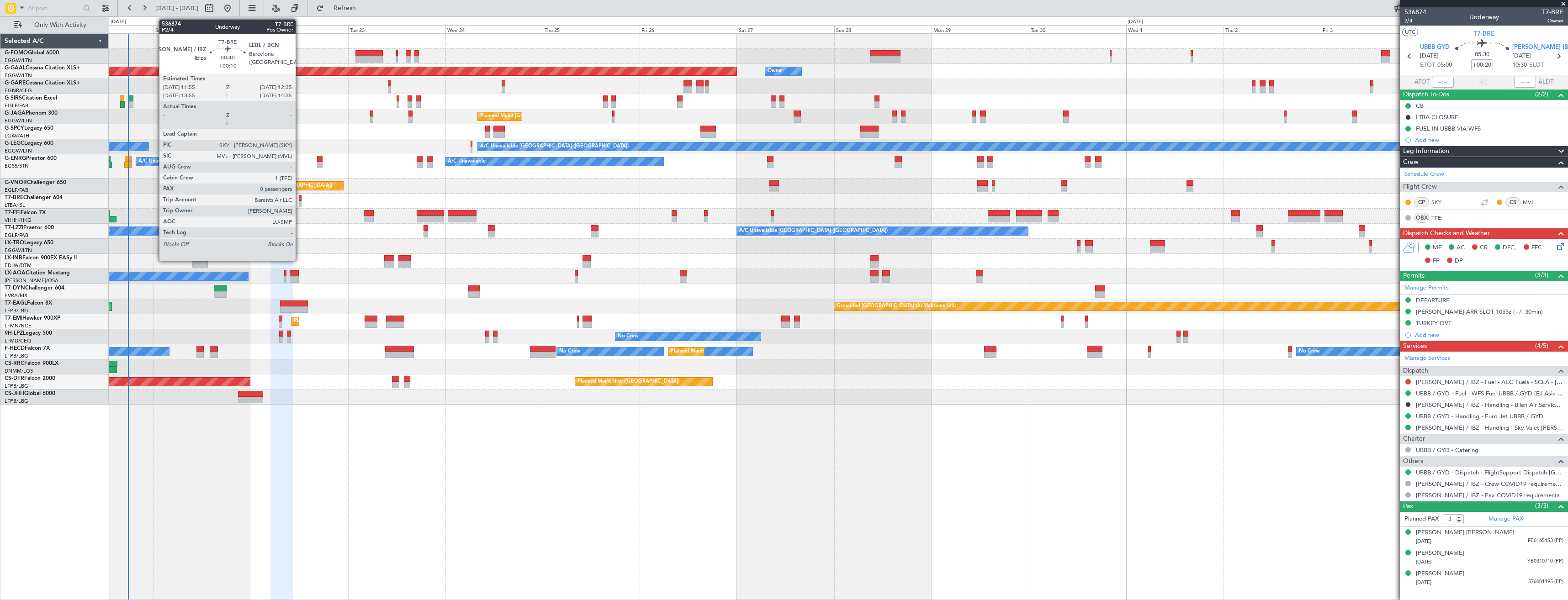
click at [299, 201] on div at bounding box center [300, 204] width 3 height 7
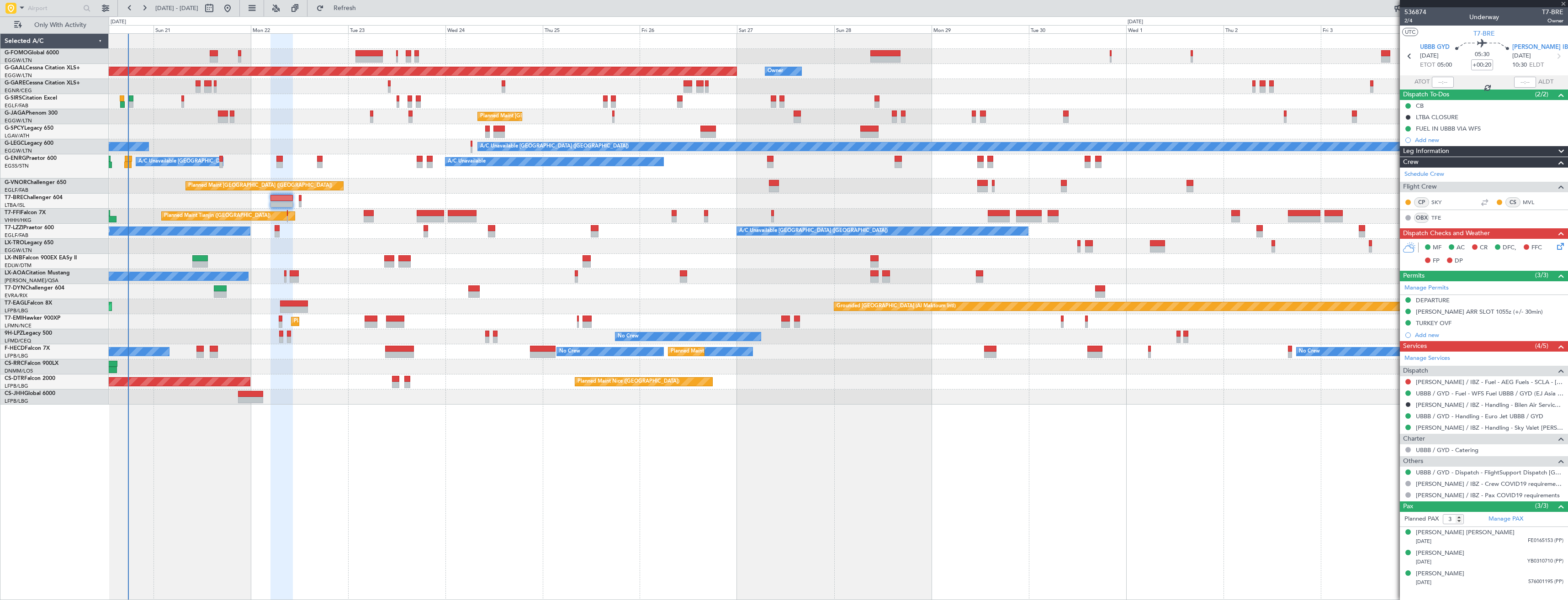
type input "+00:10"
type input "0"
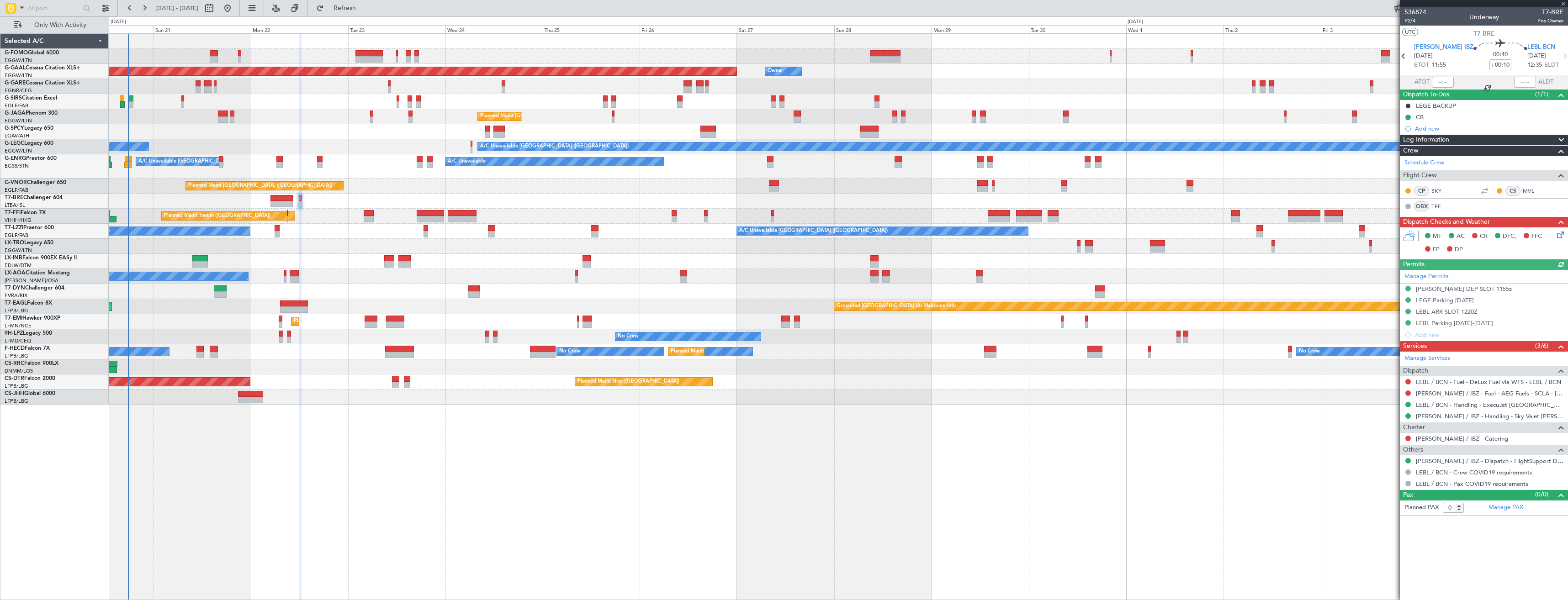
click at [1407, 378] on div at bounding box center [1408, 382] width 7 height 7
click at [1406, 381] on button at bounding box center [1408, 382] width 5 height 5
click at [1393, 394] on span "Not Required" at bounding box center [1386, 394] width 37 height 9
click at [1408, 58] on icon at bounding box center [1404, 57] width 12 height 12
type input "+00:20"
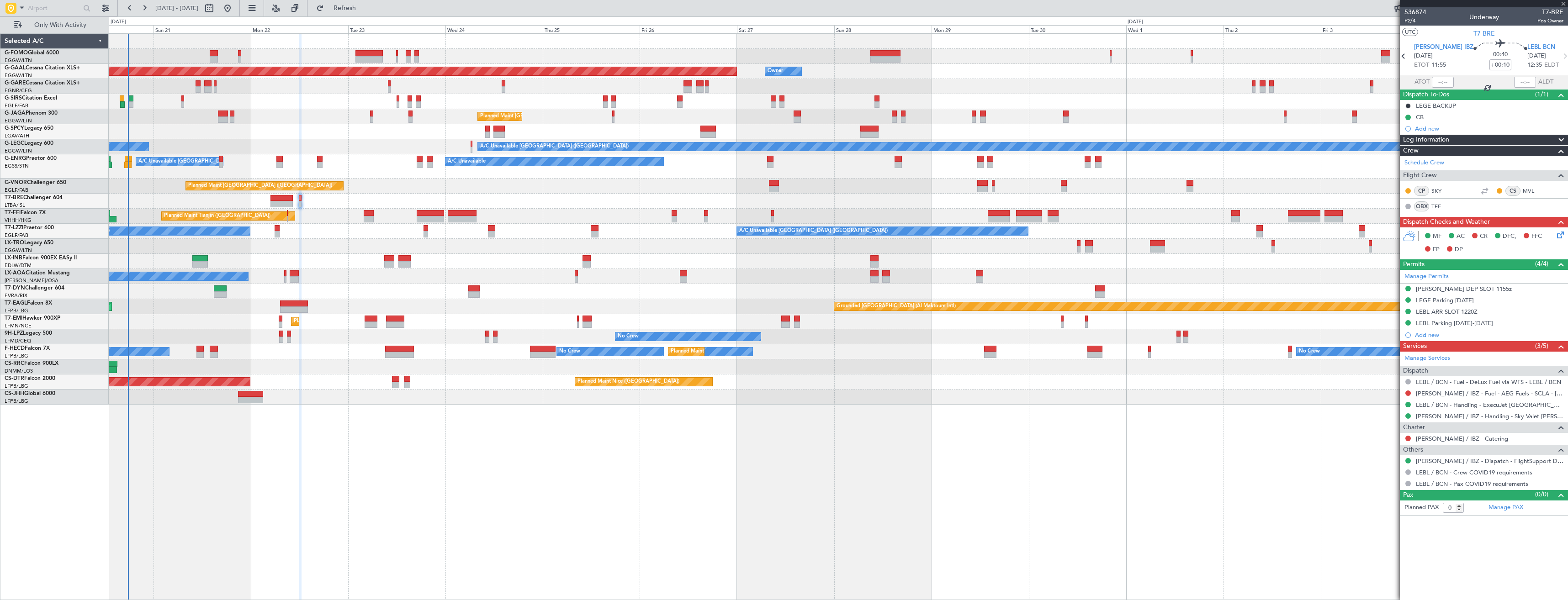
type input "3"
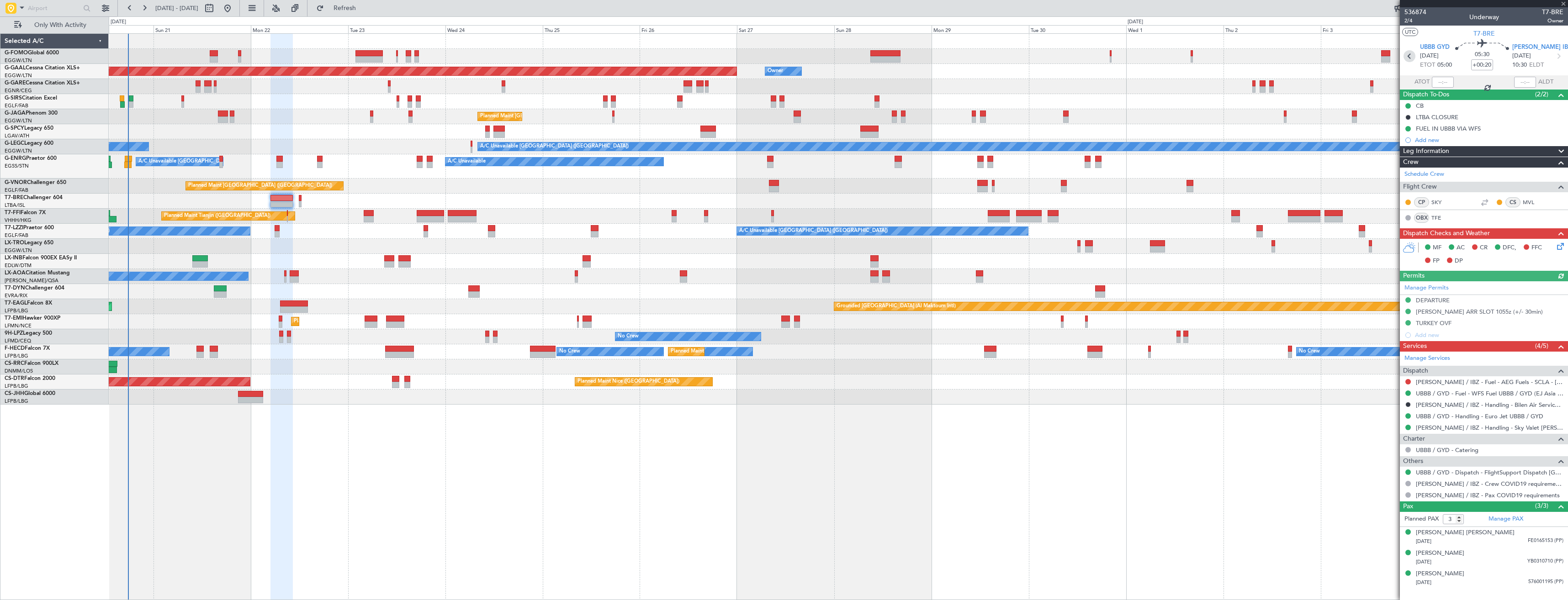
click at [1411, 61] on icon at bounding box center [1410, 57] width 12 height 12
type input "+00:15"
type input "12:52"
type input "17:39"
type input "10"
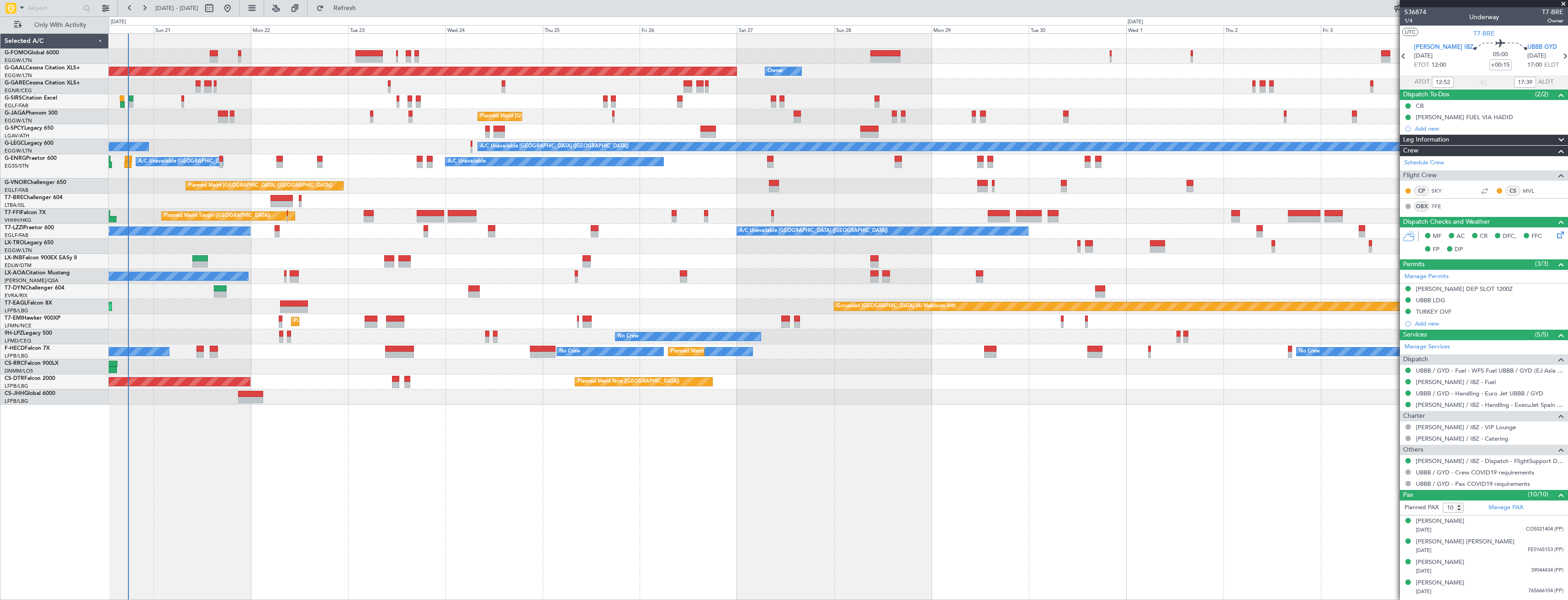
click at [973, 295] on div at bounding box center [838, 291] width 1459 height 15
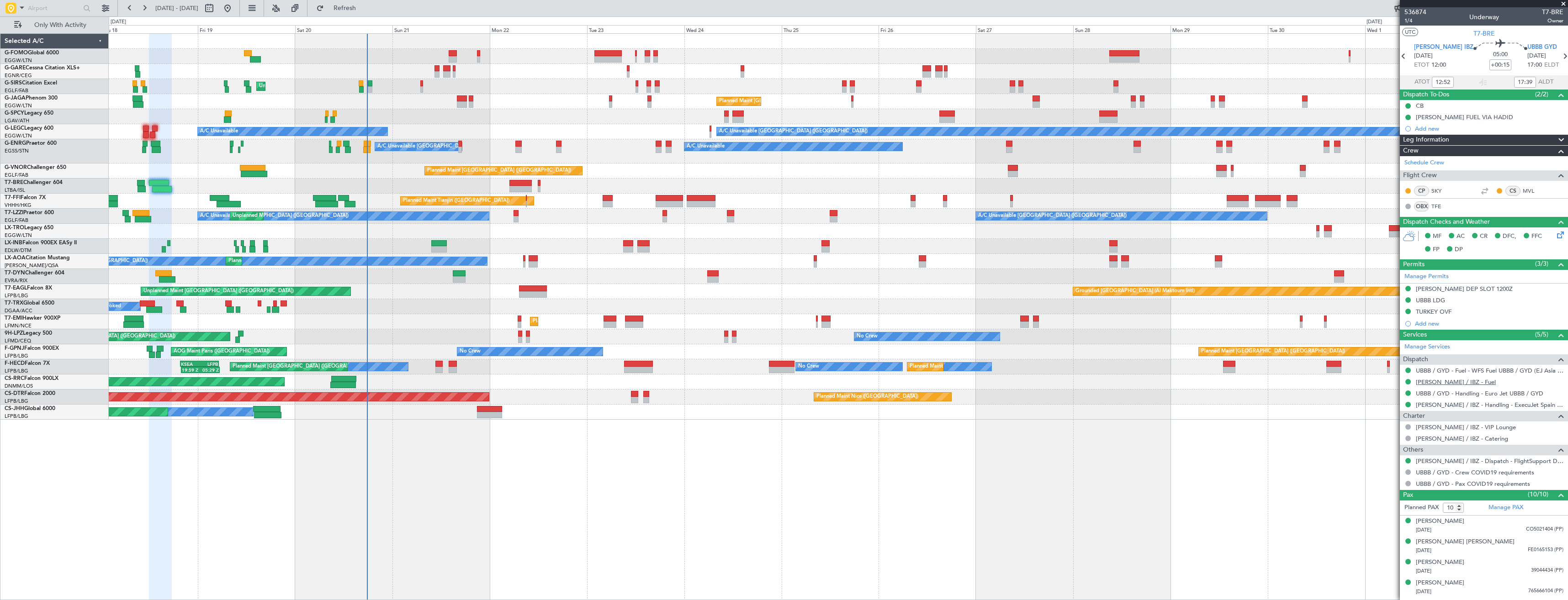
click at [1426, 381] on link "[PERSON_NAME] / IBZ - Fuel" at bounding box center [1455, 382] width 80 height 8
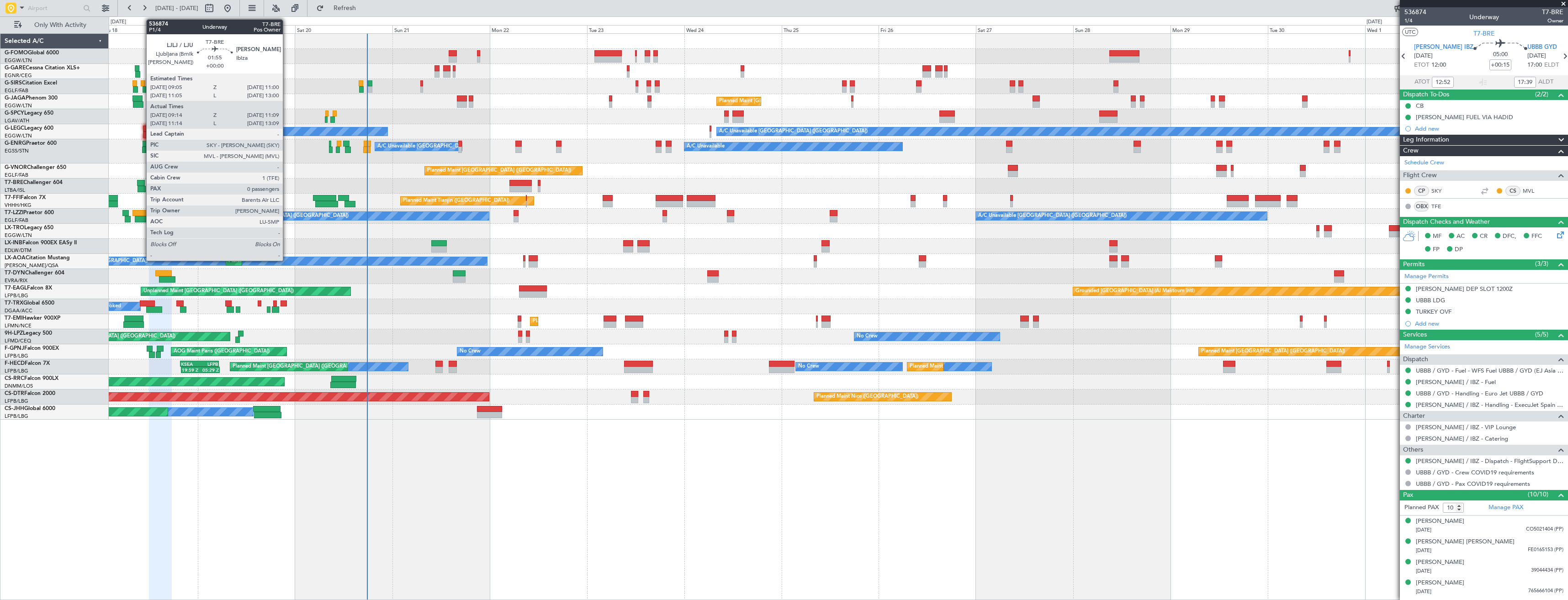
click at [142, 184] on div at bounding box center [141, 183] width 9 height 7
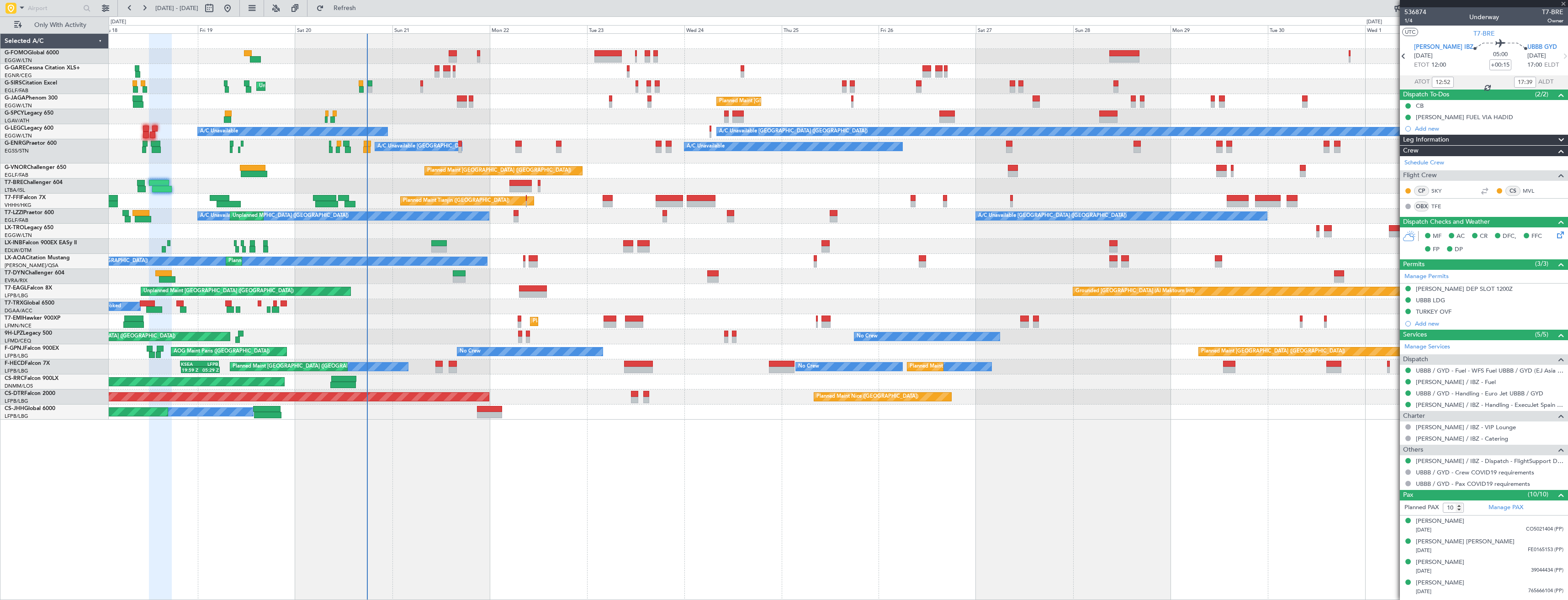
type input "09:14"
type input "11:09"
type input "0"
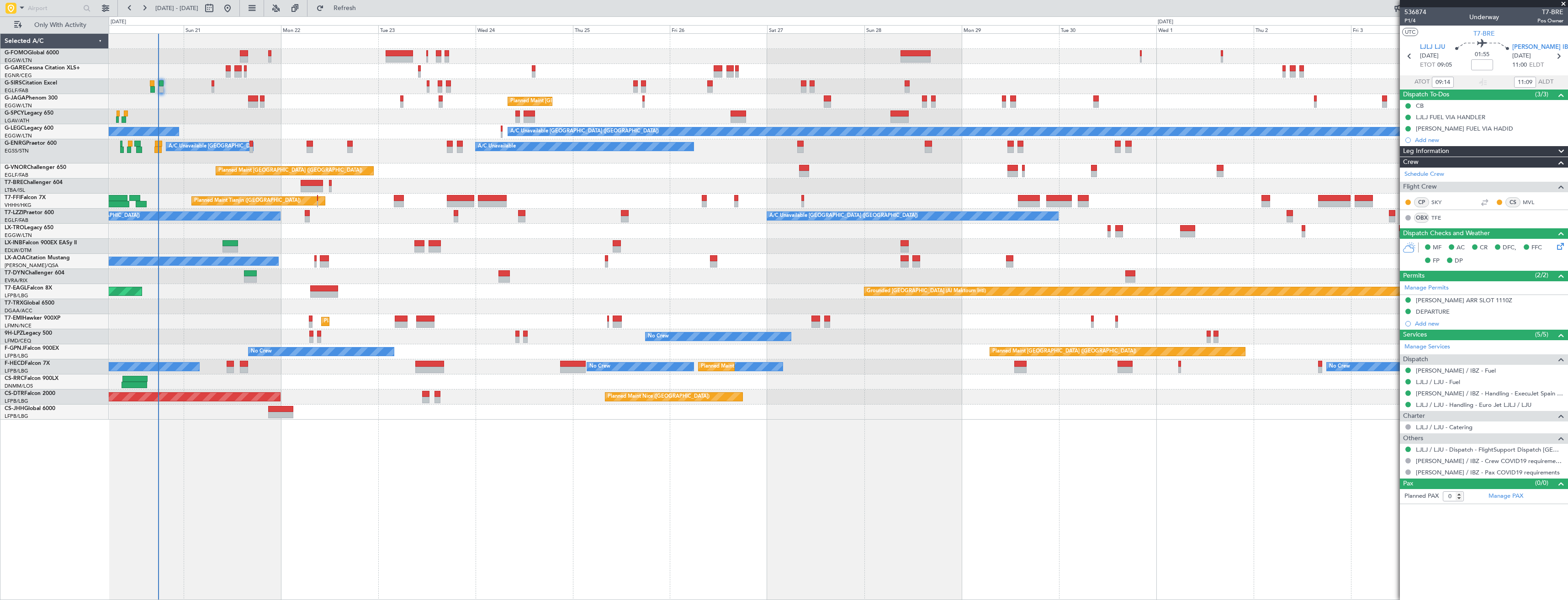
click at [486, 222] on div "A/C Unavailable [GEOGRAPHIC_DATA] ([GEOGRAPHIC_DATA]) A/C Unavailable [GEOGRAPH…" at bounding box center [838, 216] width 1459 height 15
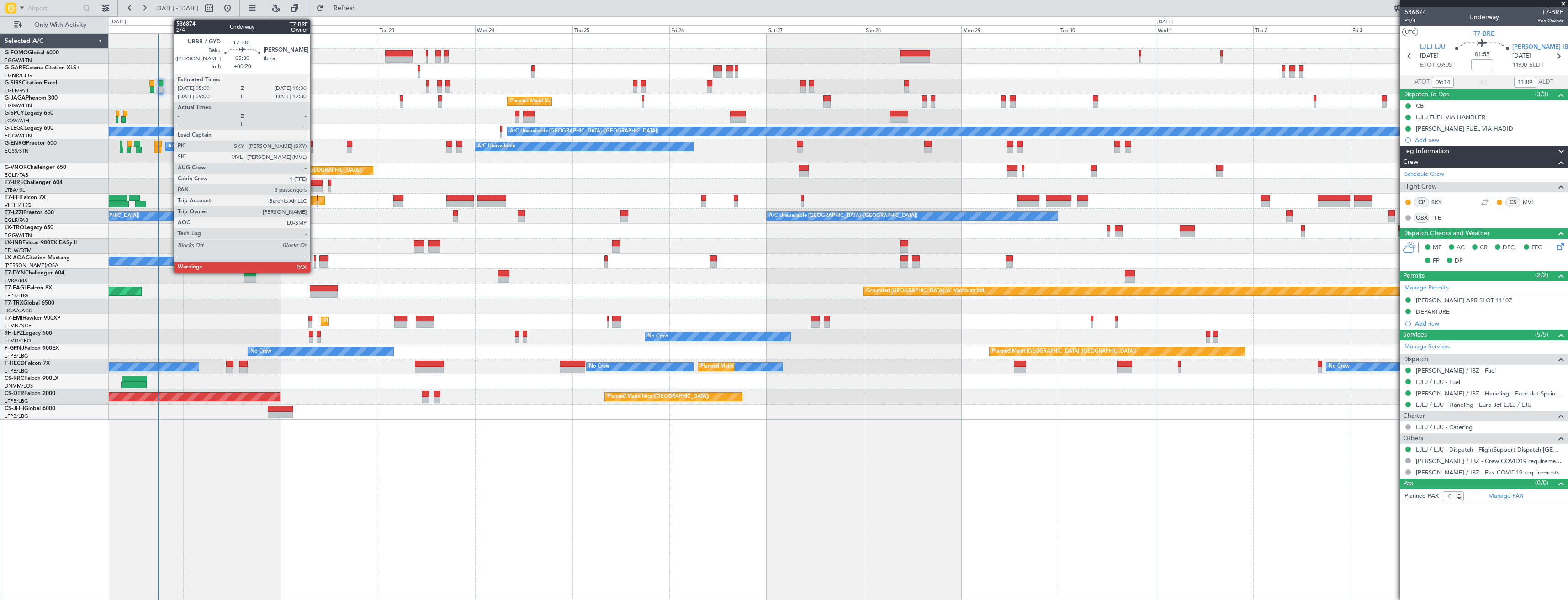
click at [314, 186] on div at bounding box center [311, 189] width 23 height 7
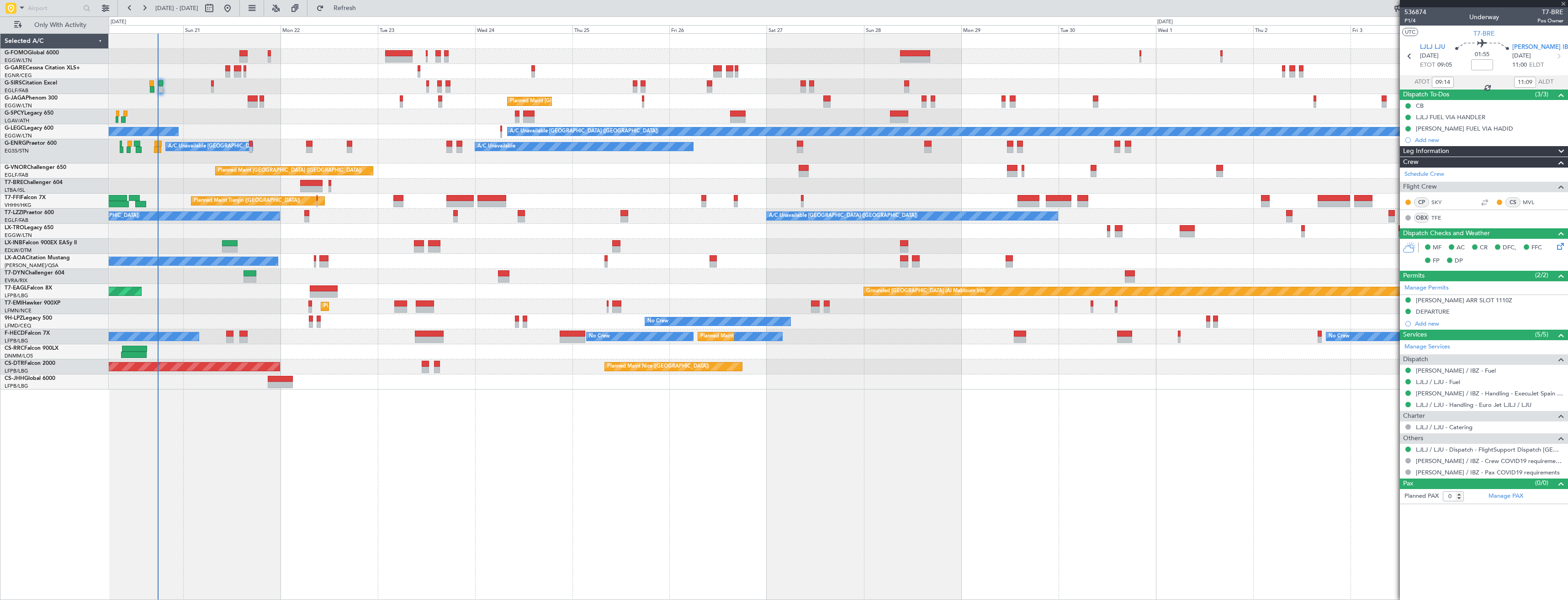
type input "+00:20"
type input "3"
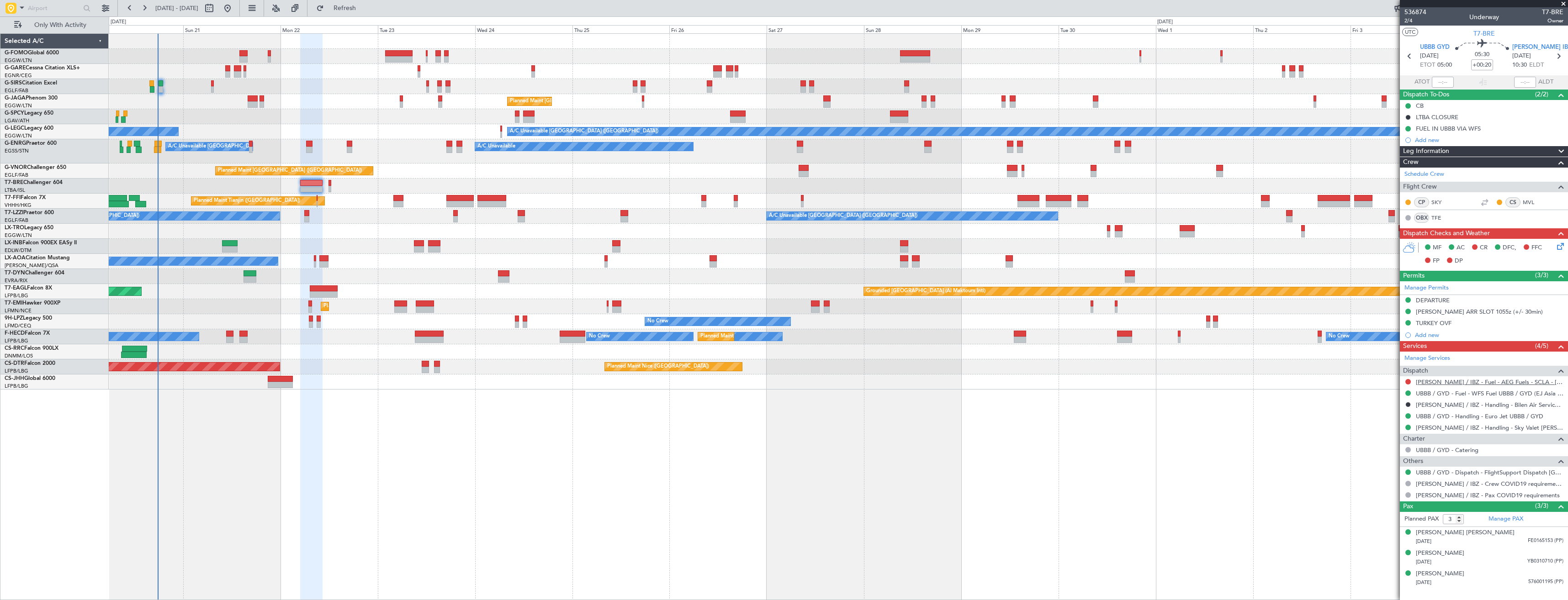
click at [1443, 383] on link "[PERSON_NAME] / IBZ - Fuel - AEG Fuels - SCLA - [PERSON_NAME] / IBZ" at bounding box center [1489, 382] width 147 height 8
click at [359, 10] on span "Refresh" at bounding box center [345, 8] width 38 height 7
click at [1462, 136] on div "Add new" at bounding box center [1485, 140] width 140 height 8
click at [1441, 137] on div "Add new" at bounding box center [1489, 140] width 149 height 8
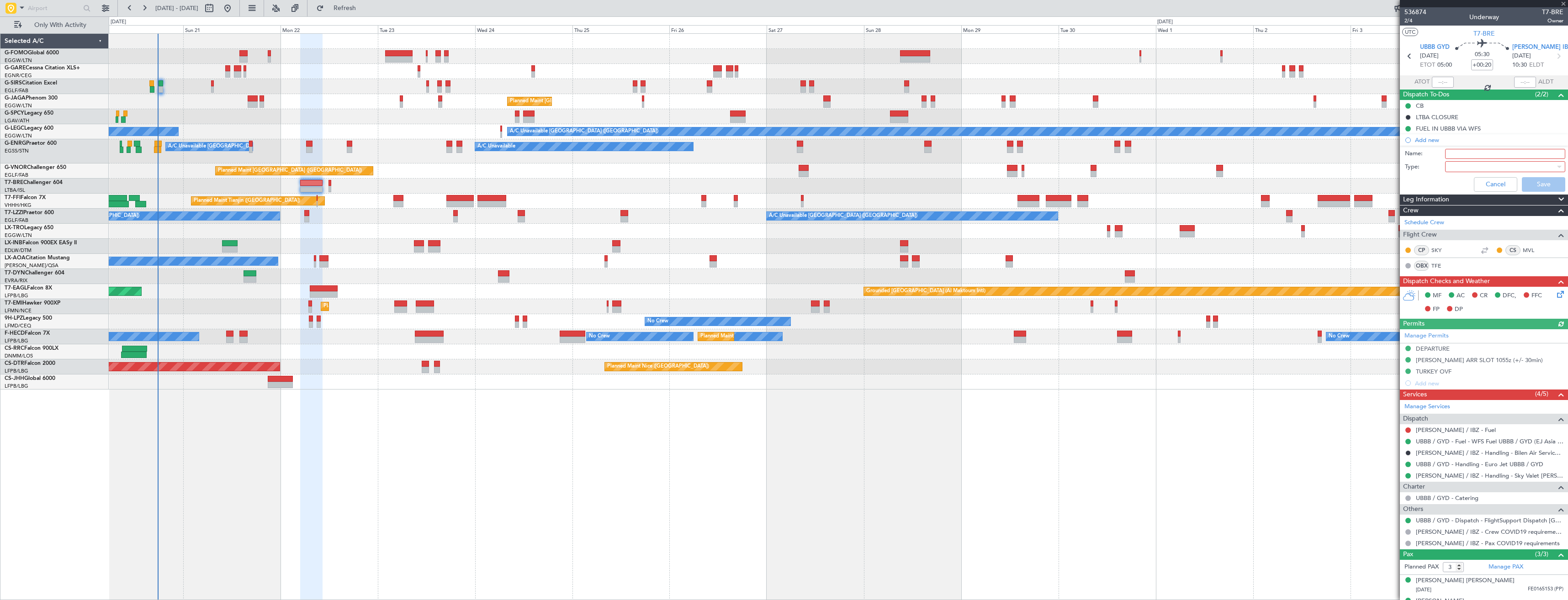
click at [1480, 155] on input "Name:" at bounding box center [1505, 154] width 120 height 10
type input "FUEL [PERSON_NAME] VIA HANDLER"
click at [1482, 165] on div at bounding box center [1502, 167] width 107 height 14
click at [1479, 183] on span "Generic" at bounding box center [1501, 185] width 107 height 14
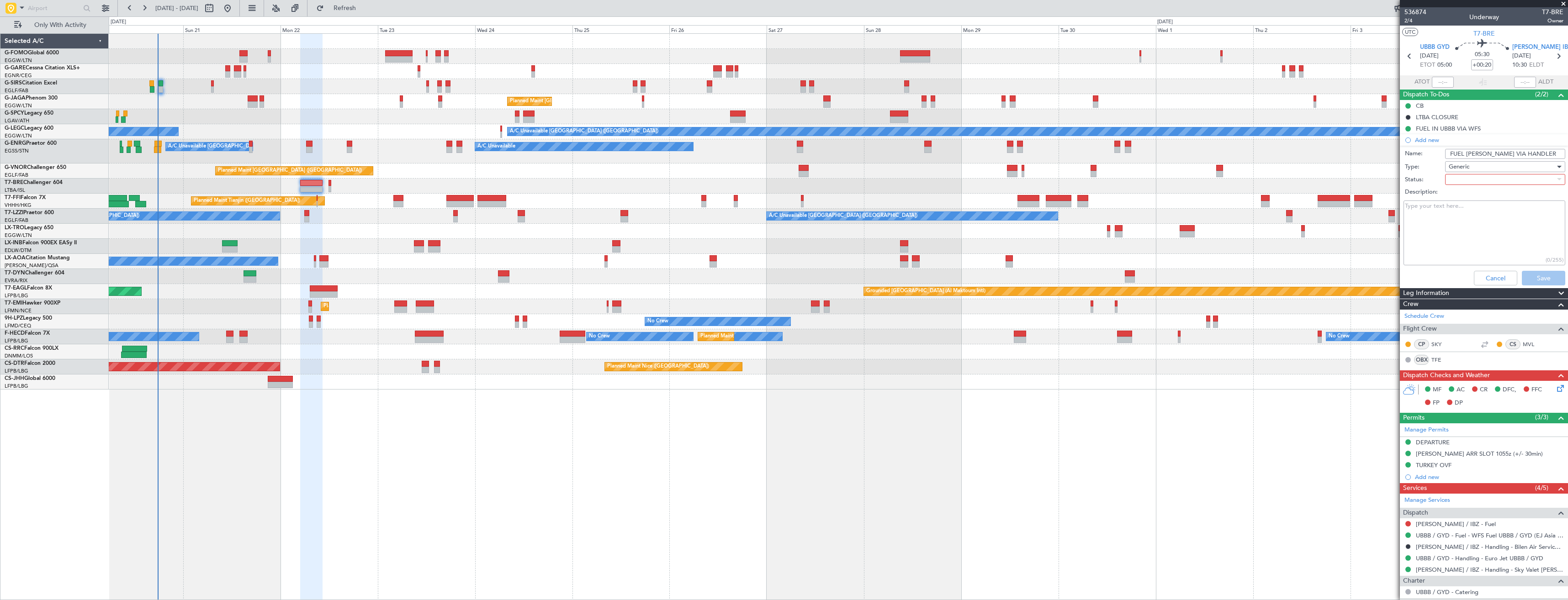
click at [1465, 175] on div at bounding box center [1502, 180] width 107 height 14
click at [1475, 215] on span "In Progress" at bounding box center [1501, 211] width 107 height 14
drag, startPoint x: 1544, startPoint y: 277, endPoint x: 1539, endPoint y: 267, distance: 11.2
click at [1544, 276] on button "Save" at bounding box center [1543, 278] width 43 height 15
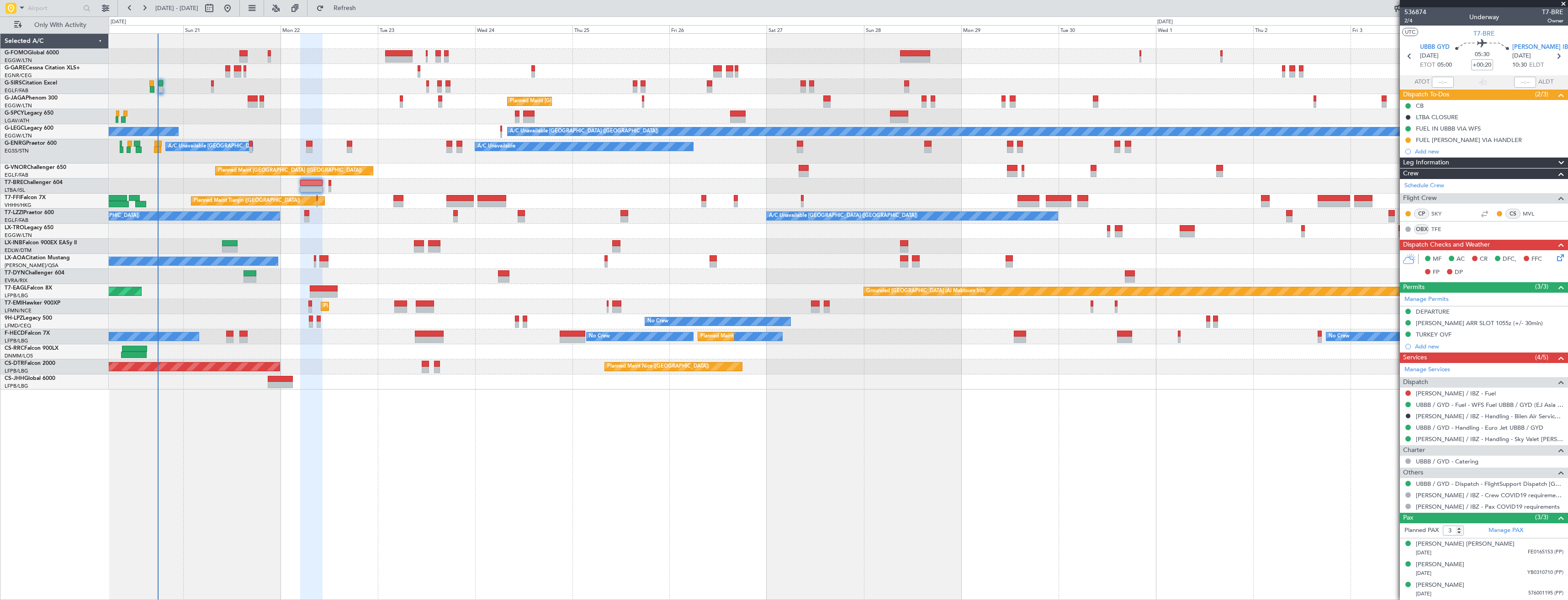
click at [1500, 139] on div "FUEL [PERSON_NAME] VIA HANDLER" at bounding box center [1484, 140] width 168 height 12
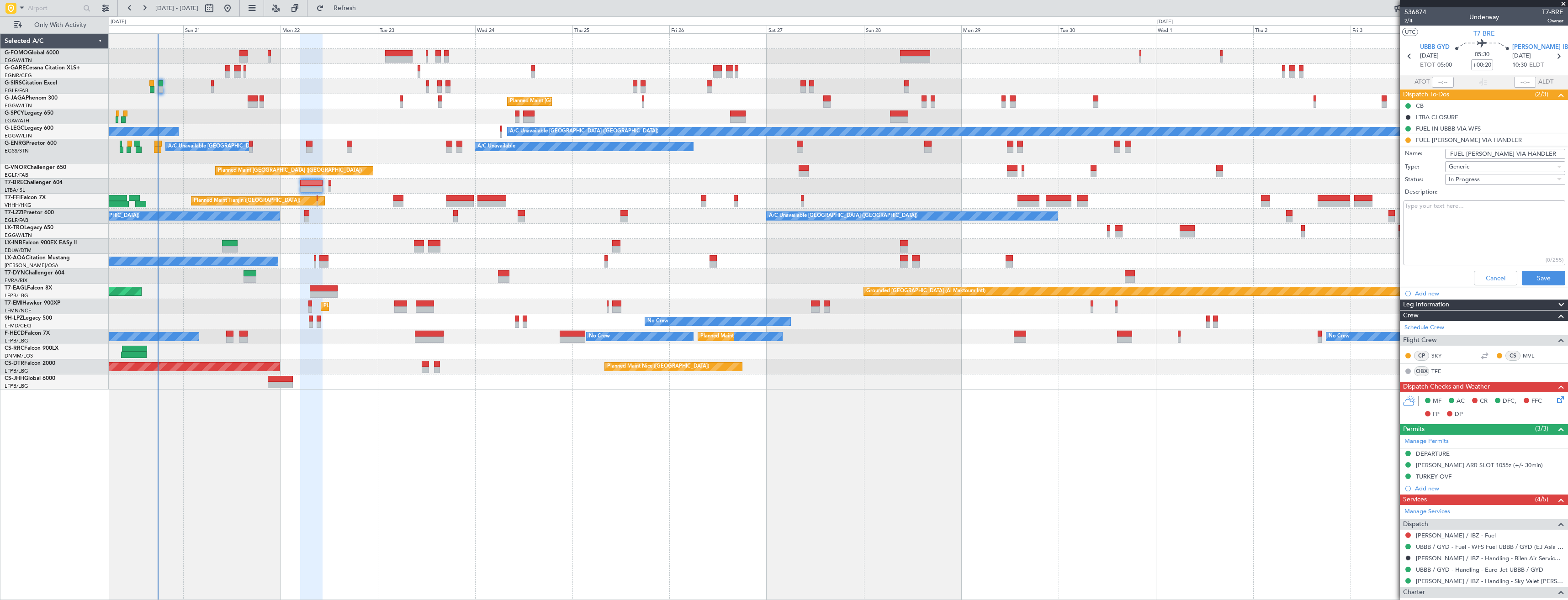
drag, startPoint x: 1517, startPoint y: 151, endPoint x: 1424, endPoint y: 151, distance: 93.0
click at [1424, 151] on div "Name: FUEL [PERSON_NAME] VIA HANDLER" at bounding box center [1483, 154] width 177 height 14
click at [1489, 282] on button "Cancel" at bounding box center [1495, 278] width 43 height 15
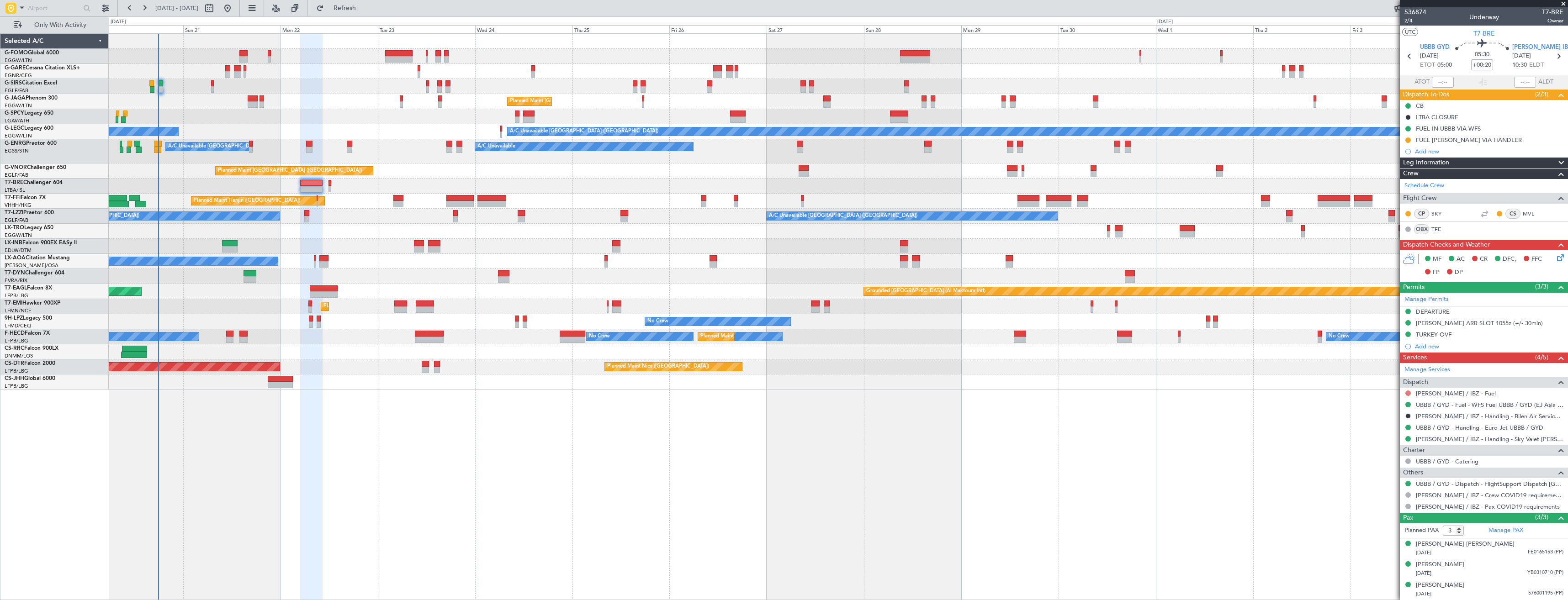
click at [1409, 391] on button at bounding box center [1408, 393] width 5 height 5
drag, startPoint x: 1392, startPoint y: 444, endPoint x: 1395, endPoint y: 423, distance: 21.2
click at [1392, 441] on li "Requested" at bounding box center [1407, 447] width 105 height 14
click at [1558, 57] on icon at bounding box center [1558, 57] width 12 height 12
type input "+00:10"
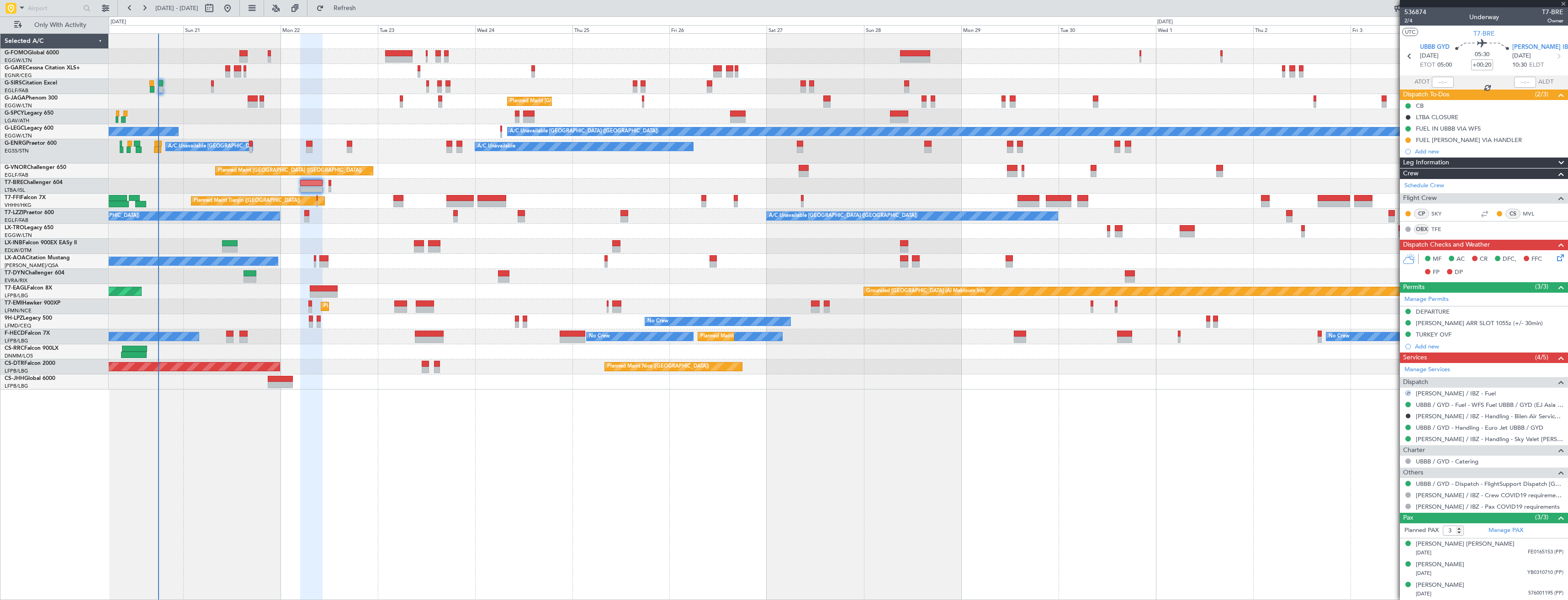
type input "0"
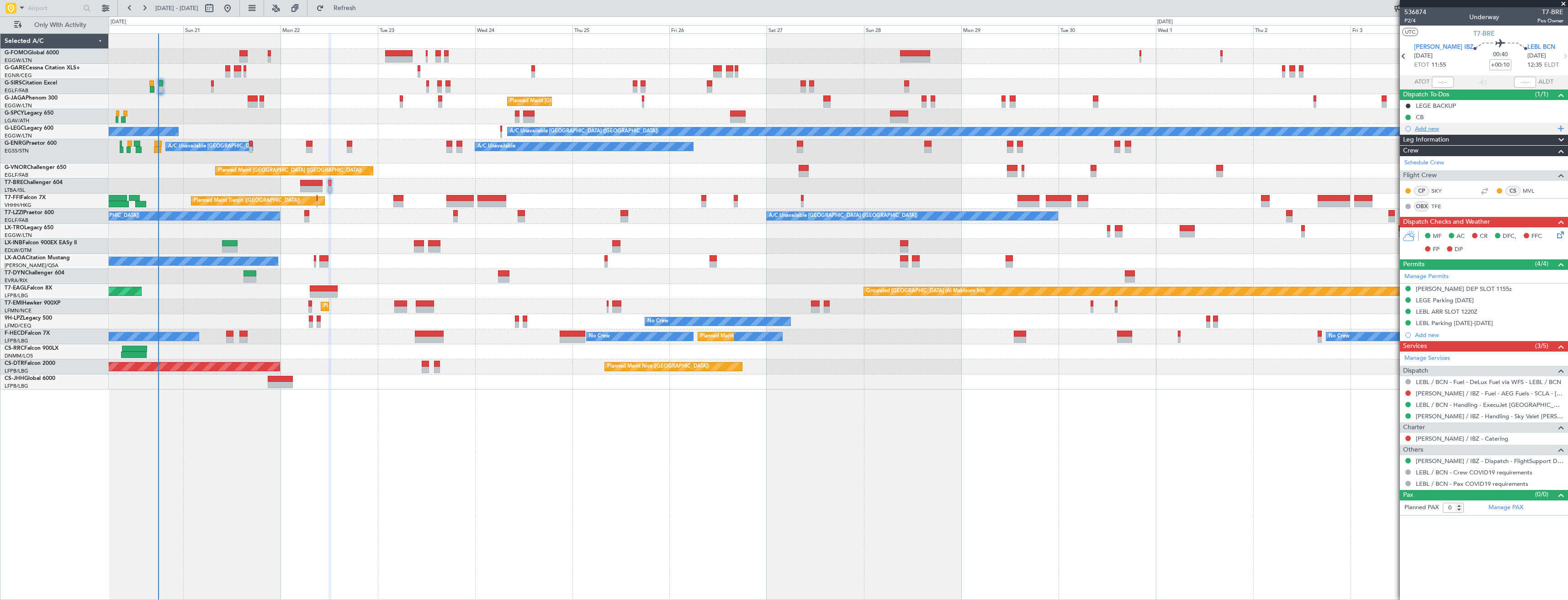
click at [1440, 127] on div "Add new" at bounding box center [1485, 128] width 140 height 8
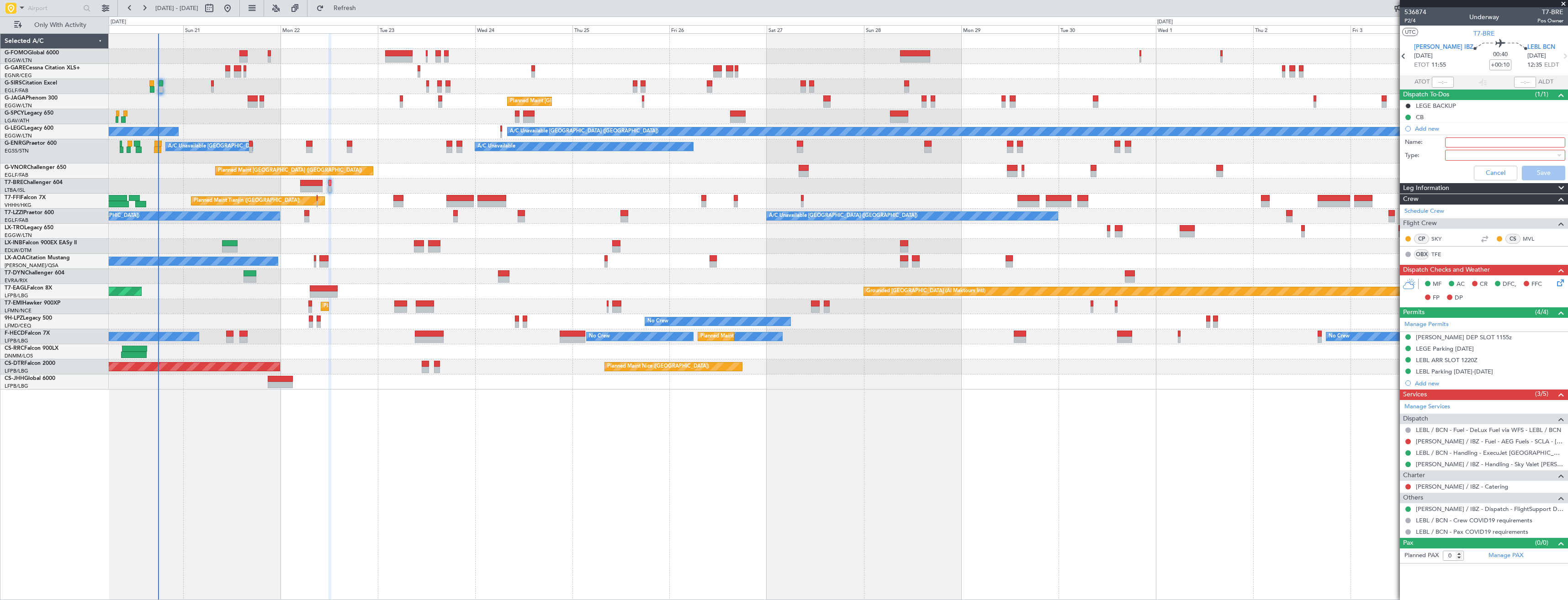
click at [1467, 141] on input "Name:" at bounding box center [1505, 142] width 120 height 10
paste input "FUEL [PERSON_NAME] VIA HANDLER"
type input "FUEL [PERSON_NAME] VIA HANDLER"
click at [1478, 158] on div at bounding box center [1502, 155] width 107 height 14
click at [1466, 172] on span "Generic" at bounding box center [1500, 174] width 112 height 14
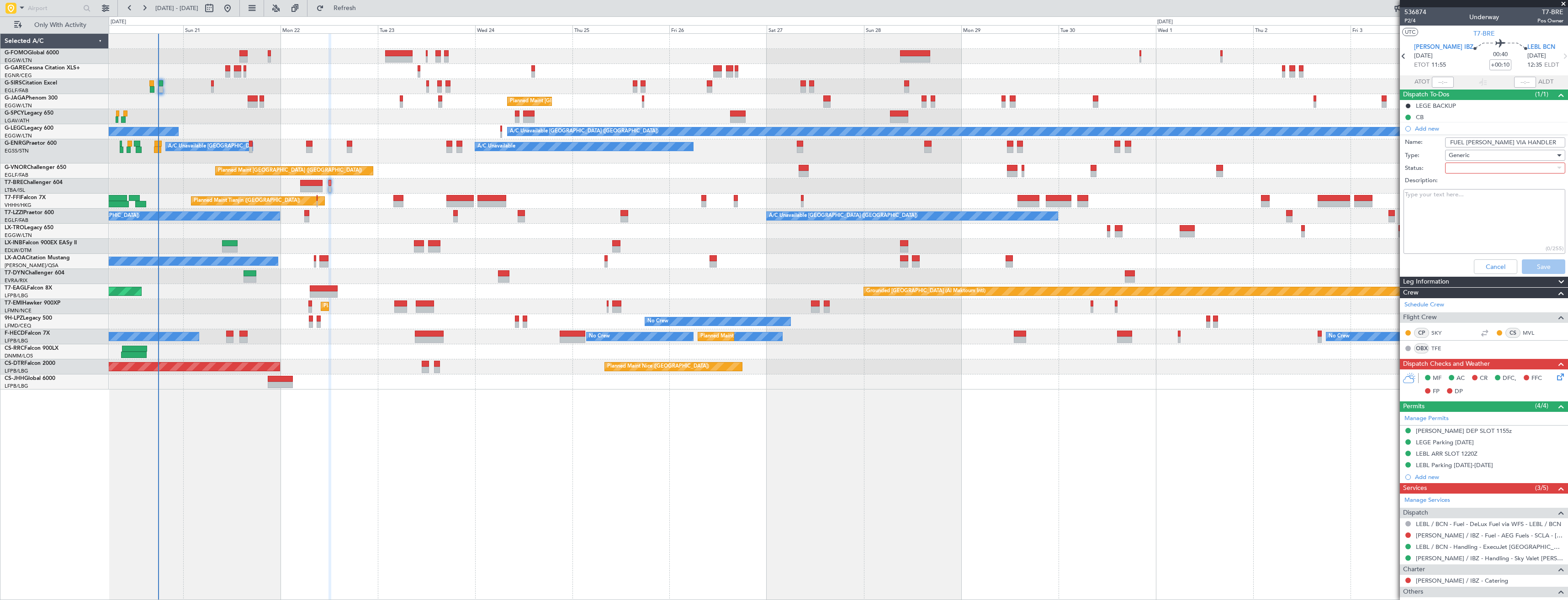
click at [1465, 170] on div at bounding box center [1502, 168] width 107 height 14
click at [1471, 203] on span "In Progress" at bounding box center [1501, 200] width 107 height 14
click at [1518, 258] on div "Cancel Save" at bounding box center [1481, 267] width 172 height 22
click at [1522, 263] on button "Save" at bounding box center [1543, 267] width 43 height 15
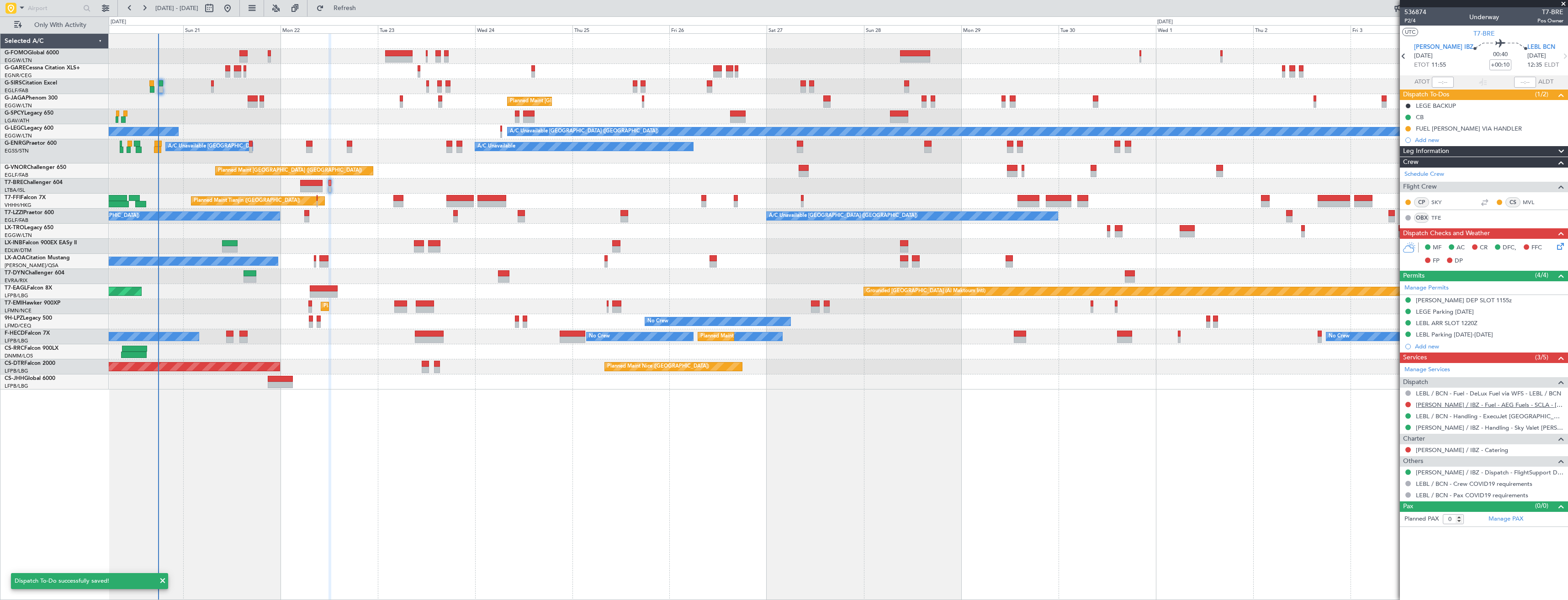
click at [1455, 404] on link "LEIB / IBZ - Fuel - AEG Fuels - SCLA - LEIB / IBZ" at bounding box center [1489, 405] width 147 height 8
click at [355, 8] on span "Refresh" at bounding box center [345, 8] width 38 height 7
click at [1407, 405] on button at bounding box center [1408, 405] width 5 height 5
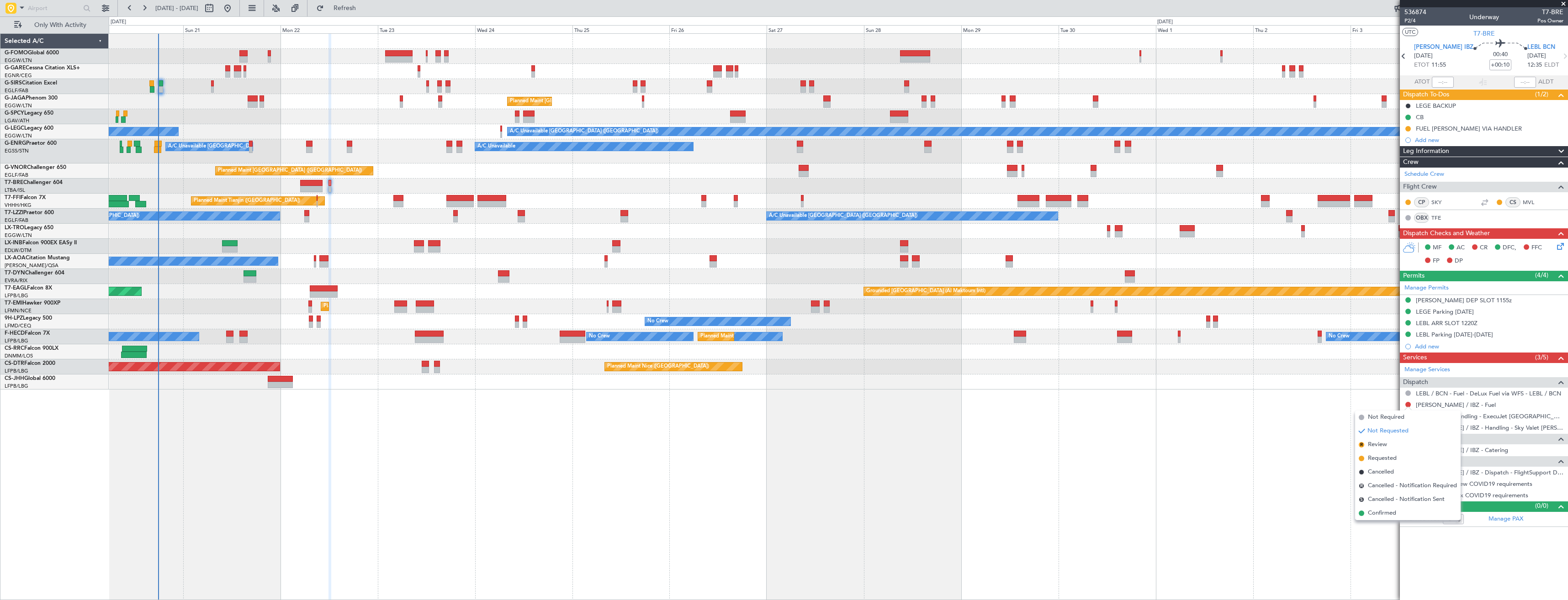
drag, startPoint x: 1378, startPoint y: 457, endPoint x: 889, endPoint y: 372, distance: 496.3
click at [1377, 455] on span "Requested" at bounding box center [1382, 458] width 29 height 9
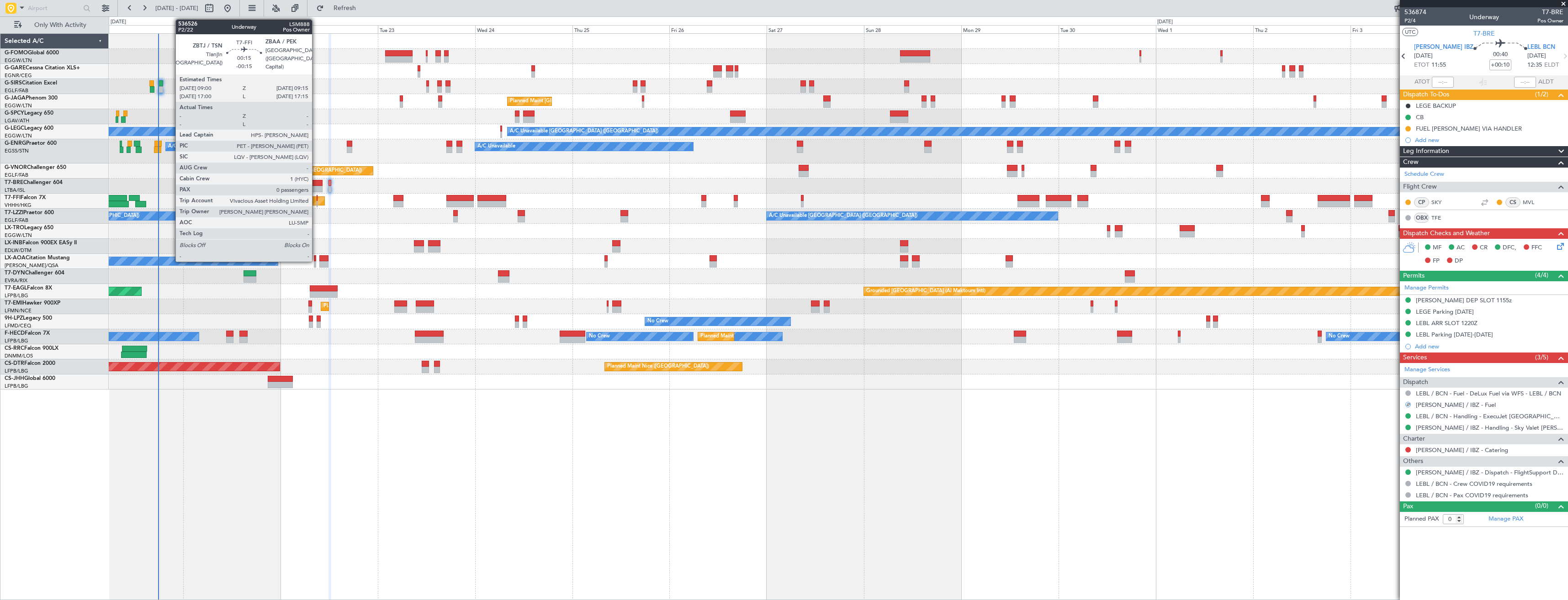
click at [317, 200] on div at bounding box center [317, 198] width 1 height 7
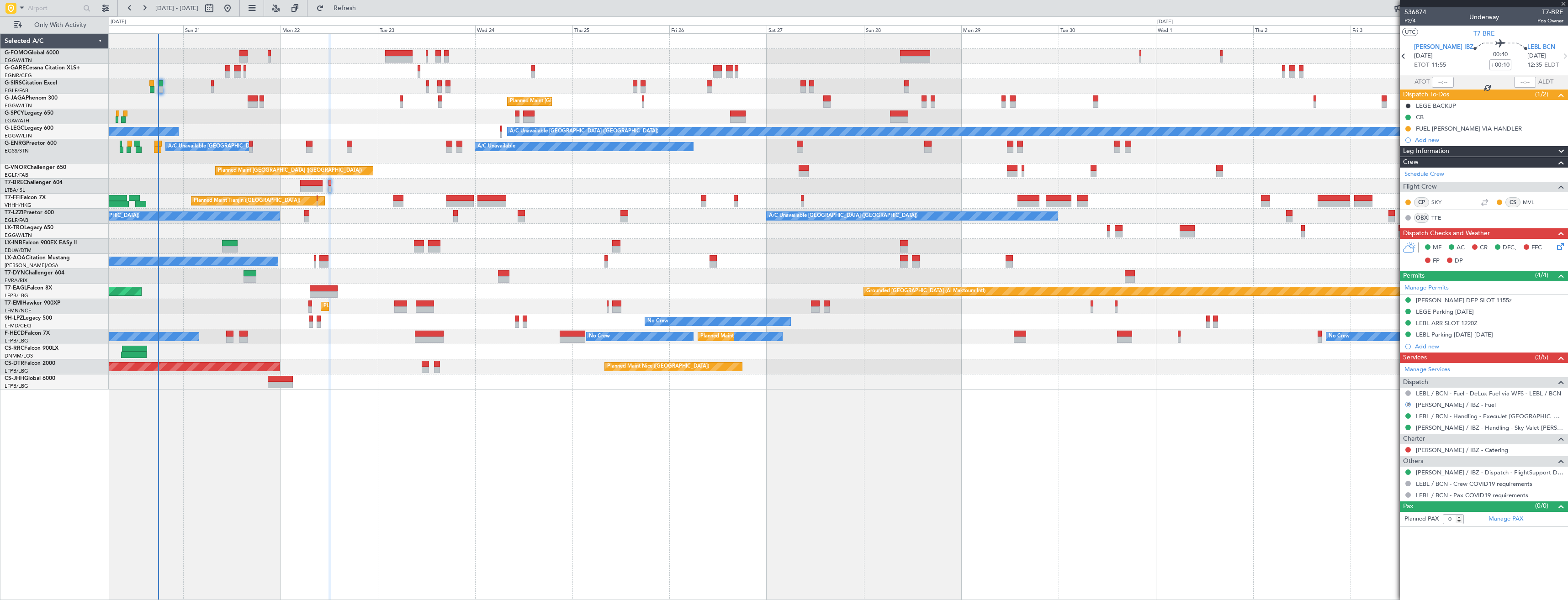
type input "-00:15"
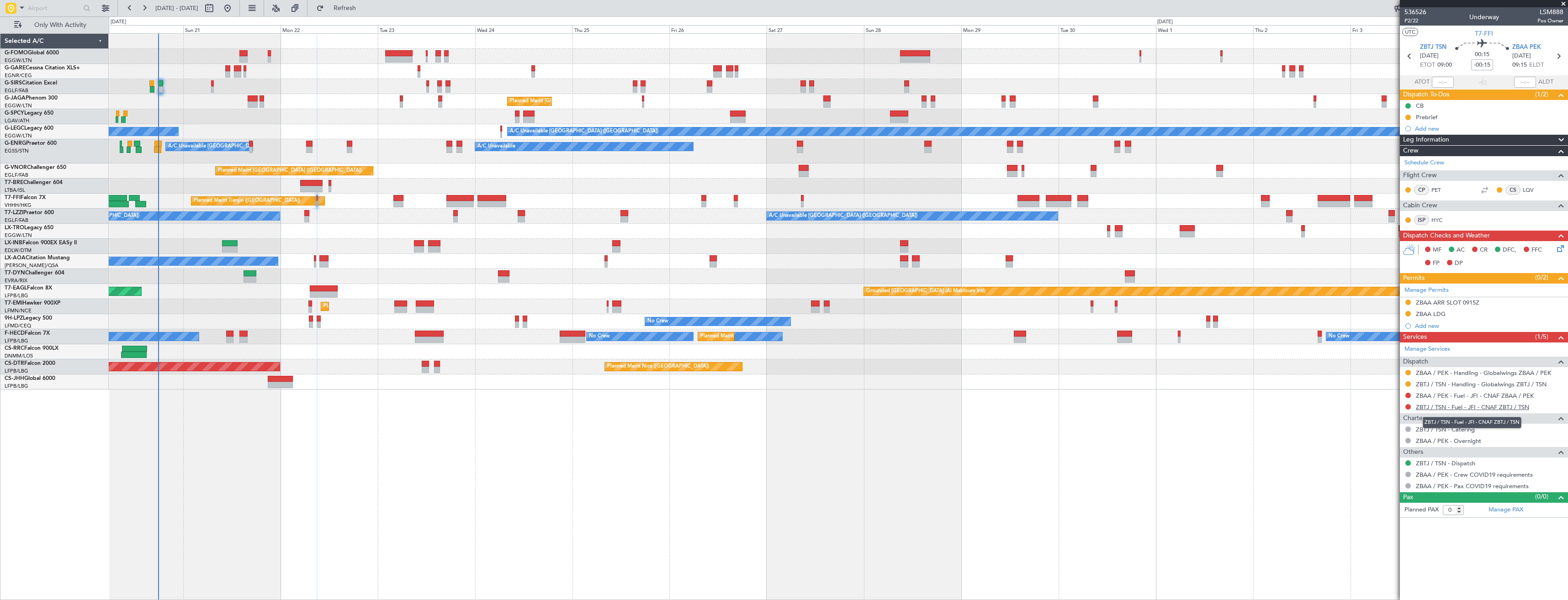
click at [1431, 406] on link "ZBTJ / TSN - Fuel - JFI - CNAF ZBTJ / TSN" at bounding box center [1472, 407] width 113 height 8
click at [364, 9] on span "Refresh" at bounding box center [345, 8] width 38 height 7
click at [1469, 394] on link "ZBAA / PEK - Fuel - JFI - CNAF ZBAA / PEK" at bounding box center [1475, 396] width 118 height 8
click at [364, 9] on span "Refresh" at bounding box center [345, 8] width 38 height 7
click at [1556, 248] on icon at bounding box center [1559, 247] width 7 height 7
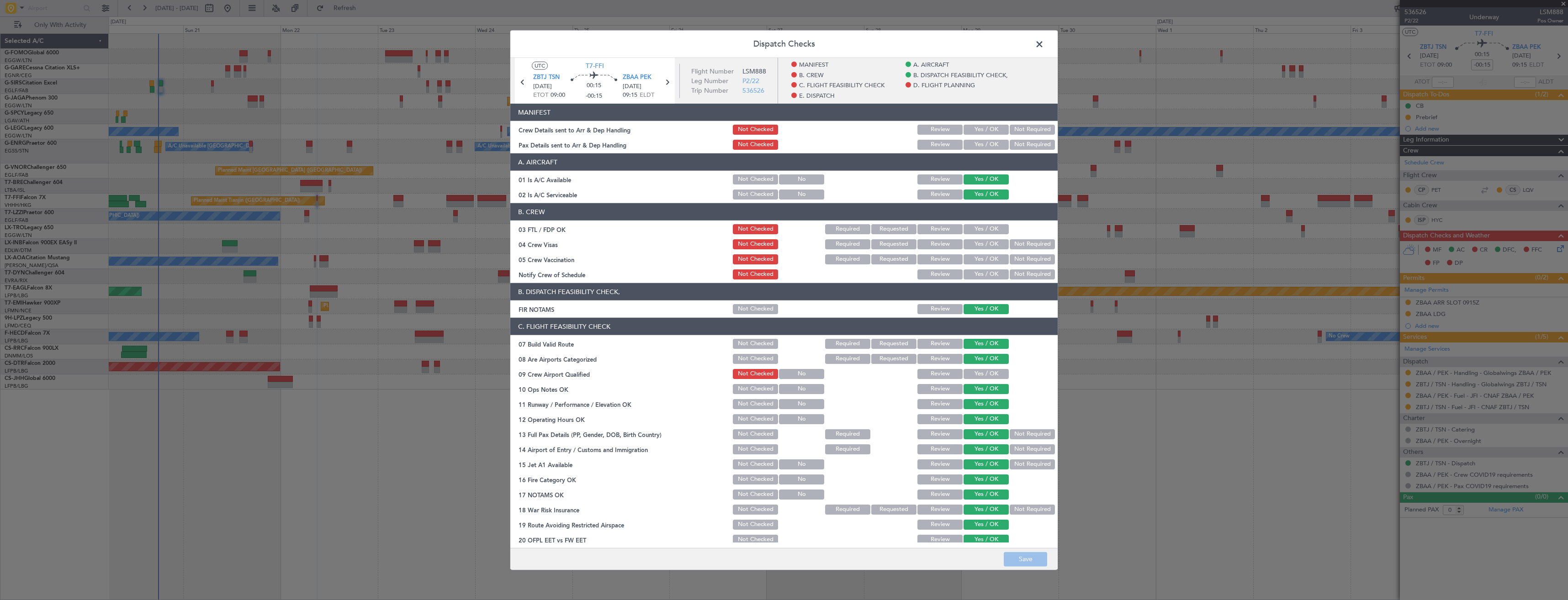
click at [975, 131] on button "Yes / OK" at bounding box center [986, 130] width 45 height 10
click at [973, 143] on button "Yes / OK" at bounding box center [986, 145] width 45 height 10
click at [1028, 554] on button "Save" at bounding box center [1025, 559] width 43 height 15
click at [1044, 47] on span at bounding box center [1044, 47] width 0 height 18
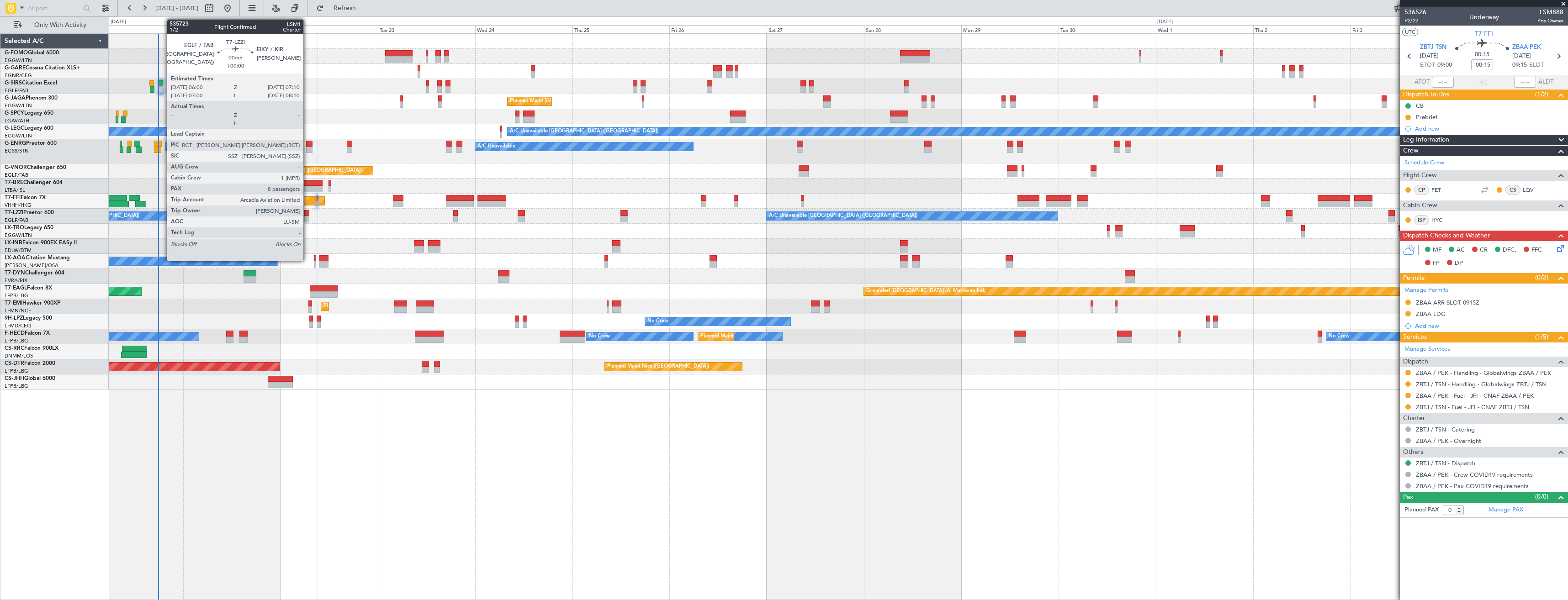
click at [307, 215] on div at bounding box center [307, 213] width 5 height 7
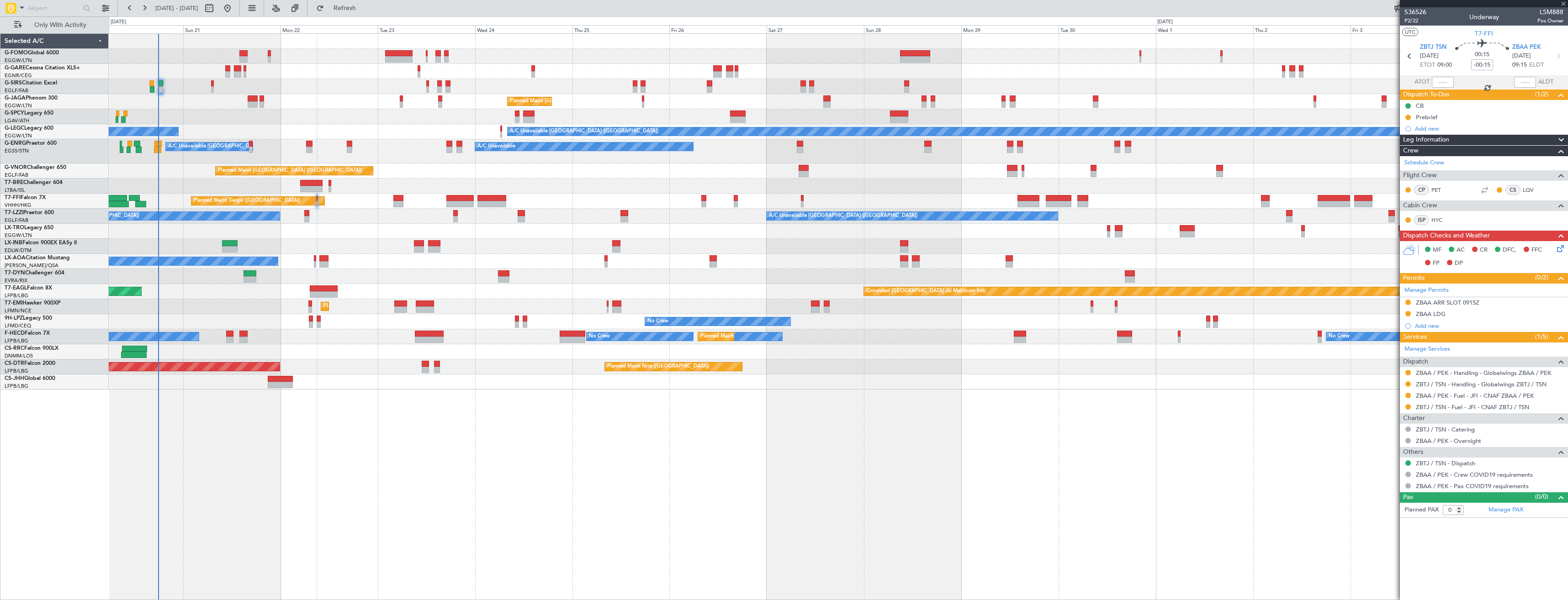
type input "8"
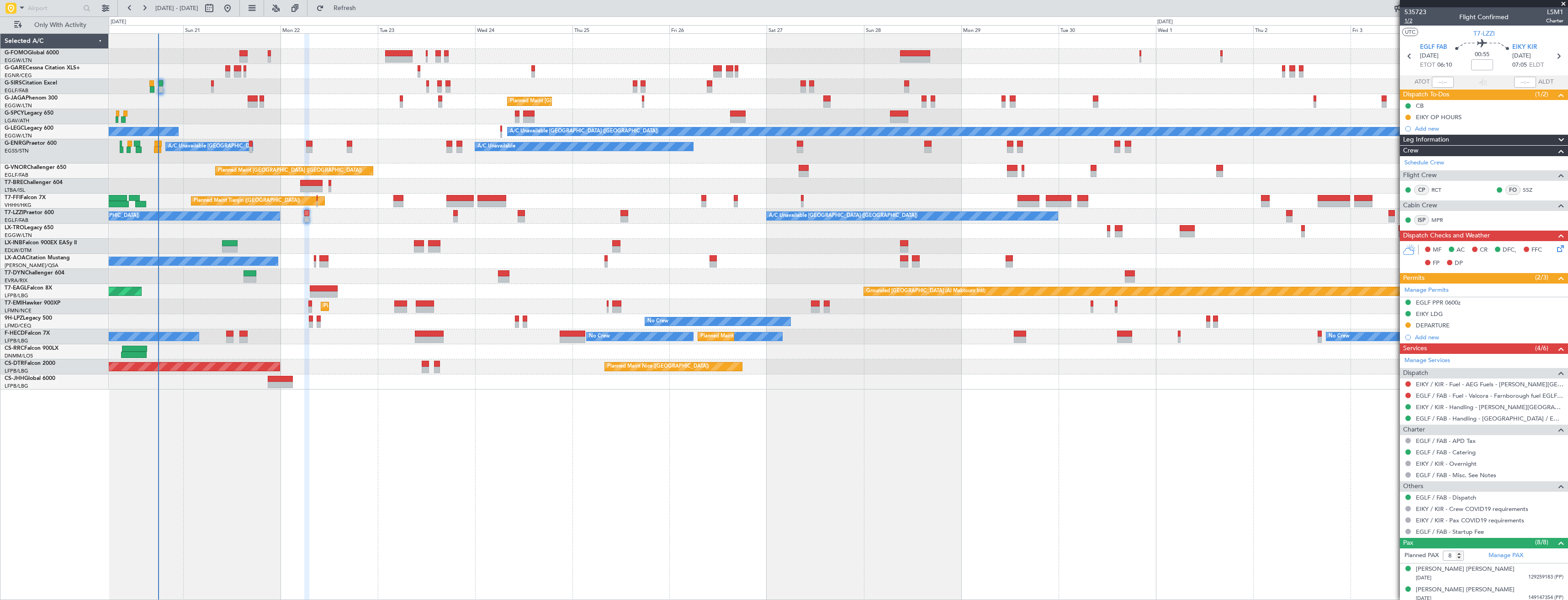
click at [1407, 24] on span "1/2" at bounding box center [1415, 21] width 22 height 8
click at [1555, 249] on icon at bounding box center [1559, 247] width 7 height 7
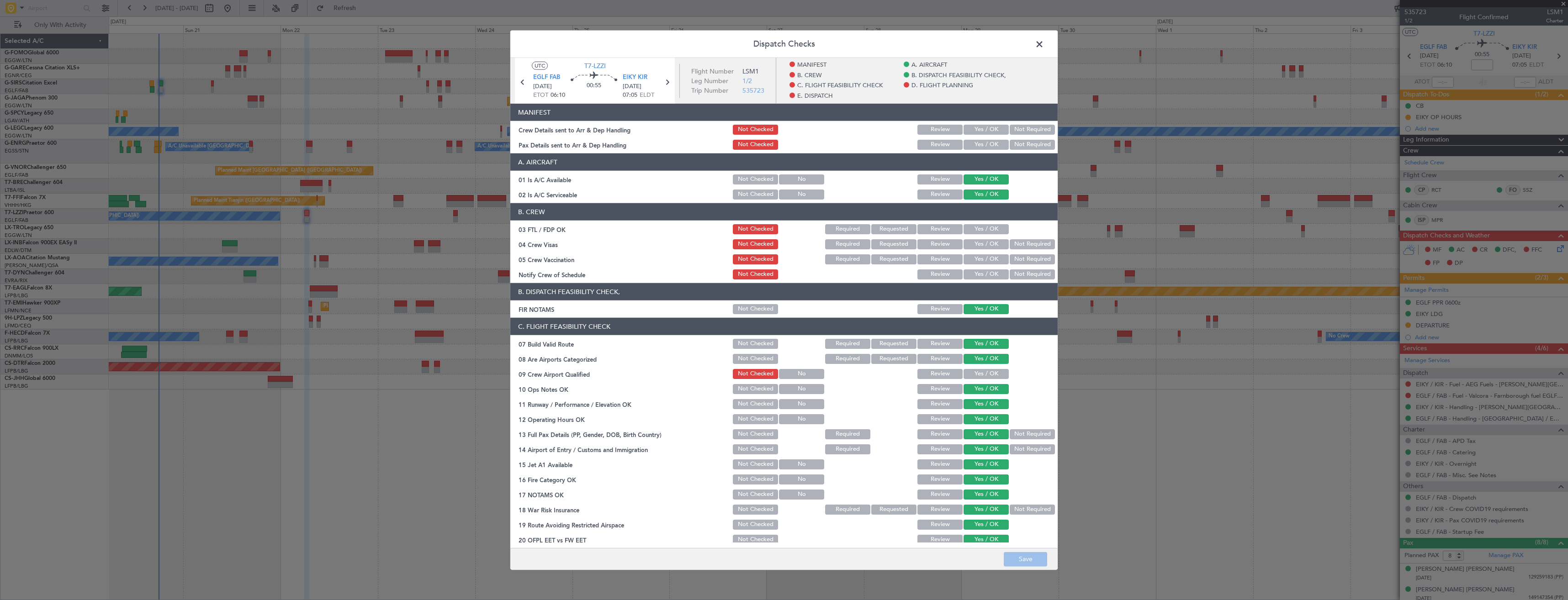
drag, startPoint x: 1188, startPoint y: 164, endPoint x: 1204, endPoint y: 166, distance: 16.1
click at [1204, 166] on div "Dispatch Checks UTC T7-LZZI EGLF FAB 22/09/2025 ETOT 06:10 00:55 EIKY KIR 22/09…" at bounding box center [784, 300] width 1568 height 600
click at [964, 144] on button "Yes / OK" at bounding box center [986, 145] width 45 height 10
drag, startPoint x: 971, startPoint y: 127, endPoint x: 981, endPoint y: 180, distance: 53.9
click at [971, 127] on button "Yes / OK" at bounding box center [986, 130] width 45 height 10
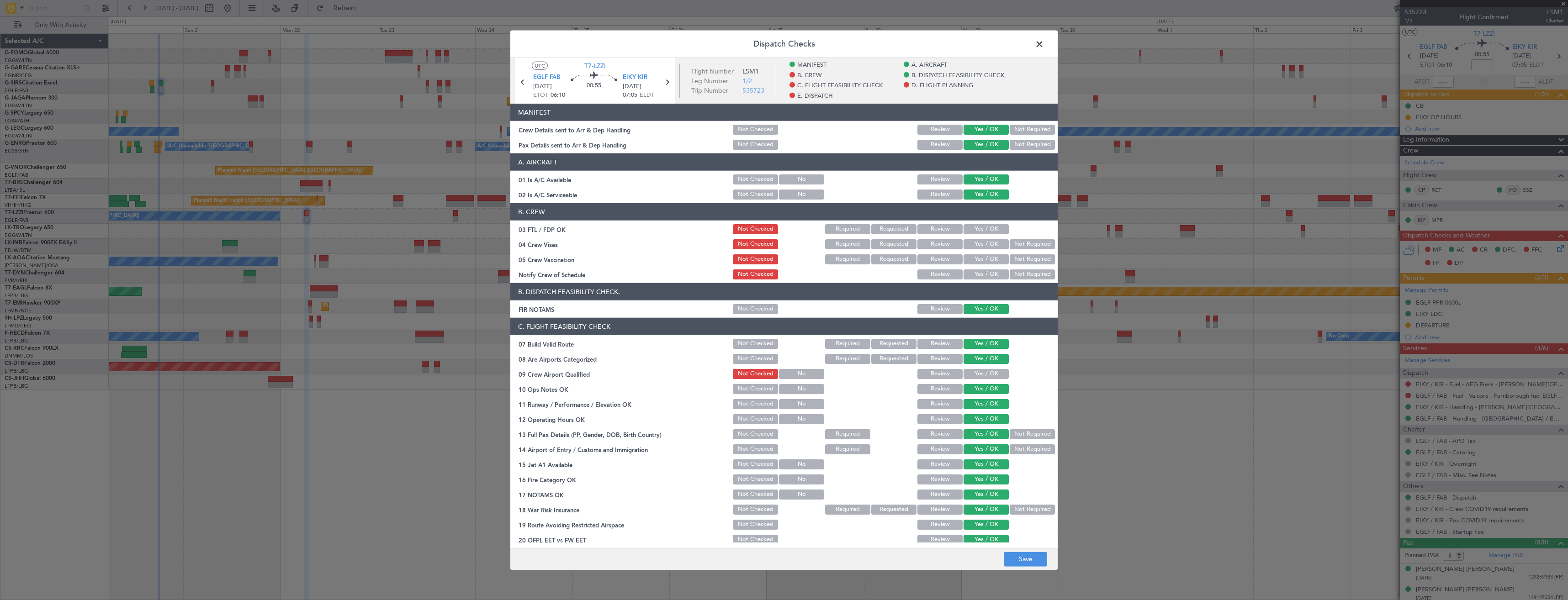
click at [1032, 551] on footer "Save" at bounding box center [783, 559] width 547 height 22
click at [1031, 554] on button "Save" at bounding box center [1025, 559] width 43 height 15
click at [1044, 42] on span at bounding box center [1044, 47] width 0 height 18
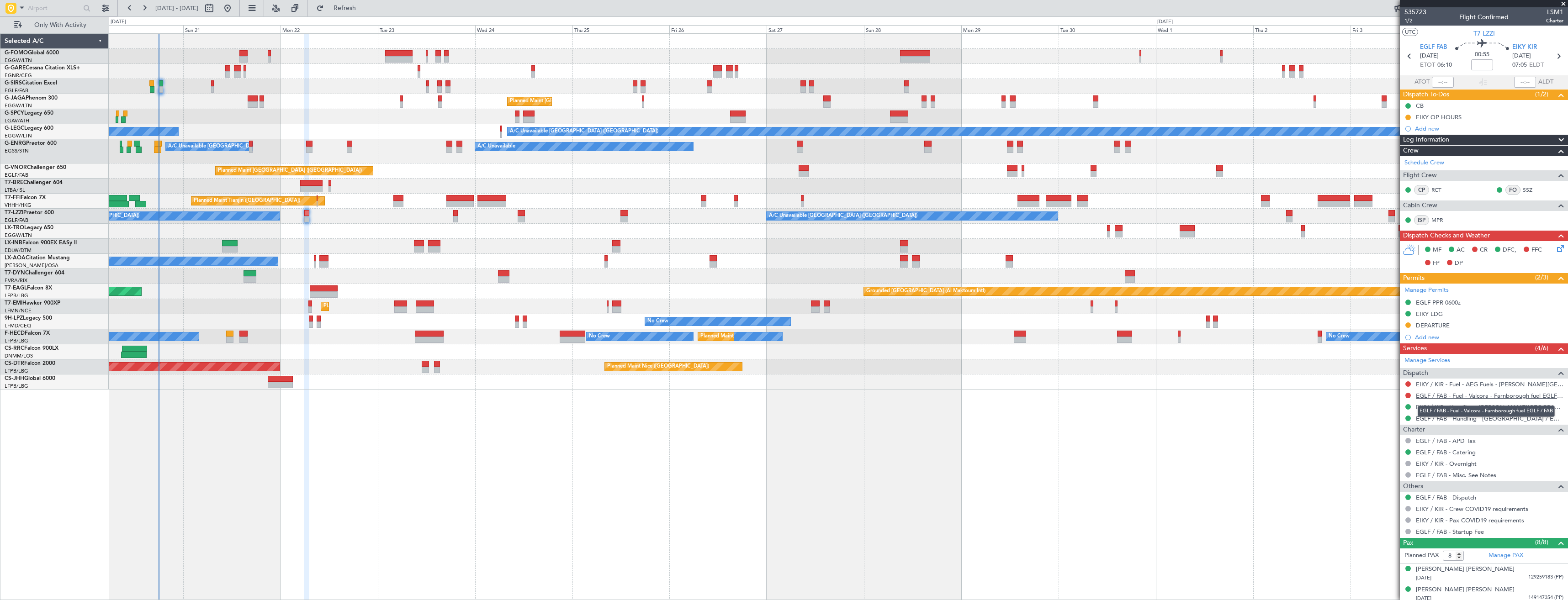
click at [1469, 396] on link "EGLF / FAB - Fuel - Valcora - Farnborough fuel EGLF / FAB" at bounding box center [1489, 396] width 147 height 8
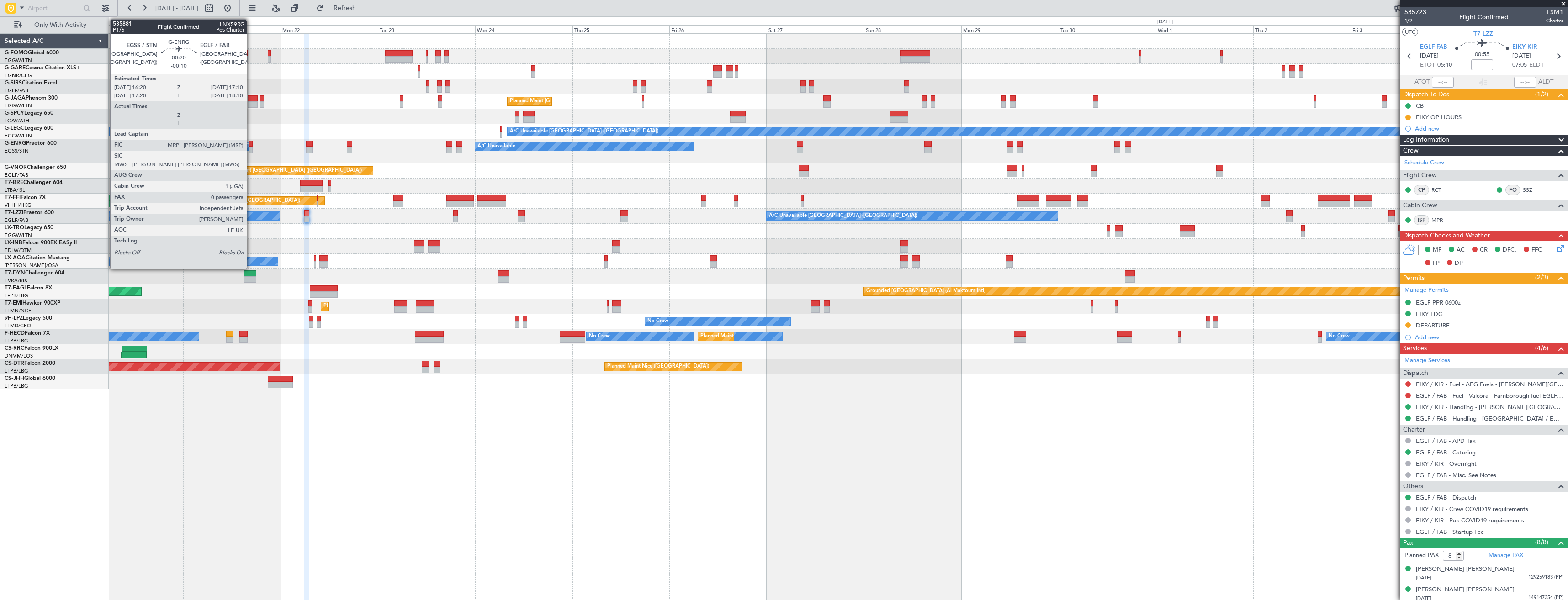
click at [251, 148] on div at bounding box center [251, 150] width 4 height 7
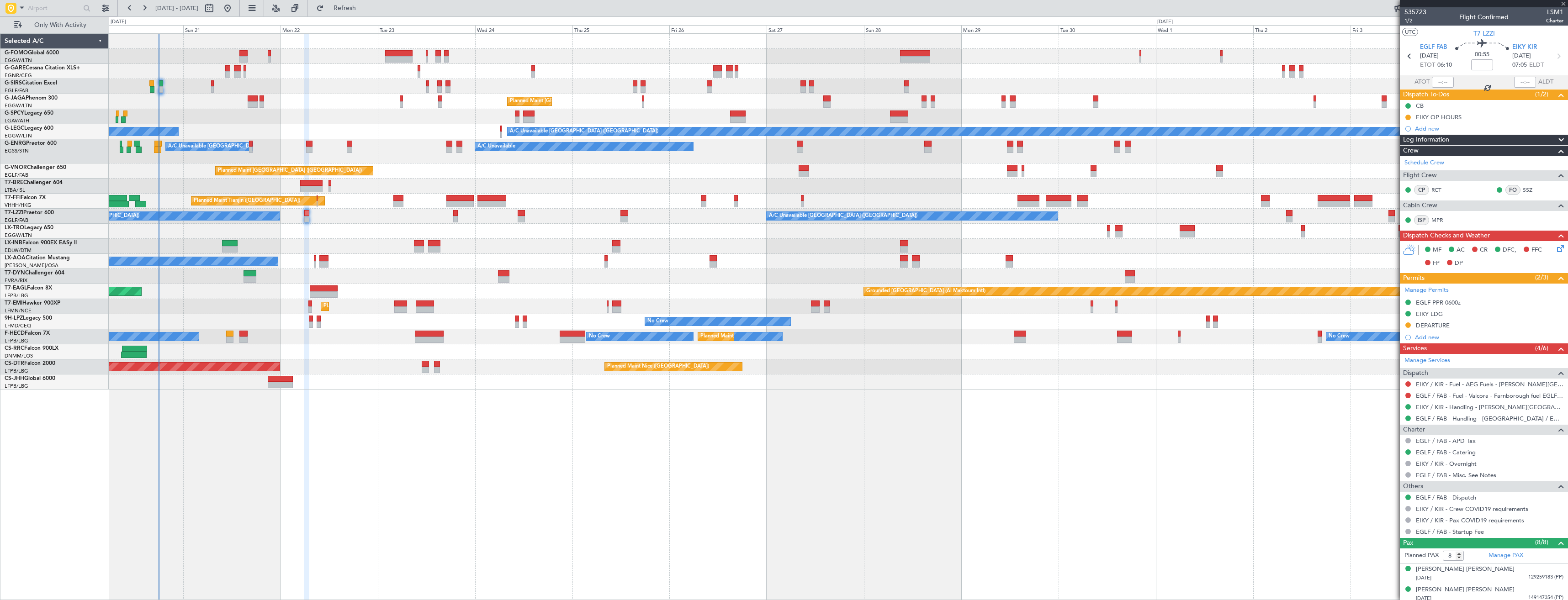
type input "-00:10"
type input "0"
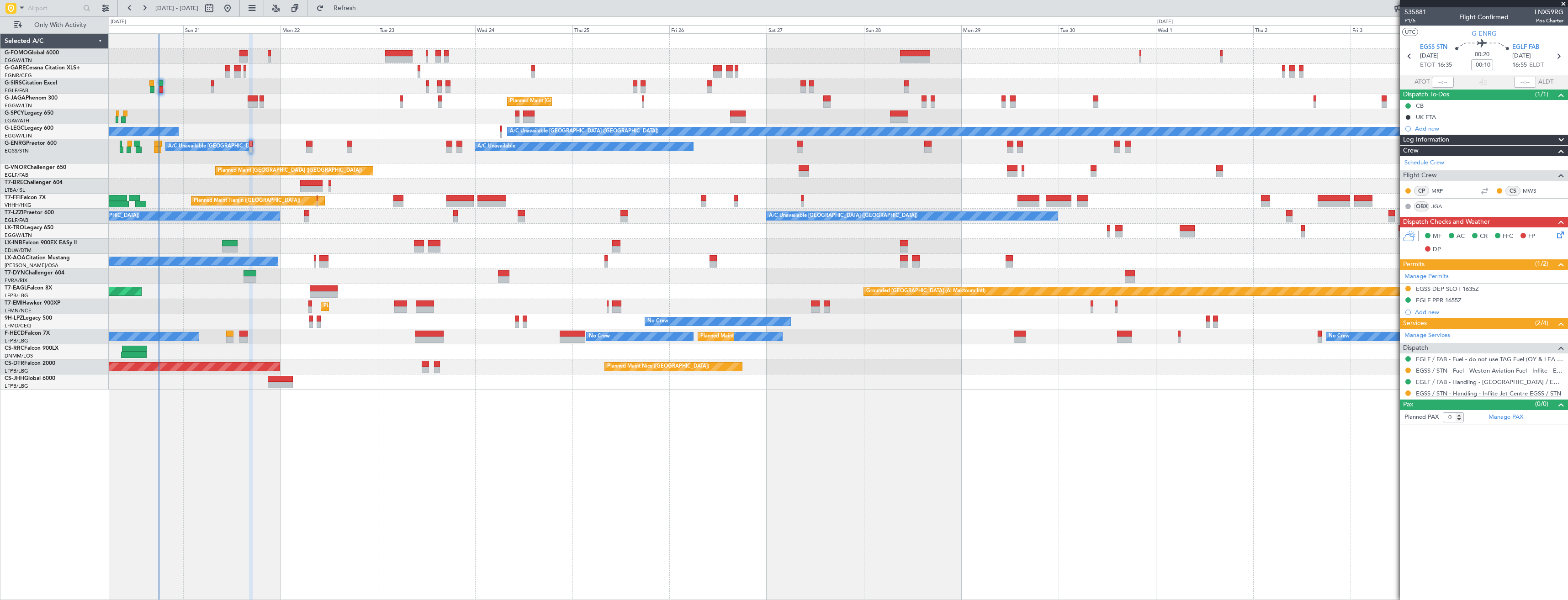
click at [1442, 395] on link "EGSS / STN - Handling - Inflite Jet Centre EGSS / STN" at bounding box center [1488, 393] width 145 height 8
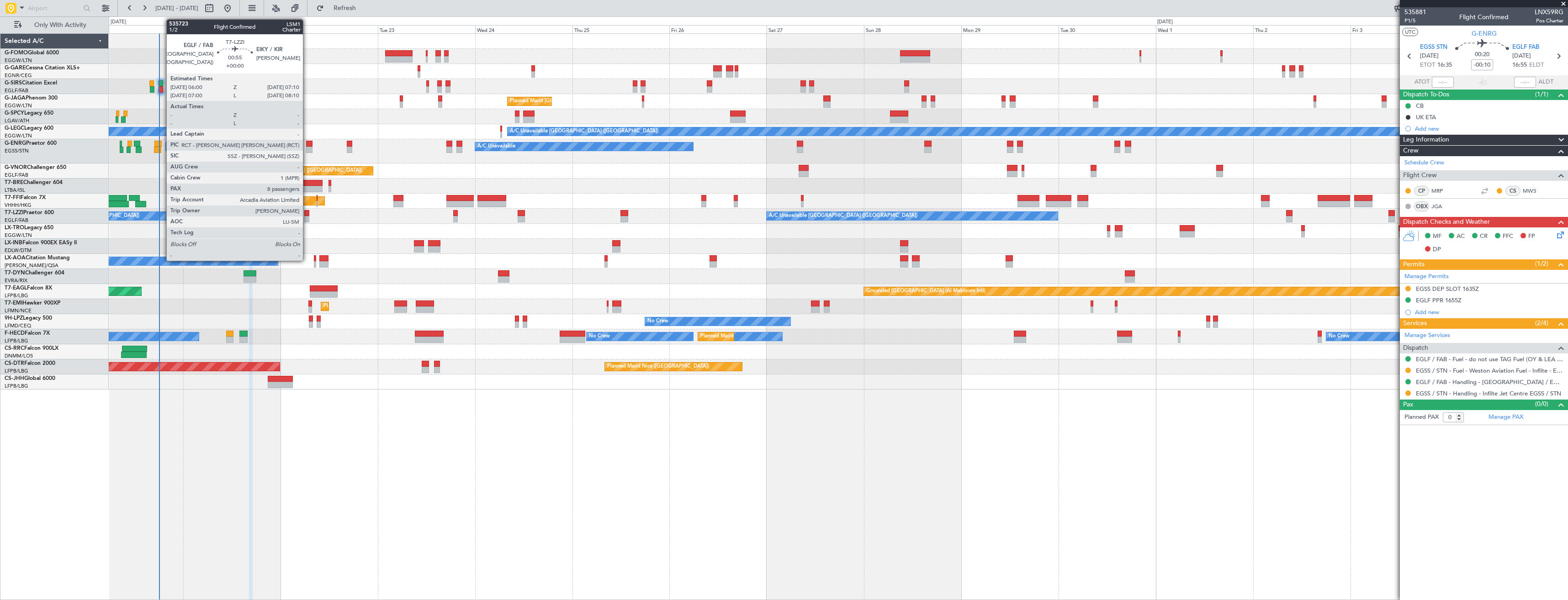
click at [307, 210] on div at bounding box center [307, 213] width 5 height 7
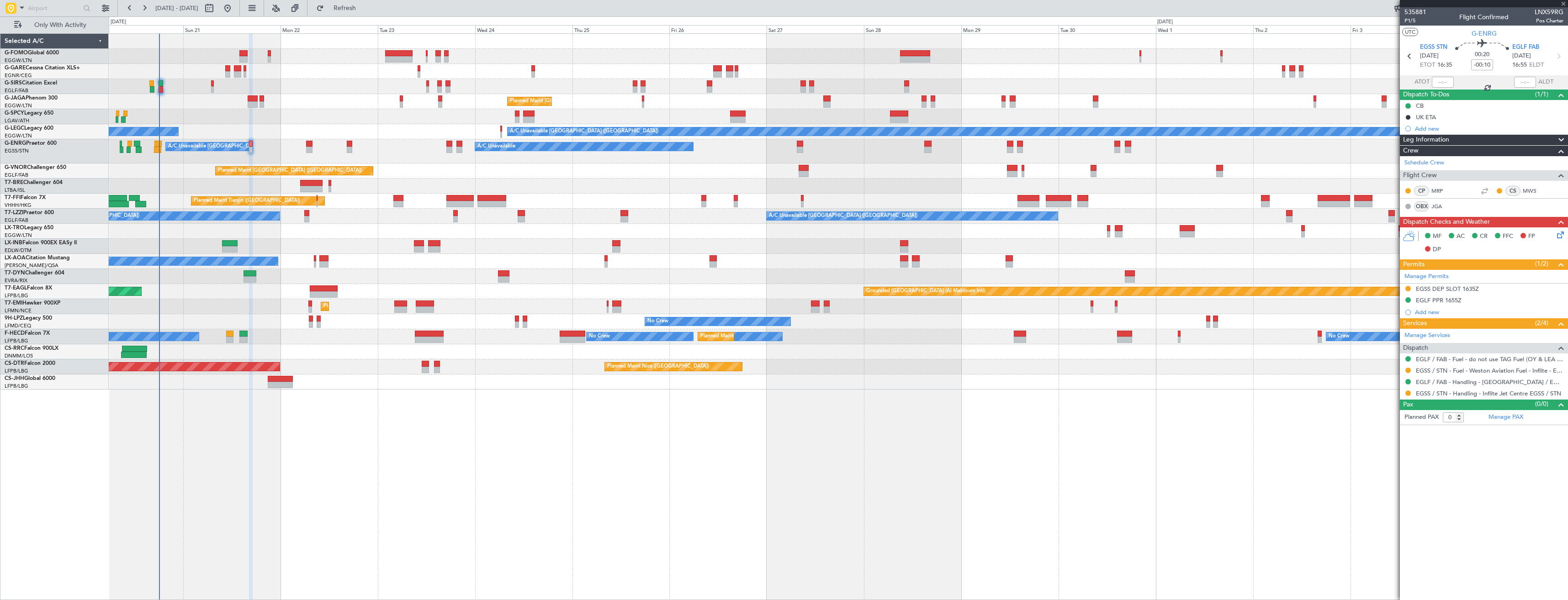
type input "8"
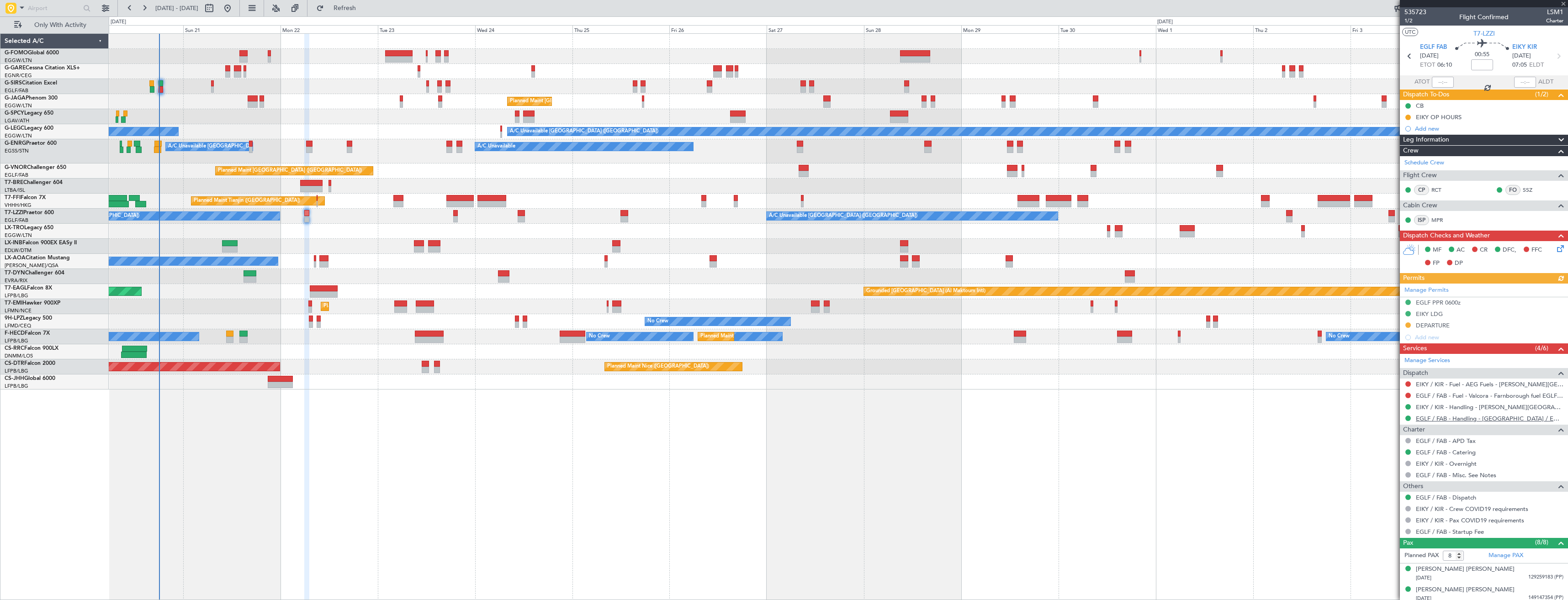
click at [1468, 419] on link "EGLF / FAB - Handling - [GEOGRAPHIC_DATA] / EGLF / FAB" at bounding box center [1489, 419] width 147 height 8
click at [1451, 398] on link "EGLF / FAB - Fuel - Valcora - Farnborough fuel EGLF / FAB" at bounding box center [1489, 396] width 147 height 8
click at [344, 10] on button "Refresh" at bounding box center [340, 9] width 55 height 15
click at [1485, 114] on div "EIKY OP HOURS" at bounding box center [1484, 117] width 168 height 12
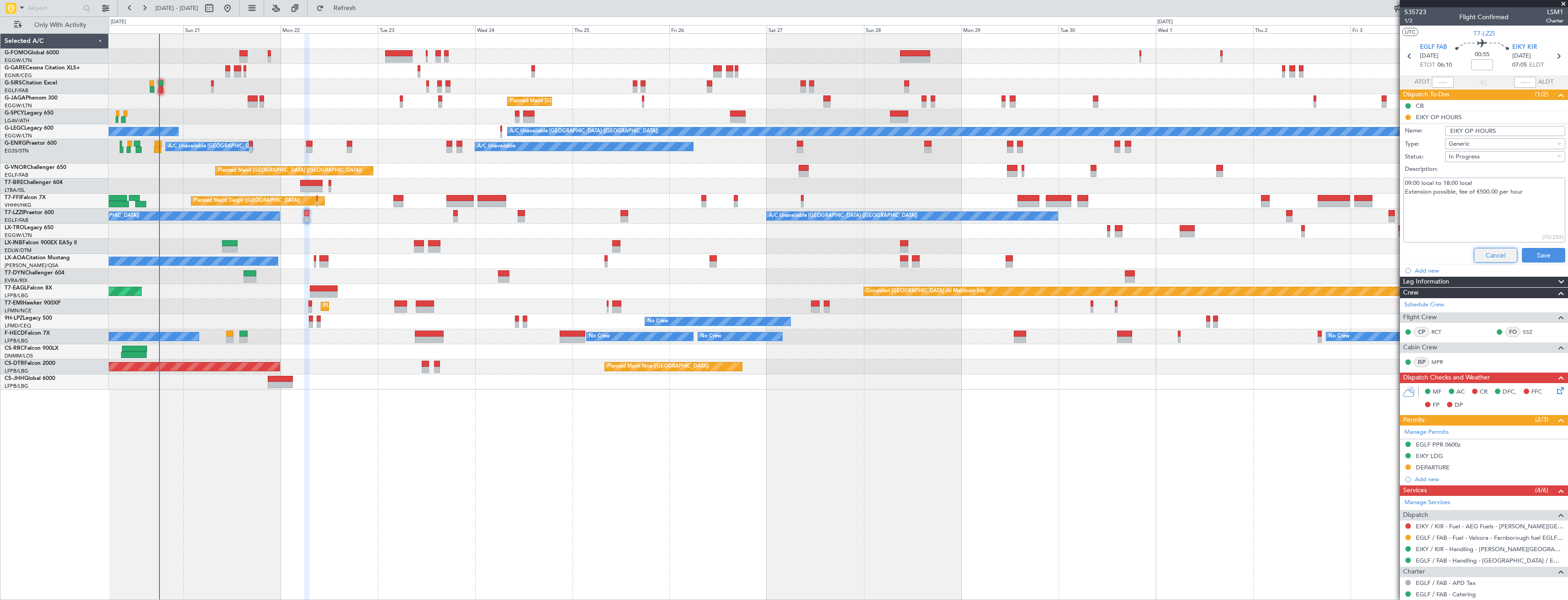
click at [1485, 256] on button "Cancel" at bounding box center [1495, 256] width 43 height 15
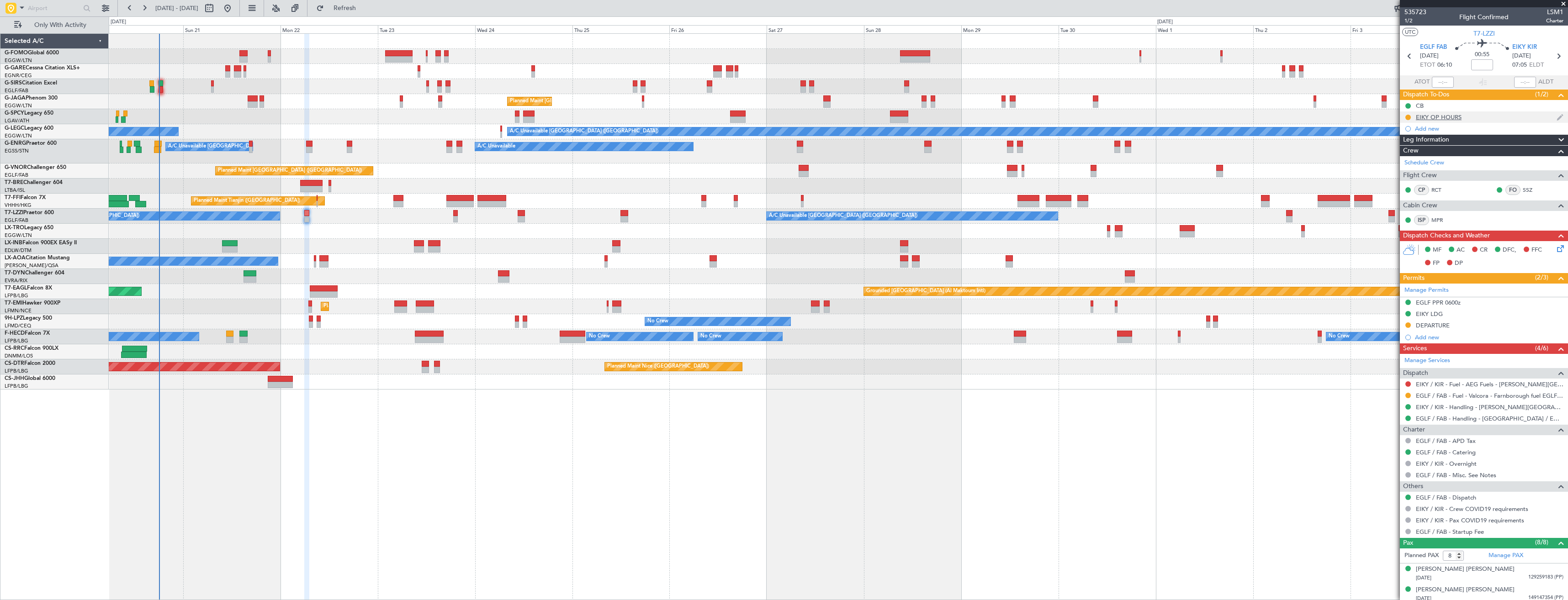
click at [1483, 121] on div "EIKY OP HOURS" at bounding box center [1484, 117] width 168 height 12
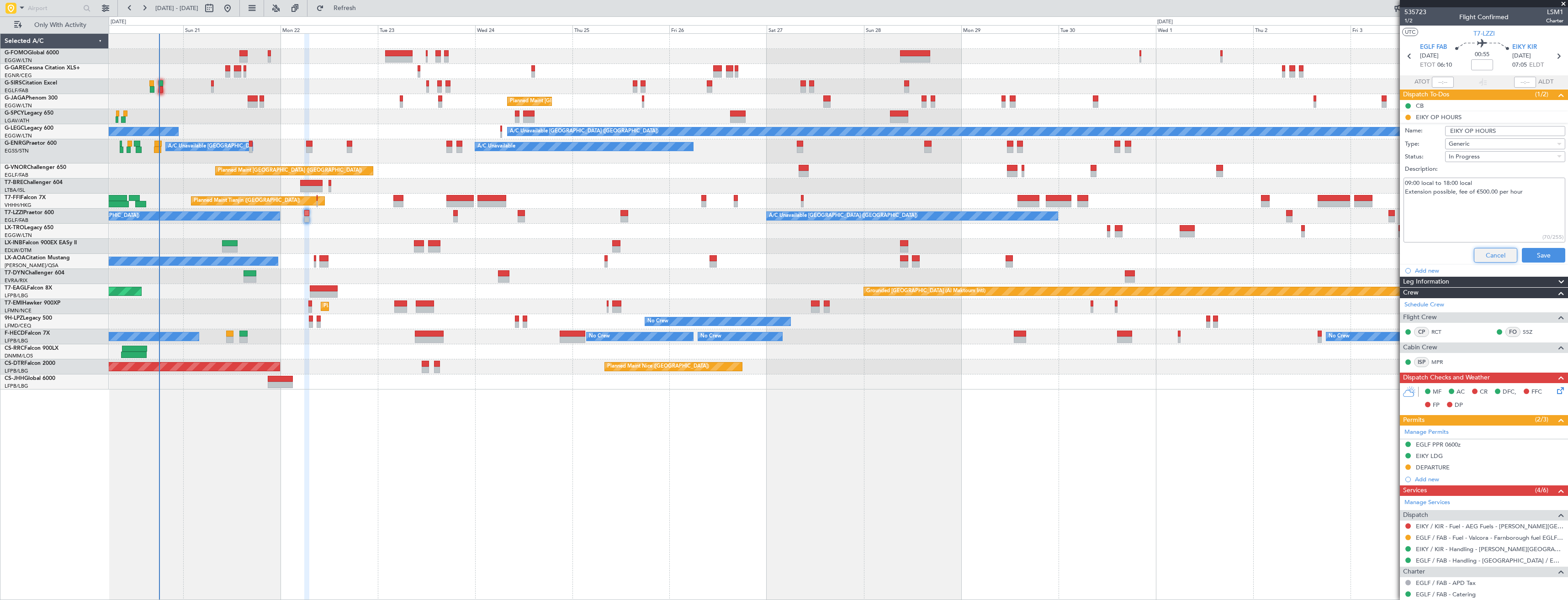
click at [1480, 254] on button "Cancel" at bounding box center [1495, 256] width 43 height 15
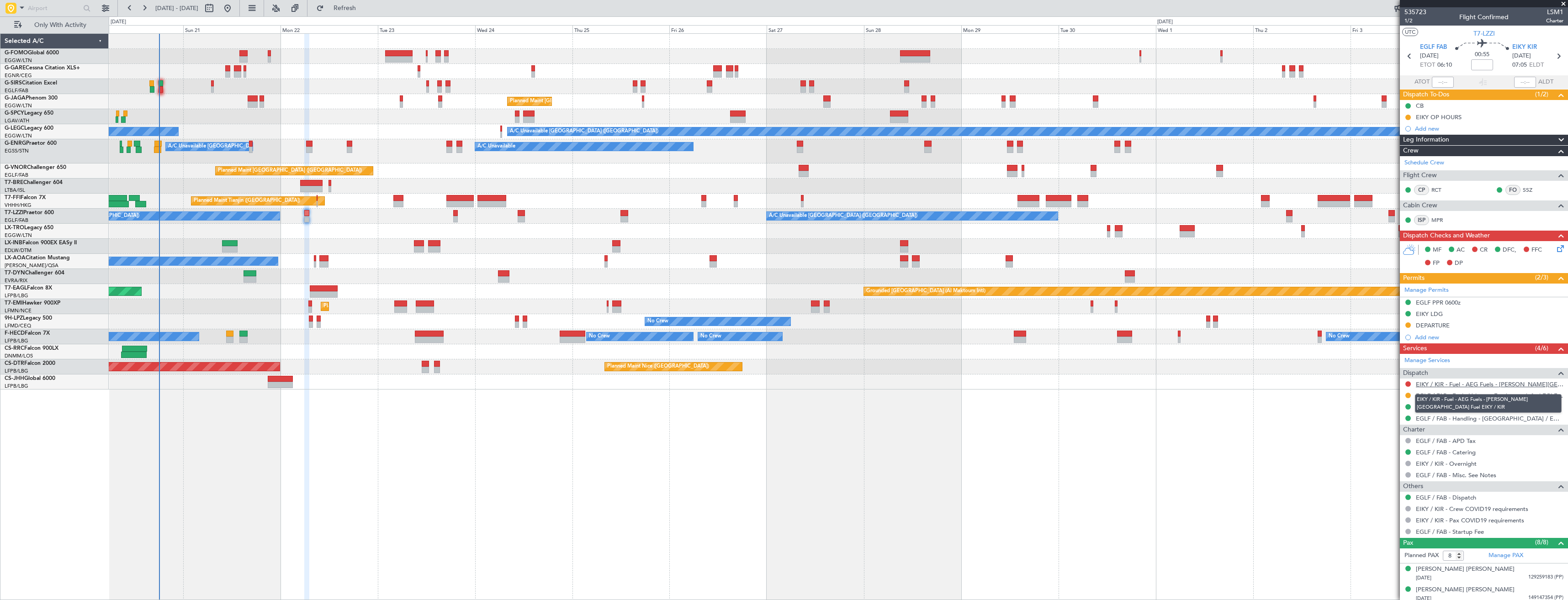
click at [1469, 385] on link "EIKY / KIR - Fuel - AEG Fuels - Kerry Airport Fuel EIKY / KIR" at bounding box center [1489, 384] width 147 height 8
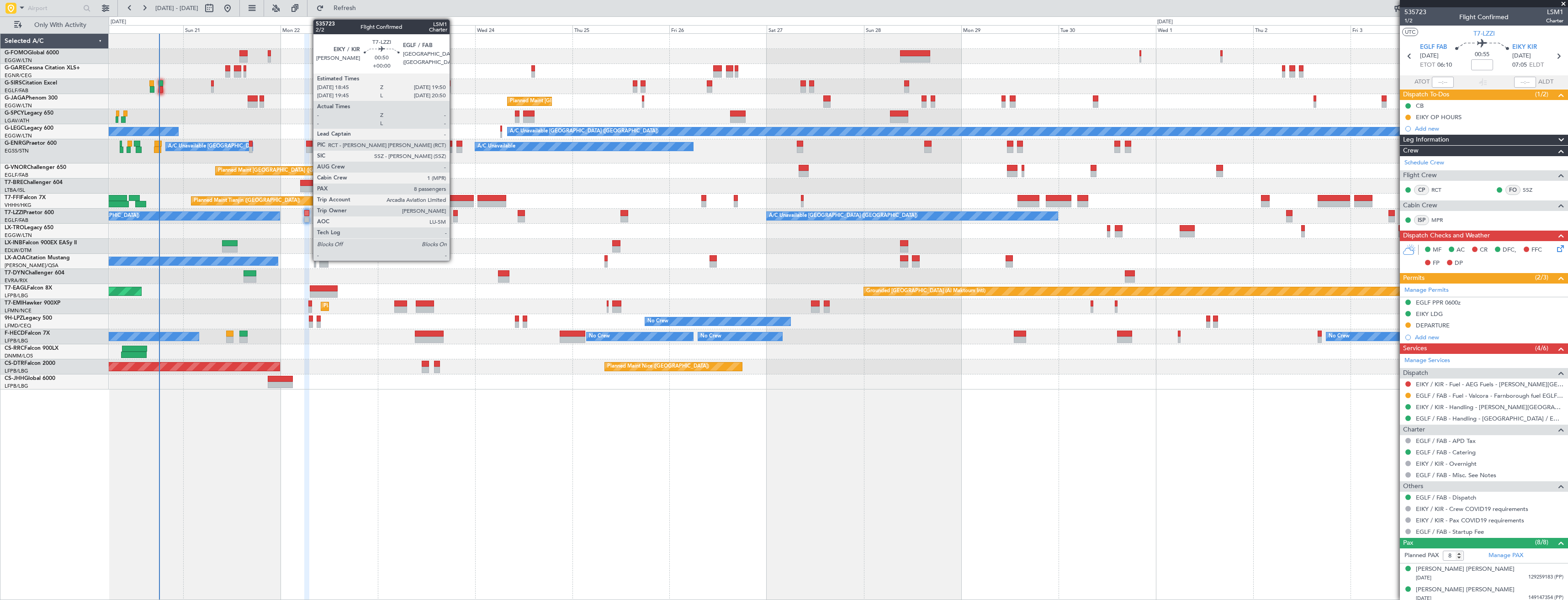
click at [453, 215] on div at bounding box center [456, 213] width 5 height 7
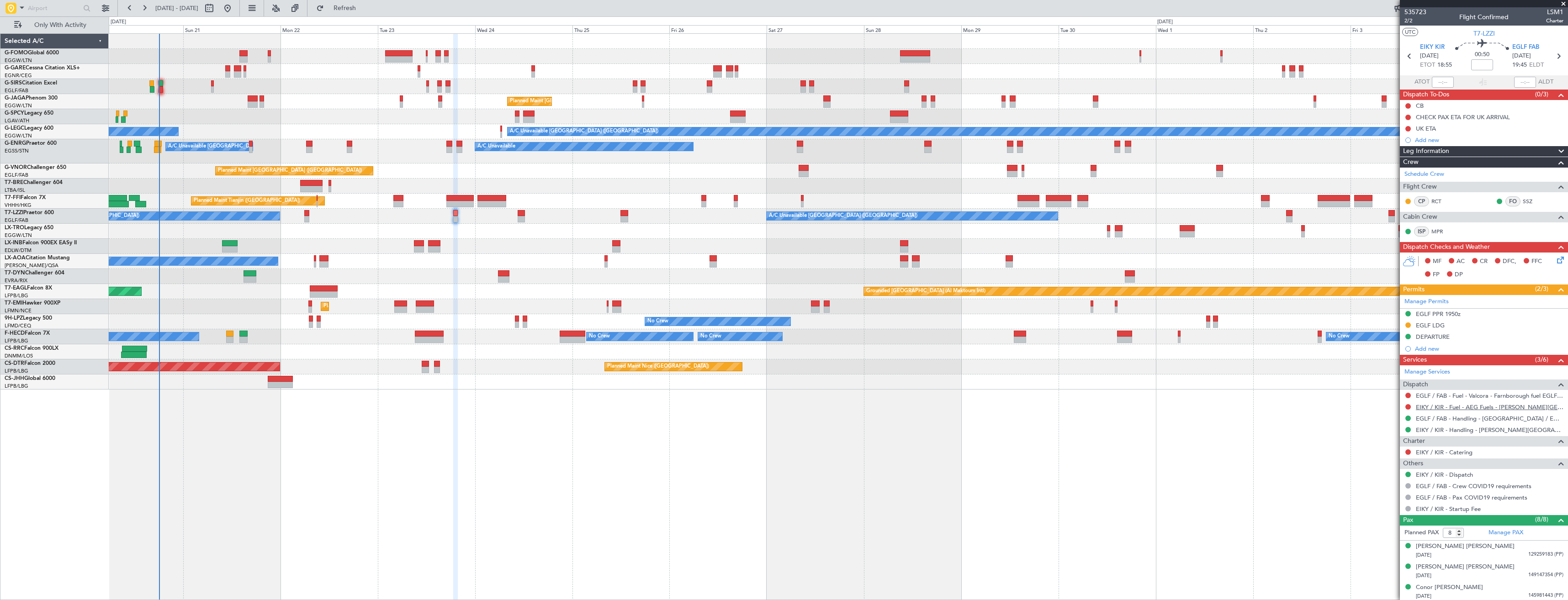
click at [1490, 404] on link "EIKY / KIR - Fuel - AEG Fuels - Kerry Airport Fuel EIKY / KIR" at bounding box center [1489, 407] width 147 height 8
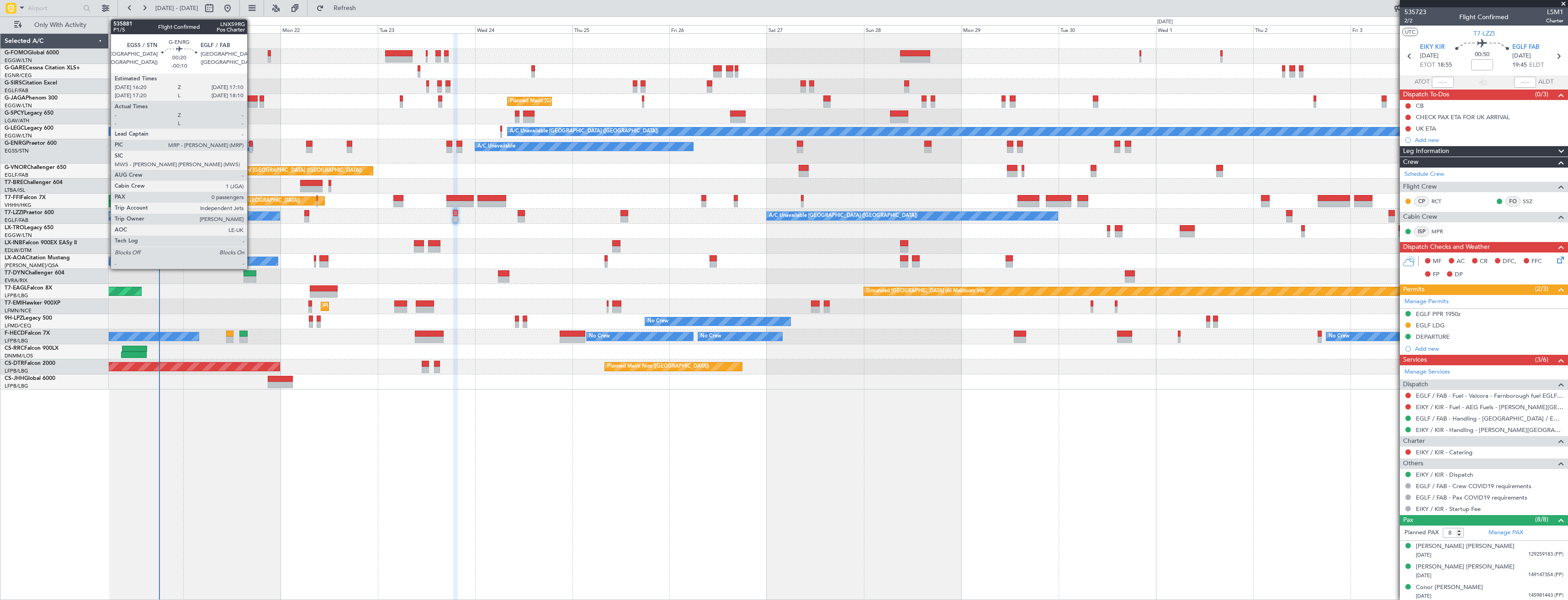
click at [251, 151] on div at bounding box center [251, 150] width 4 height 7
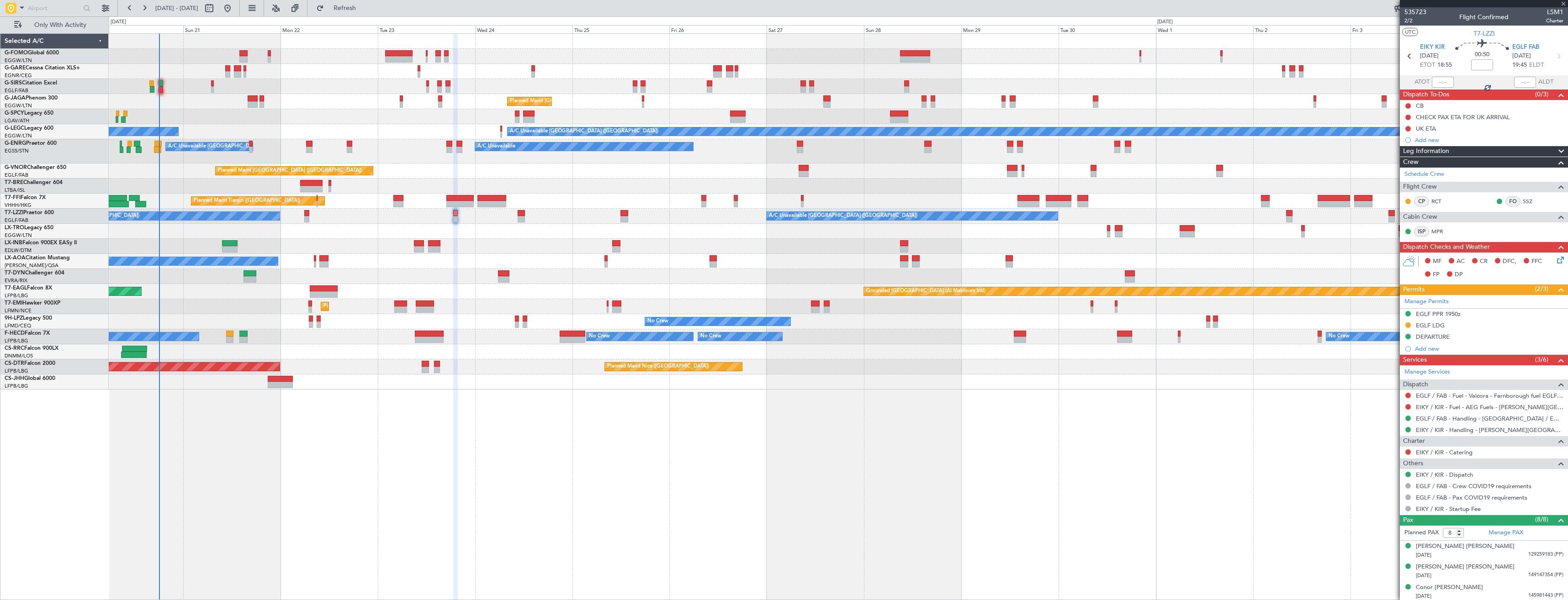
type input "-00:10"
type input "0"
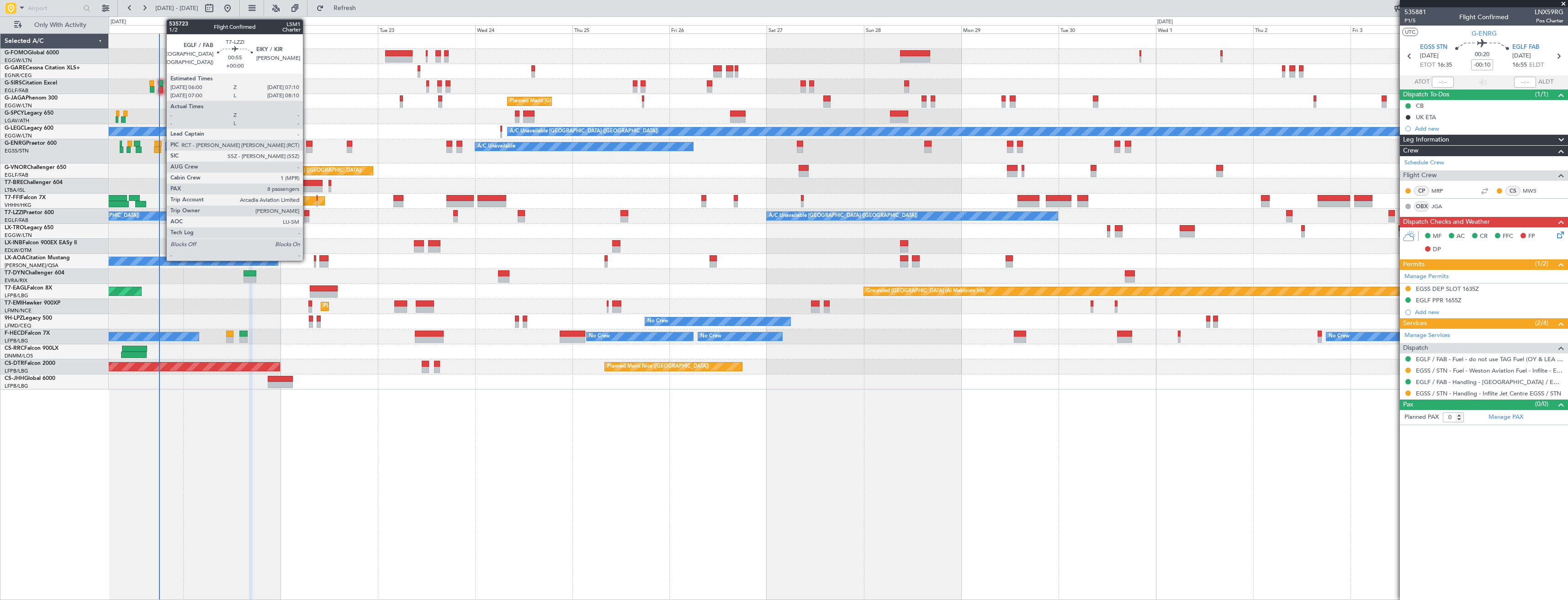
click at [309, 214] on div at bounding box center [307, 213] width 5 height 7
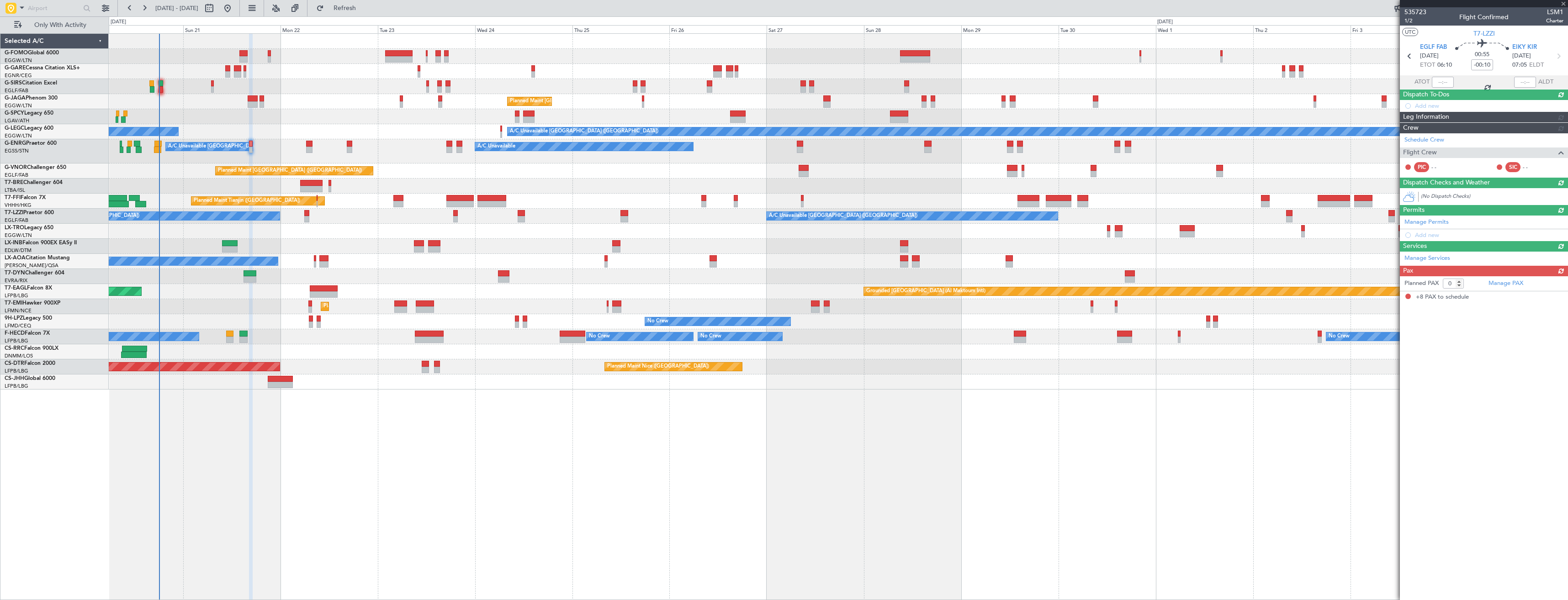
type input "8"
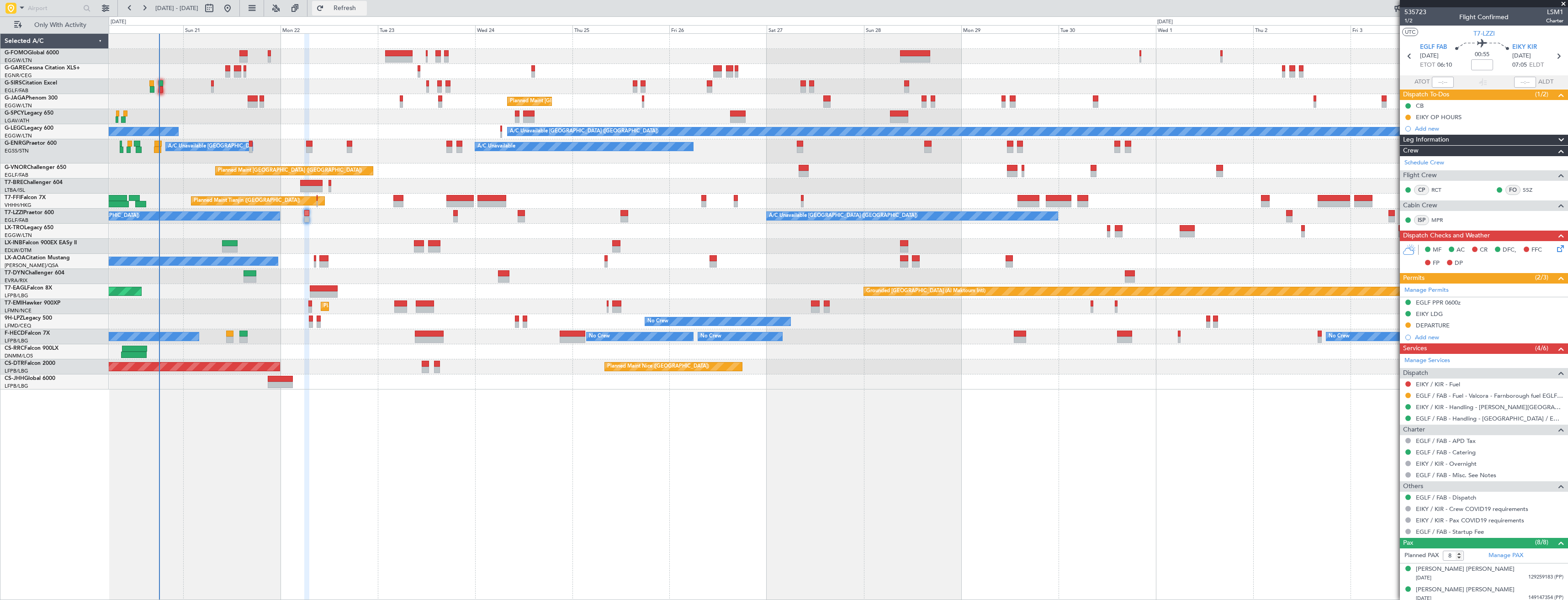
click at [364, 12] on span "Refresh" at bounding box center [345, 8] width 38 height 7
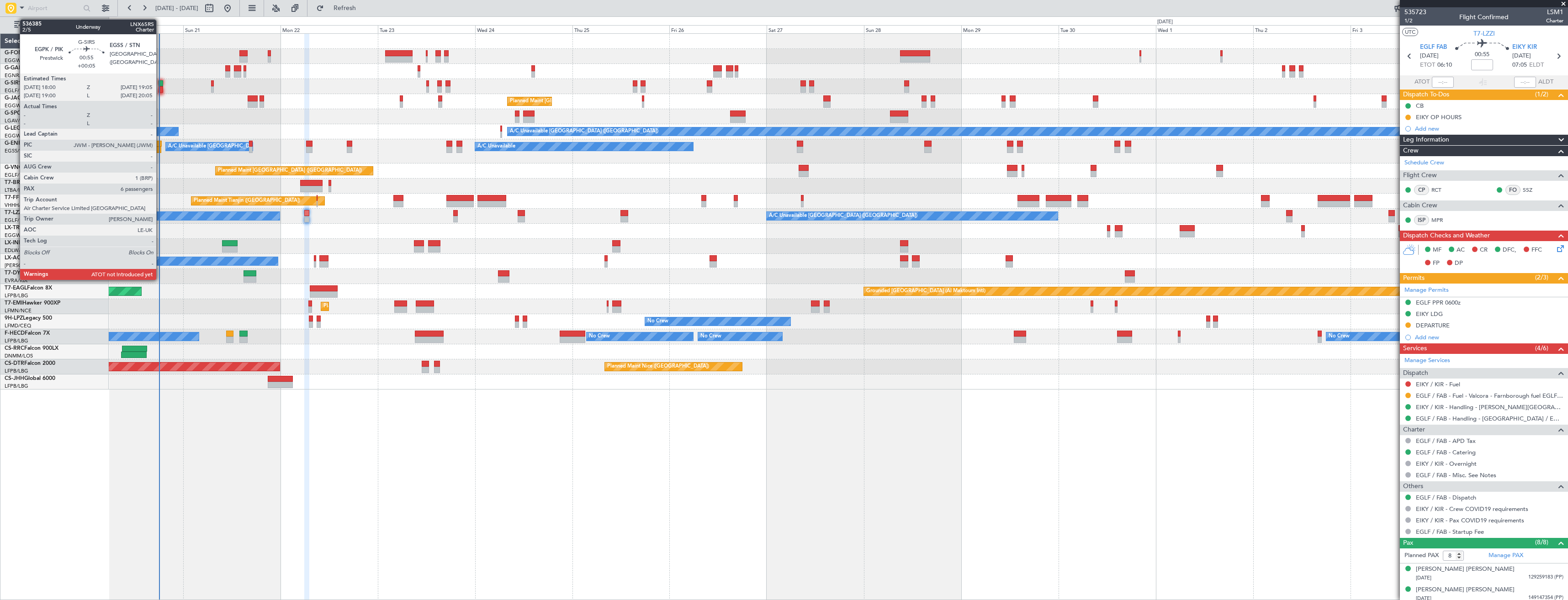
click at [160, 87] on div at bounding box center [161, 89] width 5 height 7
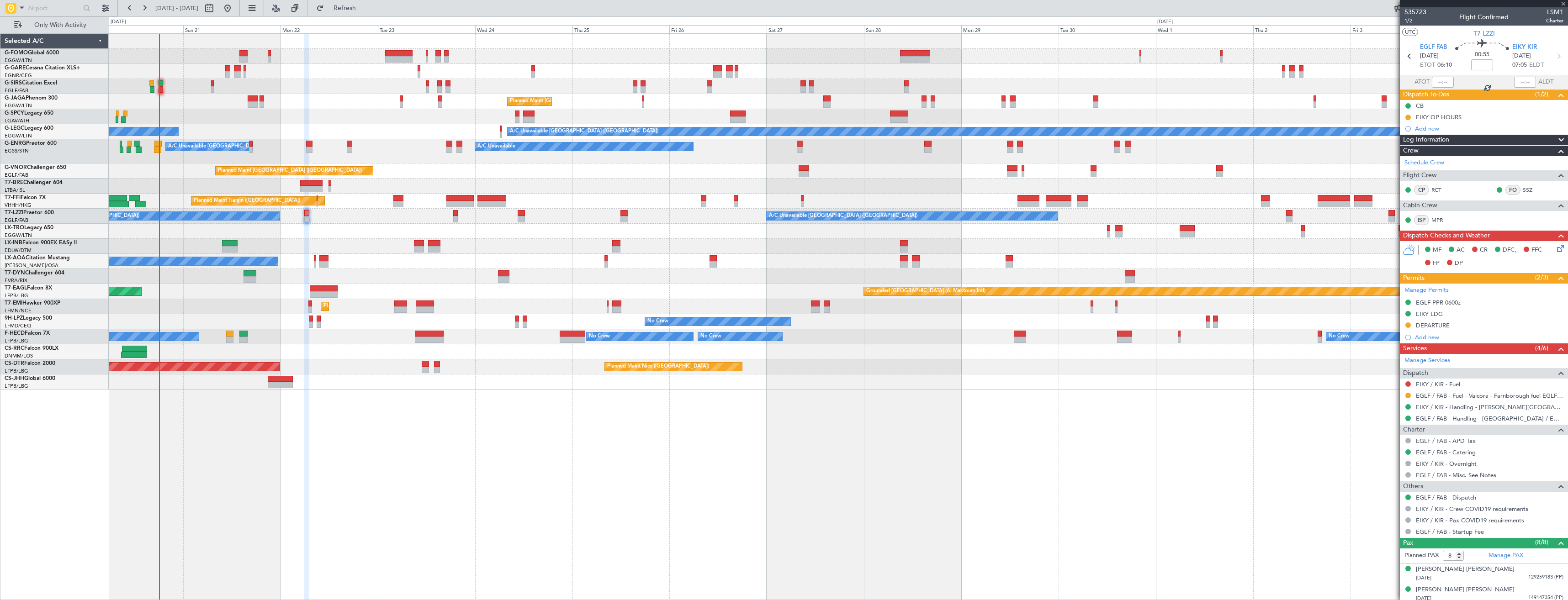
type input "+00:05"
type input "6"
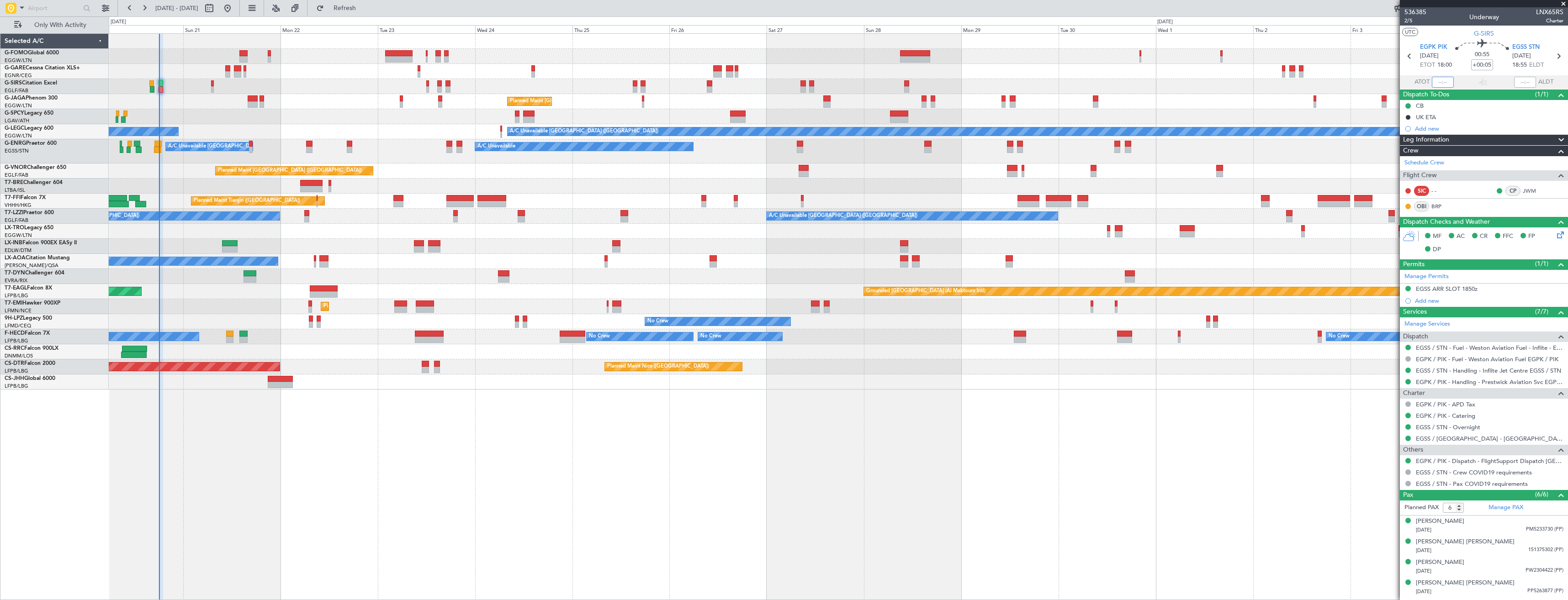
click at [1438, 81] on input "text" at bounding box center [1443, 82] width 22 height 11
type input "18:06"
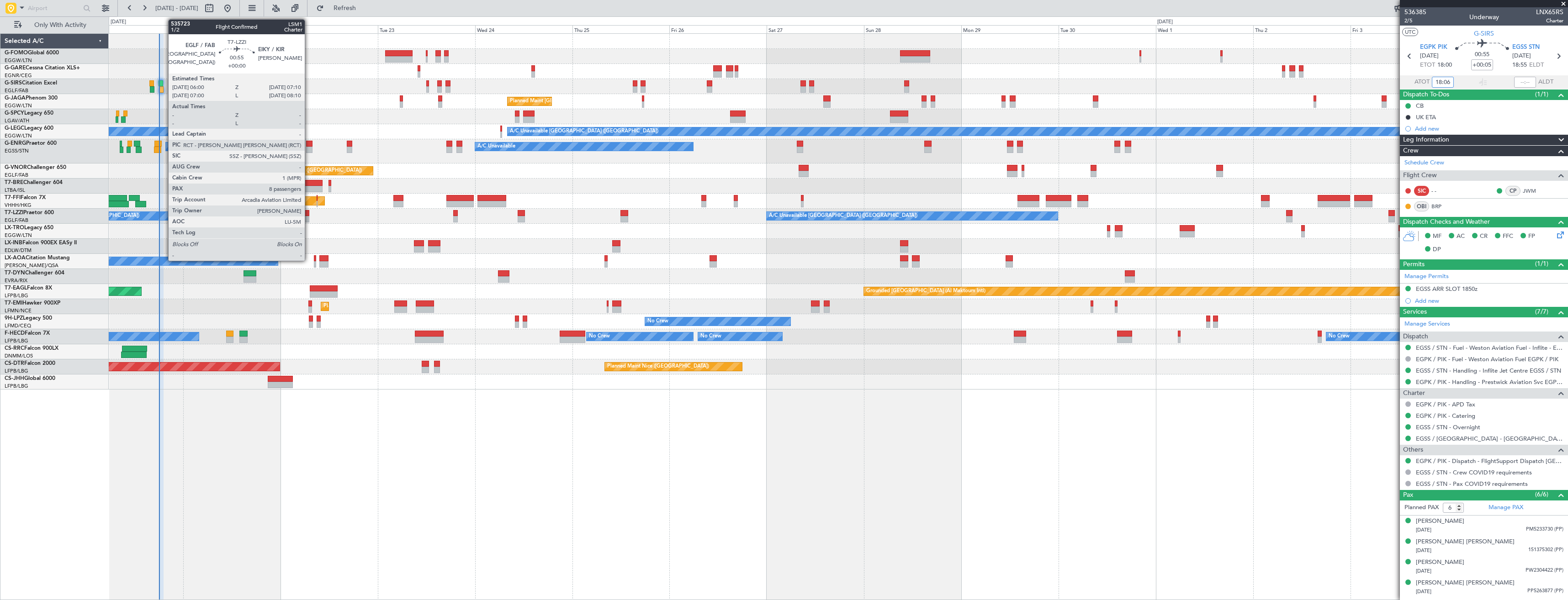
click at [309, 215] on div at bounding box center [307, 213] width 5 height 7
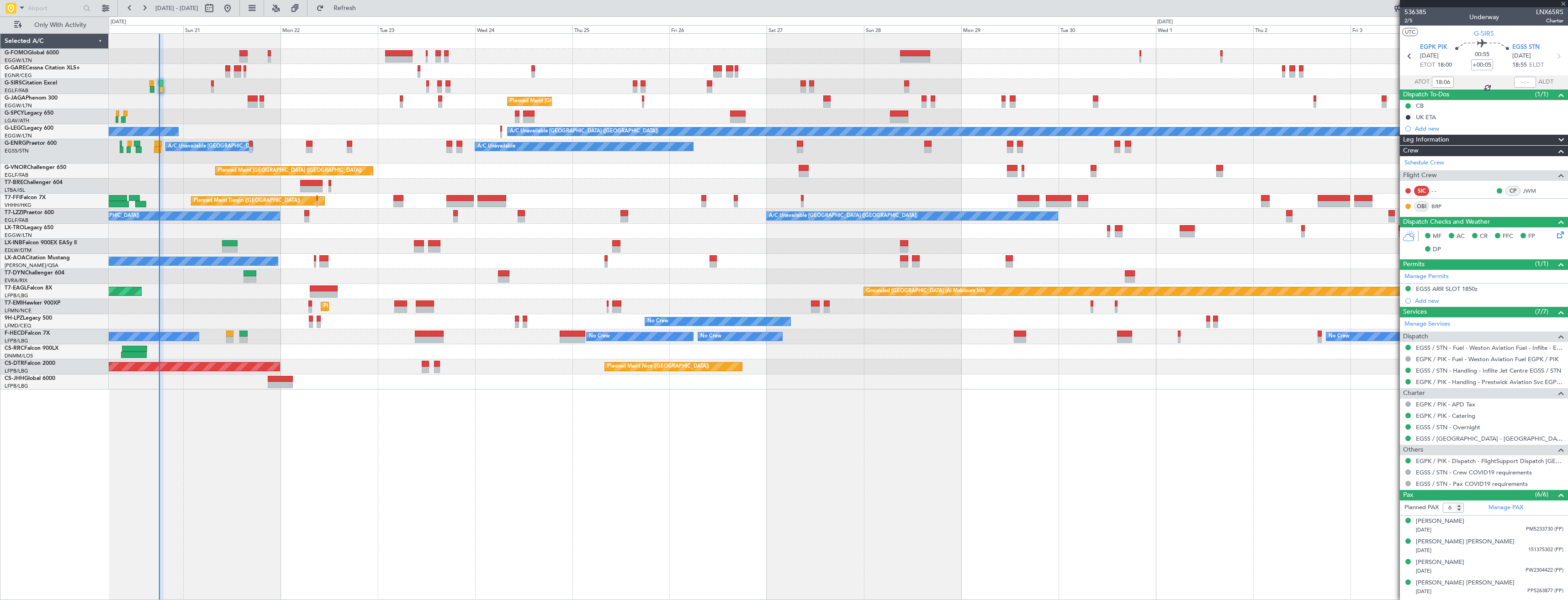
type input "8"
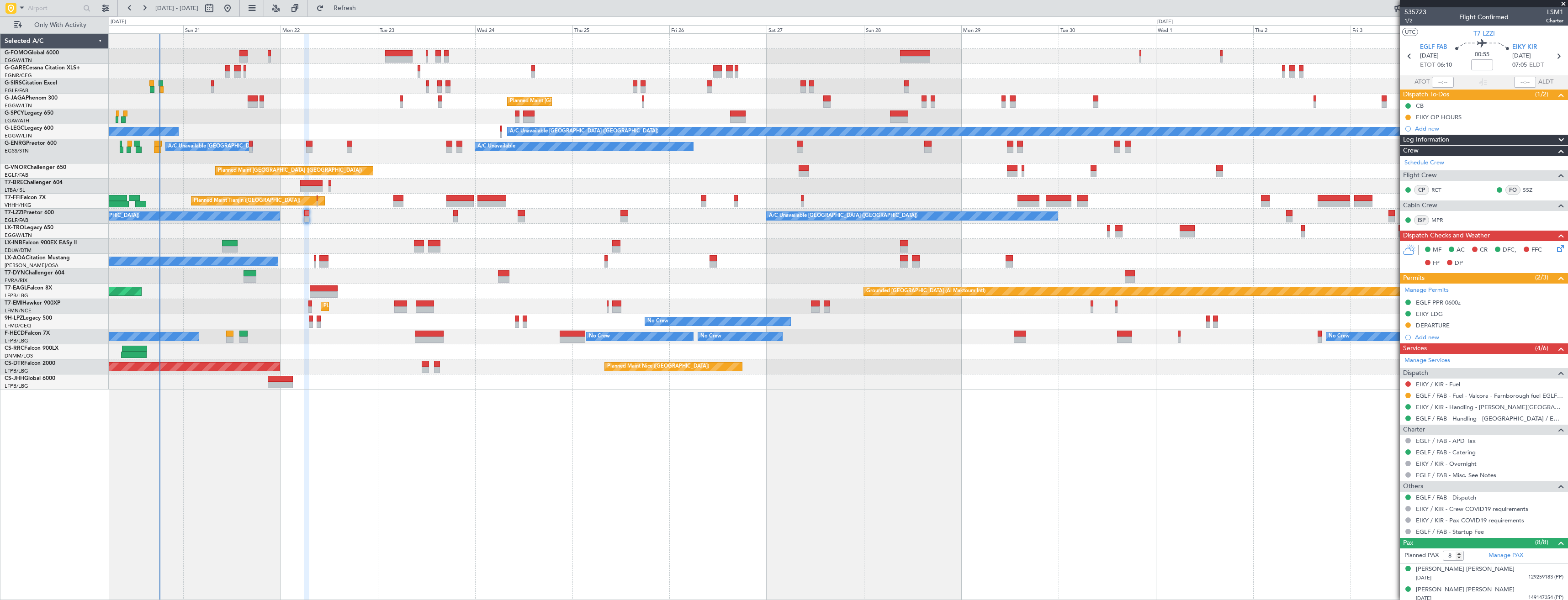
drag, startPoint x: 1405, startPoint y: 383, endPoint x: 1409, endPoint y: 388, distance: 6.4
click at [1407, 383] on button at bounding box center [1408, 384] width 5 height 5
click at [1410, 435] on li "Requested" at bounding box center [1407, 438] width 105 height 14
click at [1499, 130] on div "Add new" at bounding box center [1485, 128] width 140 height 8
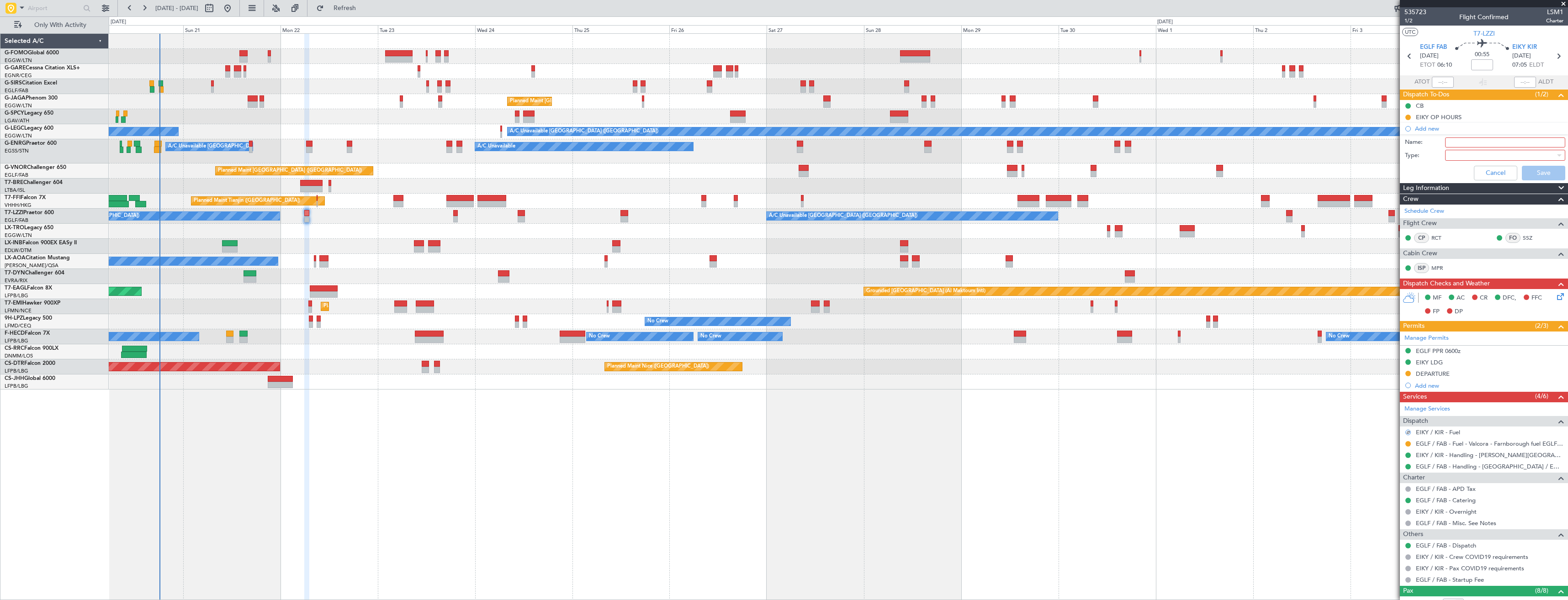
click at [1502, 141] on input "Name:" at bounding box center [1505, 142] width 120 height 10
type input "F"
type input "I"
type input "EIKY FUEL VIA HANDLER"
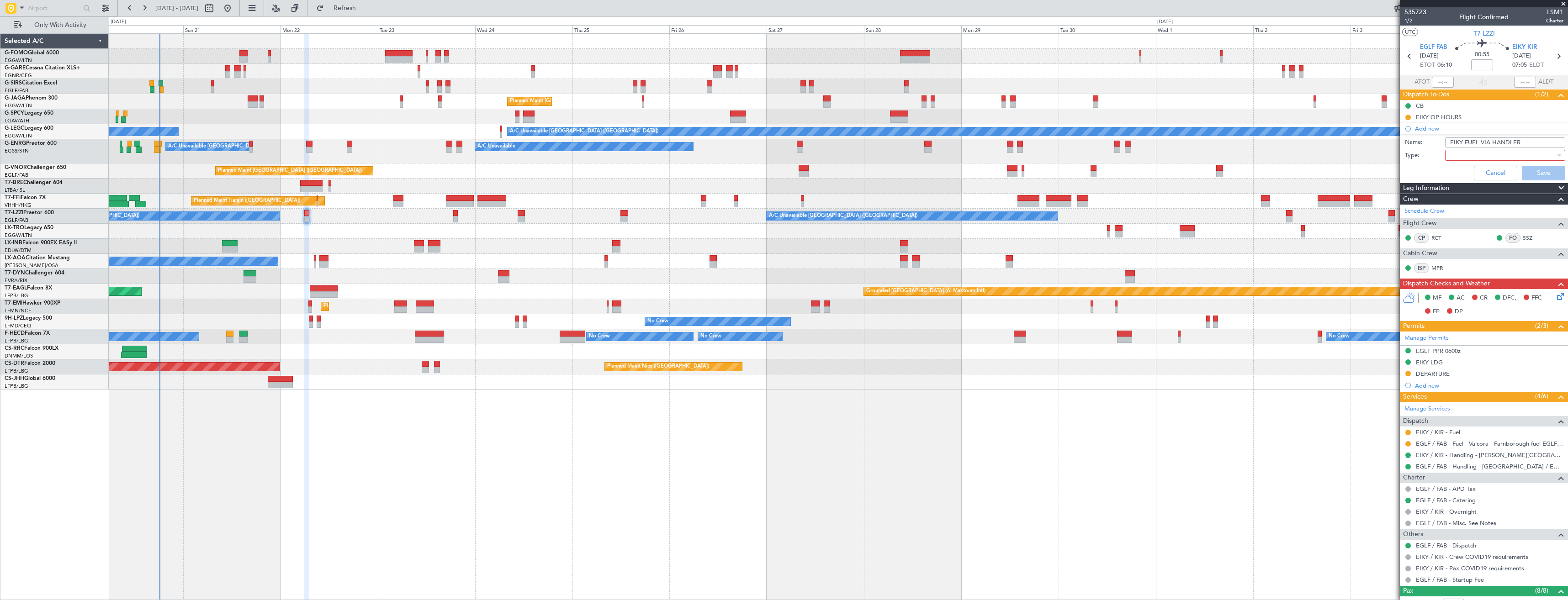
click at [1509, 152] on div at bounding box center [1502, 155] width 107 height 14
click at [1511, 176] on span "Generic" at bounding box center [1501, 174] width 107 height 14
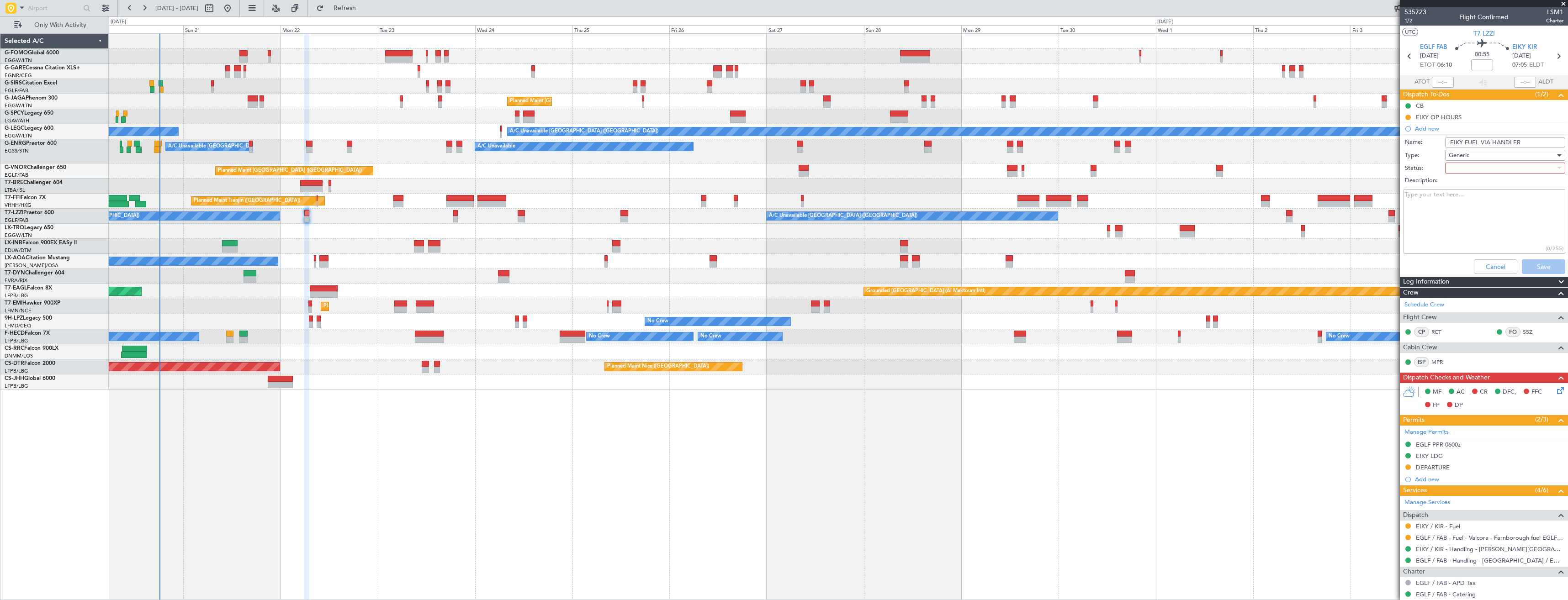
click at [1496, 164] on div at bounding box center [1502, 168] width 107 height 14
click at [1485, 195] on span "In Progress" at bounding box center [1501, 200] width 107 height 14
click at [1529, 265] on button "Save" at bounding box center [1543, 267] width 43 height 15
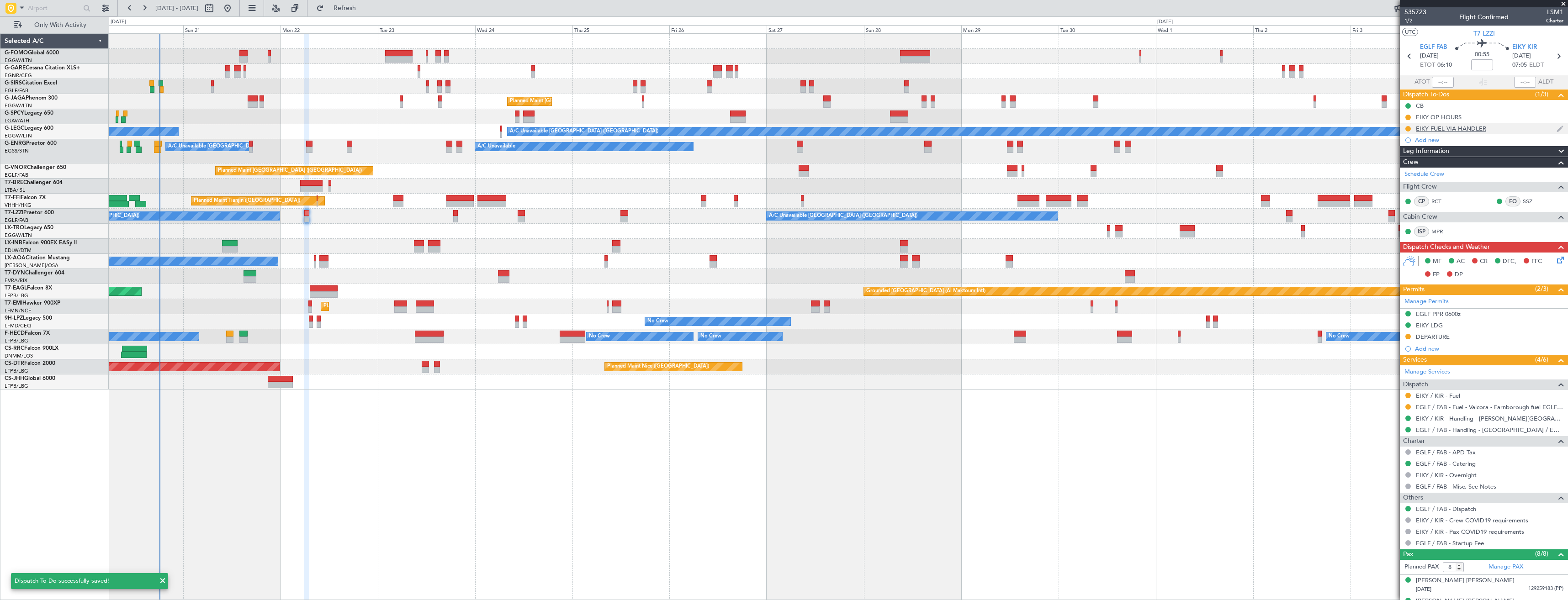
click at [1489, 131] on div "EIKY FUEL VIA HANDLER" at bounding box center [1484, 128] width 168 height 12
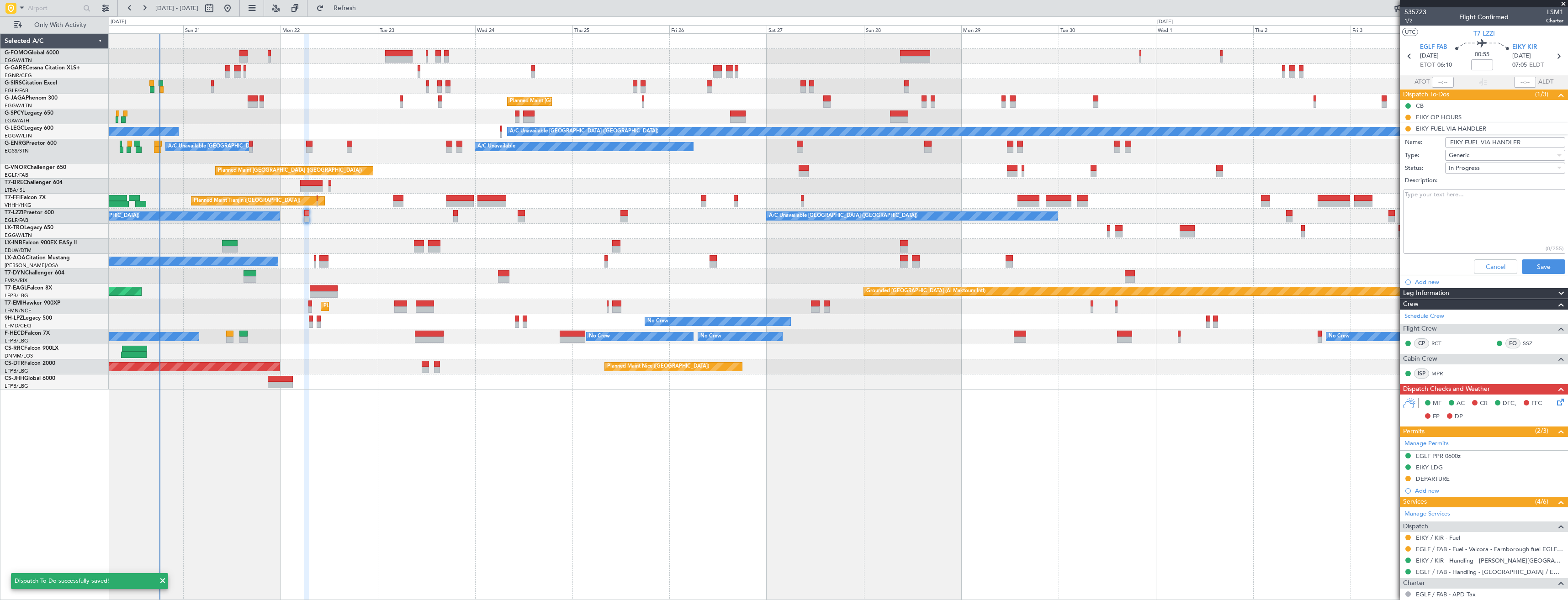
click at [1521, 143] on input "EIKY FUEL VIA HANDLER" at bounding box center [1505, 142] width 120 height 10
drag, startPoint x: 1496, startPoint y: 268, endPoint x: 1498, endPoint y: 186, distance: 82.0
click at [1497, 266] on button "Cancel" at bounding box center [1495, 267] width 43 height 15
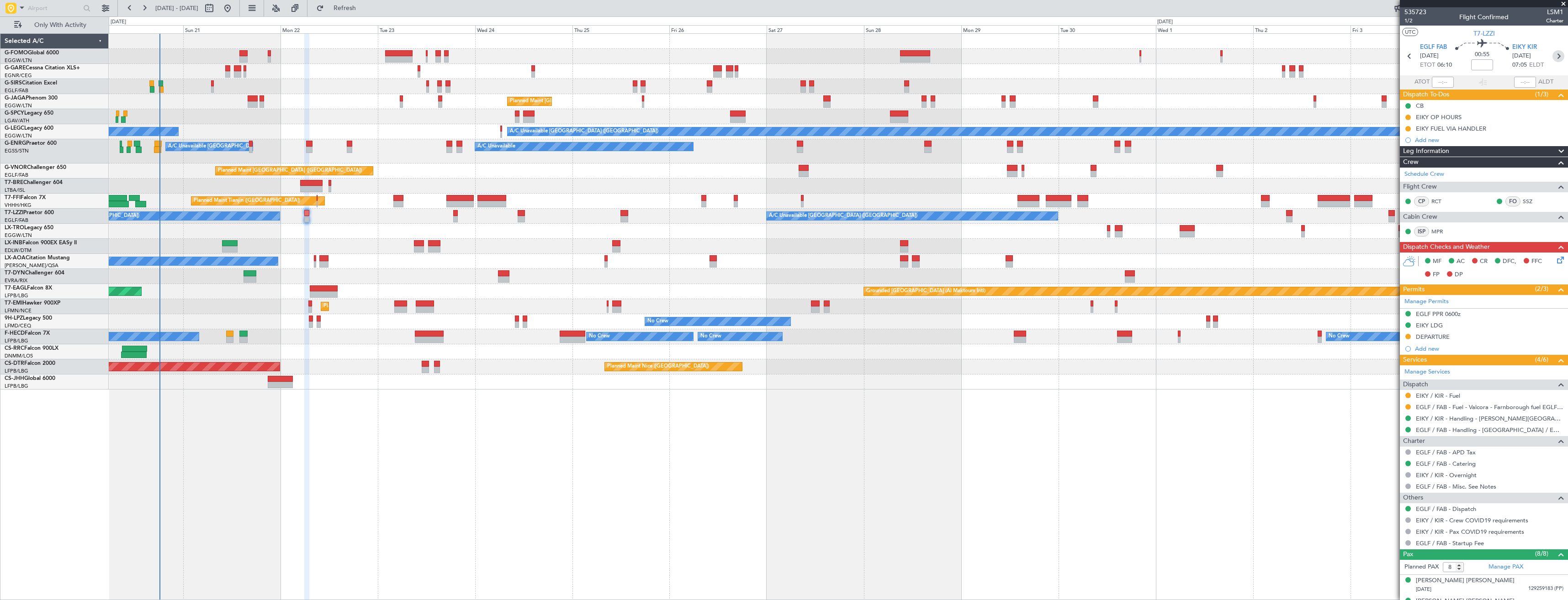
click at [1554, 54] on icon at bounding box center [1558, 57] width 12 height 12
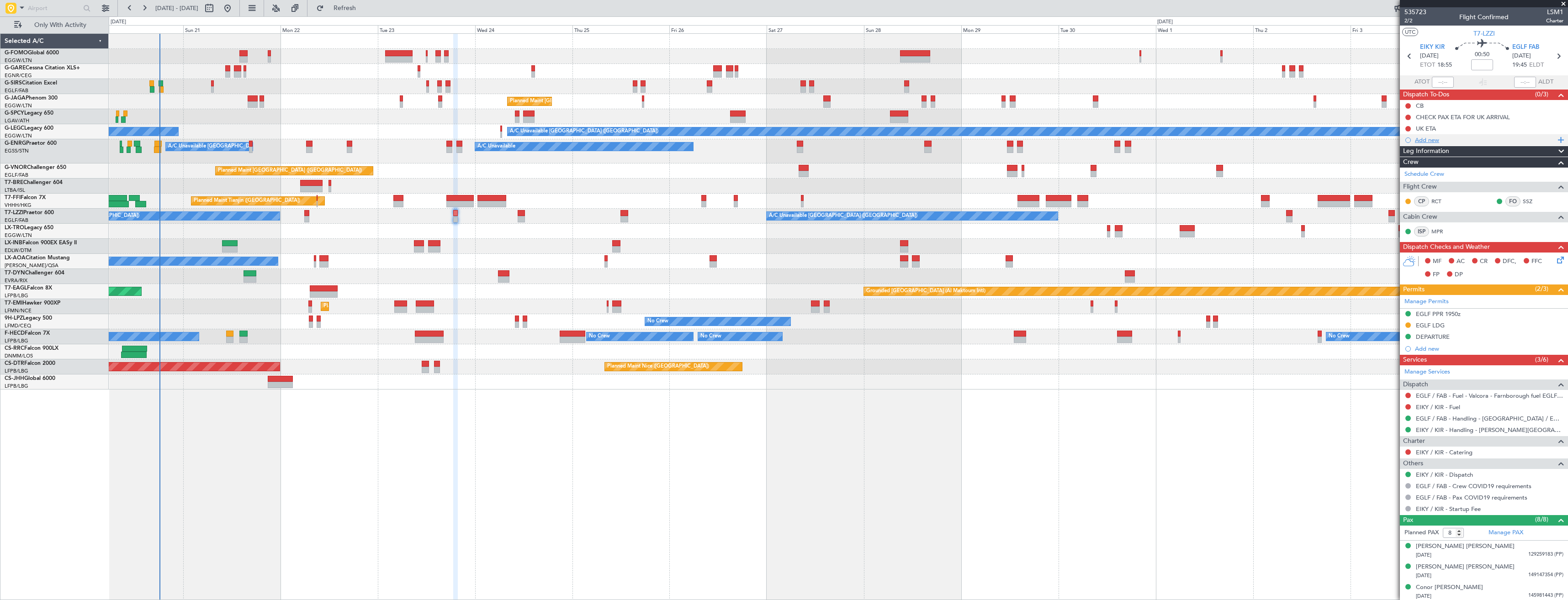
click at [1468, 138] on div "Add new" at bounding box center [1485, 140] width 140 height 8
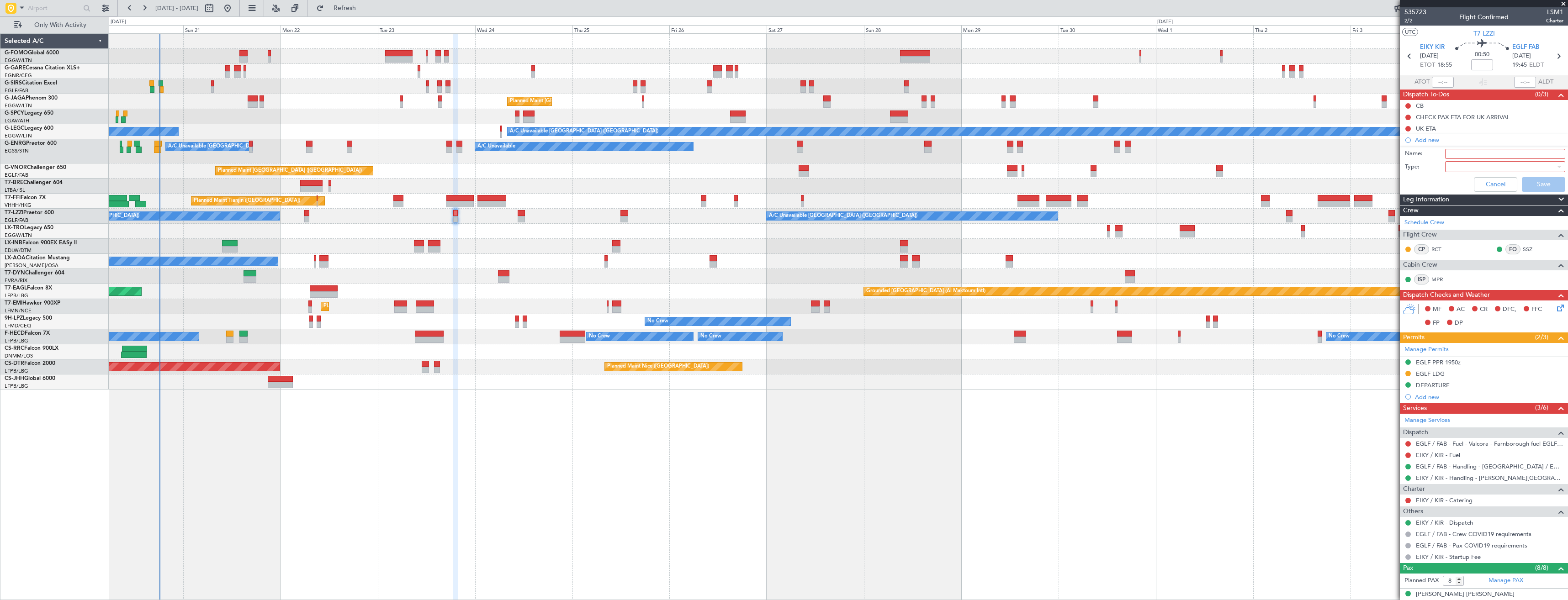
click at [1480, 149] on input "Name:" at bounding box center [1505, 154] width 120 height 10
paste input "EIKY FUEL VIA HANDLER"
type input "EIKY FUEL VIA HANDLER"
click at [1474, 170] on div at bounding box center [1502, 167] width 107 height 14
click at [1474, 197] on span "Country" at bounding box center [1501, 199] width 107 height 14
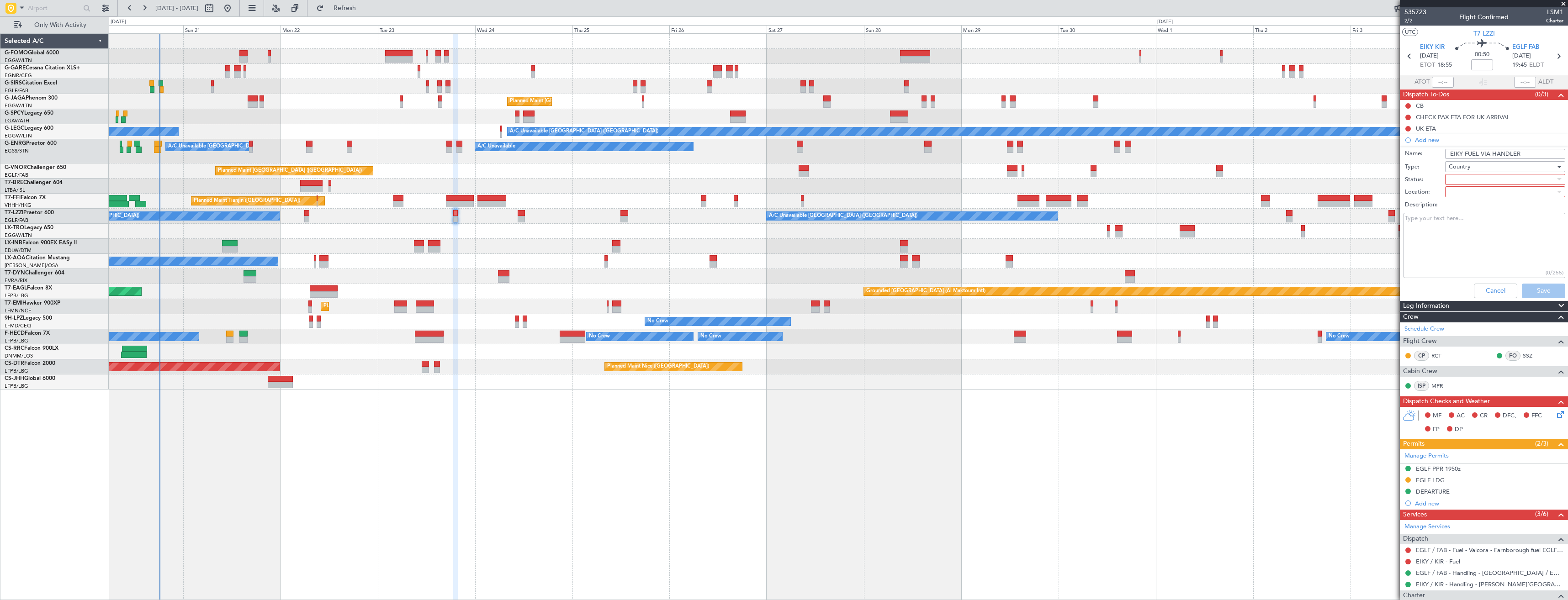
click at [1466, 167] on span "Country" at bounding box center [1460, 167] width 22 height 9
drag, startPoint x: 1468, startPoint y: 184, endPoint x: 1467, endPoint y: 178, distance: 6.1
click at [1468, 184] on span "Generic" at bounding box center [1501, 185] width 107 height 14
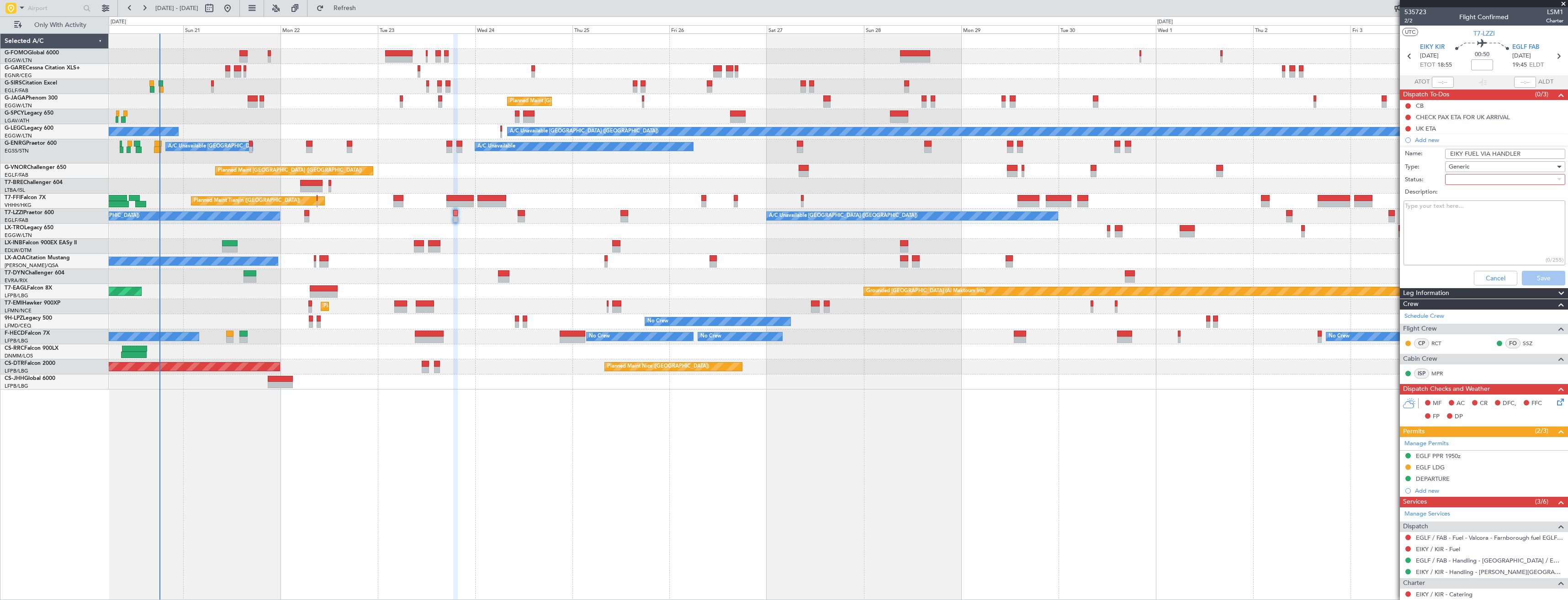
click at [1467, 178] on div at bounding box center [1502, 180] width 107 height 14
click at [1472, 212] on span "In Progress" at bounding box center [1501, 211] width 107 height 14
click at [1528, 276] on button "Save" at bounding box center [1543, 278] width 43 height 15
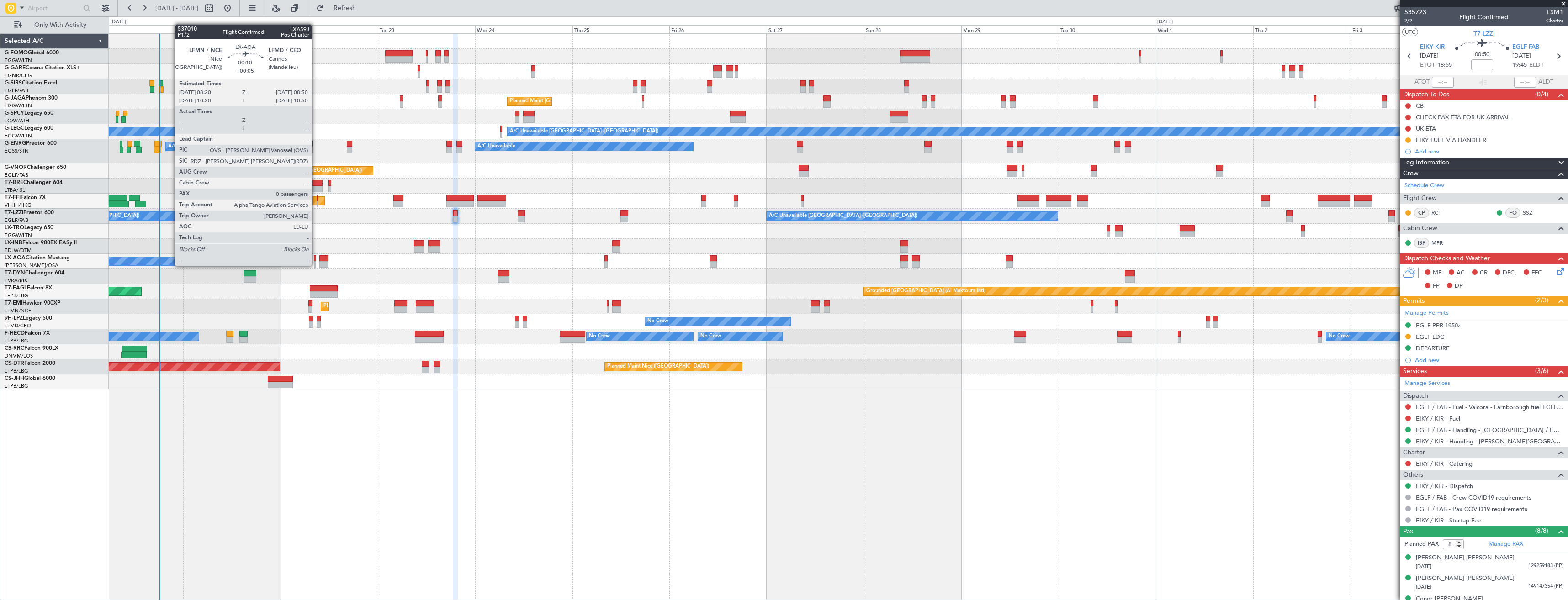
click at [316, 265] on div at bounding box center [315, 264] width 2 height 7
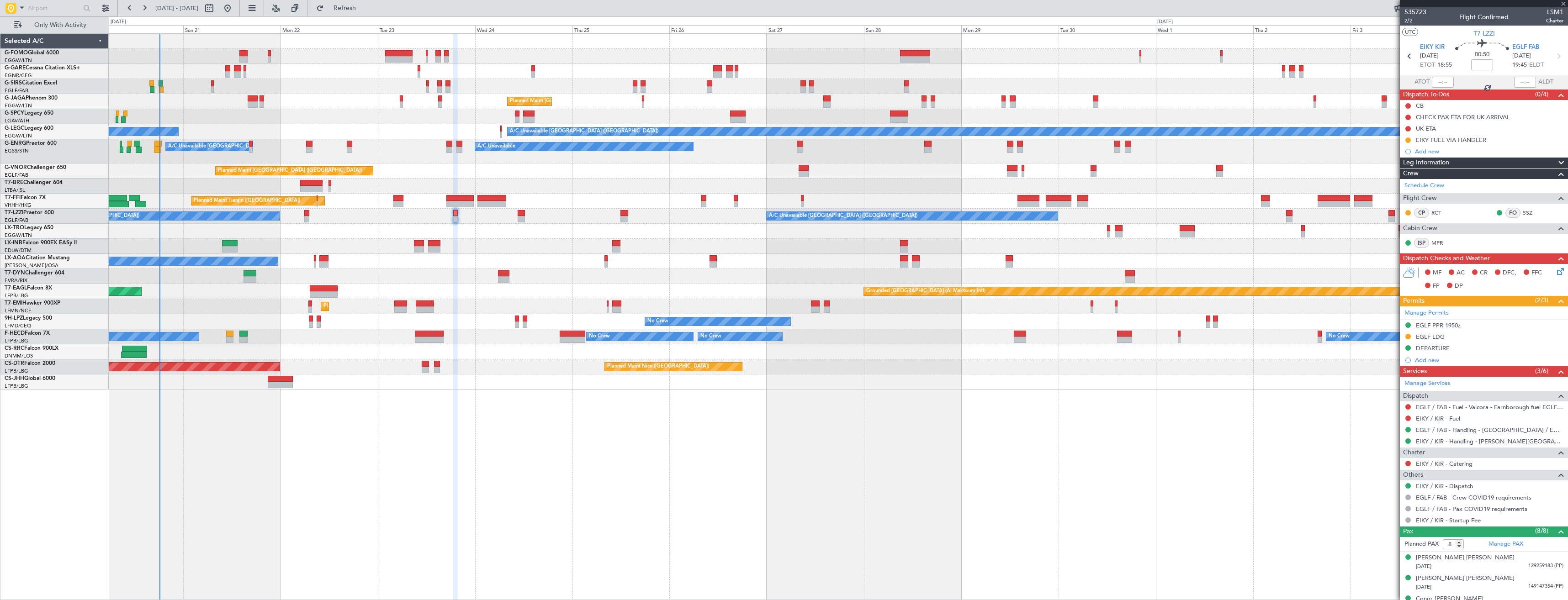
type input "+00:05"
type input "0"
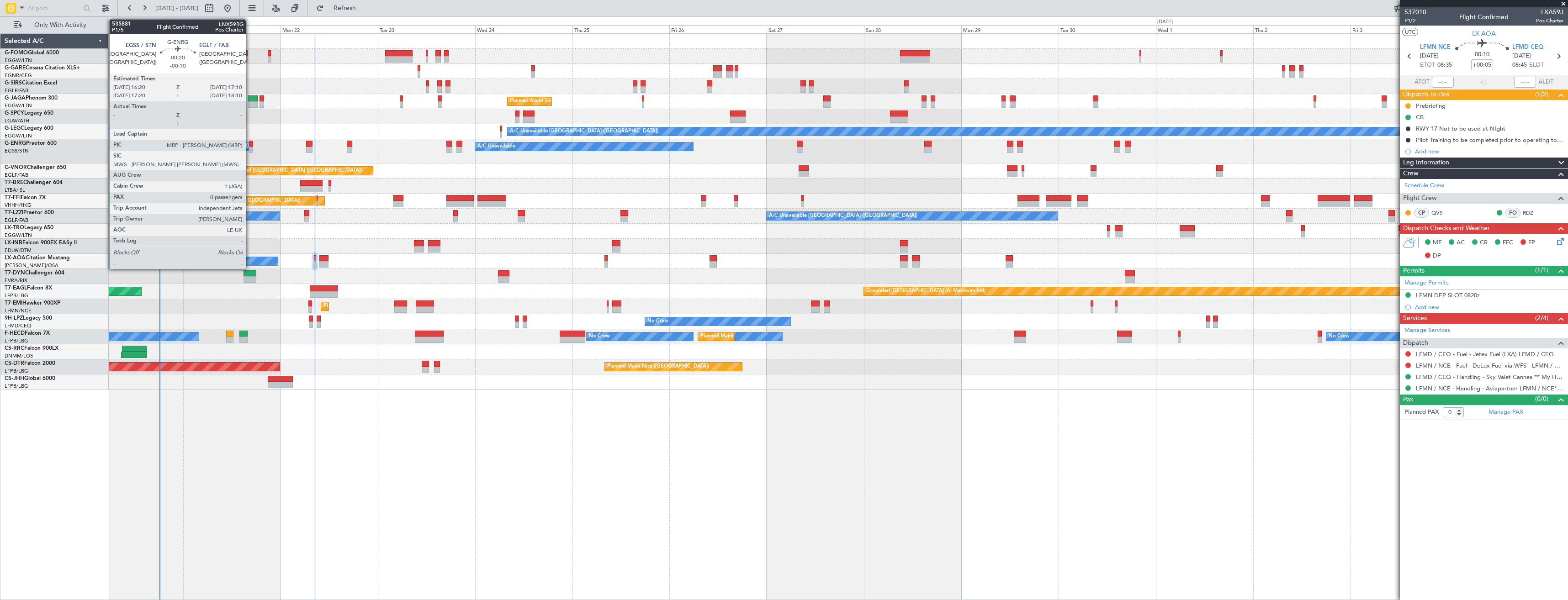
click at [250, 149] on div at bounding box center [251, 150] width 4 height 7
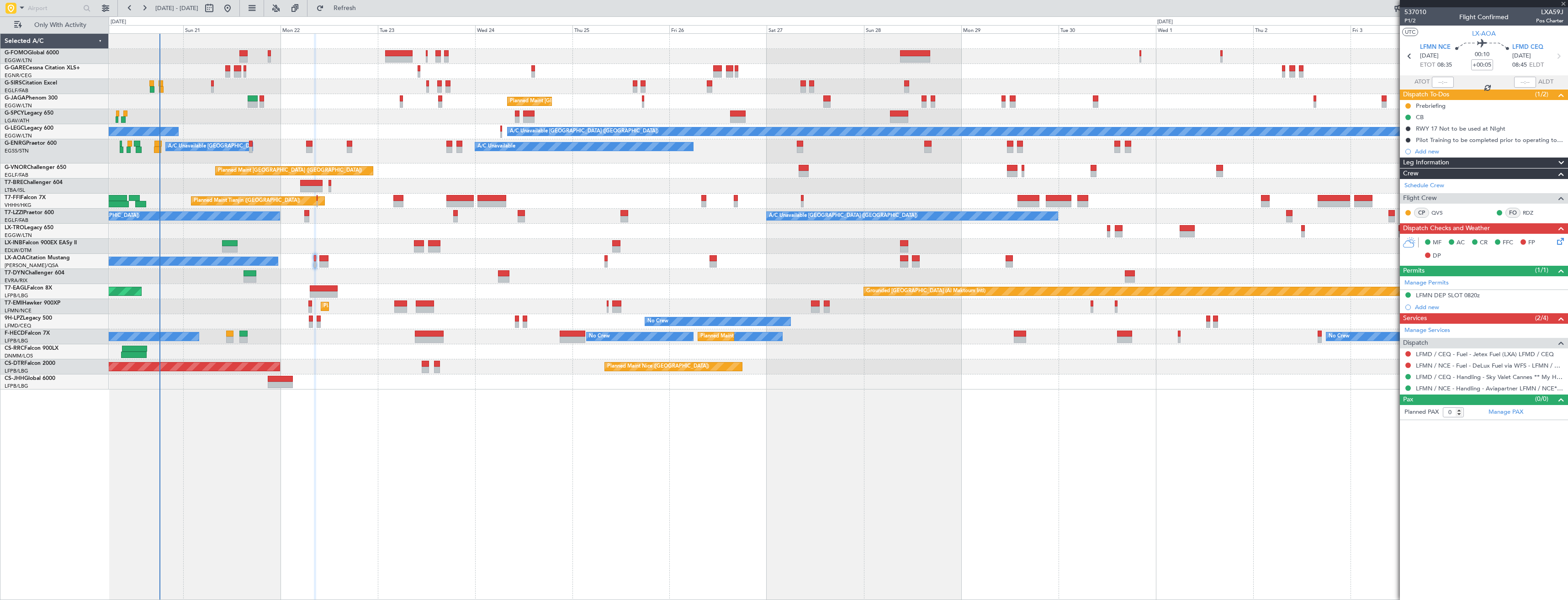
type input "-00:10"
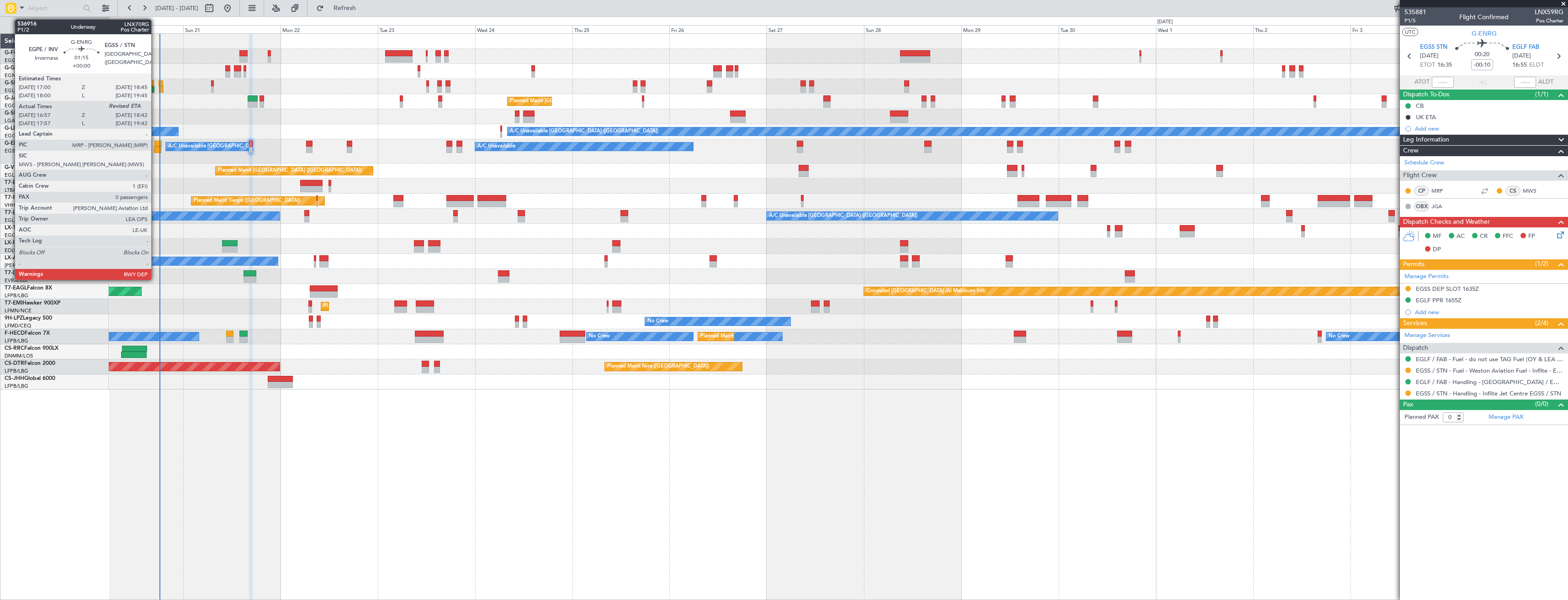
click at [155, 145] on div at bounding box center [158, 144] width 7 height 7
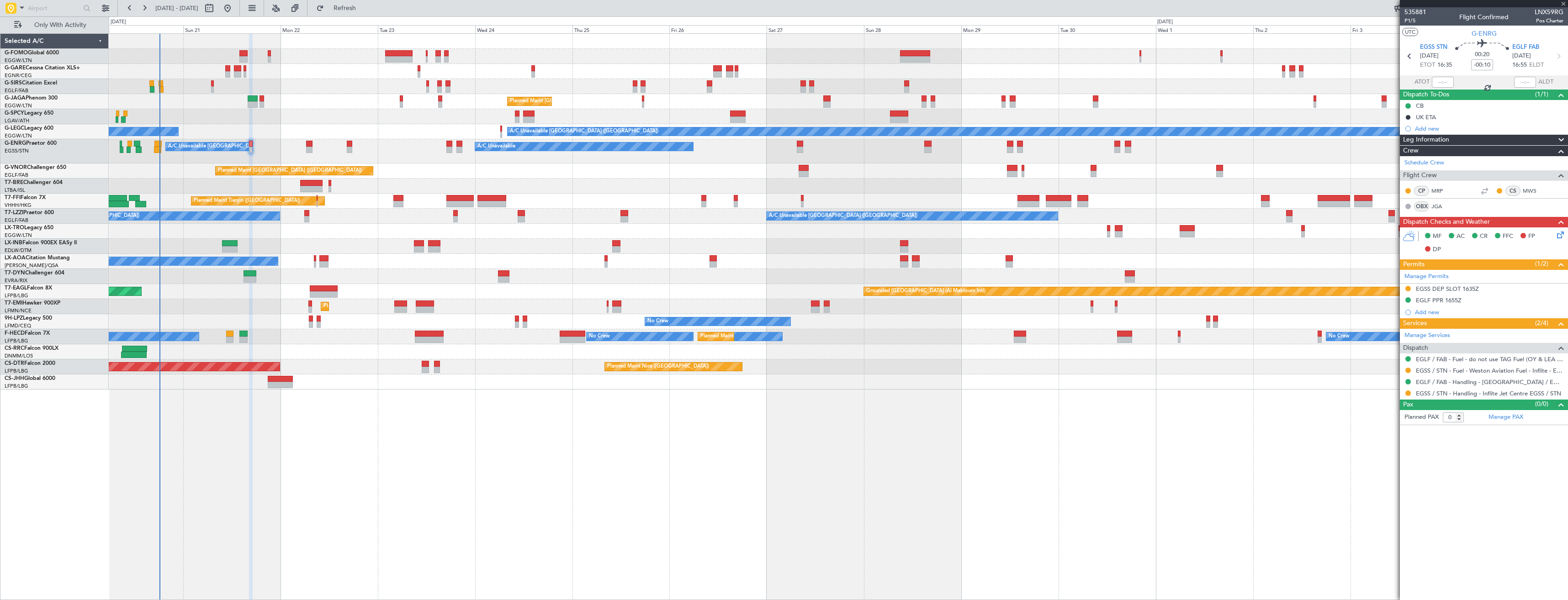
type input "17:12"
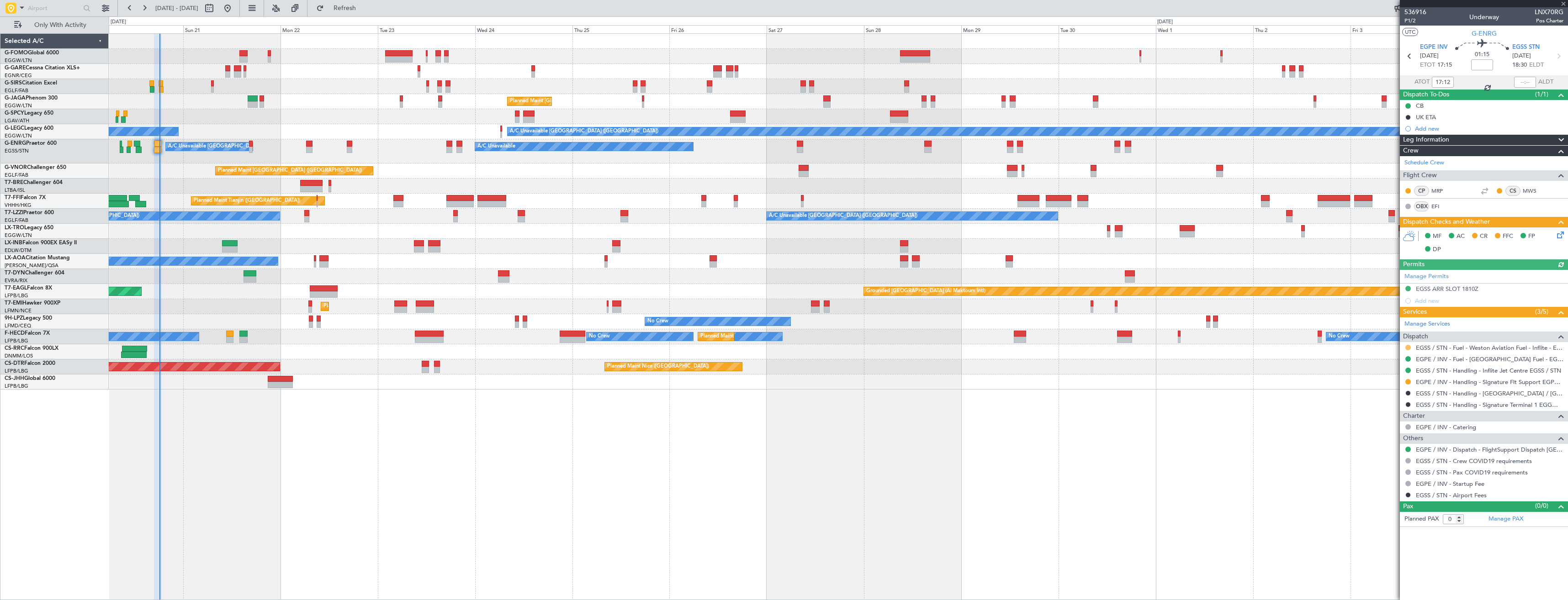
click at [1409, 346] on button at bounding box center [1408, 347] width 5 height 5
click at [1377, 450] on li "Confirmed" at bounding box center [1407, 456] width 105 height 14
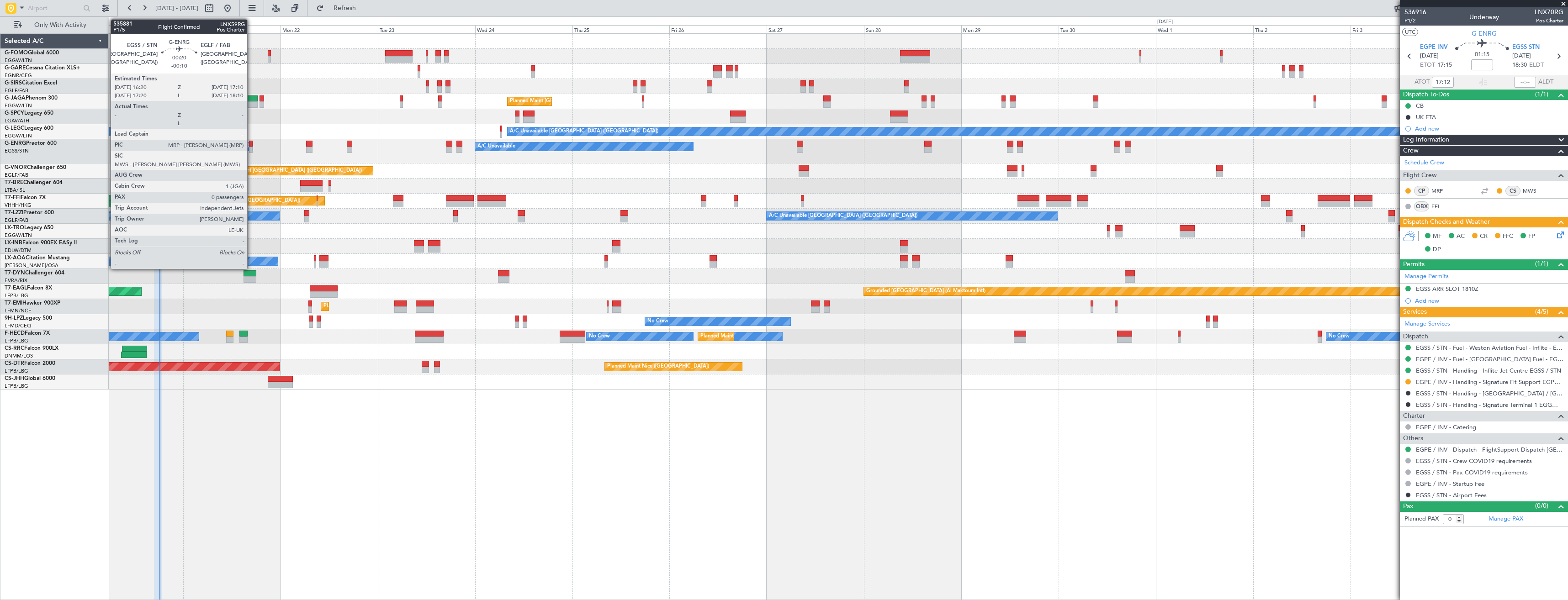
click at [251, 147] on div at bounding box center [251, 150] width 4 height 7
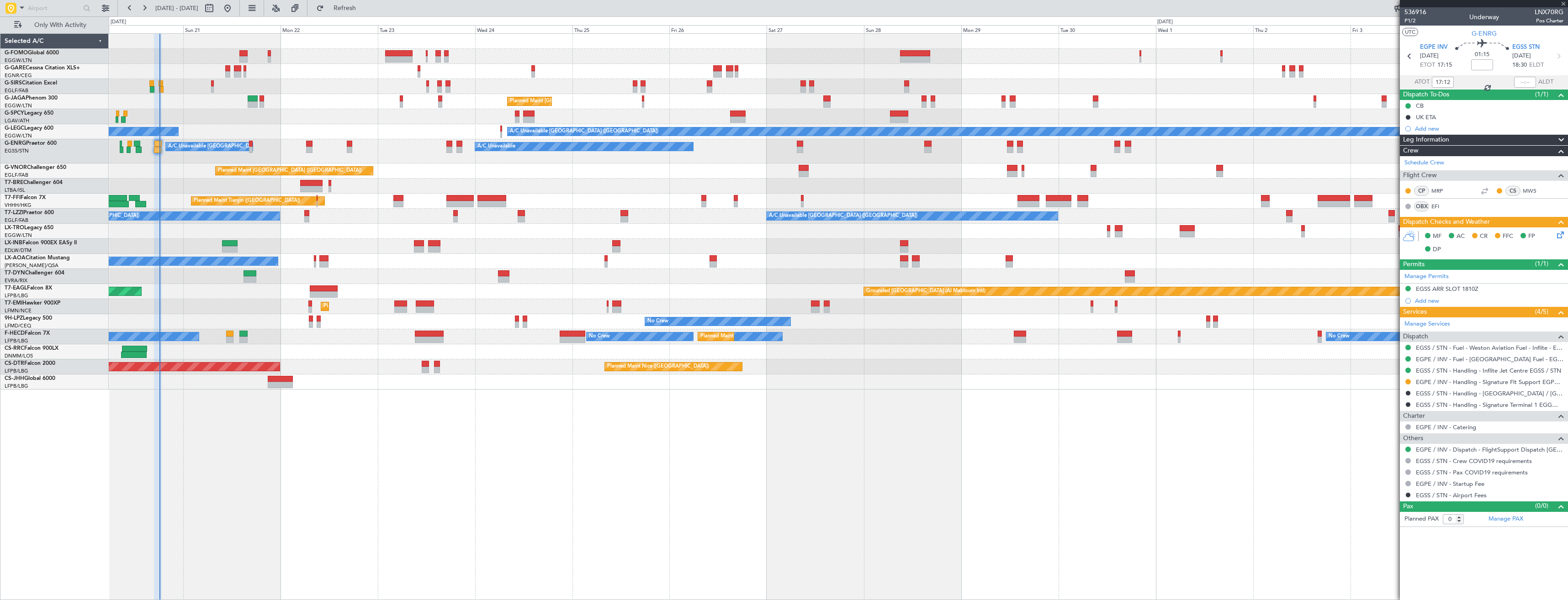
type input "-00:10"
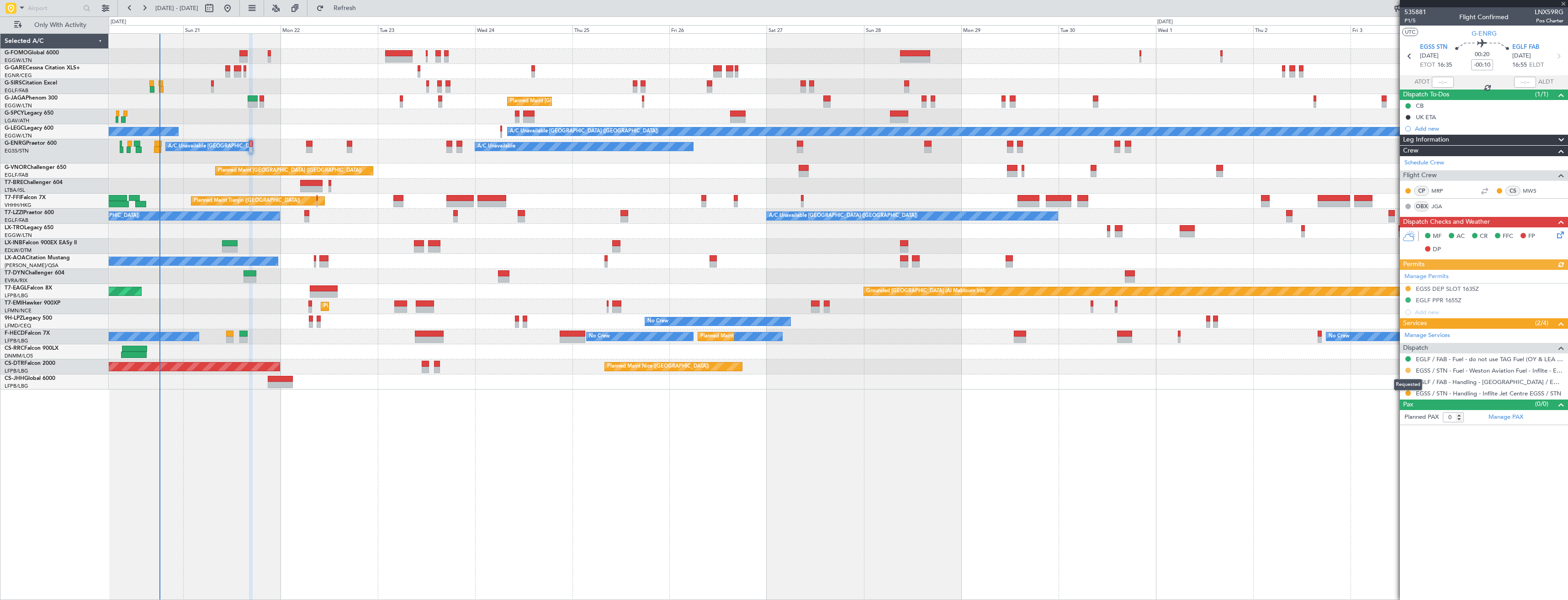
click at [1406, 371] on button at bounding box center [1408, 370] width 5 height 5
click at [1391, 476] on span "Confirmed" at bounding box center [1382, 479] width 29 height 9
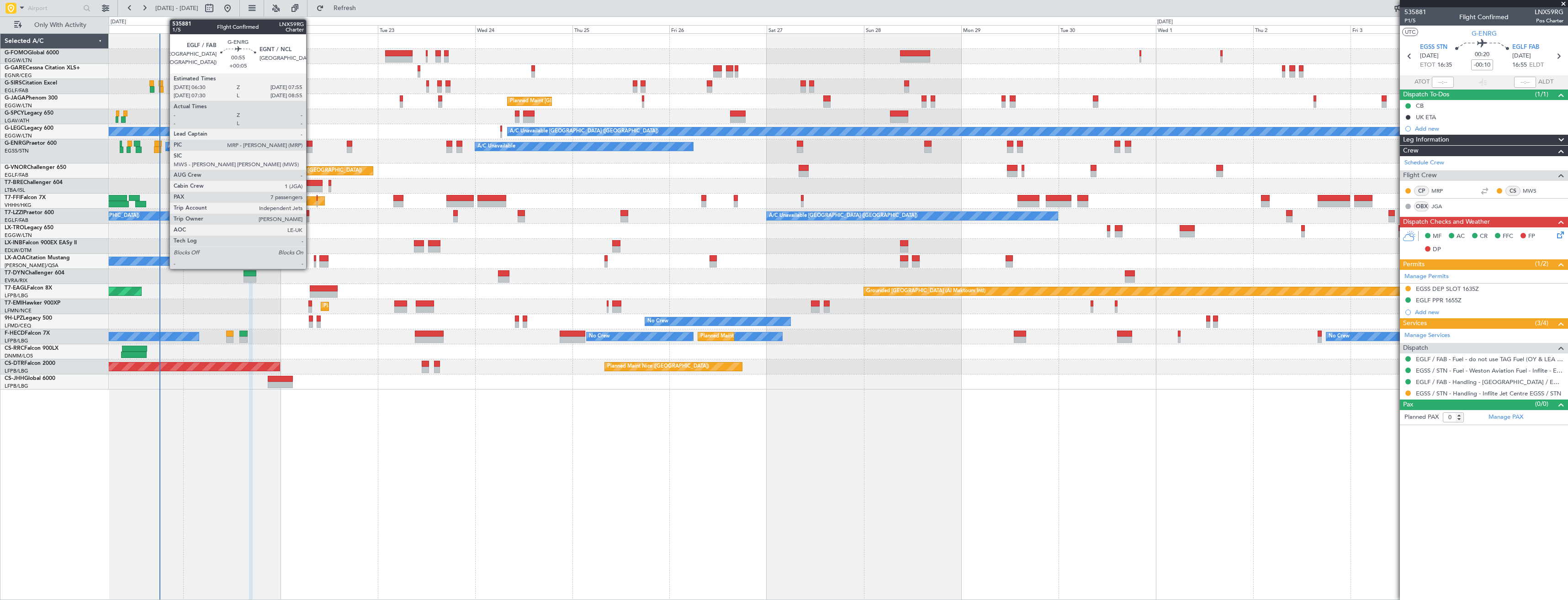
click at [310, 145] on div at bounding box center [309, 144] width 6 height 7
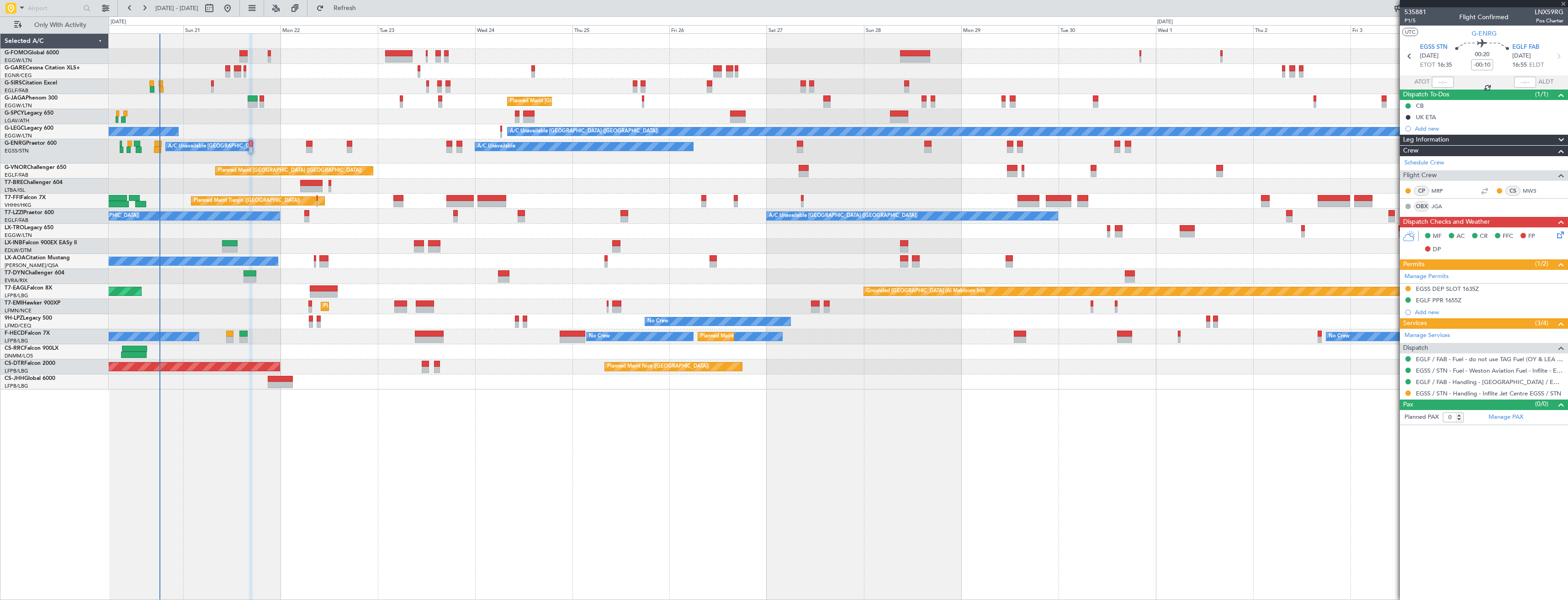
type input "+00:05"
type input "7"
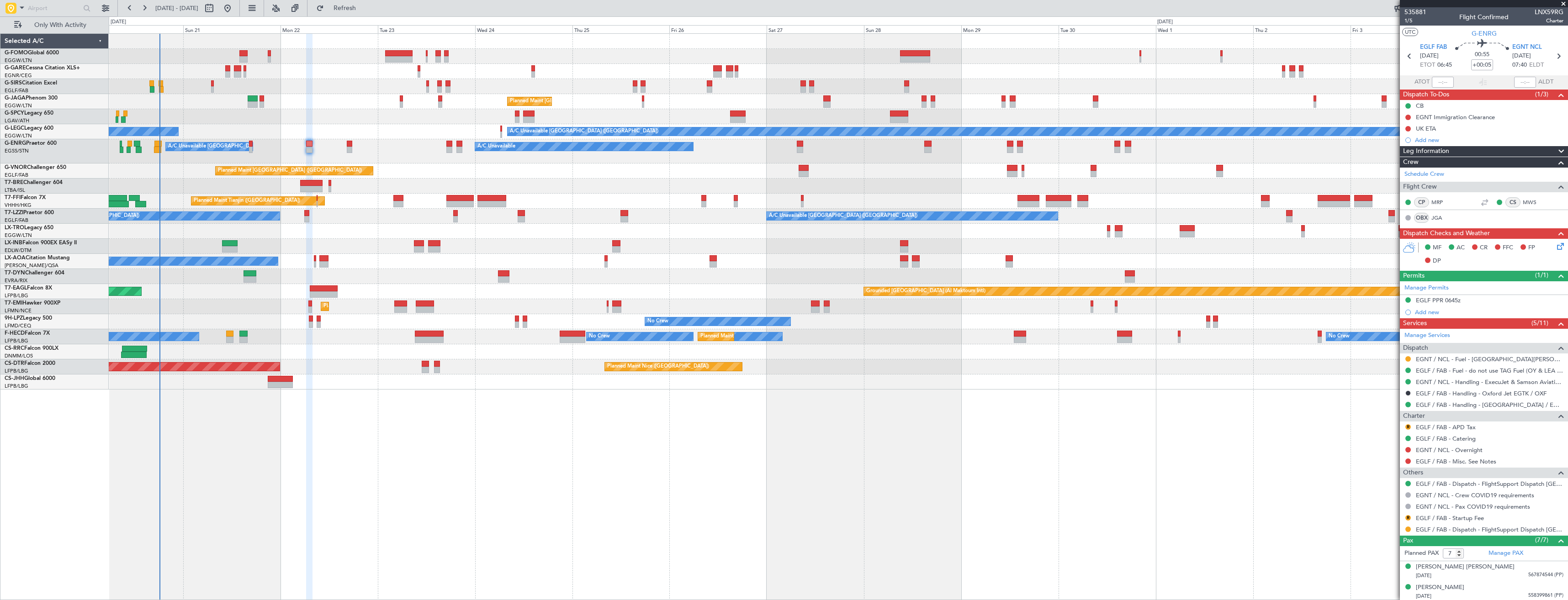
click at [1404, 356] on div "EGNT / NCL - Fuel - Weston - Samson Fuel EGNT / NCL" at bounding box center [1484, 359] width 168 height 12
click at [1410, 360] on button at bounding box center [1408, 358] width 5 height 5
click at [1382, 469] on span "Confirmed" at bounding box center [1382, 467] width 29 height 9
click at [1552, 54] on icon at bounding box center [1558, 57] width 12 height 12
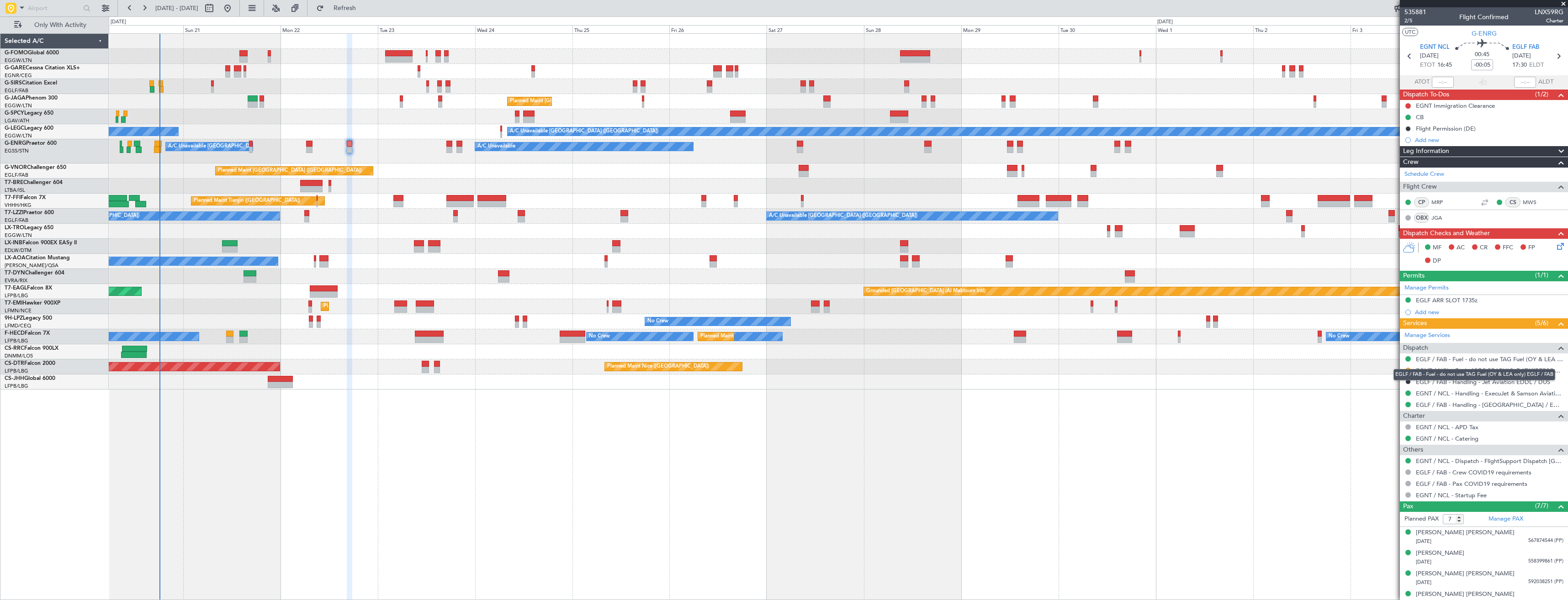
click at [1408, 371] on div "EGLF / FAB - Fuel - do not use TAG Fuel (OY & LEA only) EGLF / FAB" at bounding box center [1474, 374] width 162 height 12
click at [1406, 369] on button at bounding box center [1408, 370] width 5 height 5
click at [1373, 478] on span "Confirmed" at bounding box center [1382, 479] width 29 height 9
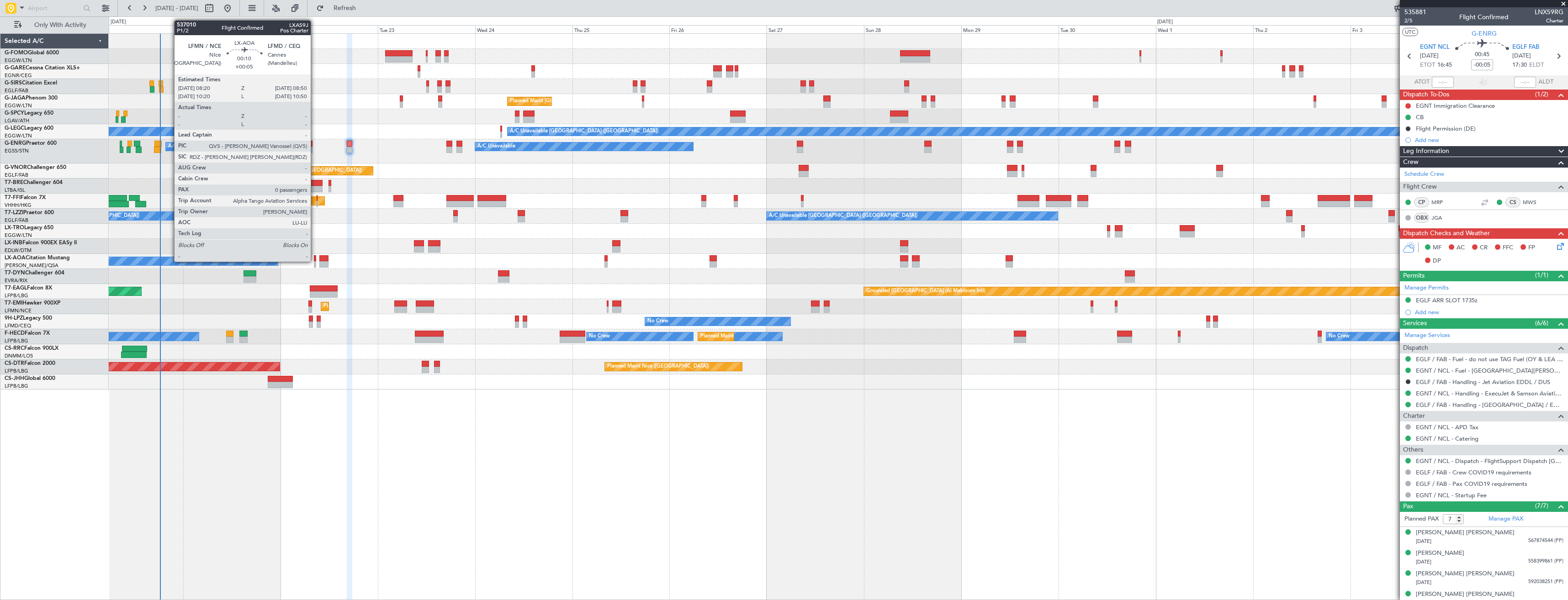
click at [315, 260] on div at bounding box center [315, 259] width 2 height 7
type input "+00:05"
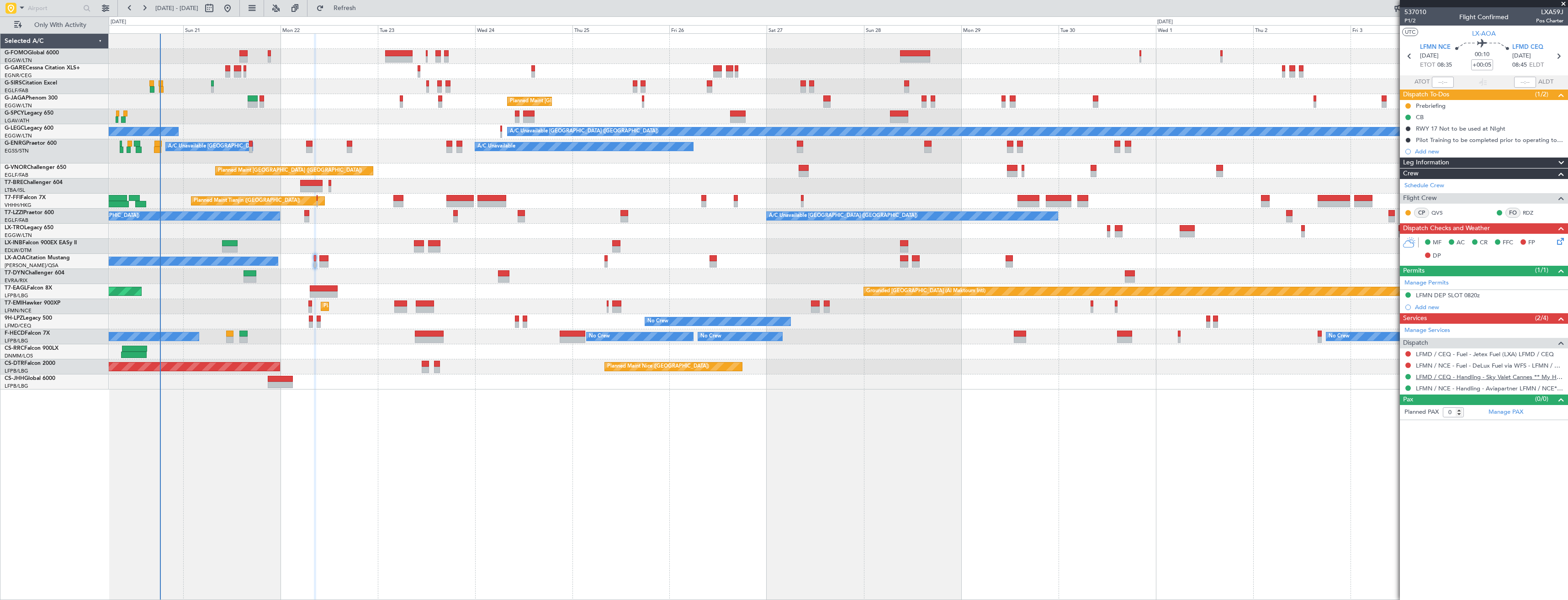
click at [1457, 378] on link "LFMD / CEQ - Handling - Sky Valet Cannes ** My Handling**LFMD / CEQ" at bounding box center [1489, 377] width 147 height 8
click at [1444, 354] on link "LFMD / CEQ - Fuel - Jetex Fuel (LXA) LFMD / CEQ" at bounding box center [1485, 354] width 138 height 8
click at [354, 8] on button "Refresh" at bounding box center [340, 9] width 55 height 15
click at [1453, 367] on link "LFMN / NCE - Fuel - DeLux Fuel via WFS - LFMN / NCE" at bounding box center [1489, 365] width 147 height 8
click at [1483, 388] on link "LFMN / NCE - Handling - Aviapartner LFMN / NCE*****MY HANDLING****" at bounding box center [1489, 388] width 147 height 8
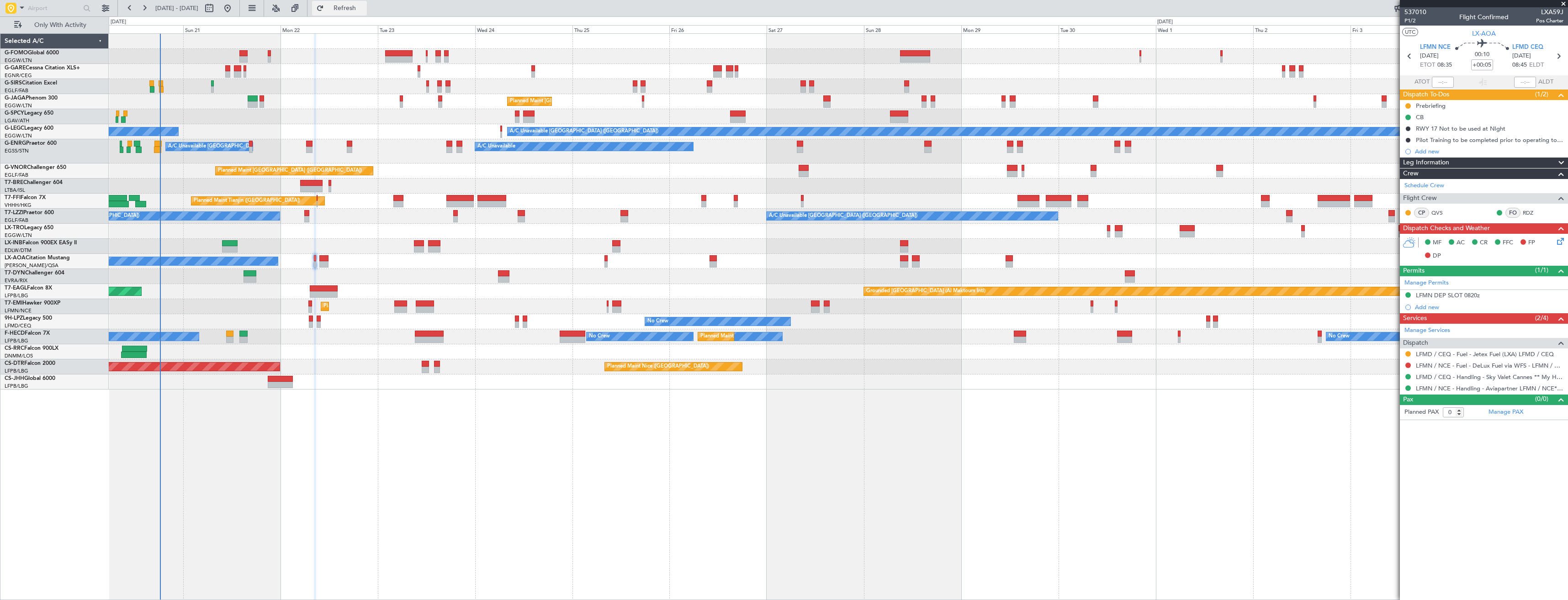
click at [363, 9] on span "Refresh" at bounding box center [345, 8] width 38 height 7
click at [1559, 56] on icon at bounding box center [1558, 57] width 12 height 12
type input "3"
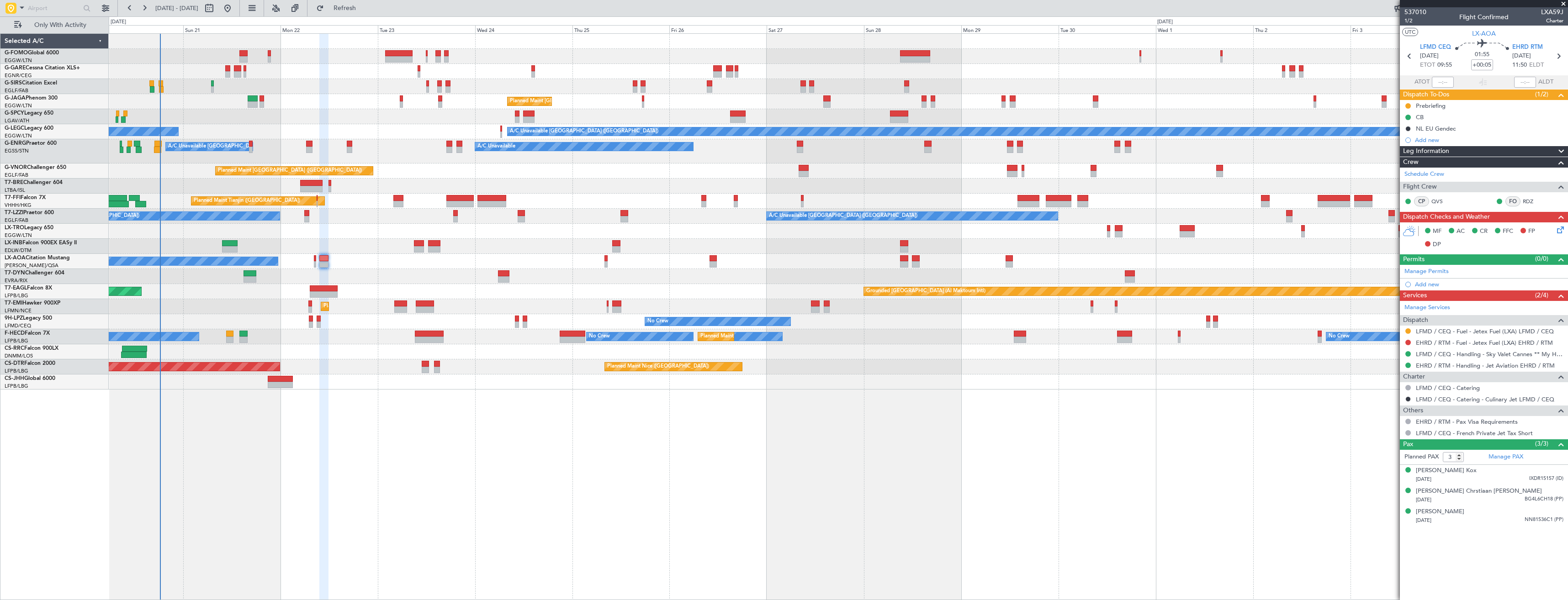
click at [1405, 343] on div at bounding box center [1408, 343] width 7 height 7
click at [1408, 342] on button at bounding box center [1408, 342] width 5 height 5
click at [1375, 352] on span "Not Required" at bounding box center [1386, 355] width 37 height 9
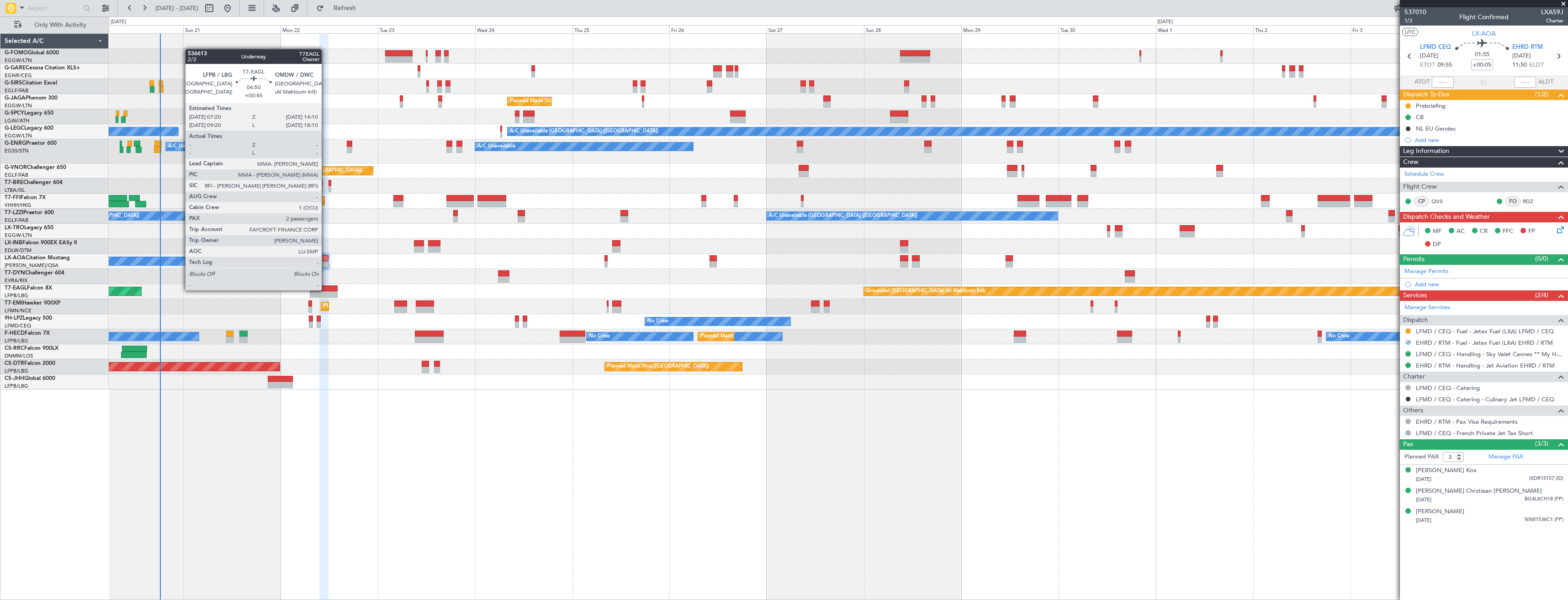
click at [326, 290] on div at bounding box center [324, 288] width 28 height 7
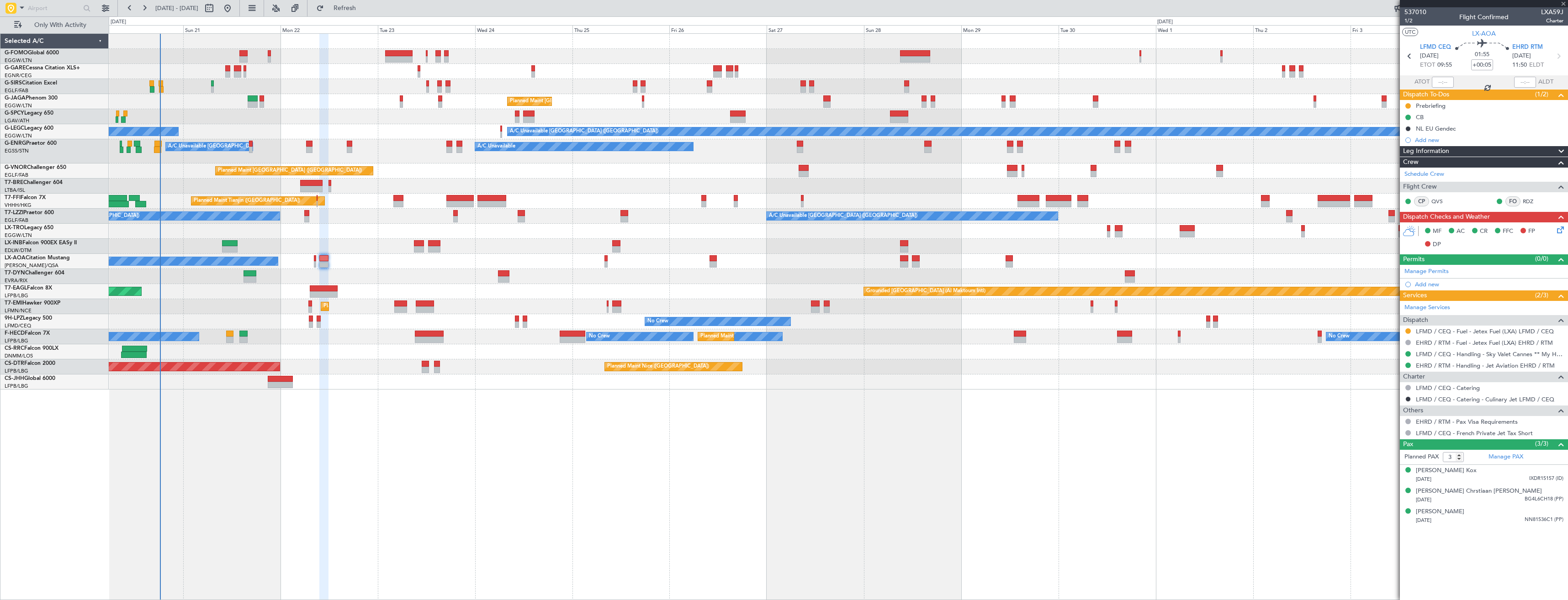
type input "+00:45"
type input "2"
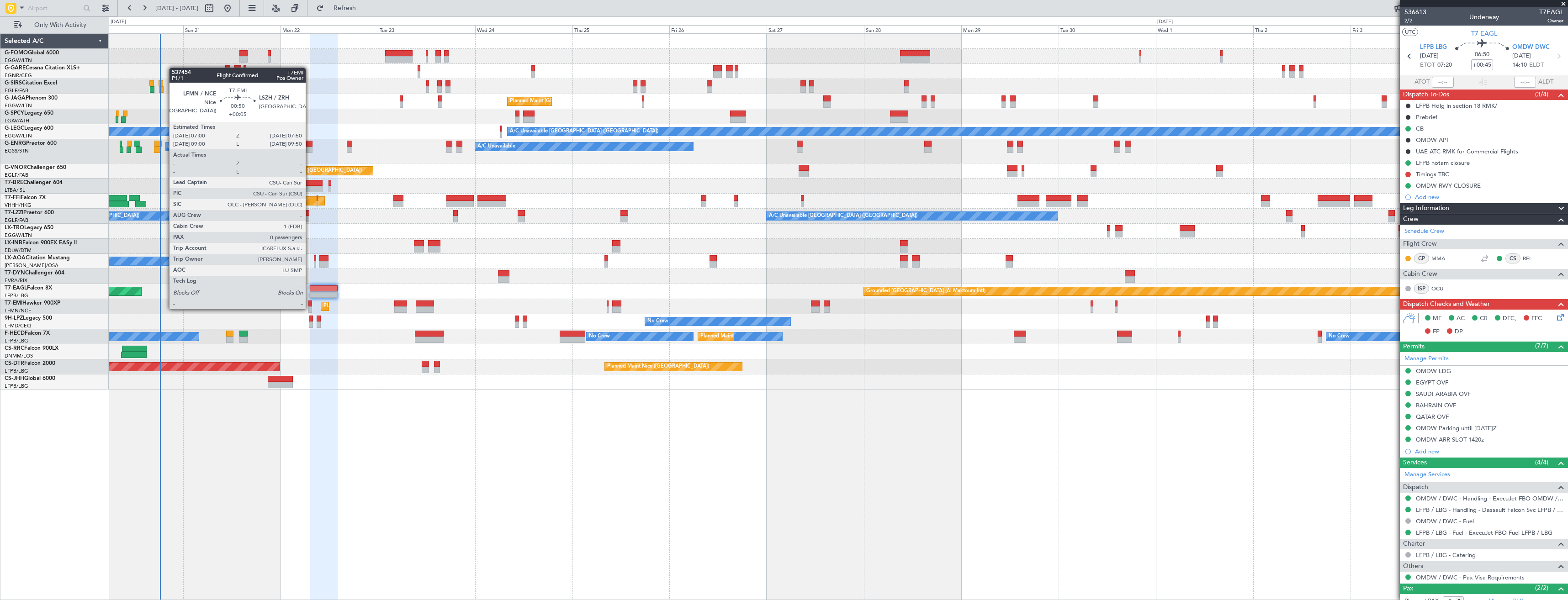
click at [310, 309] on div at bounding box center [310, 310] width 4 height 7
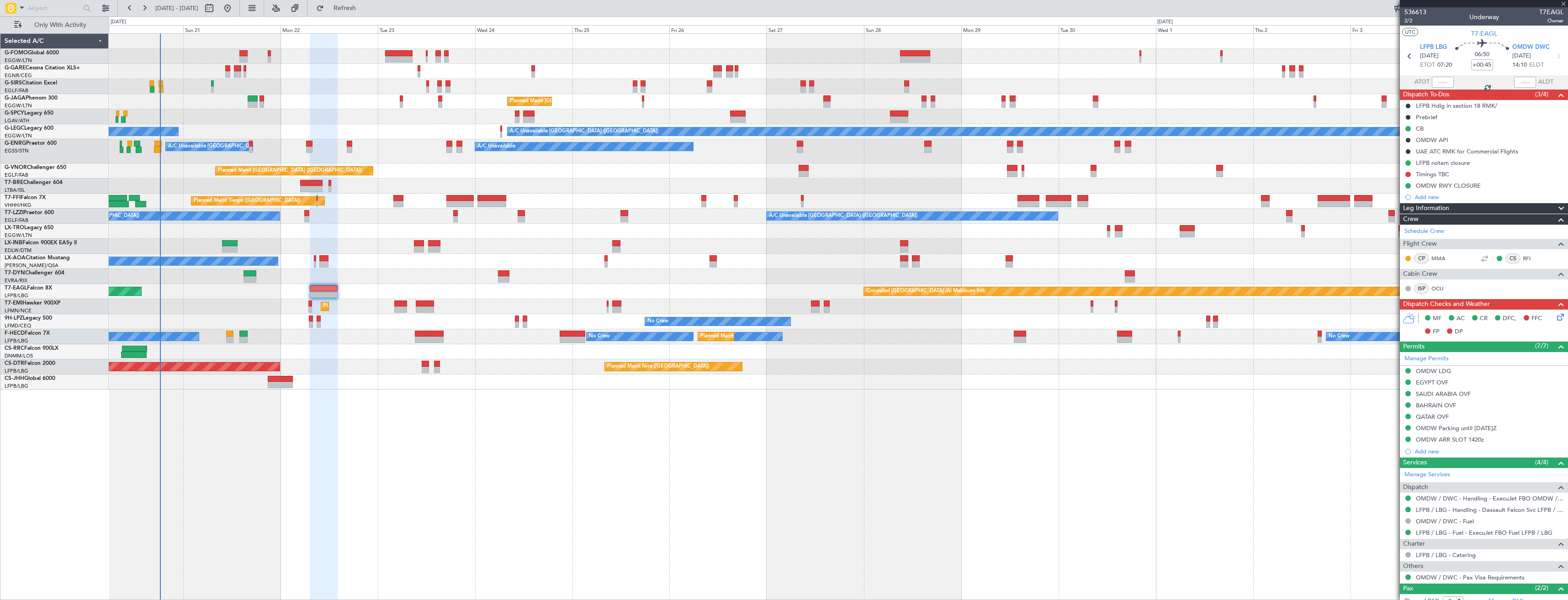
type input "+00:05"
type input "0"
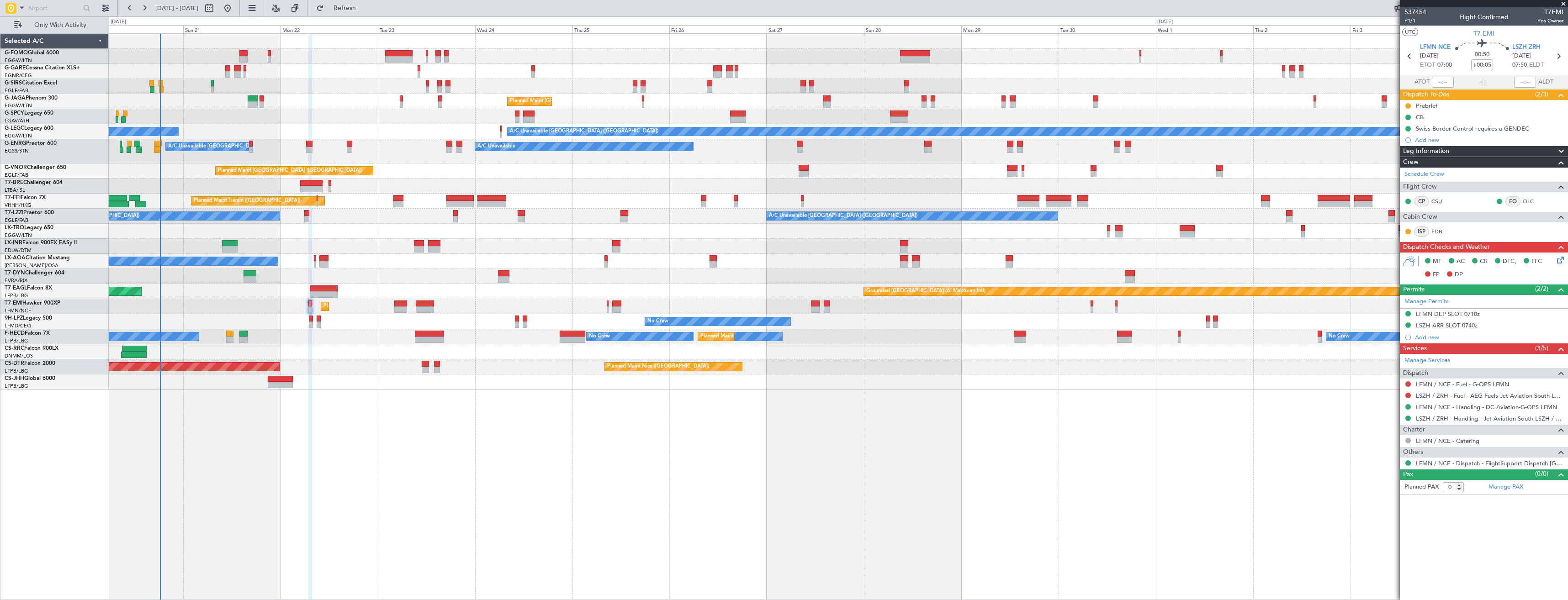
click at [1443, 385] on link "LFMN / NCE - Fuel - G-OPS LFMN" at bounding box center [1462, 384] width 93 height 8
click at [1442, 419] on link "LSZH / ZRH - Handling - Jet Aviation South LSZH / ZRH" at bounding box center [1489, 419] width 147 height 8
click at [1502, 408] on link "LFMN / NCE - Handling - DC Aviation-G-OPS LFMN" at bounding box center [1486, 407] width 141 height 8
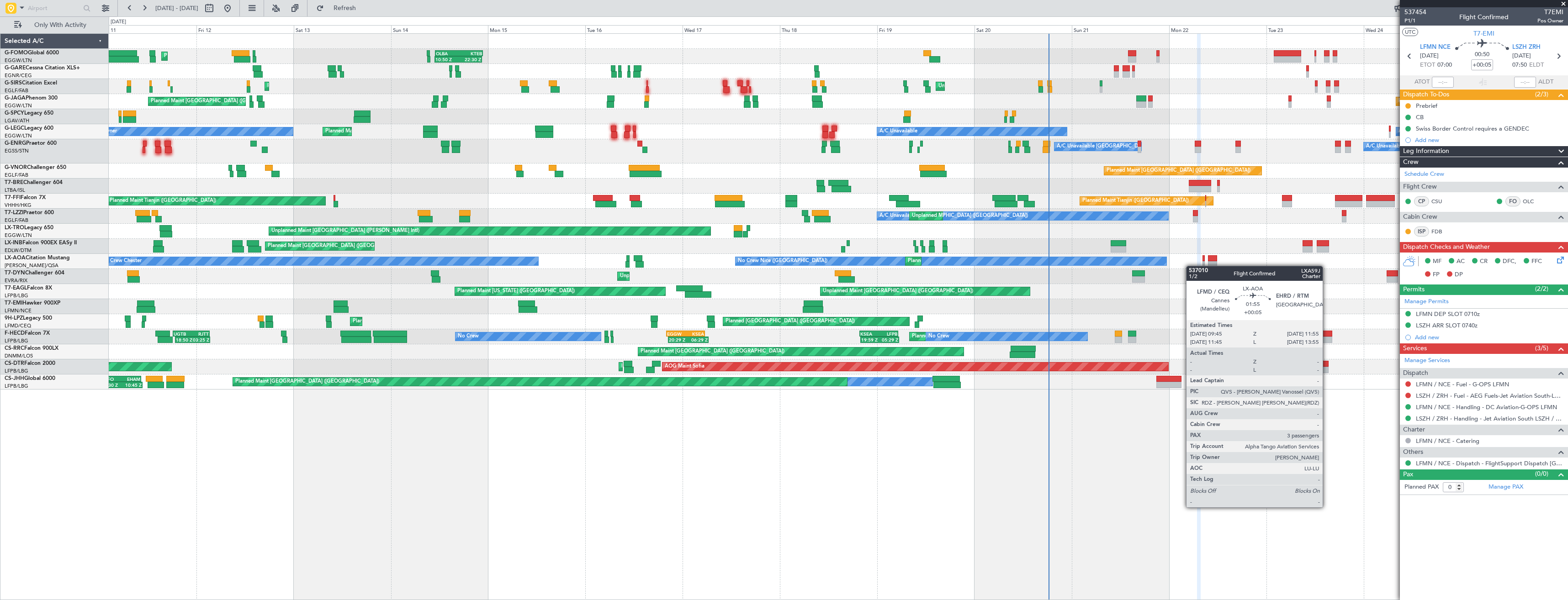
click at [1216, 264] on div "OLBA 11:00 Z KTEB 22:45 Z 10:50 Z 22:30 Z Planned Maint London (Luton) Unplanne…" at bounding box center [838, 212] width 1459 height 356
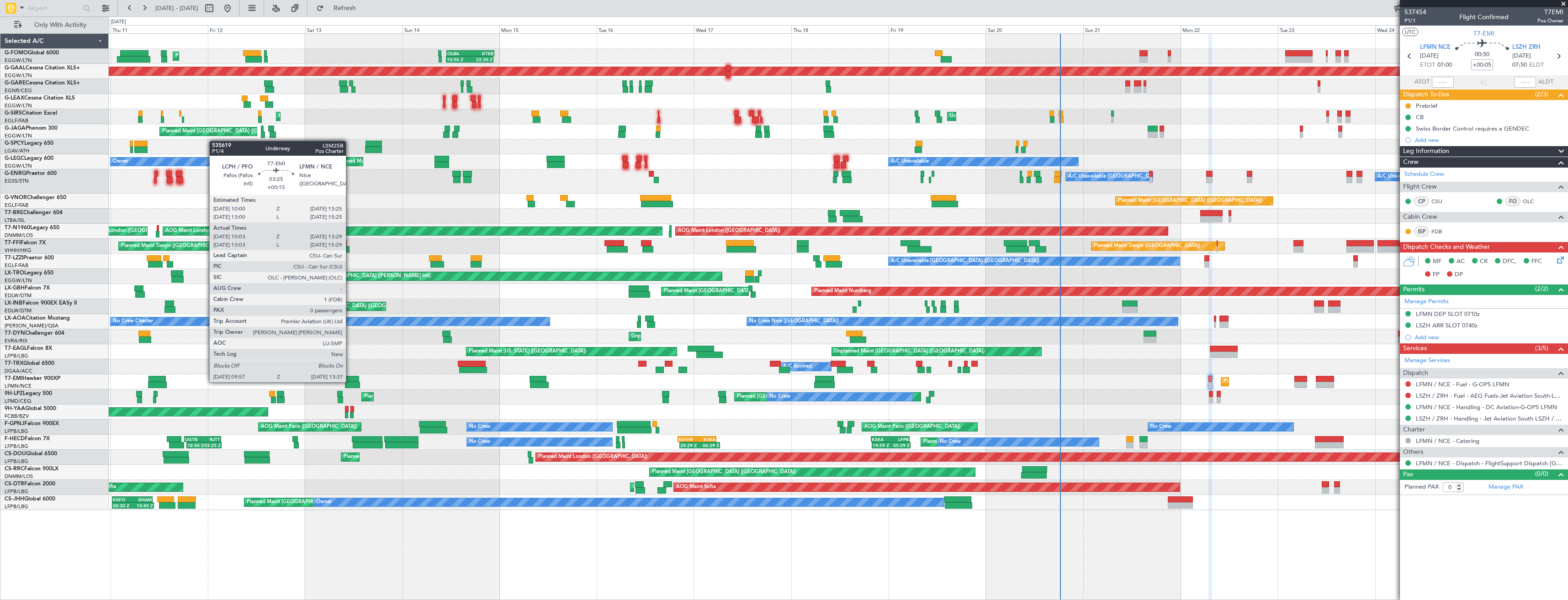
click at [350, 382] on div at bounding box center [352, 379] width 14 height 7
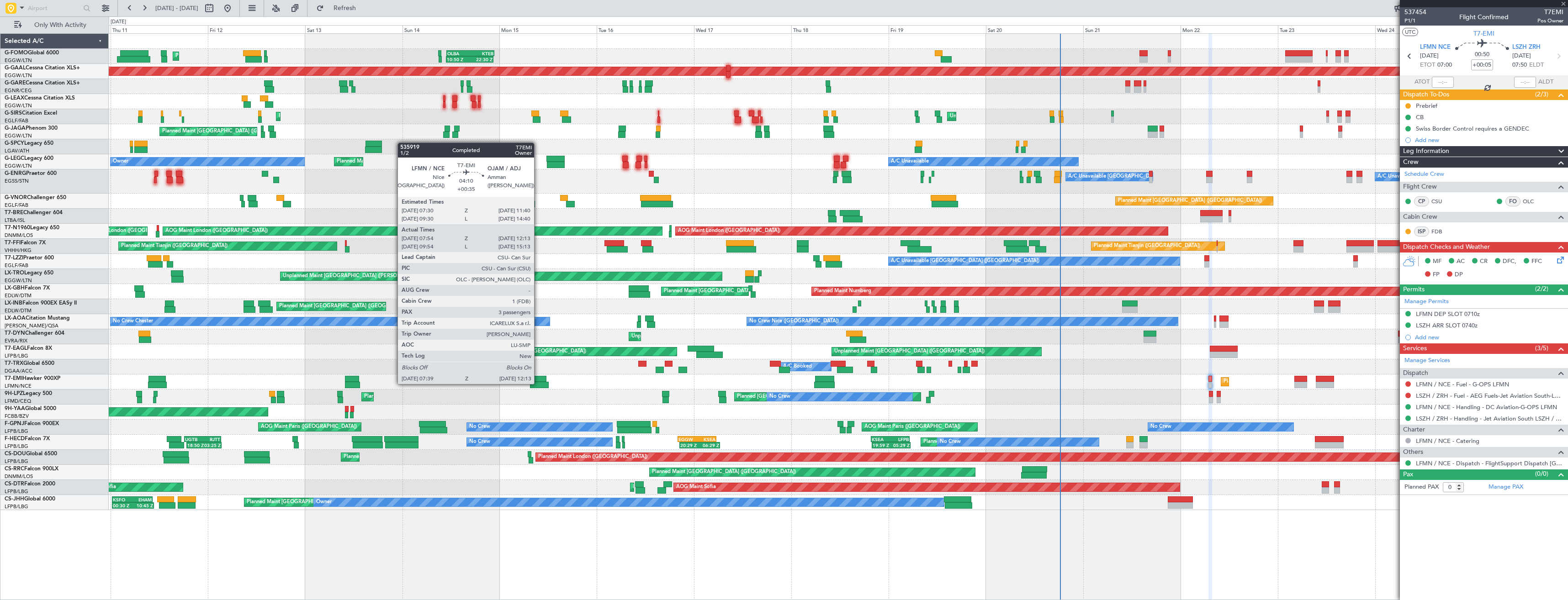
type input "+00:15"
type input "10:03"
type input "13:29"
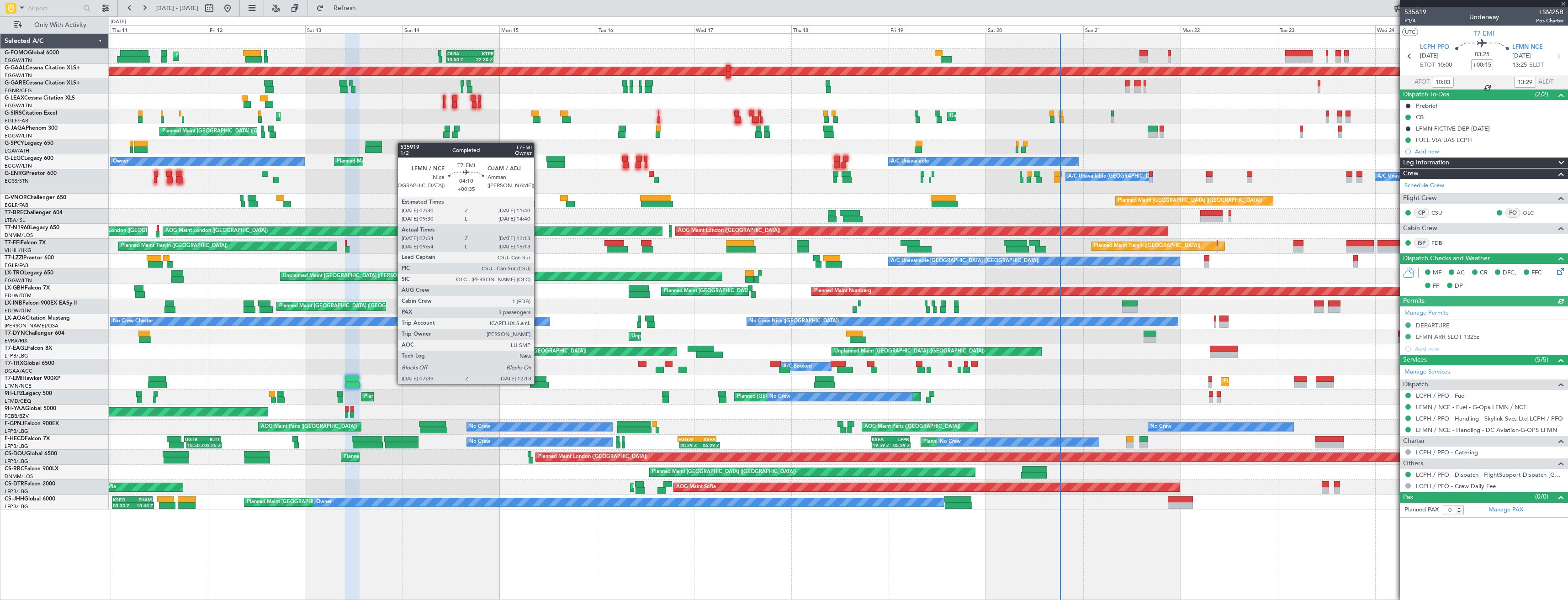
click at [538, 383] on div at bounding box center [539, 385] width 19 height 7
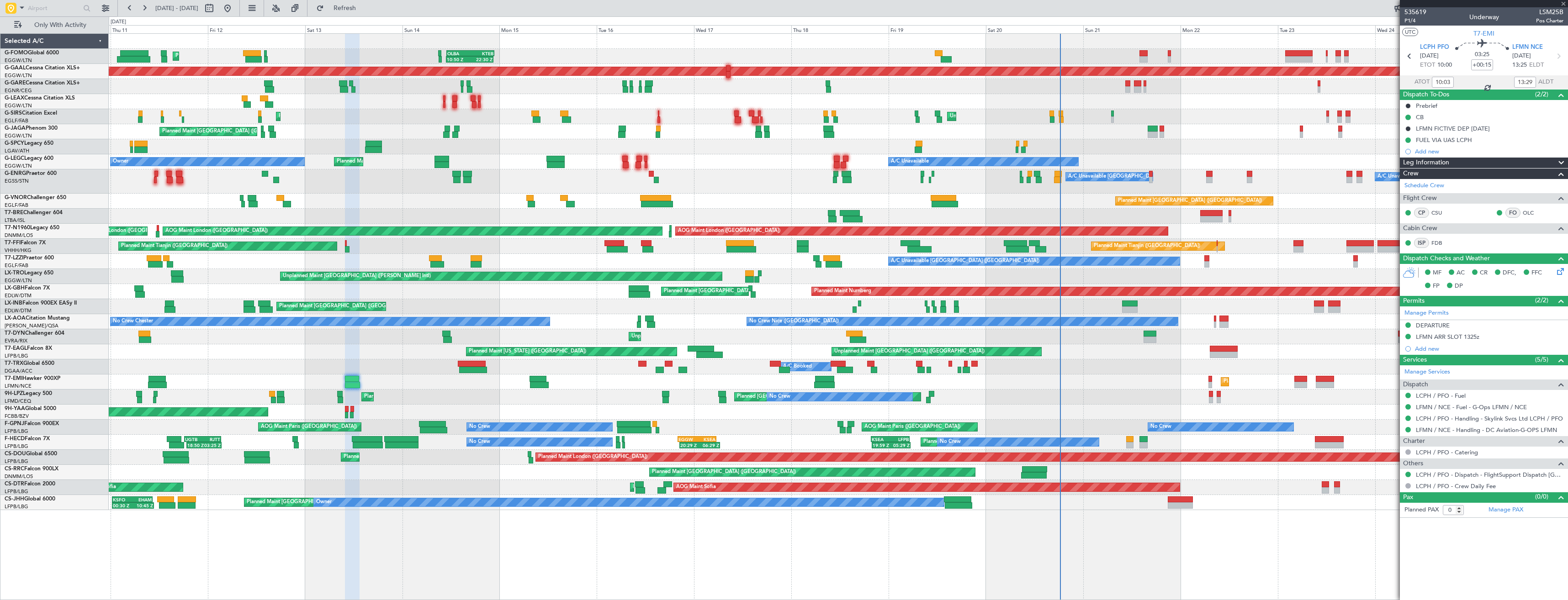
type input "+00:35"
type input "07:54"
type input "12:13"
type input "3"
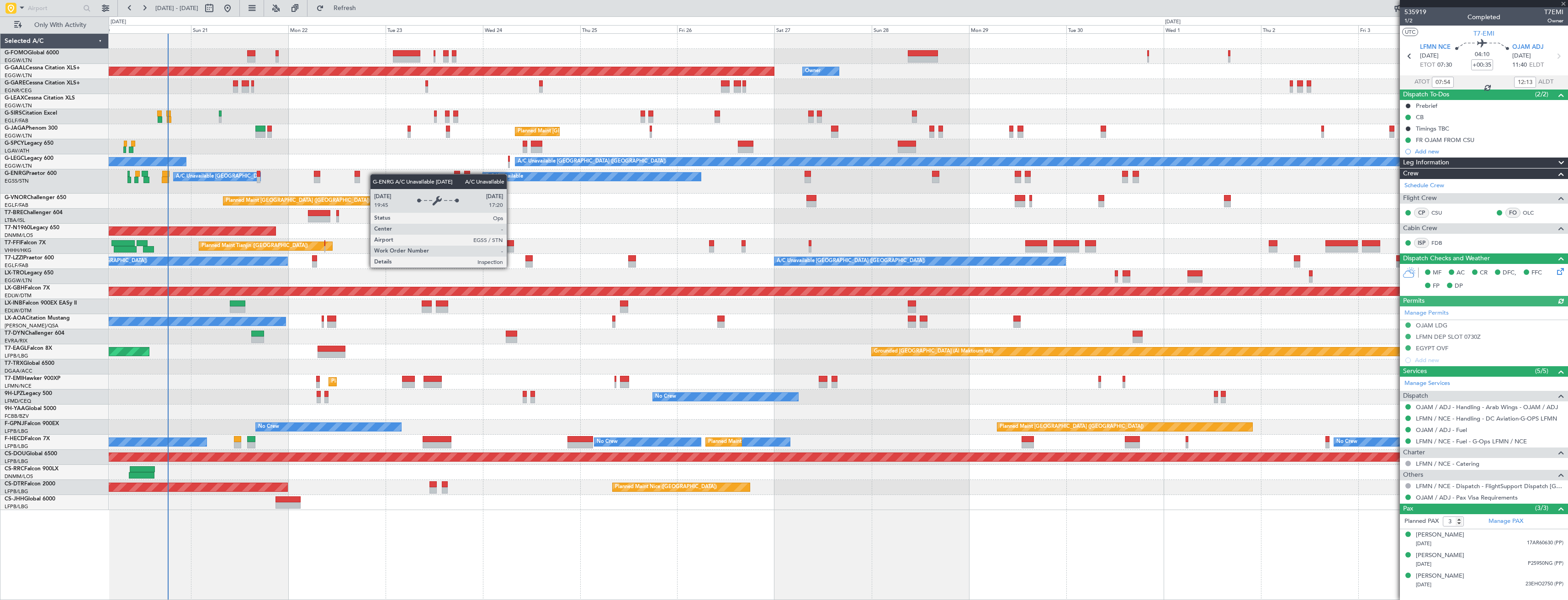
click at [206, 176] on div "Planned Maint Dusseldorf Owner Owner Unplanned Maint London (Luton) Planned Mai…" at bounding box center [838, 272] width 1459 height 476
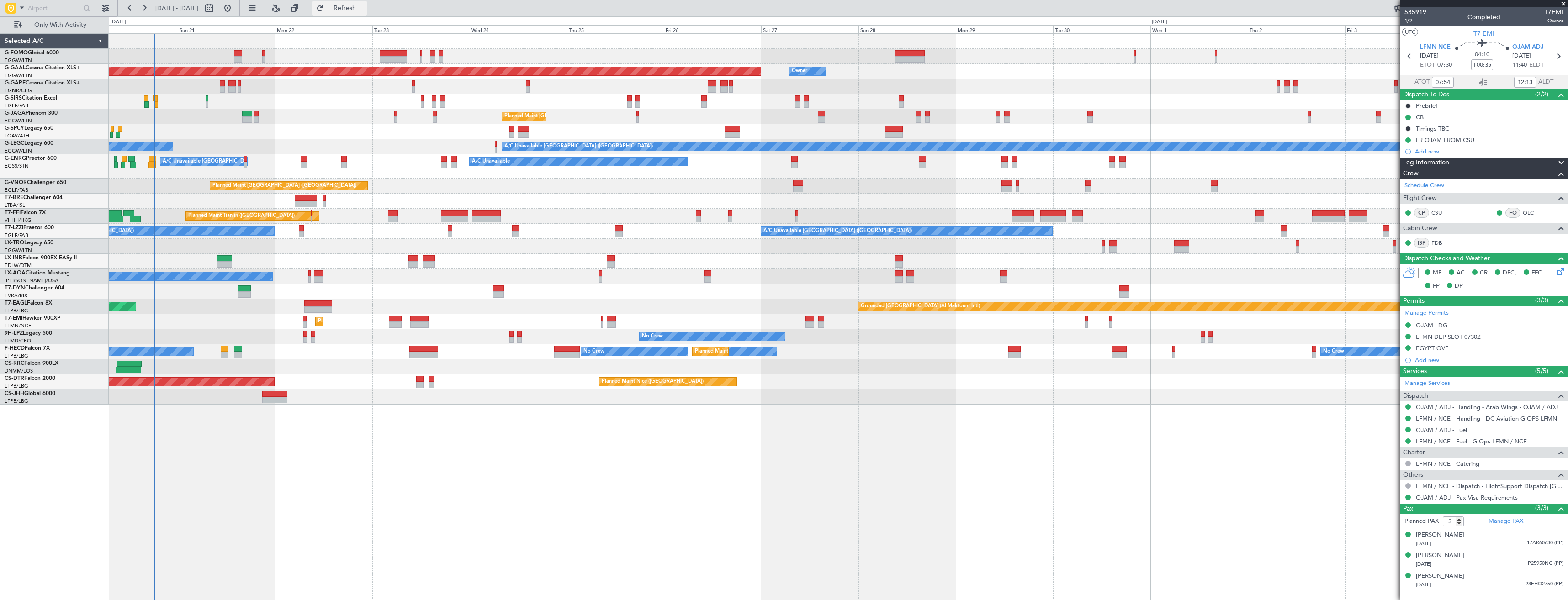
click at [364, 9] on span "Refresh" at bounding box center [345, 8] width 38 height 7
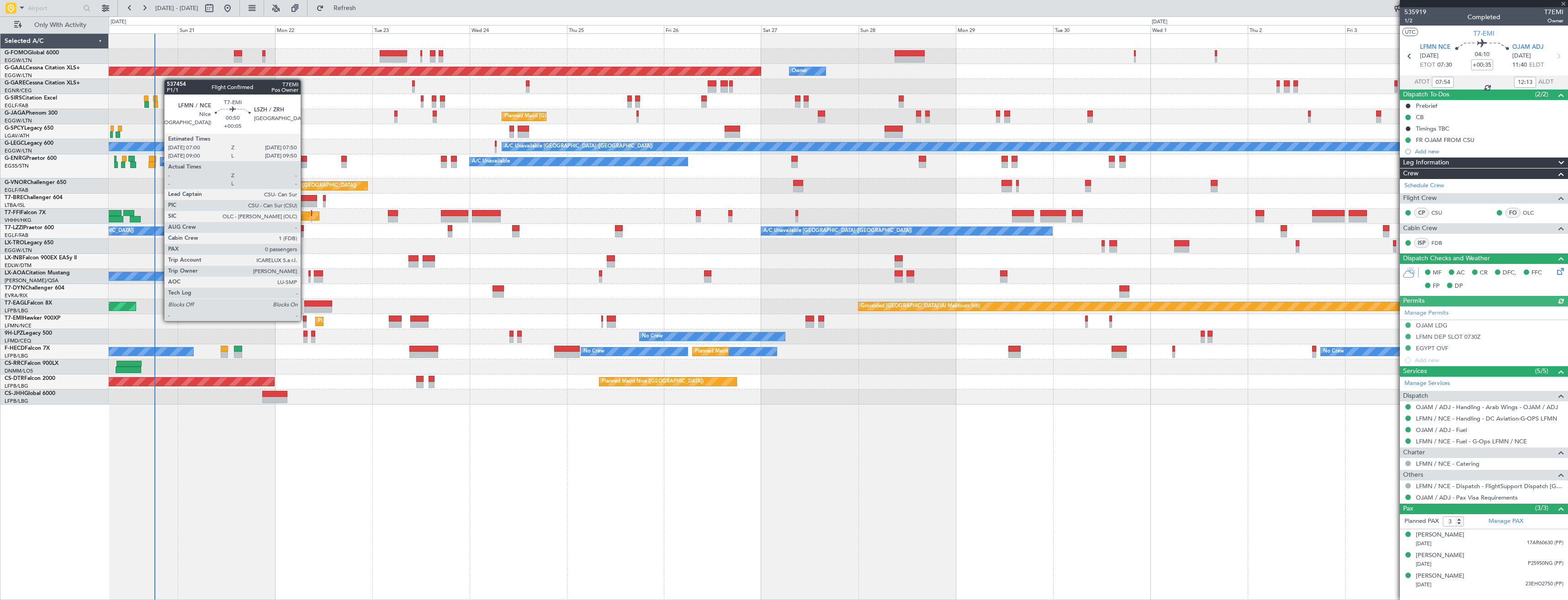
click at [305, 320] on div at bounding box center [305, 319] width 4 height 7
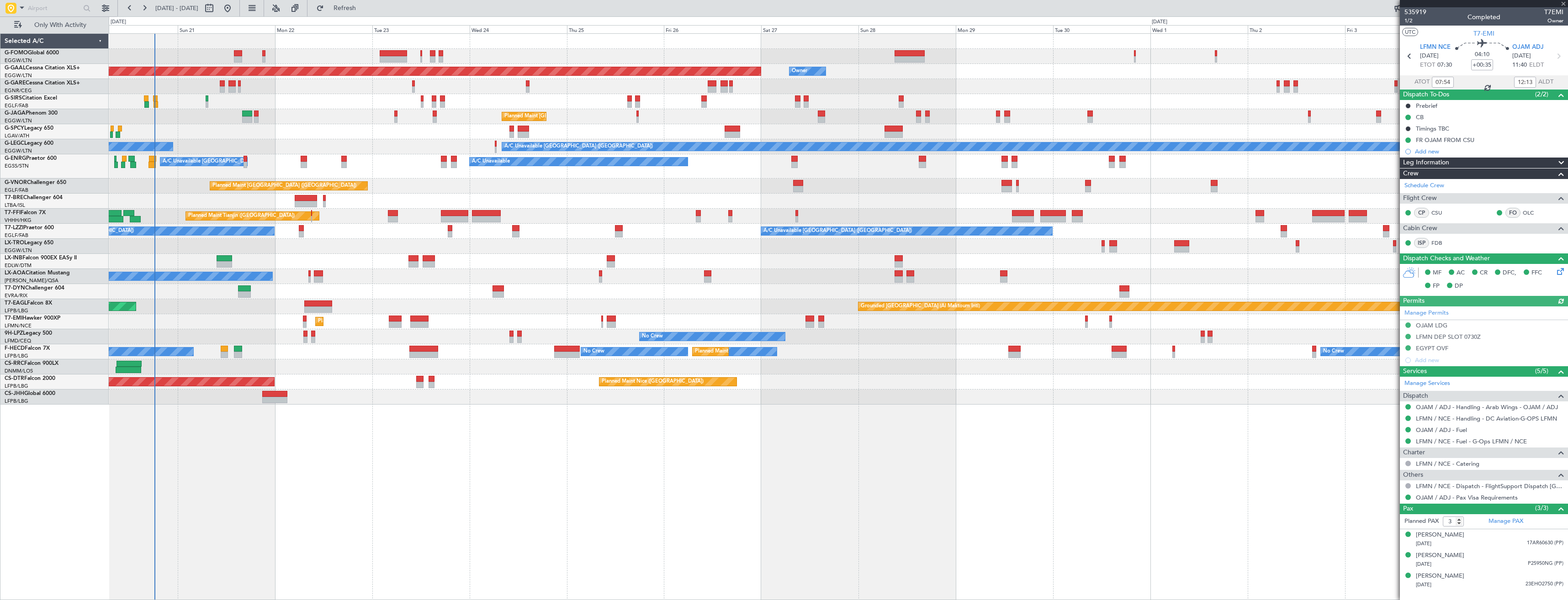
type input "+00:05"
type input "0"
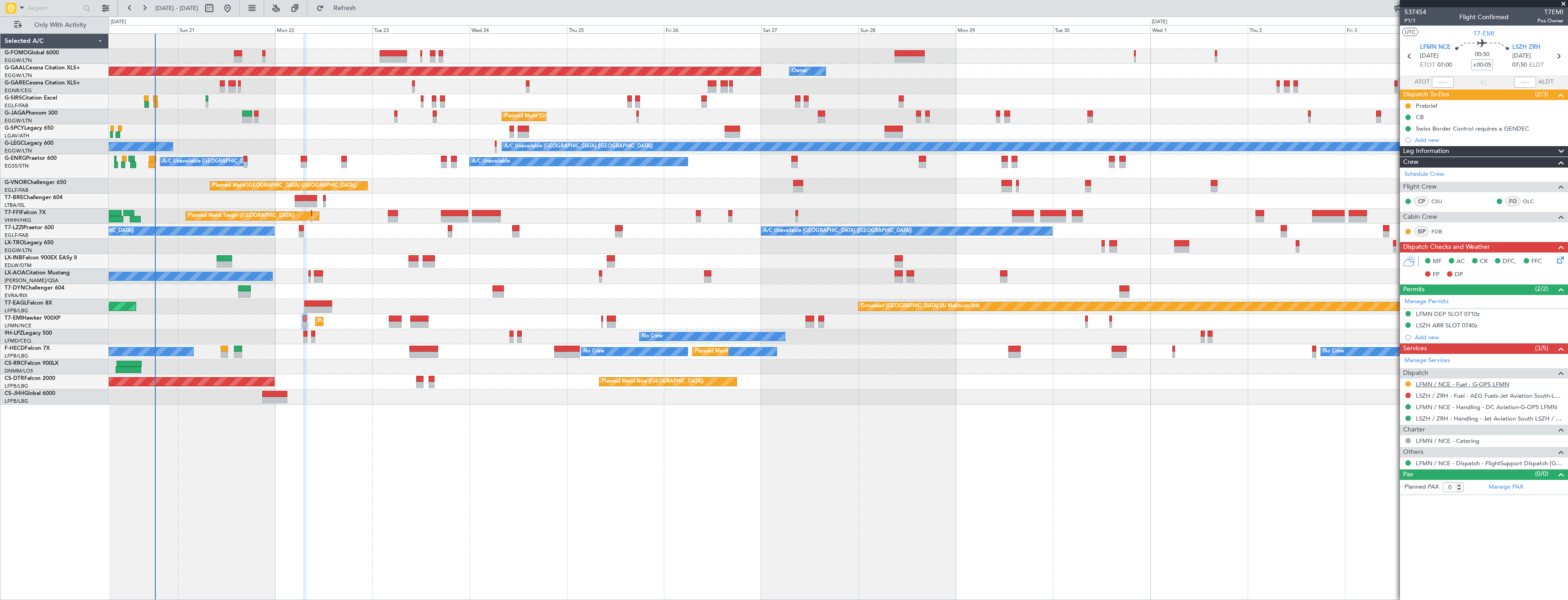
click at [1443, 385] on link "LFMN / NCE - Fuel - G-OPS LFMN" at bounding box center [1462, 384] width 93 height 8
click at [1555, 392] on link "LSZH / ZRH - Fuel - AEG Fuels-Jet Aviation South-LSZH/ZRH" at bounding box center [1489, 396] width 147 height 8
click at [364, 9] on span "Refresh" at bounding box center [345, 8] width 38 height 7
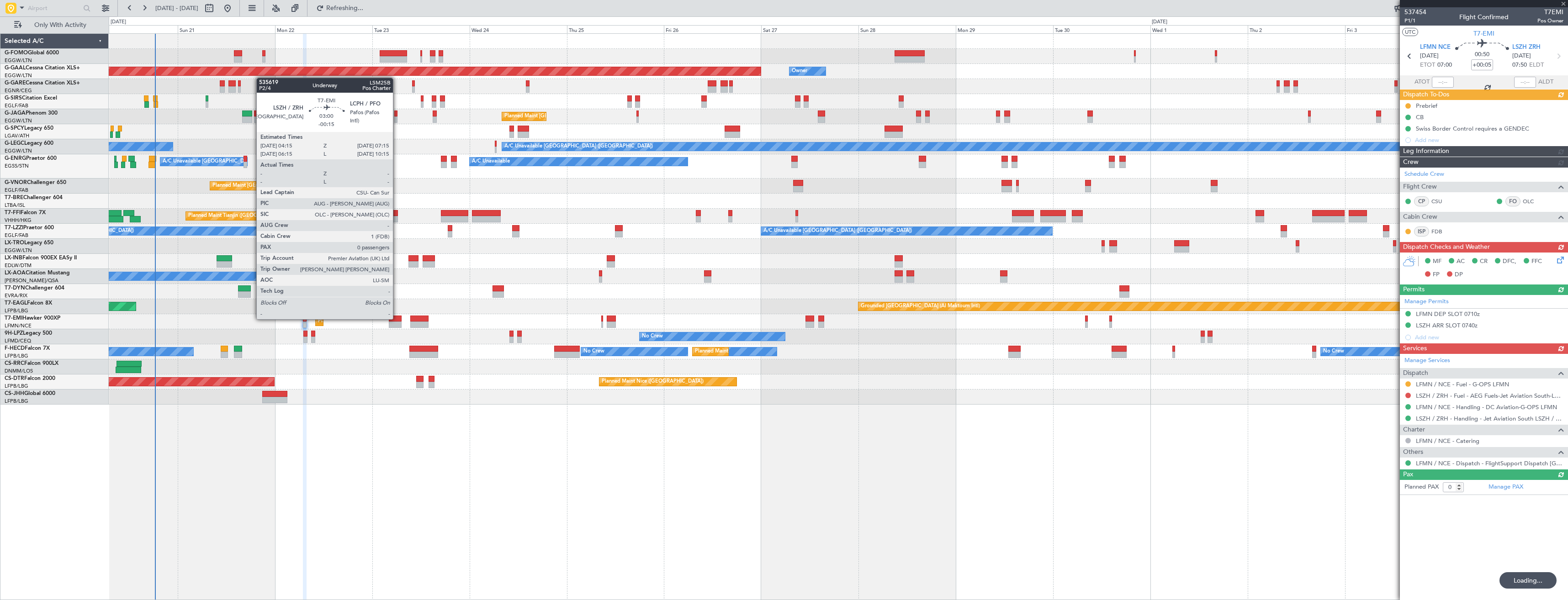
click at [397, 318] on div at bounding box center [395, 319] width 12 height 7
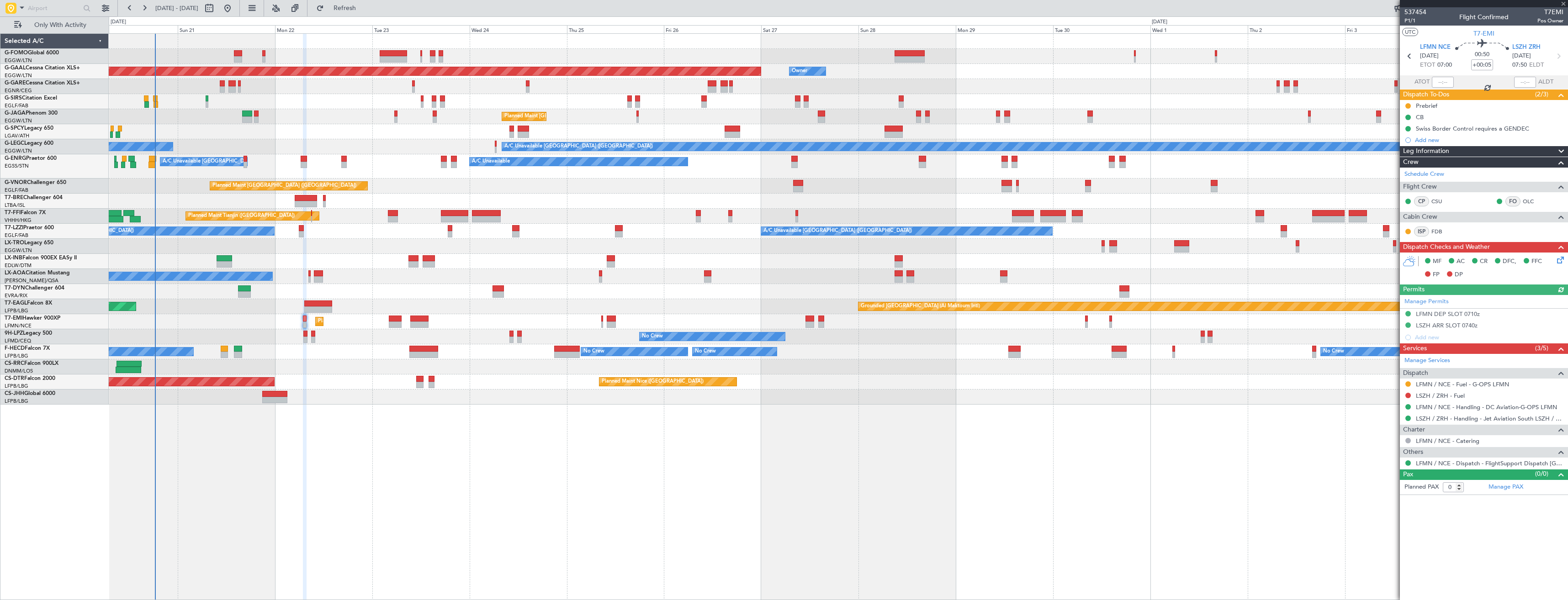
type input "-00:15"
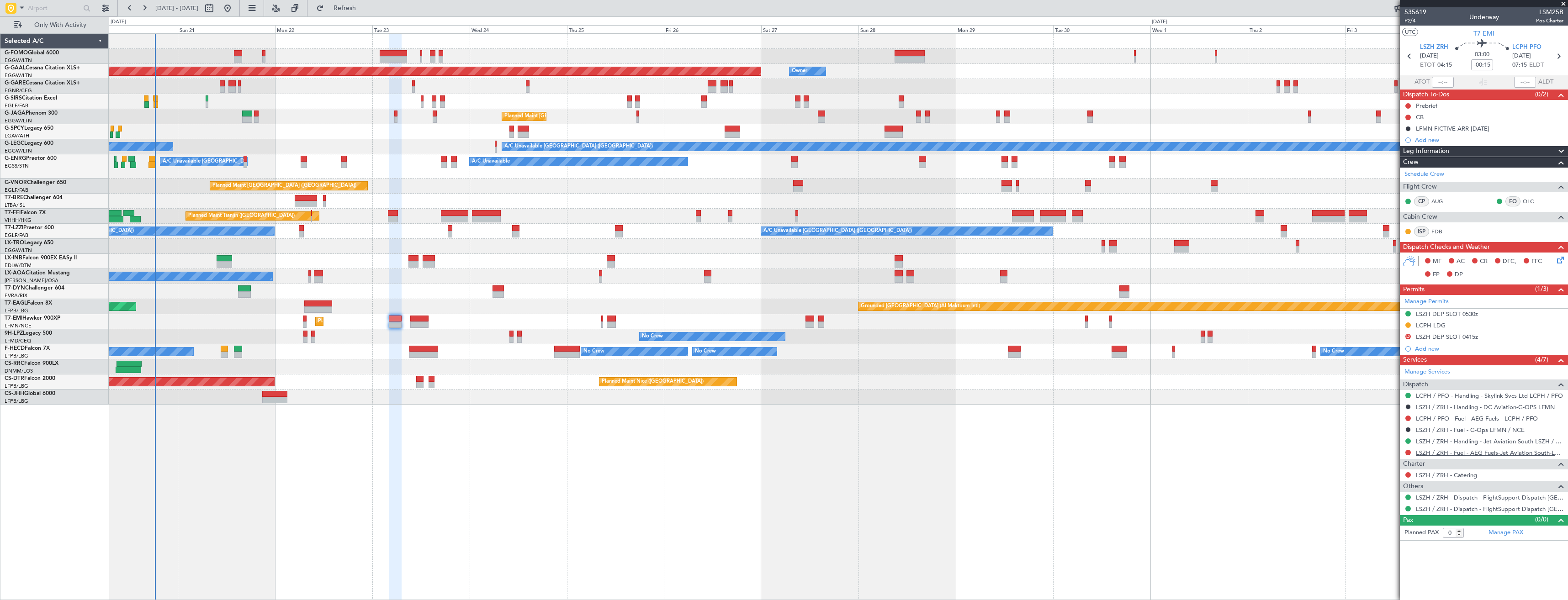
click at [1463, 450] on link "LSZH / ZRH - Fuel - AEG Fuels-Jet Aviation South-LSZH/ZRH" at bounding box center [1489, 453] width 147 height 8
click at [358, 7] on span "Refresh" at bounding box center [345, 8] width 38 height 7
click at [1409, 452] on button at bounding box center [1408, 452] width 5 height 5
click at [1382, 503] on span "Requested" at bounding box center [1382, 506] width 29 height 9
click at [1435, 142] on div "Add new" at bounding box center [1485, 140] width 140 height 8
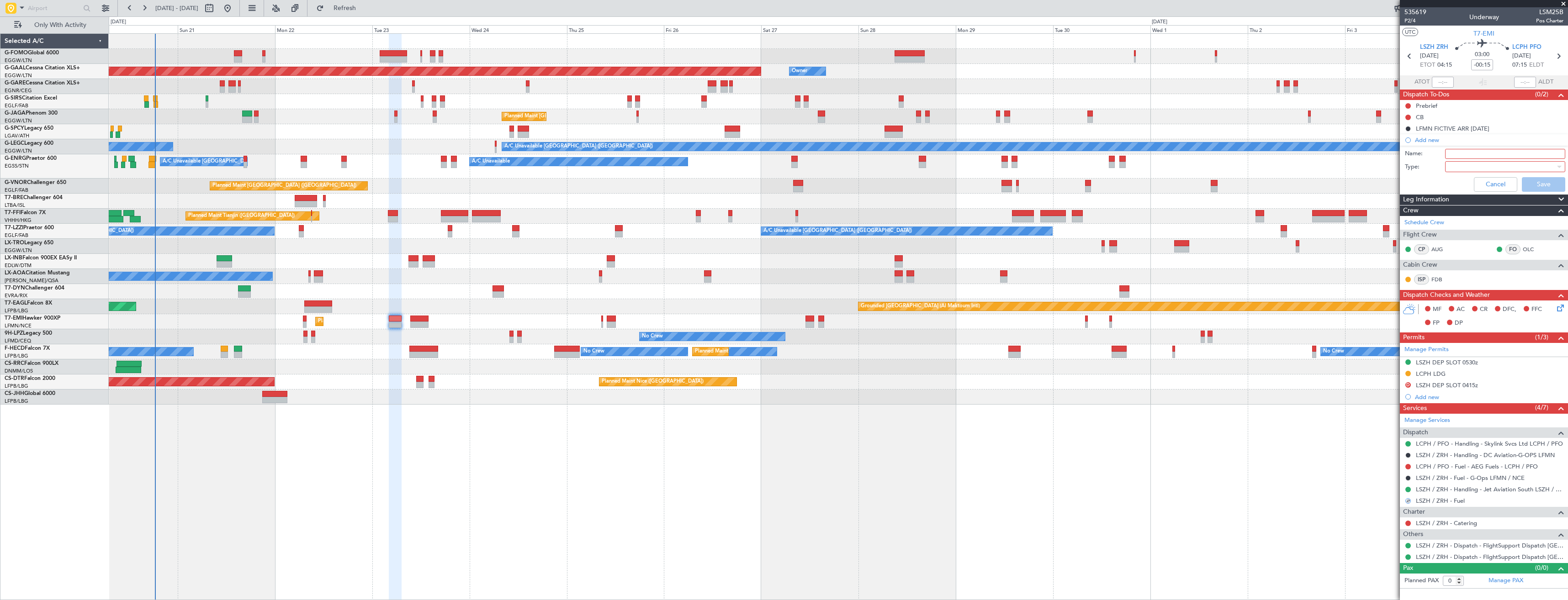
click at [1479, 152] on input "Name:" at bounding box center [1505, 154] width 120 height 10
type input "LSZH FUEL VIA HANDLER"
click at [1489, 161] on div at bounding box center [1502, 167] width 107 height 14
click at [1474, 186] on span "Generic" at bounding box center [1500, 185] width 112 height 14
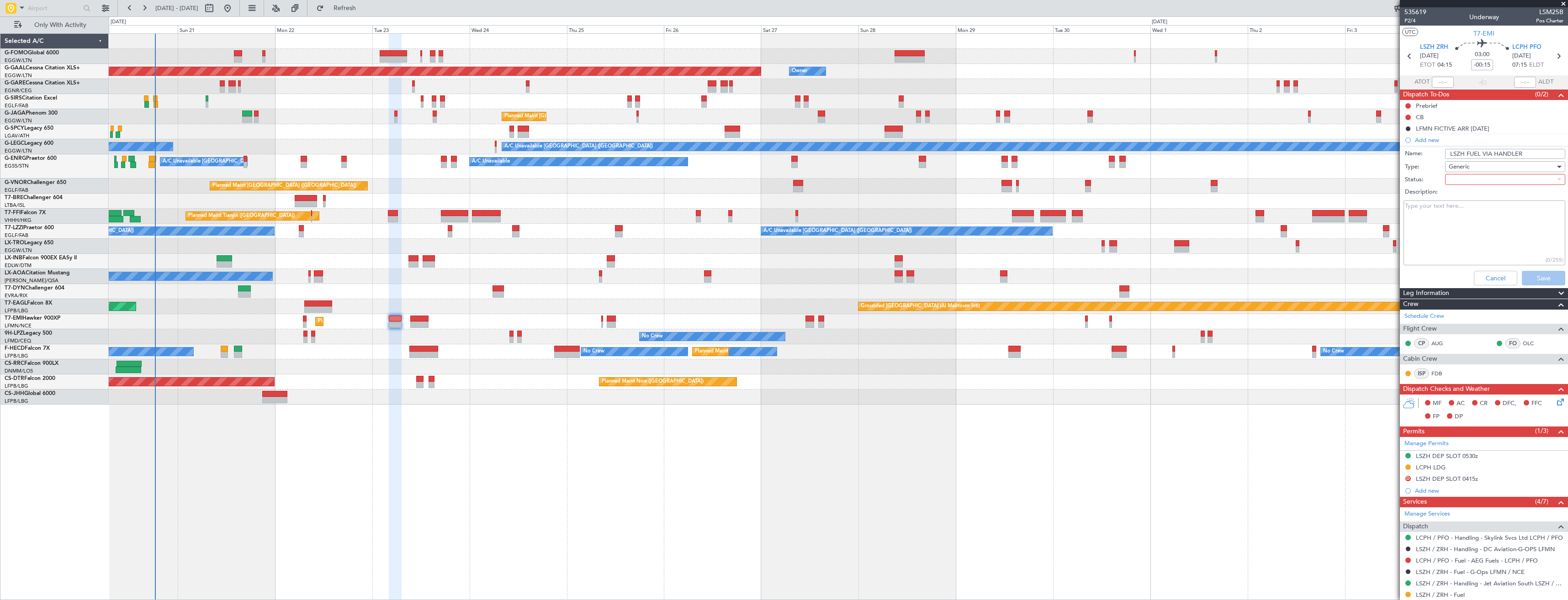
click at [1469, 178] on div at bounding box center [1502, 180] width 107 height 14
click at [1477, 211] on span "In Progress" at bounding box center [1501, 211] width 107 height 14
click at [1532, 274] on button "Save" at bounding box center [1543, 278] width 43 height 15
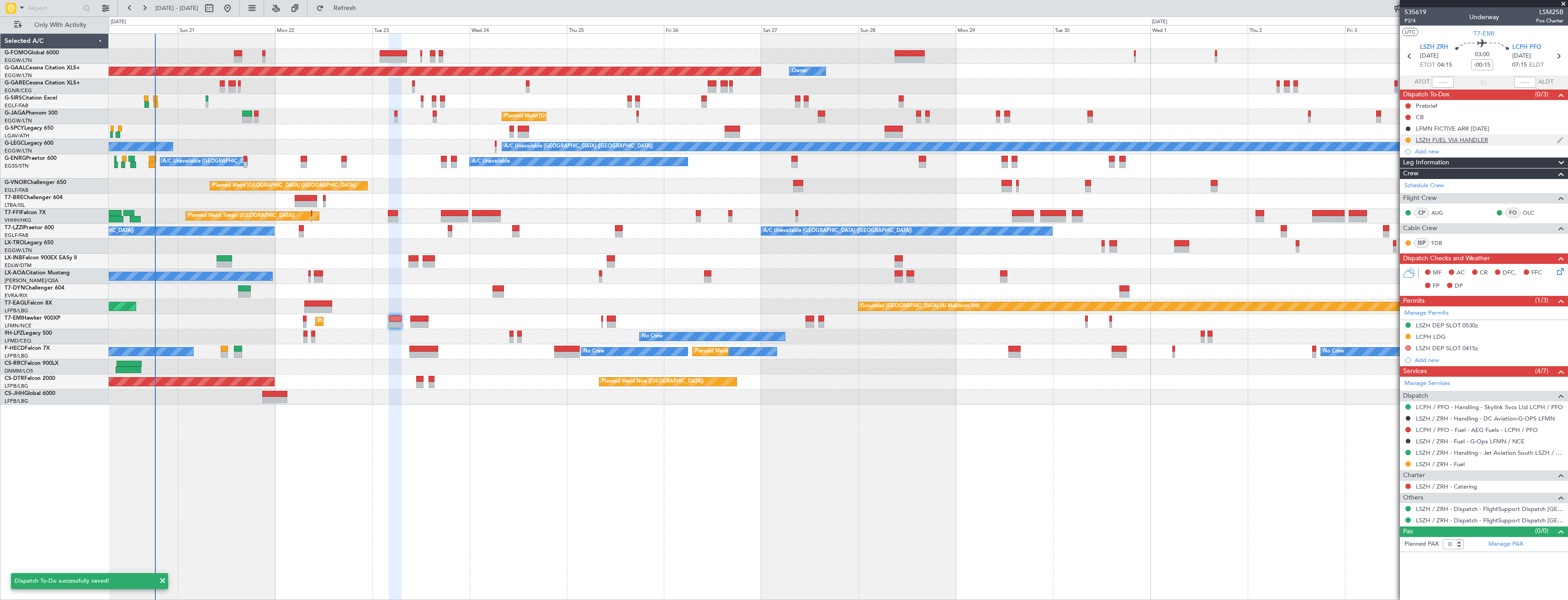
click at [1520, 142] on div "LSZH FUEL VIA HANDLER" at bounding box center [1484, 140] width 168 height 12
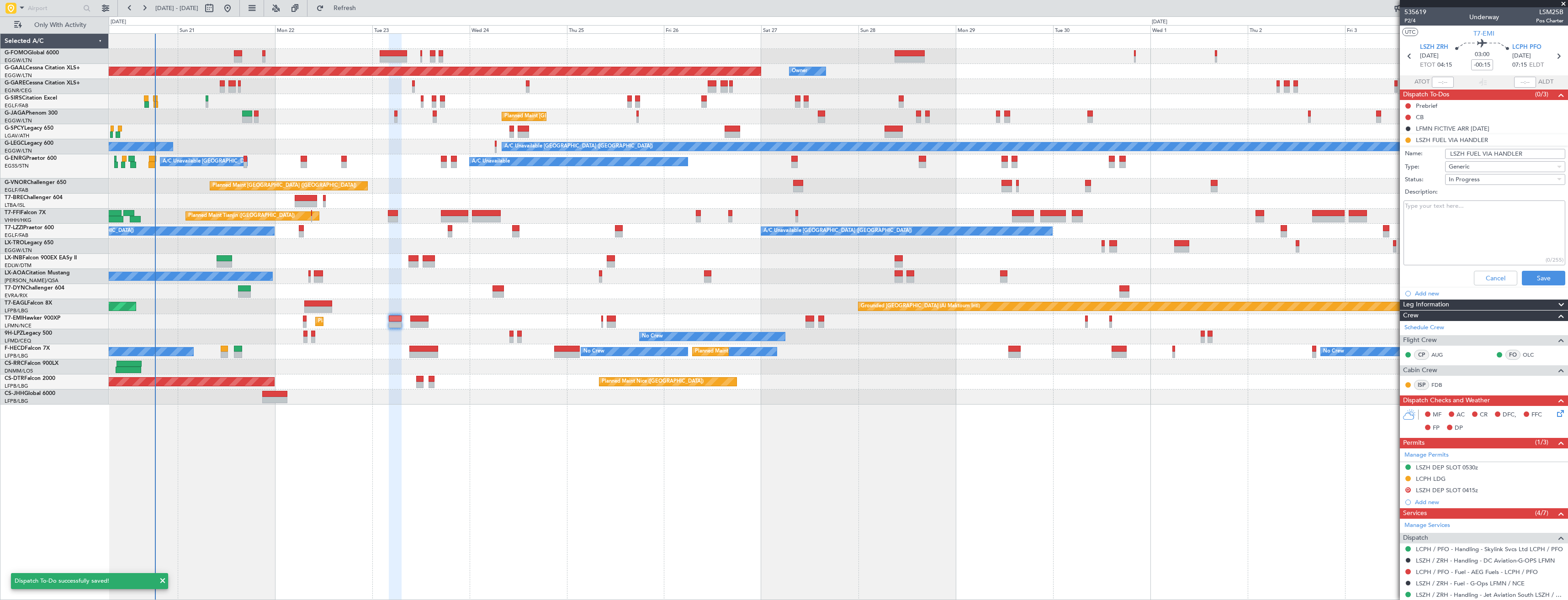
click at [1530, 149] on input "LSZH FUEL VIA HANDLER" at bounding box center [1505, 154] width 120 height 10
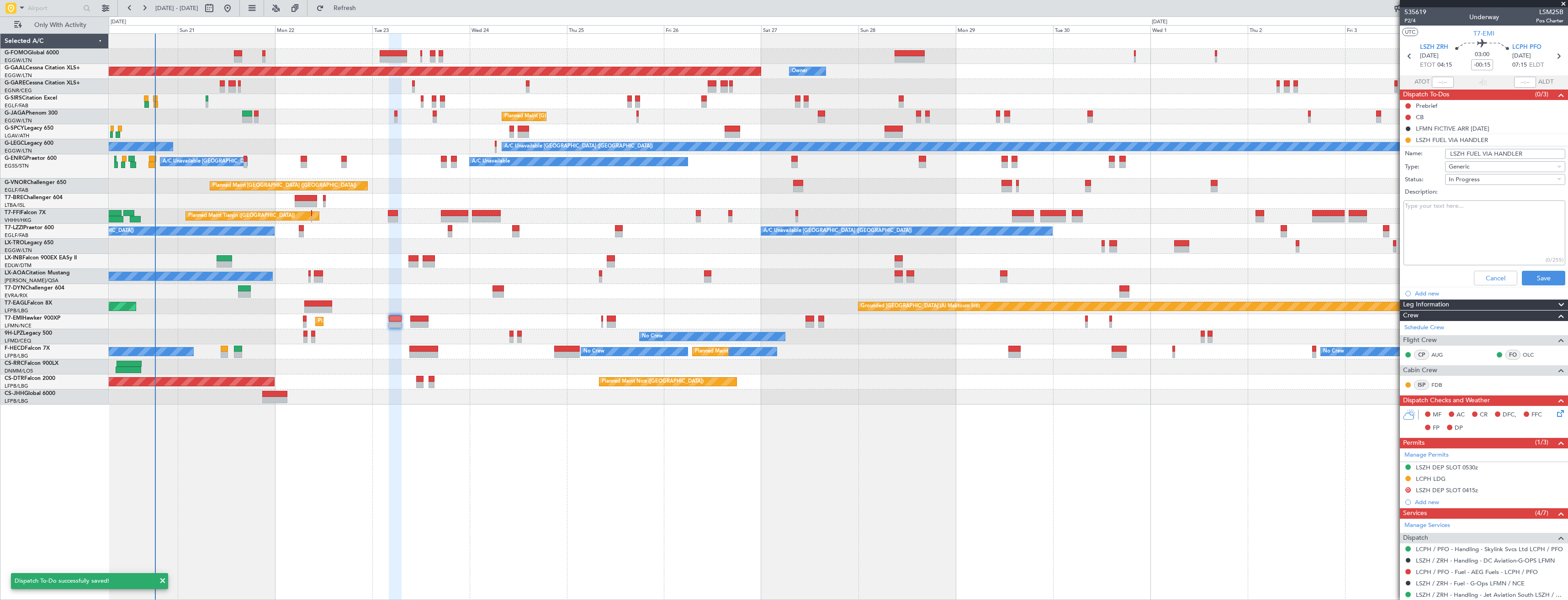
click at [1530, 149] on input "LSZH FUEL VIA HANDLER" at bounding box center [1505, 154] width 120 height 10
click at [1501, 278] on button "Cancel" at bounding box center [1495, 278] width 43 height 15
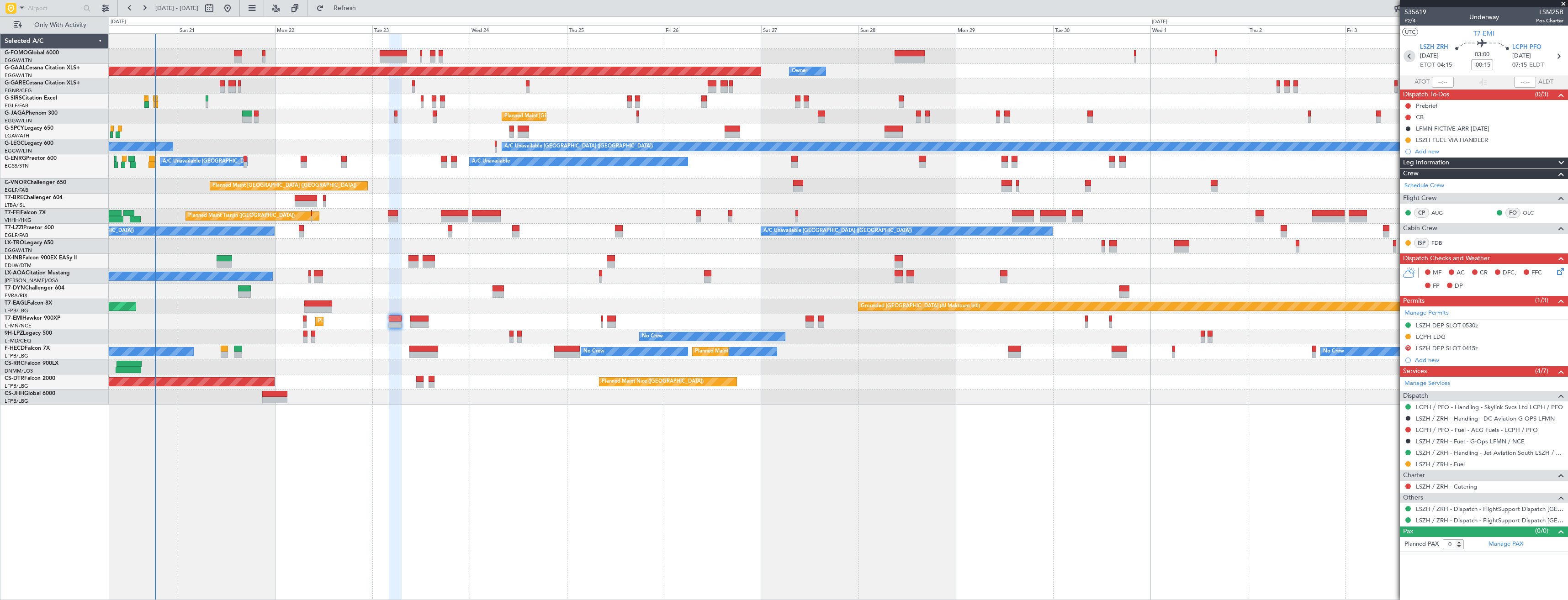
click at [1410, 58] on icon at bounding box center [1410, 57] width 12 height 12
type input "+00:05"
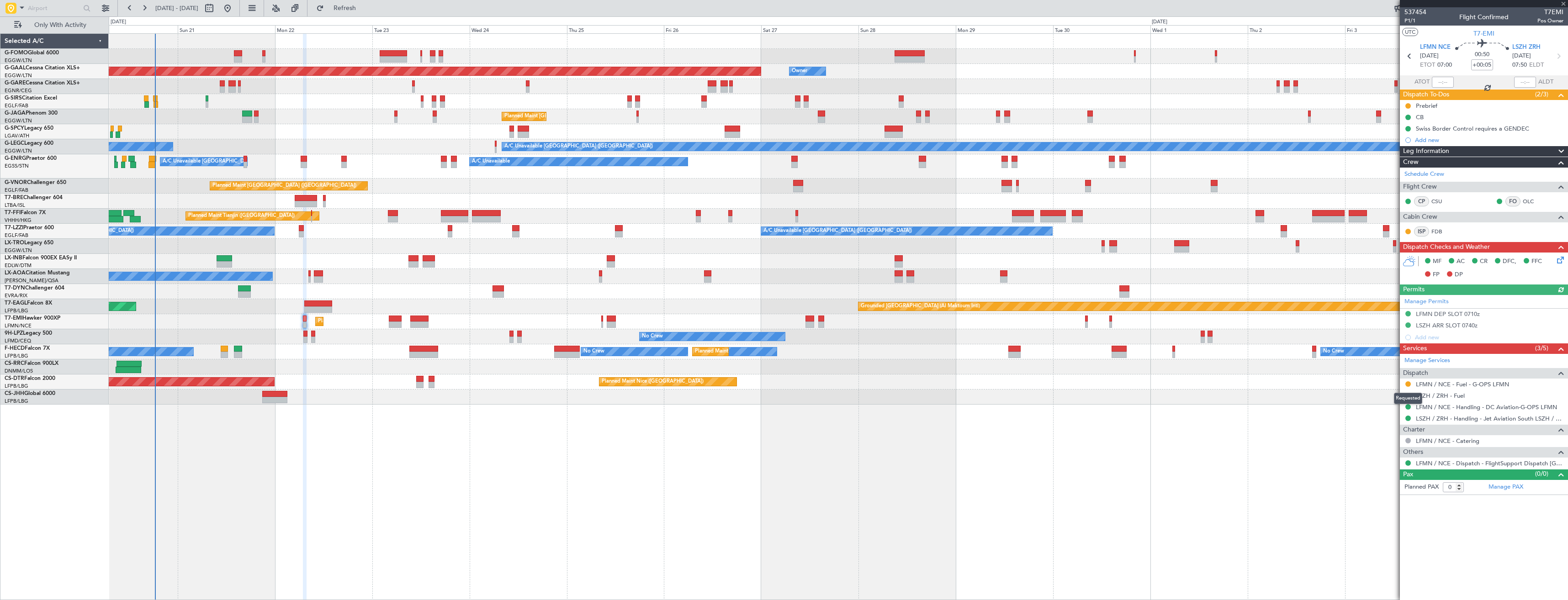
click at [1407, 396] on div "Requested" at bounding box center [1408, 399] width 29 height 12
click at [1407, 395] on button at bounding box center [1408, 396] width 5 height 5
click at [1381, 445] on span "Requested" at bounding box center [1382, 449] width 29 height 9
click at [1466, 138] on div "Add new" at bounding box center [1485, 140] width 140 height 8
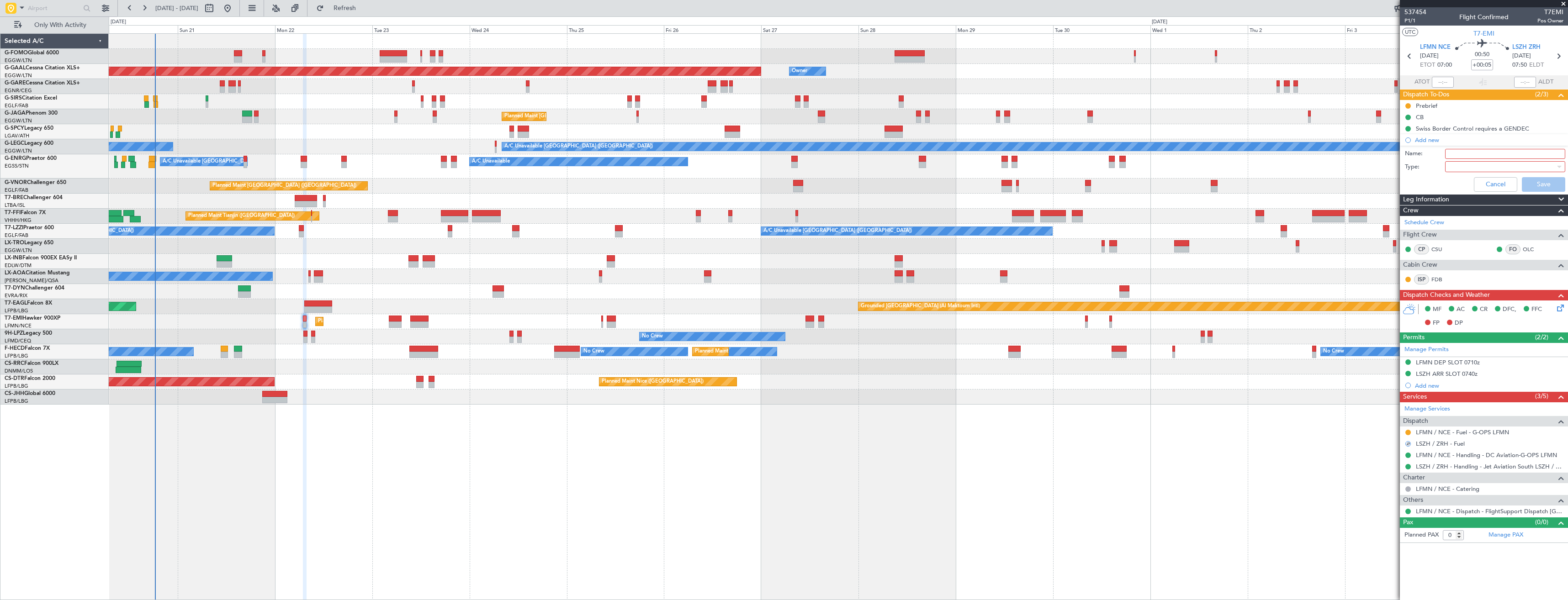
click at [1479, 155] on input "Name:" at bounding box center [1505, 154] width 120 height 10
paste input "LSZH FUEL VIA HANDLER"
type input "LSZH FUEL VIA HANDLER"
click at [1481, 161] on div at bounding box center [1502, 167] width 107 height 14
click at [1472, 188] on span "Generic" at bounding box center [1500, 185] width 112 height 14
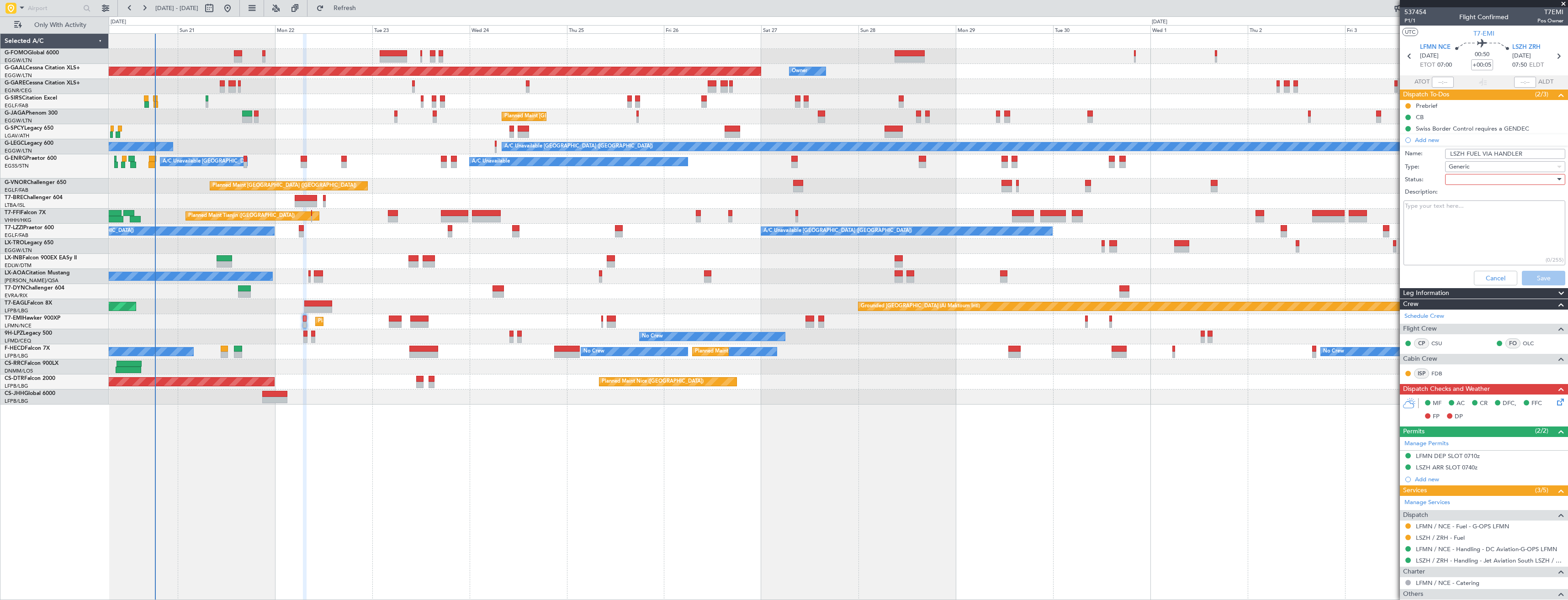
click at [1476, 177] on div at bounding box center [1502, 180] width 107 height 14
click at [1481, 212] on span "In Progress" at bounding box center [1501, 211] width 107 height 14
click at [1534, 282] on button "Save" at bounding box center [1543, 278] width 43 height 15
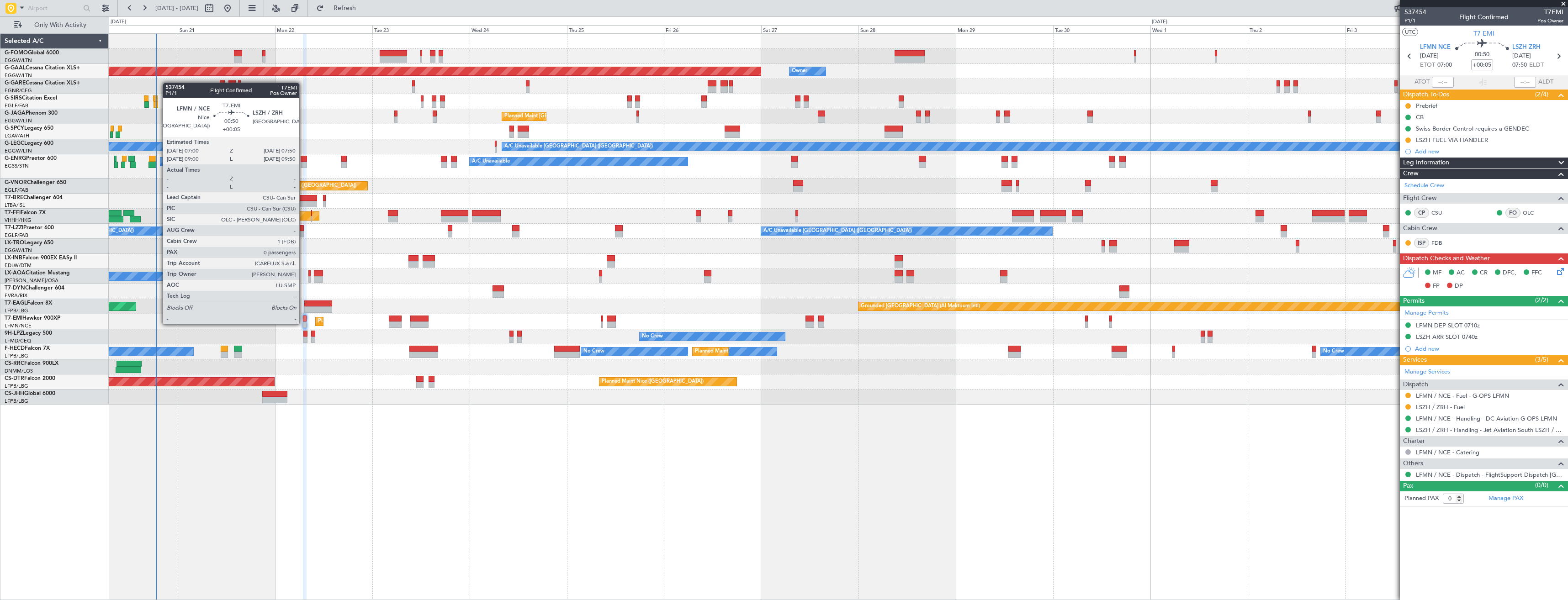
click at [303, 323] on div at bounding box center [305, 324] width 4 height 7
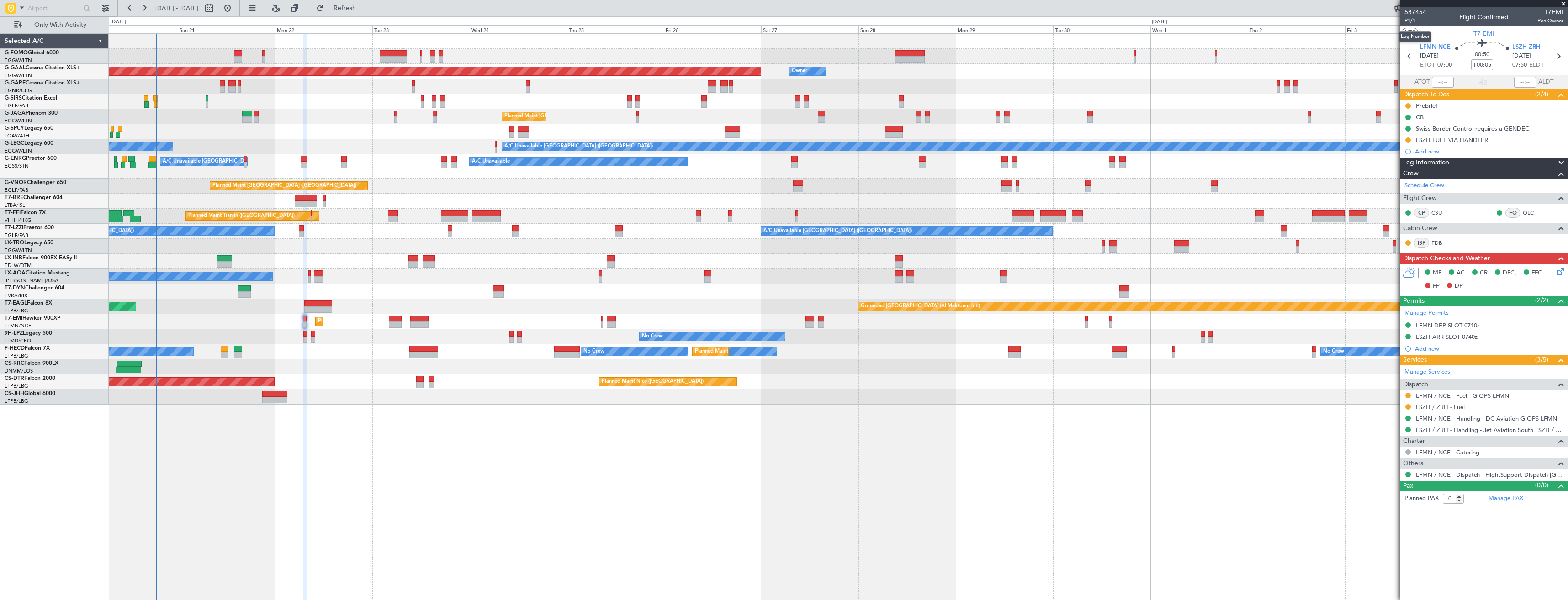
click at [1408, 20] on span "P1/1" at bounding box center [1415, 21] width 22 height 8
click at [364, 7] on span "Refresh" at bounding box center [345, 8] width 38 height 7
drag, startPoint x: 1410, startPoint y: 140, endPoint x: 1407, endPoint y: 145, distance: 5.8
click at [1410, 140] on button at bounding box center [1408, 140] width 5 height 5
click at [1407, 177] on span "Completed" at bounding box center [1412, 180] width 30 height 9
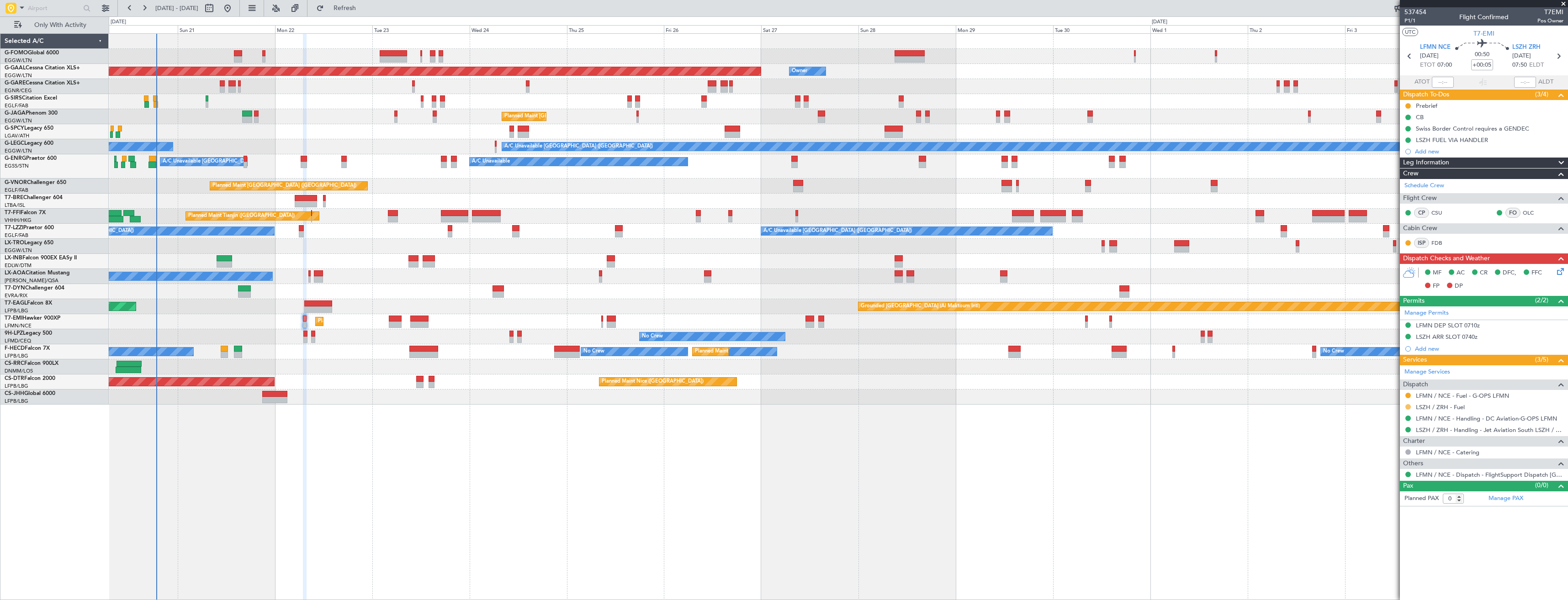
click at [1409, 406] on button at bounding box center [1408, 406] width 5 height 5
click at [1400, 517] on li "Confirmed" at bounding box center [1407, 515] width 105 height 14
click at [1559, 55] on icon at bounding box center [1558, 57] width 12 height 12
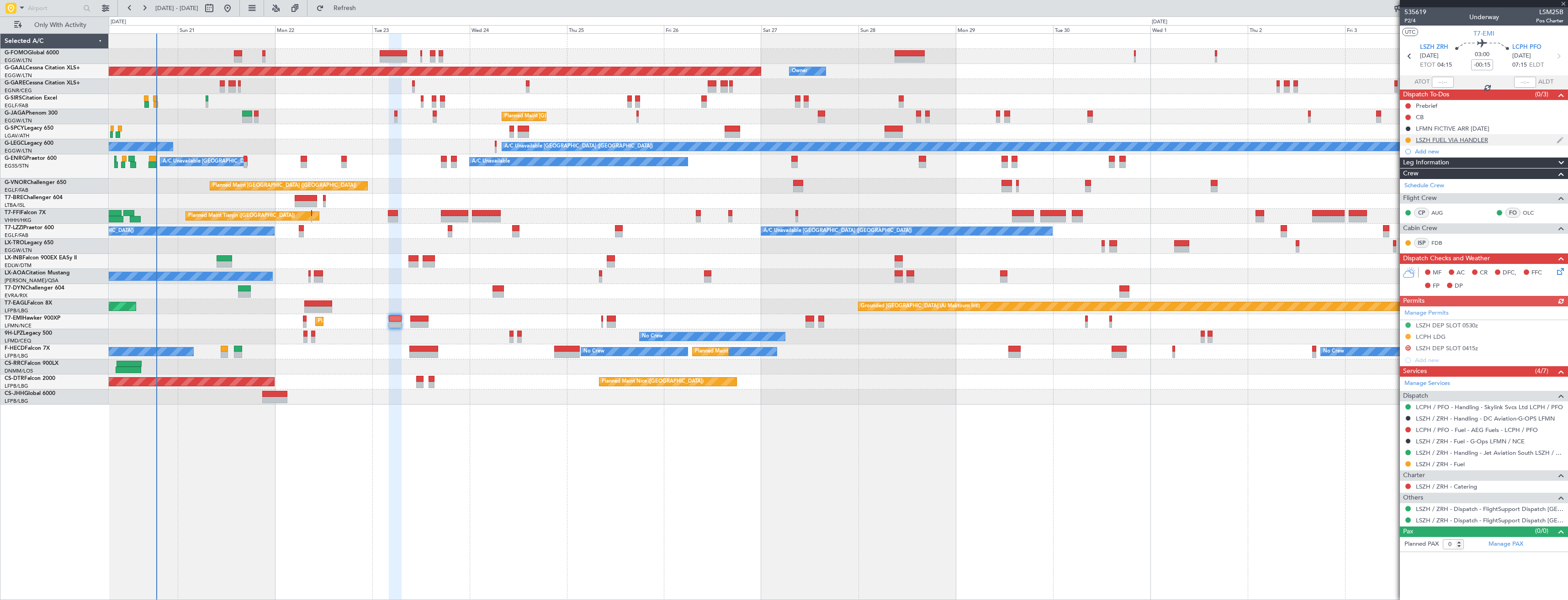
click at [1411, 140] on div at bounding box center [1408, 140] width 7 height 7
click at [1408, 138] on button at bounding box center [1408, 140] width 5 height 5
click at [1405, 176] on span "Completed" at bounding box center [1412, 180] width 30 height 9
click at [1405, 464] on button at bounding box center [1408, 464] width 5 height 5
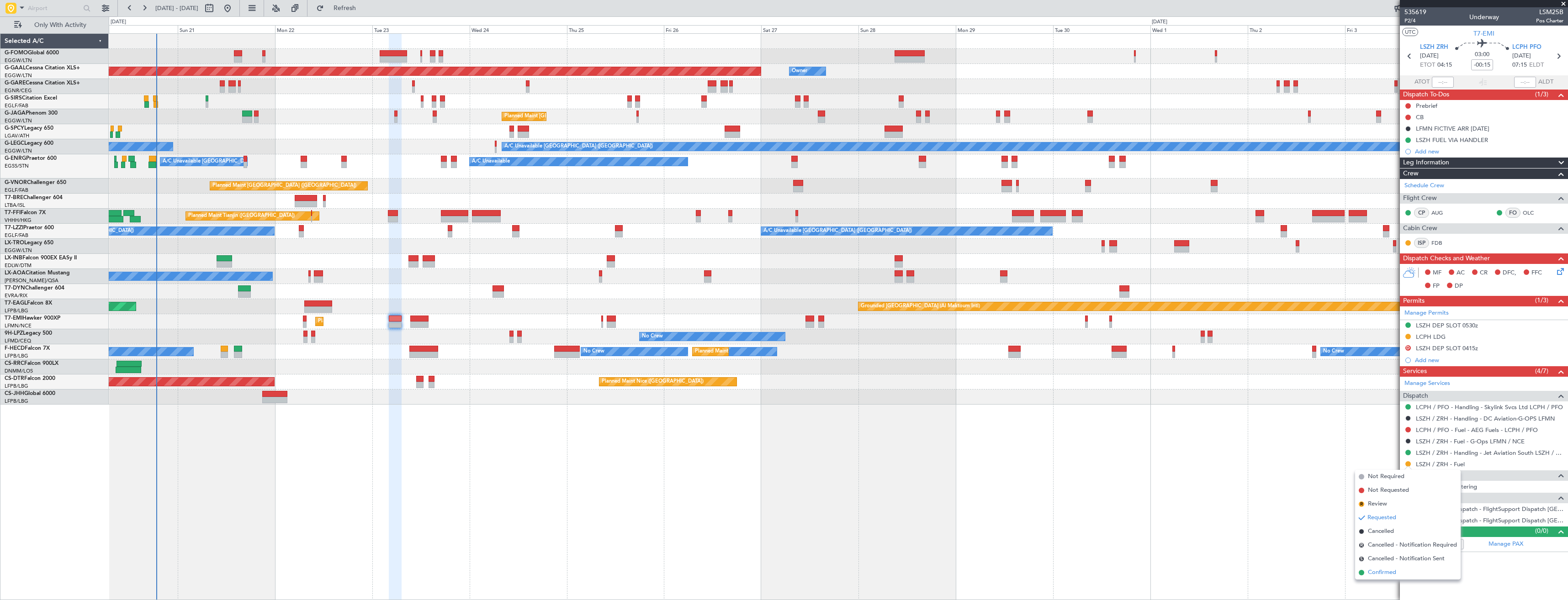
click at [1372, 568] on span "Confirmed" at bounding box center [1382, 573] width 29 height 9
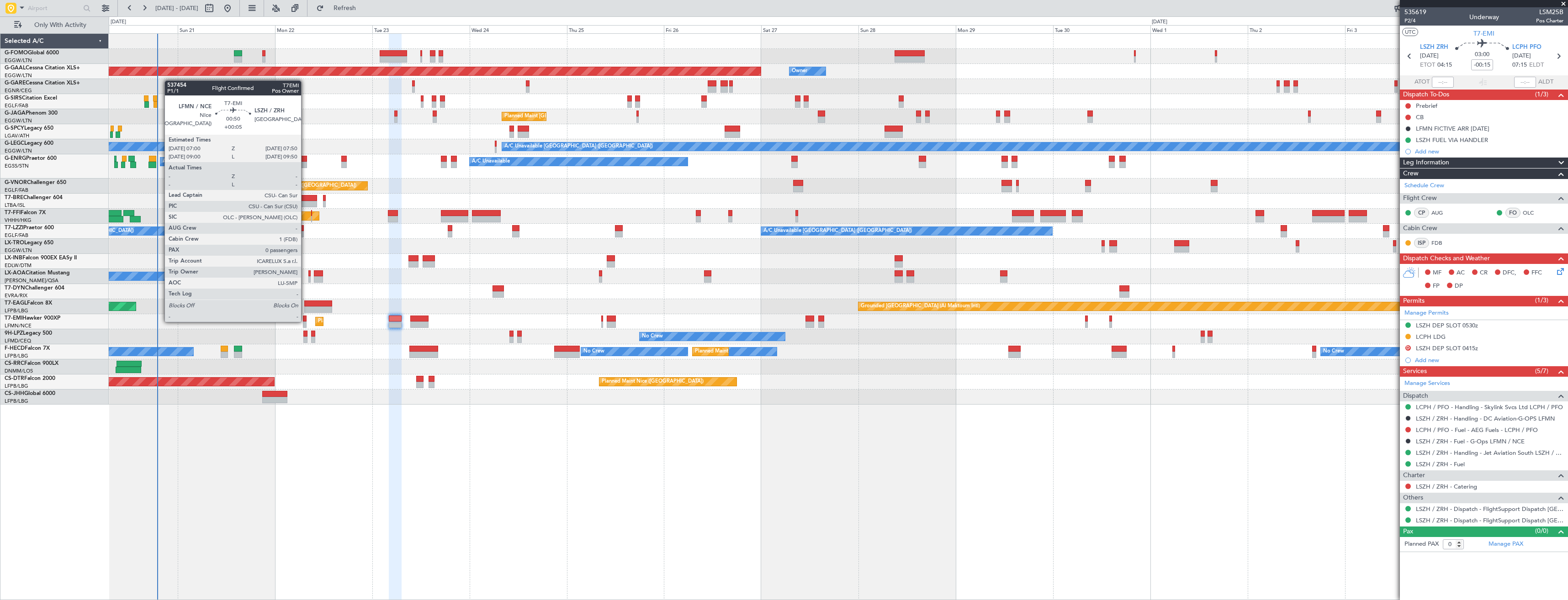
click at [305, 321] on div at bounding box center [305, 319] width 4 height 7
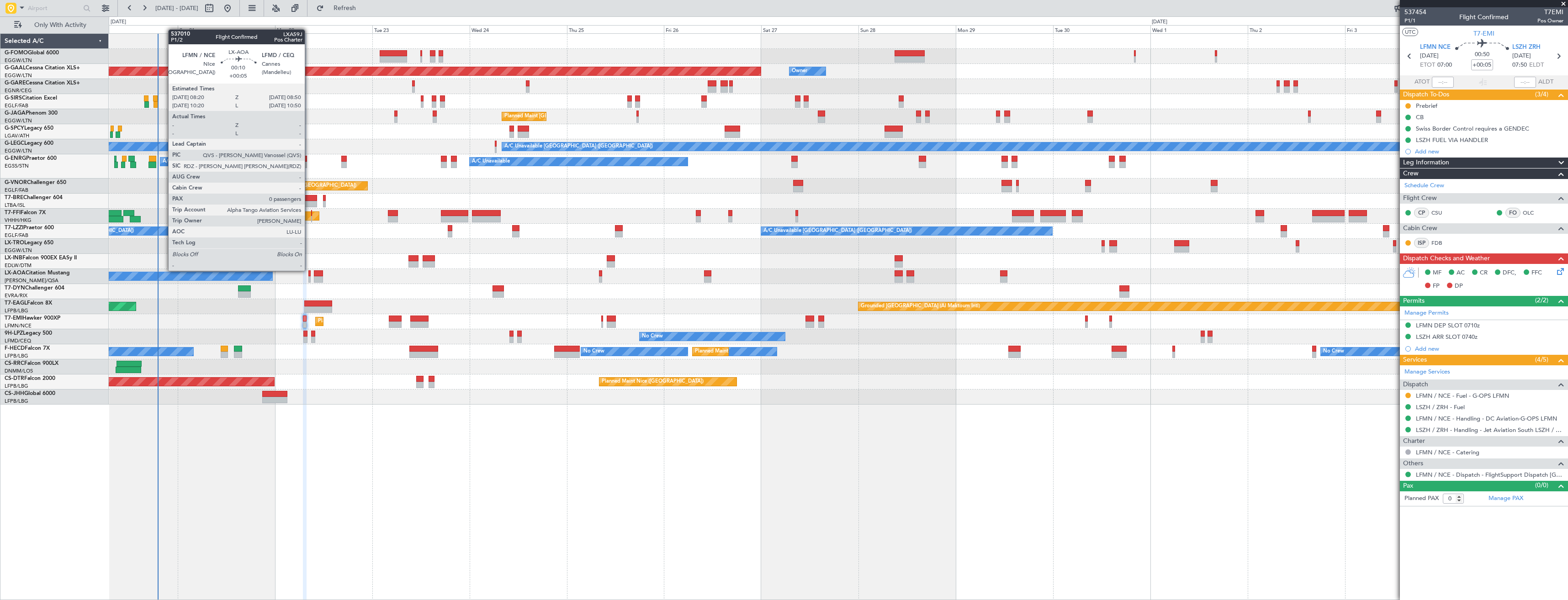
click at [309, 270] on div at bounding box center [310, 273] width 2 height 7
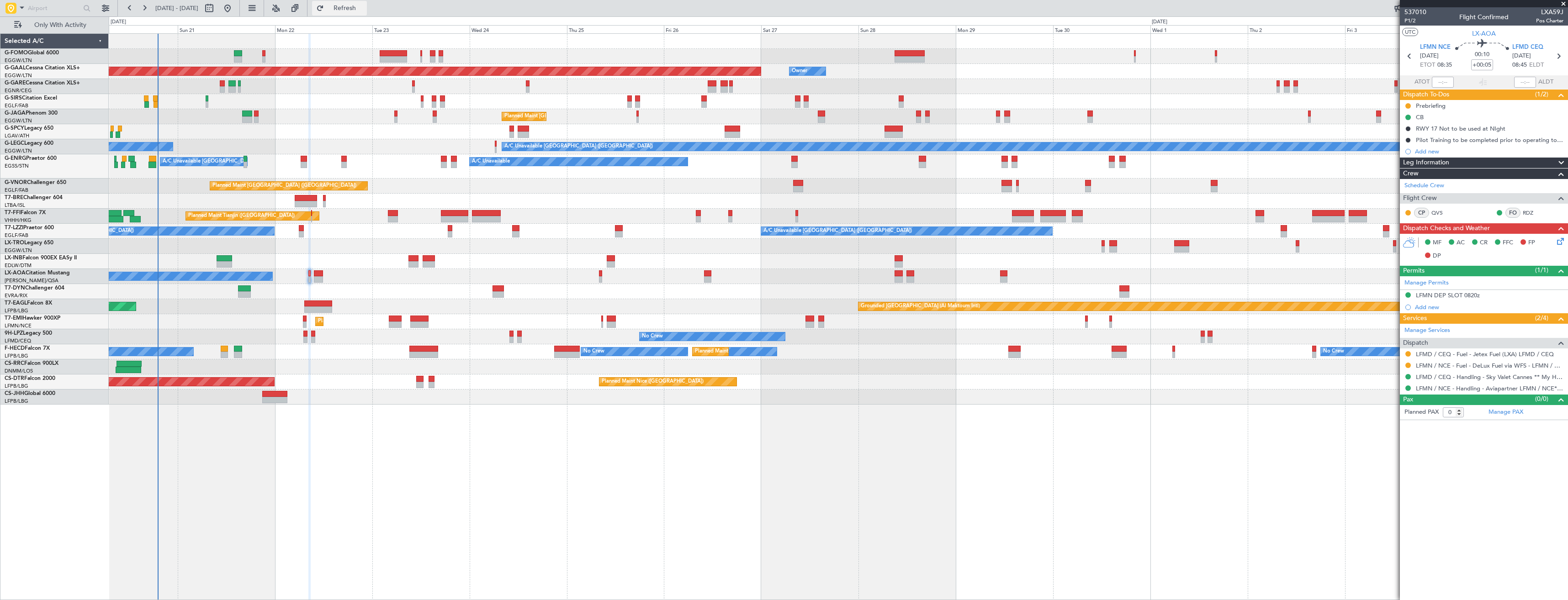
drag, startPoint x: 371, startPoint y: 9, endPoint x: 351, endPoint y: 15, distance: 20.9
click at [364, 9] on span "Refresh" at bounding box center [345, 8] width 38 height 7
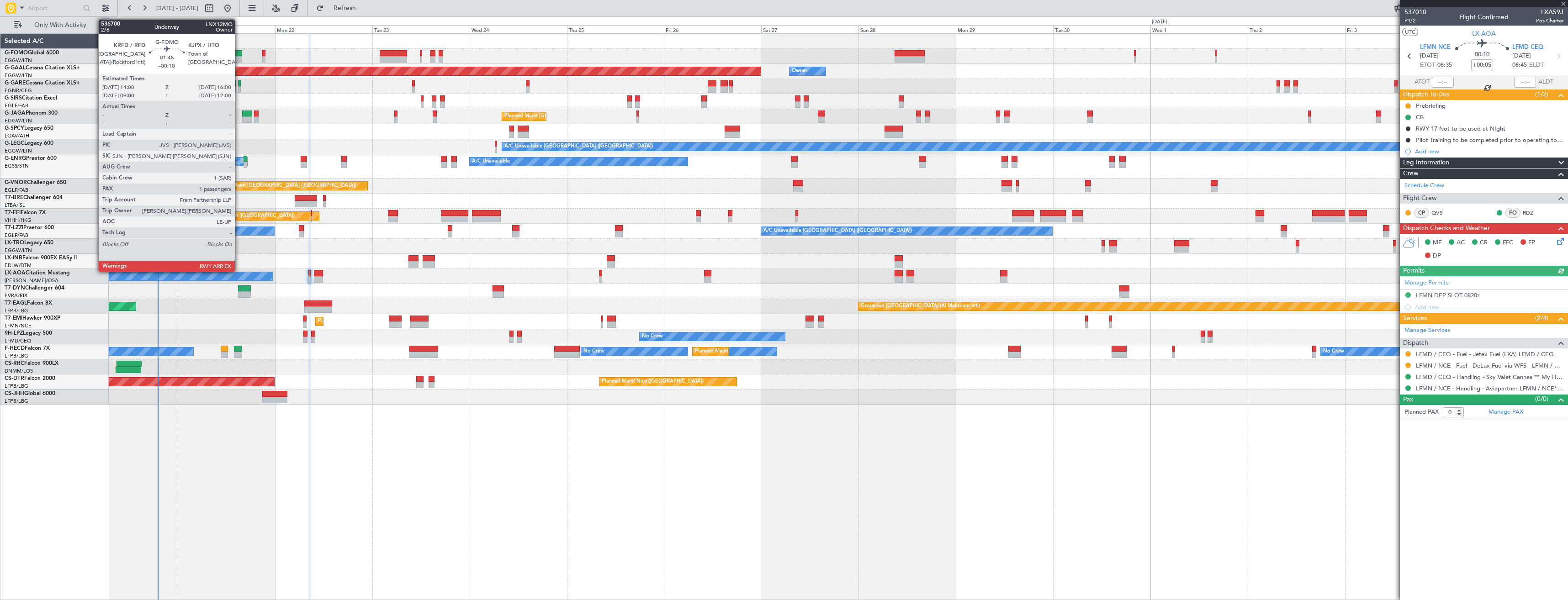
click at [239, 55] on div at bounding box center [238, 54] width 9 height 7
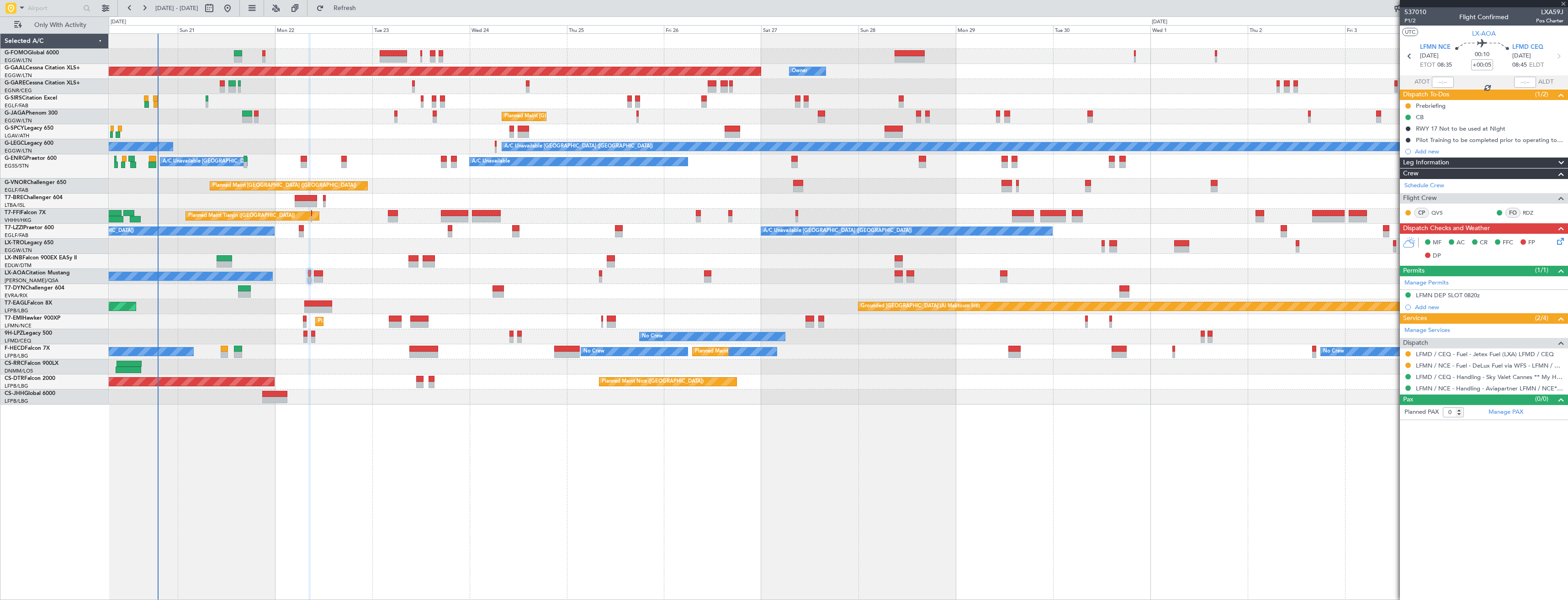
type input "-00:10"
type input "1"
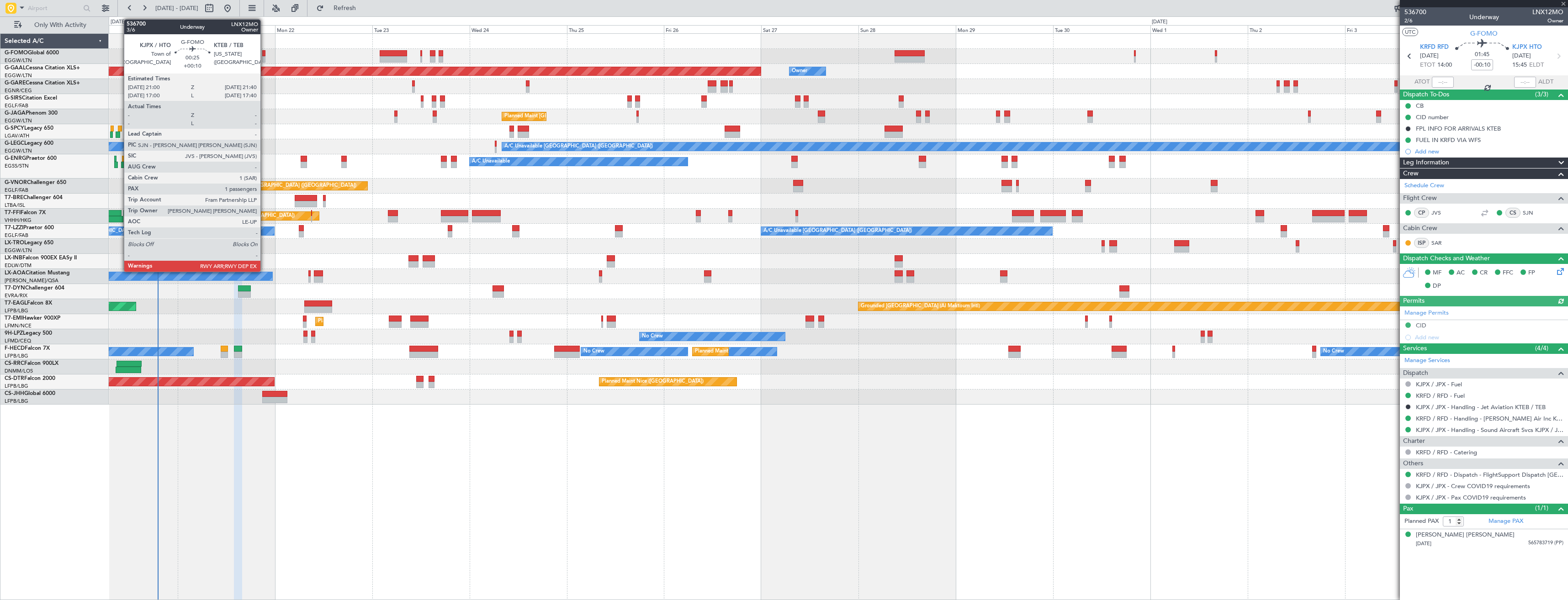
click at [265, 55] on div at bounding box center [264, 54] width 3 height 7
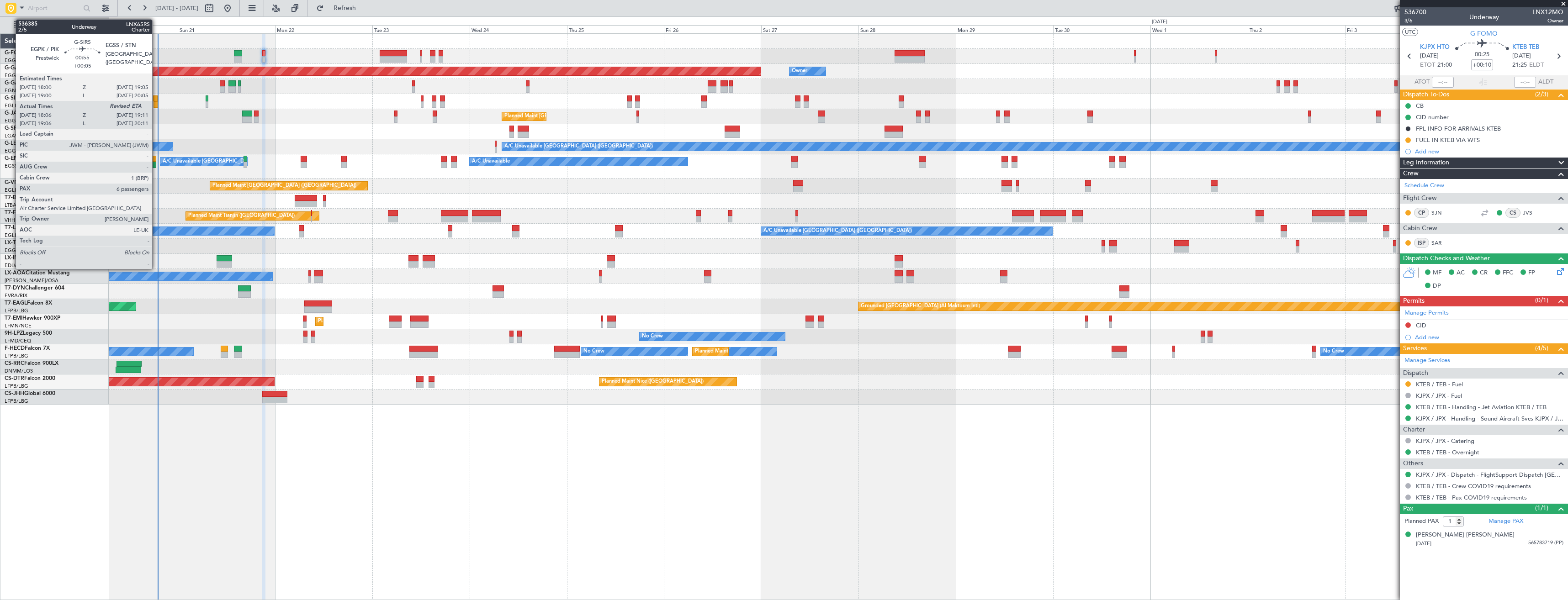
click at [156, 100] on div at bounding box center [155, 99] width 5 height 7
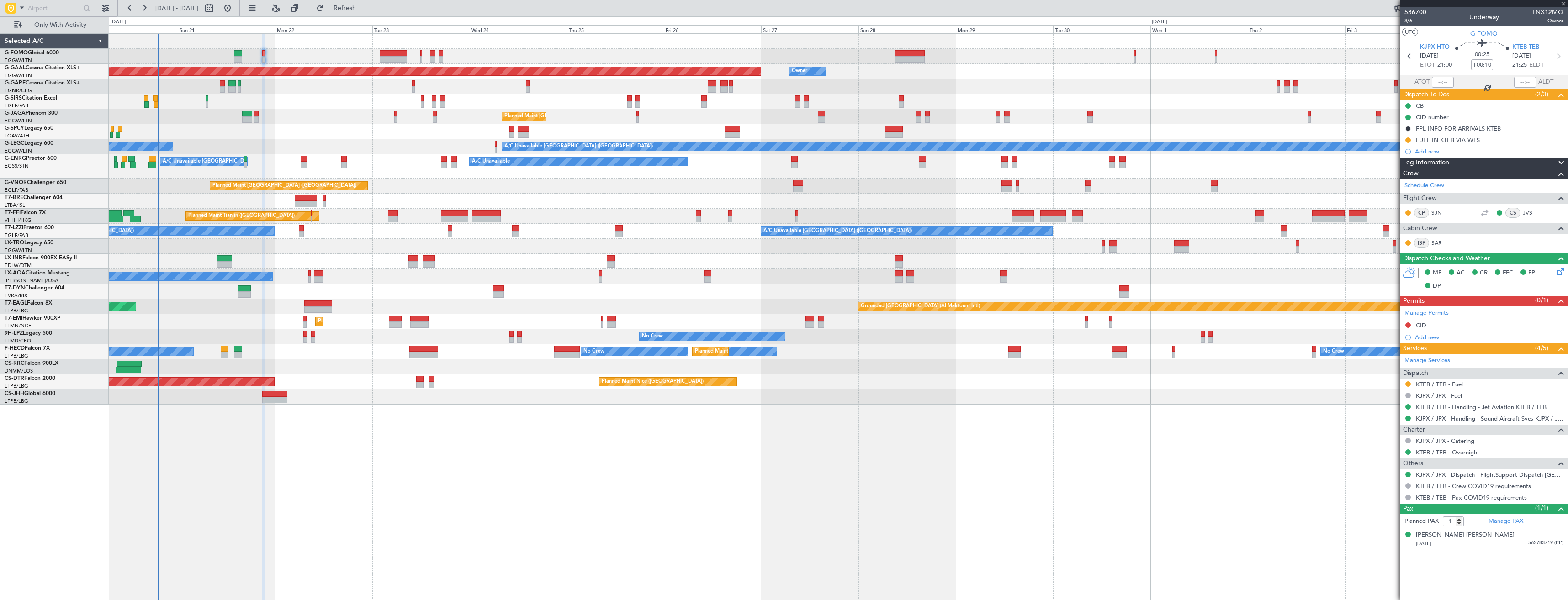
type input "+00:05"
type input "18:06"
type input "6"
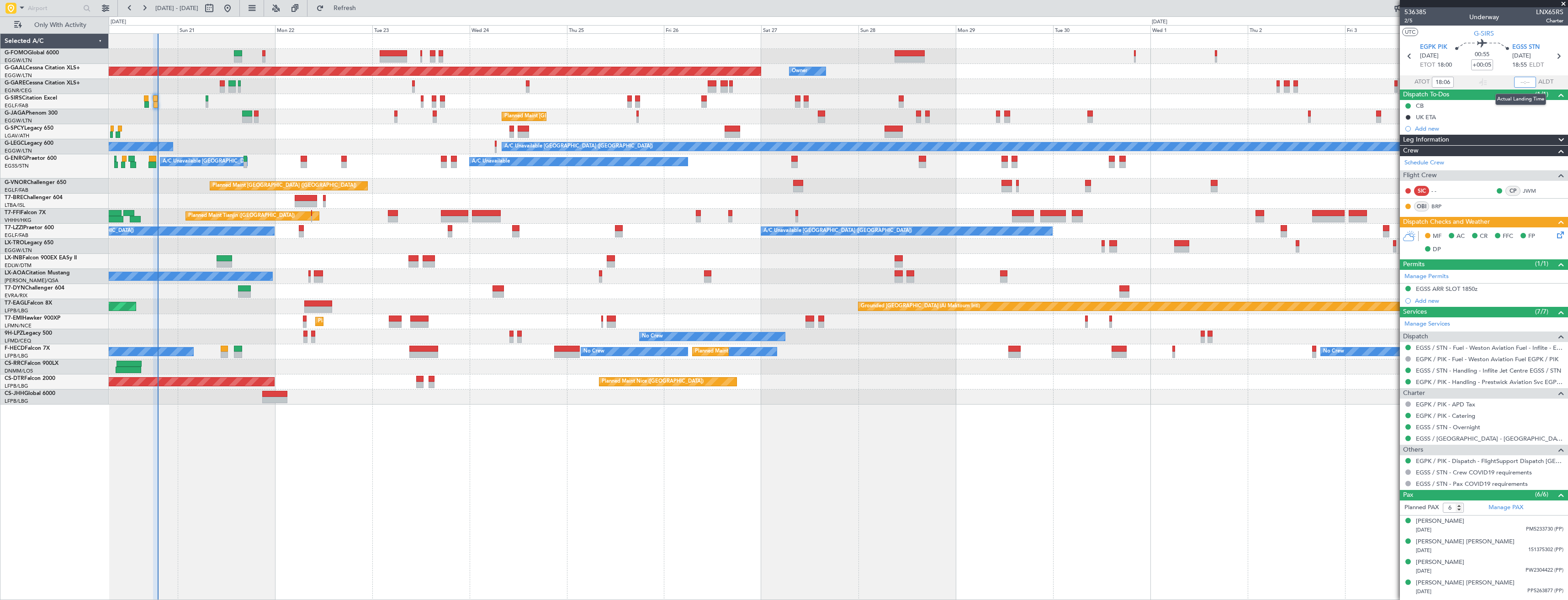
click at [1524, 82] on input "text" at bounding box center [1525, 82] width 22 height 11
type input "19:07"
